Goal: Task Accomplishment & Management: Manage account settings

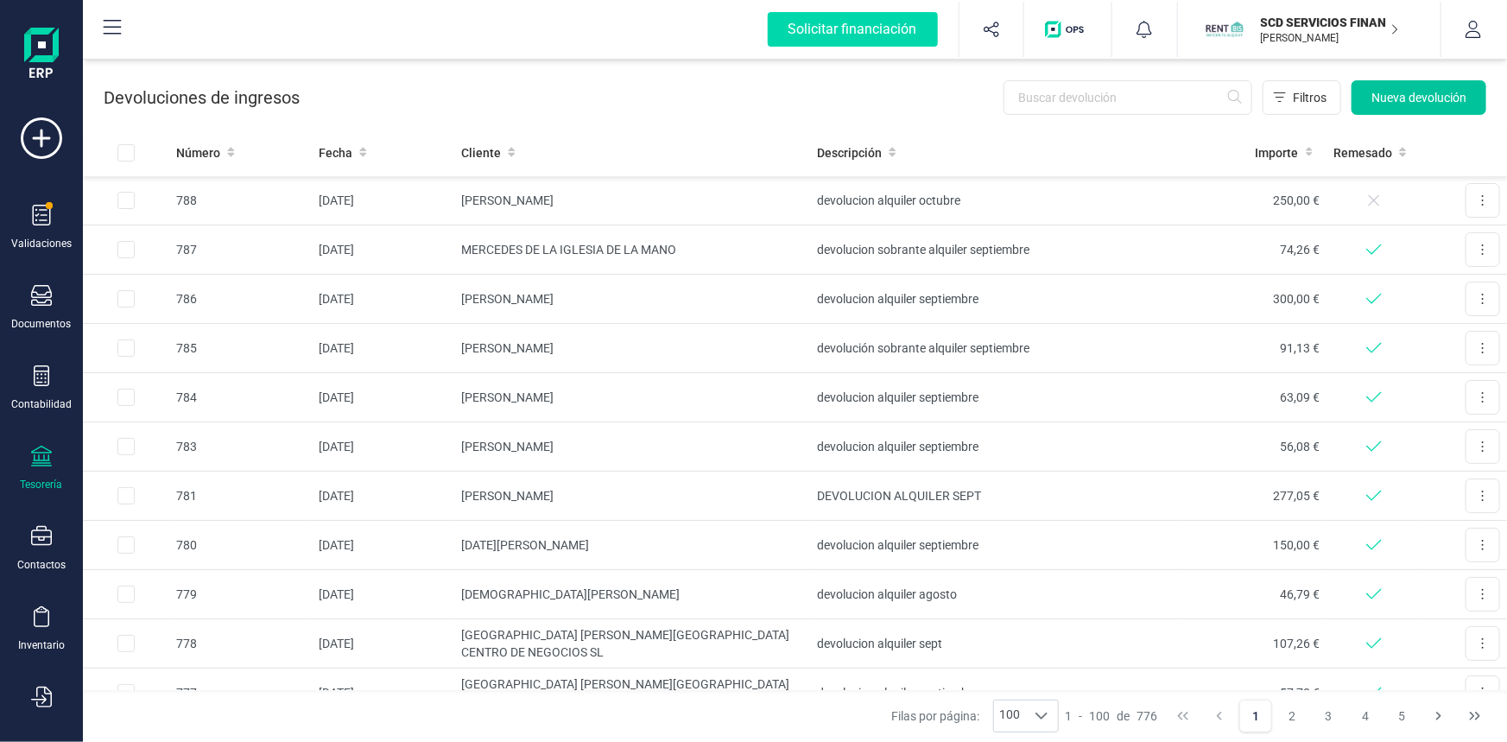
click at [1428, 91] on span "Nueva devolución" at bounding box center [1418, 97] width 95 height 17
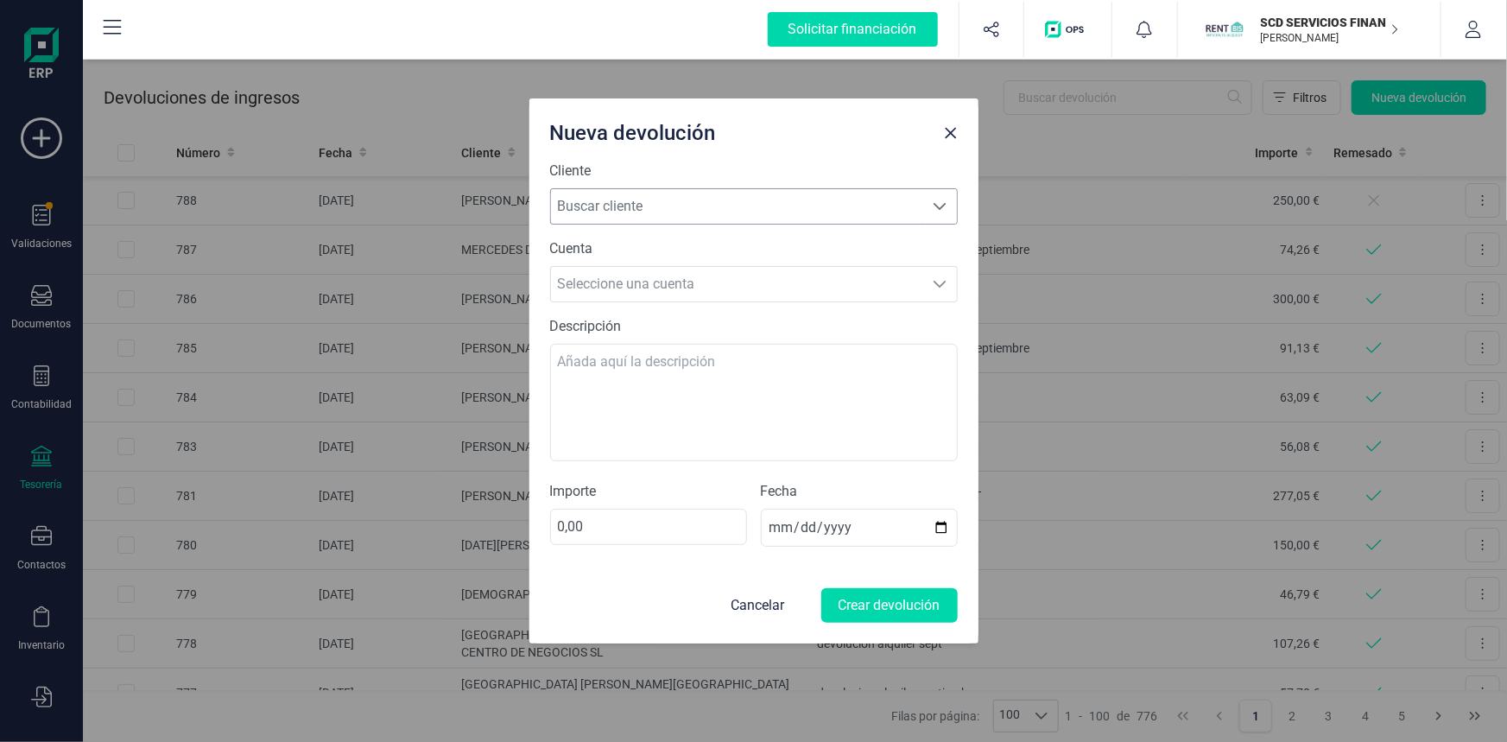
click at [802, 208] on span "Buscar cliente" at bounding box center [737, 206] width 373 height 35
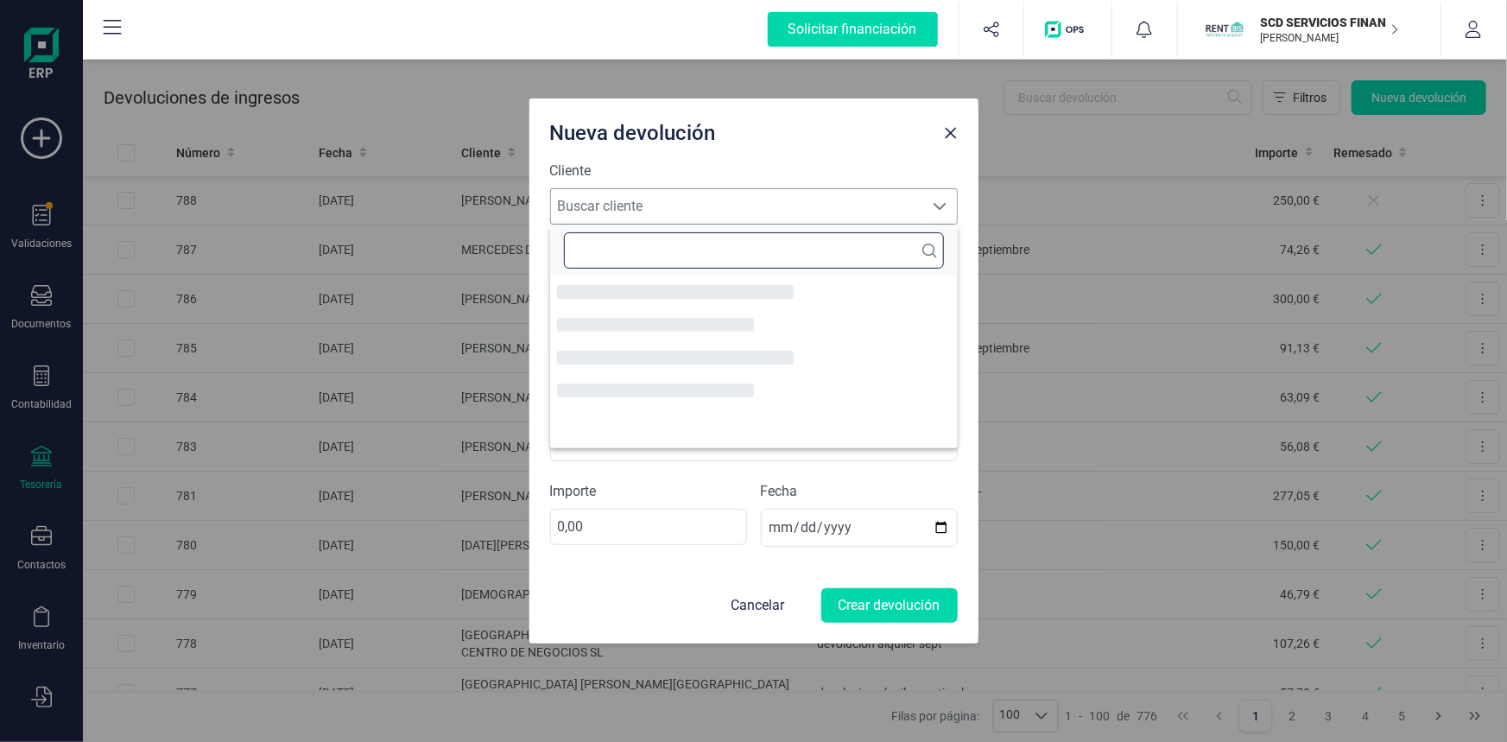
scroll to position [9, 77]
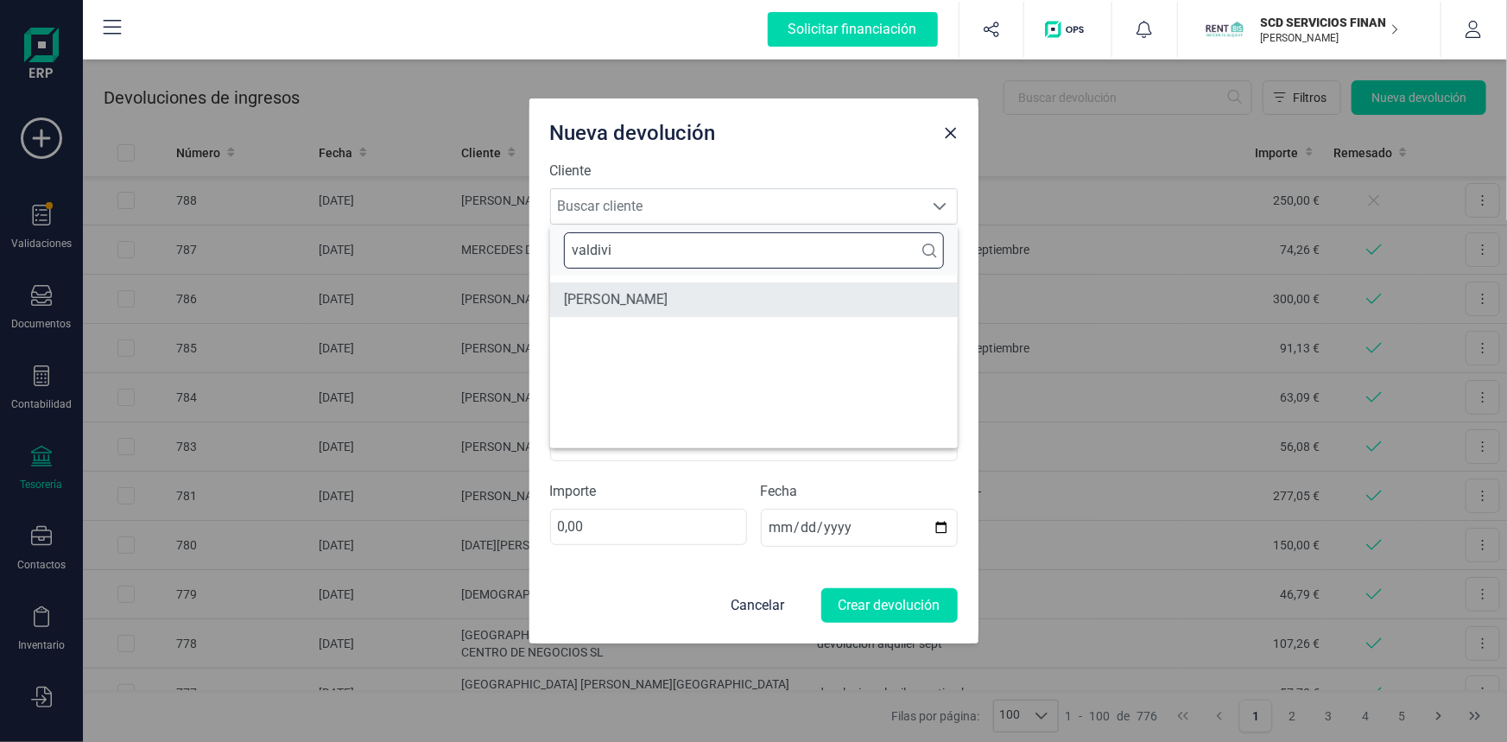
type input "valdivi"
click at [701, 289] on li "[PERSON_NAME] [PERSON_NAME]" at bounding box center [754, 299] width 408 height 35
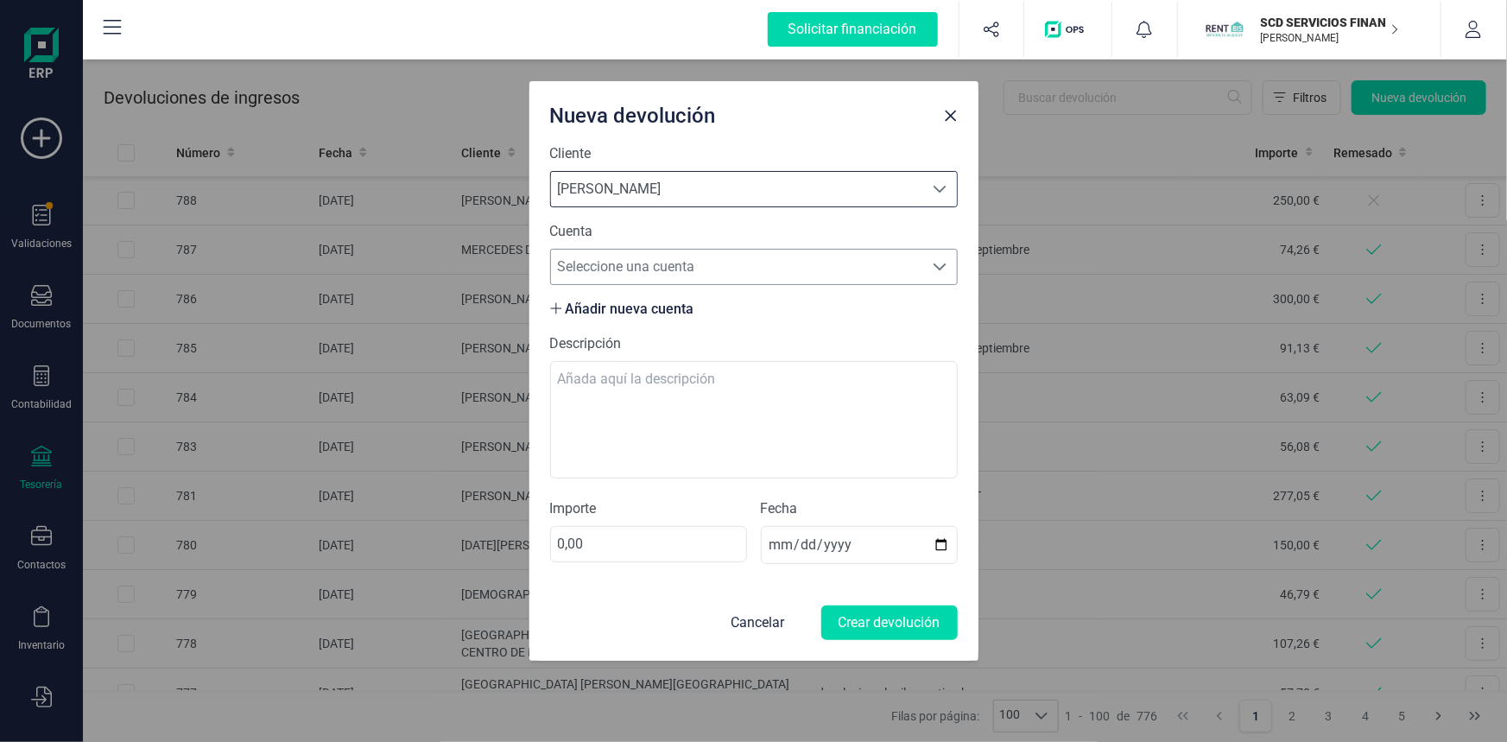
click at [667, 262] on span "Seleccione una cuenta" at bounding box center [737, 267] width 373 height 35
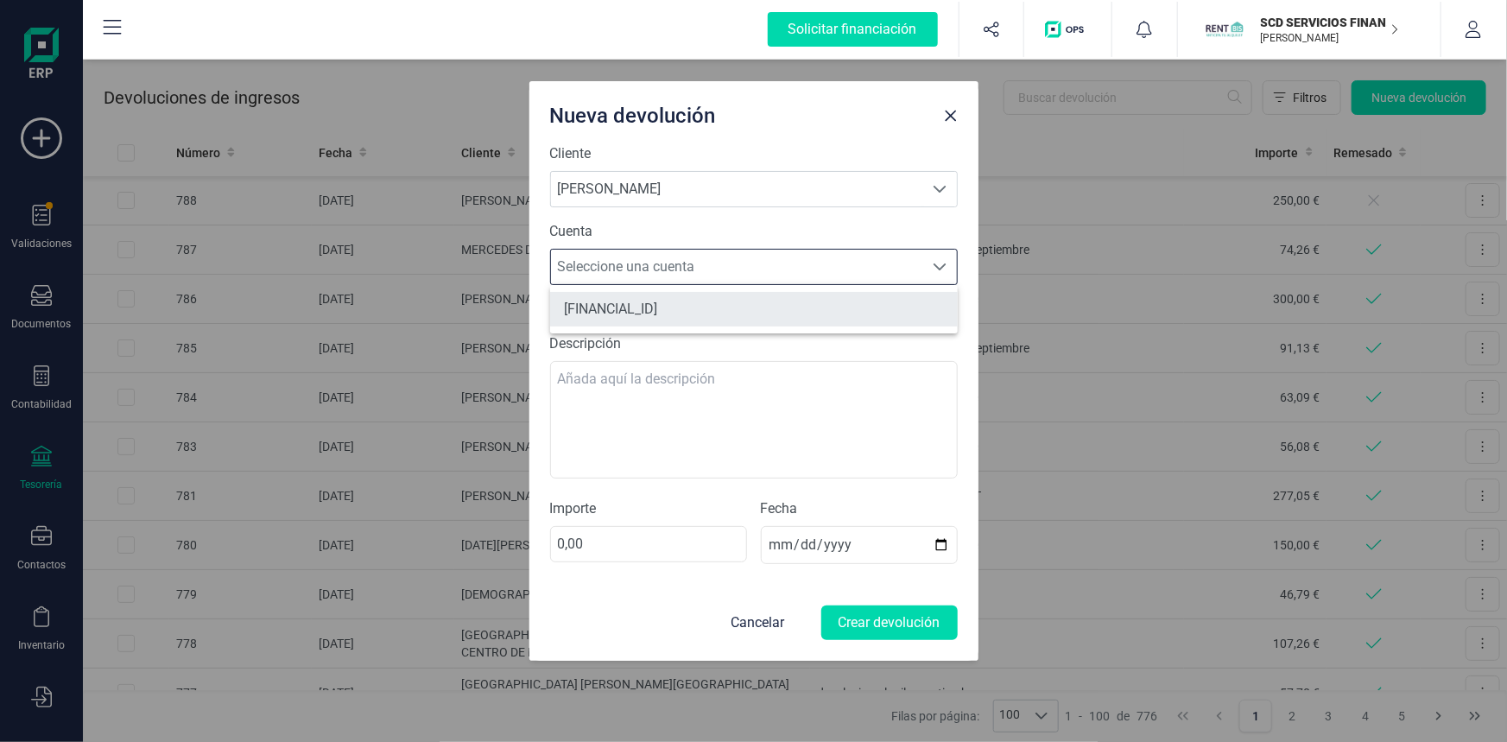
click at [669, 306] on li "ES0501824616220201548779" at bounding box center [754, 309] width 408 height 35
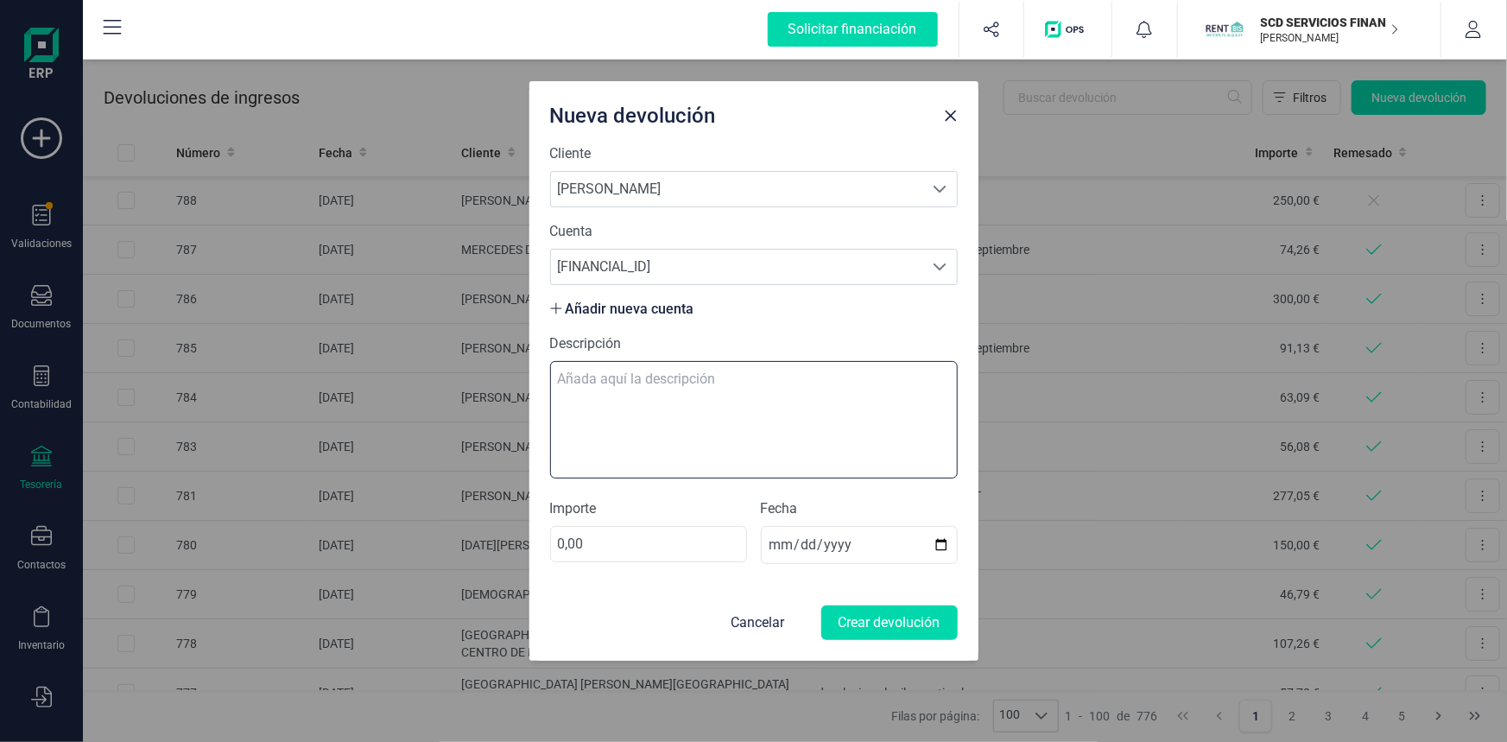
click at [651, 380] on textarea "Descripción" at bounding box center [754, 419] width 408 height 117
type textarea "devolucion alquiler octubre"
click at [615, 546] on input "0,00" at bounding box center [648, 544] width 197 height 36
type input "300,00"
click at [857, 615] on button "Crear devolución" at bounding box center [889, 622] width 136 height 35
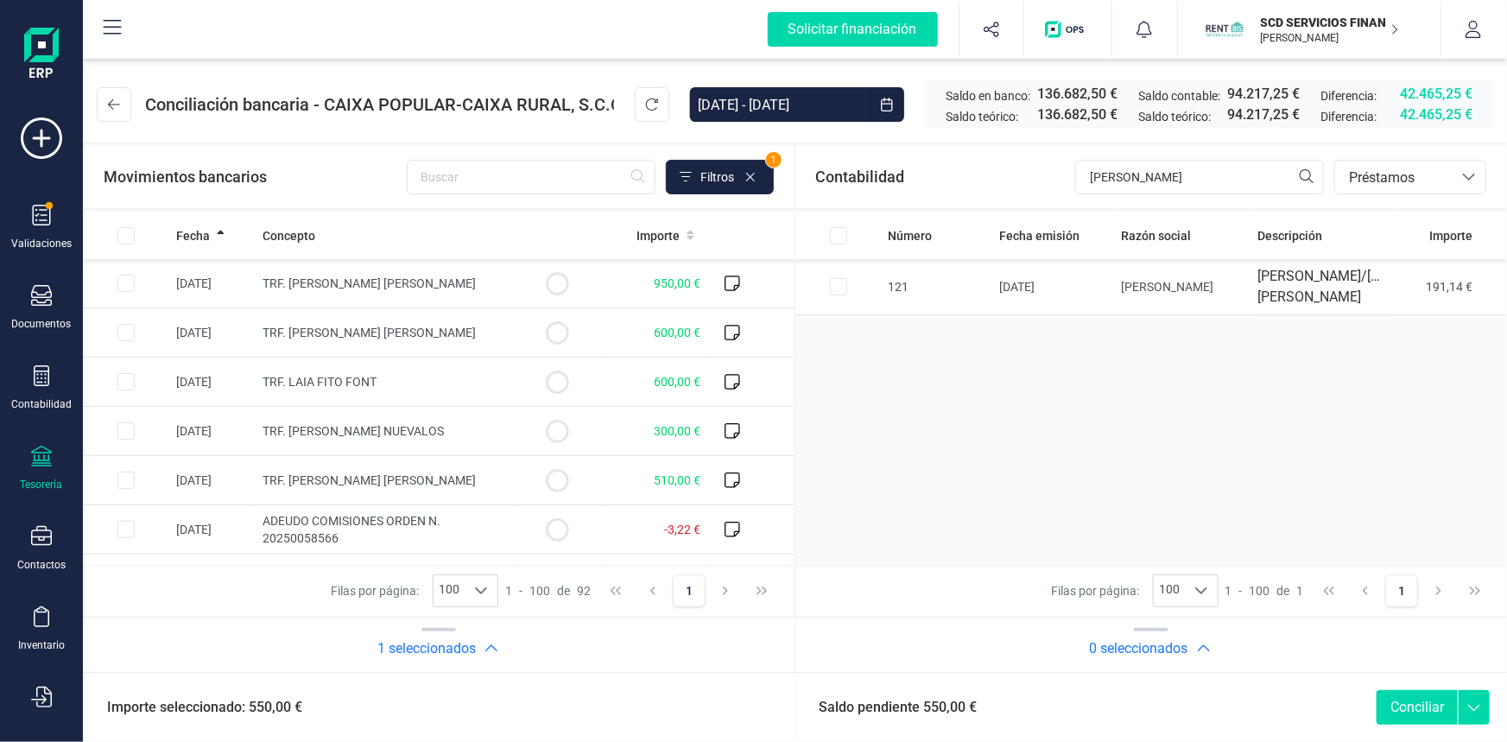
scroll to position [471, 0]
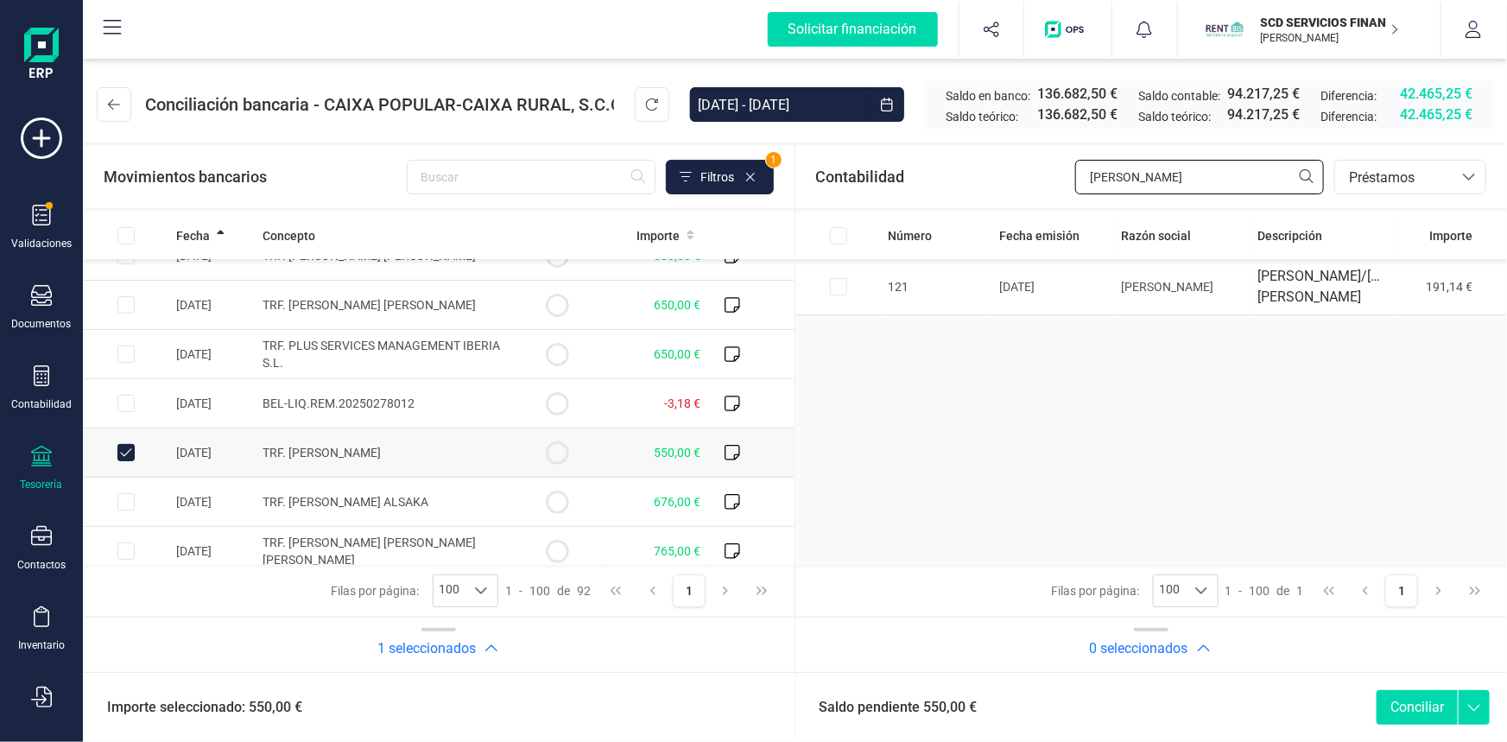
drag, startPoint x: 1131, startPoint y: 181, endPoint x: 984, endPoint y: 178, distance: 146.8
click at [984, 178] on div "Contabilidad [PERSON_NAME] bancos.conciliacion.modal.headerLoan bancos.concilia…" at bounding box center [1151, 177] width 712 height 62
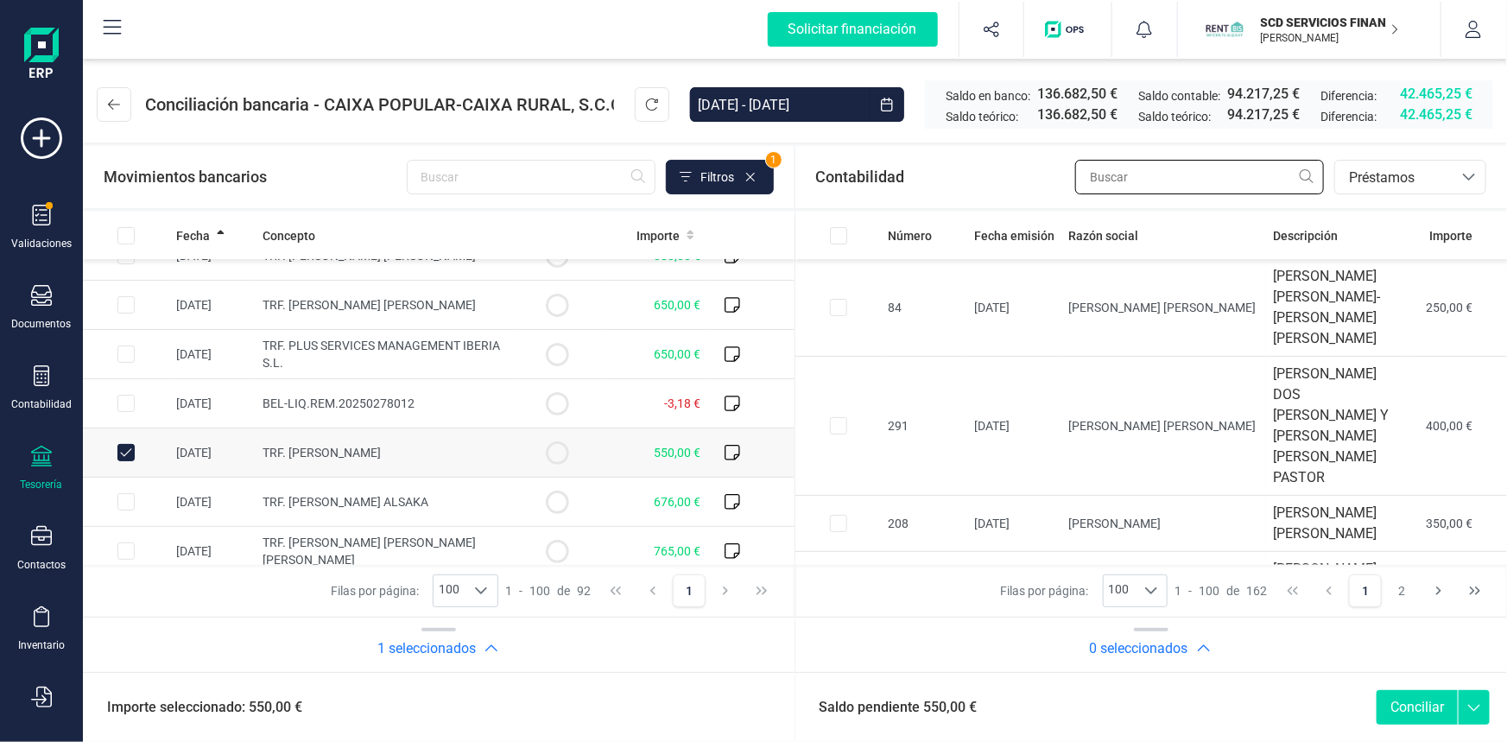
click at [1165, 179] on input "text" at bounding box center [1199, 177] width 249 height 35
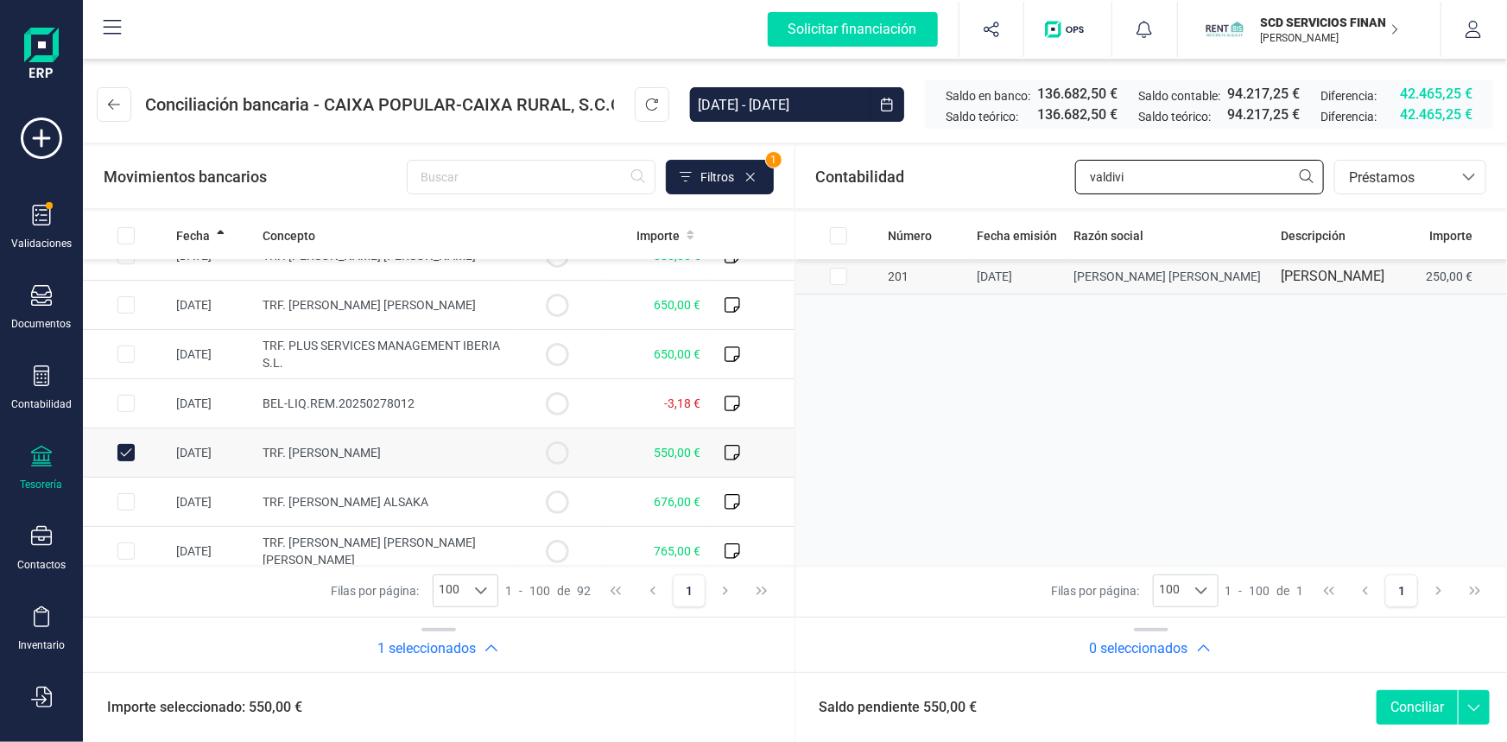
type input "valdivi"
click at [836, 276] on input "Row Selected 64ef7a21-a3dd-4722-aebe-1e4217f3cfb0" at bounding box center [838, 276] width 17 height 17
checkbox input "true"
click at [1375, 180] on span "Préstamos" at bounding box center [1394, 178] width 104 height 21
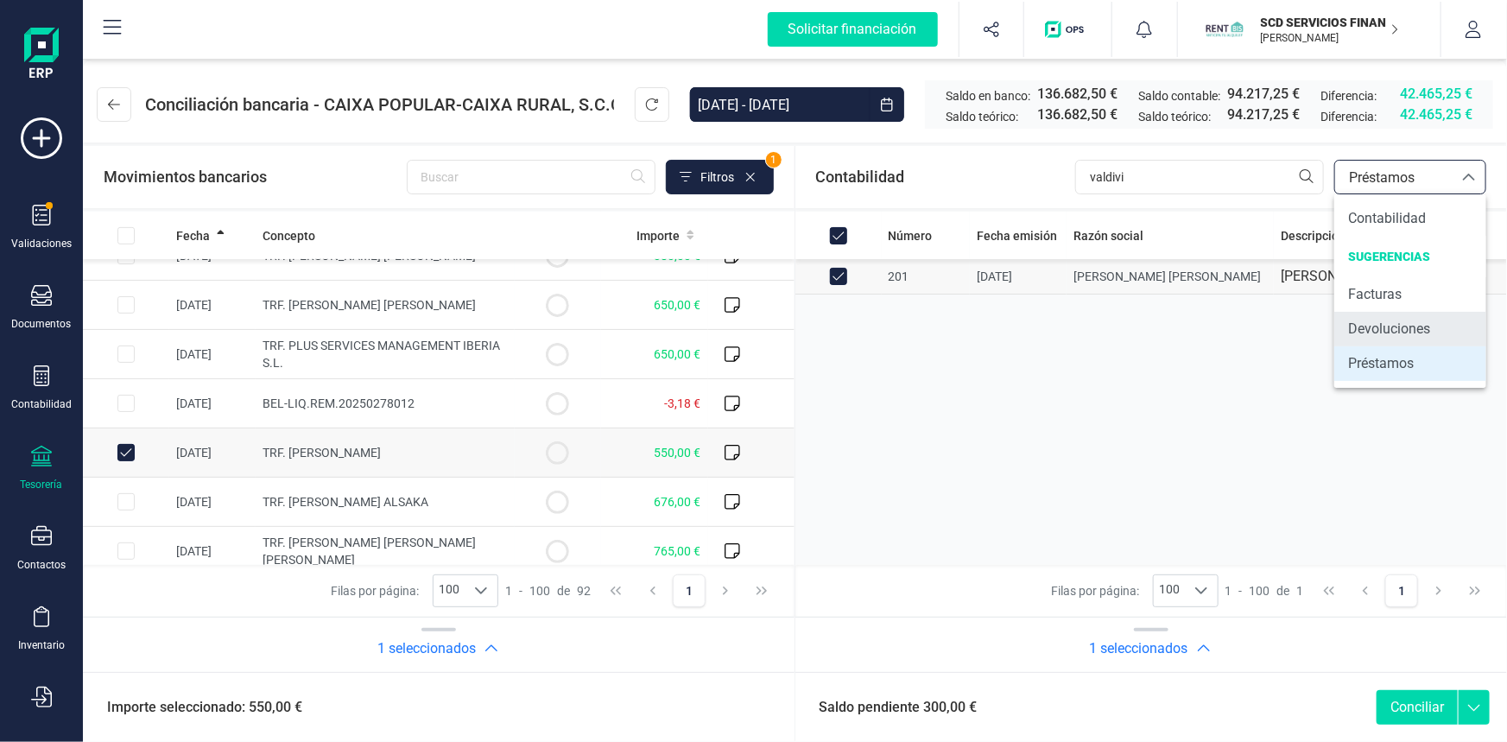
click at [1377, 326] on span "Devoluciones" at bounding box center [1389, 329] width 82 height 21
checkbox input "false"
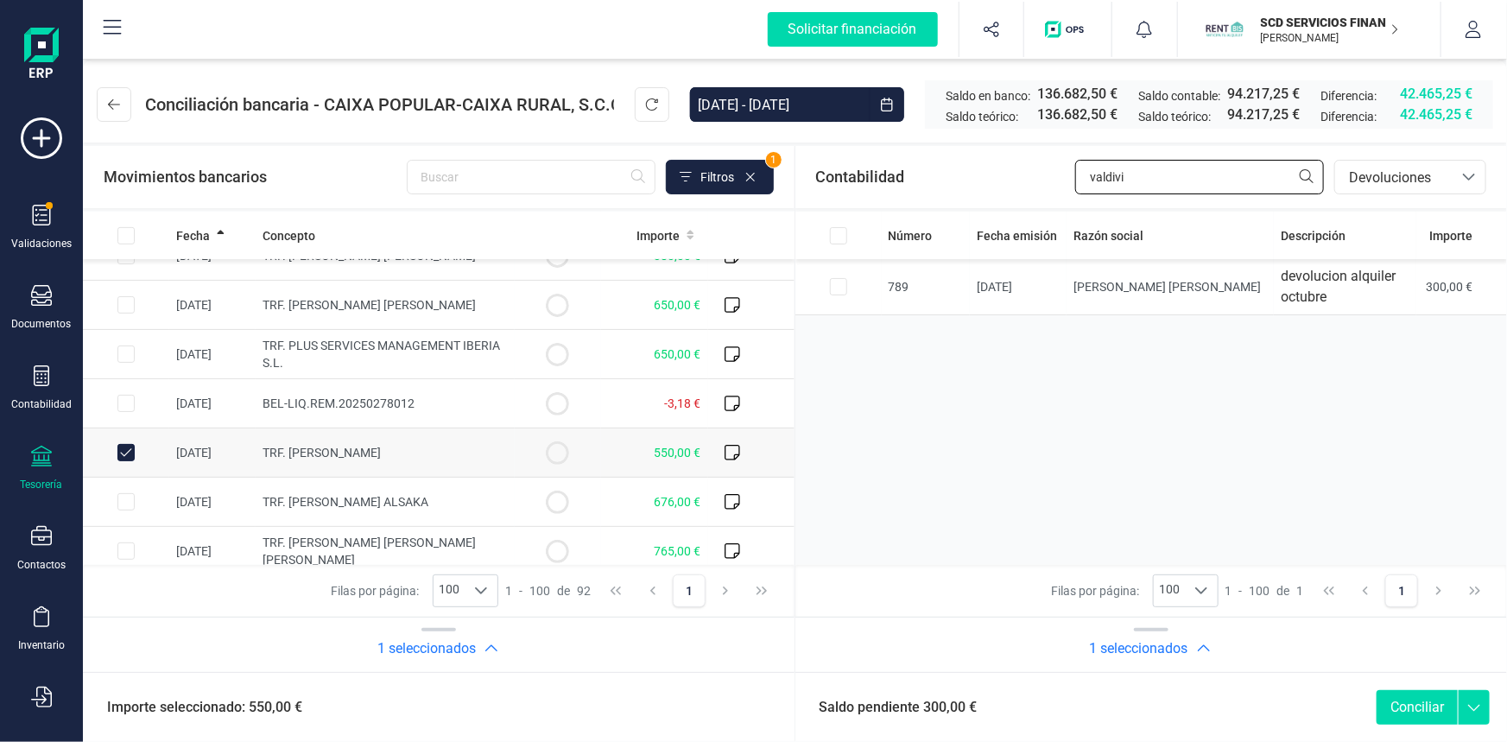
drag, startPoint x: 1165, startPoint y: 176, endPoint x: 887, endPoint y: 170, distance: 278.1
click at [887, 170] on div "Contabilidad valdivi bancos.conciliacion.modal.headerDev bancos.conciliacion.mo…" at bounding box center [1151, 177] width 712 height 62
click at [844, 287] on input "Row Selected 65cbbbe0-07d3-48c5-924e-0cb9f8d8b7b8" at bounding box center [838, 286] width 17 height 17
checkbox input "true"
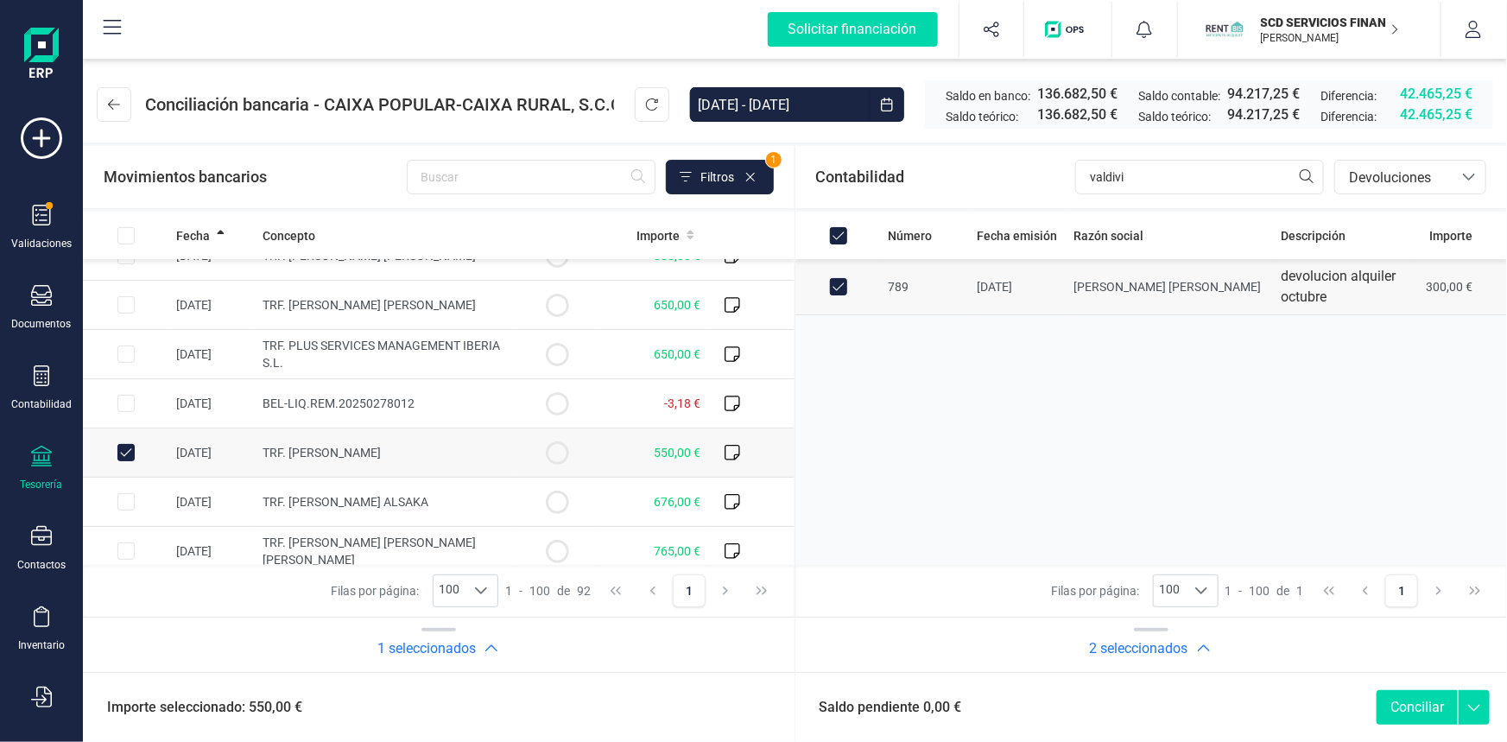
click at [1144, 488] on div "Número Fecha emisión Razón social Descripción Importe 789 13/10/2025 MARIA ELEN…" at bounding box center [1151, 388] width 712 height 353
click at [1408, 702] on button "Conciliar" at bounding box center [1416, 707] width 81 height 35
checkbox input "false"
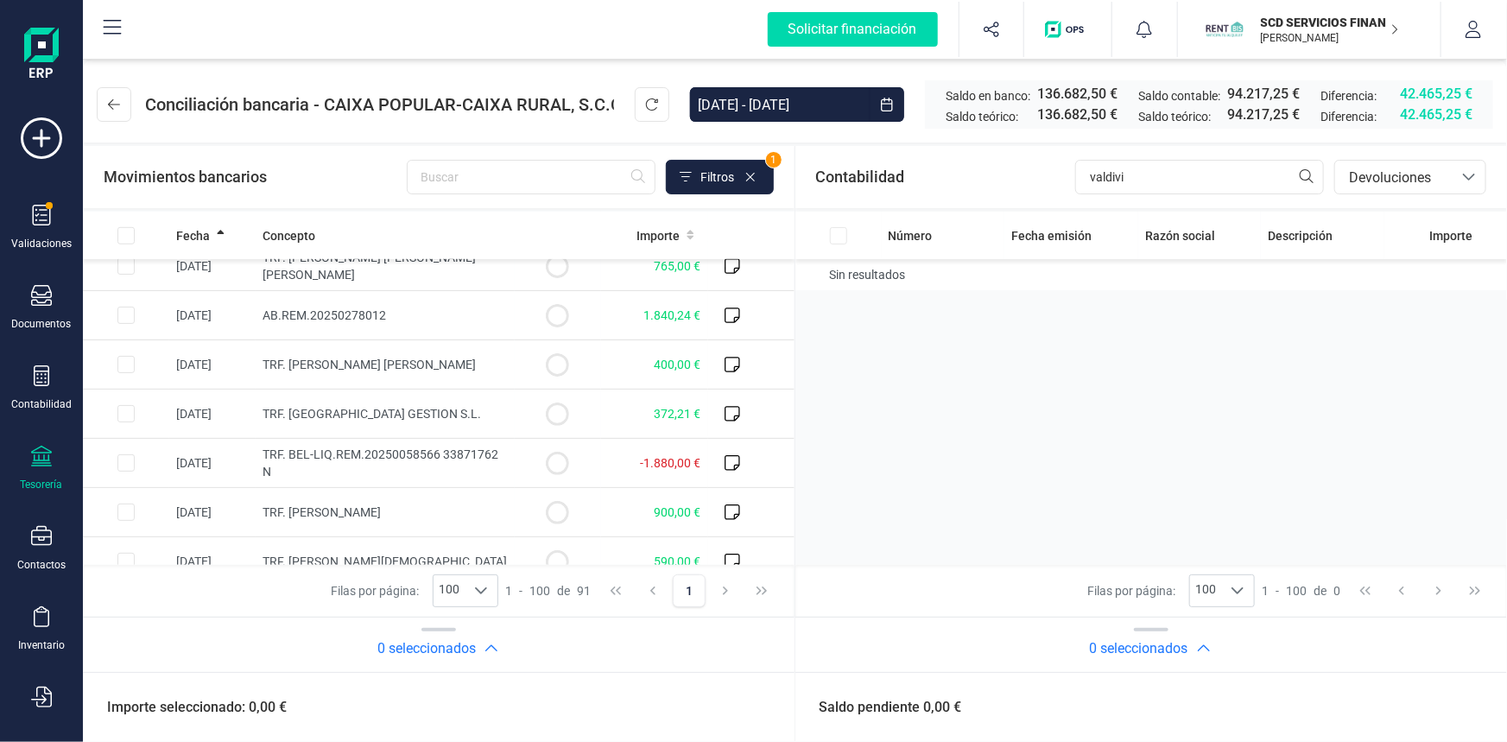
scroll to position [785, 0]
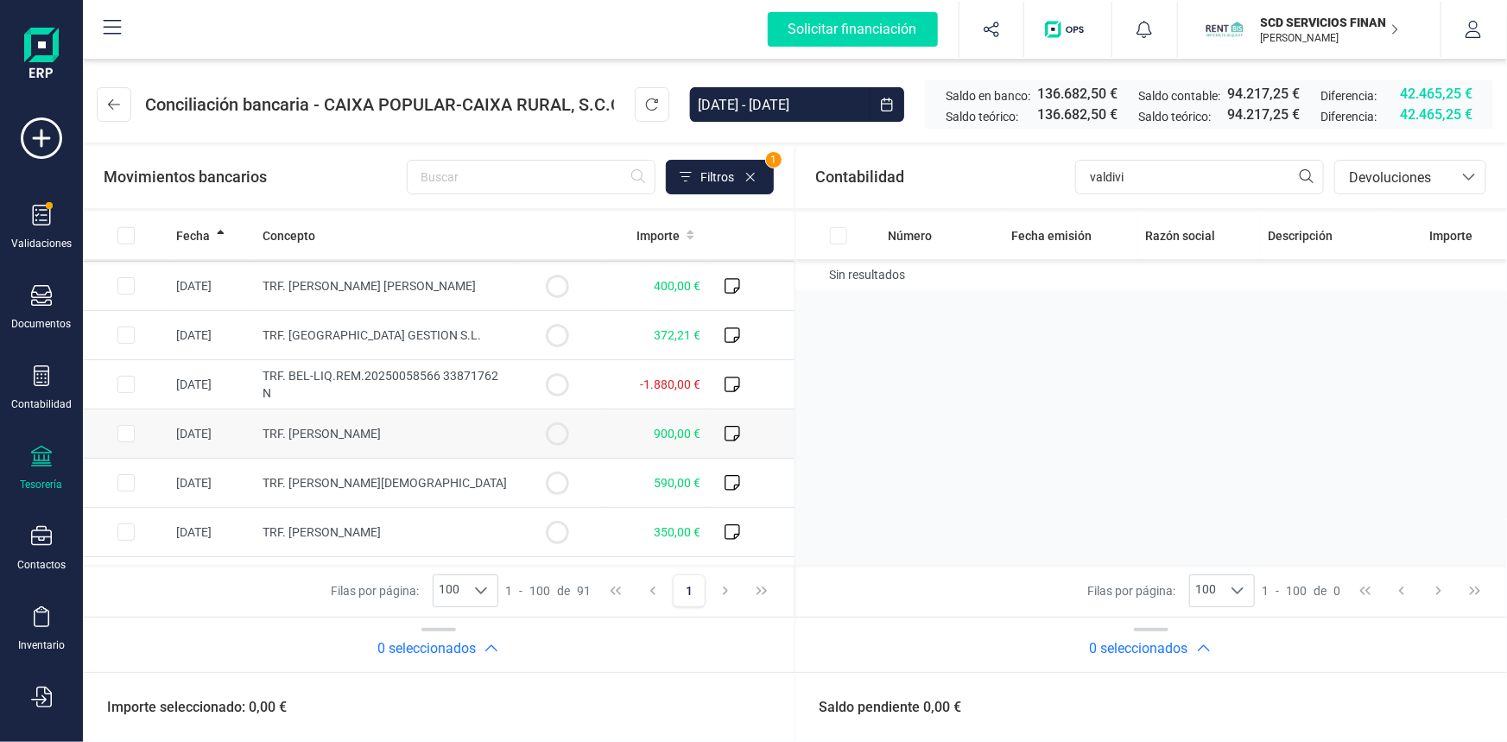
click at [130, 427] on input "Row Selected 249f7bc1-c52c-4081-bee4-e4567051cf99" at bounding box center [125, 433] width 17 height 17
checkbox input "true"
drag, startPoint x: 1201, startPoint y: 174, endPoint x: 800, endPoint y: 189, distance: 400.9
click at [801, 189] on div "Contabilidad valdivi bancos.conciliacion.modal.headerDev bancos.conciliacion.mo…" at bounding box center [1151, 177] width 712 height 62
type input "yamina"
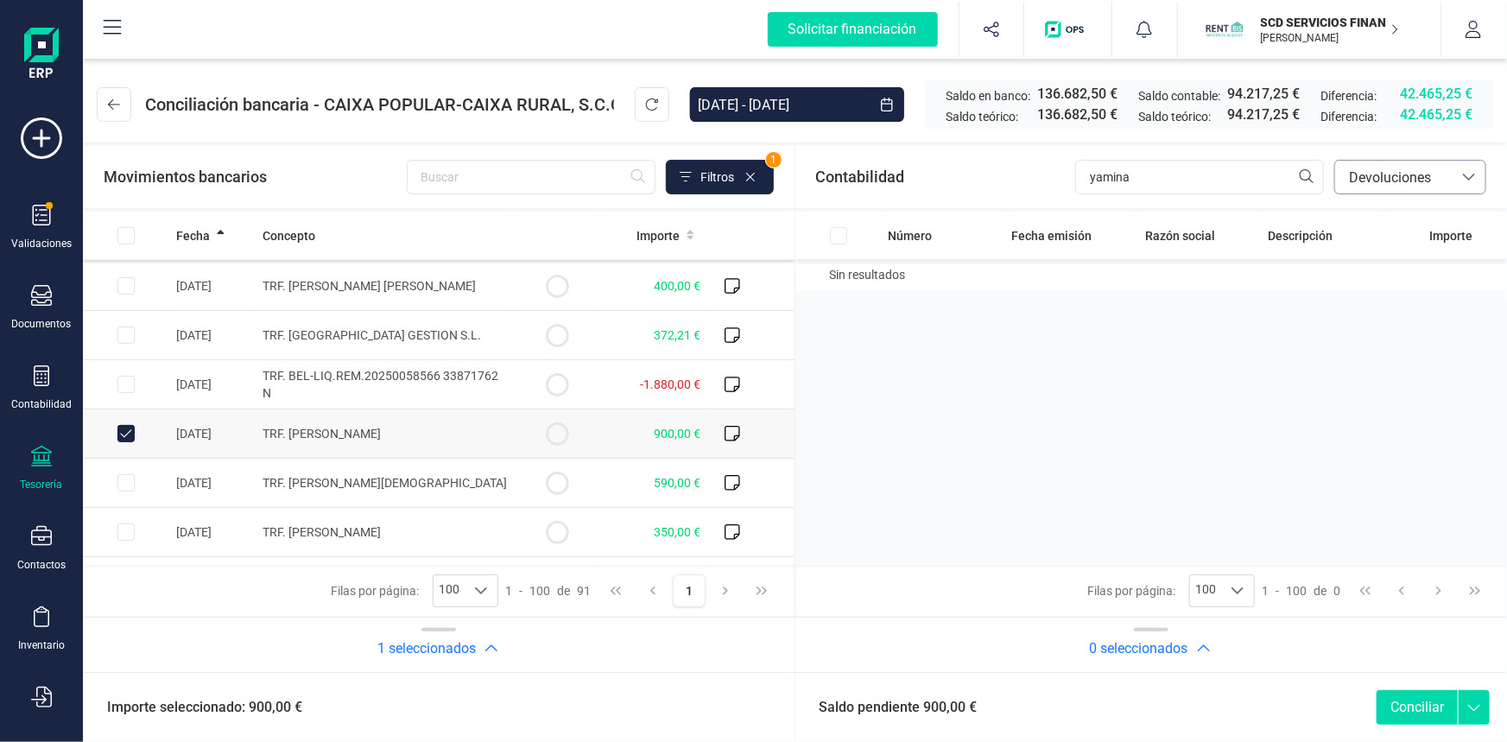
click at [1450, 177] on span "Devoluciones" at bounding box center [1393, 177] width 117 height 33
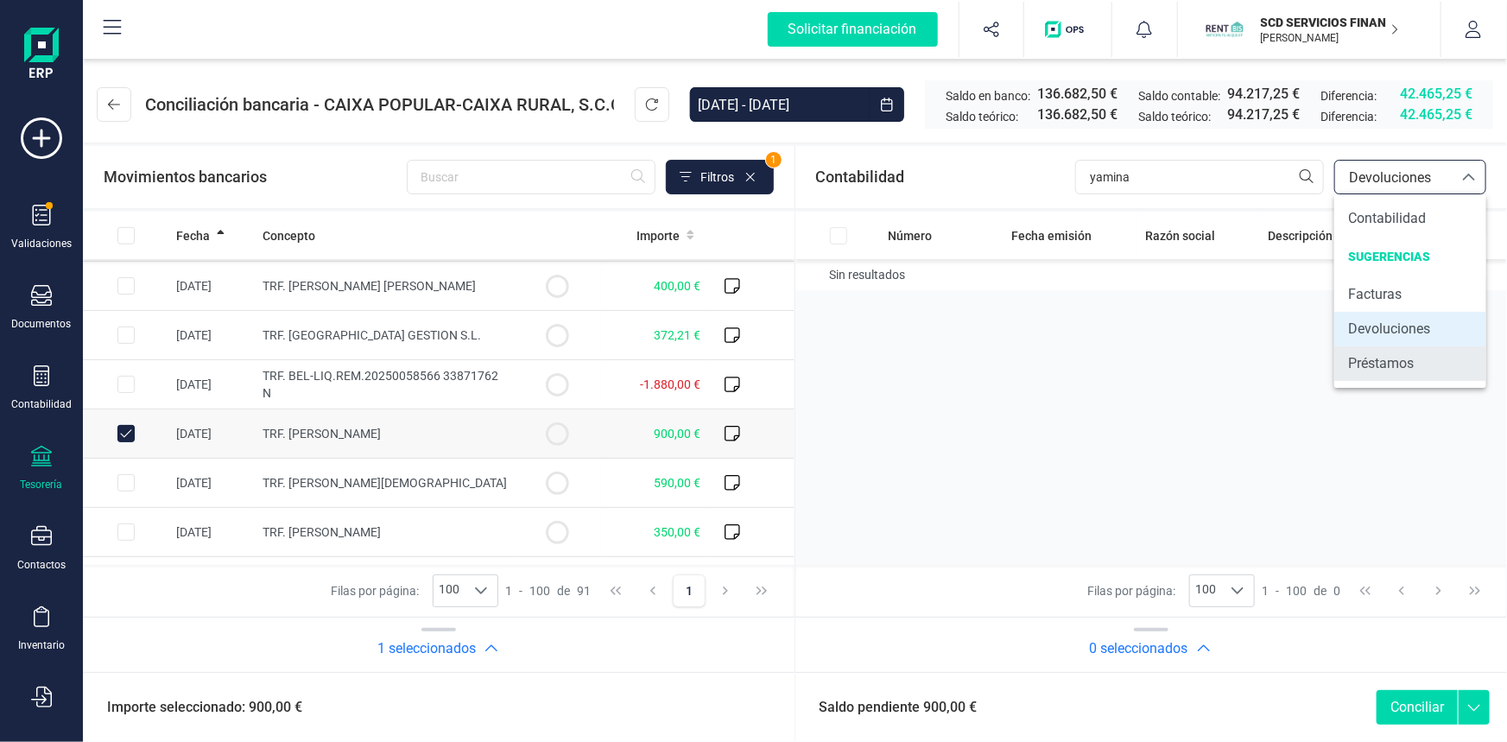
click at [1377, 363] on span "Préstamos" at bounding box center [1381, 363] width 66 height 21
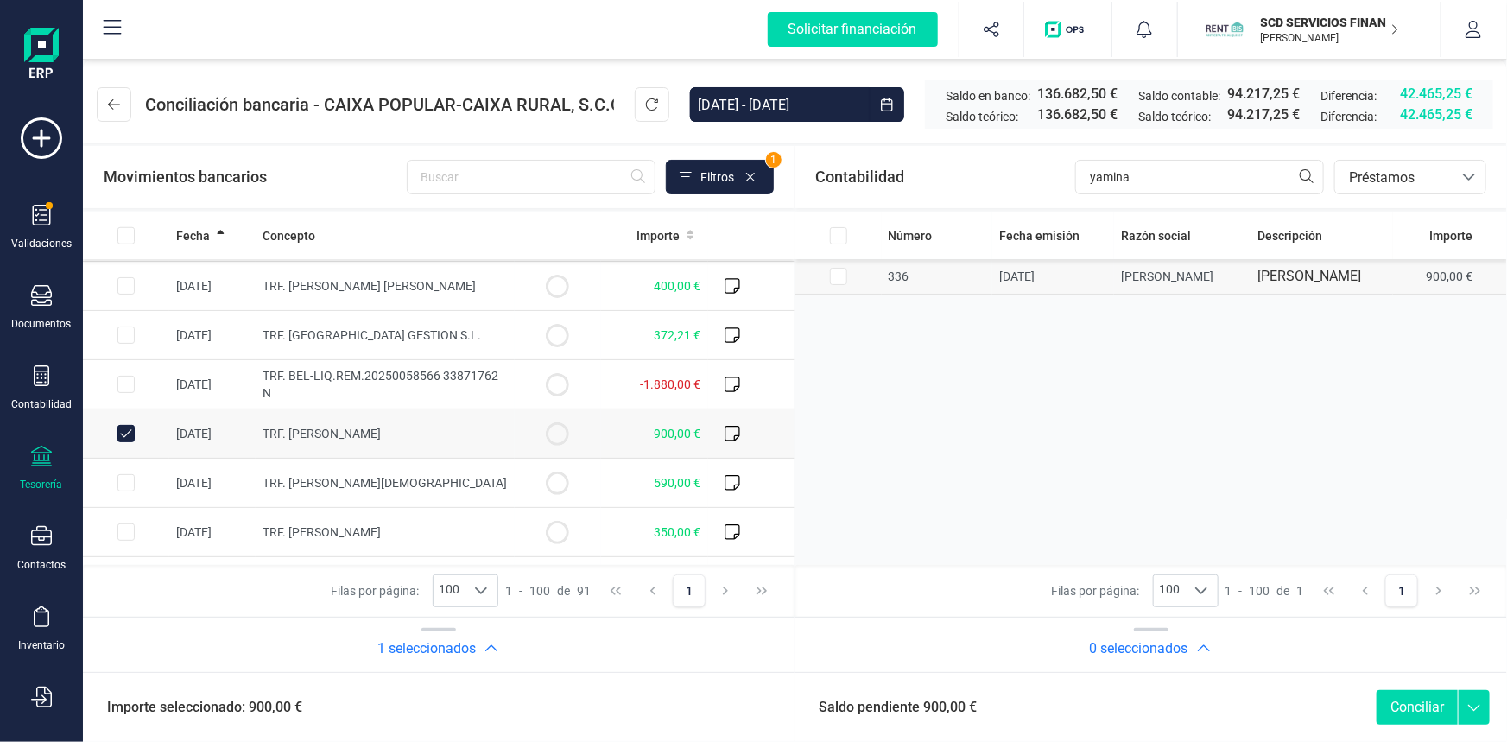
click at [837, 285] on input "Row Selected cb89cd5c-1ebc-4b5d-a11f-1ff4a44c15a3" at bounding box center [838, 276] width 17 height 17
checkbox input "true"
click at [1417, 702] on button "Conciliar" at bounding box center [1416, 707] width 81 height 35
checkbox input "false"
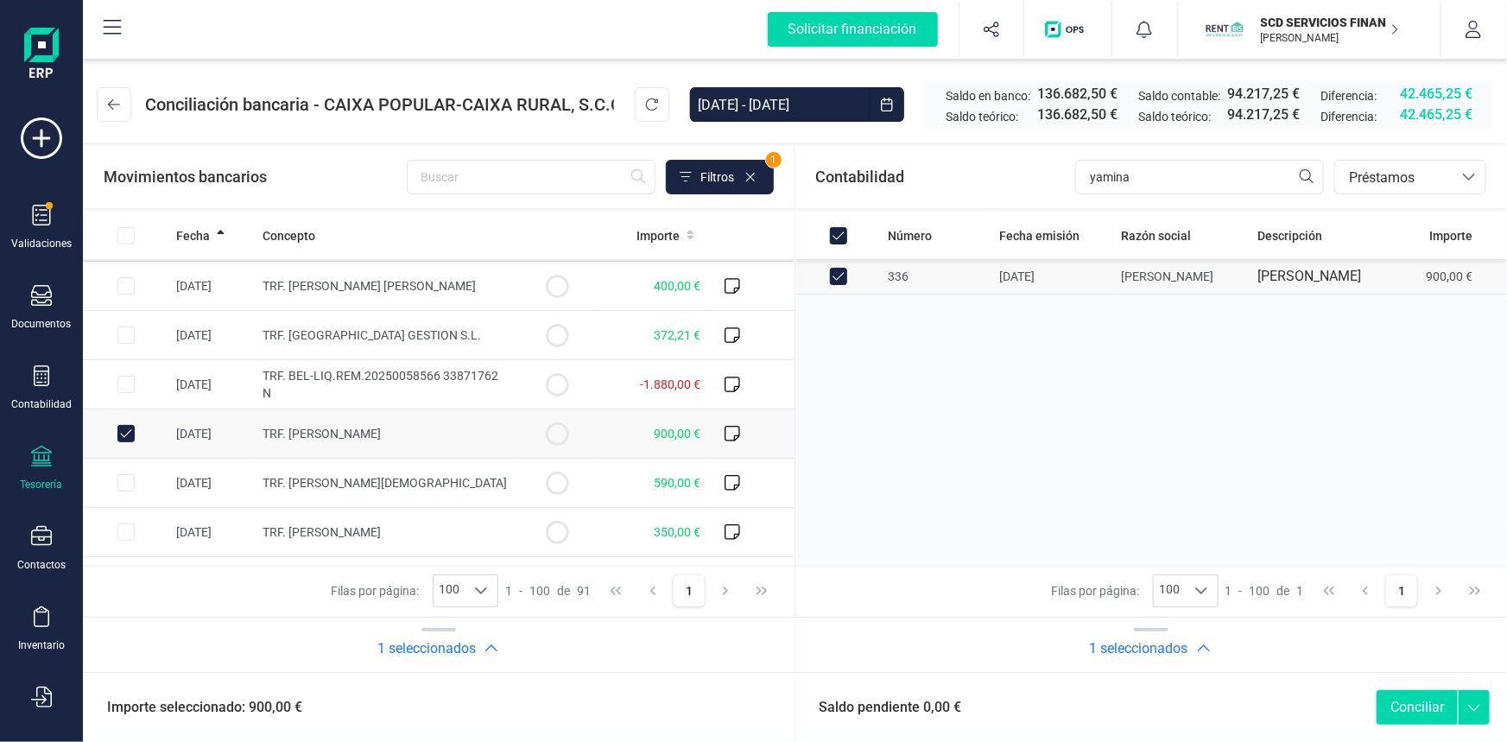
checkbox input "false"
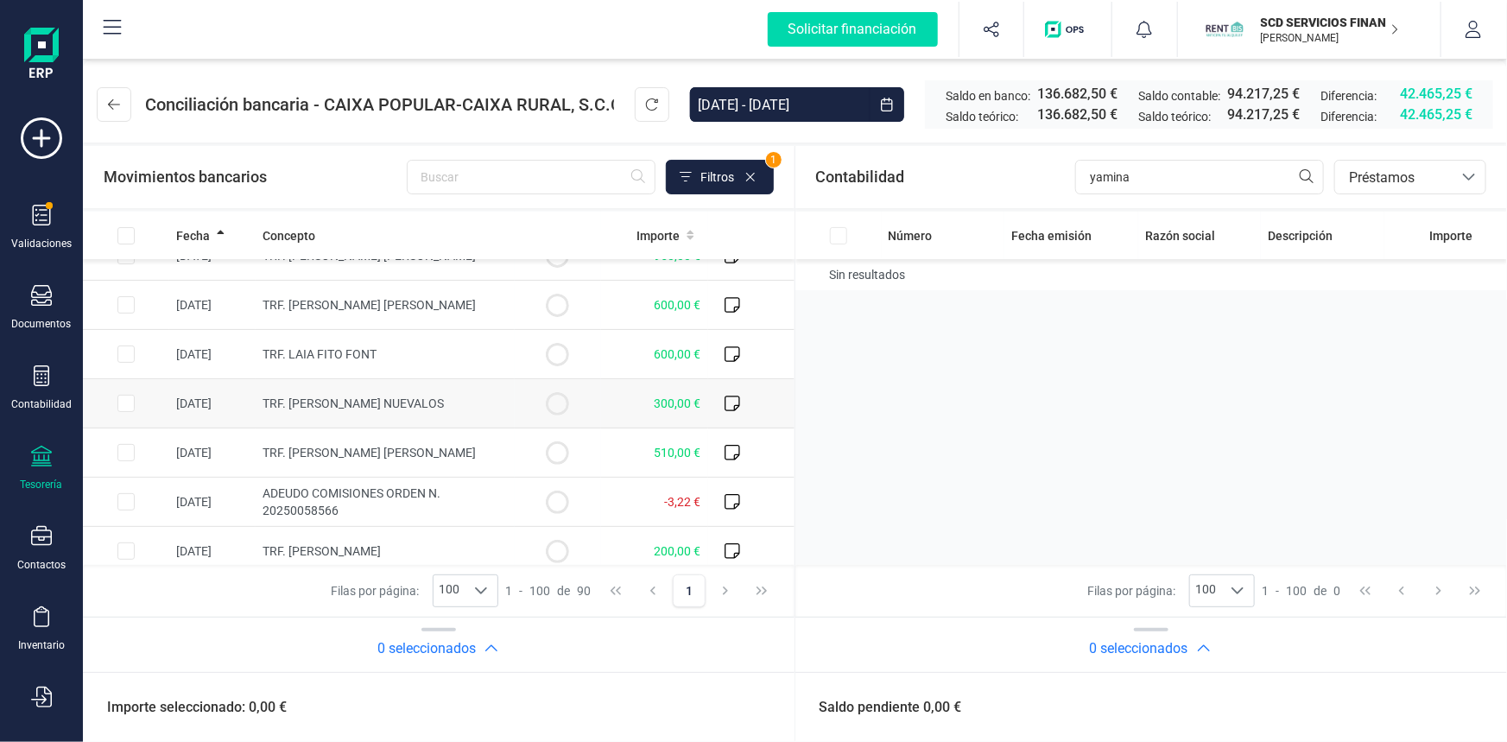
scroll to position [0, 0]
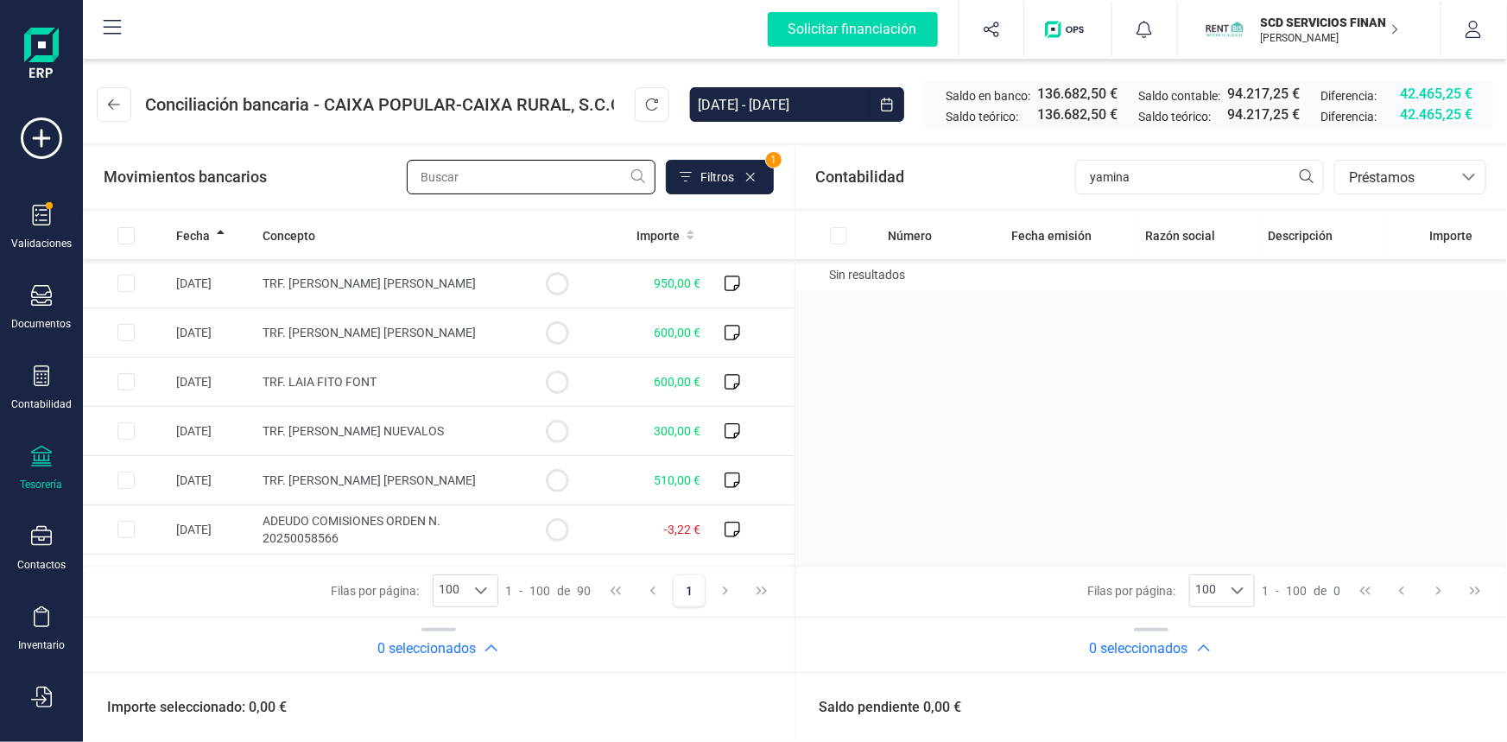
click at [477, 175] on input "text" at bounding box center [531, 177] width 249 height 35
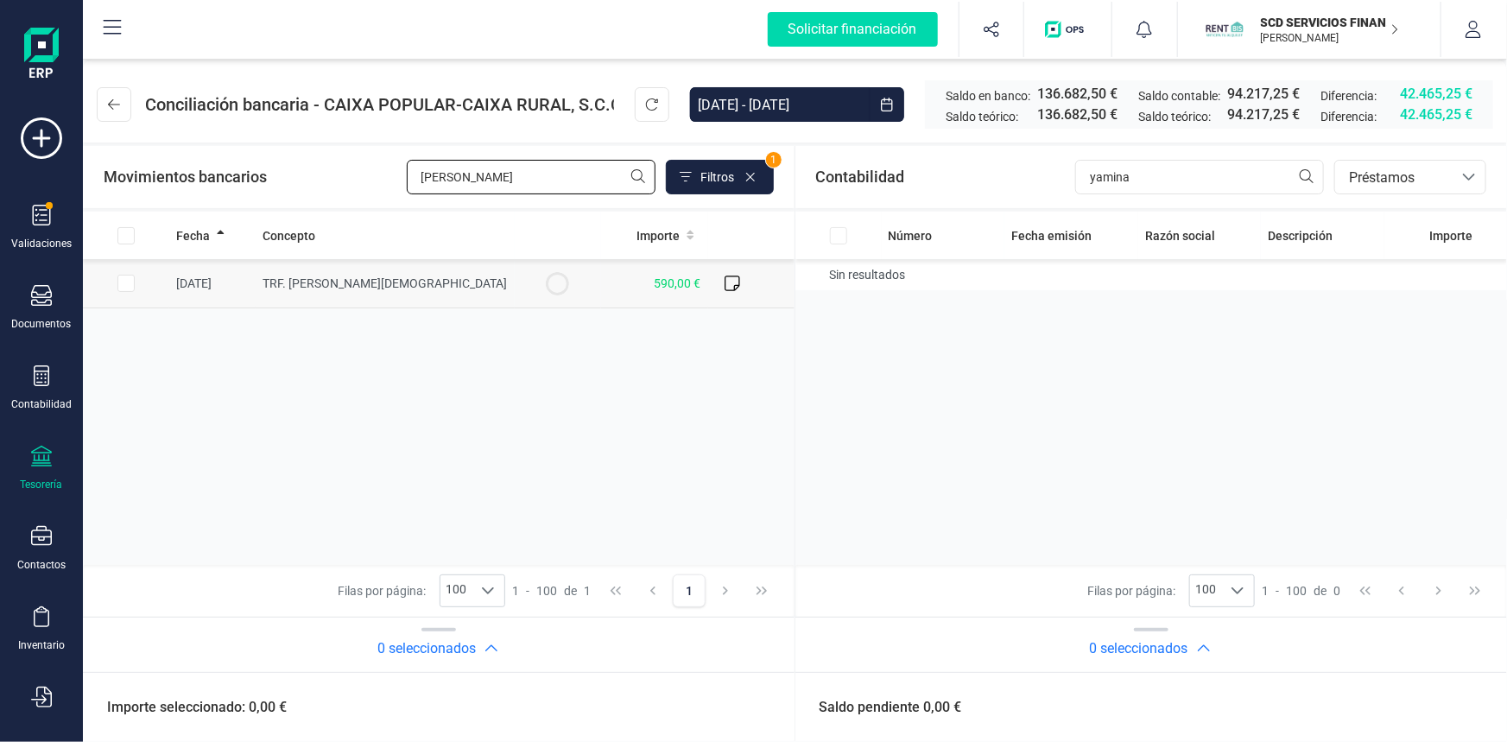
type input "mejias"
click at [129, 284] on input "Row Selected c876184d-a79c-4253-853b-e8d21a8645ac" at bounding box center [125, 283] width 17 height 17
checkbox input "true"
drag, startPoint x: 1242, startPoint y: 182, endPoint x: 941, endPoint y: 180, distance: 300.5
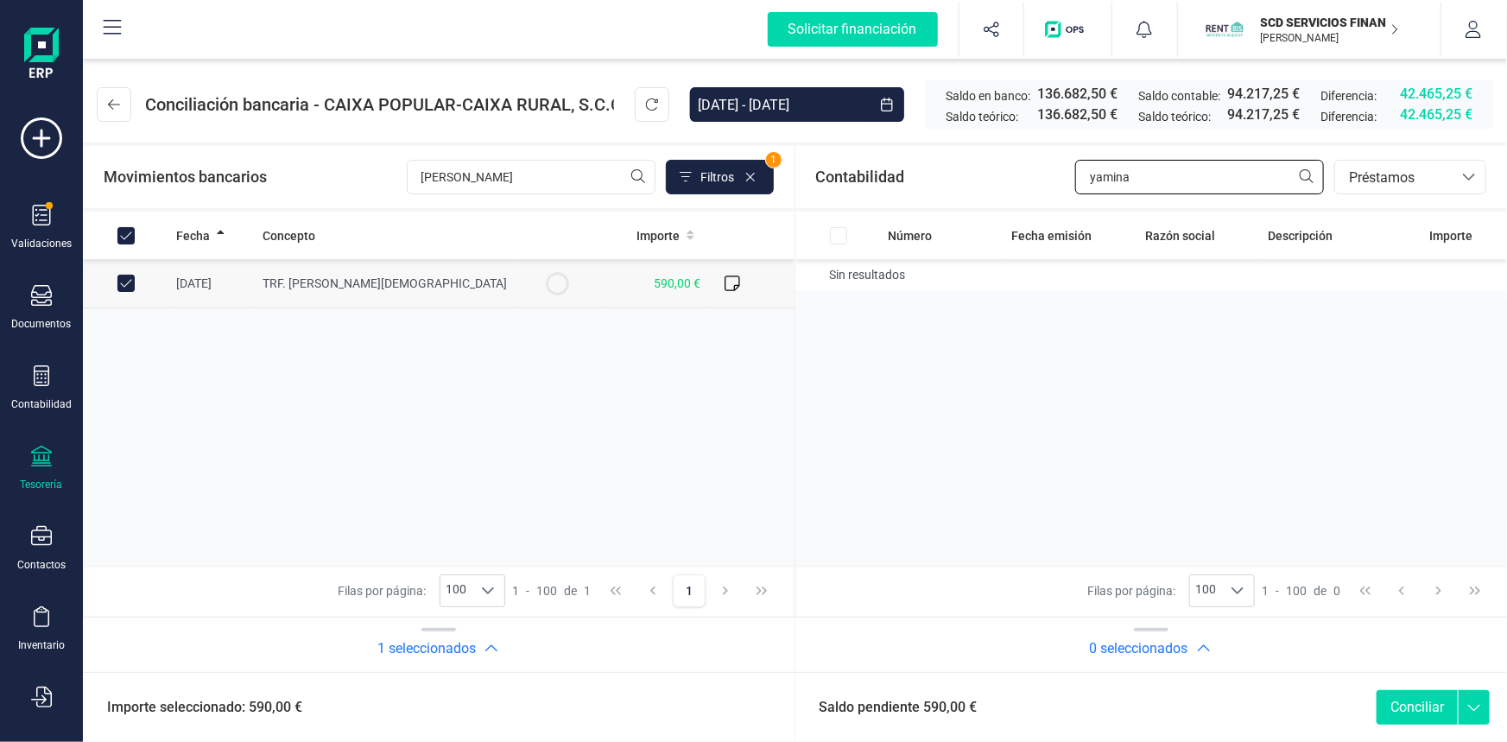
click at [941, 180] on div "Contabilidad yamina bancos.conciliacion.modal.headerLoan bancos.conciliacion.mo…" at bounding box center [1151, 177] width 712 height 62
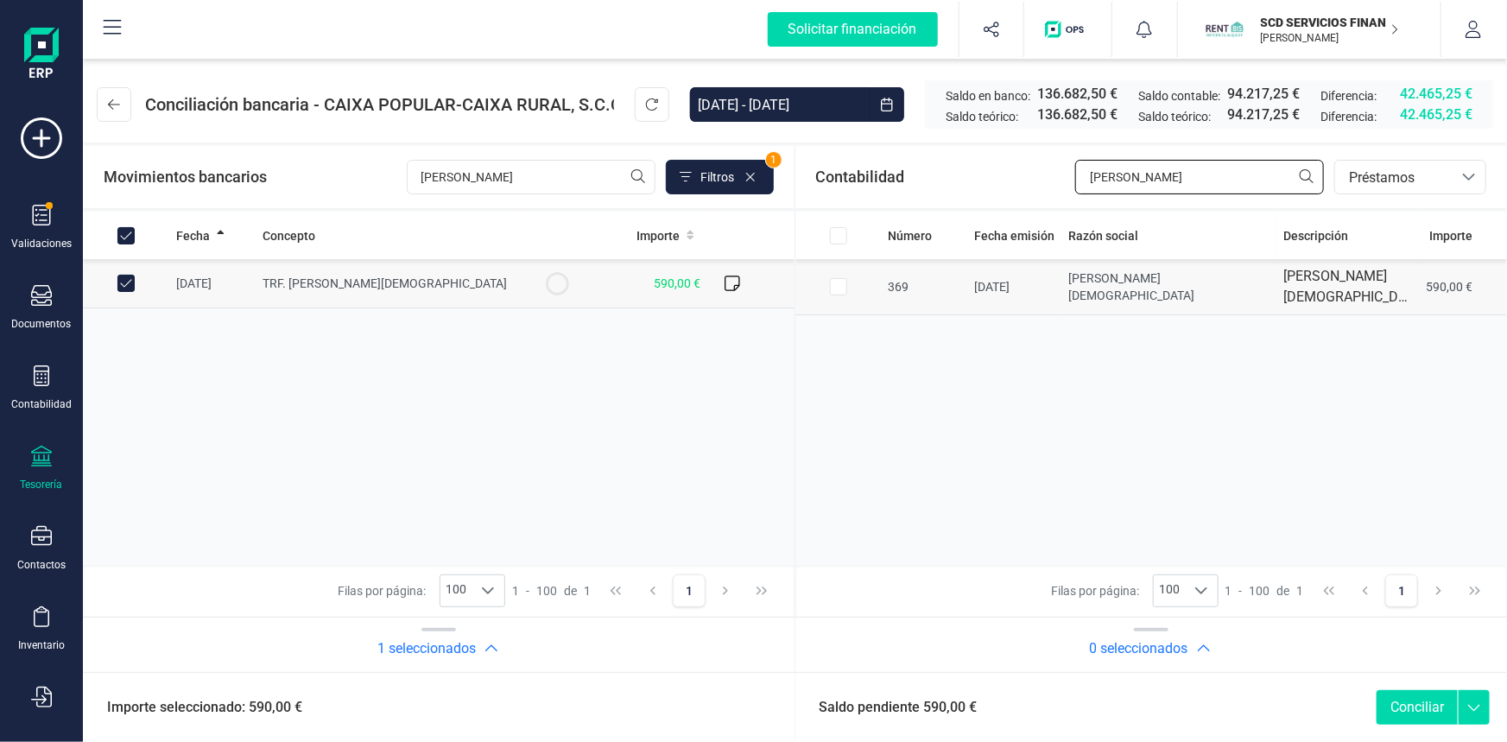
type input "mejias"
click at [832, 285] on input "Row Selected 0ab4d081-6330-4a1c-b73e-924a29cd885b" at bounding box center [838, 286] width 17 height 17
checkbox input "true"
click at [1400, 703] on button "Conciliar" at bounding box center [1416, 707] width 81 height 35
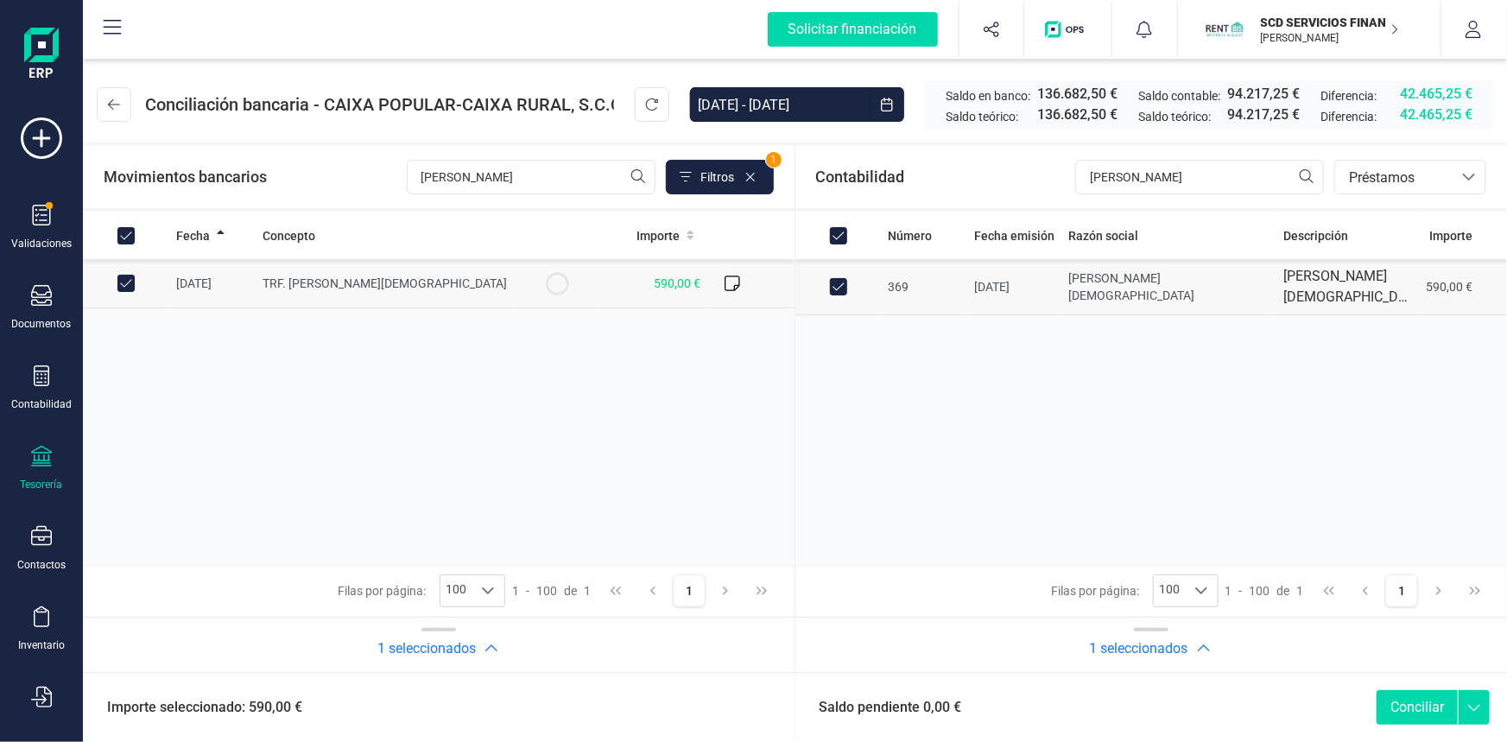
checkbox input "false"
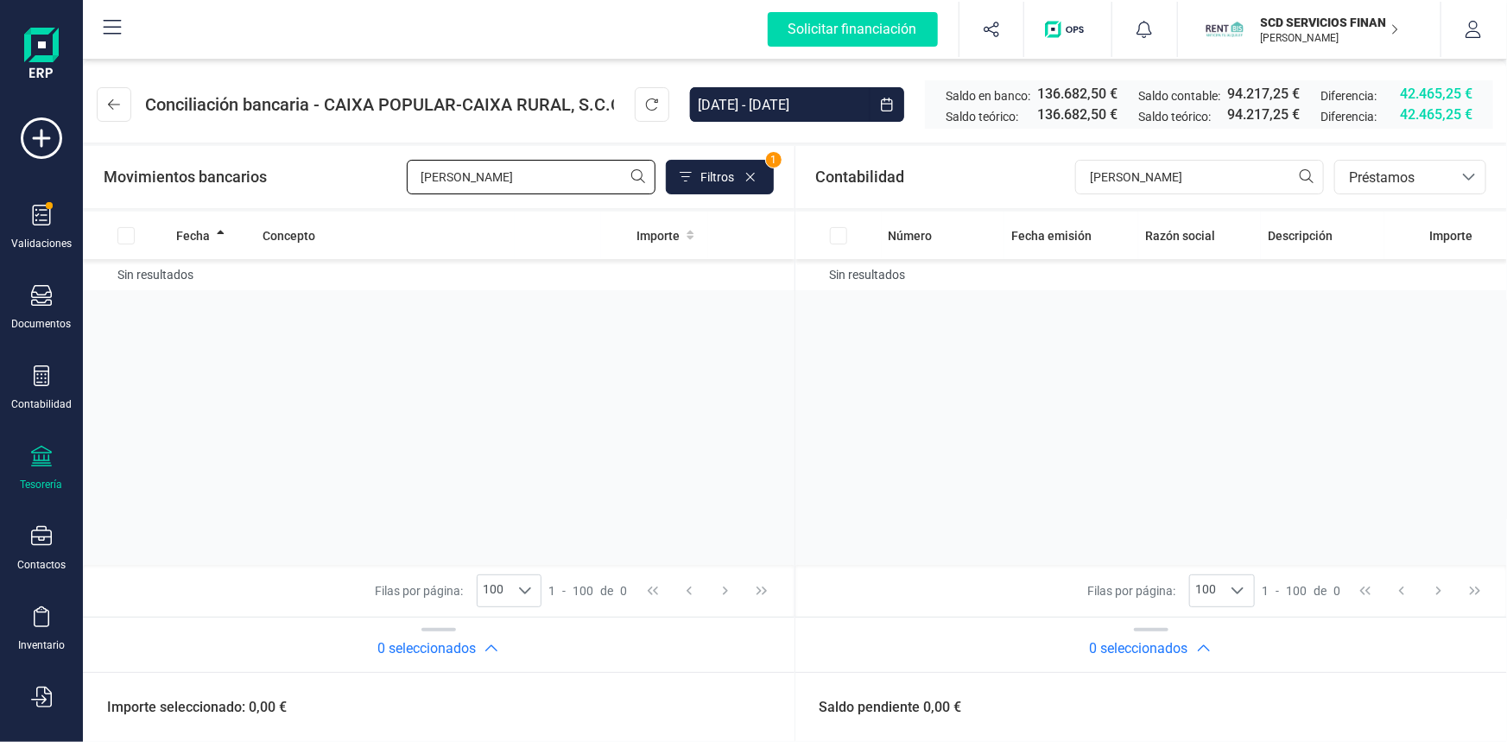
drag, startPoint x: 477, startPoint y: 178, endPoint x: 263, endPoint y: 175, distance: 213.3
click at [263, 175] on div "Movimientos bancarios mejias Filtros 1" at bounding box center [439, 177] width 670 height 35
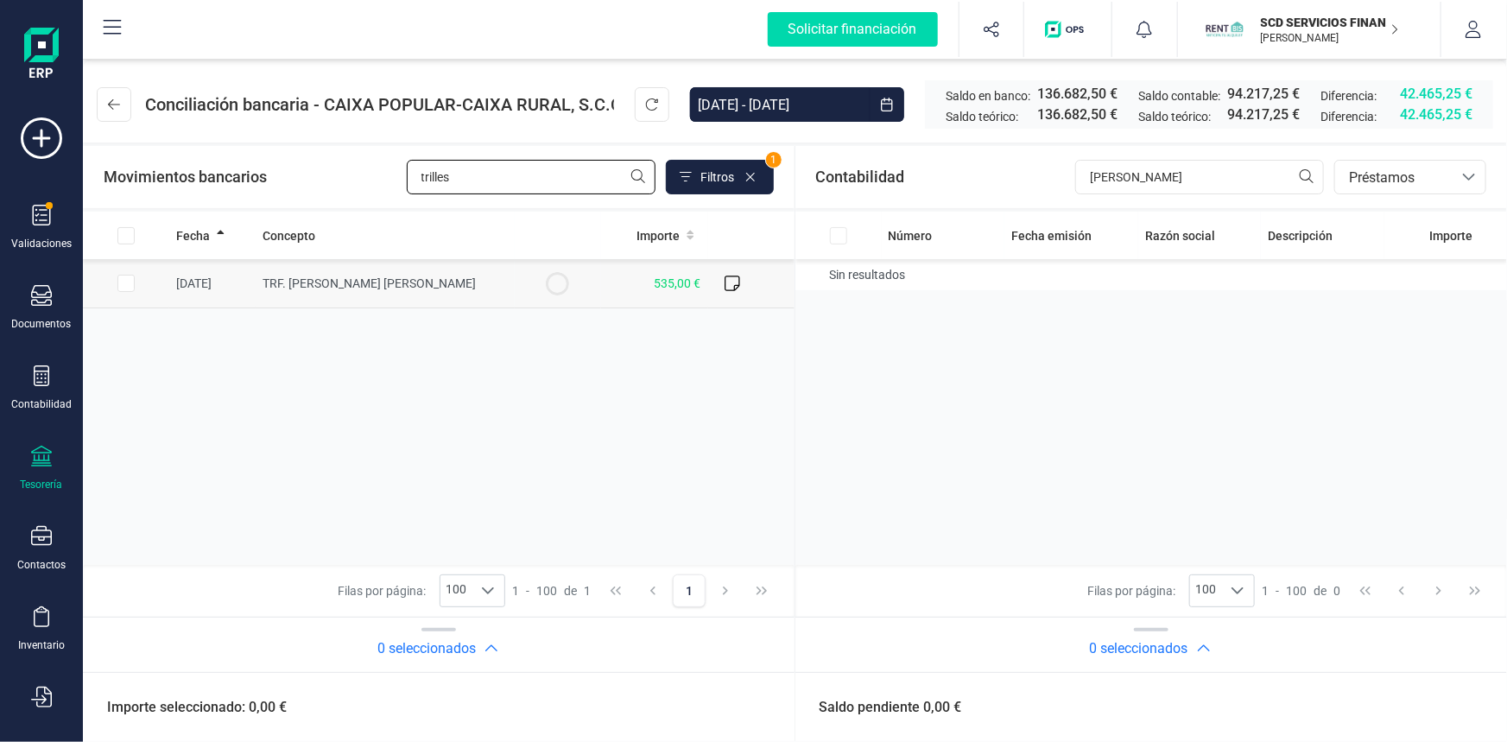
type input "trilles"
click at [118, 283] on input "Row Selected b94ca897-a800-416d-83f8-f7d2962032c5" at bounding box center [125, 283] width 17 height 17
checkbox input "true"
drag, startPoint x: 1135, startPoint y: 180, endPoint x: 977, endPoint y: 184, distance: 158.9
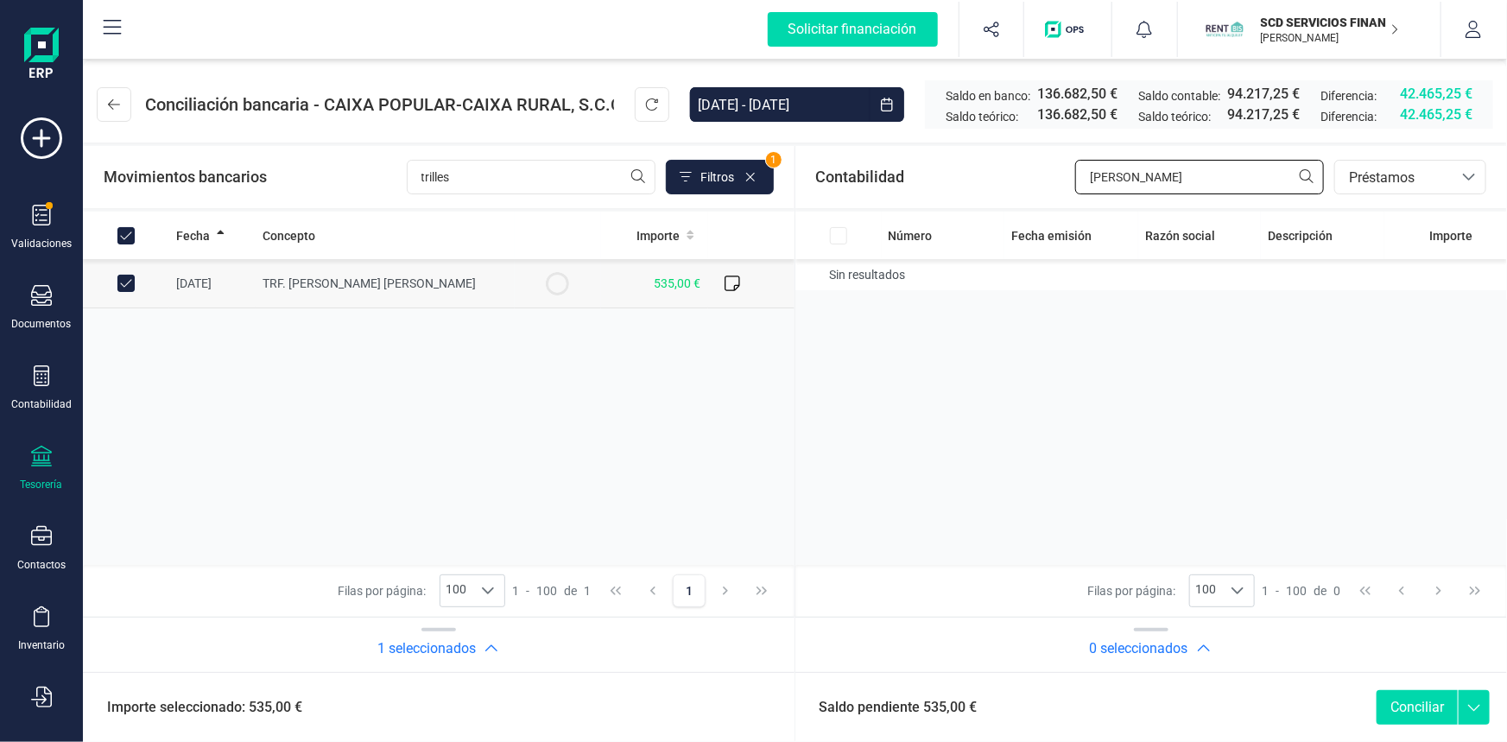
click at [977, 184] on div "Contabilidad mejias bancos.conciliacion.modal.headerLoan bancos.conciliacion.mo…" at bounding box center [1151, 177] width 712 height 62
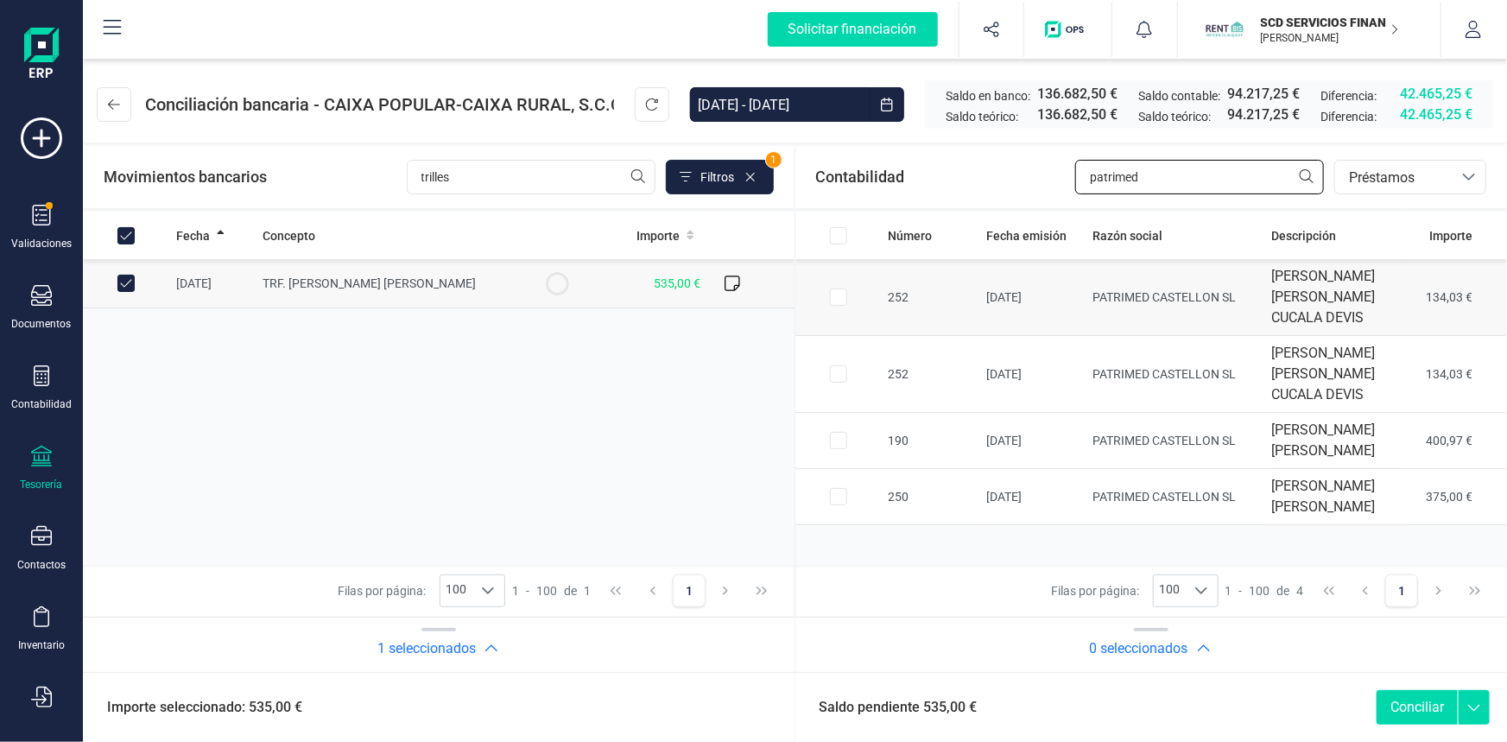
type input "patrimed"
click at [832, 288] on input "Row Selected e565da26-e848-43b2-808b-eb16f246ef55" at bounding box center [838, 296] width 17 height 17
checkbox input "true"
click at [835, 432] on input "Row Selected 12ffb241-ebc2-4de2-b6f5-65a9a9693be0" at bounding box center [838, 440] width 17 height 17
checkbox input "true"
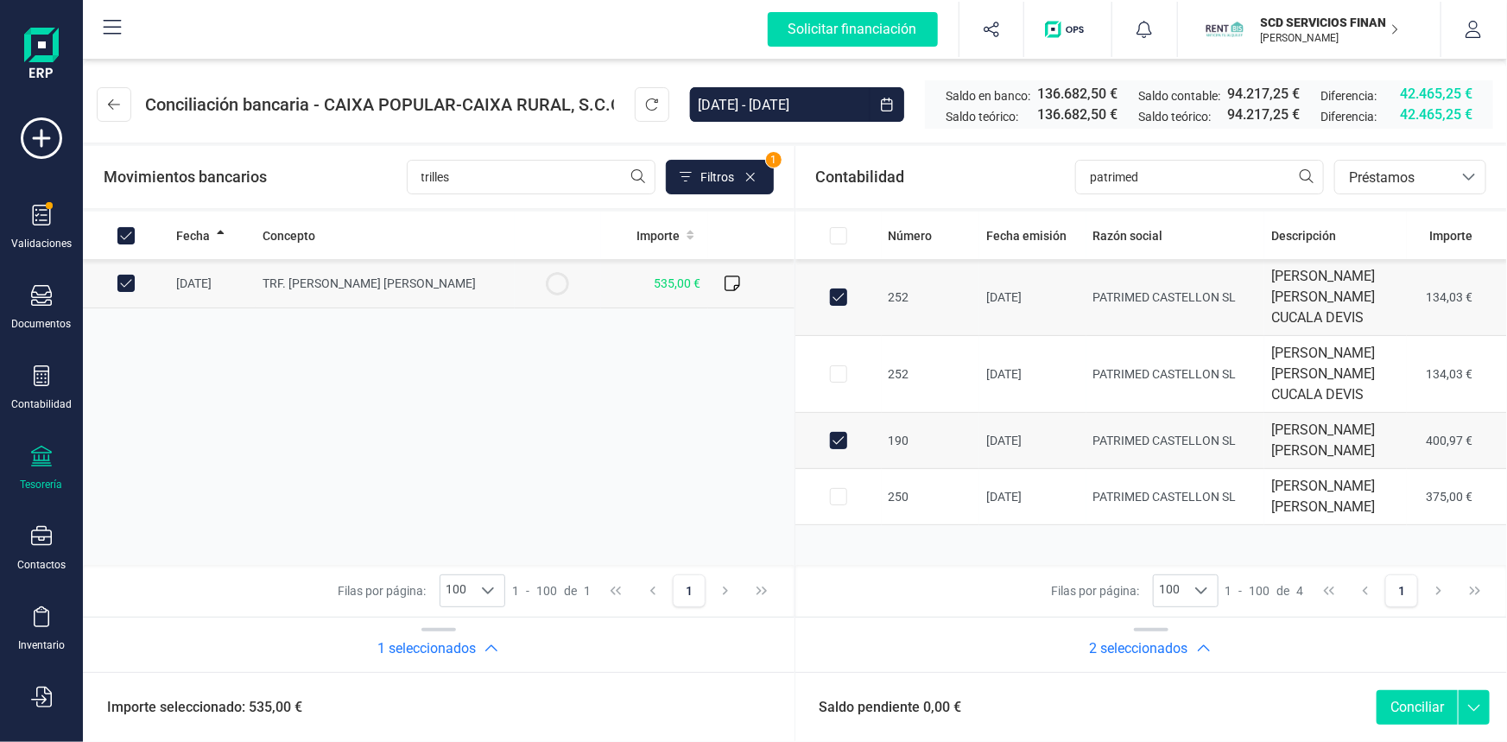
click at [1411, 711] on button "Conciliar" at bounding box center [1416, 707] width 81 height 35
checkbox input "false"
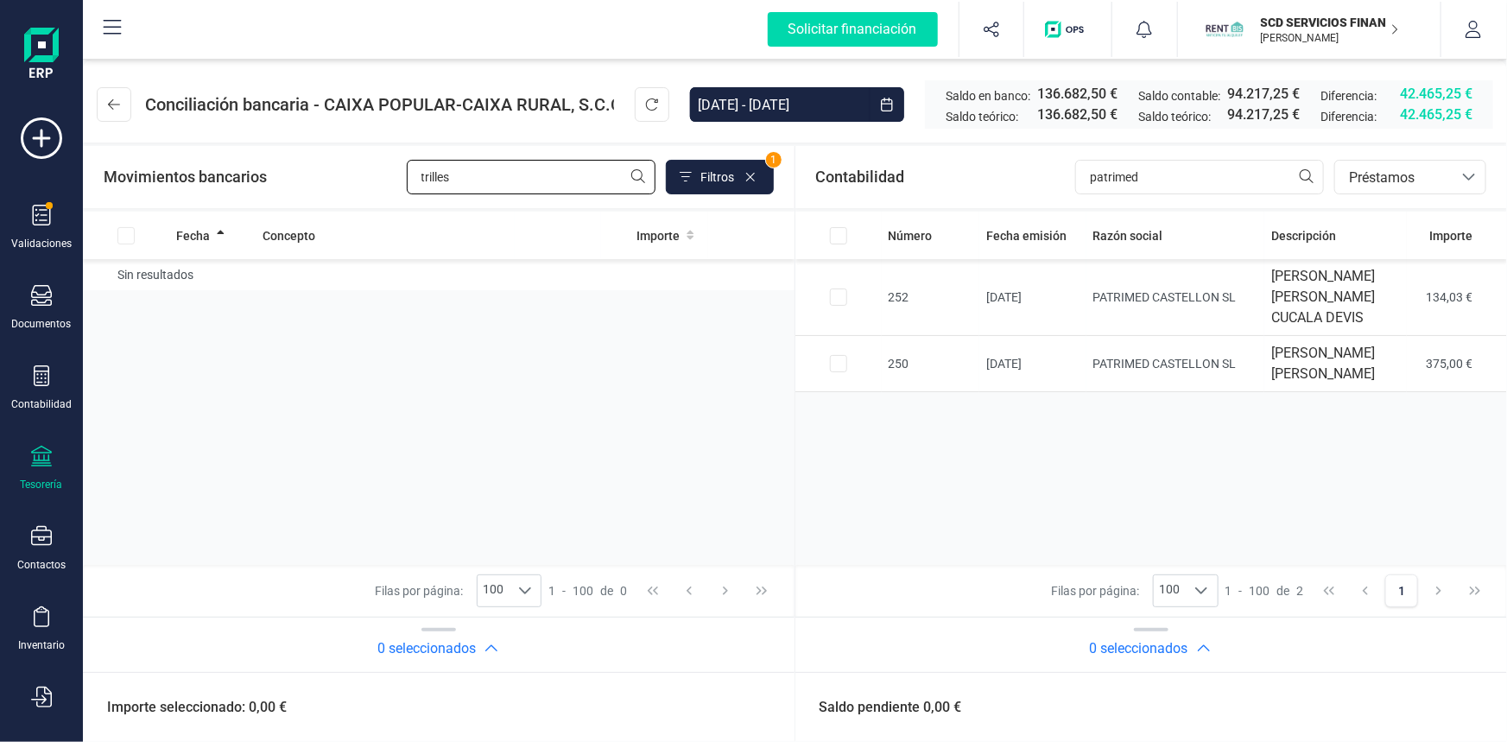
drag, startPoint x: 472, startPoint y: 169, endPoint x: 264, endPoint y: 194, distance: 209.6
click at [264, 194] on div "Movimientos bancarios trilles Filtros 1" at bounding box center [438, 177] width 711 height 62
type input "laia"
click at [124, 279] on input "Row Selected 830395c7-64e8-4d6d-8714-0fad2700beac" at bounding box center [125, 283] width 17 height 17
checkbox input "true"
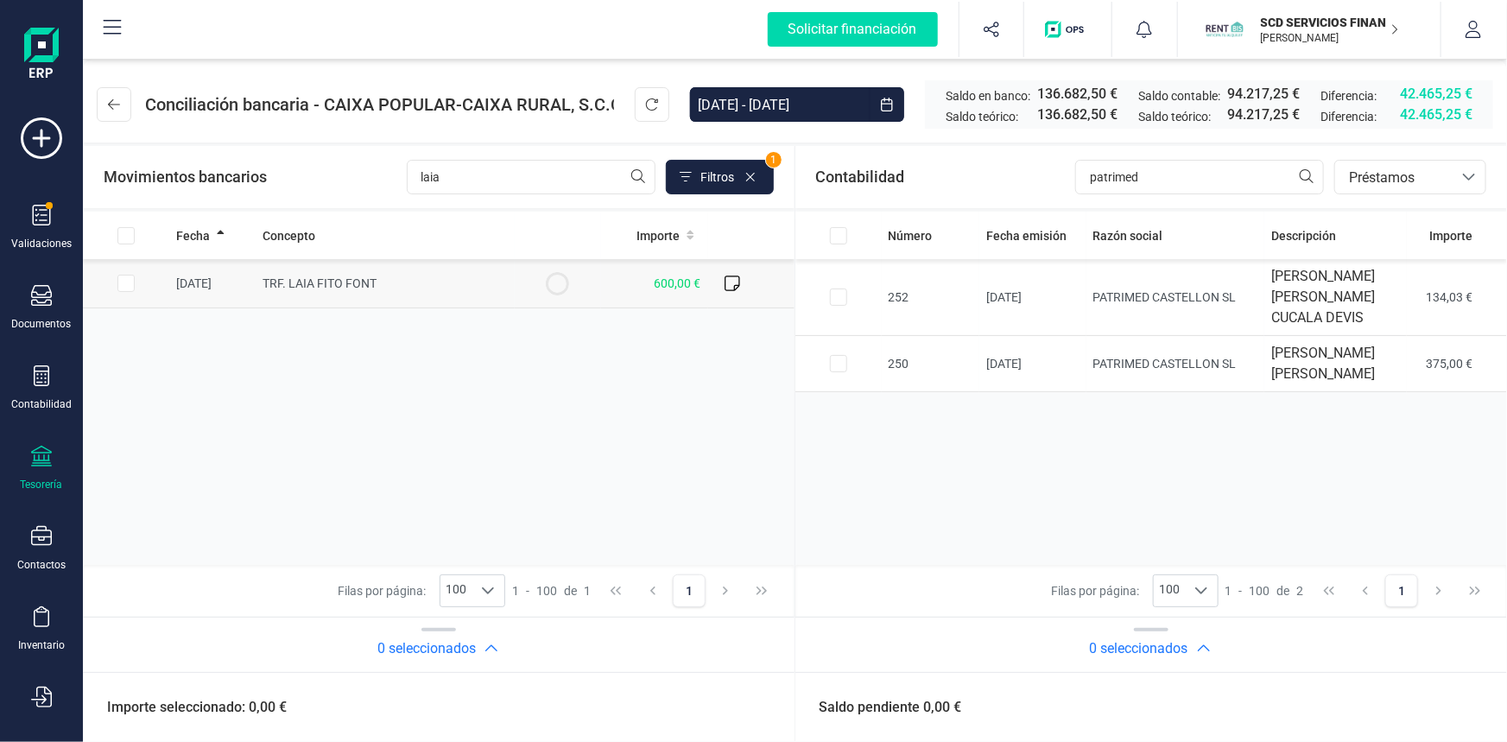
checkbox input "true"
drag, startPoint x: 1140, startPoint y: 176, endPoint x: 869, endPoint y: 169, distance: 271.2
click at [869, 169] on div "Contabilidad patrimed bancos.conciliacion.modal.headerLoan bancos.conciliacion.…" at bounding box center [1151, 177] width 712 height 62
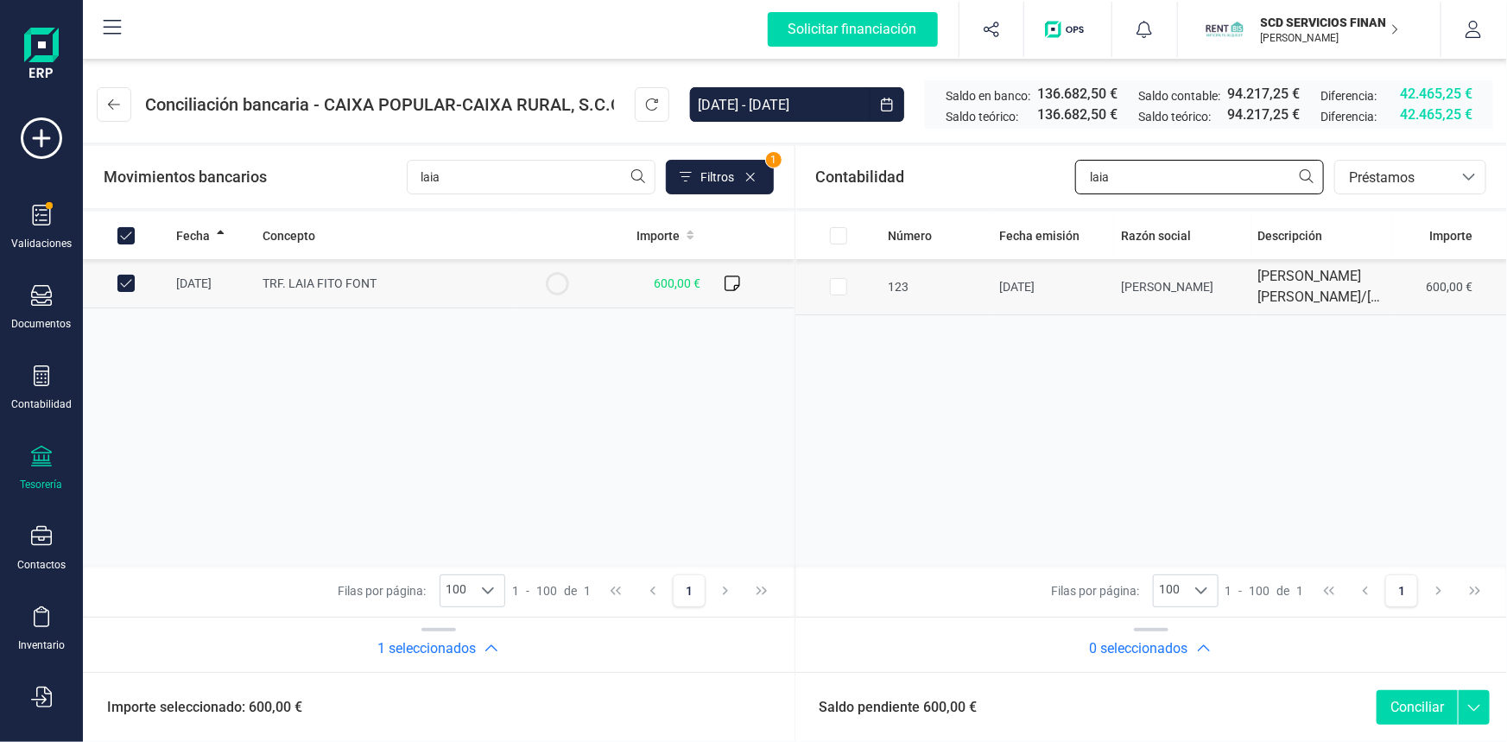
type input "laia"
click at [833, 294] on input "Row Selected c8718f90-0aa4-489d-a549-4420b0521a3d" at bounding box center [838, 286] width 17 height 17
checkbox input "true"
click at [1407, 705] on button "Conciliar" at bounding box center [1416, 707] width 81 height 35
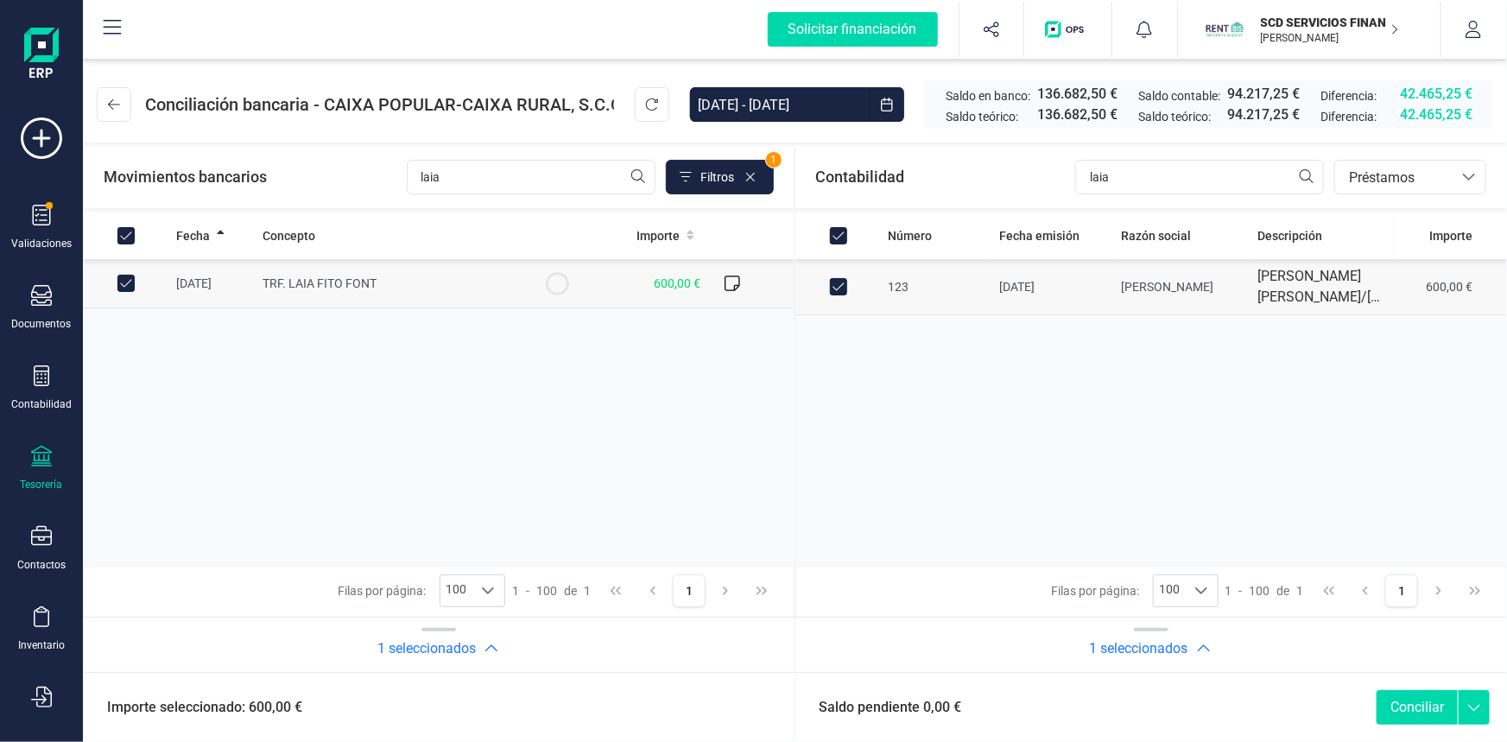
checkbox input "false"
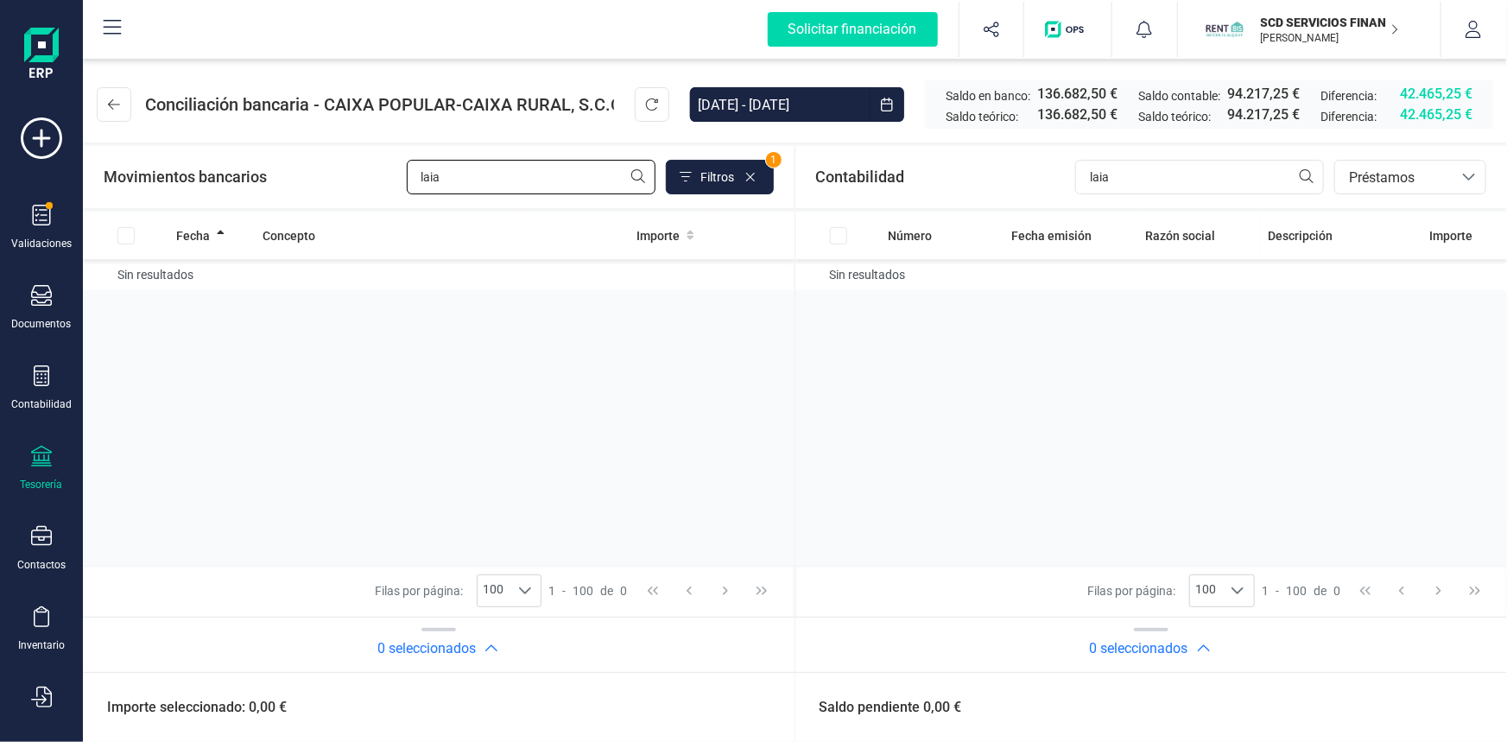
drag, startPoint x: 433, startPoint y: 175, endPoint x: 335, endPoint y: 175, distance: 98.4
click at [335, 175] on div "Movimientos bancarios laia Filtros 1" at bounding box center [439, 177] width 670 height 35
type input "c"
click at [578, 381] on div "Fecha Concepto Importe Sin resultados" at bounding box center [438, 388] width 711 height 353
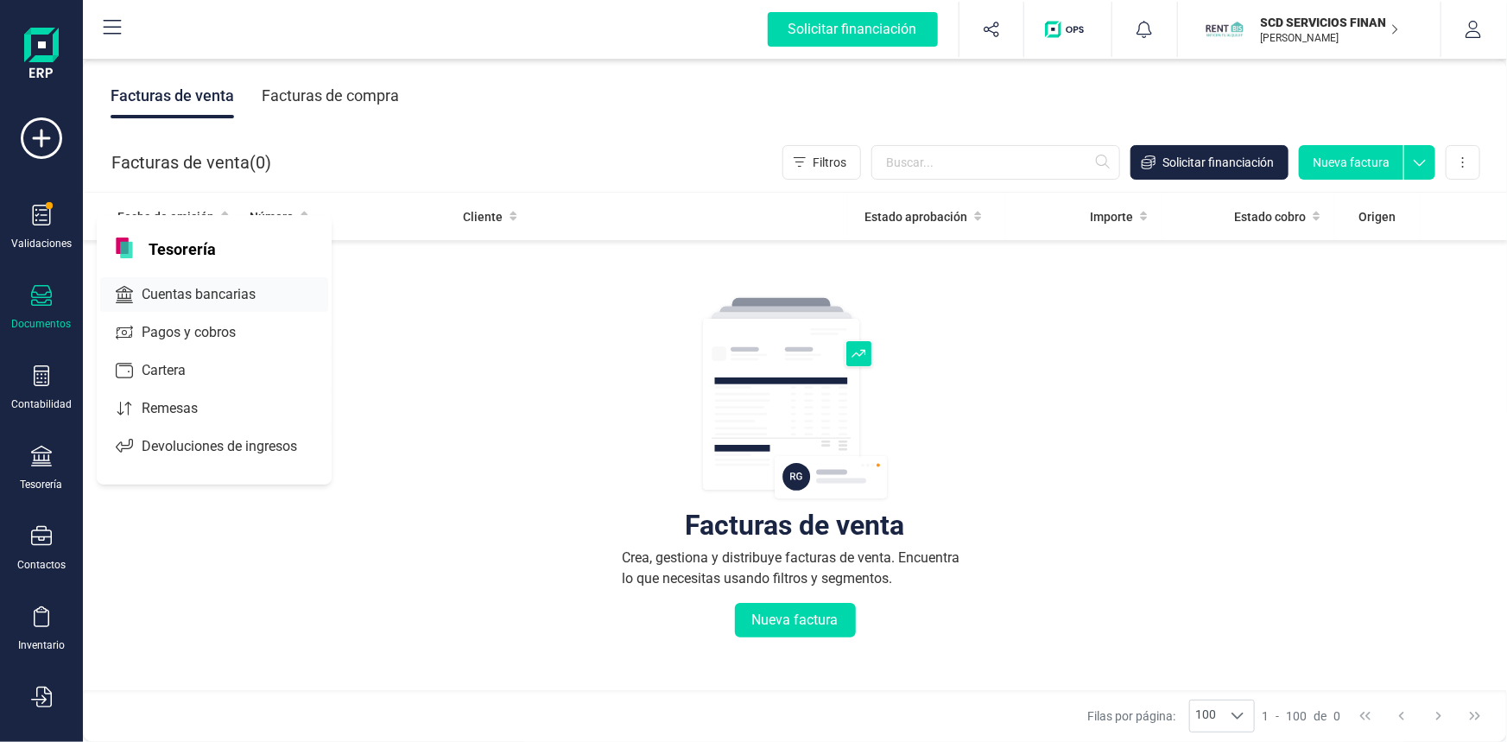
click at [225, 294] on span "Cuentas bancarias" at bounding box center [211, 294] width 152 height 21
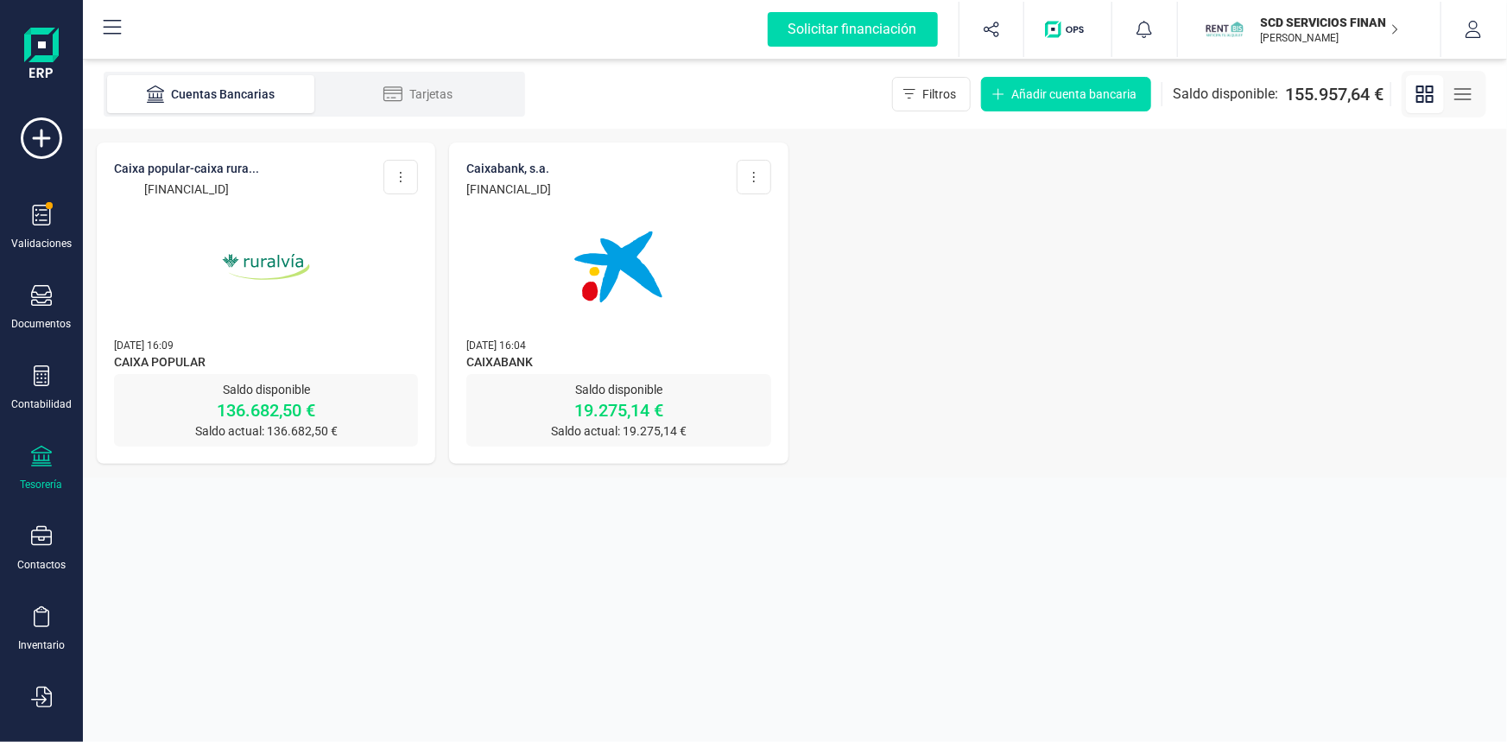
click at [291, 275] on img at bounding box center [265, 266] width 145 height 145
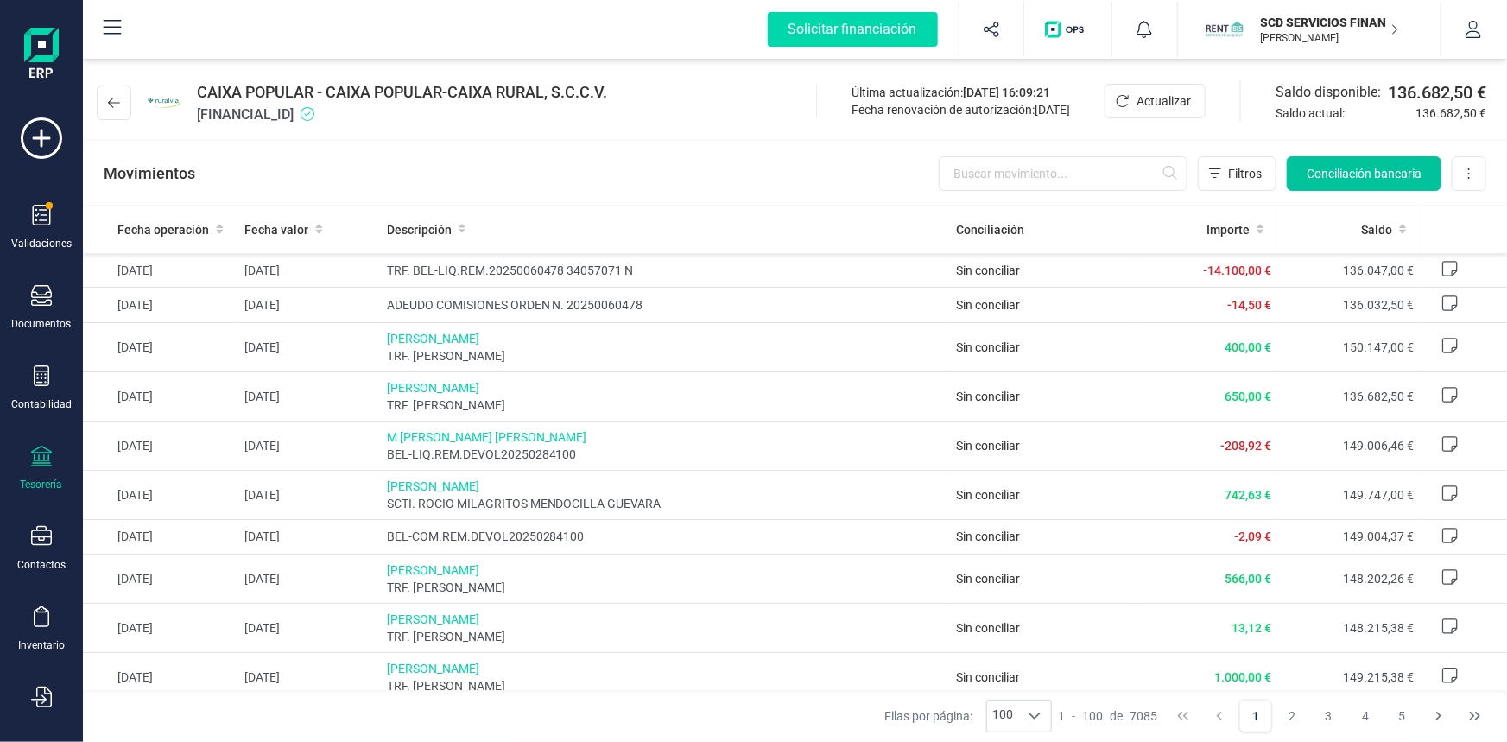
click at [1343, 177] on span "Conciliación bancaria" at bounding box center [1363, 173] width 115 height 17
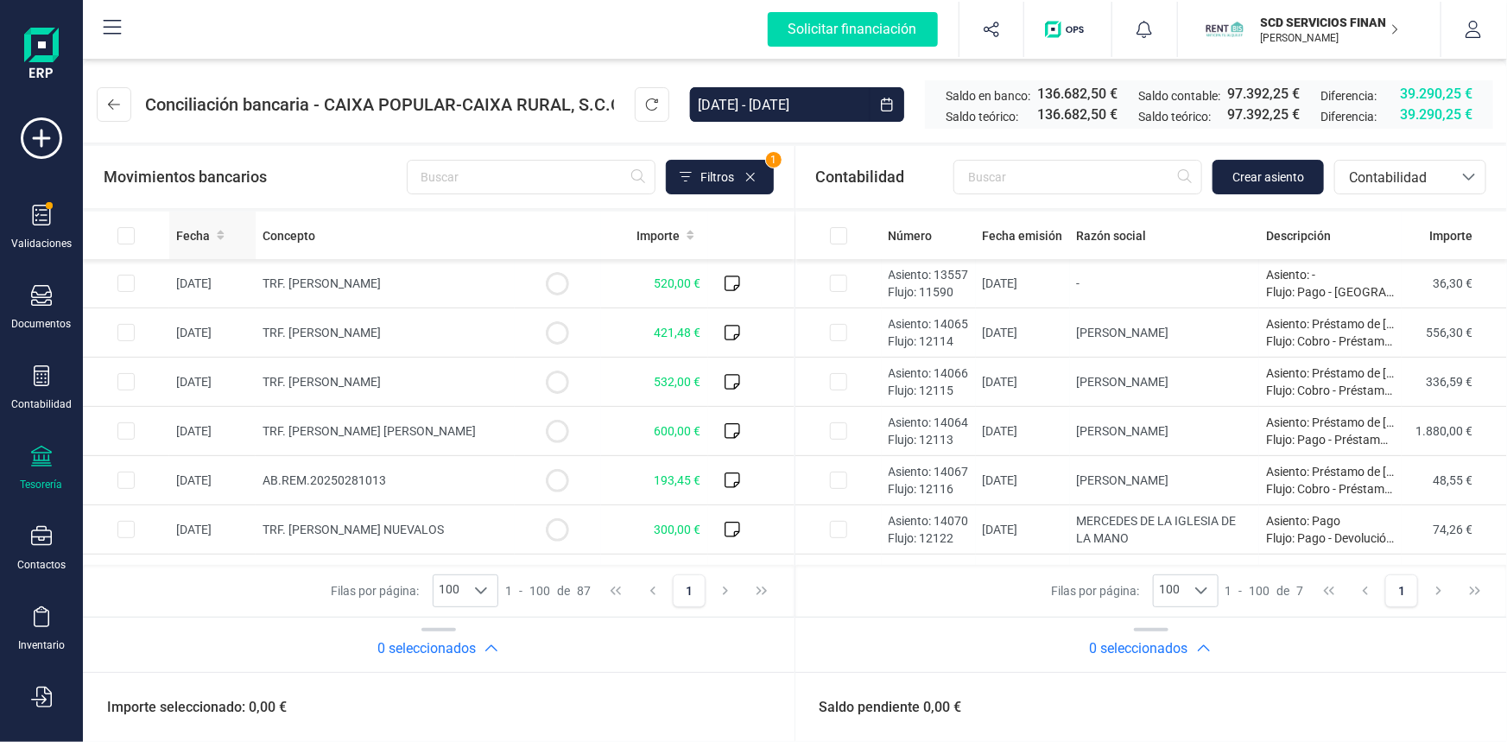
click at [192, 233] on span "Fecha" at bounding box center [193, 235] width 34 height 17
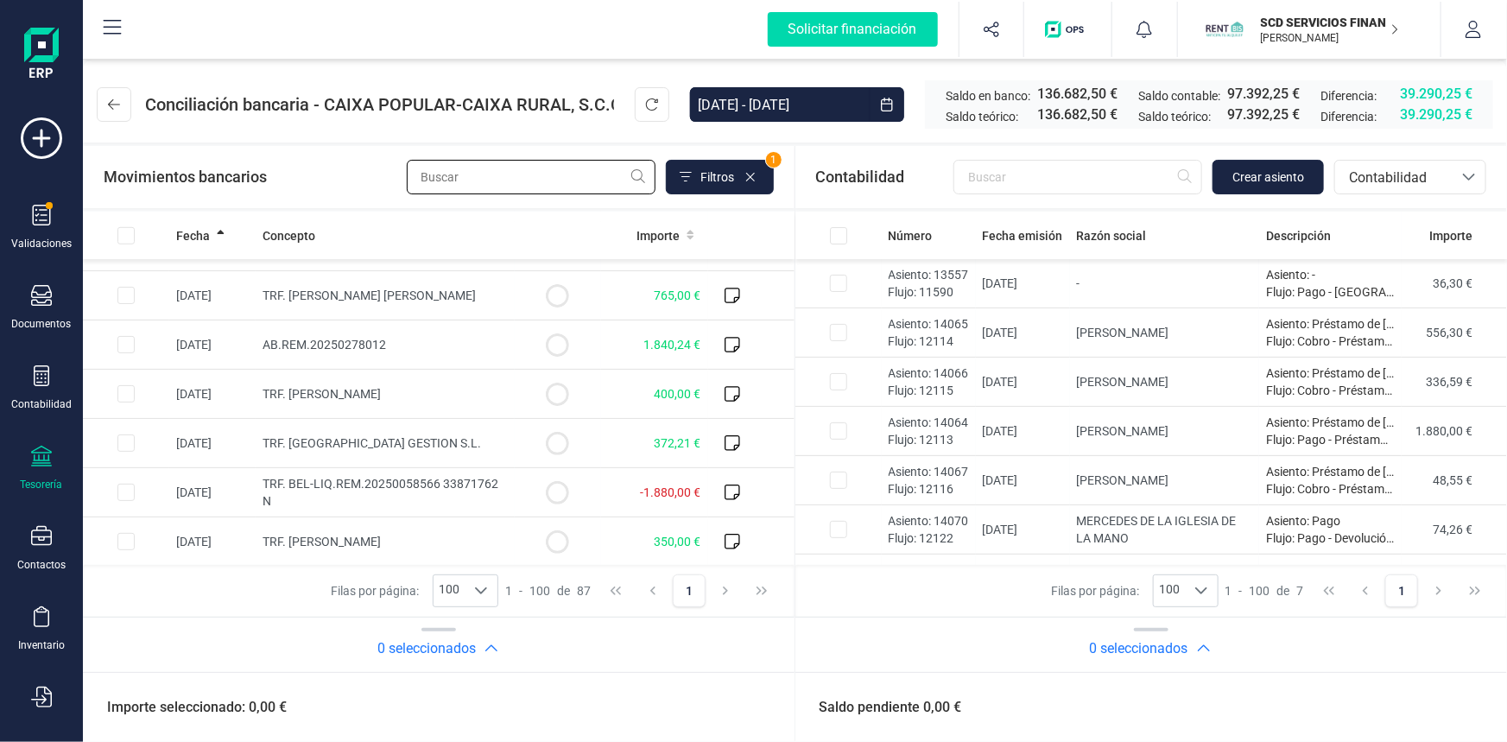
click at [454, 171] on input "text" at bounding box center [531, 177] width 249 height 35
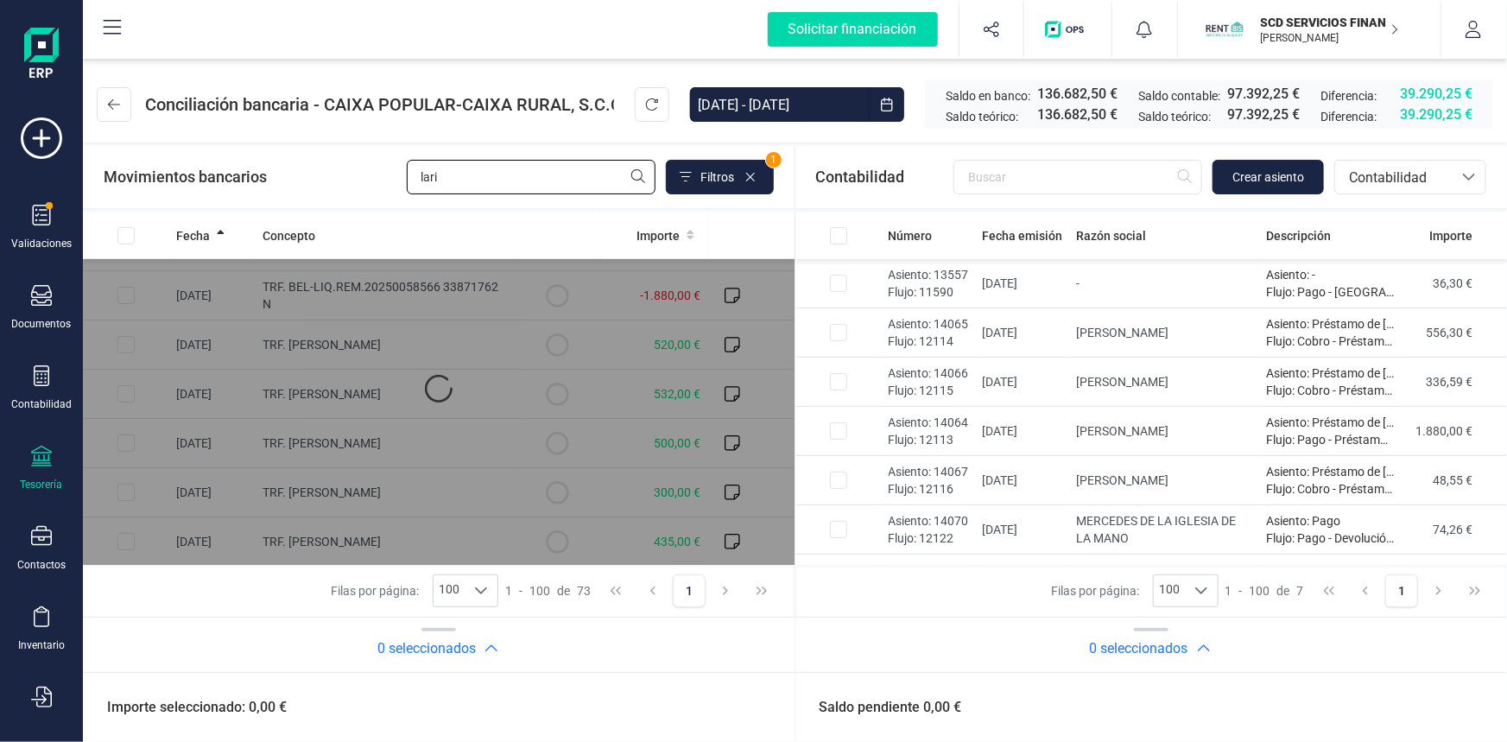
scroll to position [0, 0]
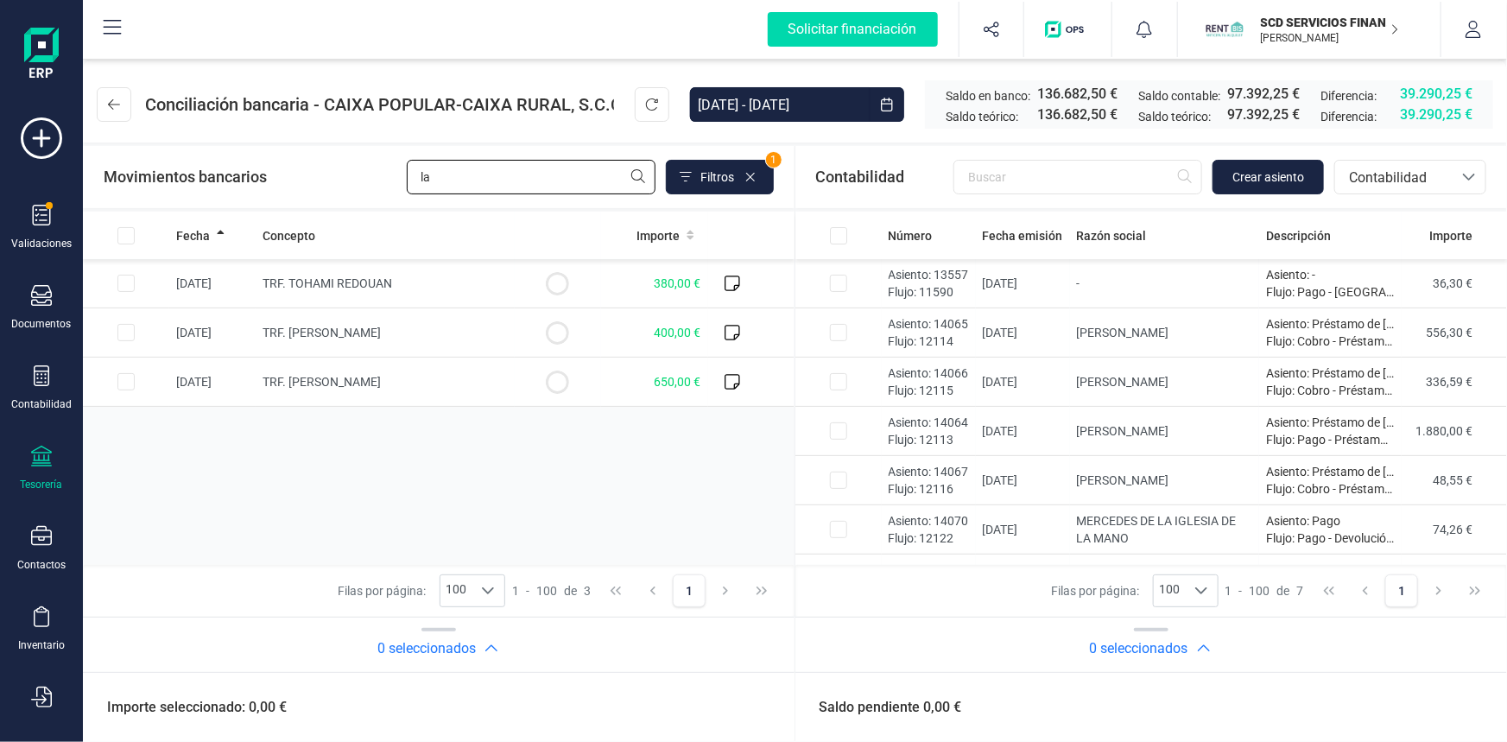
type input "l"
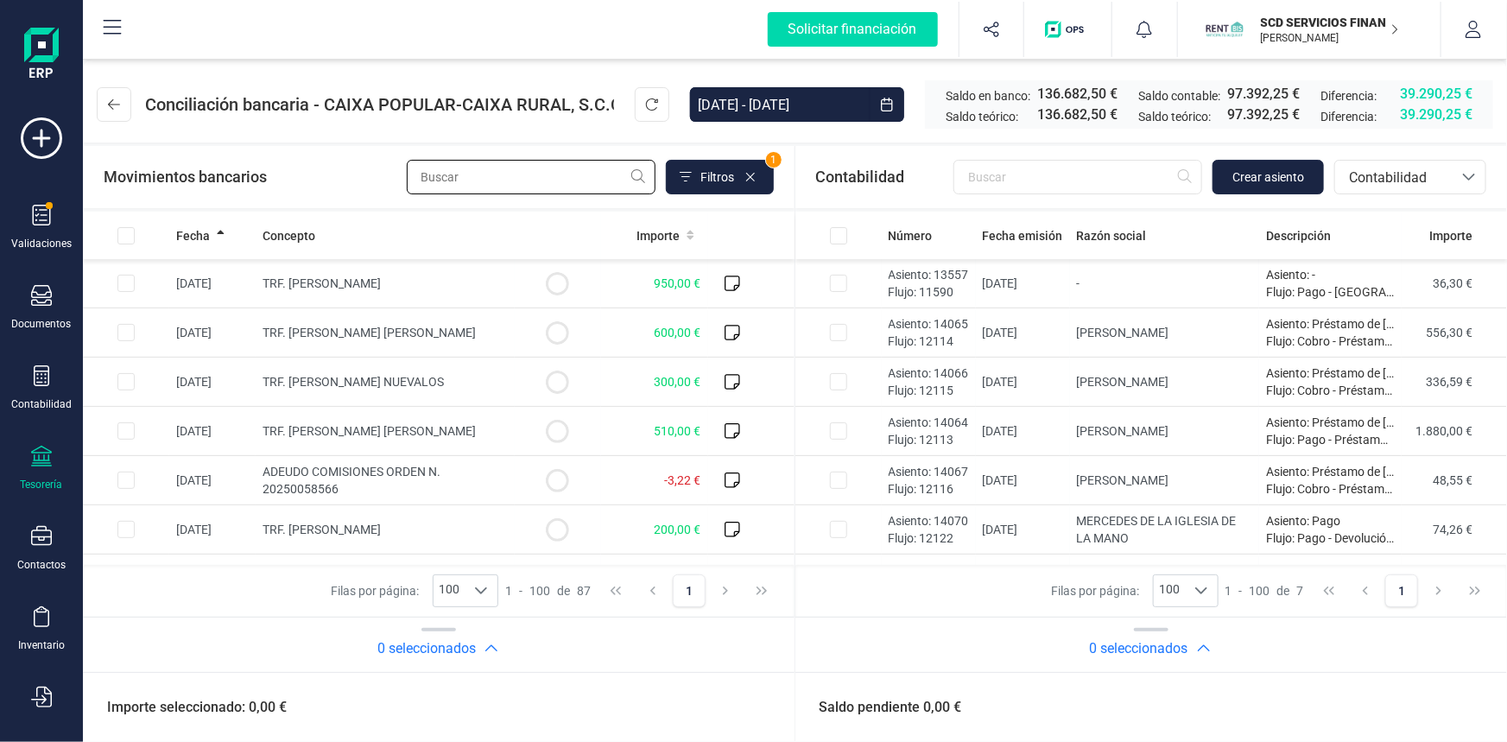
click at [456, 180] on input "text" at bounding box center [531, 177] width 249 height 35
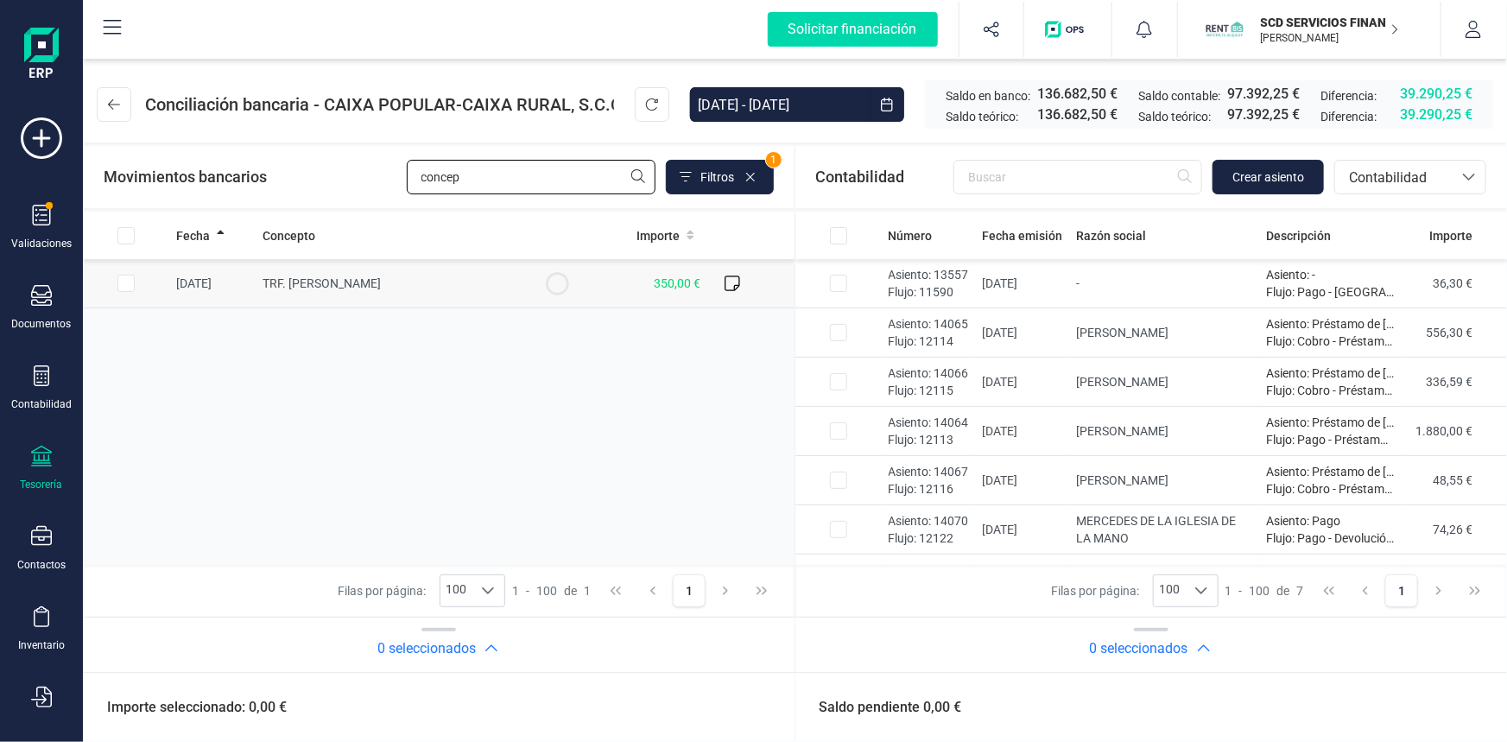
type input "concep"
click at [128, 284] on input "Row Selected 8932f7fd-1d94-4ea3-916e-f2306710d826" at bounding box center [125, 283] width 17 height 17
checkbox input "true"
click at [38, 471] on div "Tesorería" at bounding box center [41, 469] width 69 height 46
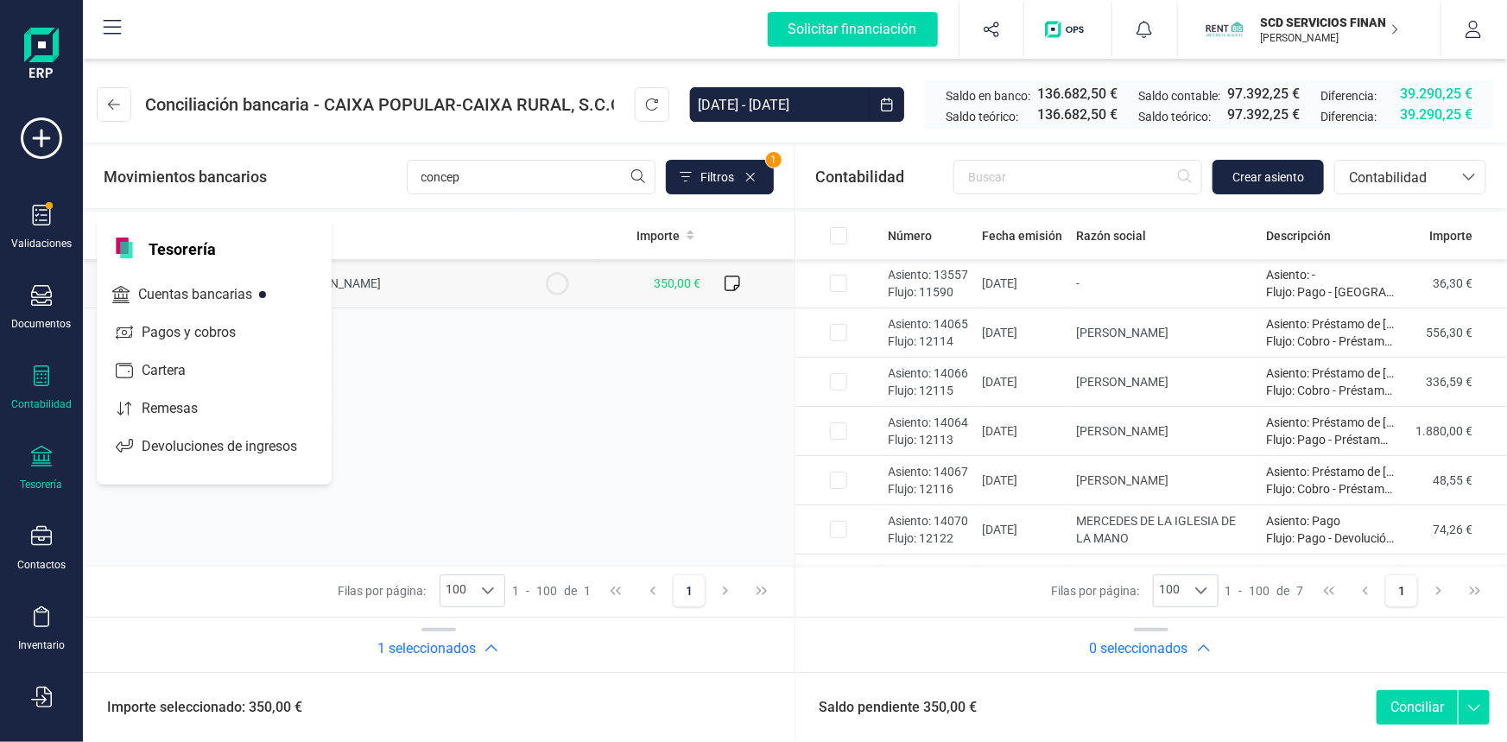
click at [43, 389] on div "Contabilidad" at bounding box center [41, 388] width 69 height 46
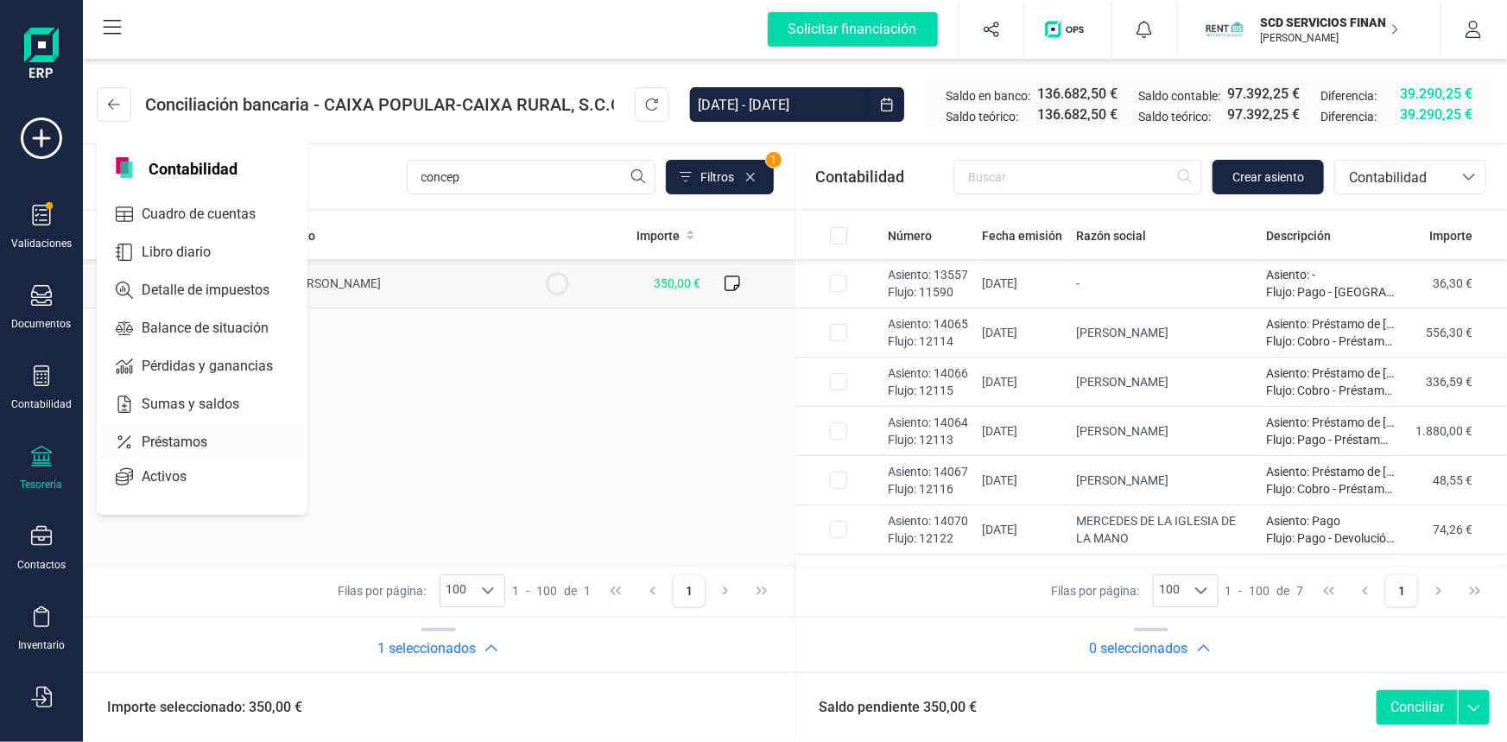
click at [199, 438] on span "Préstamos" at bounding box center [187, 442] width 104 height 21
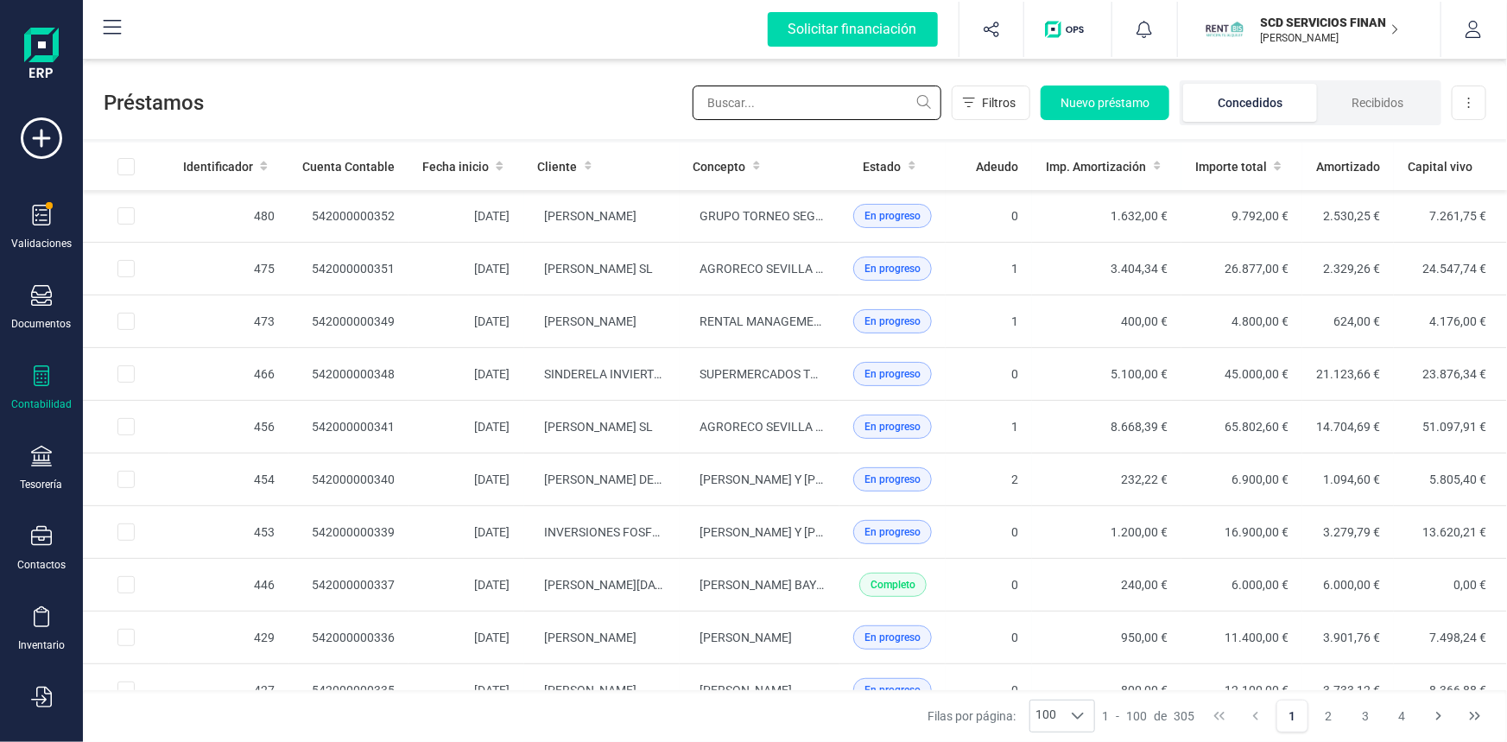
click at [733, 102] on input "text" at bounding box center [816, 102] width 249 height 35
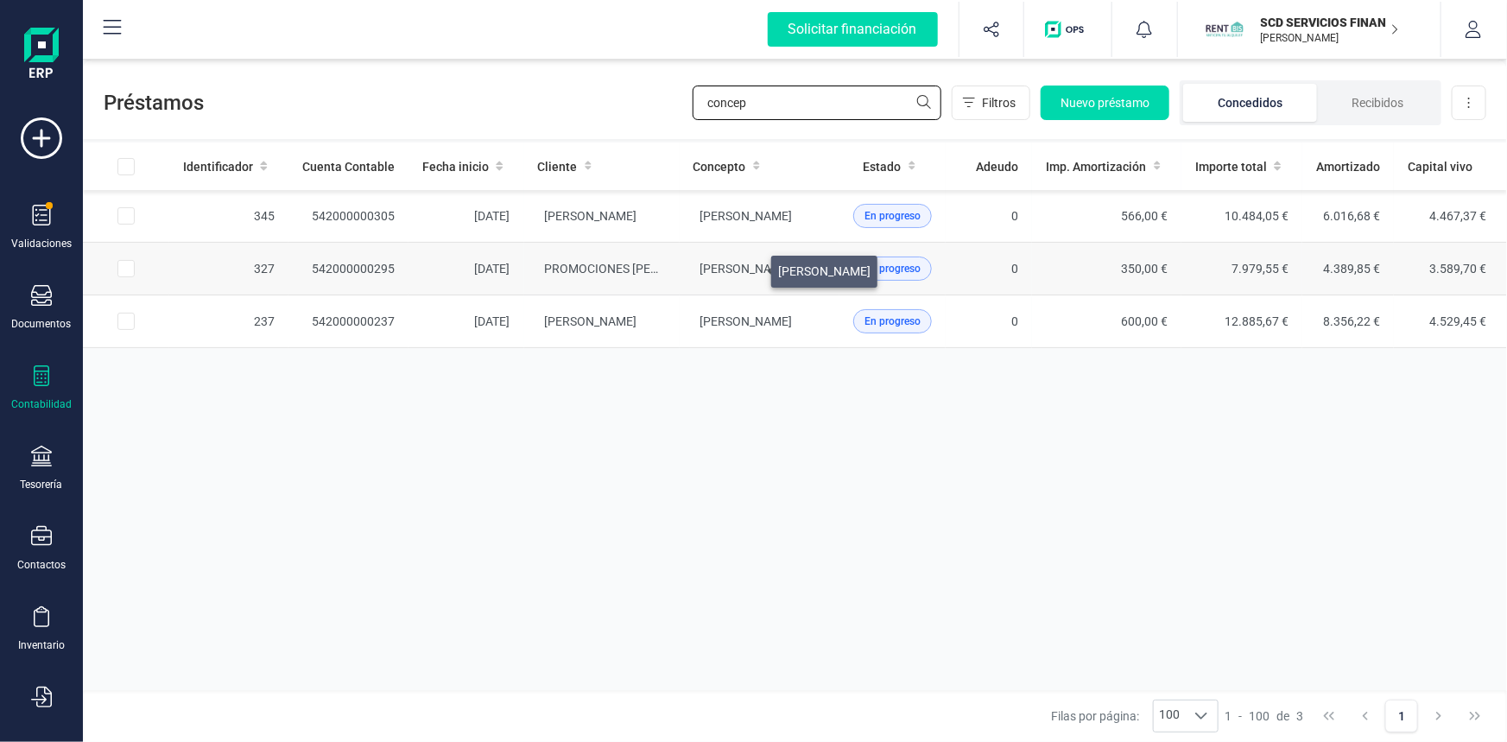
type input "concep"
click at [750, 267] on span "[PERSON_NAME]" at bounding box center [746, 269] width 92 height 14
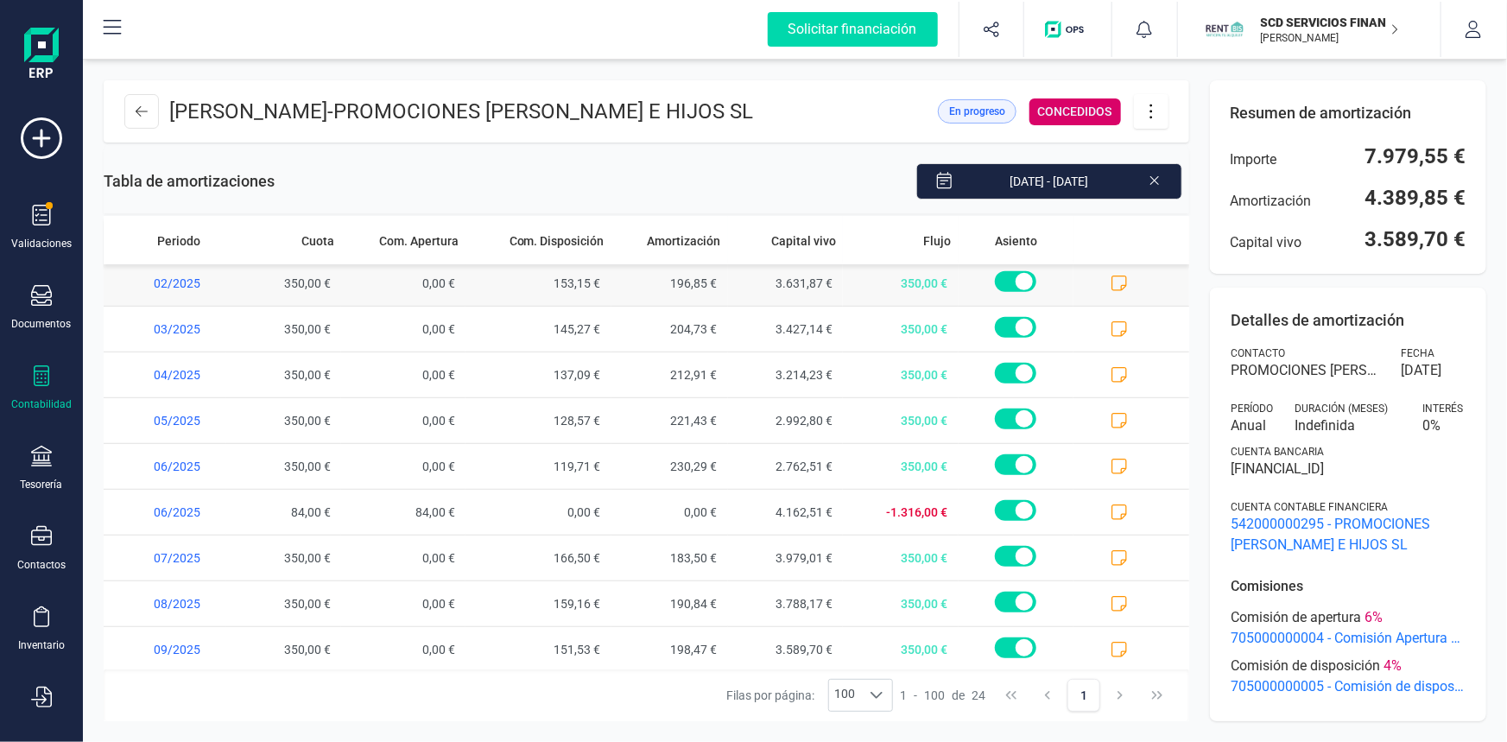
scroll to position [691, 0]
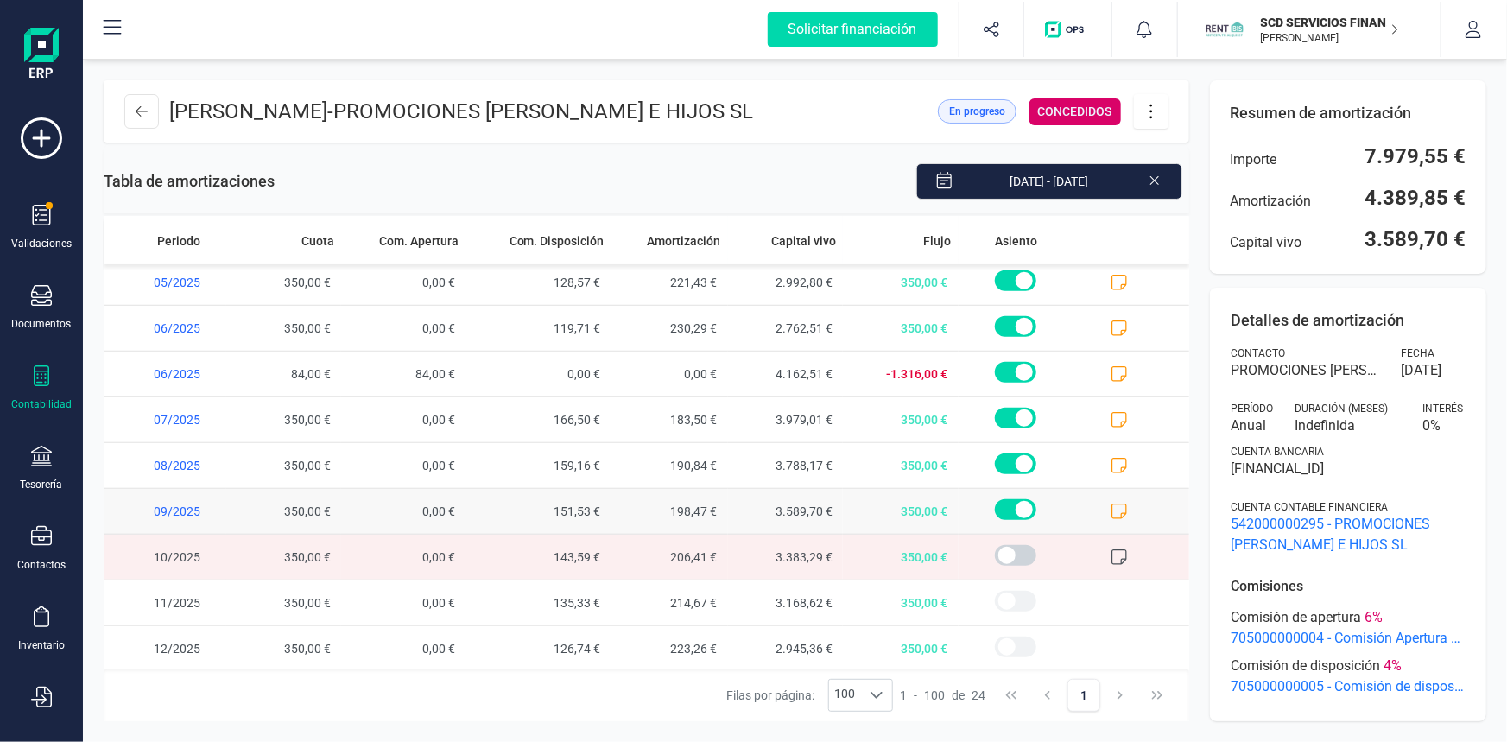
click at [1111, 520] on icon at bounding box center [1118, 511] width 17 height 17
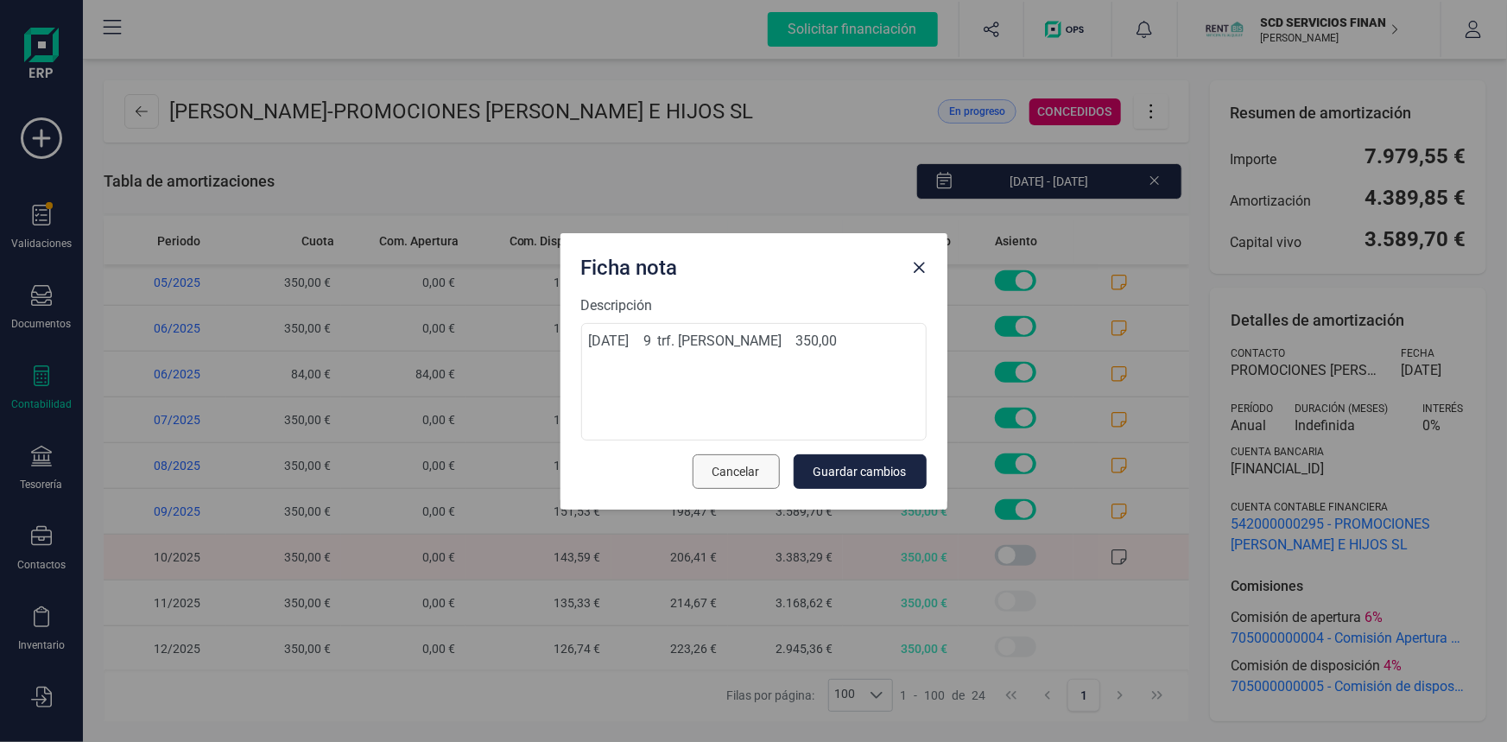
click at [734, 472] on span "Cancelar" at bounding box center [735, 471] width 47 height 17
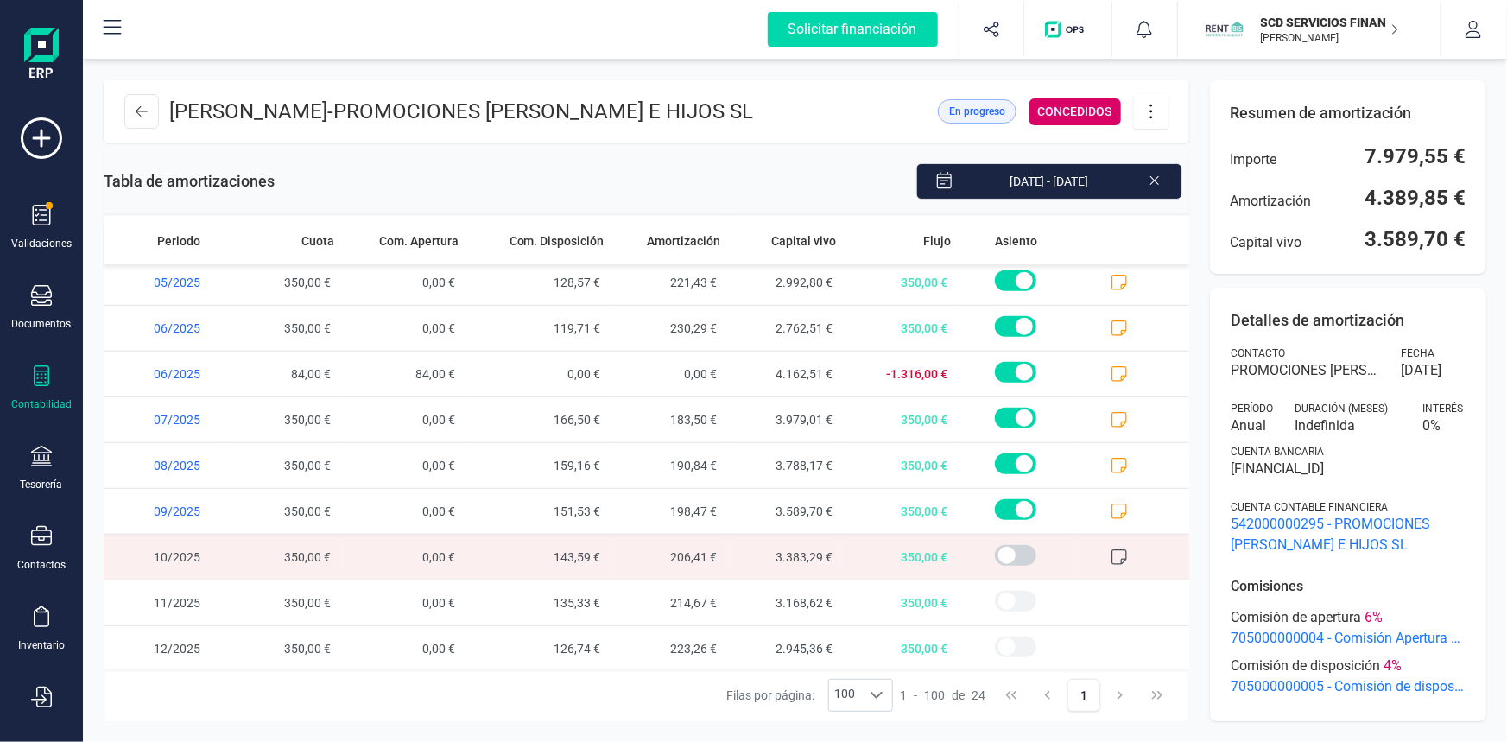
click at [1110, 566] on icon at bounding box center [1118, 556] width 17 height 17
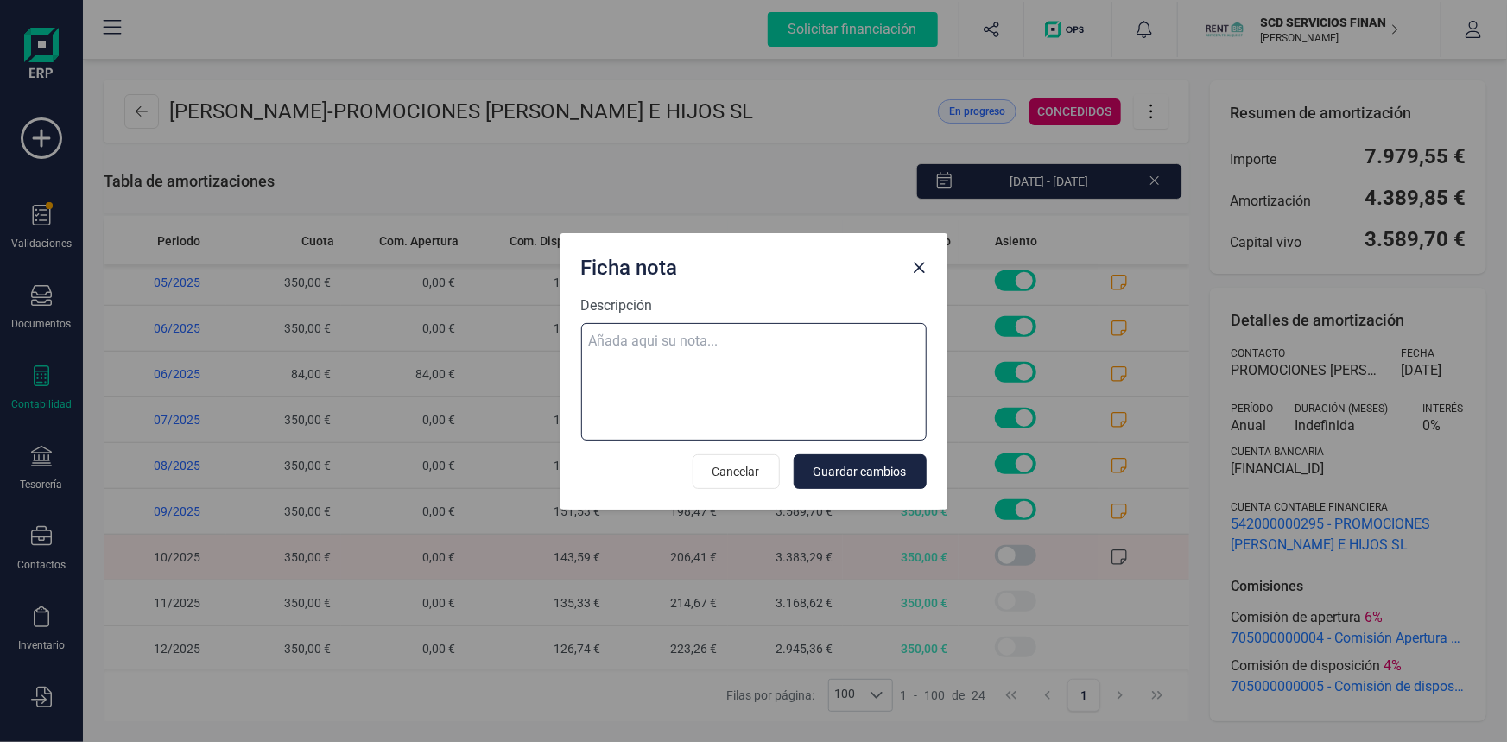
click at [700, 343] on textarea "Descripción" at bounding box center [753, 381] width 345 height 117
paste textarea "02-oct-25 10 trf. concepcion perez buendia 350,00"
type textarea "02-oct-25 10 trf. concepcion perez buendia 350,00"
click at [877, 471] on span "Guardar cambios" at bounding box center [859, 471] width 93 height 17
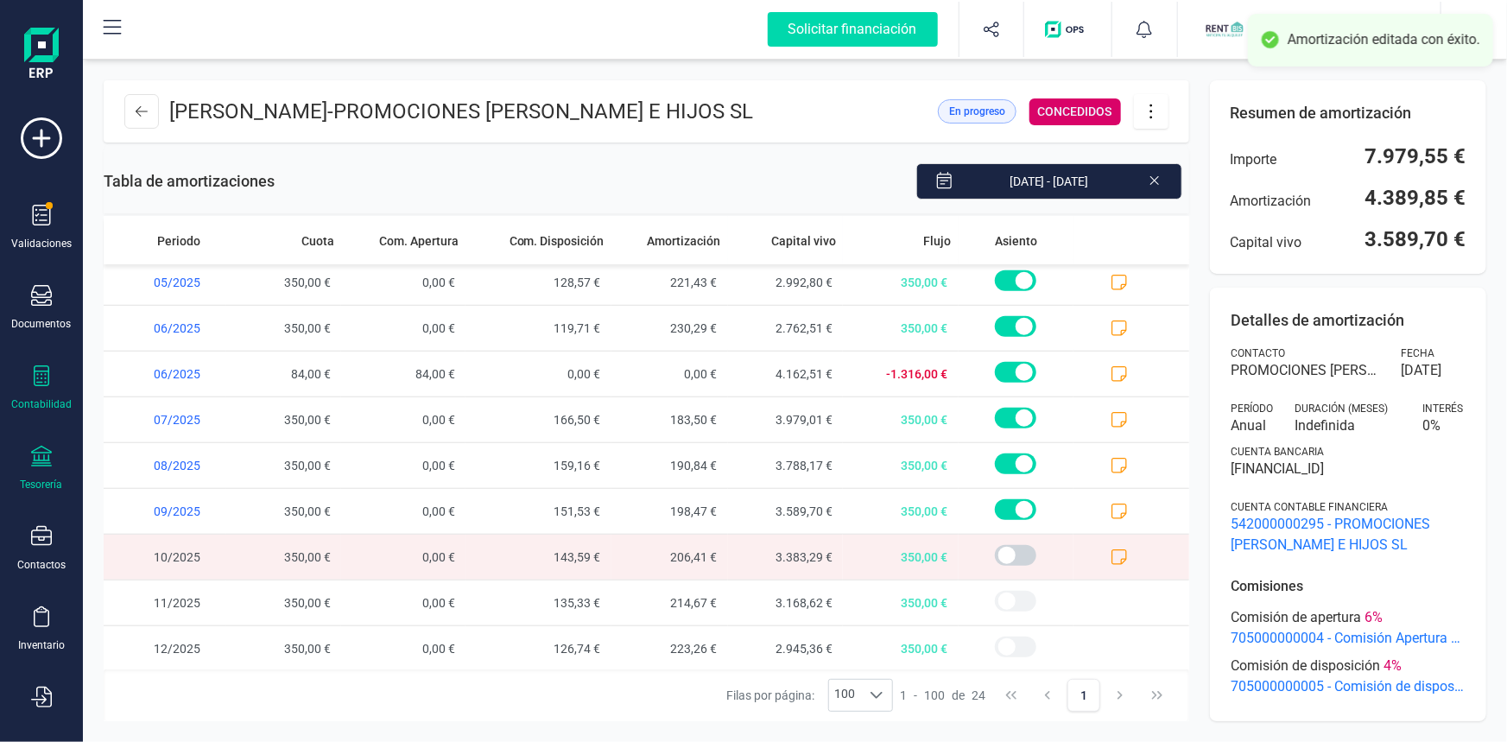
click at [33, 472] on div "Tesorería" at bounding box center [41, 469] width 69 height 46
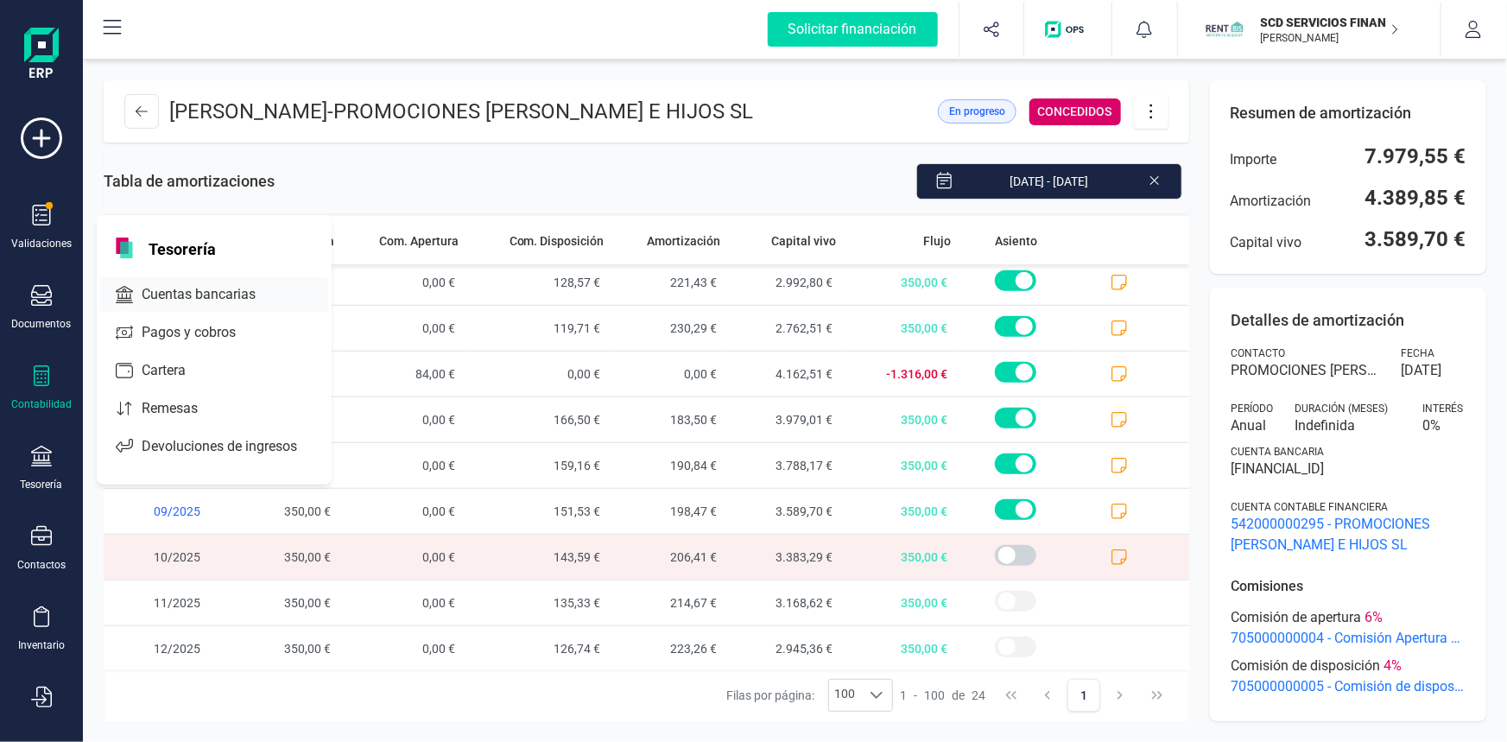
click at [148, 290] on span "Cuentas bancarias" at bounding box center [211, 294] width 152 height 21
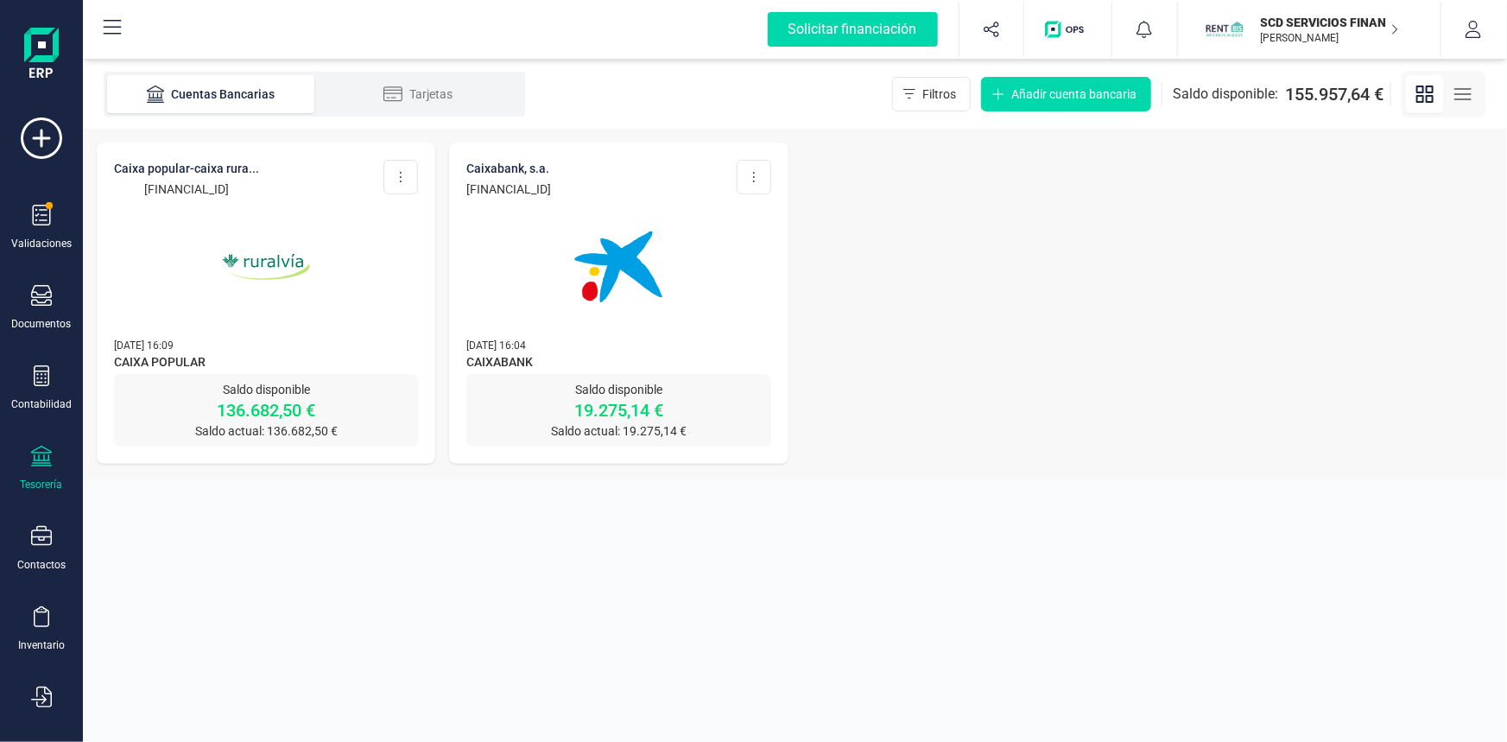
click at [244, 262] on img at bounding box center [265, 266] width 145 height 145
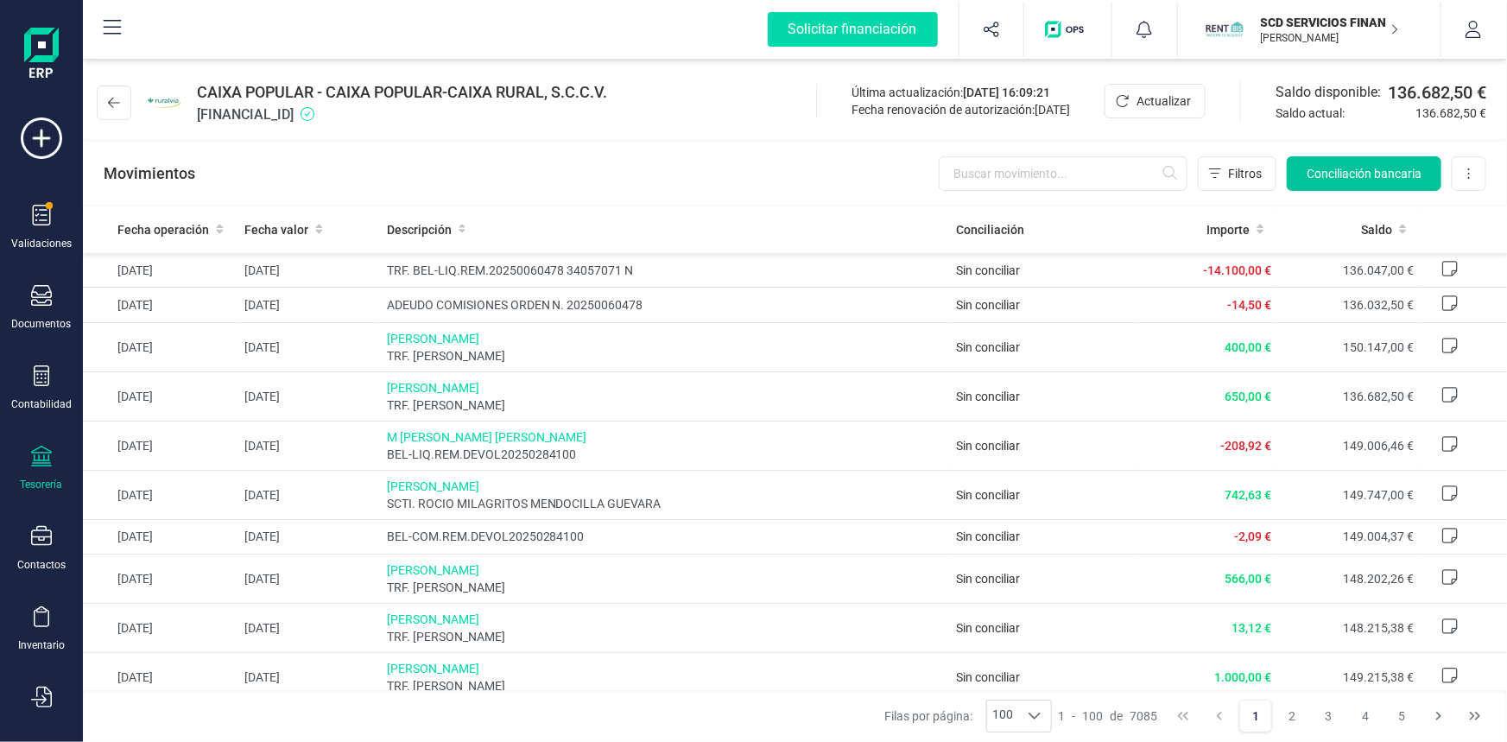
click at [1312, 173] on span "Conciliación bancaria" at bounding box center [1363, 173] width 115 height 17
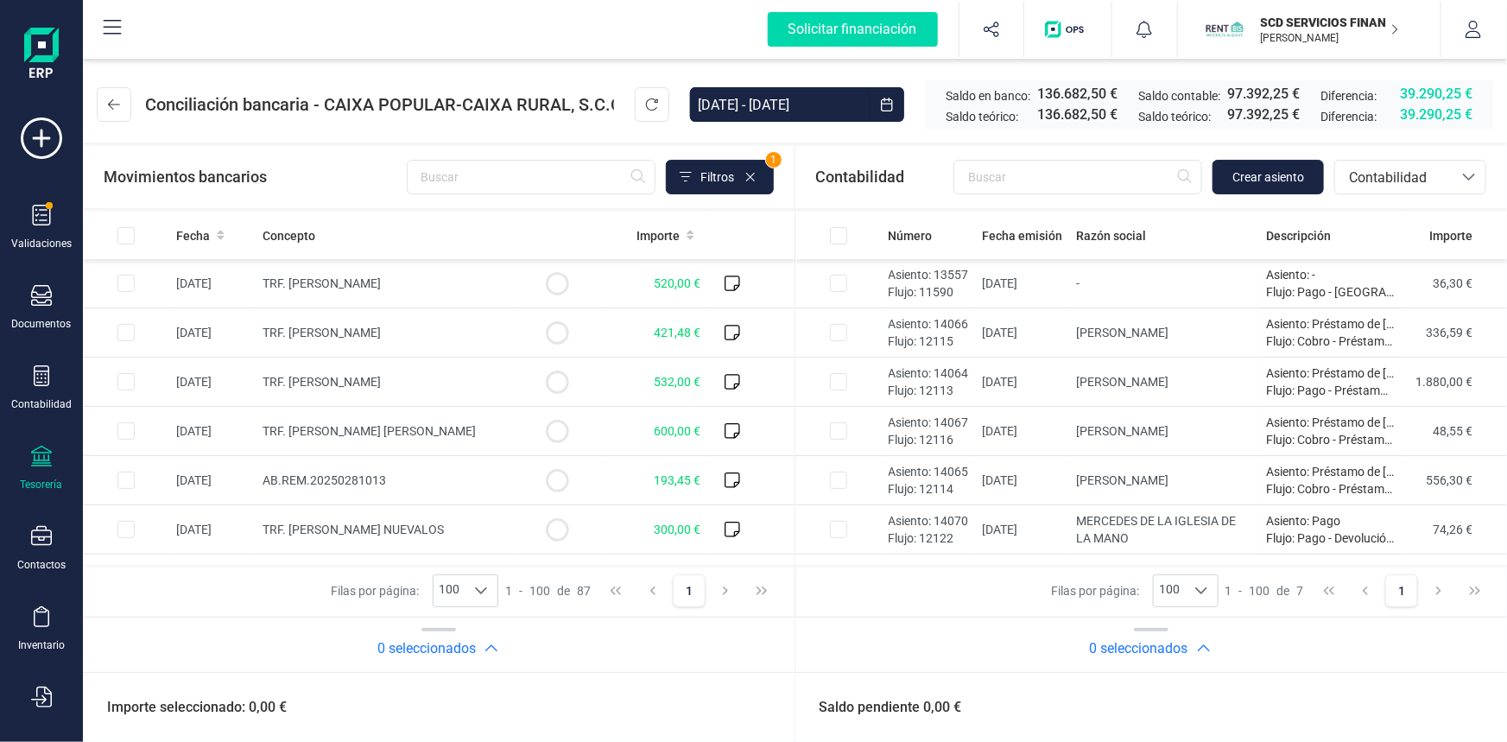
click at [525, 158] on div "Movimientos bancarios Filtros 1" at bounding box center [438, 177] width 711 height 62
click at [528, 169] on input "text" at bounding box center [531, 177] width 249 height 35
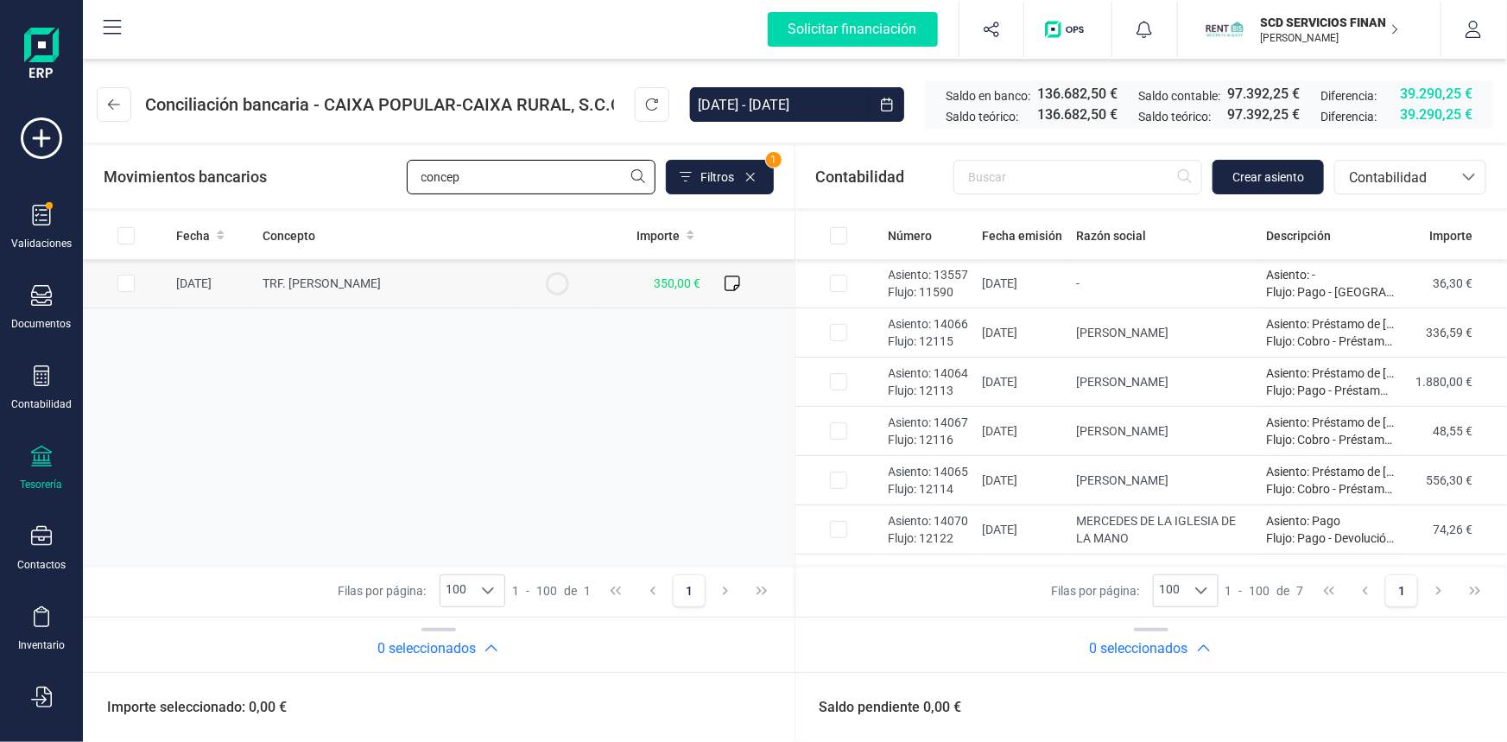
type input "concep"
click at [124, 281] on input "Row Selected 8932f7fd-1d94-4ea3-916e-f2306710d826" at bounding box center [125, 283] width 17 height 17
checkbox input "true"
click at [1114, 181] on input "text" at bounding box center [1077, 177] width 249 height 35
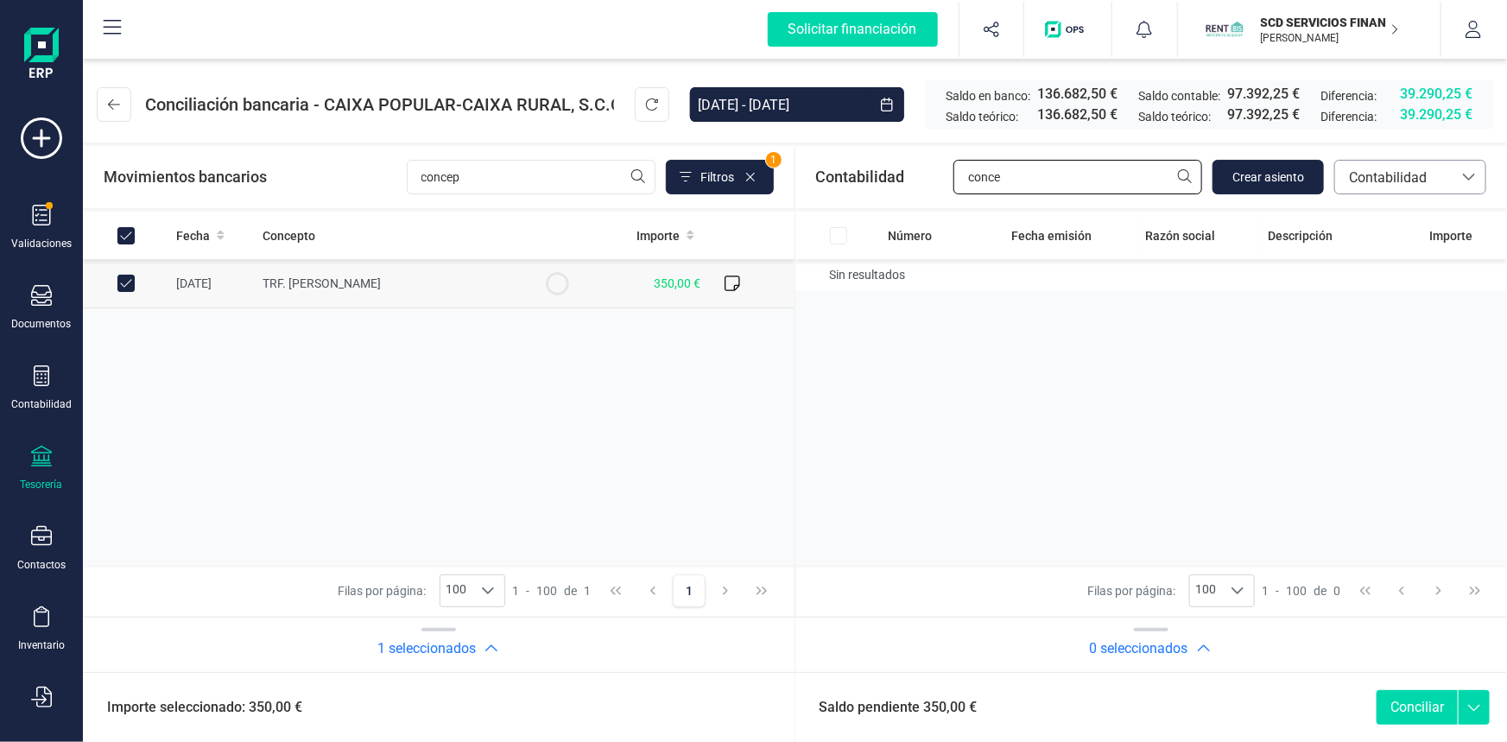
type input "conce"
click at [1397, 173] on span "Contabilidad" at bounding box center [1394, 178] width 104 height 21
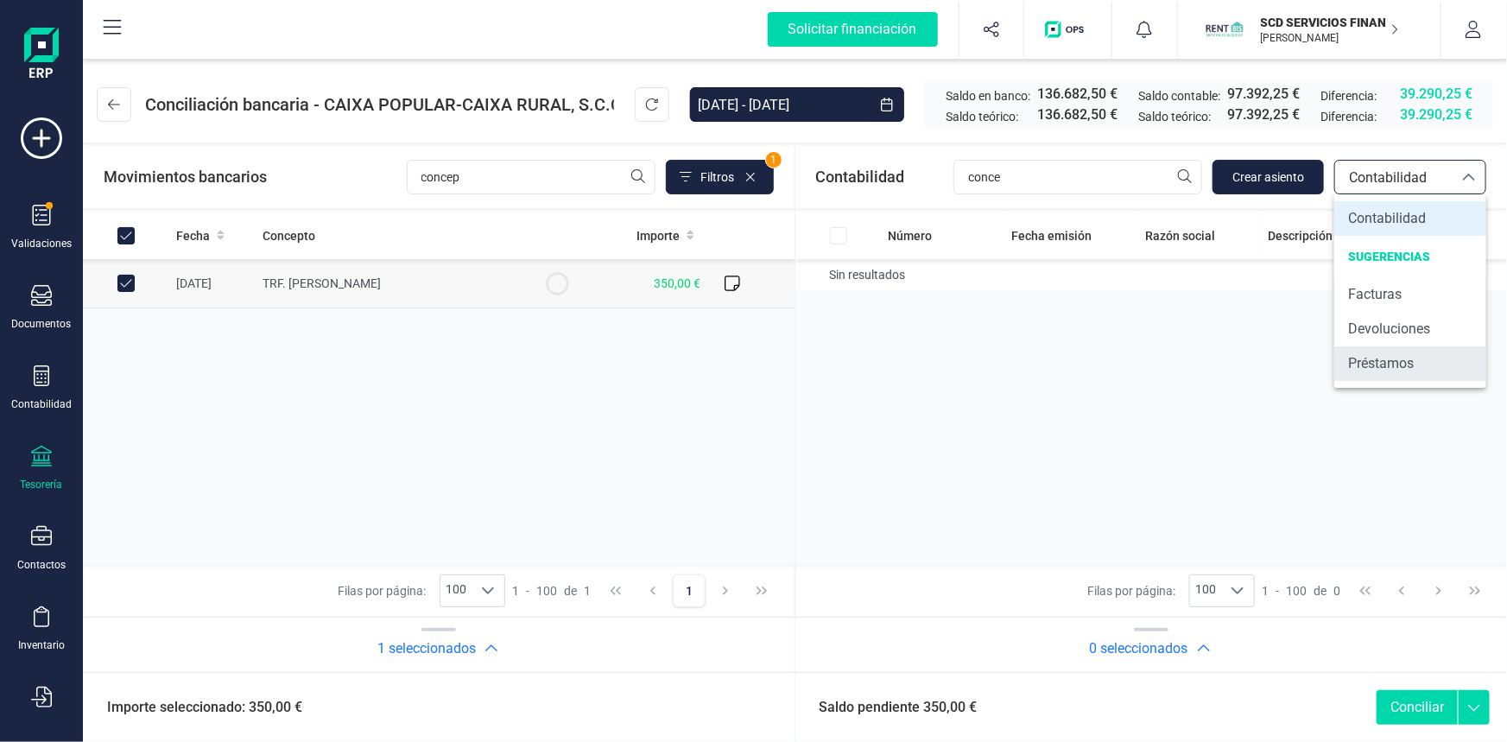
click at [1385, 359] on span "Préstamos" at bounding box center [1381, 363] width 66 height 21
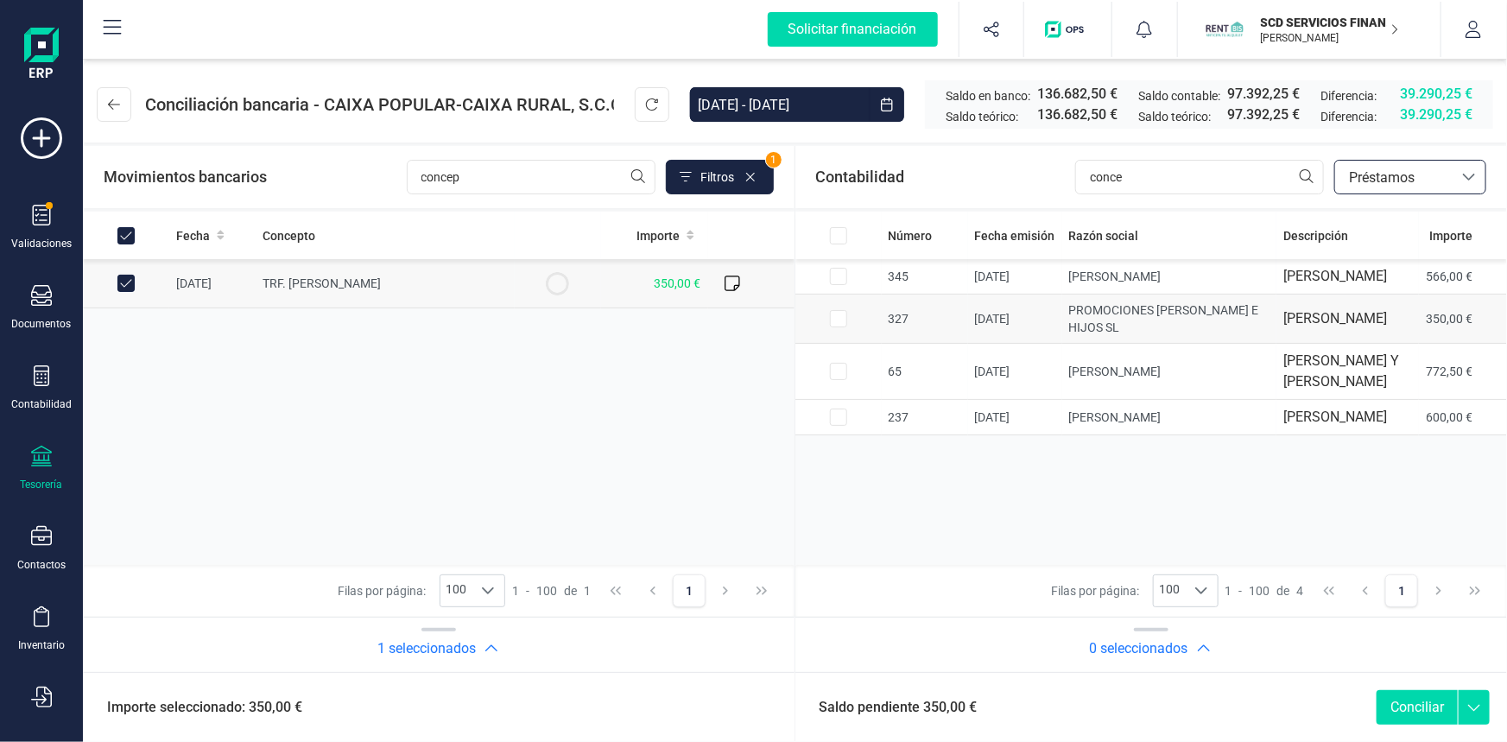
click at [837, 327] on input "Row Selected 74d20a6f-dd03-4ab6-934a-c54f7dc0eae9" at bounding box center [838, 318] width 17 height 17
checkbox input "true"
click at [1406, 702] on button "Conciliar" at bounding box center [1416, 707] width 81 height 35
checkbox input "false"
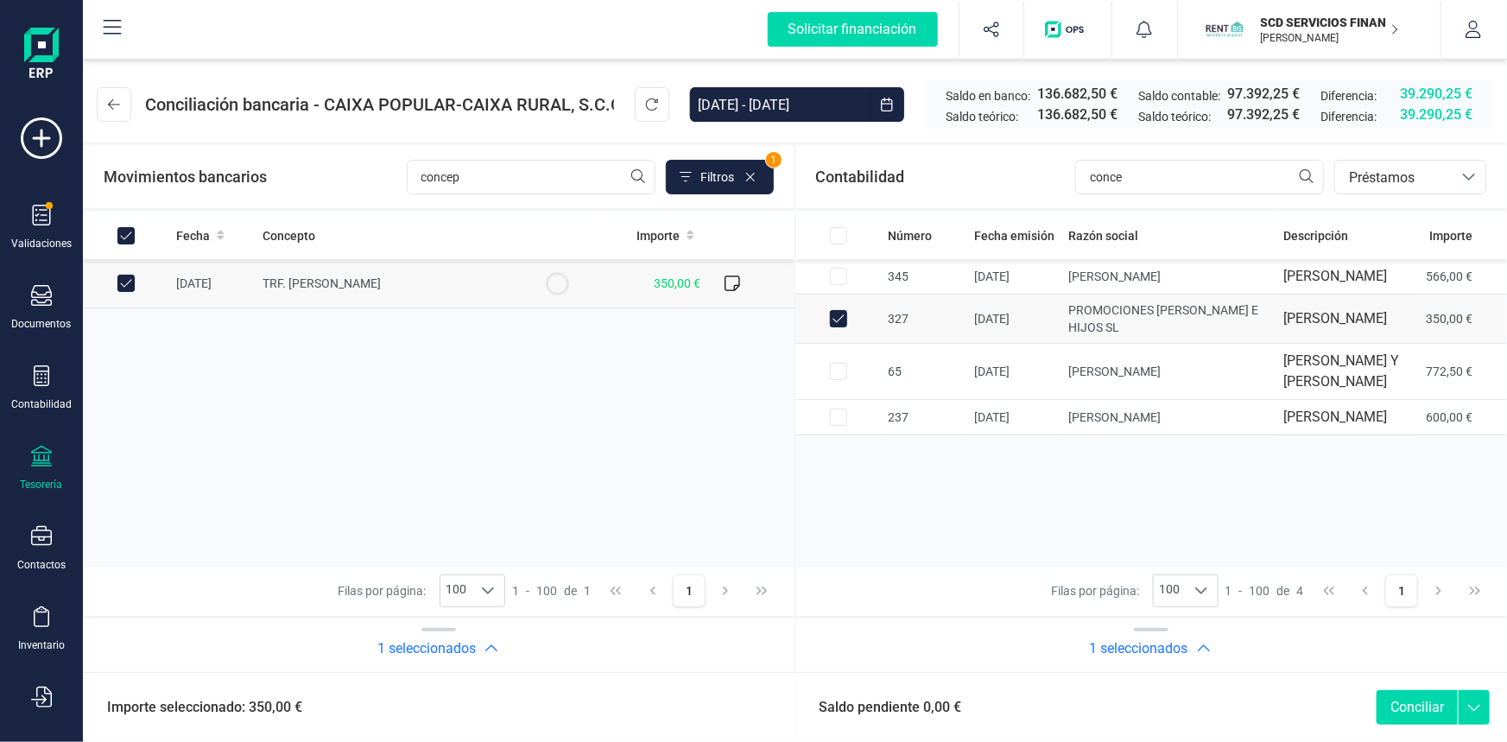
checkbox input "false"
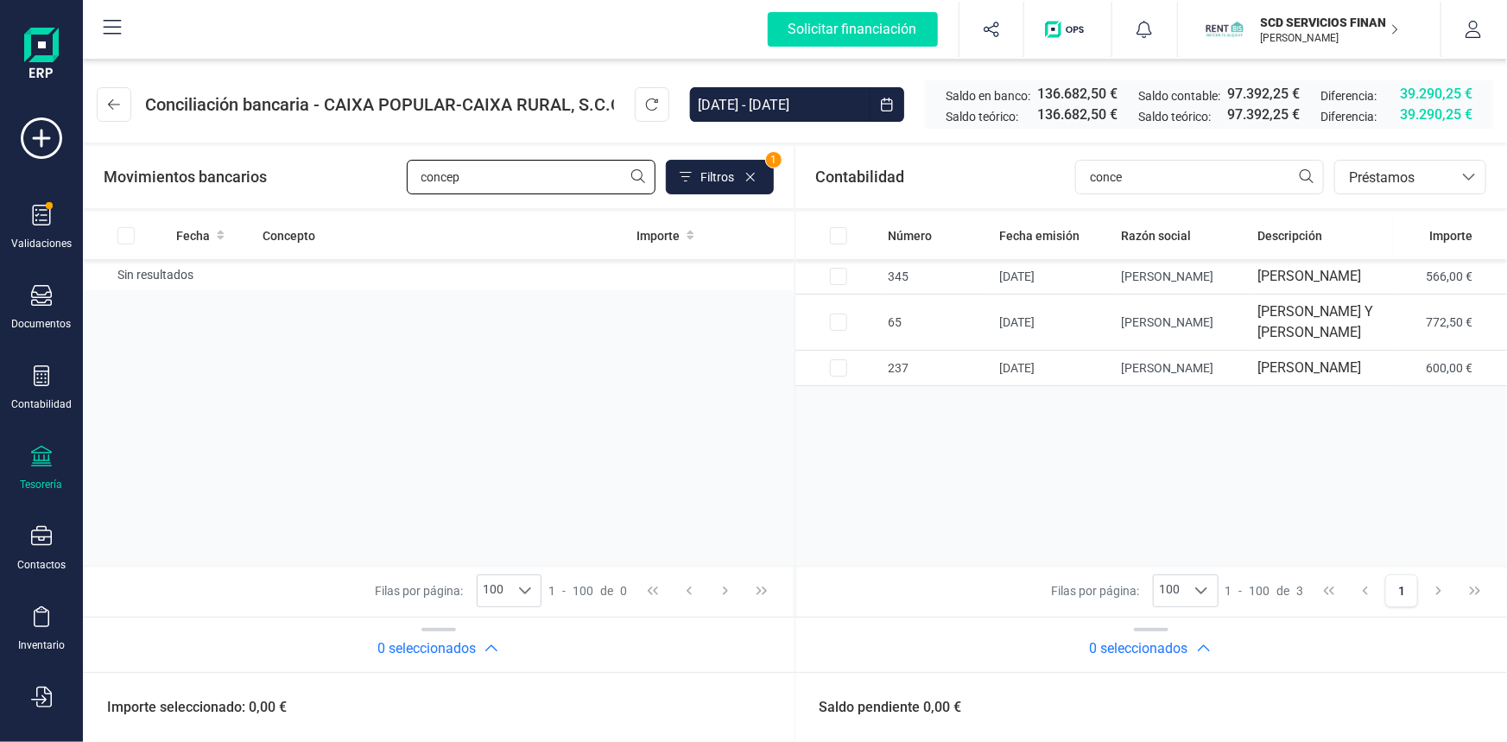
drag, startPoint x: 509, startPoint y: 176, endPoint x: 291, endPoint y: 170, distance: 218.5
click at [291, 170] on div "Movimientos bancarios concep Filtros 1" at bounding box center [439, 177] width 670 height 35
type input "diaz"
click at [126, 285] on input "Row Selected 11e095a5-7e85-430a-aeea-6c5bcdc65117" at bounding box center [125, 283] width 17 height 17
checkbox input "true"
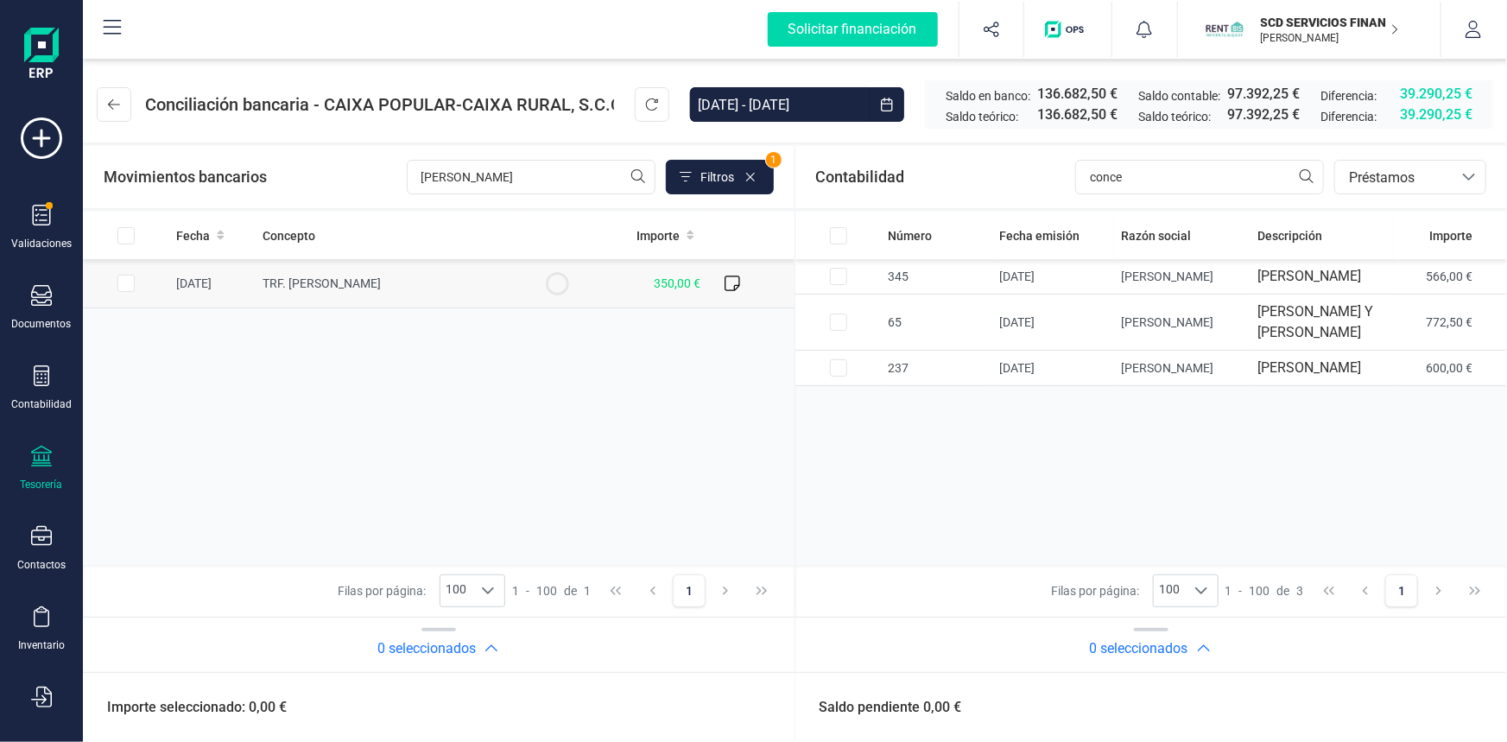
checkbox input "true"
drag, startPoint x: 1147, startPoint y: 173, endPoint x: 990, endPoint y: 178, distance: 157.2
click at [991, 178] on div "Contabilidad conce bancos.conciliacion.modal.headerLoan bancos.conciliacion.mod…" at bounding box center [1151, 177] width 712 height 62
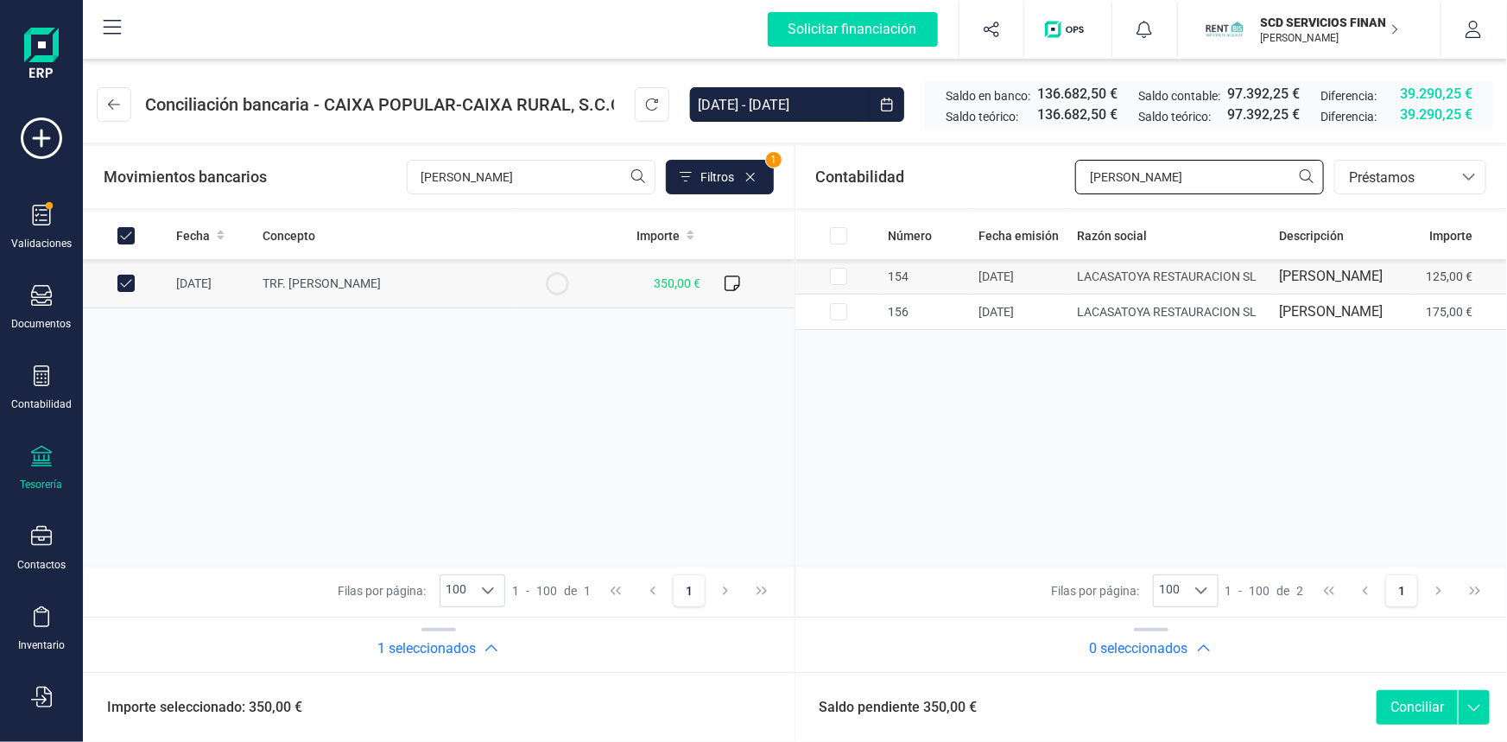
type input "lacasa"
click at [838, 281] on input "Row Selected 235d812c-5dce-4fe3-894d-66b3bba1a984" at bounding box center [838, 276] width 17 height 17
checkbox input "true"
click at [837, 320] on input "Row Selected 318a348a-e328-454d-9311-7145bde9b65d" at bounding box center [838, 311] width 17 height 17
checkbox input "true"
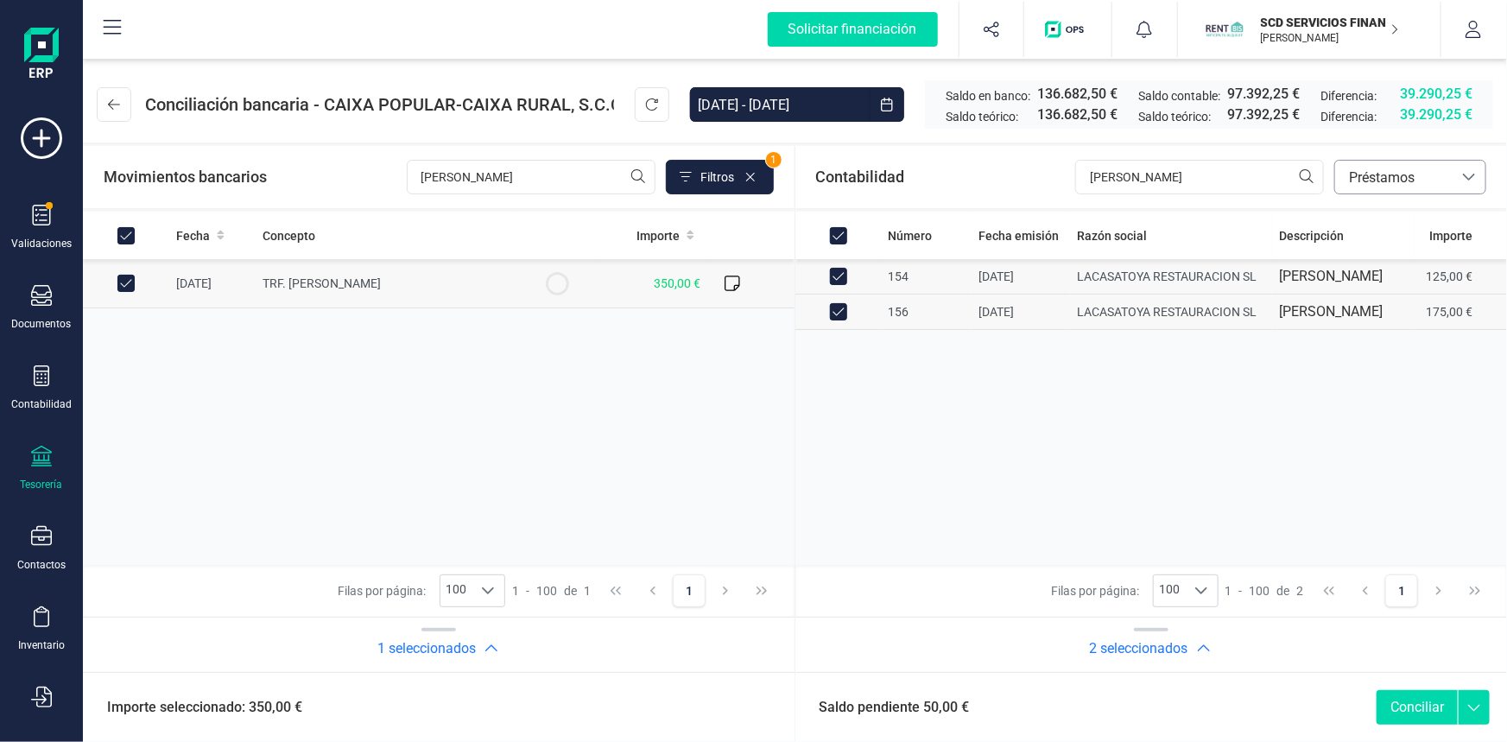
click at [1416, 174] on span "Préstamos" at bounding box center [1394, 178] width 104 height 21
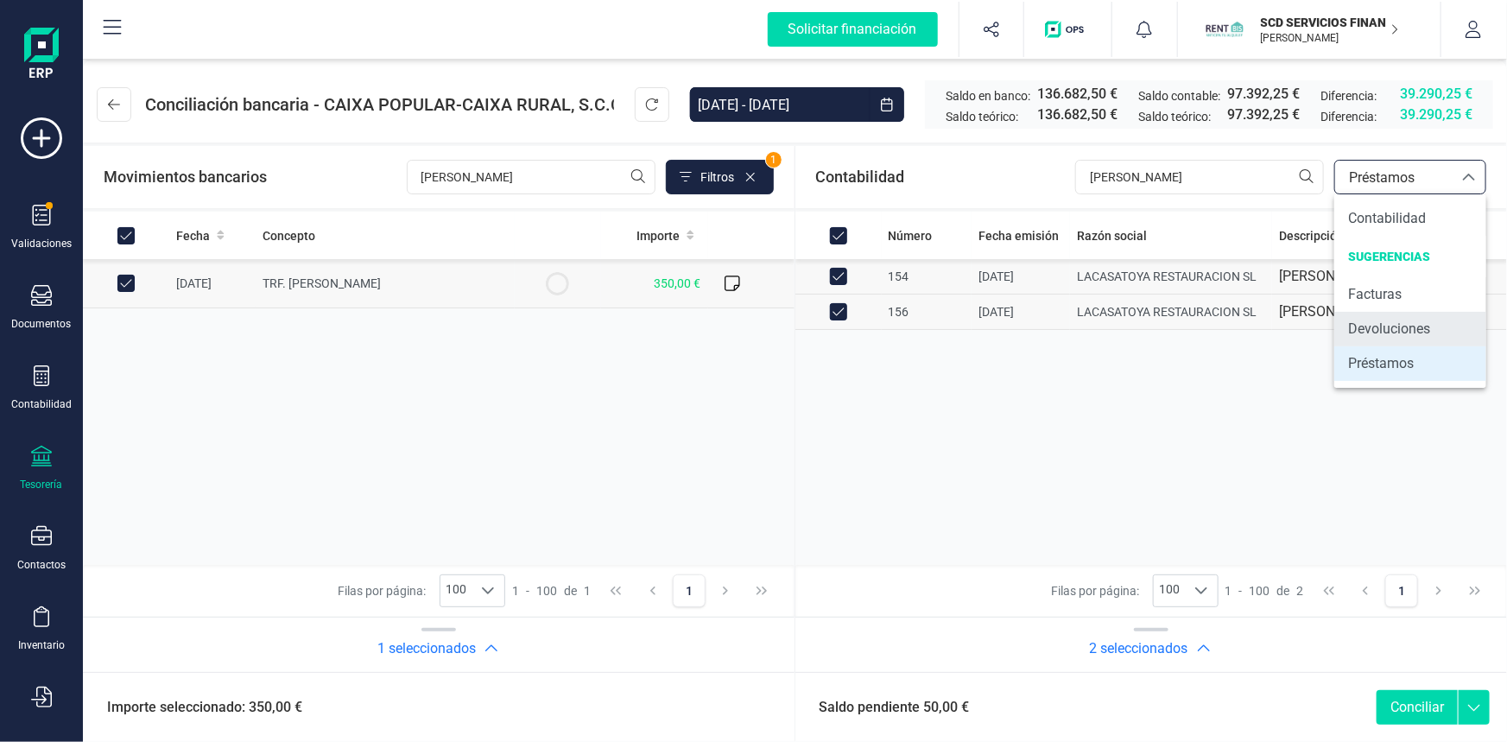
click at [1385, 329] on span "Devoluciones" at bounding box center [1389, 329] width 82 height 21
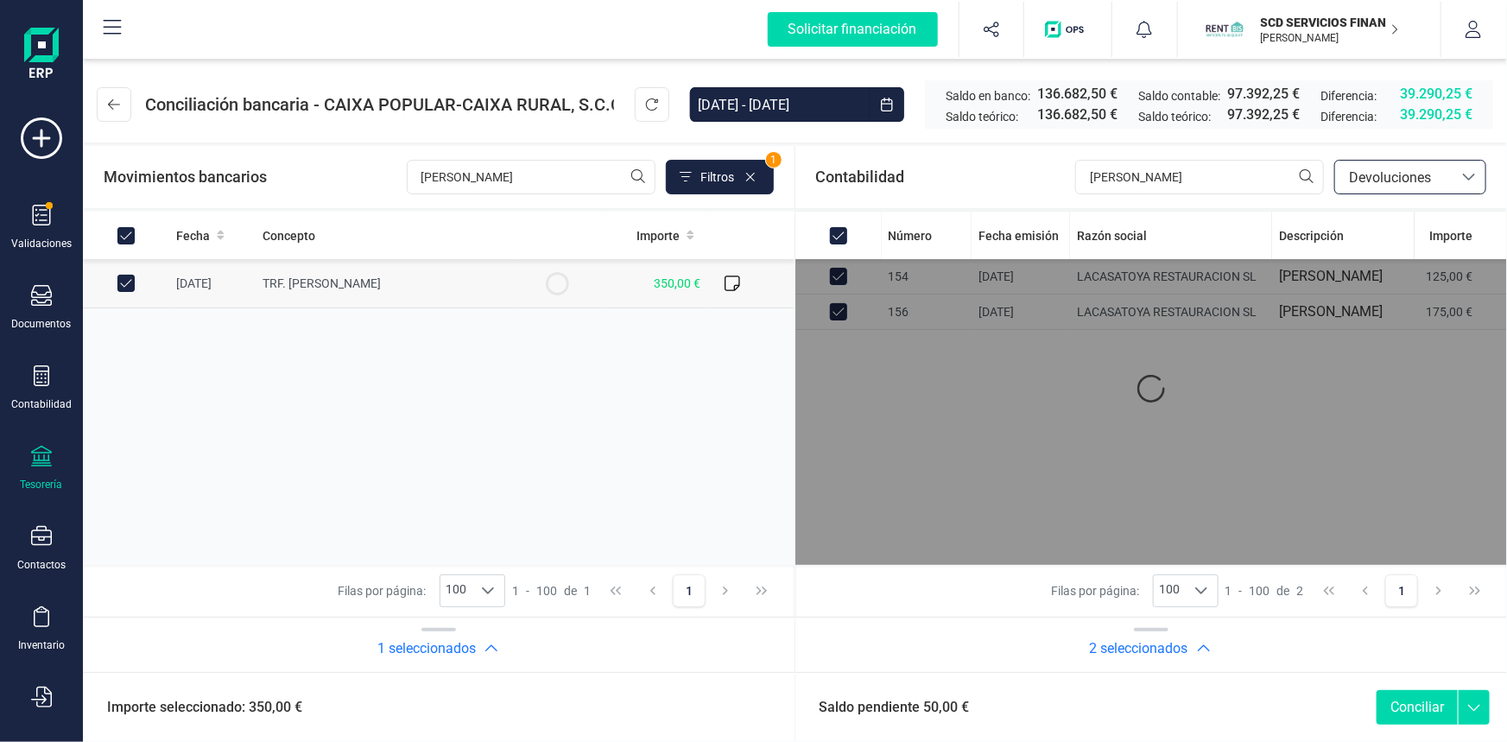
checkbox input "false"
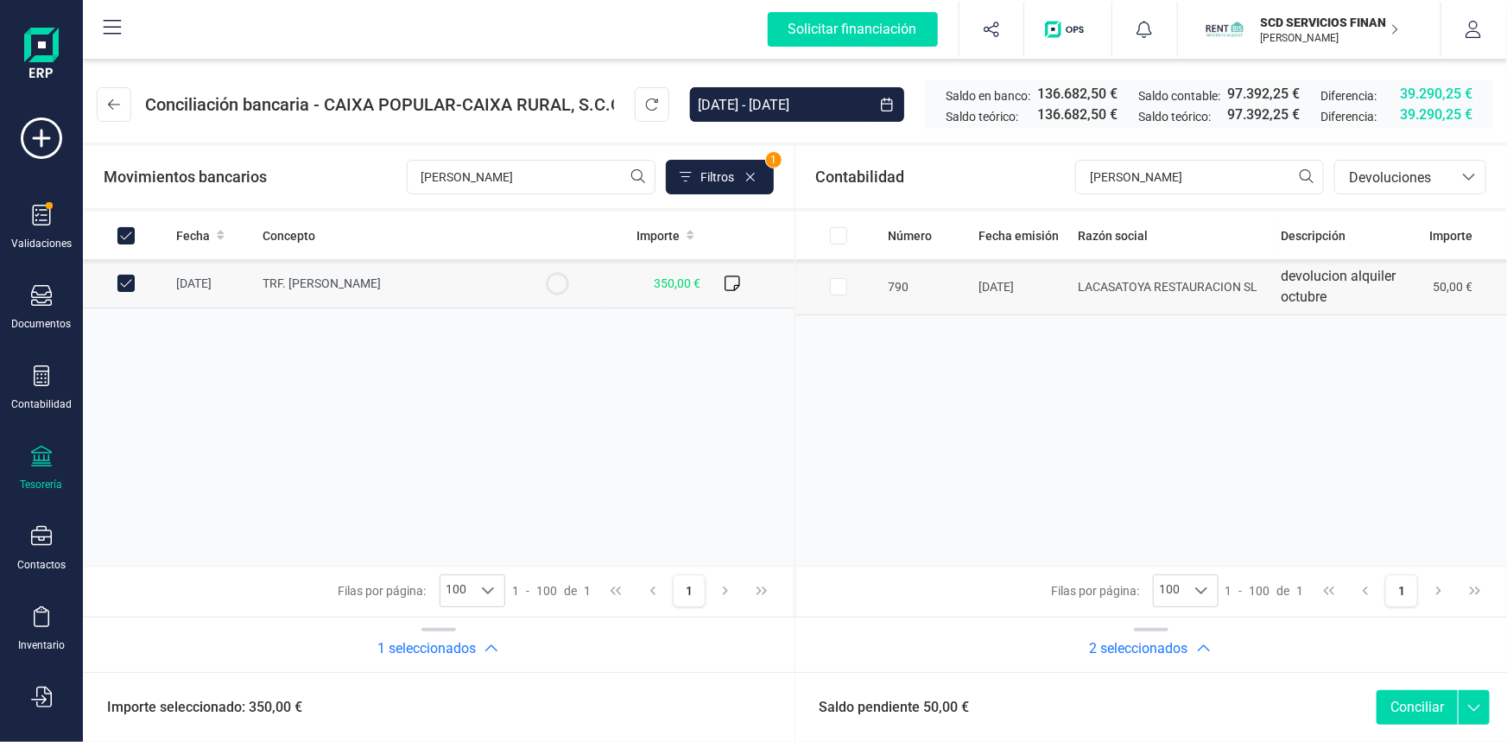
click at [835, 287] on input "Row Selected d2ef21e6-f10c-4d74-8a6f-1cdcc1c61b3a" at bounding box center [838, 286] width 17 height 17
checkbox input "true"
click at [1417, 709] on button "Conciliar" at bounding box center [1416, 707] width 81 height 35
checkbox input "false"
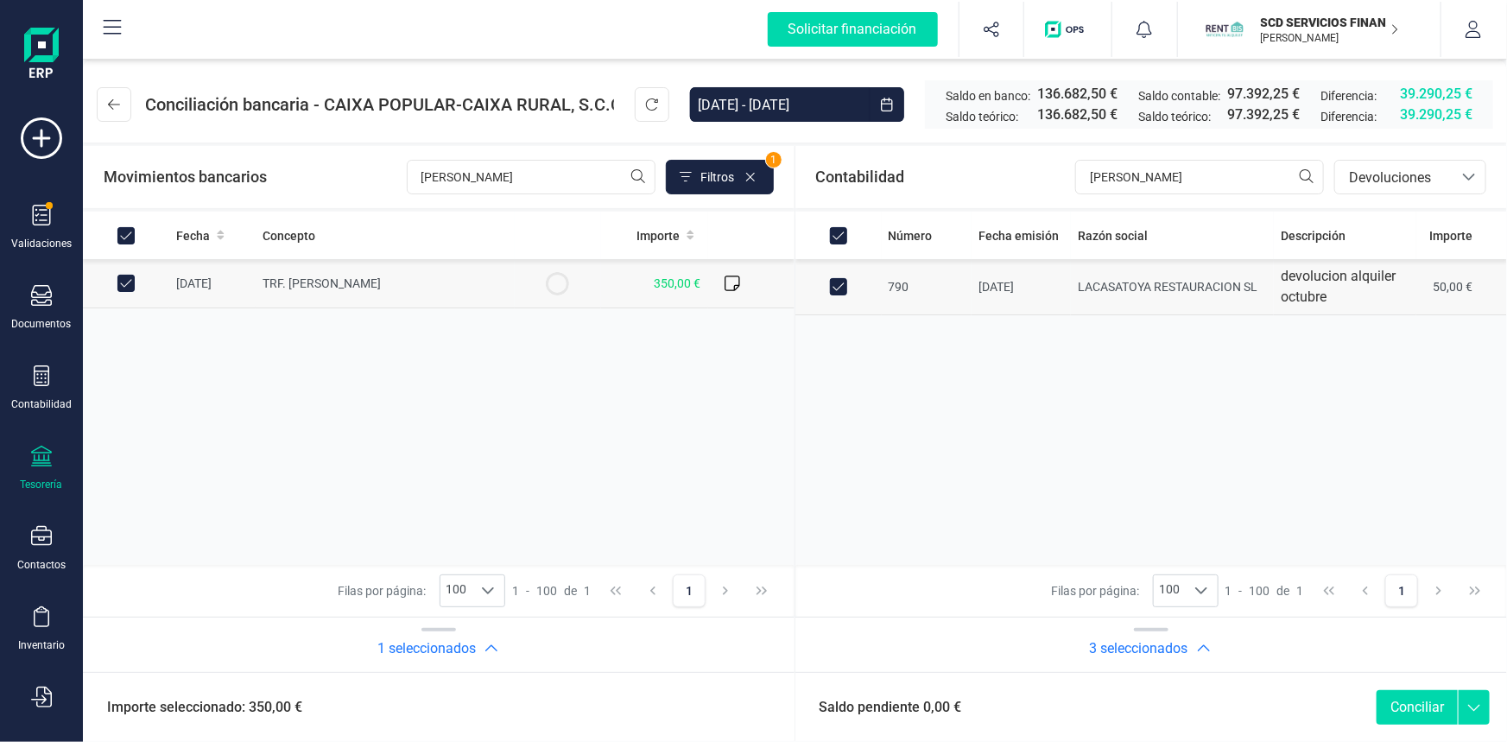
checkbox input "false"
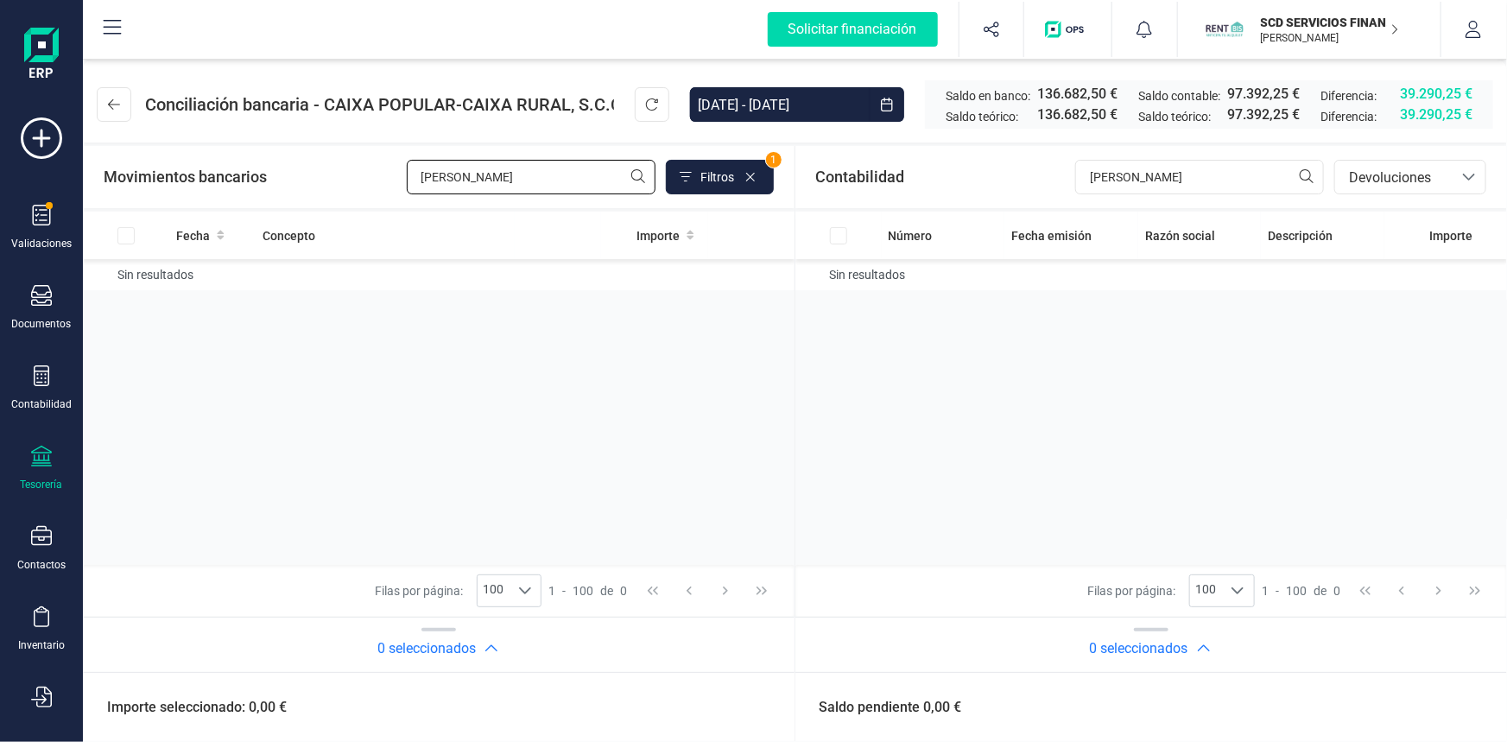
drag, startPoint x: 442, startPoint y: 180, endPoint x: 363, endPoint y: 169, distance: 80.2
click at [363, 169] on div "Movimientos bancarios diaz Filtros 1" at bounding box center [439, 177] width 670 height 35
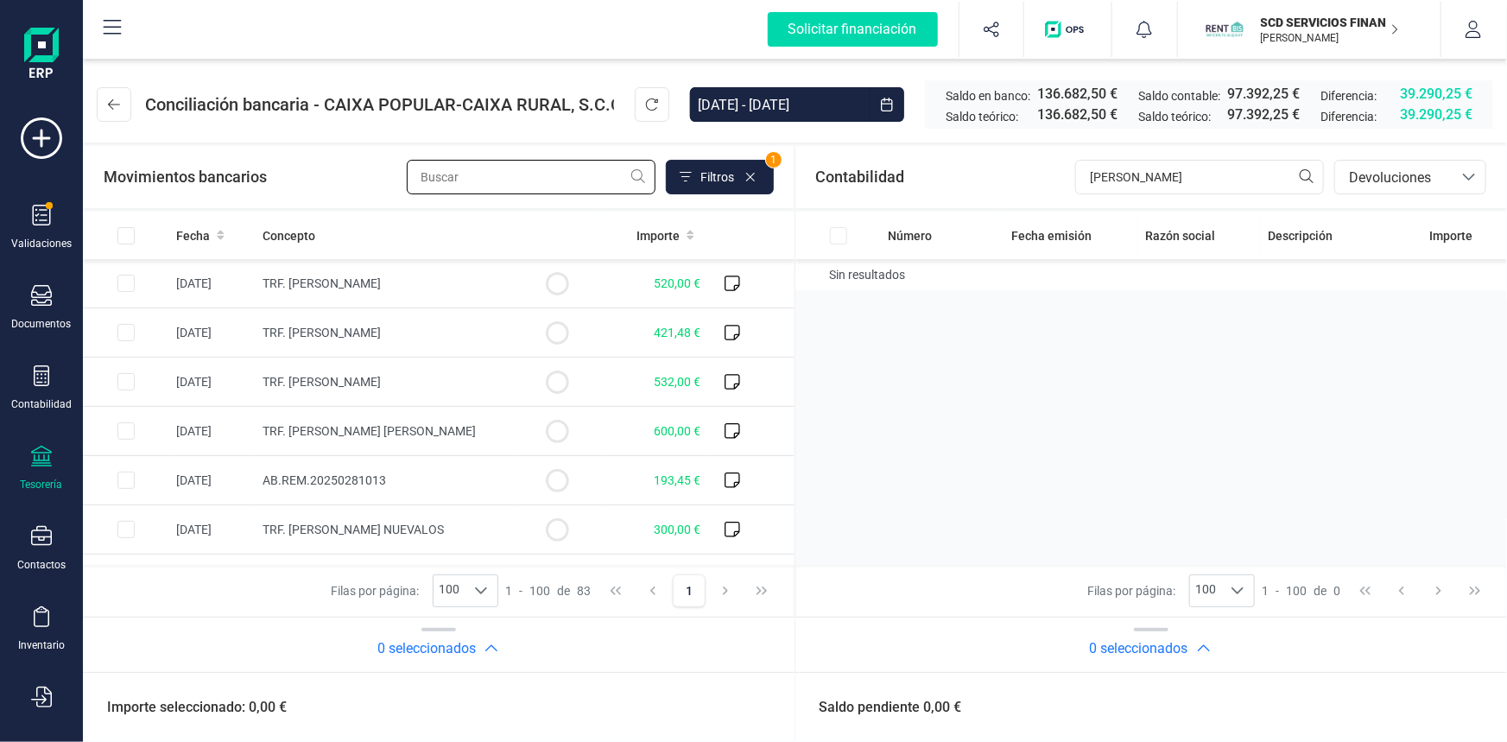
click at [450, 186] on input "text" at bounding box center [531, 177] width 249 height 35
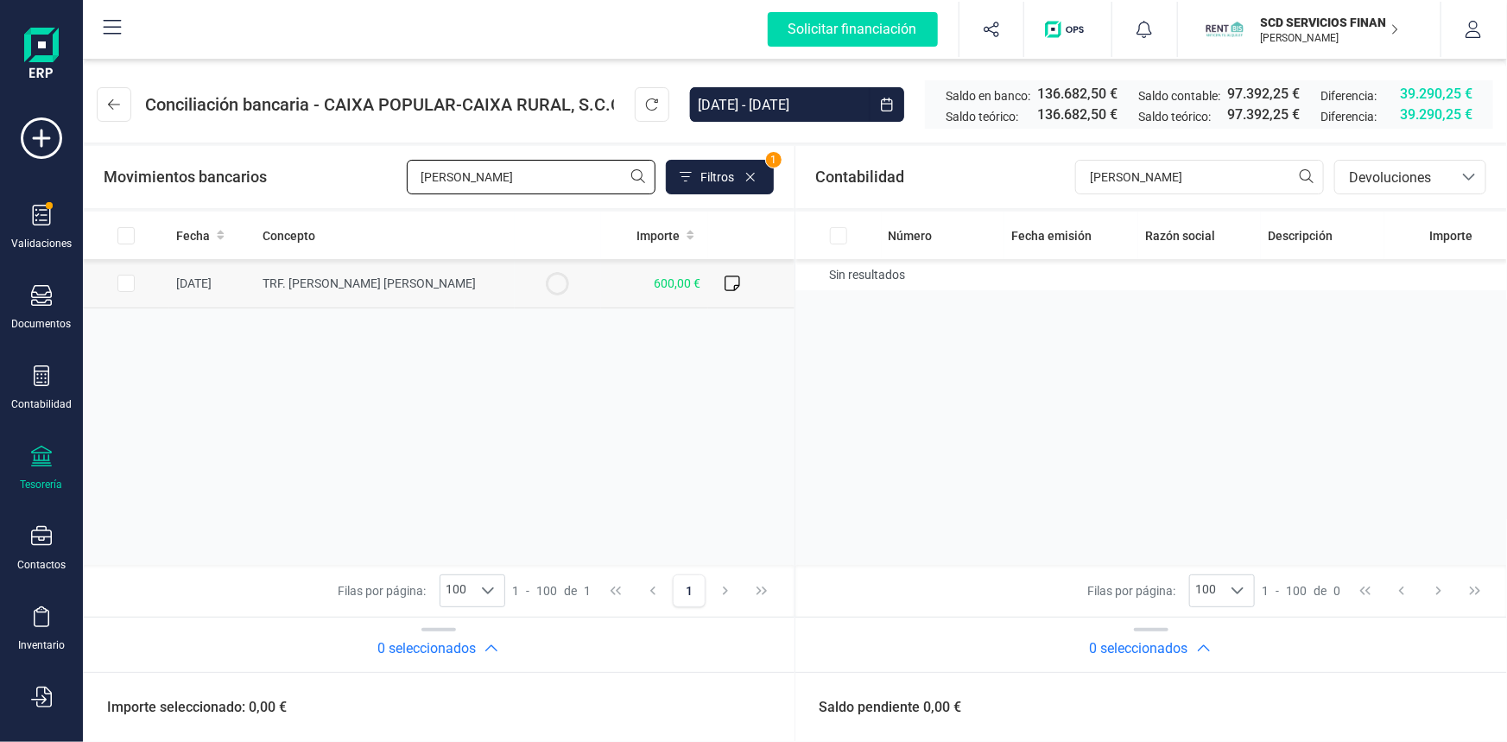
type input "cardenas"
click at [121, 279] on input "Row Selected e641a2e8-2dfb-4426-8486-0d8092b3b297" at bounding box center [125, 283] width 17 height 17
checkbox input "true"
drag, startPoint x: 1147, startPoint y: 171, endPoint x: 835, endPoint y: 179, distance: 312.7
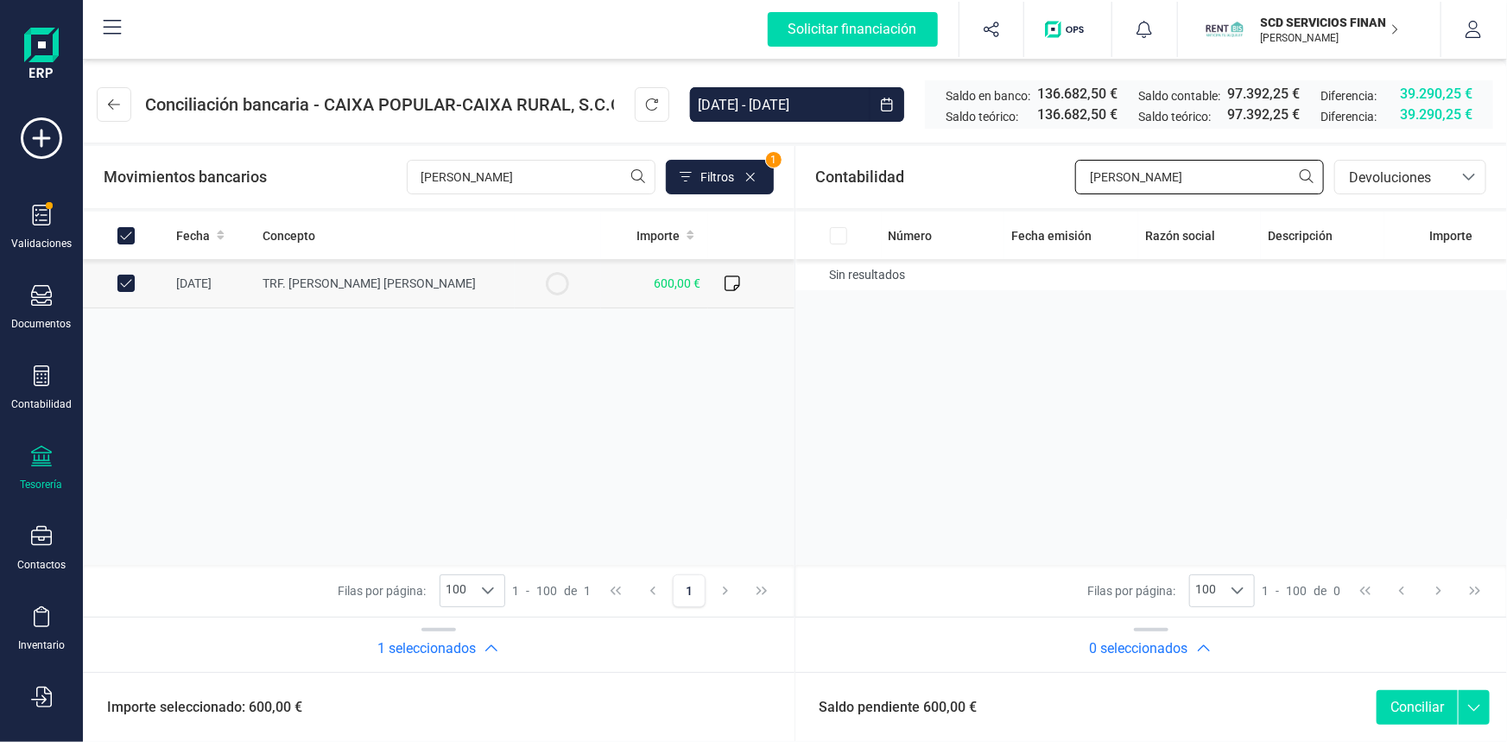
click at [836, 179] on div "Contabilidad lacasa bancos.conciliacion.modal.headerDev bancos.conciliacion.mod…" at bounding box center [1151, 177] width 712 height 62
type input "cardenas"
click at [1356, 179] on span "Devoluciones" at bounding box center [1394, 178] width 104 height 21
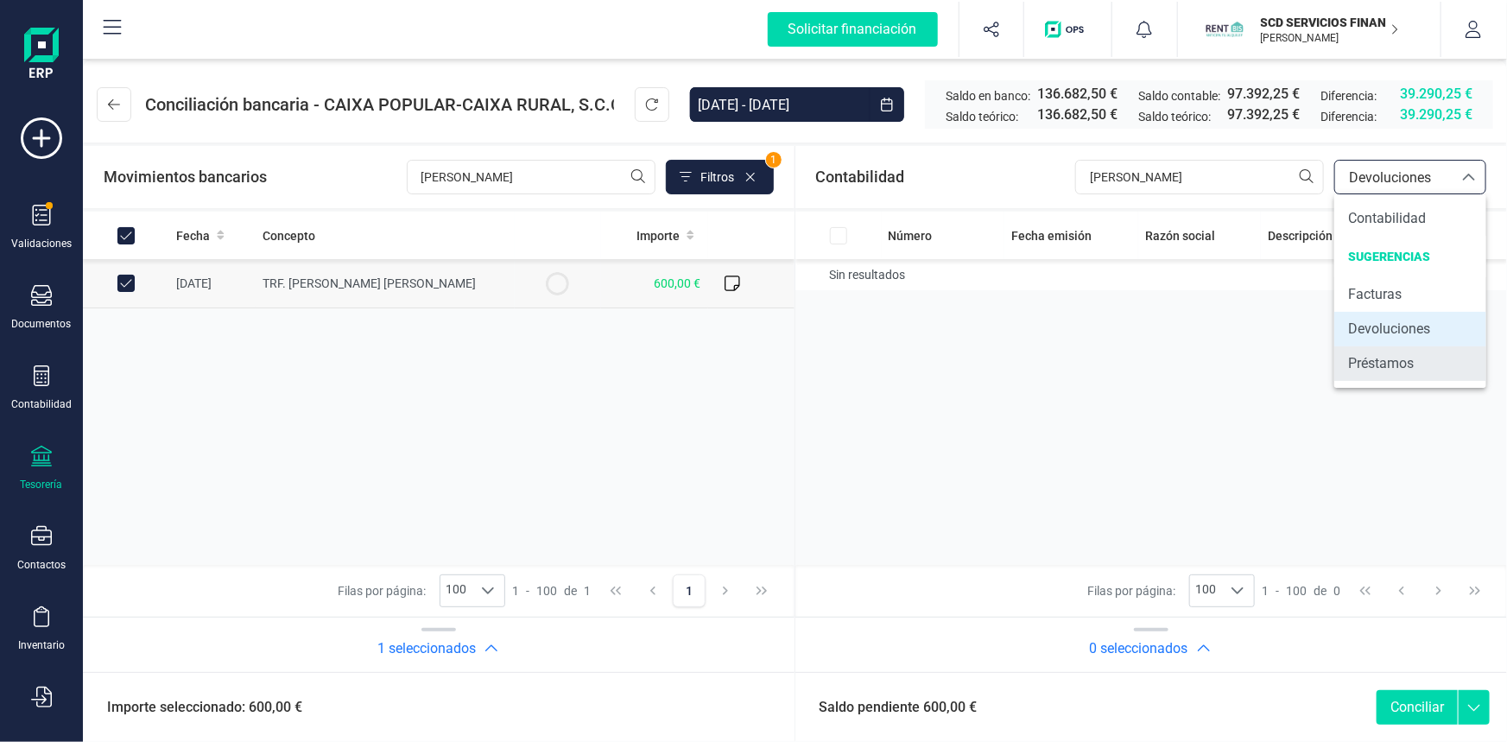
click at [1382, 363] on span "Préstamos" at bounding box center [1381, 363] width 66 height 21
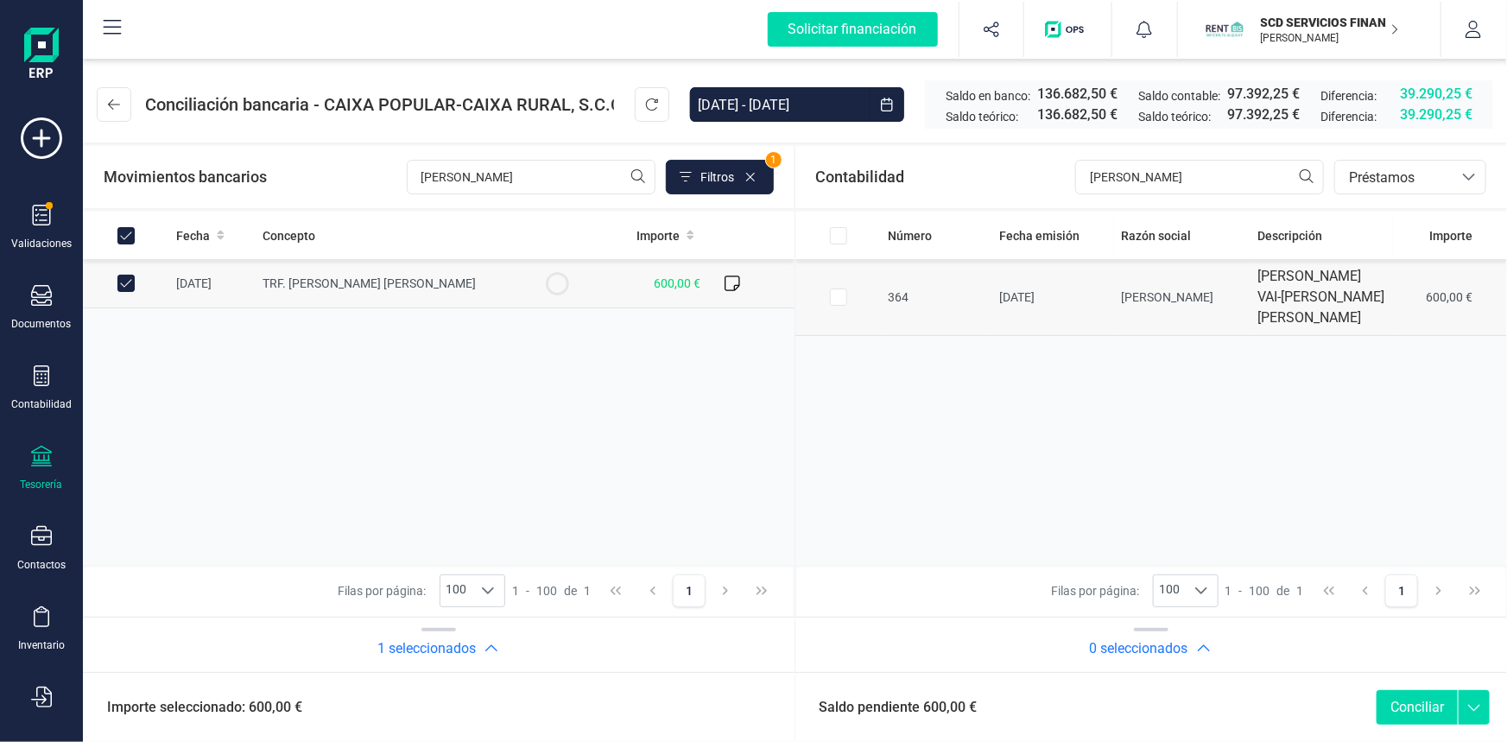
click at [840, 305] on input "Row Selected 0474fe77-91e9-4af2-ad6d-22adb192dc1f" at bounding box center [838, 296] width 17 height 17
checkbox input "true"
click at [1404, 707] on button "Conciliar" at bounding box center [1416, 707] width 81 height 35
checkbox input "false"
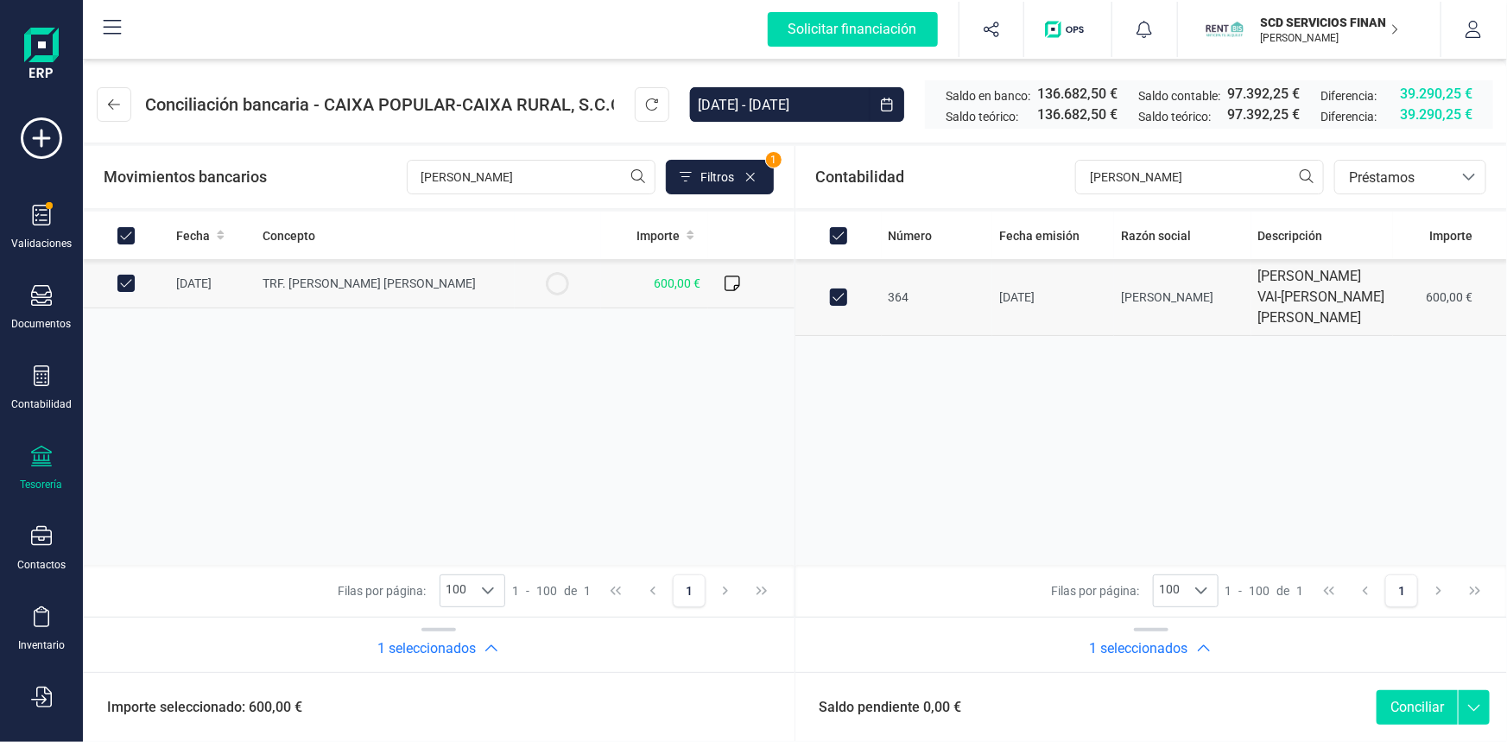
checkbox input "false"
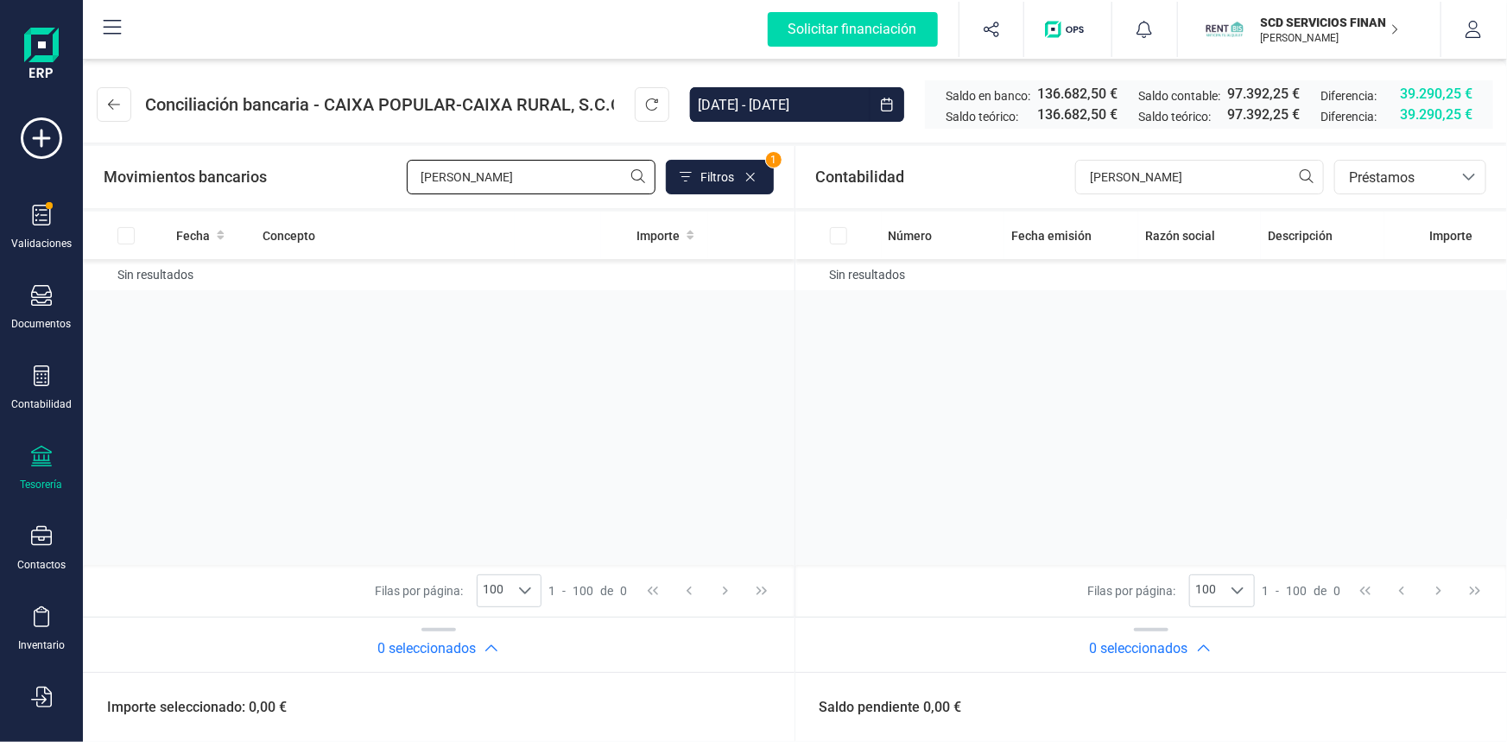
drag, startPoint x: 484, startPoint y: 178, endPoint x: 206, endPoint y: 152, distance: 278.4
click at [206, 152] on div "Movimientos bancarios cardenas Filtros 1" at bounding box center [438, 177] width 711 height 62
type input "[PERSON_NAME]"
click at [123, 281] on input "Row Selected 5a4db0aa-6c89-437c-8a46-9574b14fb637" at bounding box center [125, 283] width 17 height 17
checkbox input "true"
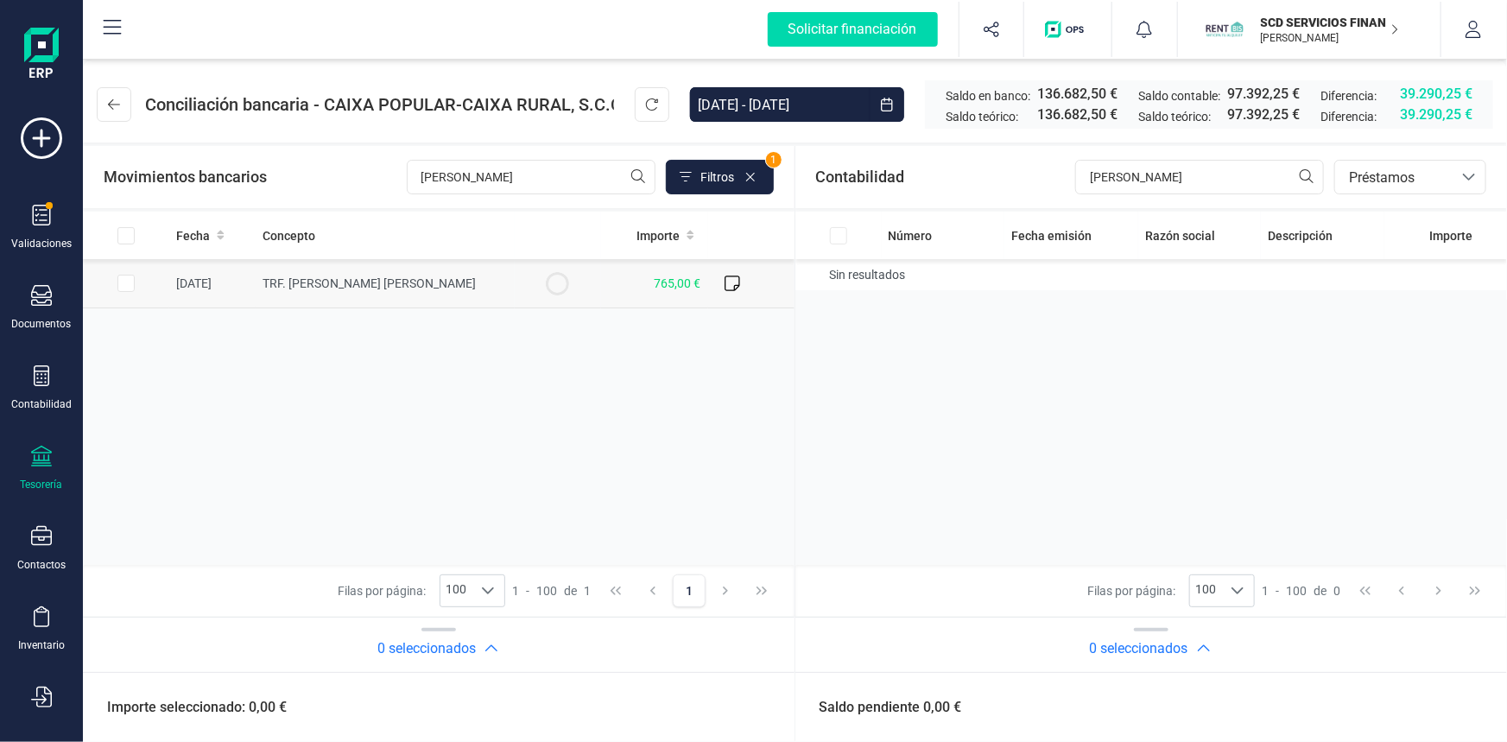
checkbox input "true"
drag, startPoint x: 1149, startPoint y: 180, endPoint x: 974, endPoint y: 174, distance: 175.4
click at [975, 174] on div "Contabilidad cardenas bancos.conciliacion.modal.headerLoan bancos.conciliacion.…" at bounding box center [1151, 177] width 712 height 62
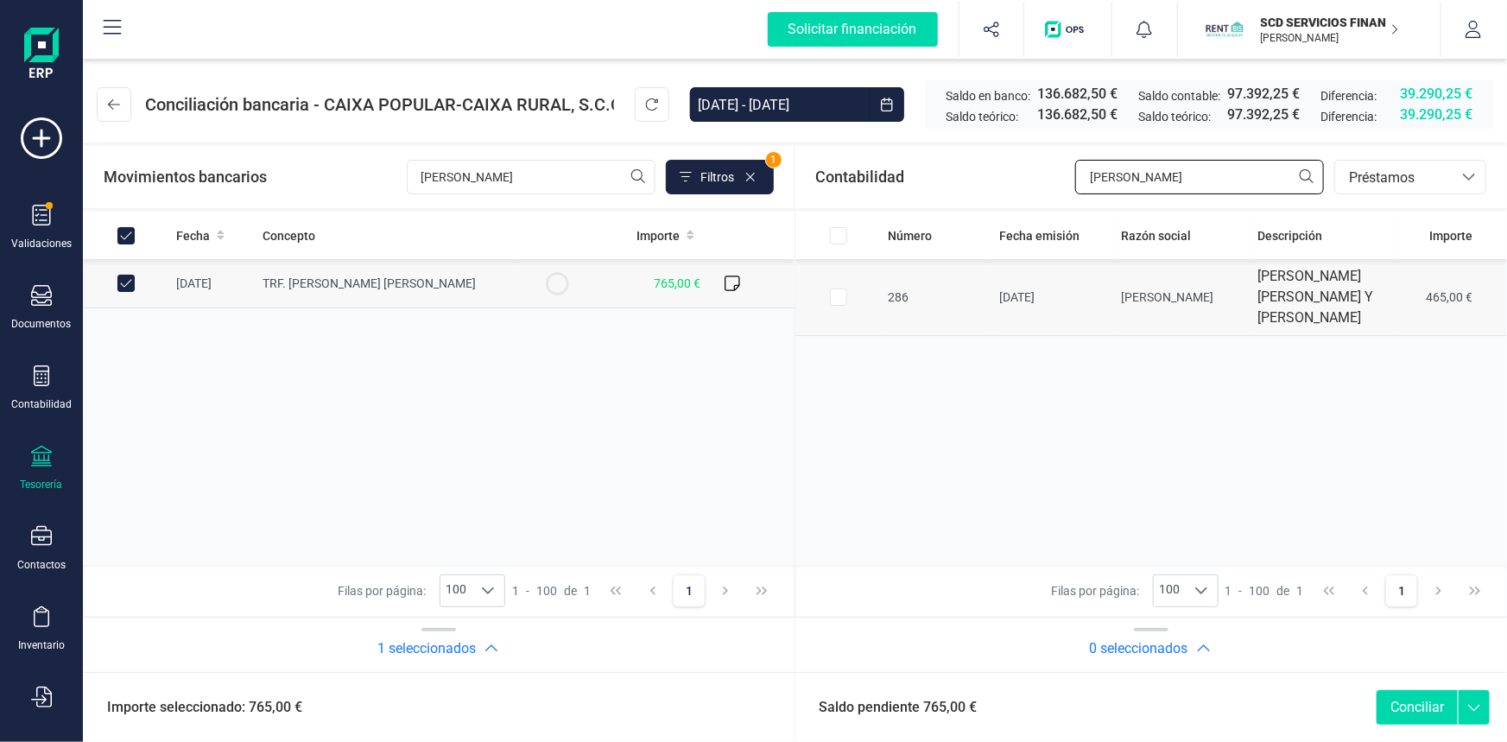
type input "mireia"
click at [844, 306] on input "Row Selected 96e70516-2523-4d80-9cd1-718672d4cfad" at bounding box center [838, 296] width 17 height 17
checkbox input "true"
click at [1410, 178] on span "Préstamos" at bounding box center [1394, 178] width 104 height 21
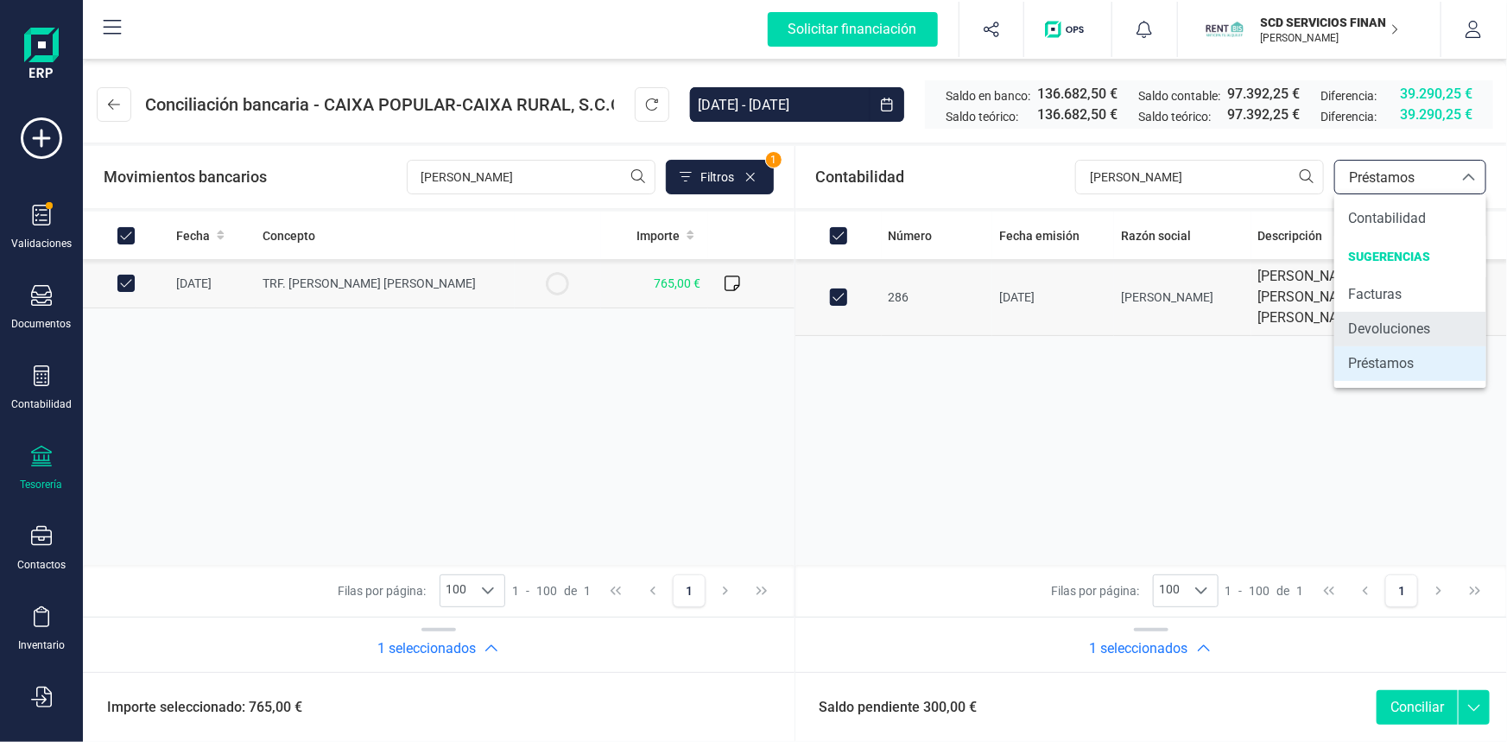
click at [1384, 319] on span "Devoluciones" at bounding box center [1389, 329] width 82 height 21
checkbox input "false"
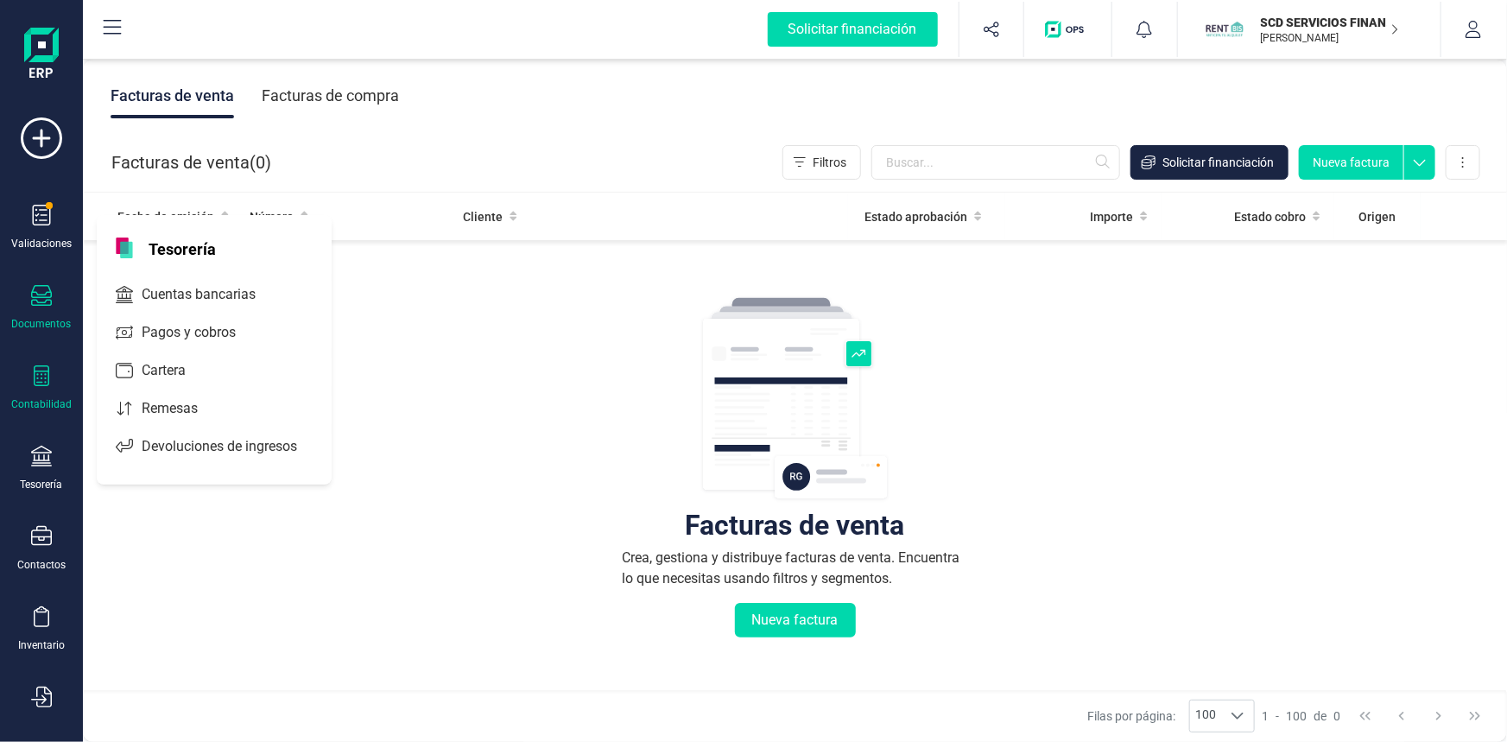
click at [37, 384] on icon at bounding box center [42, 375] width 16 height 21
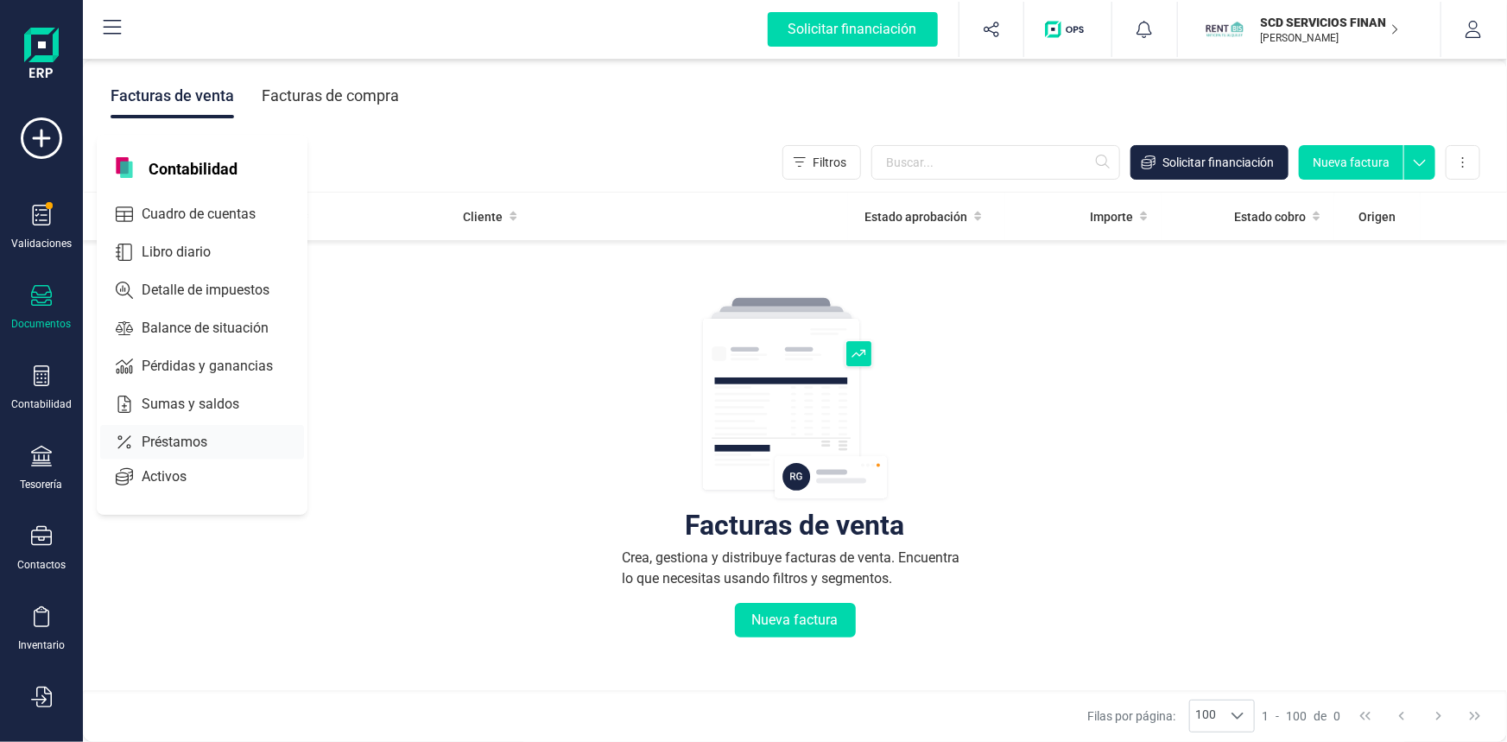
click at [155, 440] on span "Préstamos" at bounding box center [187, 442] width 104 height 21
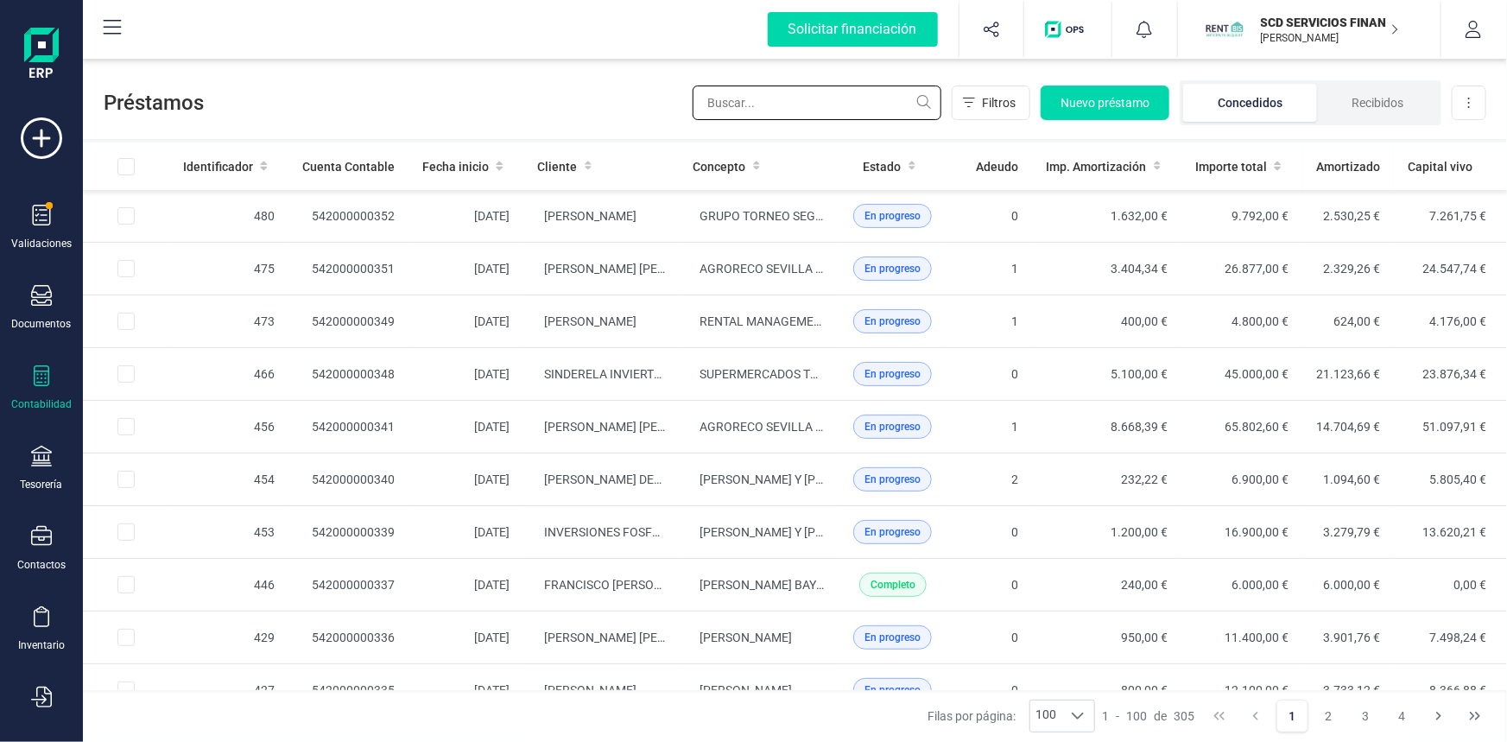
click at [830, 100] on input "text" at bounding box center [816, 102] width 249 height 35
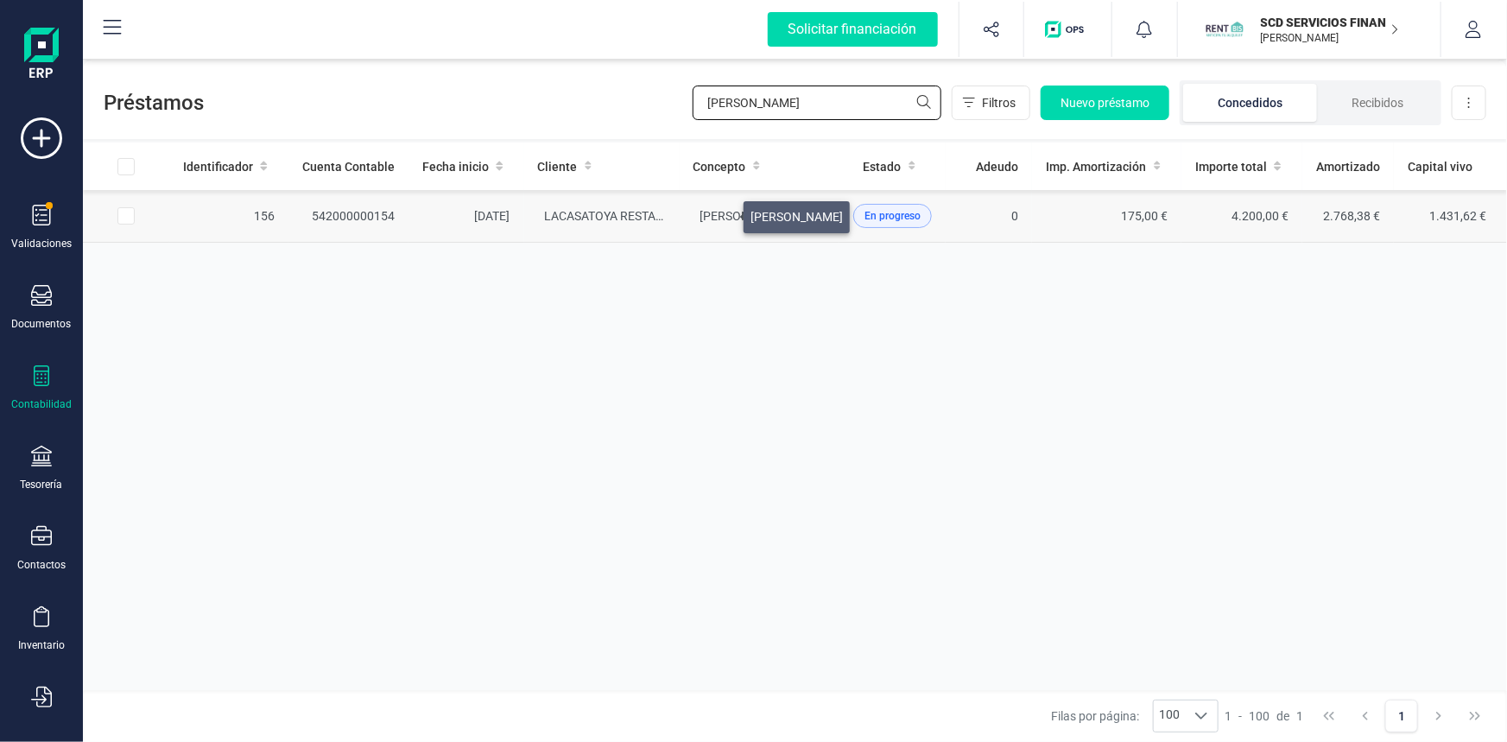
type input "diaz cano"
click at [724, 212] on span "ISABEL DIAZ CANO" at bounding box center [746, 216] width 92 height 14
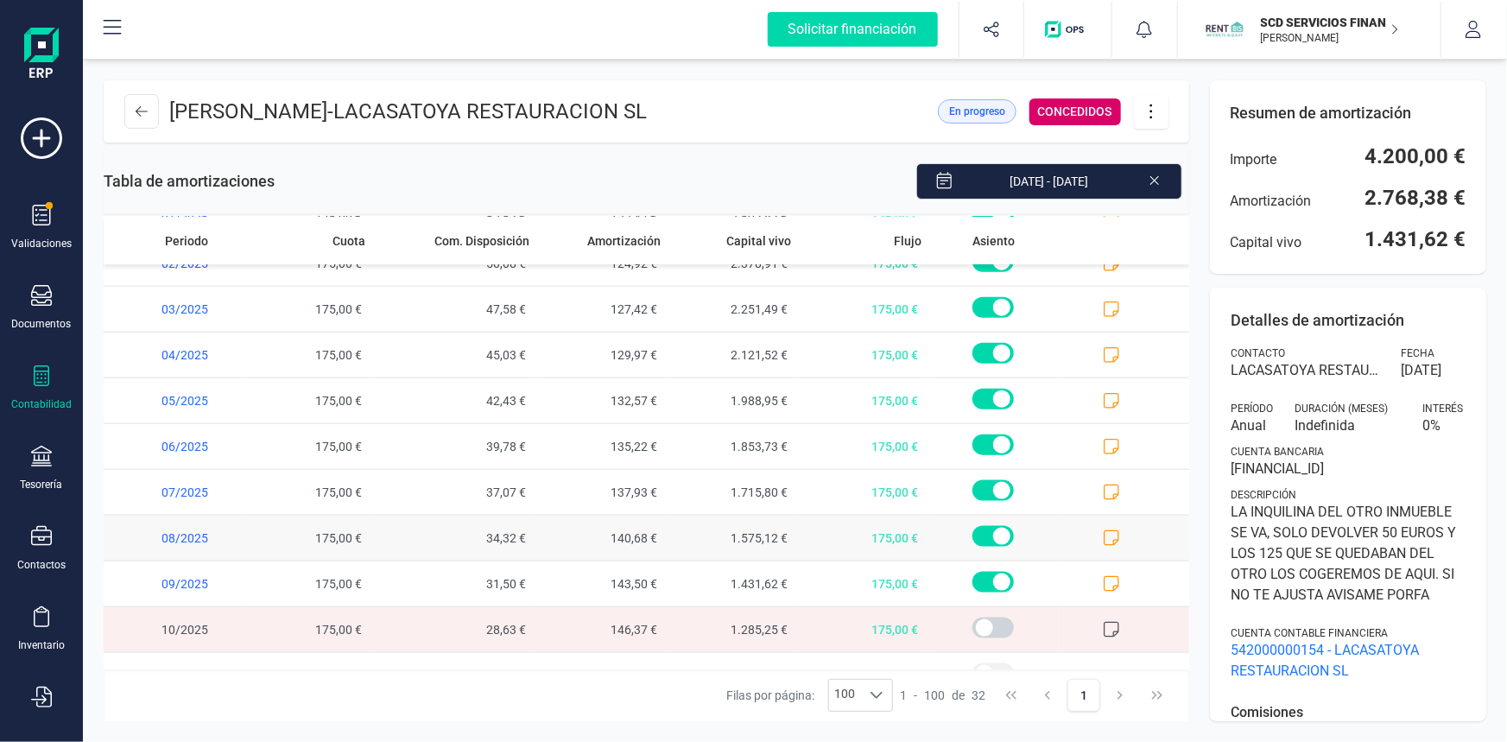
scroll to position [1055, 0]
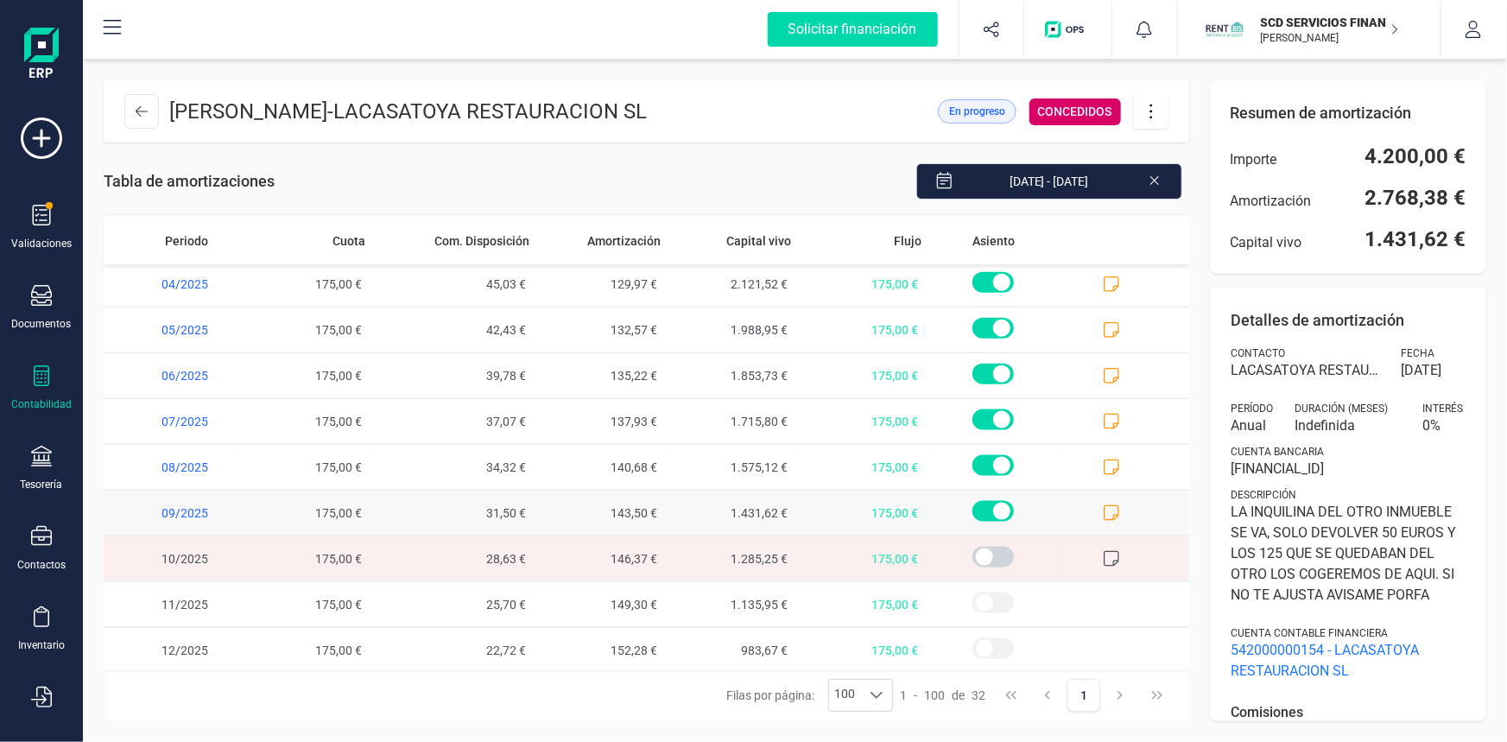
click at [1105, 509] on icon at bounding box center [1111, 512] width 17 height 17
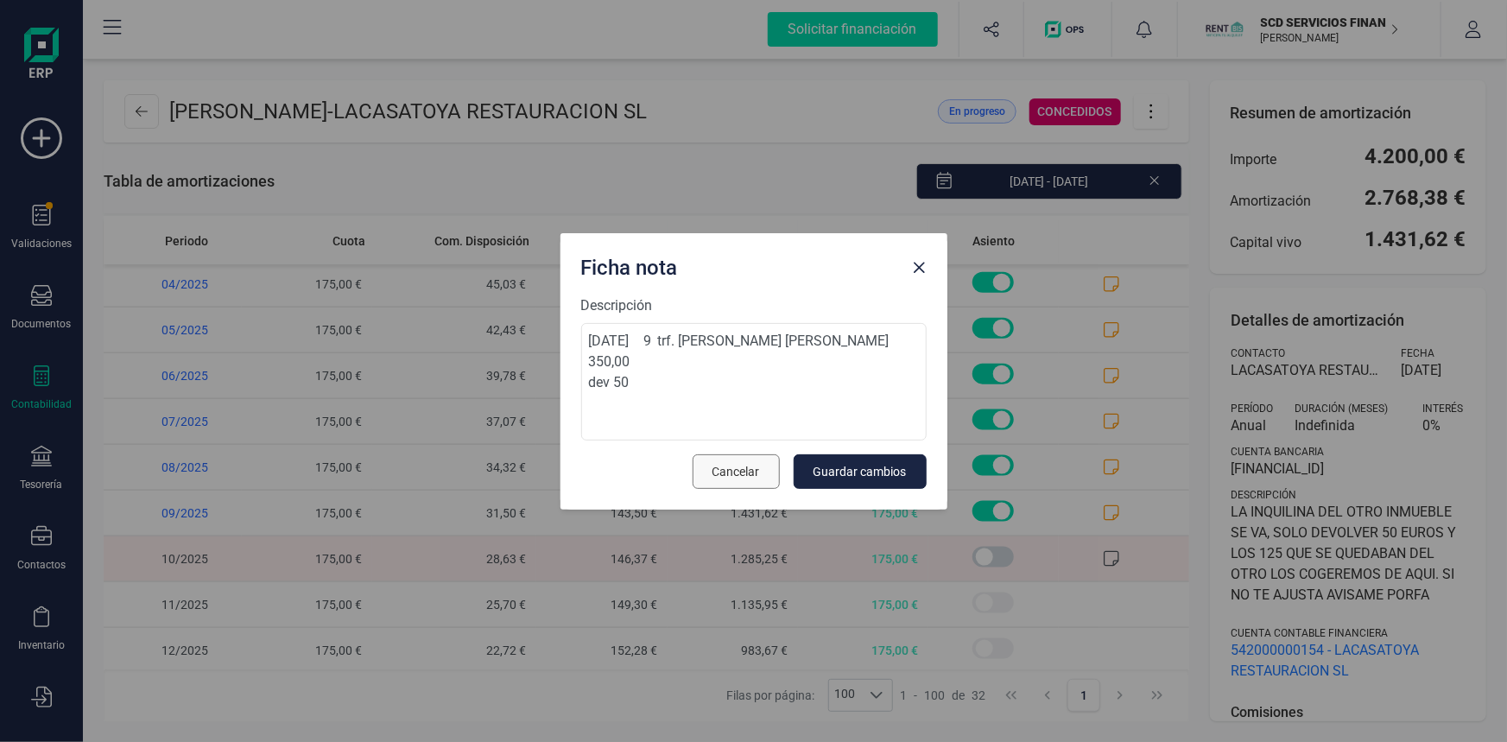
click at [743, 475] on span "Cancelar" at bounding box center [735, 471] width 47 height 17
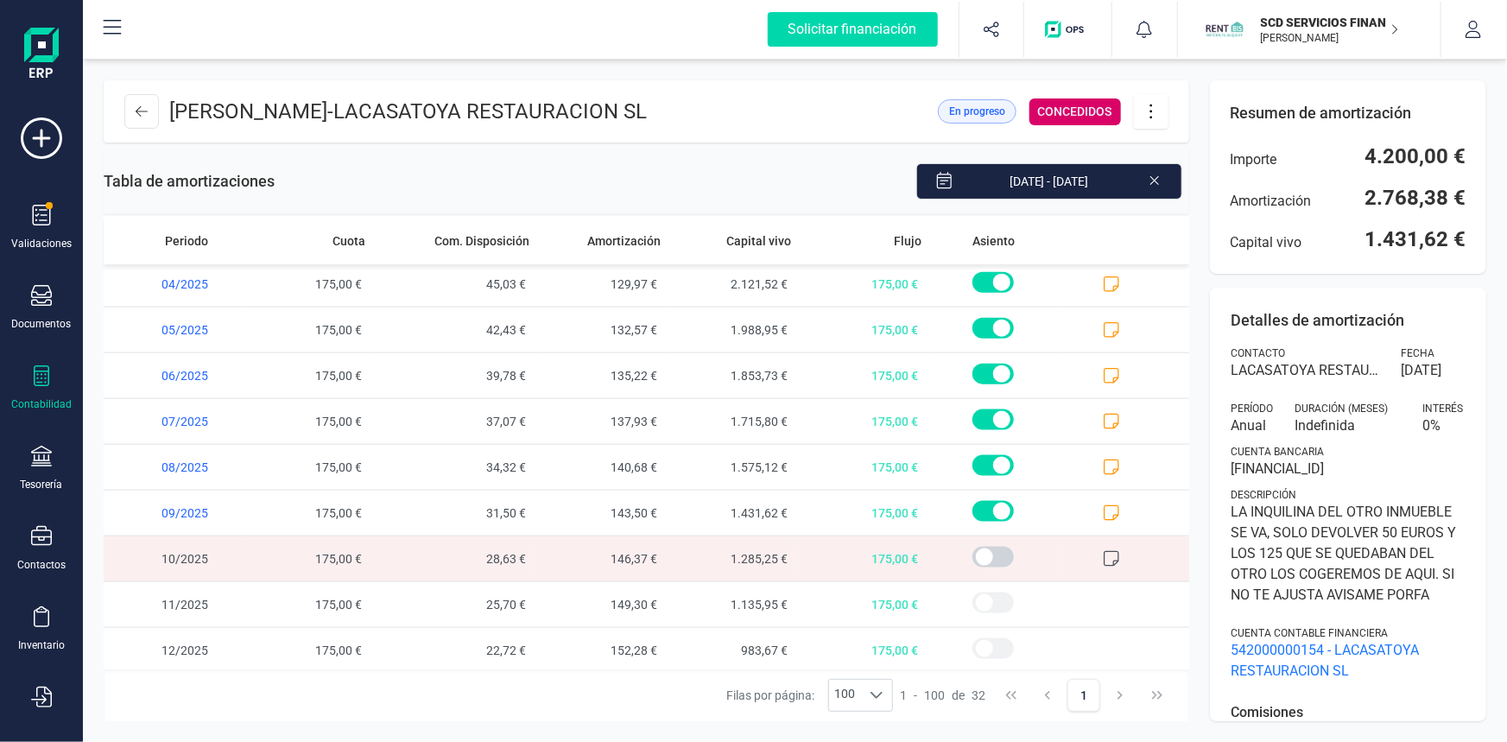
click at [1103, 555] on icon at bounding box center [1111, 558] width 17 height 17
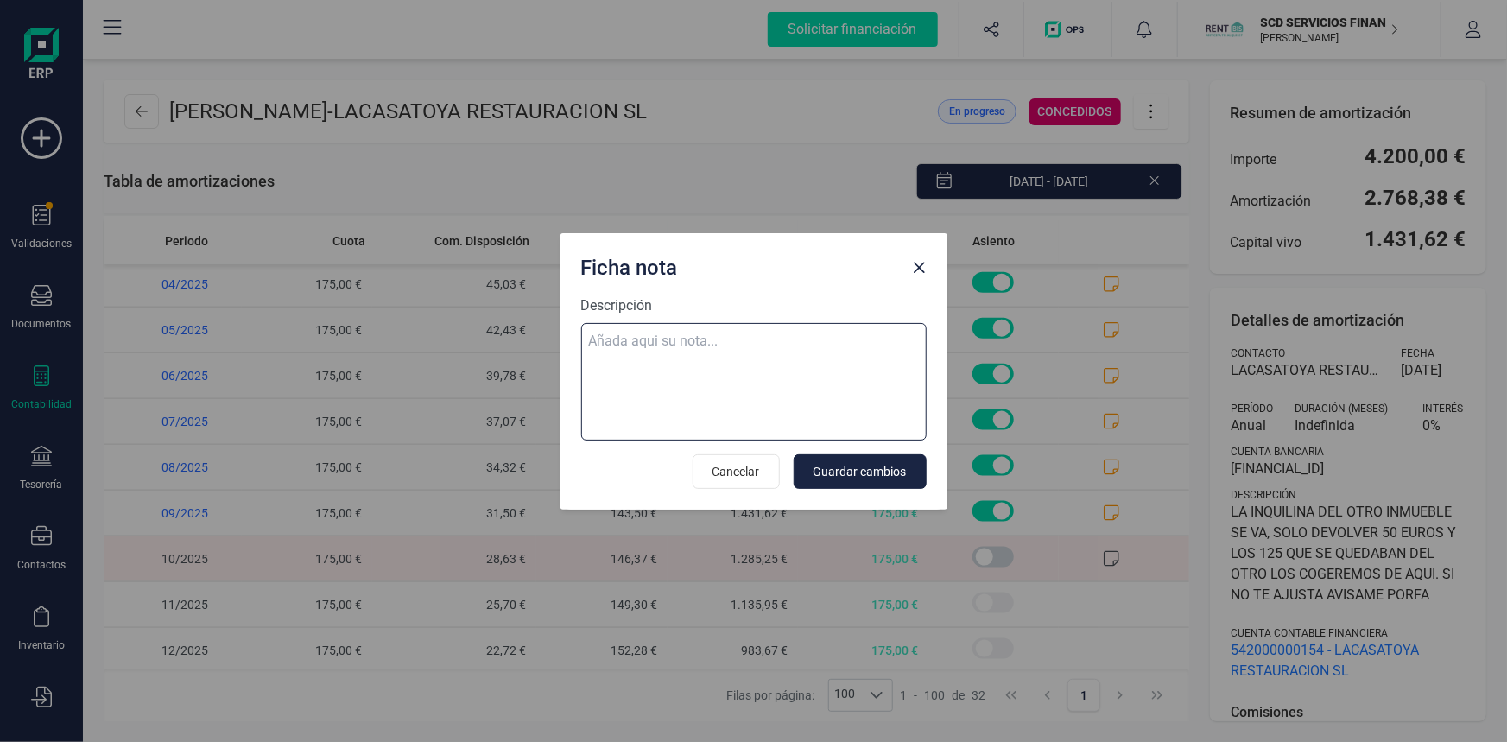
click at [604, 340] on textarea "Descripción" at bounding box center [753, 381] width 345 height 117
paste textarea "02-oct-25 10 trf. diaz cano isabel 350,00"
type textarea "02-oct-25 10 trf. diaz cano isabel 350,00"
click at [914, 262] on span "Close" at bounding box center [920, 268] width 14 height 14
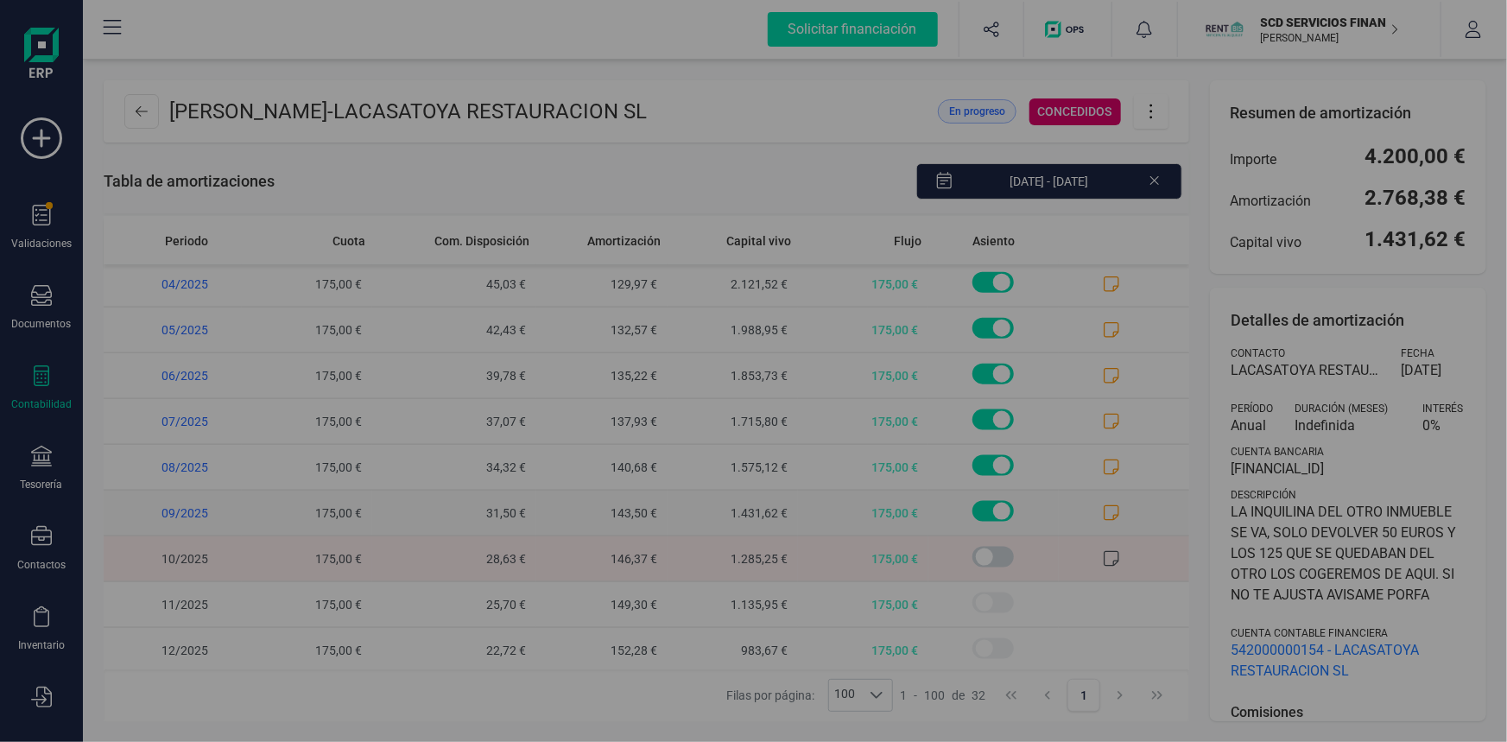
scroll to position [0, 0]
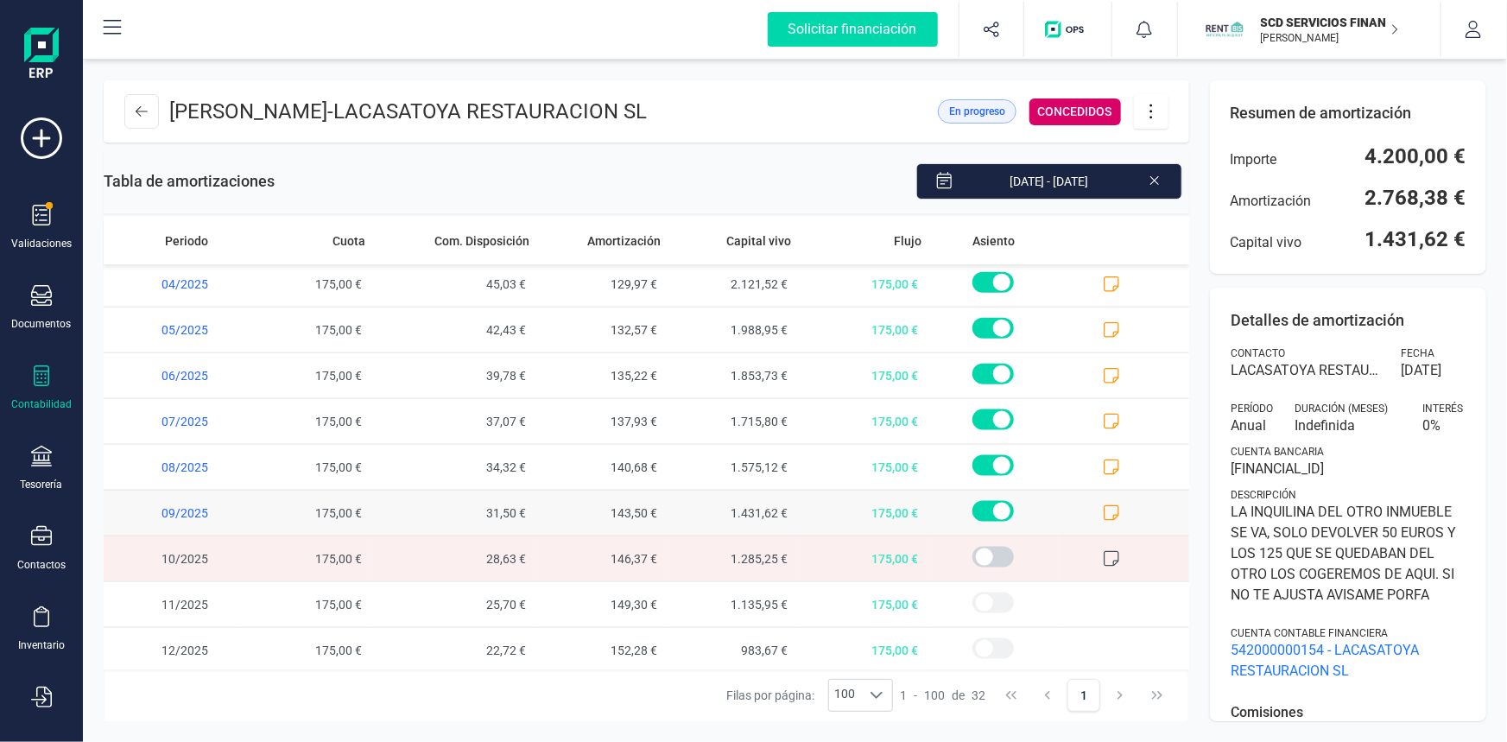
click at [1103, 506] on icon at bounding box center [1111, 512] width 17 height 17
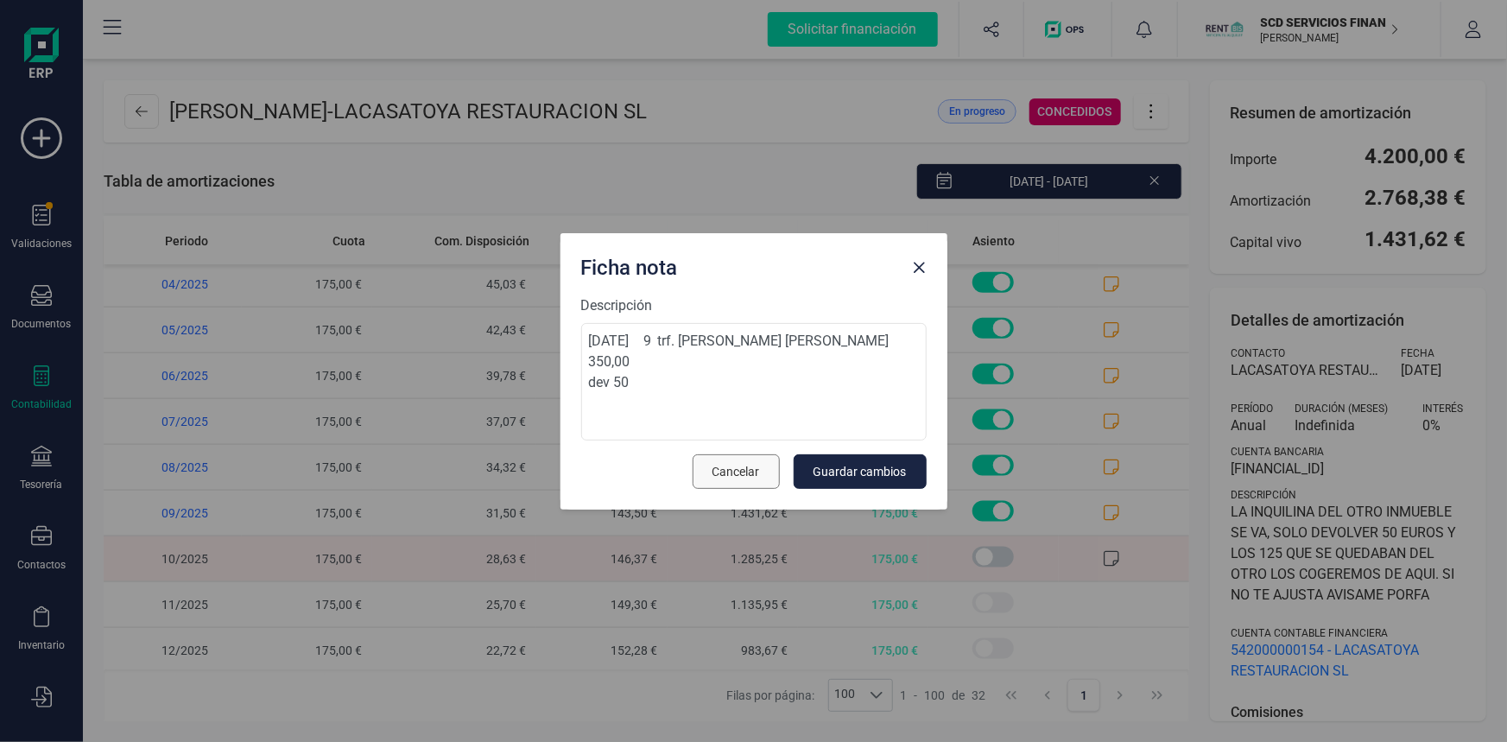
click at [742, 464] on span "Cancelar" at bounding box center [735, 471] width 47 height 17
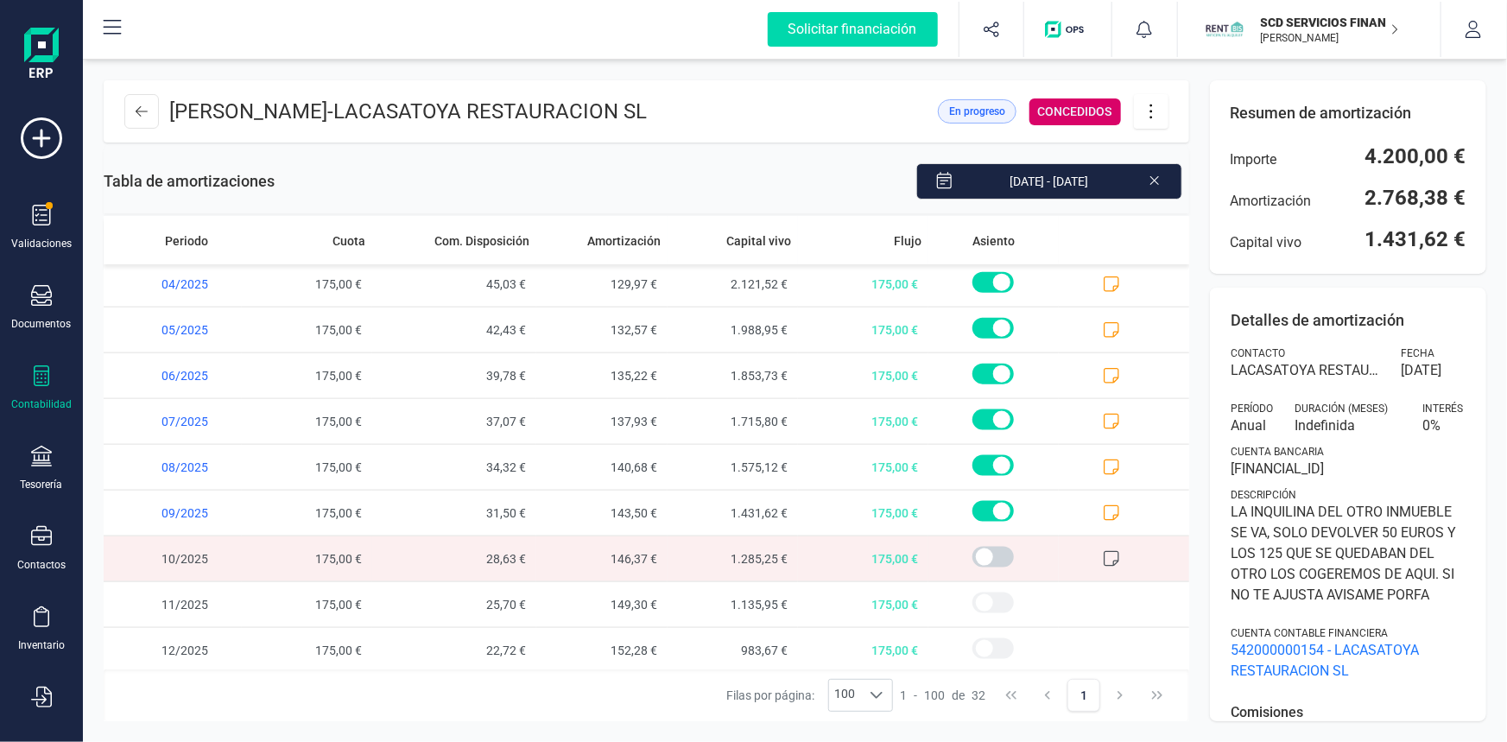
click at [1103, 554] on icon at bounding box center [1111, 558] width 17 height 17
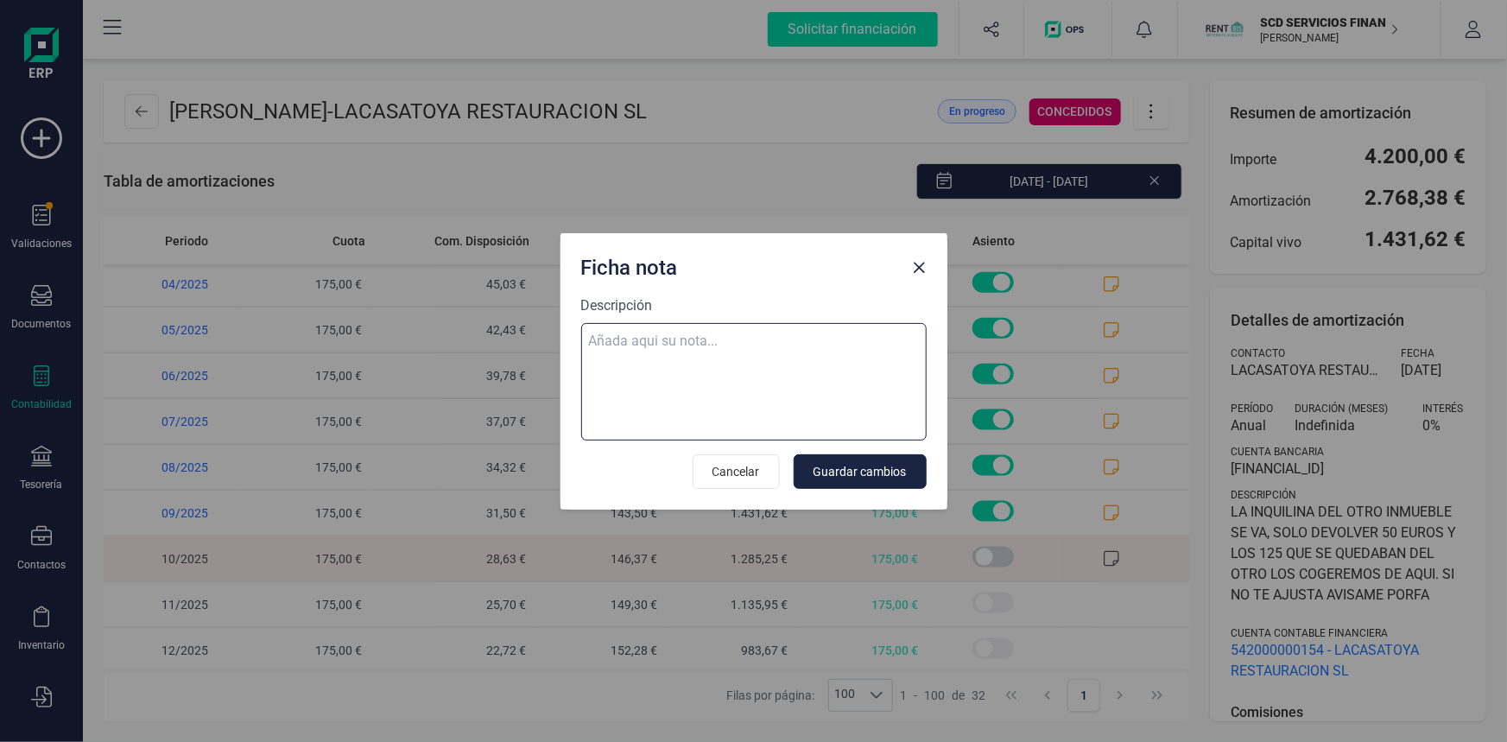
click at [600, 339] on textarea "Descripción" at bounding box center [753, 381] width 345 height 117
paste textarea "02-oct-25 10 trf. diaz cano isabel 350,00"
type textarea "02-oct-25 10 trf. diaz cano isabel 350,00 dev 50"
click at [869, 467] on span "Guardar cambios" at bounding box center [859, 471] width 93 height 17
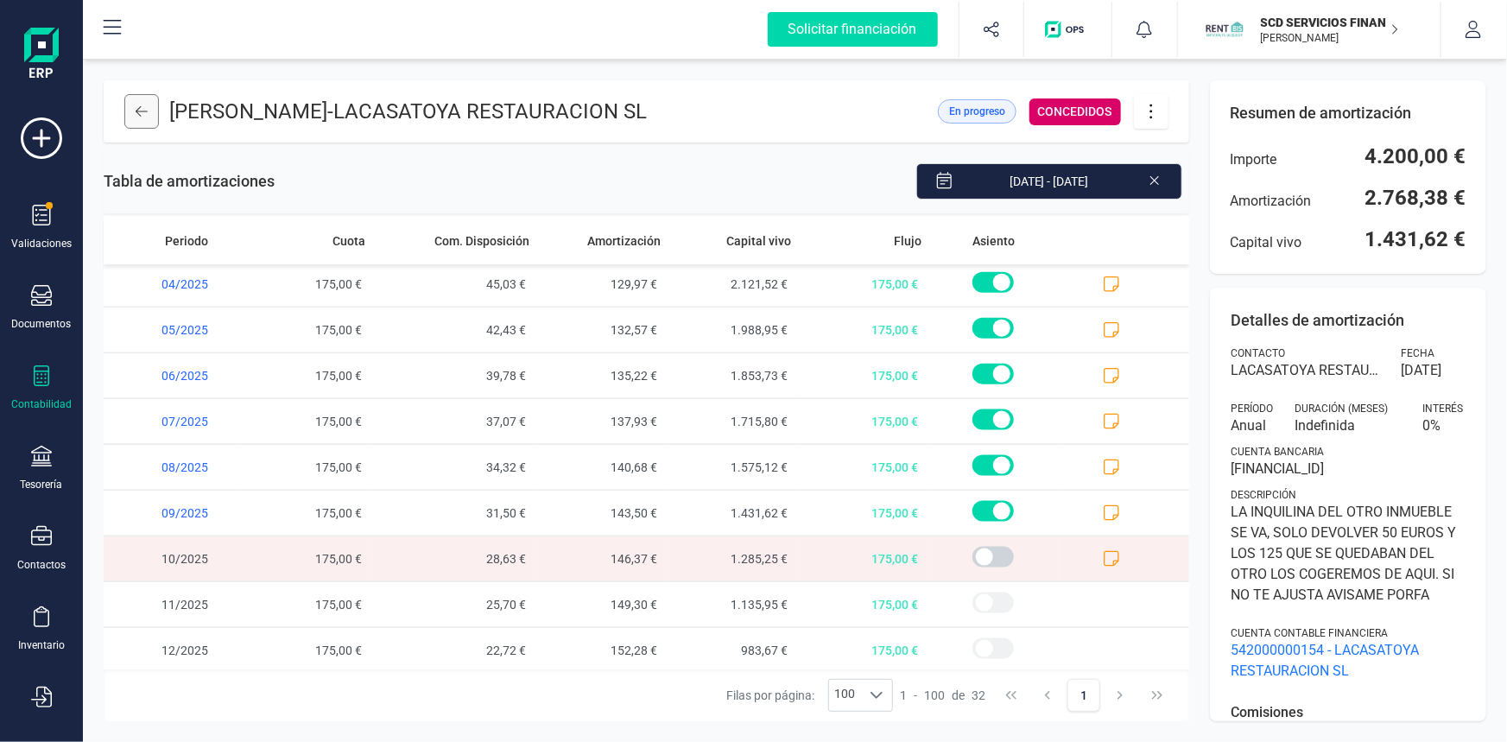
click at [136, 109] on icon at bounding box center [142, 111] width 12 height 14
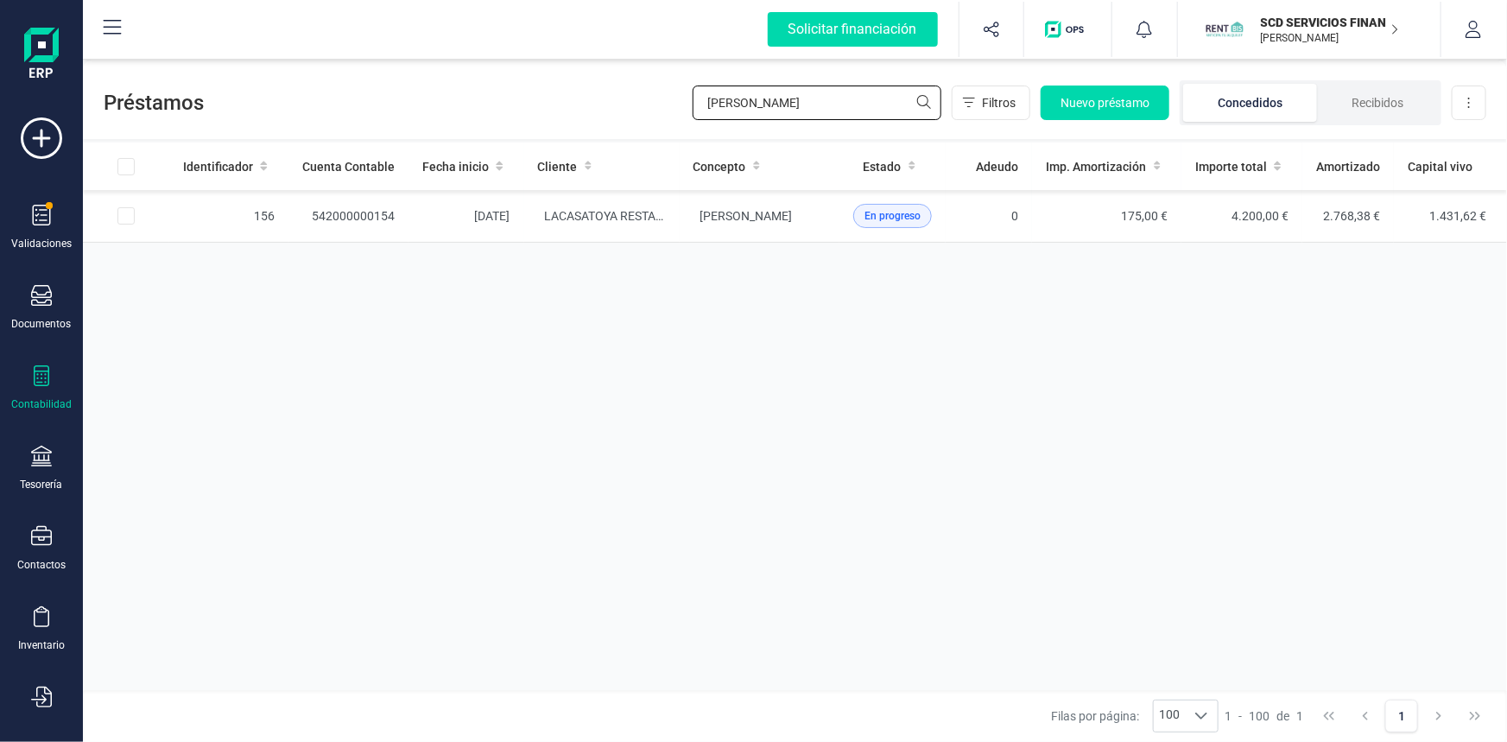
click at [585, 103] on div "Préstamos diaz cano Filtros Nuevo préstamo Concedidos Recibidos Descargar Excel" at bounding box center [795, 99] width 1424 height 79
click at [723, 98] on input "la cas" at bounding box center [816, 102] width 249 height 35
type input "lacas"
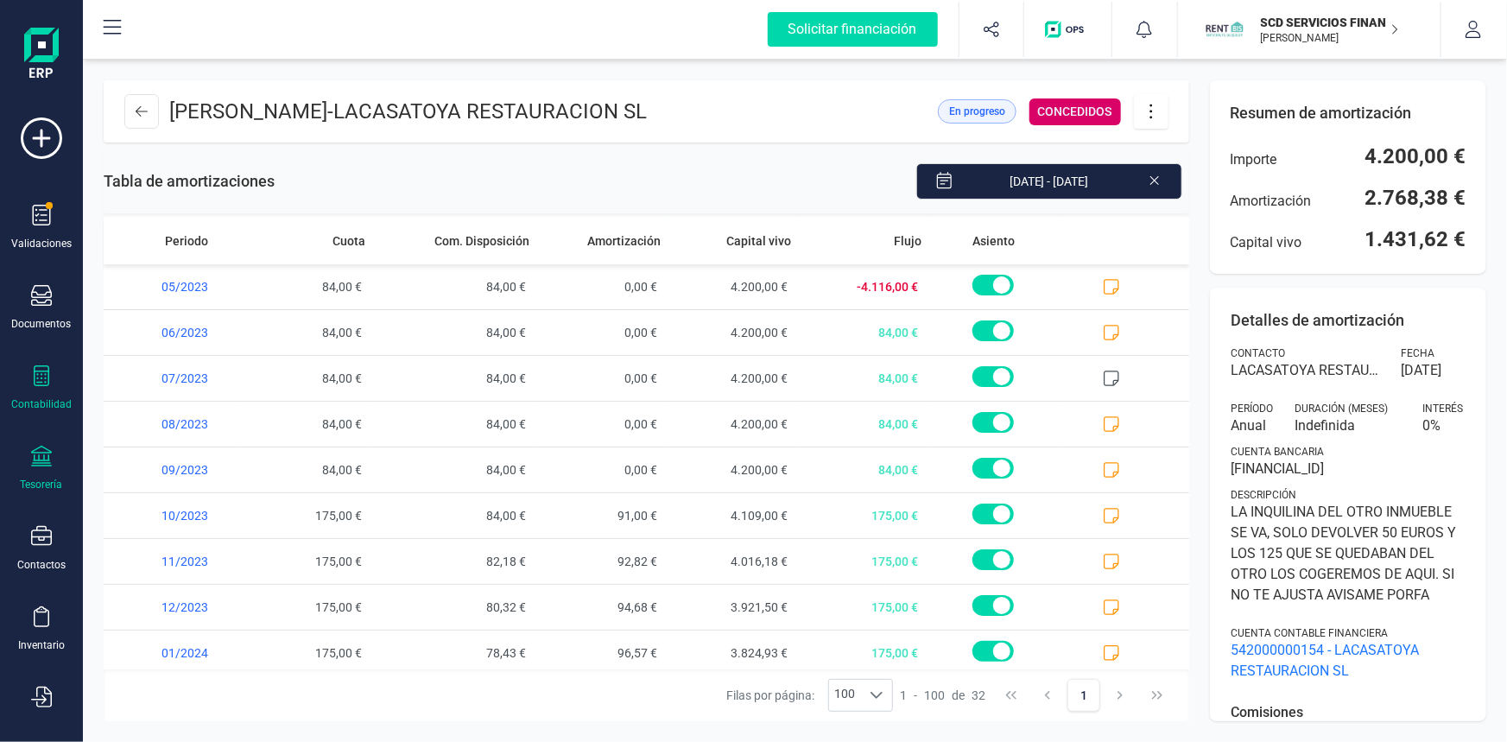
click at [41, 465] on icon at bounding box center [41, 456] width 21 height 21
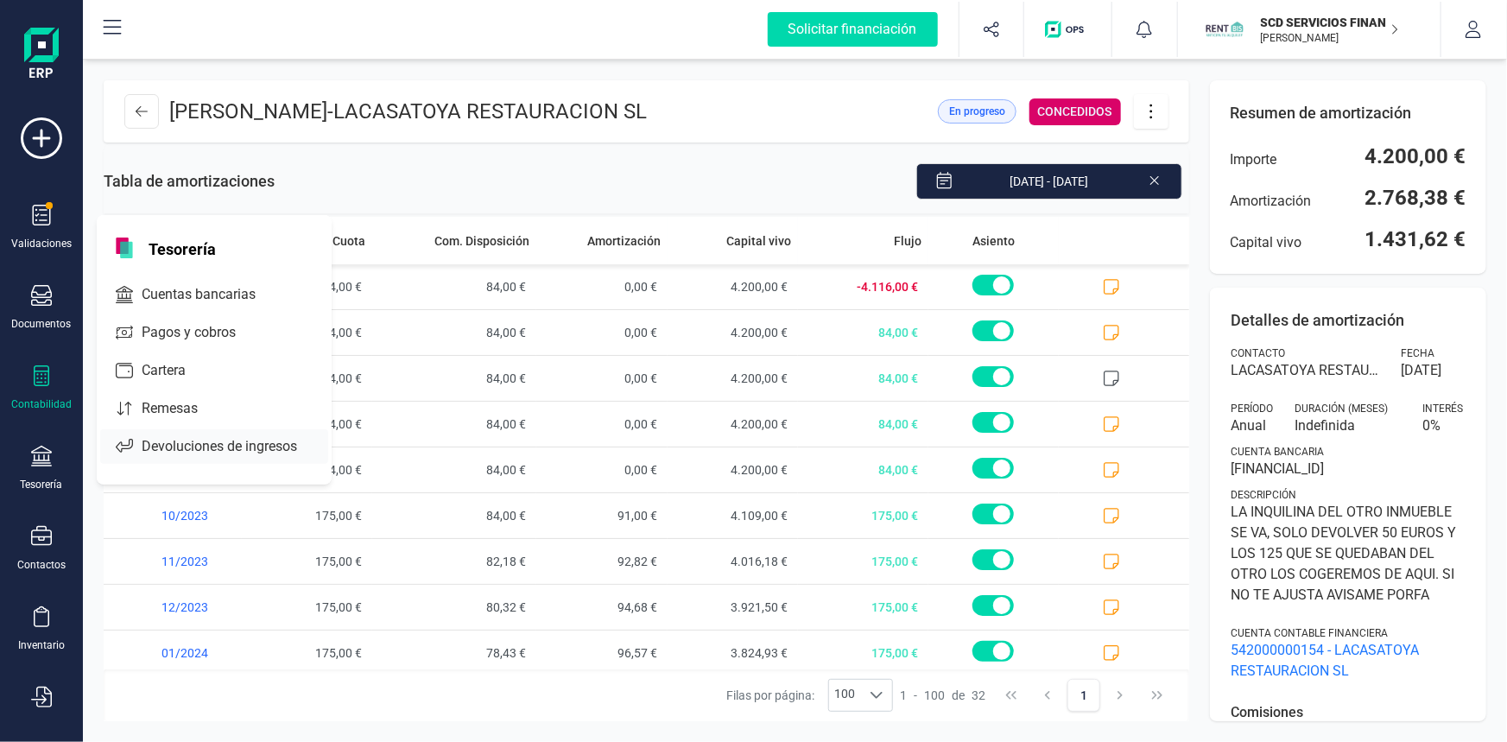
click at [129, 448] on icon at bounding box center [124, 446] width 17 height 17
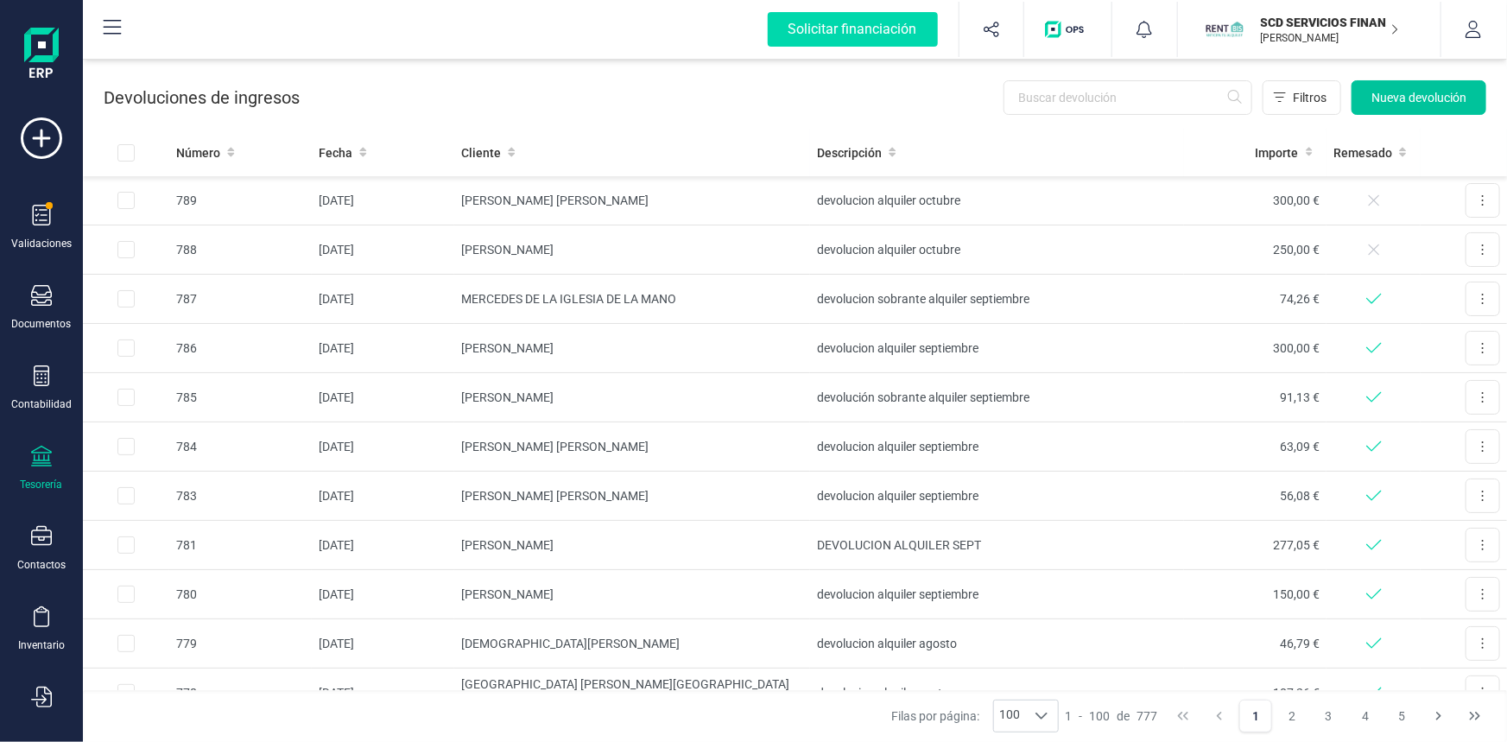
click at [1418, 94] on span "Nueva devolución" at bounding box center [1418, 97] width 95 height 17
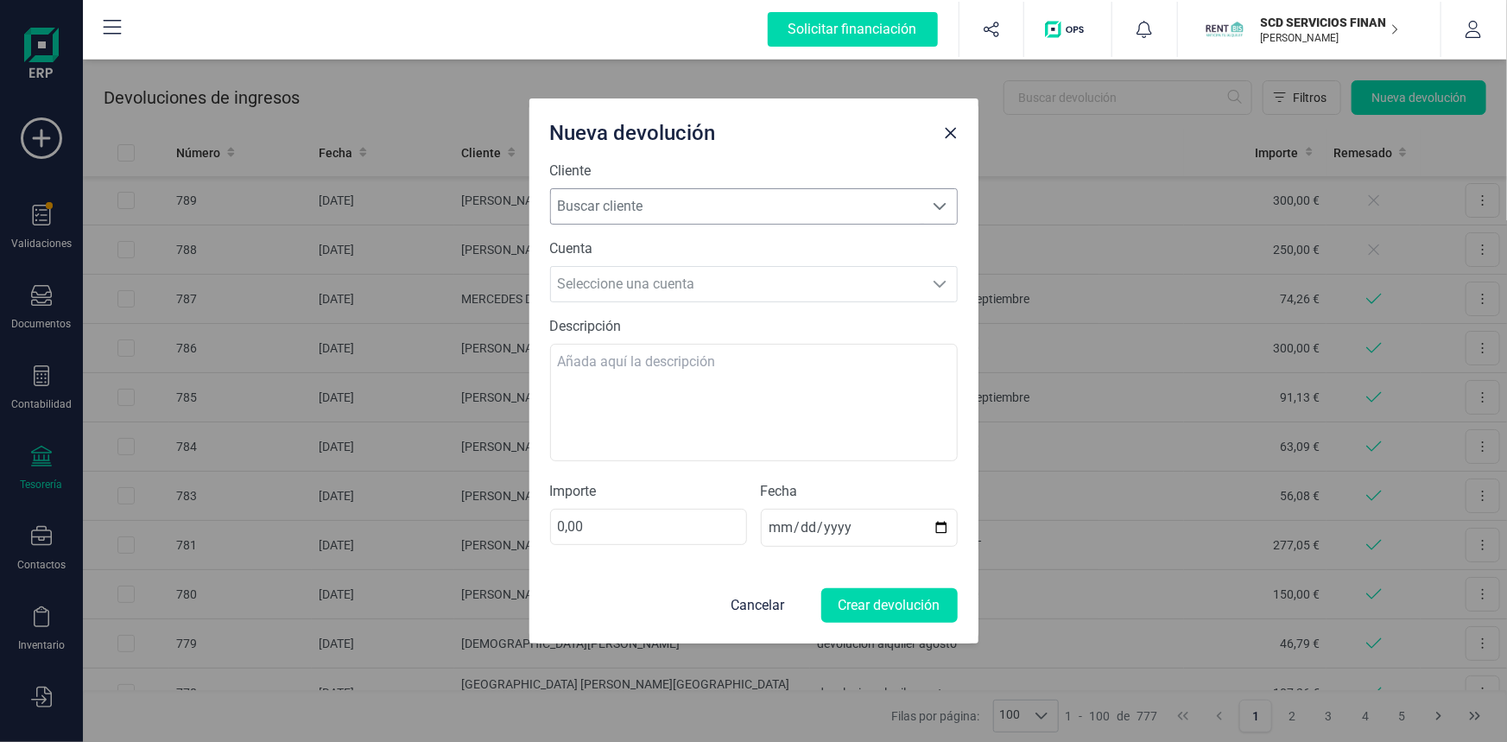
click at [777, 207] on span "Buscar cliente" at bounding box center [737, 206] width 373 height 35
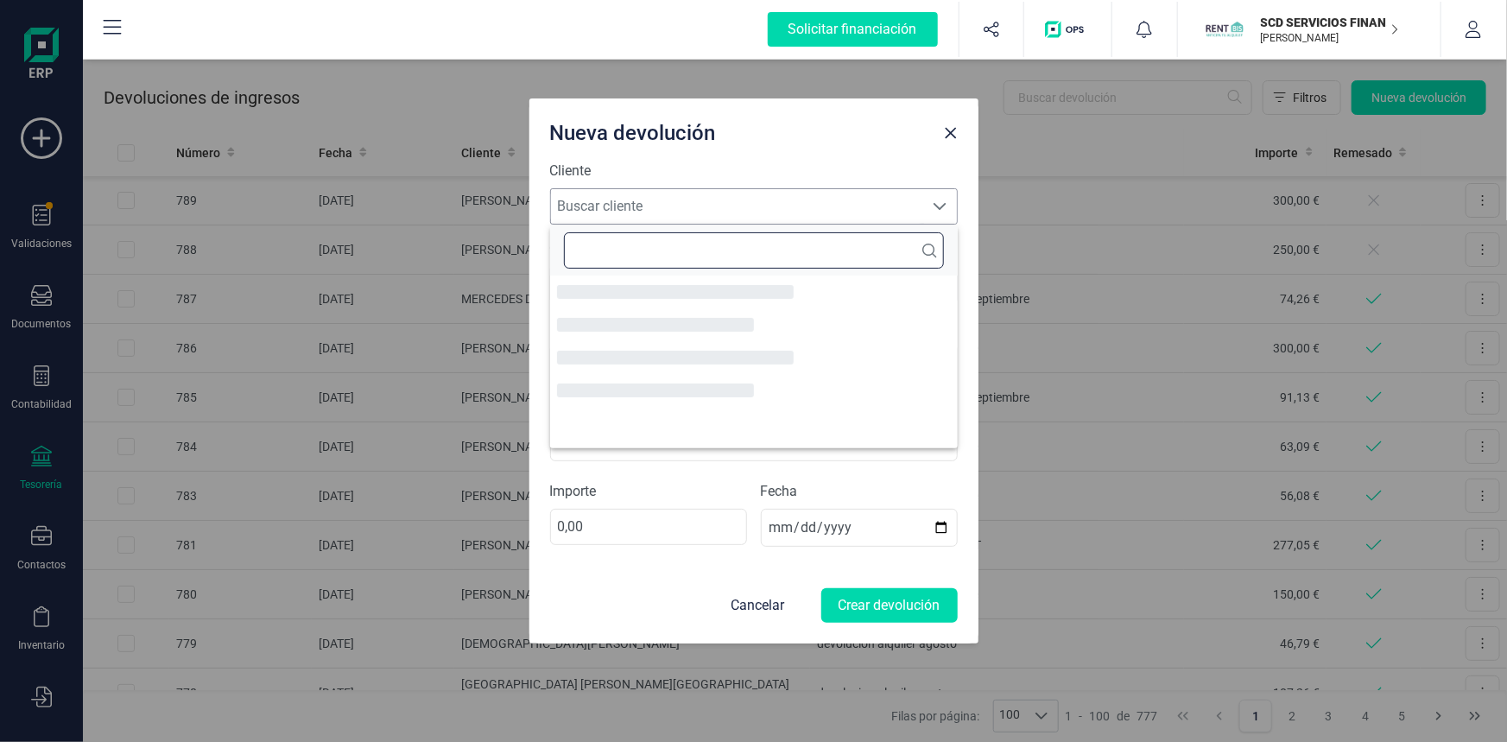
scroll to position [9, 77]
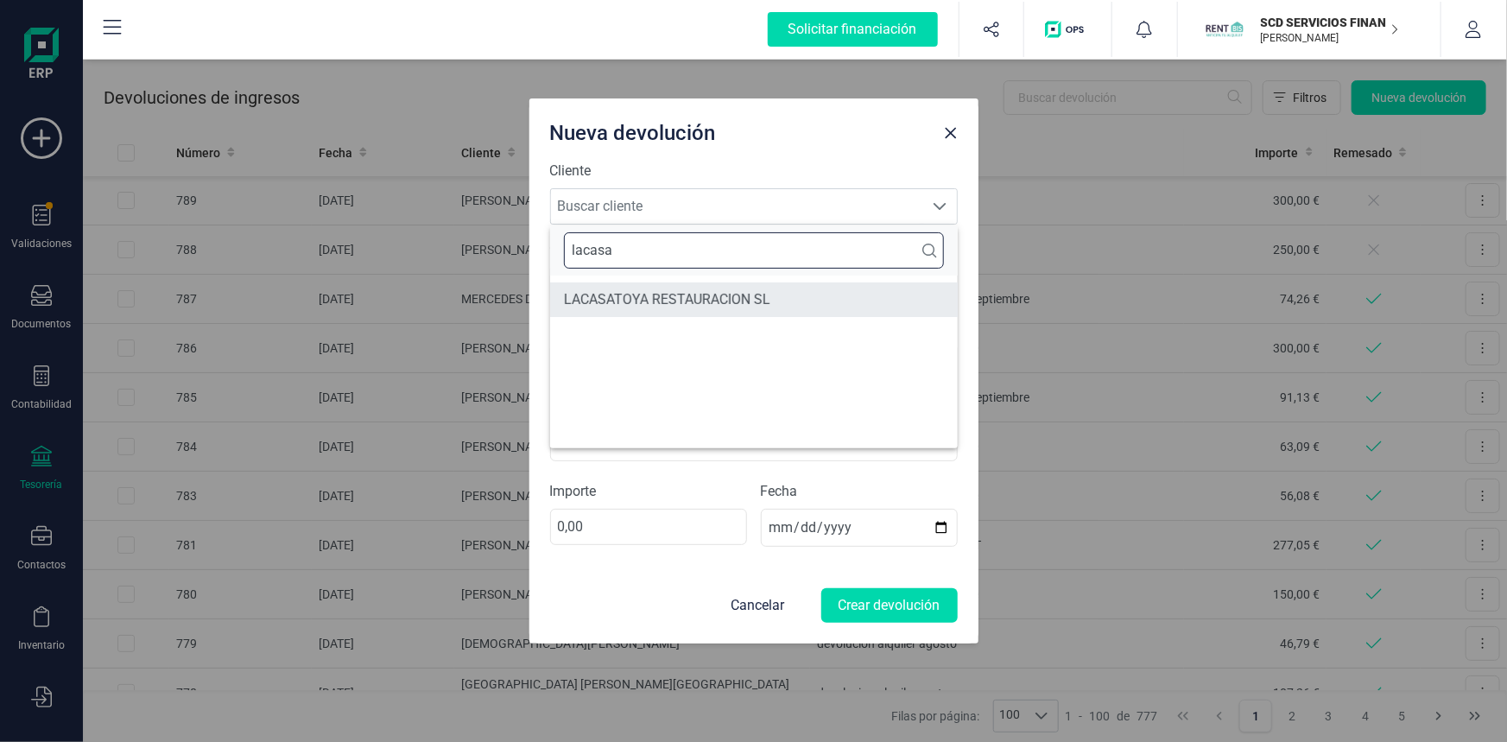
type input "lacasa"
click at [684, 305] on li "LACASATOYA RESTAURACION SL" at bounding box center [754, 299] width 408 height 35
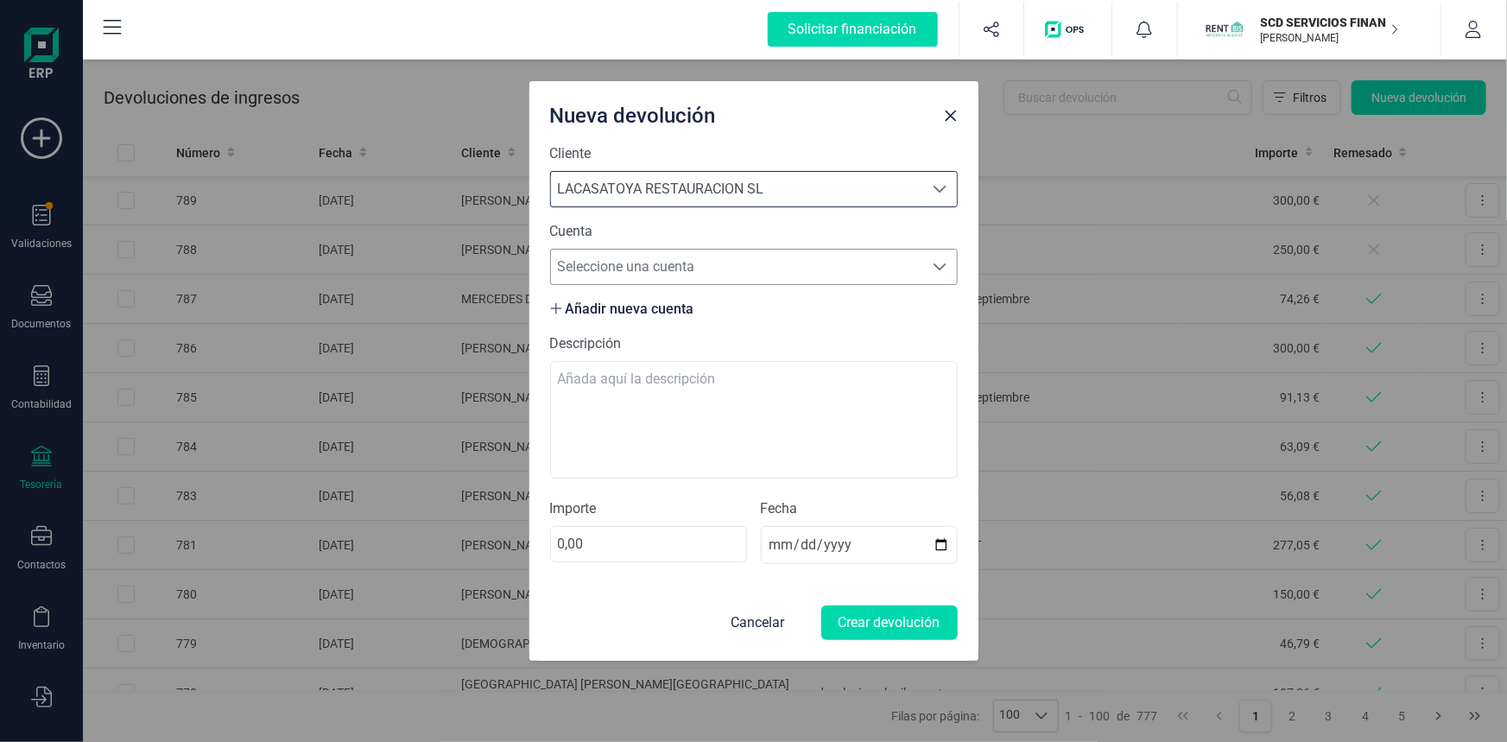
click at [650, 262] on span "Seleccione una cuenta" at bounding box center [737, 267] width 373 height 35
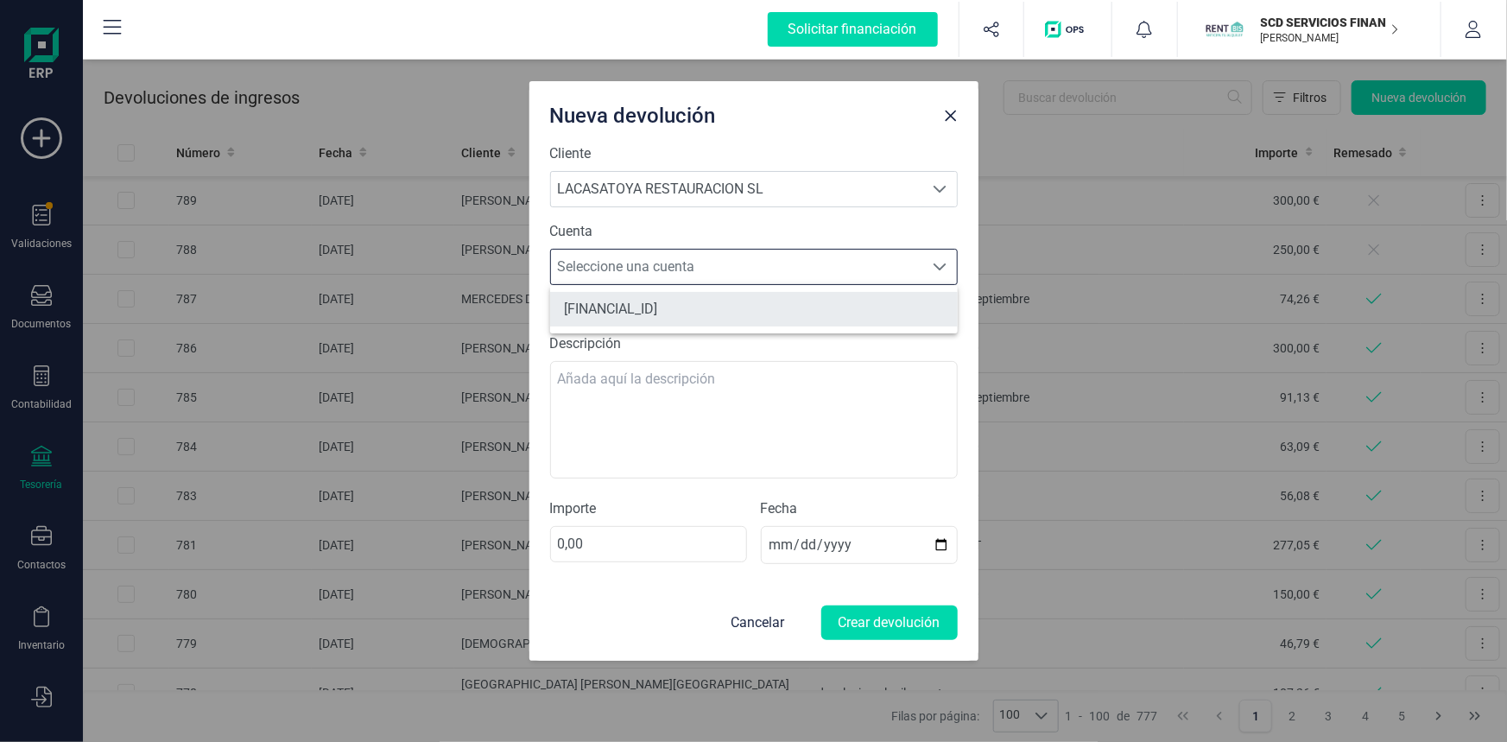
click at [644, 303] on li "[FINANCIAL_ID]" at bounding box center [754, 309] width 408 height 35
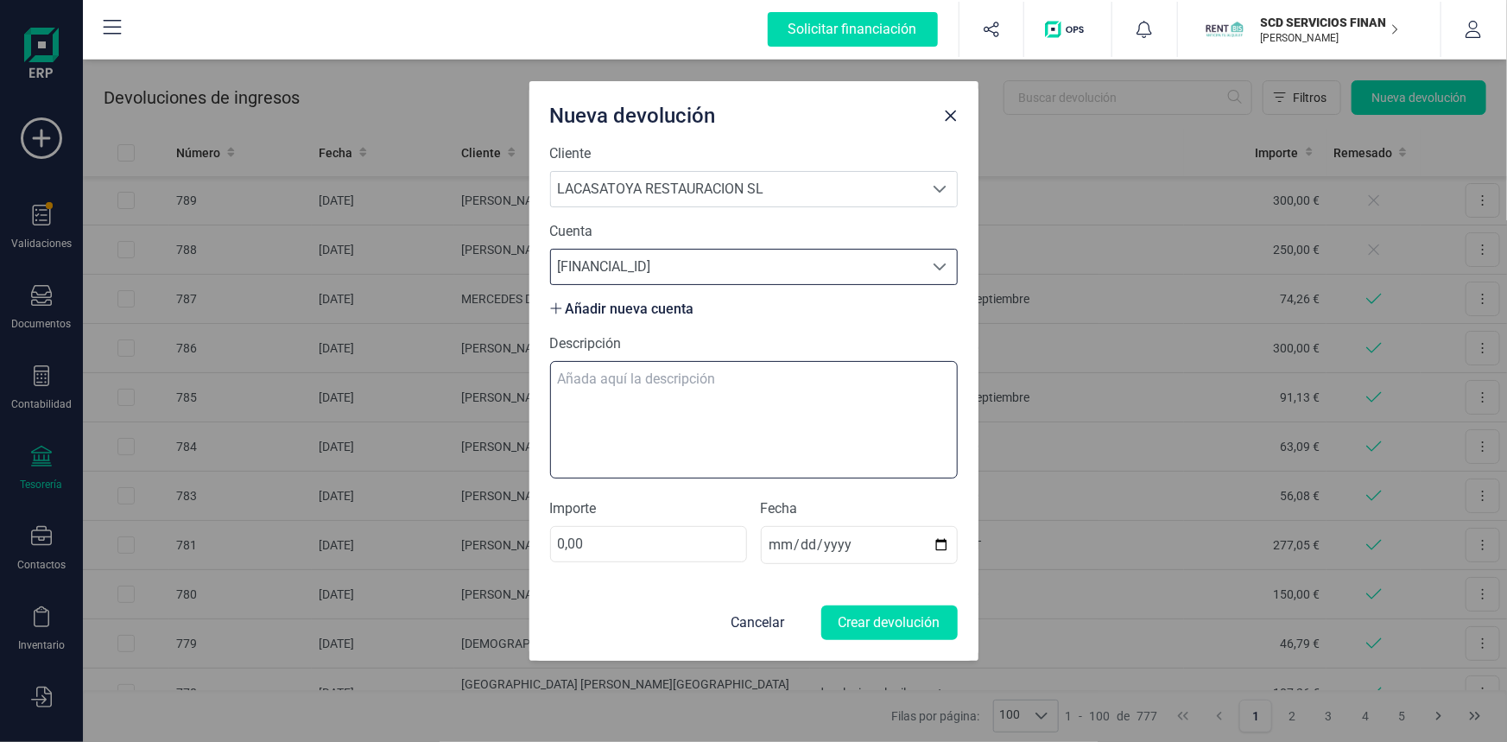
click at [629, 379] on textarea "Descripción" at bounding box center [754, 419] width 408 height 117
type textarea "devolucion alquiler octubre"
click at [556, 540] on input "0,00" at bounding box center [648, 544] width 197 height 36
type input "50,00"
click at [925, 624] on button "Crear devolución" at bounding box center [889, 622] width 136 height 35
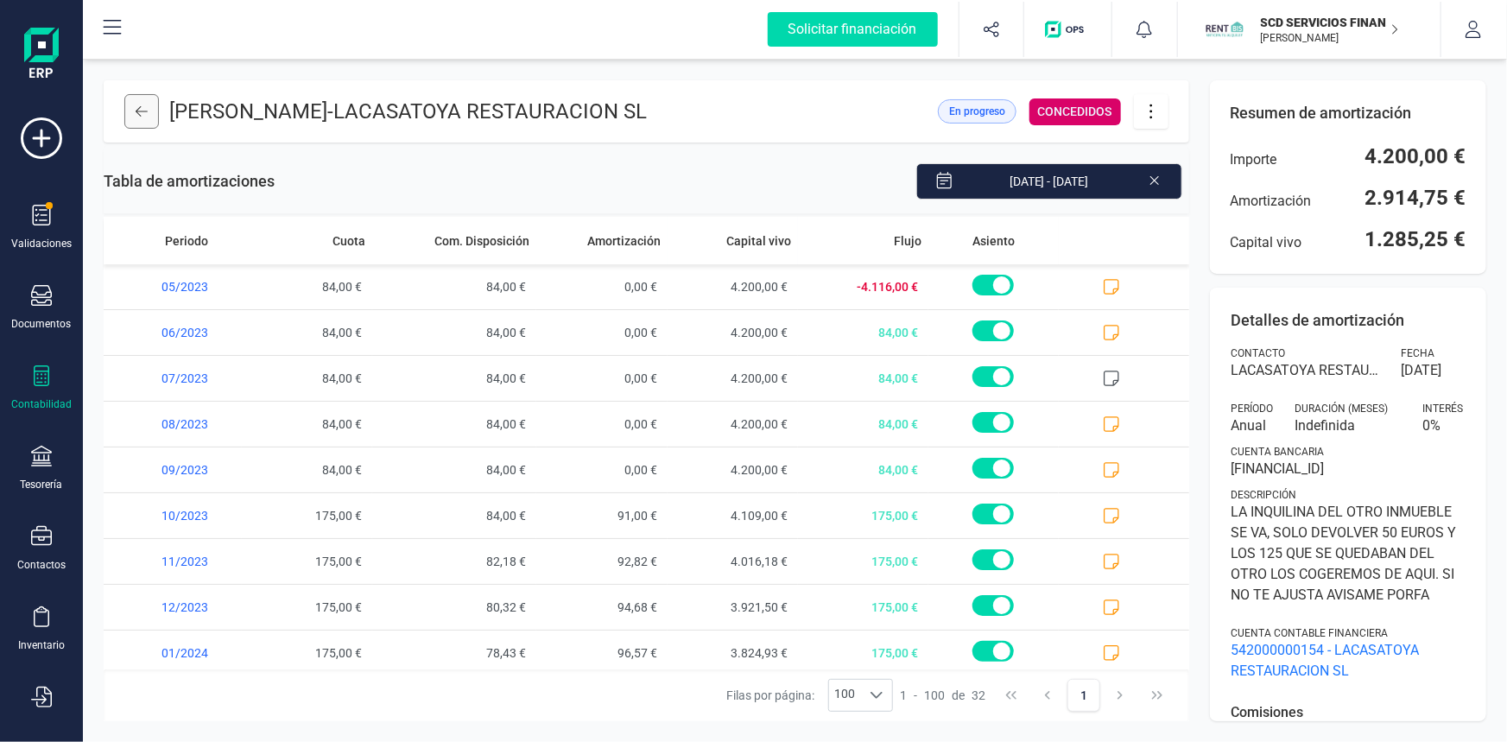
click at [134, 104] on button at bounding box center [141, 111] width 35 height 35
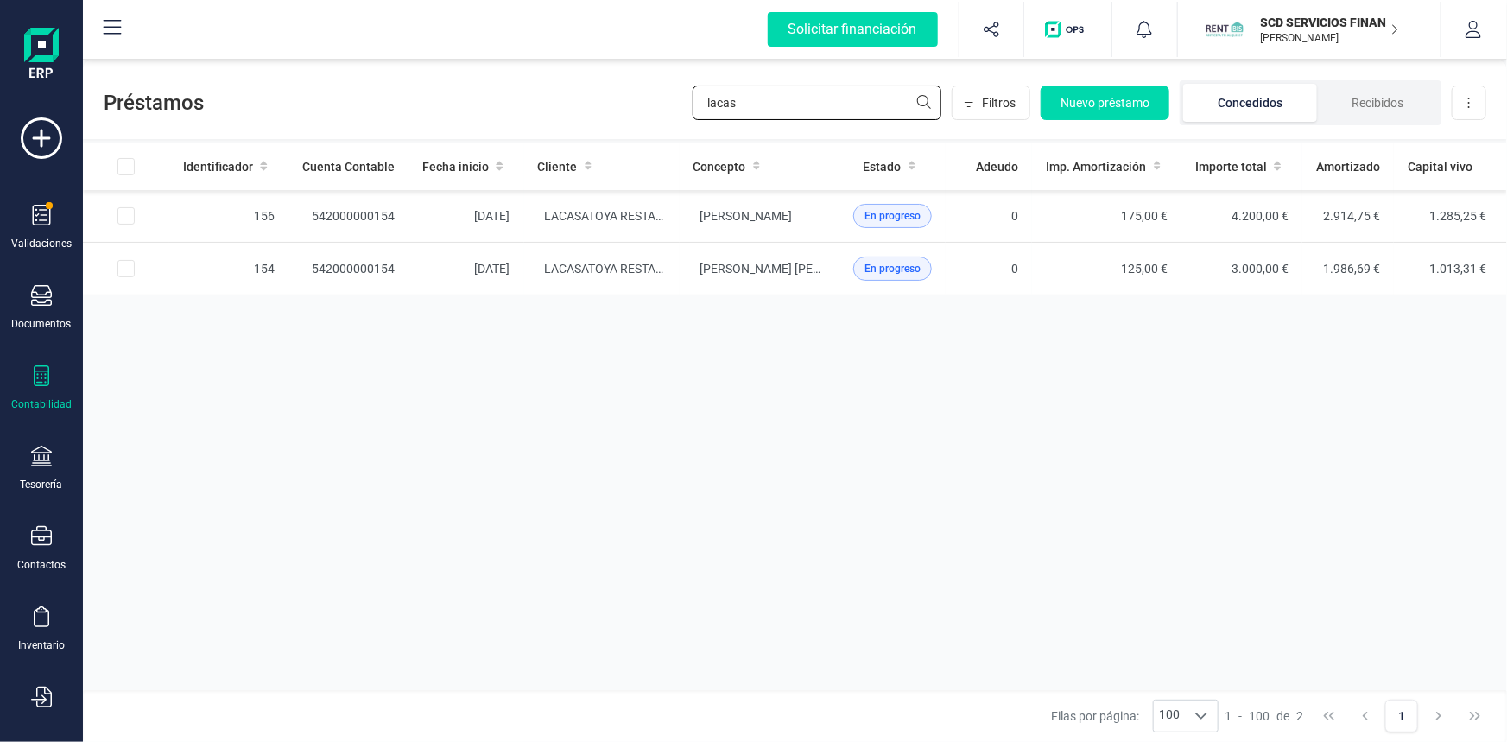
click at [465, 83] on div "Préstamos lacas Filtros Nuevo préstamo Concedidos Recibidos Descargar Excel" at bounding box center [795, 99] width 1424 height 79
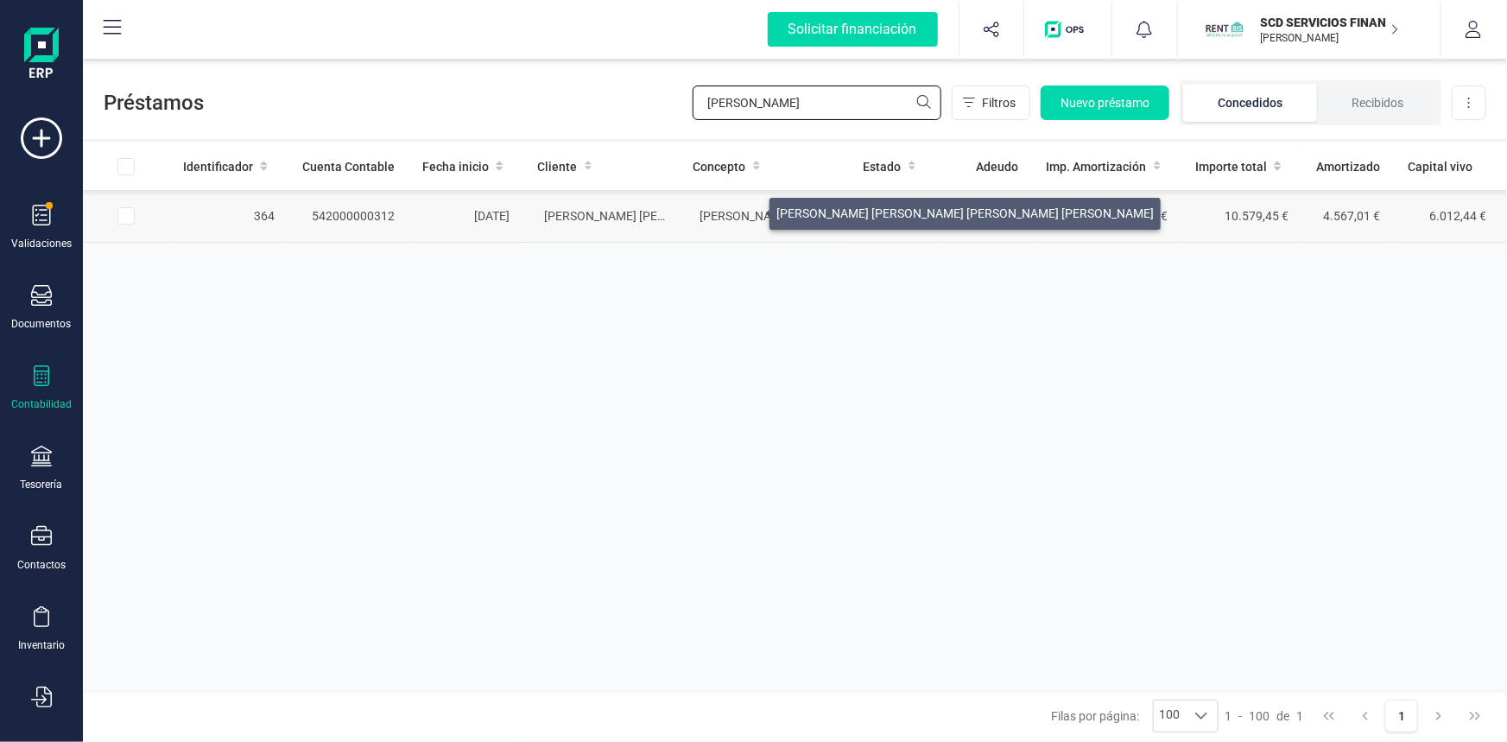
type input "[PERSON_NAME]"
click at [749, 209] on span "[PERSON_NAME] [PERSON_NAME] [PERSON_NAME] [PERSON_NAME]" at bounding box center [888, 216] width 377 height 14
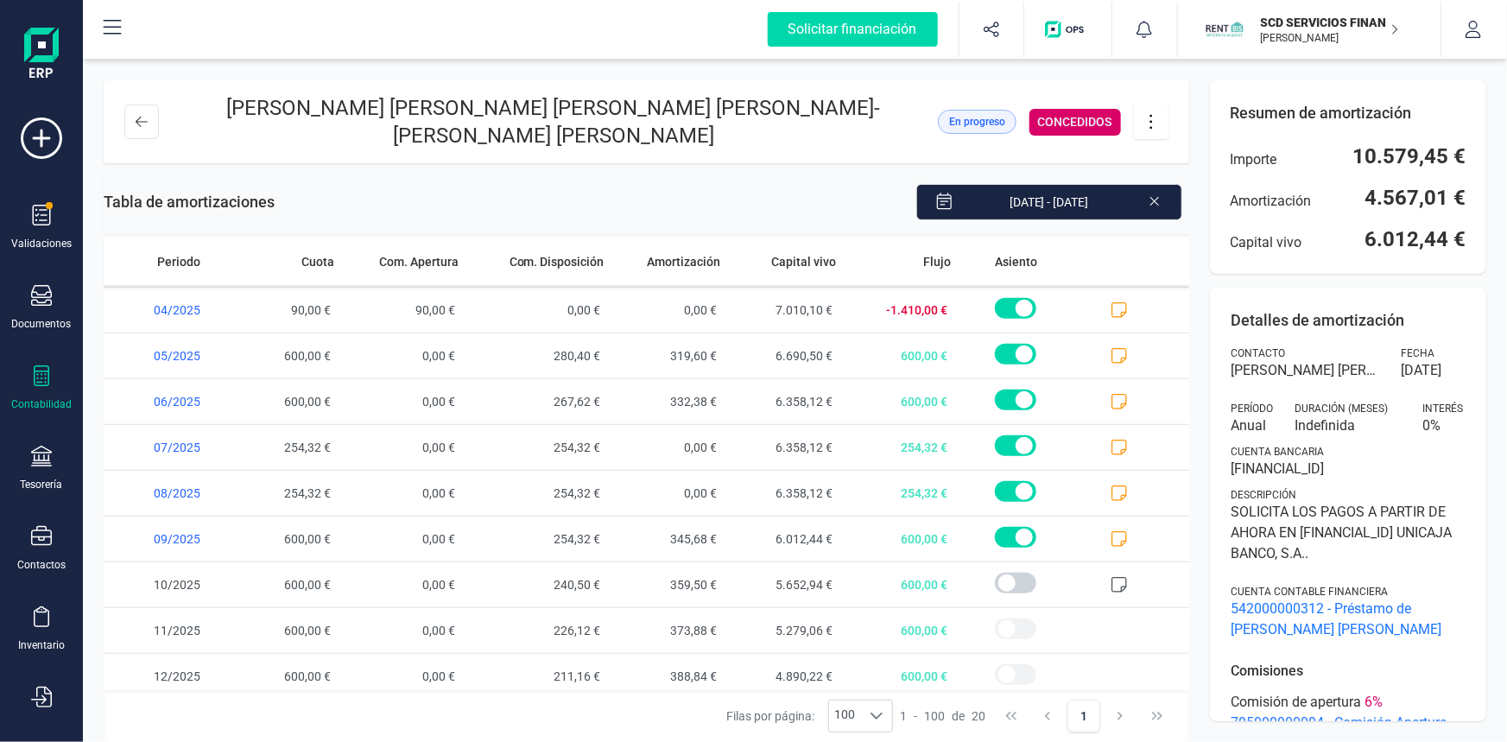
scroll to position [508, 0]
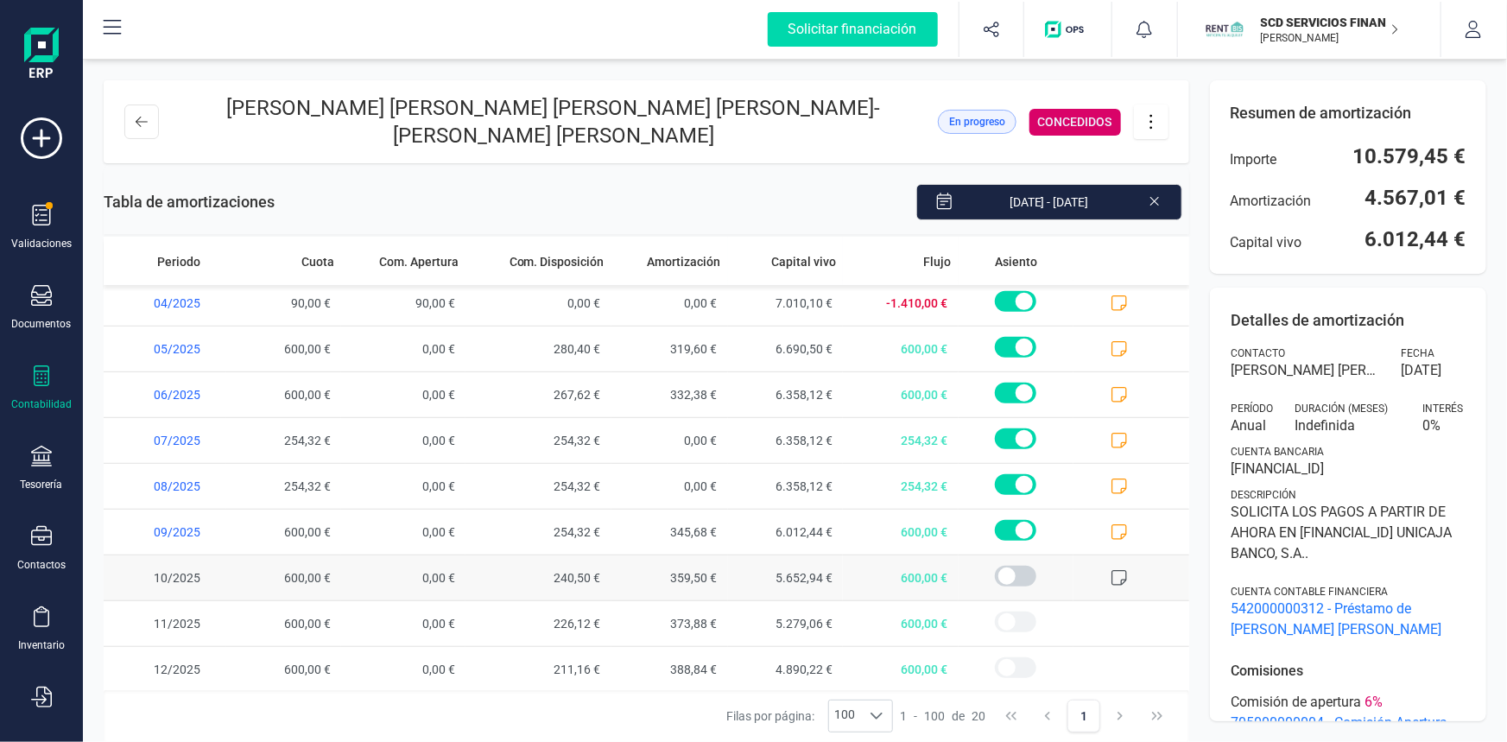
click at [1111, 576] on icon at bounding box center [1118, 577] width 17 height 17
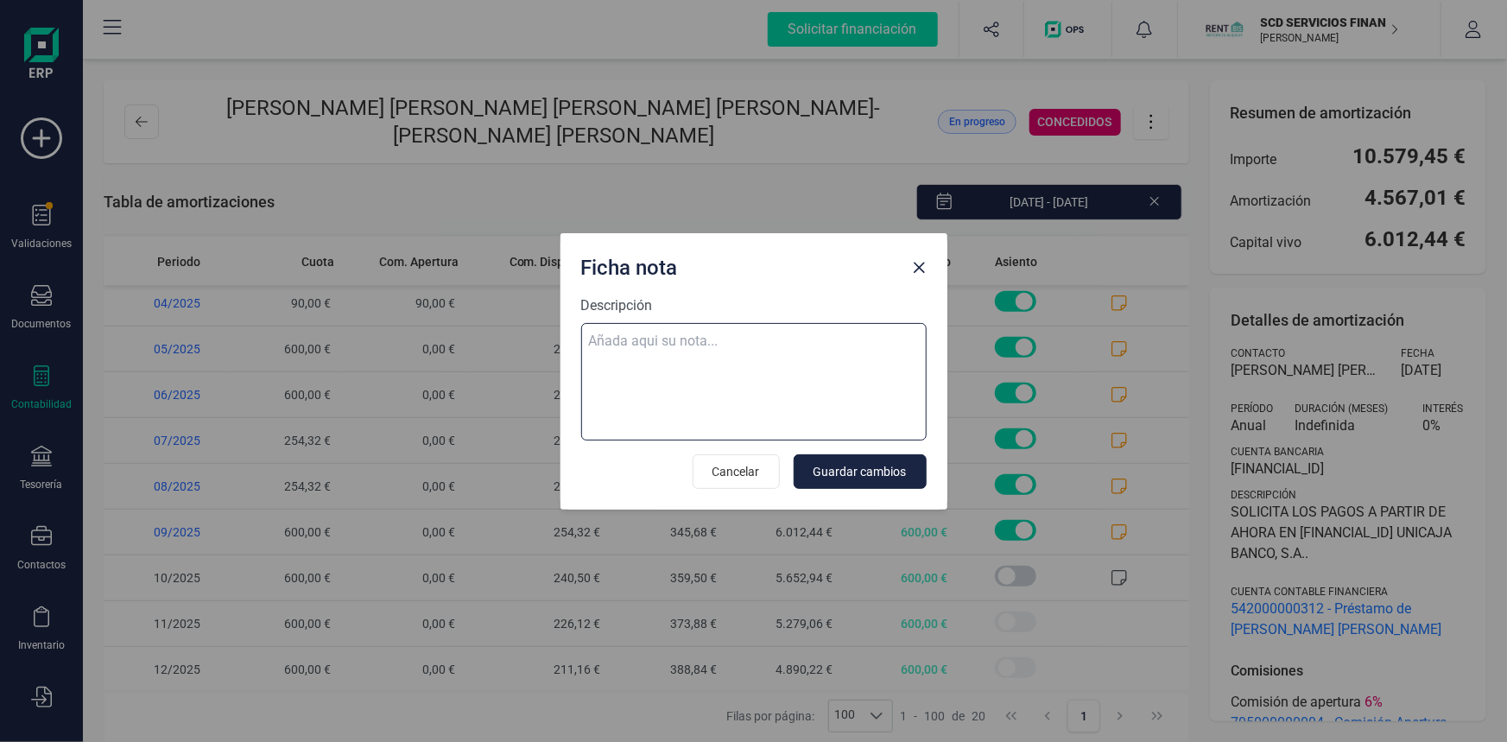
click at [690, 338] on textarea "Descripción" at bounding box center [753, 381] width 345 height 117
paste textarea "[DATE] 10 trf. [PERSON_NAME] [PERSON_NAME] 600,00"
type textarea "[DATE] 10 trf. [PERSON_NAME] [PERSON_NAME] 600,00"
click at [885, 470] on span "Guardar cambios" at bounding box center [859, 471] width 93 height 17
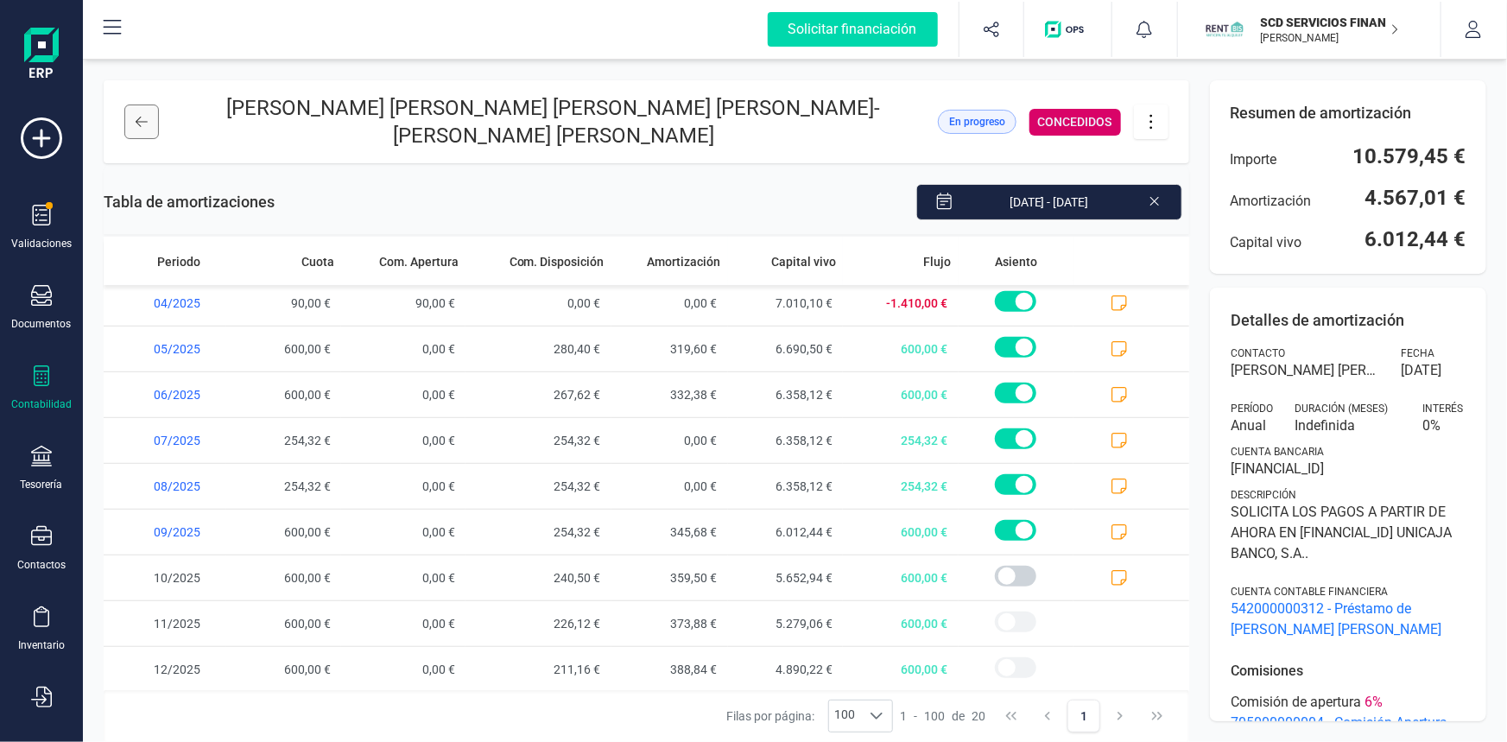
click at [137, 120] on icon at bounding box center [142, 122] width 12 height 10
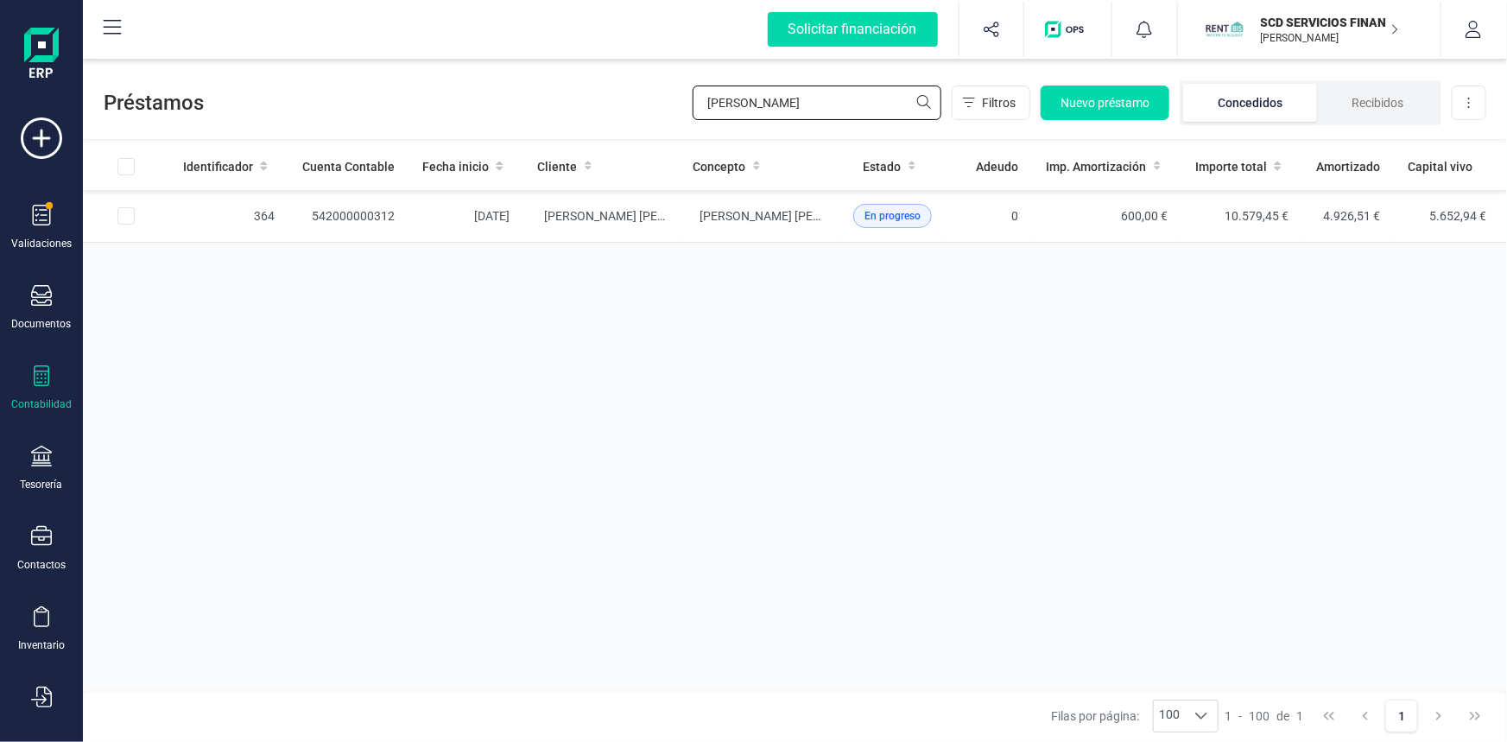
drag, startPoint x: 780, startPoint y: 112, endPoint x: 533, endPoint y: 87, distance: 248.2
click at [536, 87] on div "Préstamos [PERSON_NAME] Filtros Nuevo préstamo Concedidos Recibidos Descargar E…" at bounding box center [795, 99] width 1424 height 79
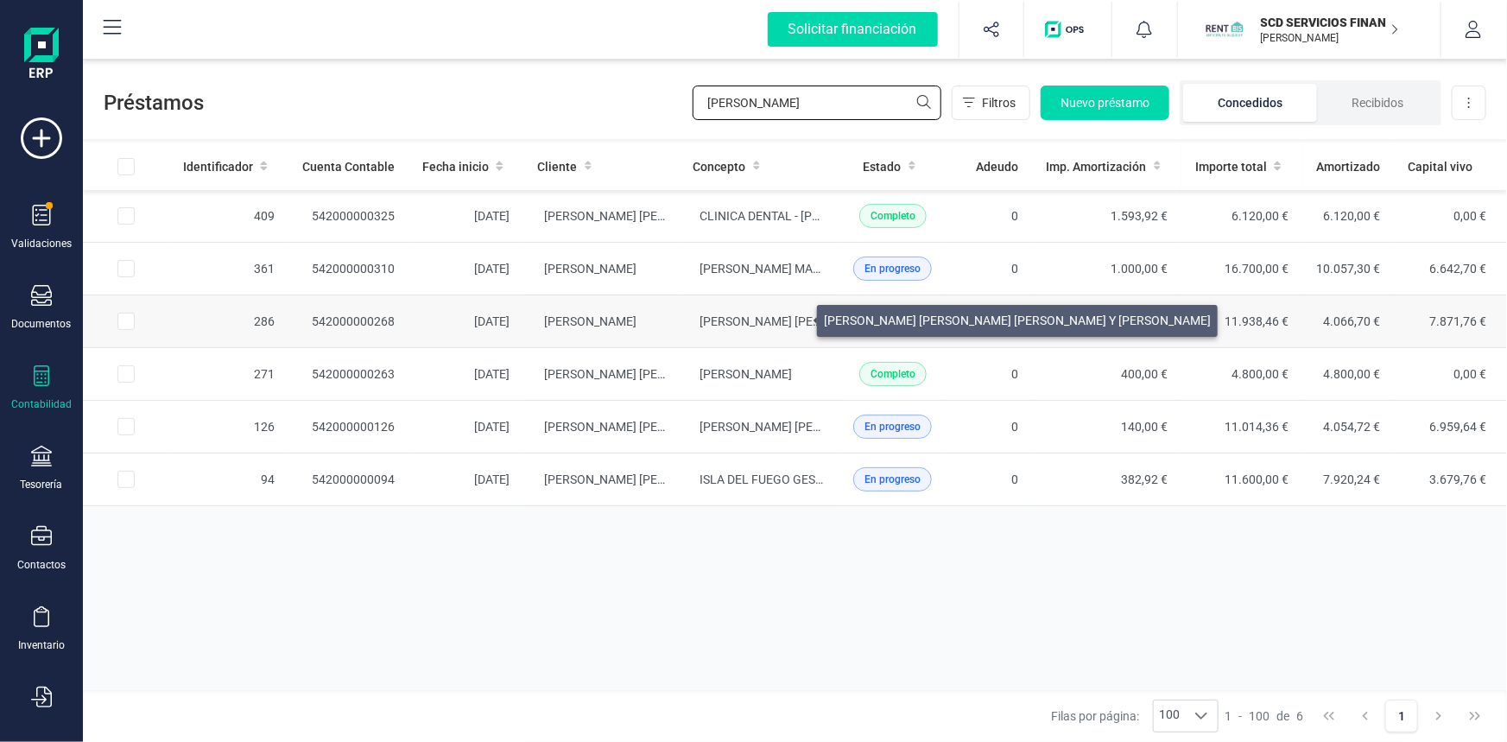
type input "[PERSON_NAME]"
click at [796, 316] on span "[PERSON_NAME] [PERSON_NAME] [PERSON_NAME] Y [PERSON_NAME]" at bounding box center [893, 321] width 387 height 14
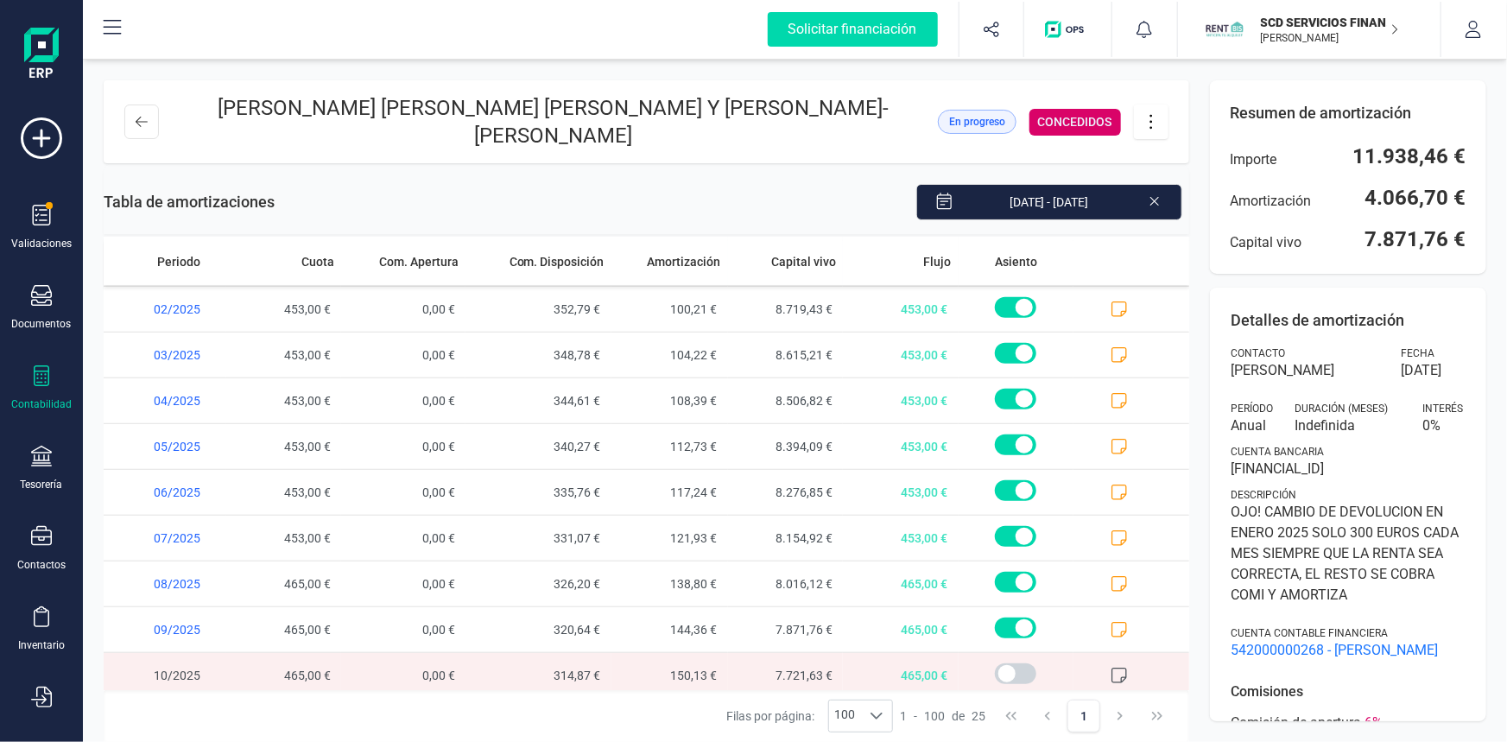
scroll to position [736, 0]
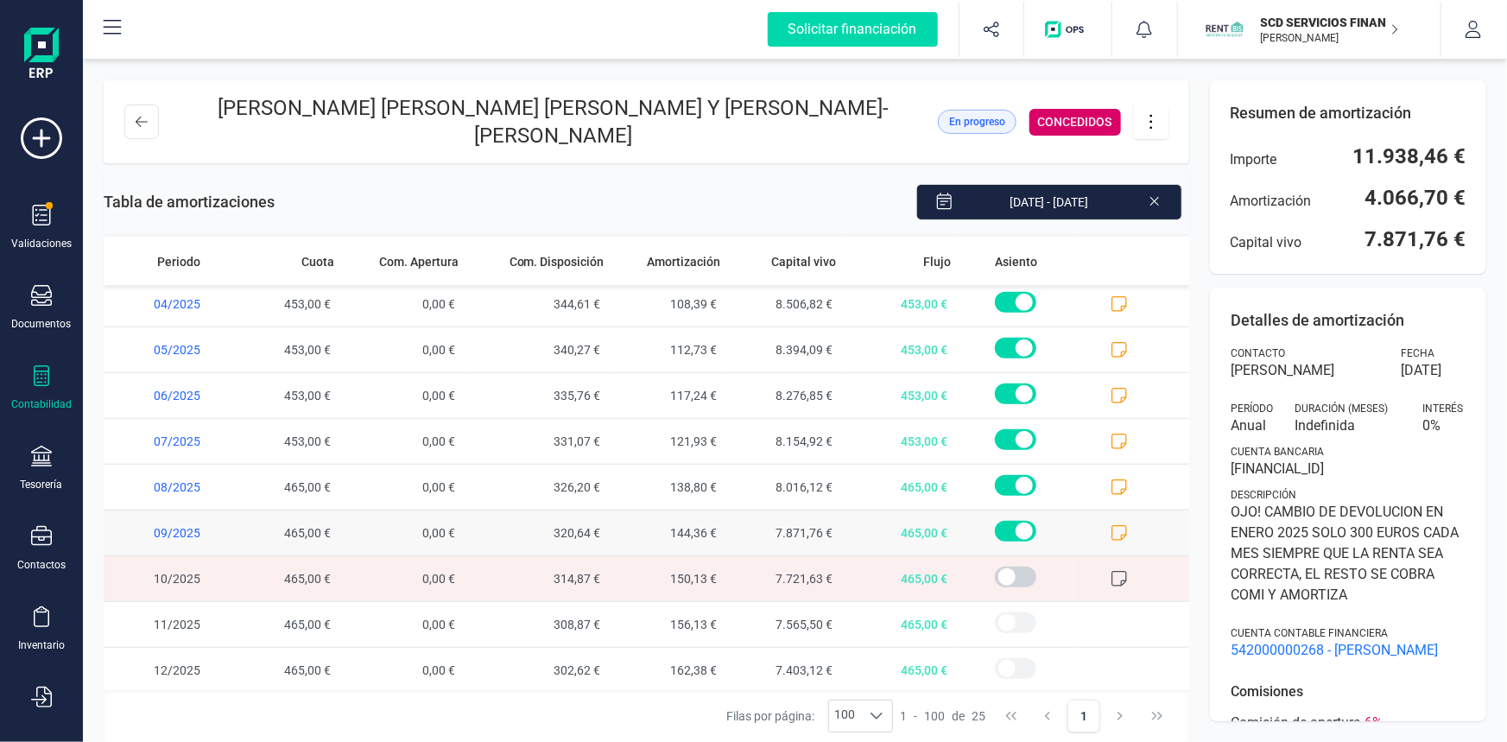
click at [1110, 527] on icon at bounding box center [1118, 532] width 17 height 17
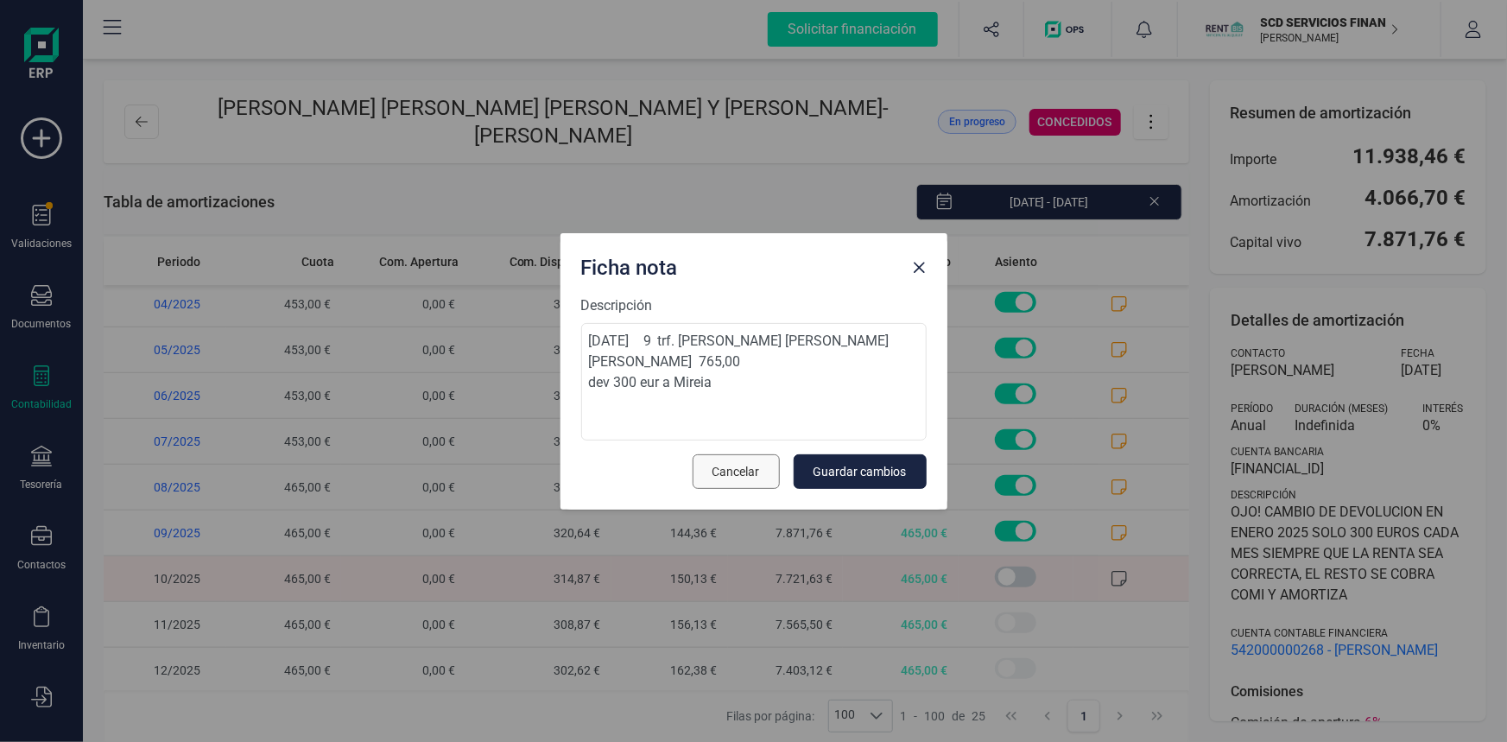
click at [748, 463] on span "Cancelar" at bounding box center [735, 471] width 47 height 17
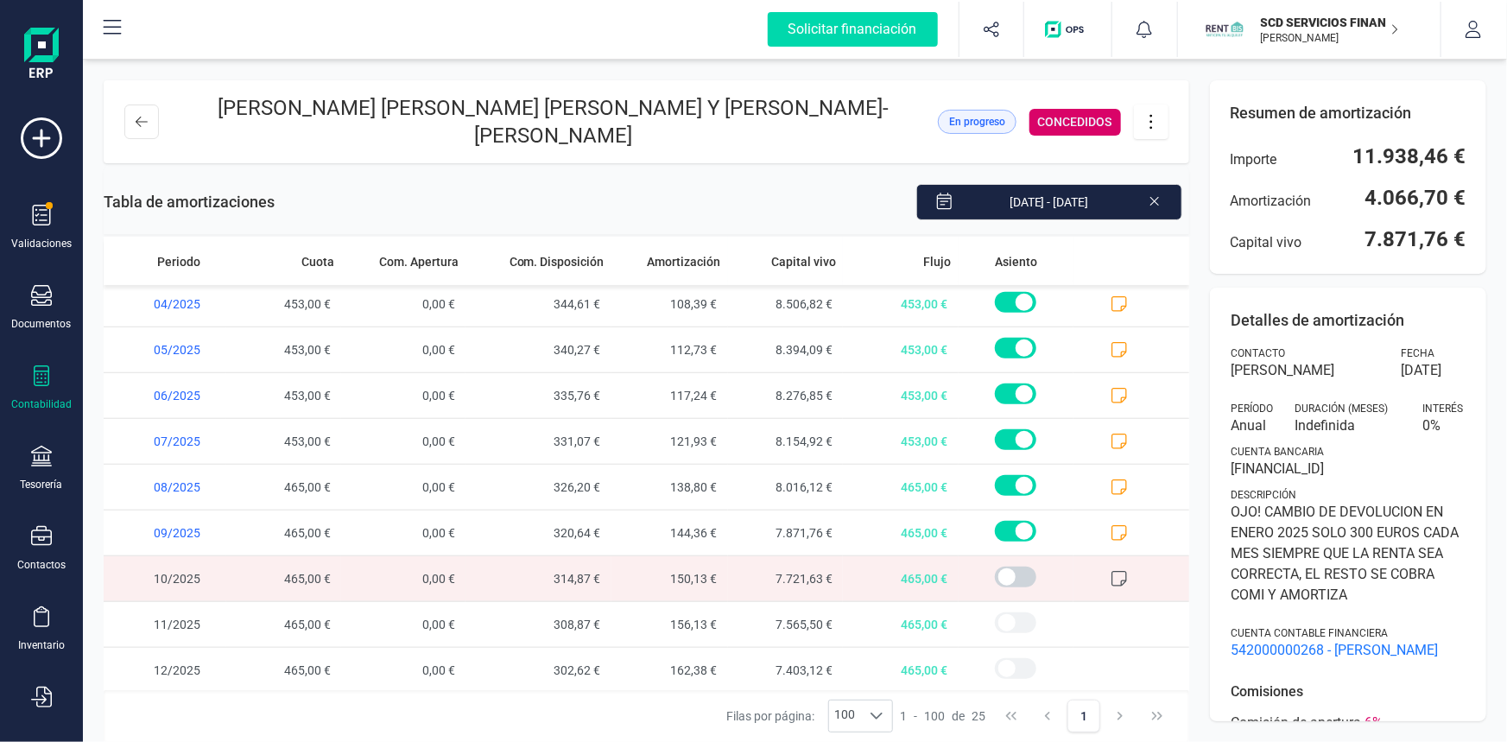
click at [1112, 573] on icon at bounding box center [1118, 578] width 17 height 17
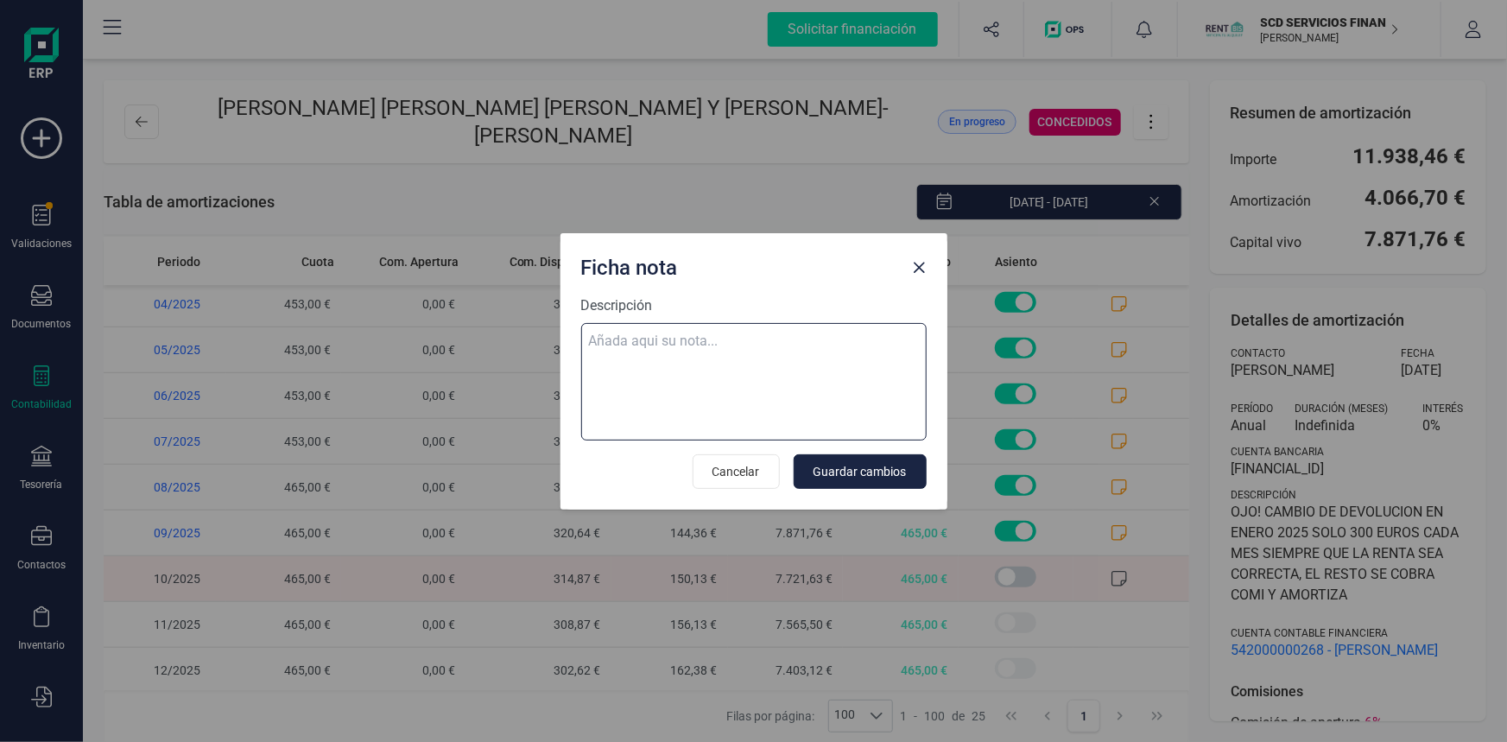
click at [753, 347] on textarea "Descripción" at bounding box center [753, 381] width 345 height 117
paste textarea "[DATE] 10 trf. [PERSON_NAME] [PERSON_NAME] [PERSON_NAME] 765,00"
type textarea "[DATE] 10 trf. [PERSON_NAME] [PERSON_NAME] [PERSON_NAME] 765,00 dev 300 eur Mir…"
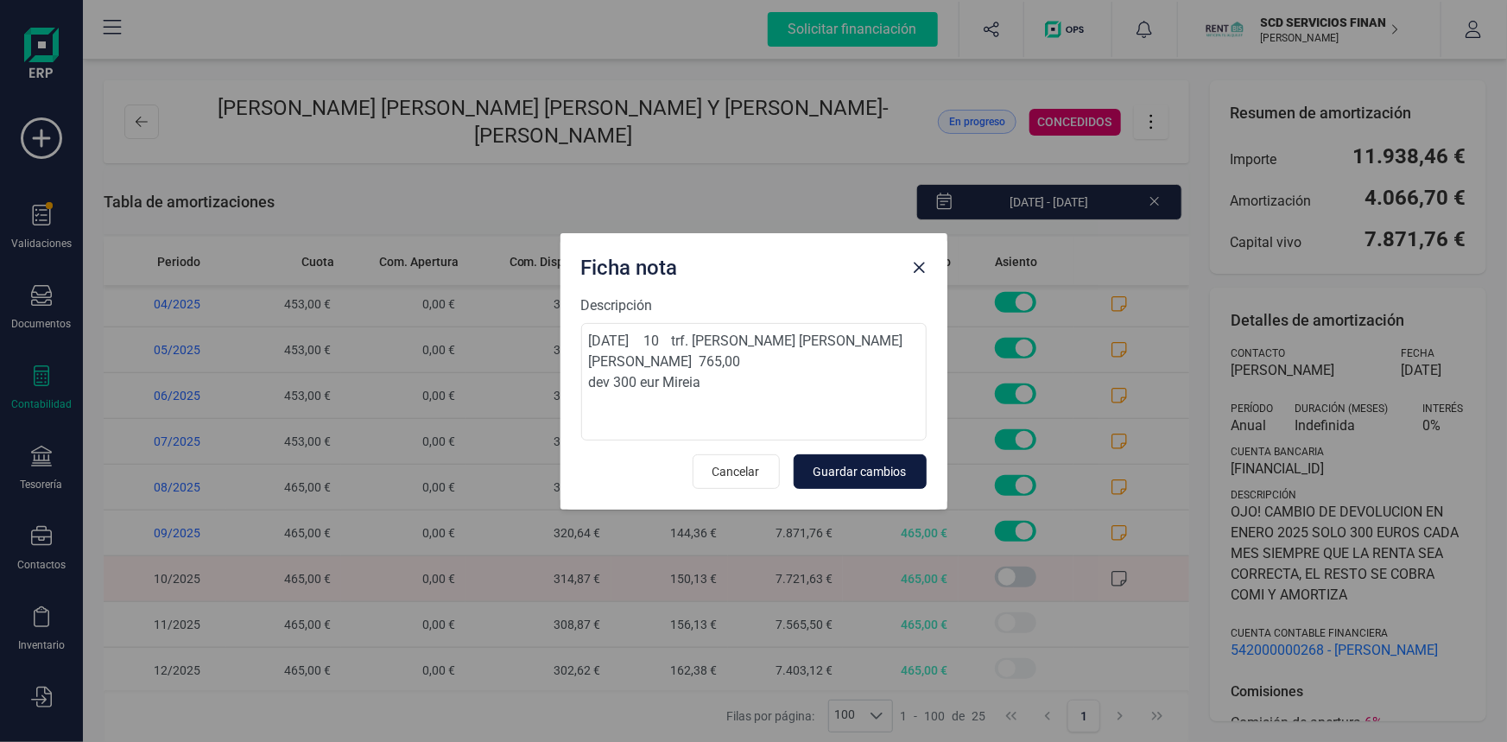
click at [871, 472] on span "Guardar cambios" at bounding box center [859, 471] width 93 height 17
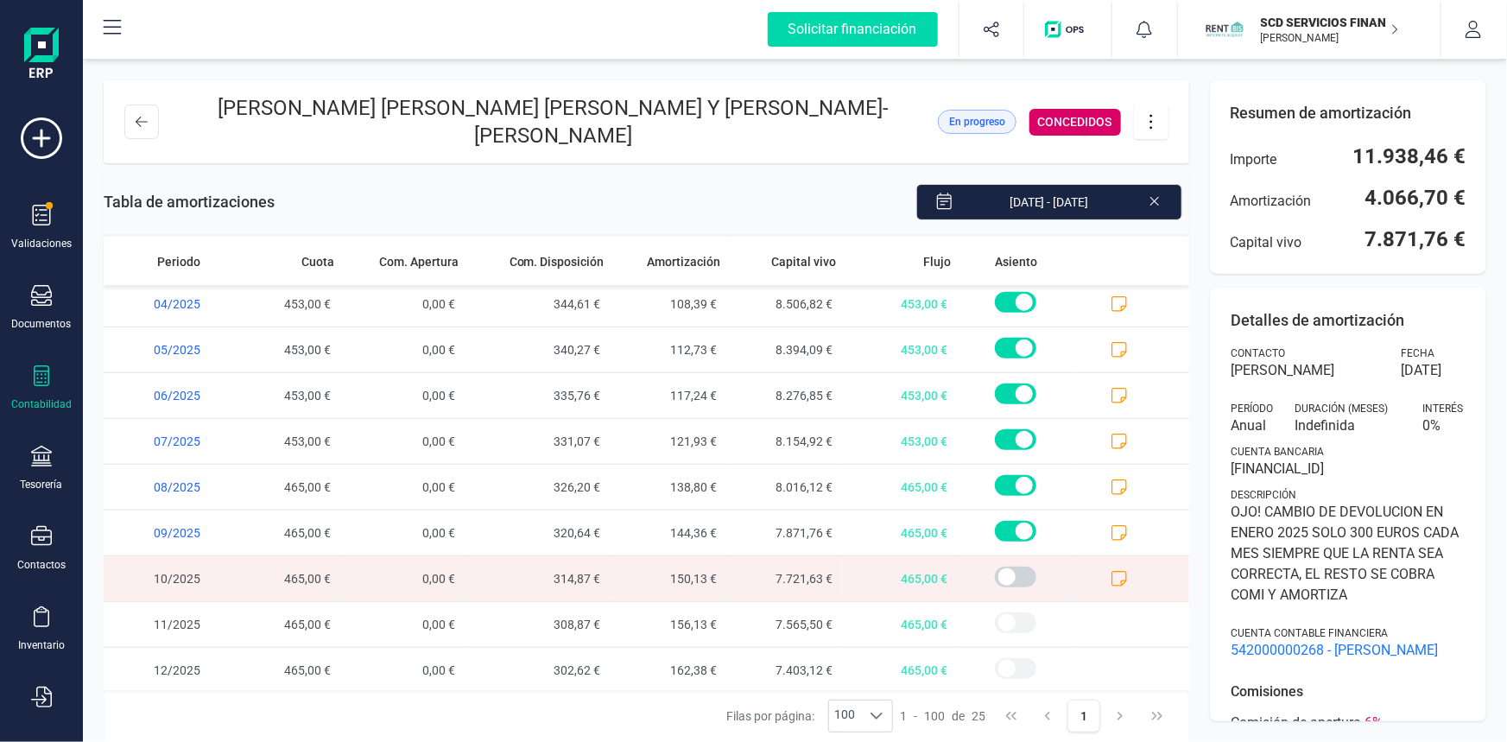
click at [39, 384] on icon at bounding box center [42, 375] width 16 height 21
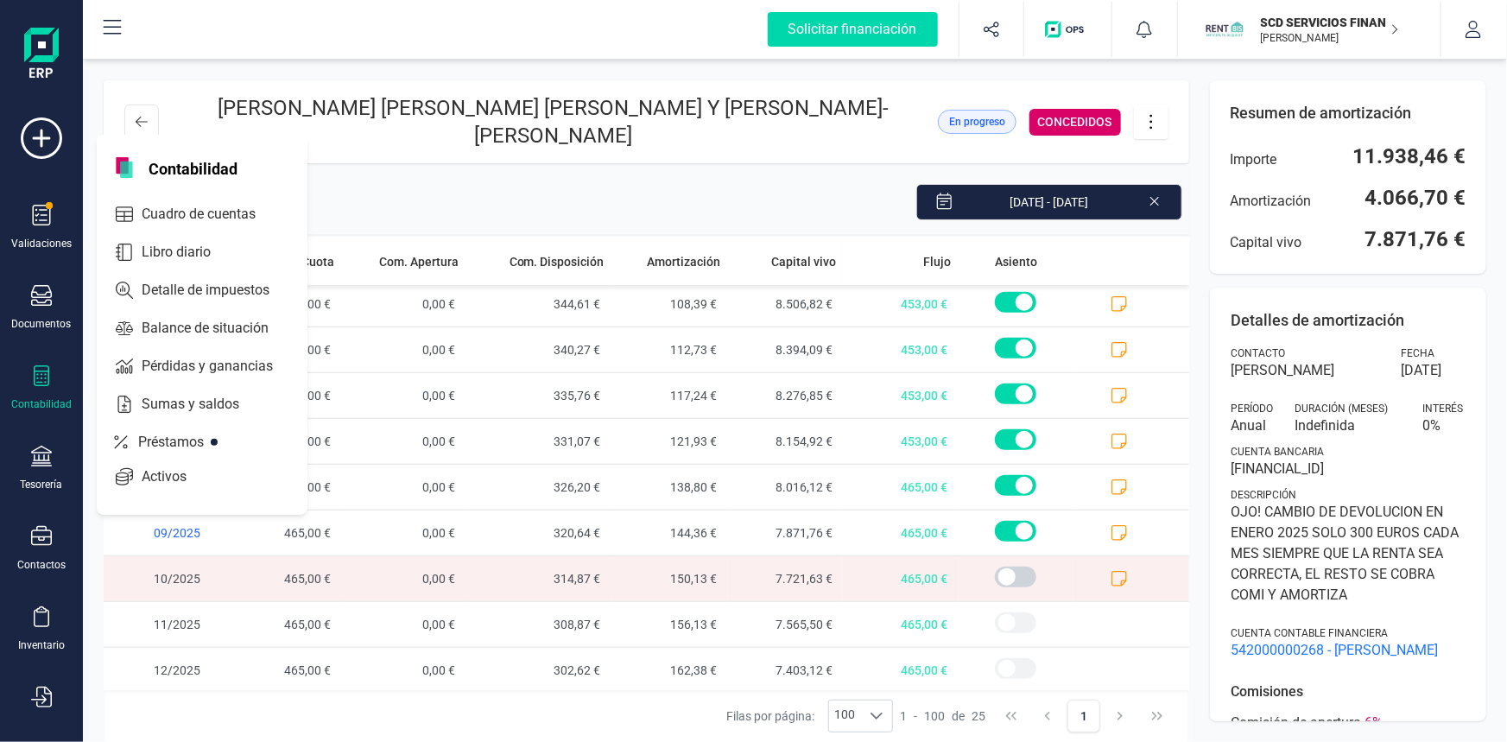
click at [35, 389] on div "Contabilidad" at bounding box center [41, 388] width 69 height 46
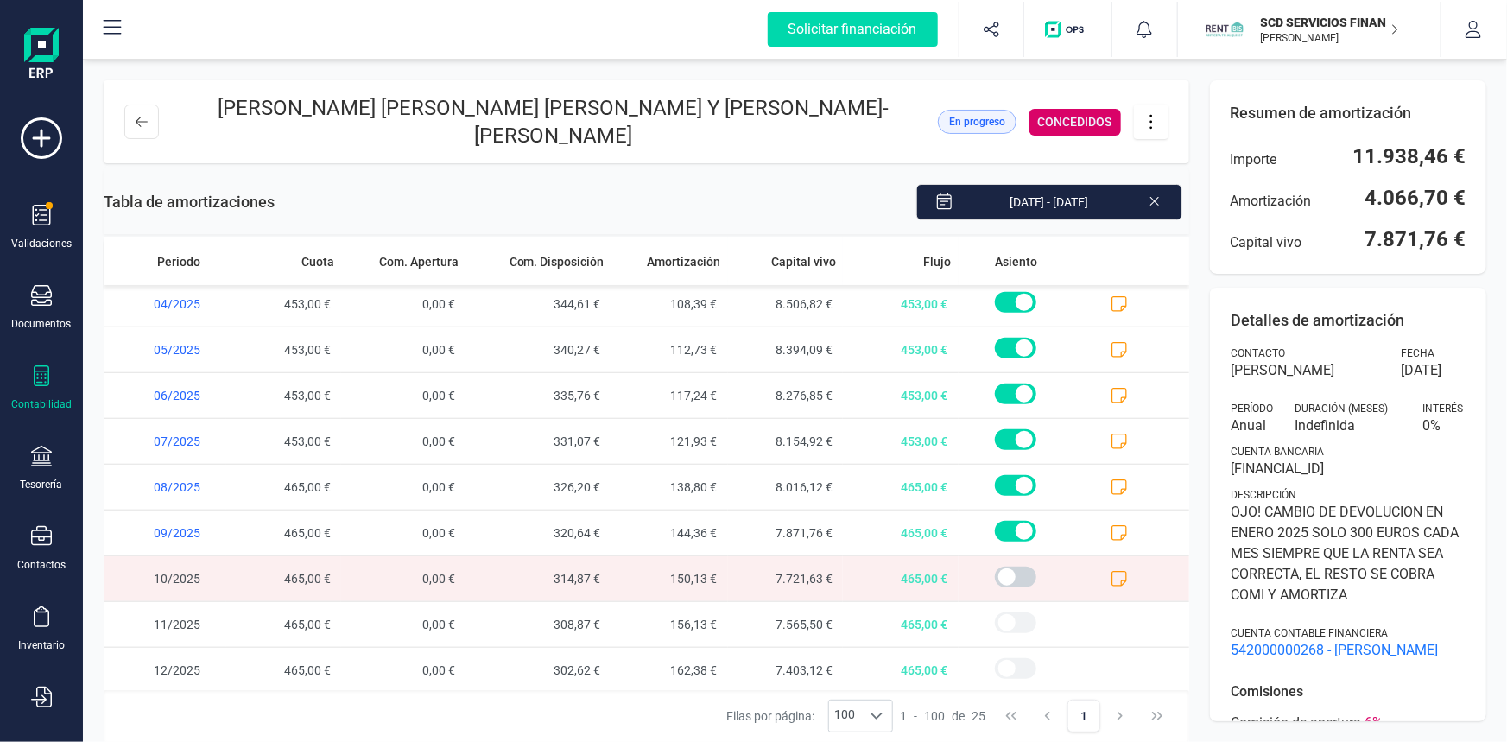
click at [38, 389] on div "Contabilidad" at bounding box center [41, 388] width 69 height 46
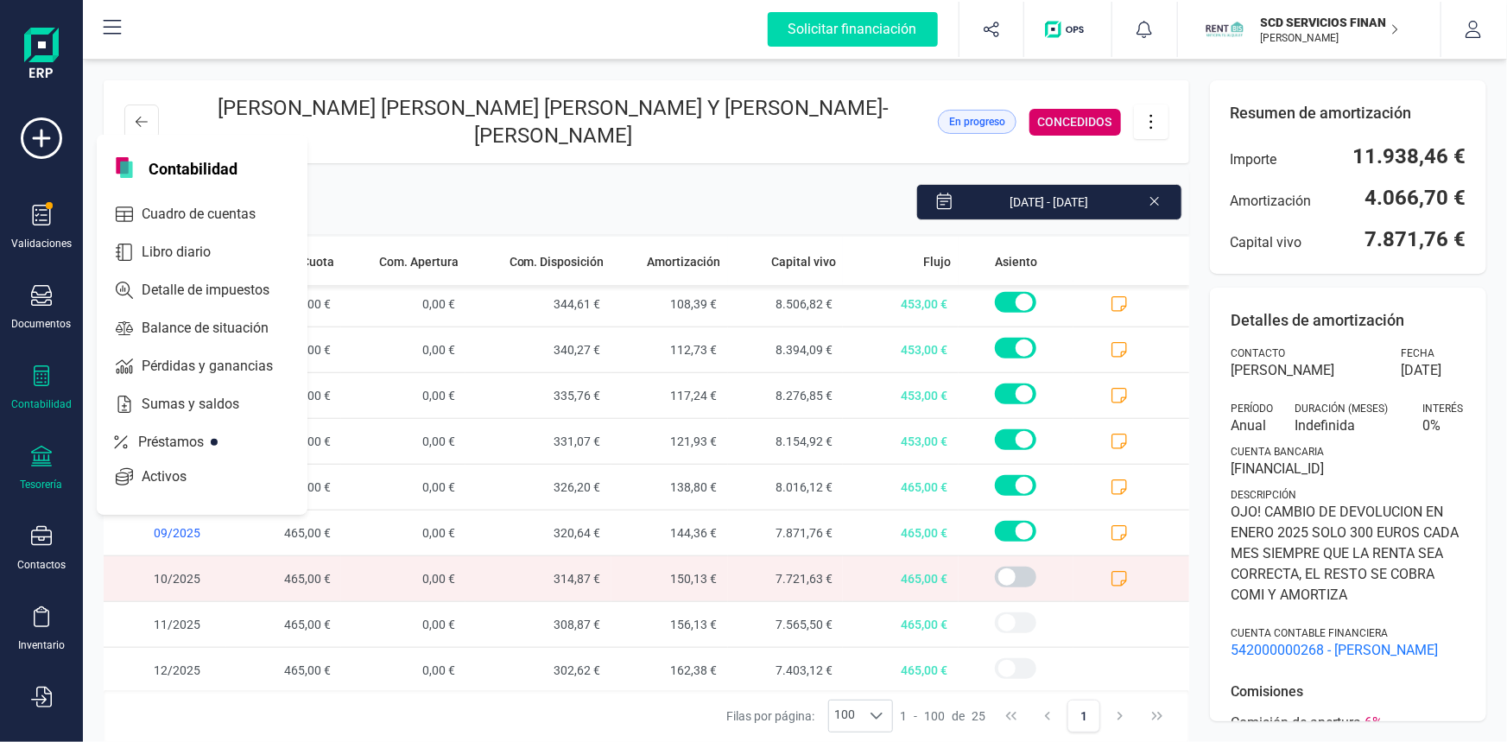
click at [47, 456] on icon at bounding box center [41, 456] width 21 height 21
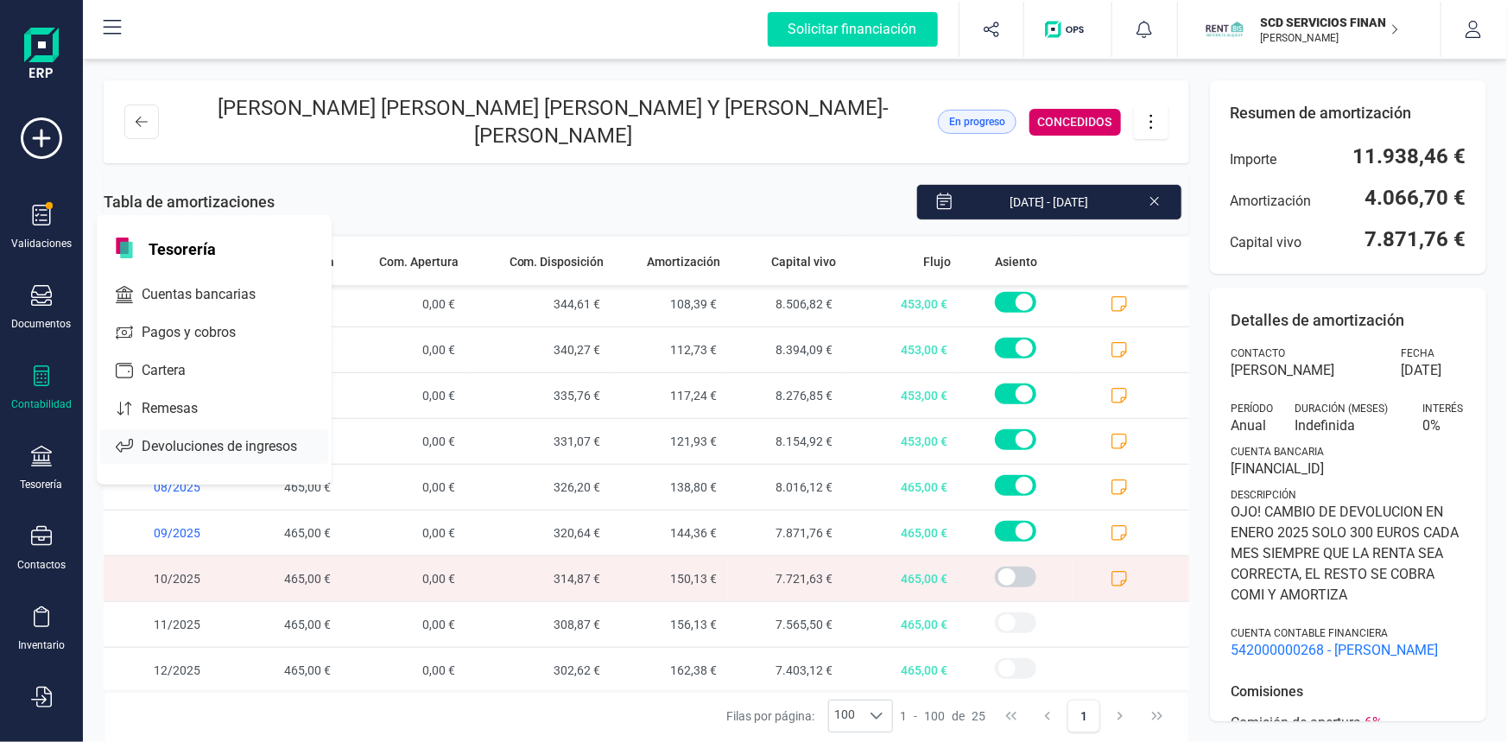
click at [243, 446] on span "Devoluciones de ingresos" at bounding box center [231, 446] width 193 height 21
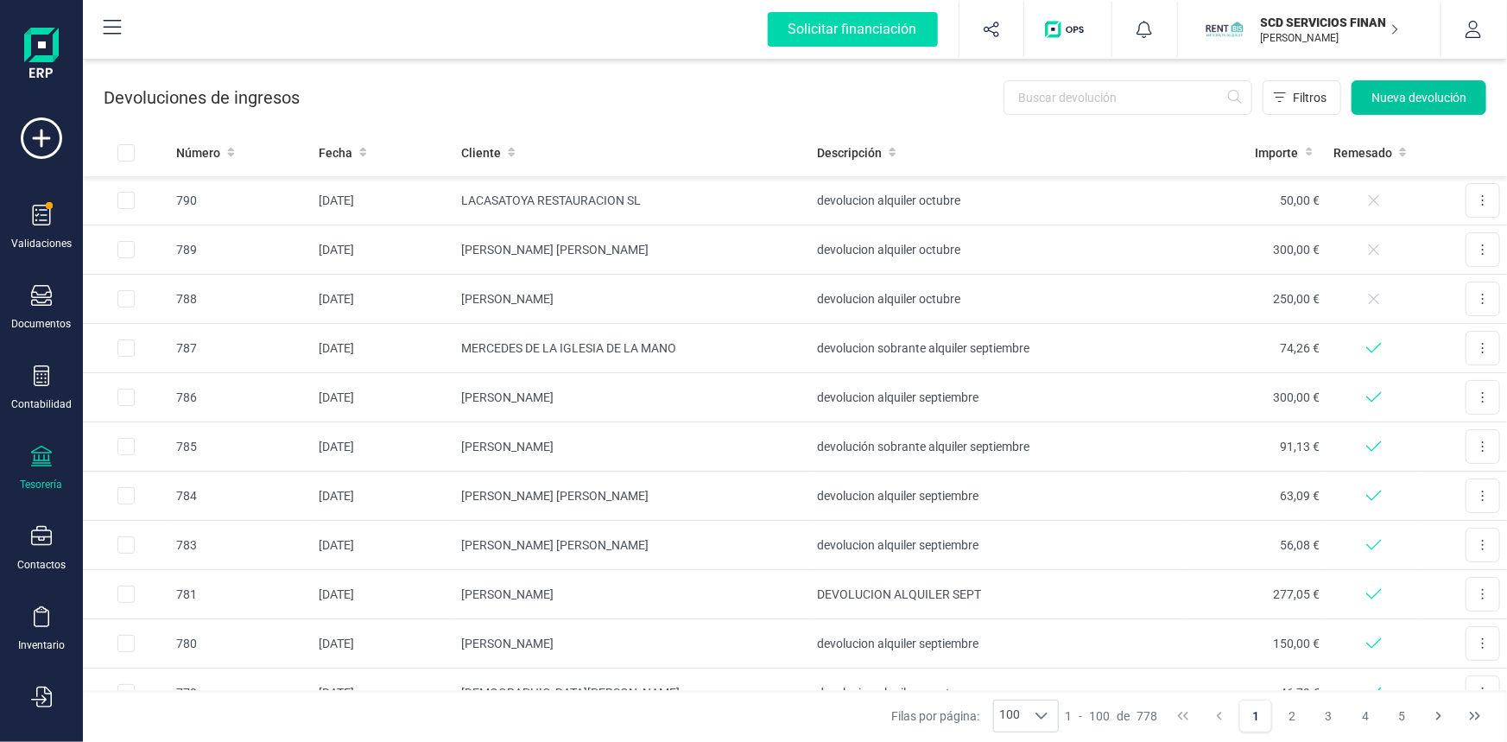
click at [1389, 96] on span "Nueva devolución" at bounding box center [1418, 97] width 95 height 17
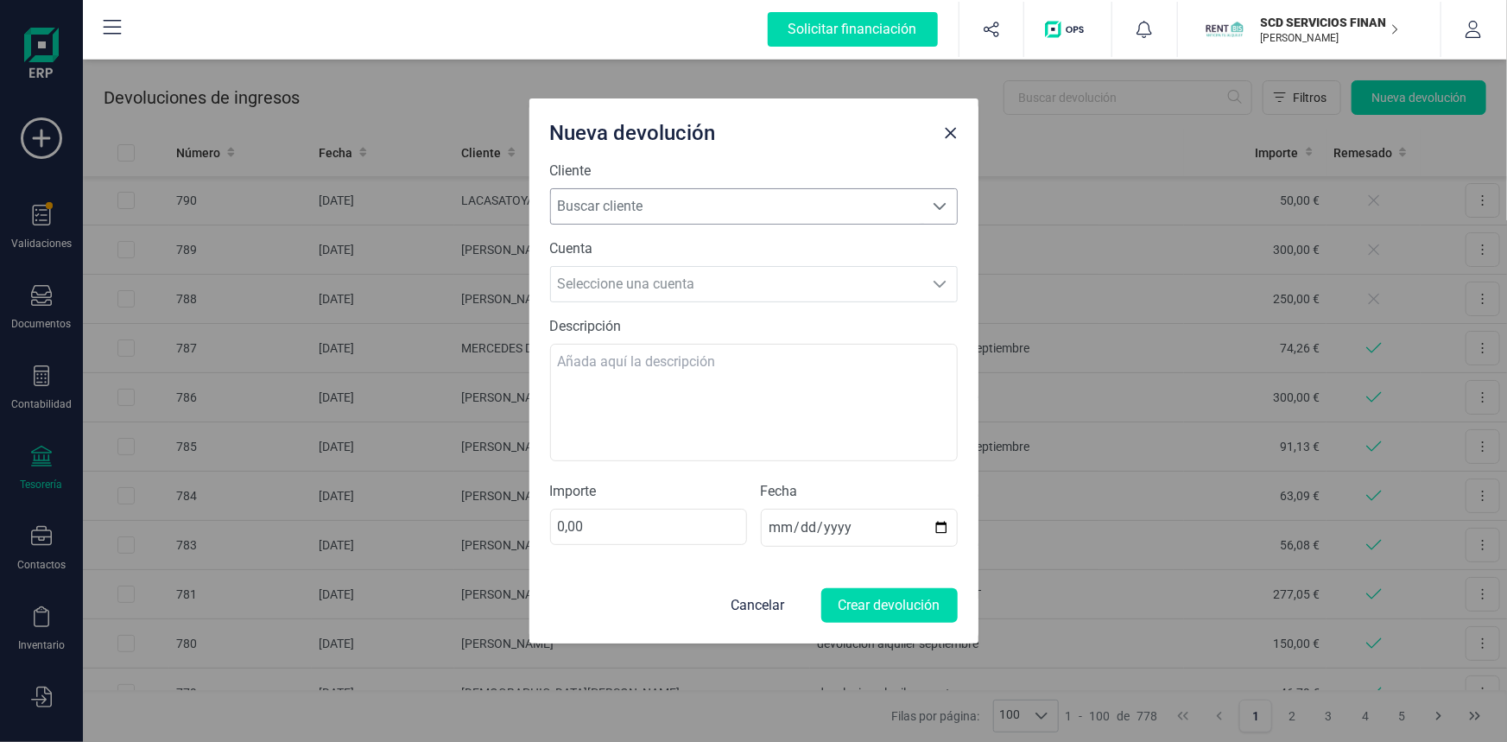
click at [656, 211] on span "Buscar cliente" at bounding box center [737, 206] width 373 height 35
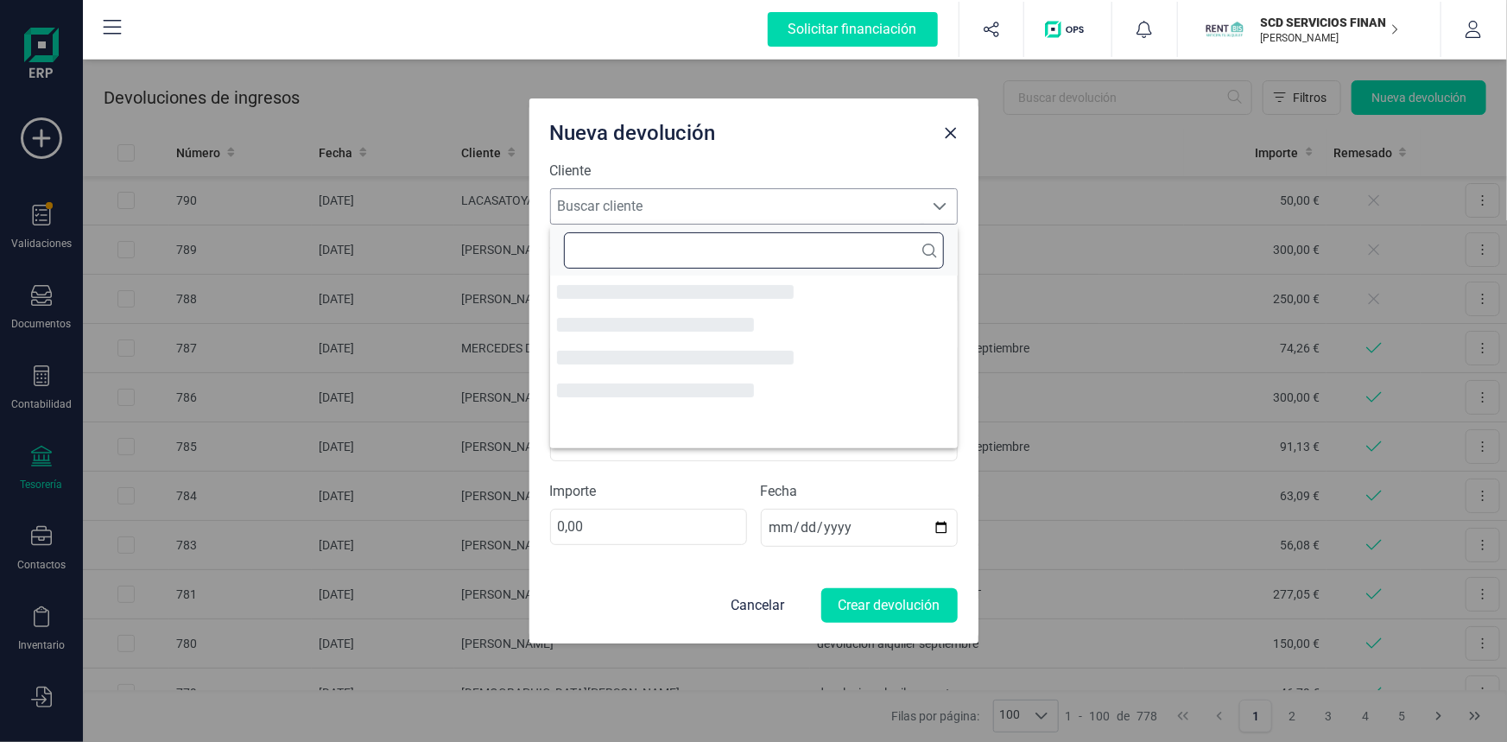
scroll to position [9, 77]
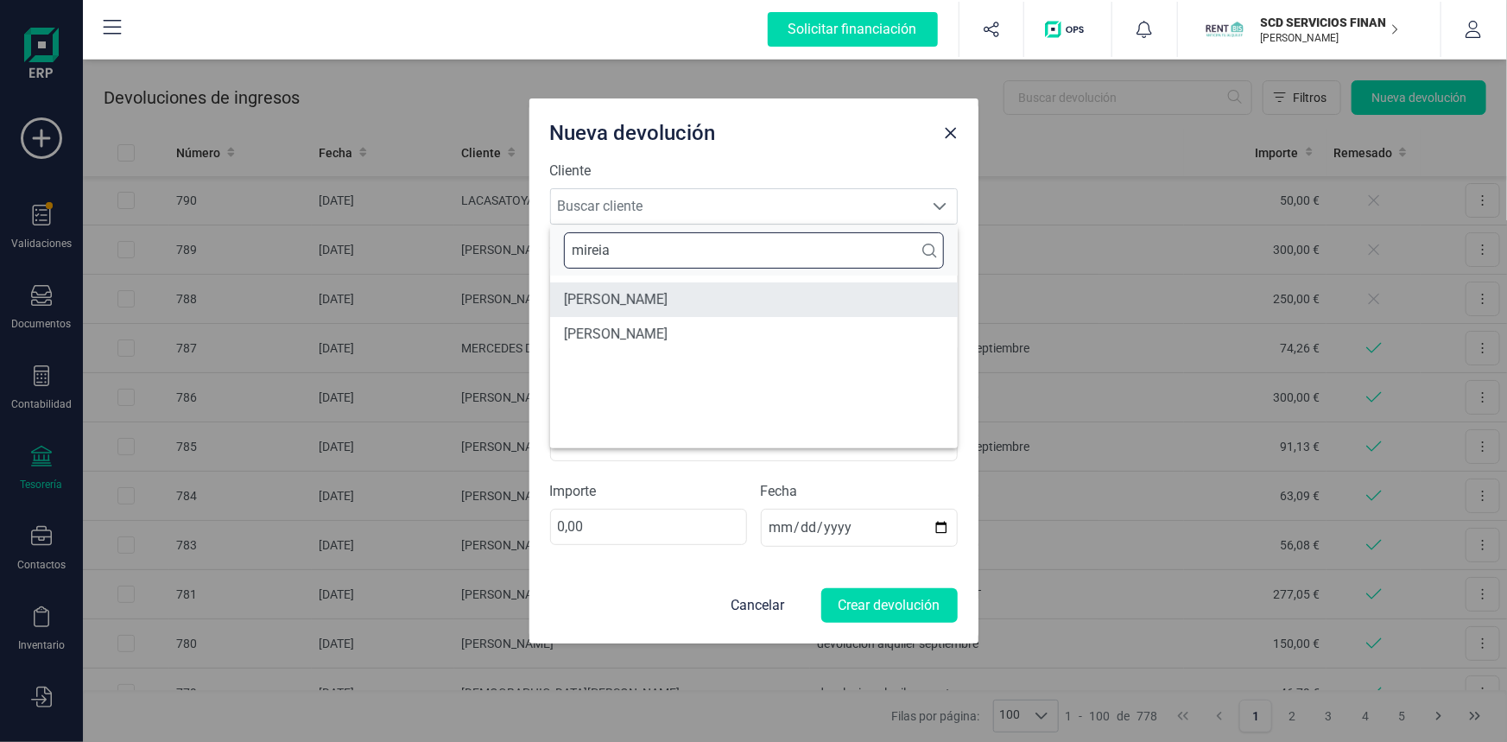
type input "mireia"
click at [673, 299] on li "[PERSON_NAME]" at bounding box center [754, 299] width 408 height 35
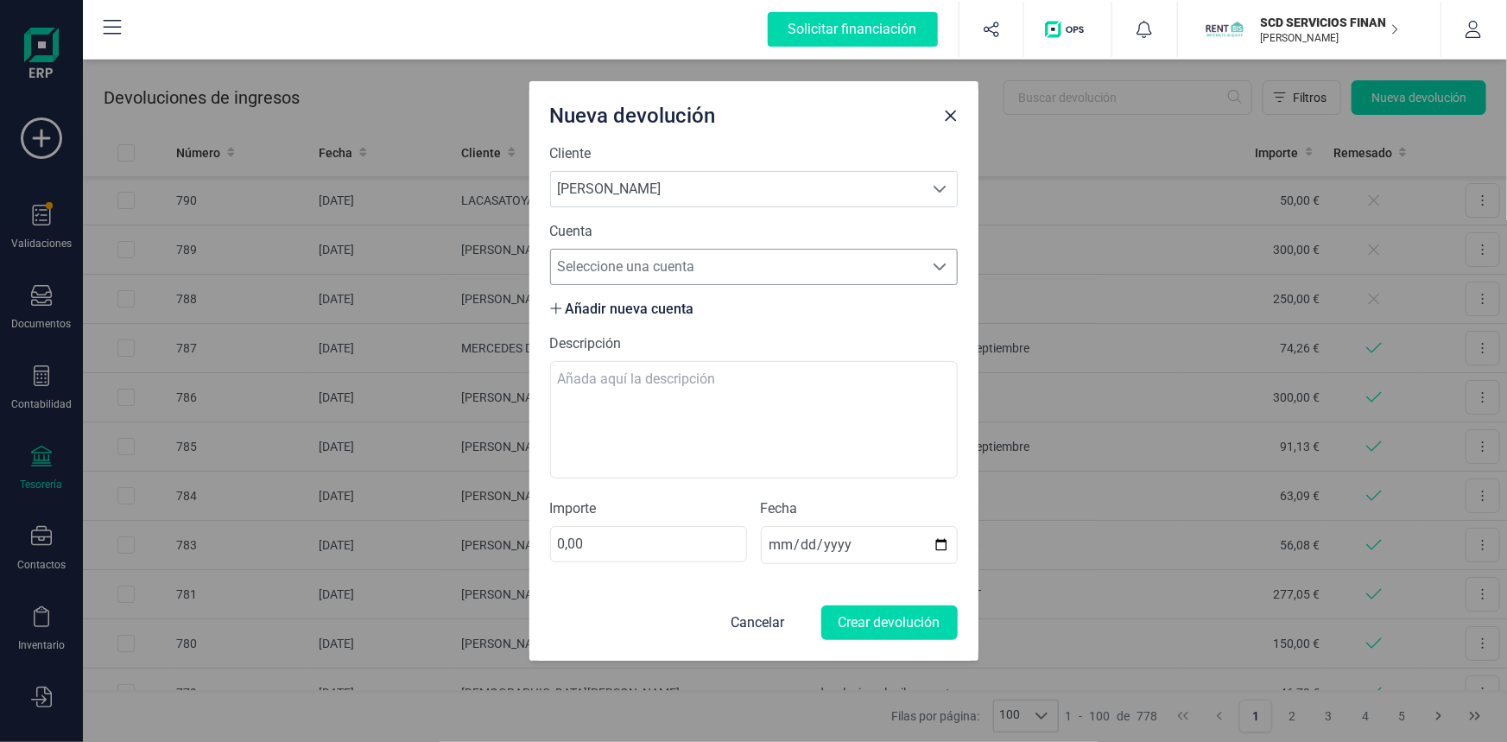
click at [598, 267] on span "Seleccione una cuenta" at bounding box center [737, 267] width 373 height 35
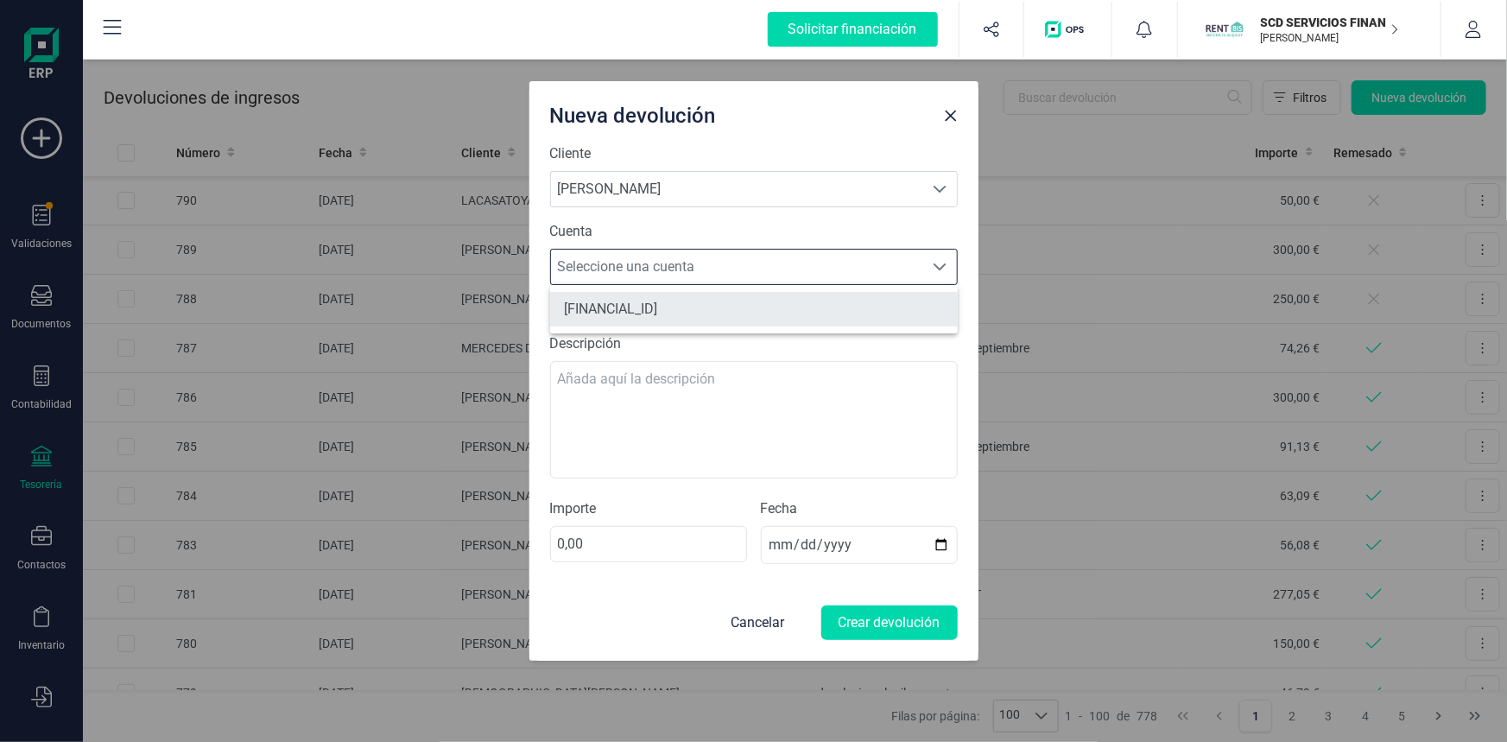
click at [600, 312] on li "[FINANCIAL_ID]" at bounding box center [754, 309] width 408 height 35
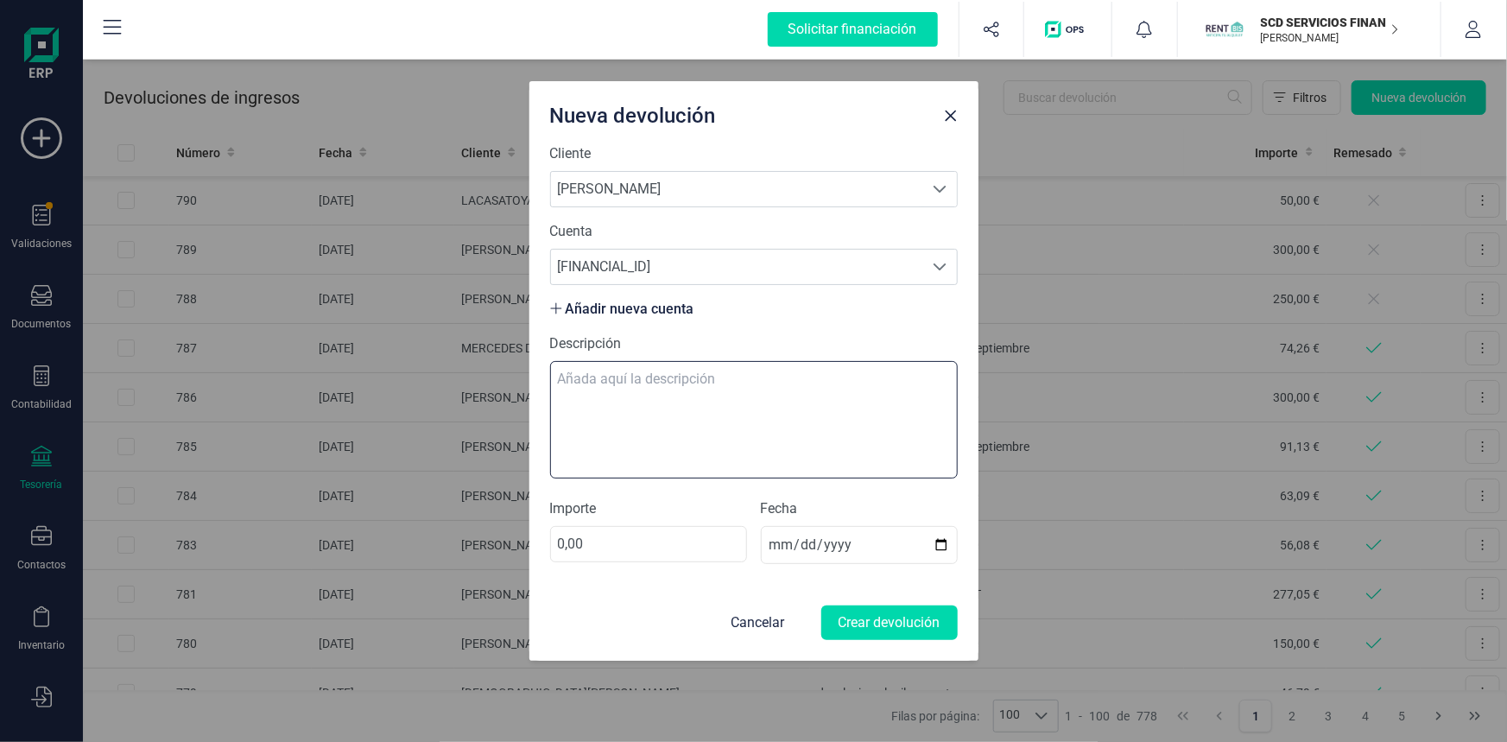
click at [605, 384] on textarea "Descripción" at bounding box center [754, 419] width 408 height 117
type textarea "devolucion alquiler octubre"
click at [575, 548] on input "0,00" at bounding box center [648, 544] width 197 height 36
click at [554, 536] on input "0,00" at bounding box center [648, 544] width 197 height 36
type input "300,00"
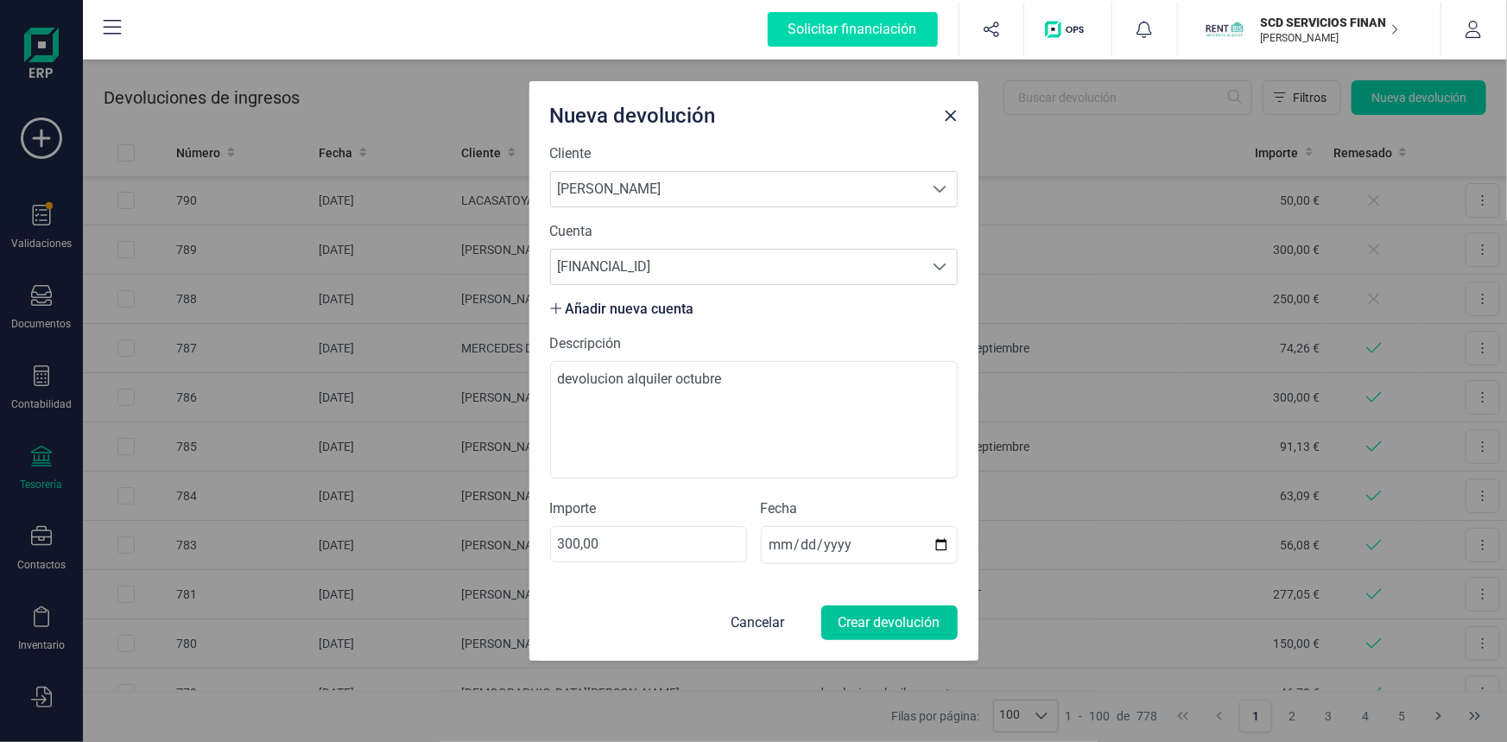
click at [880, 615] on button "Crear devolución" at bounding box center [889, 622] width 136 height 35
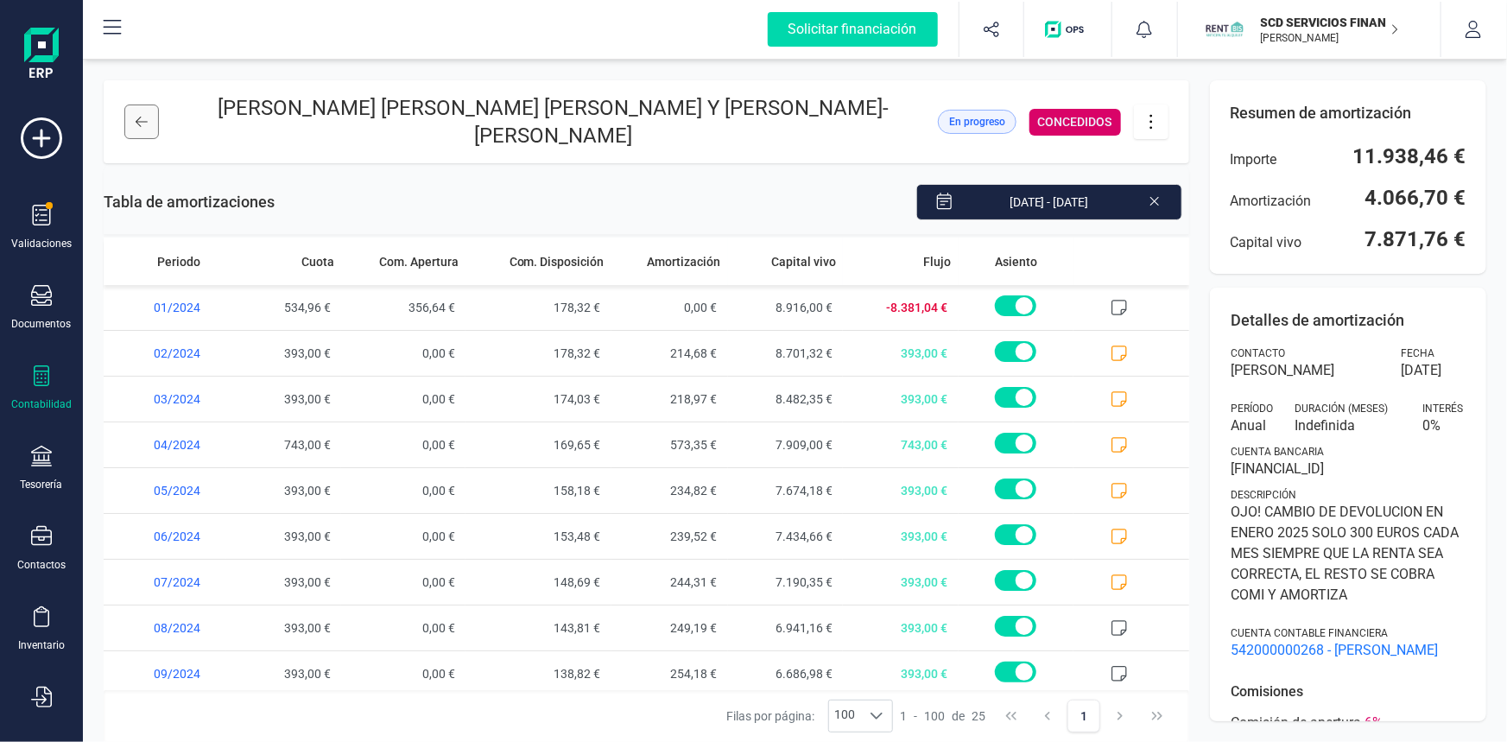
click at [143, 117] on icon at bounding box center [142, 122] width 12 height 14
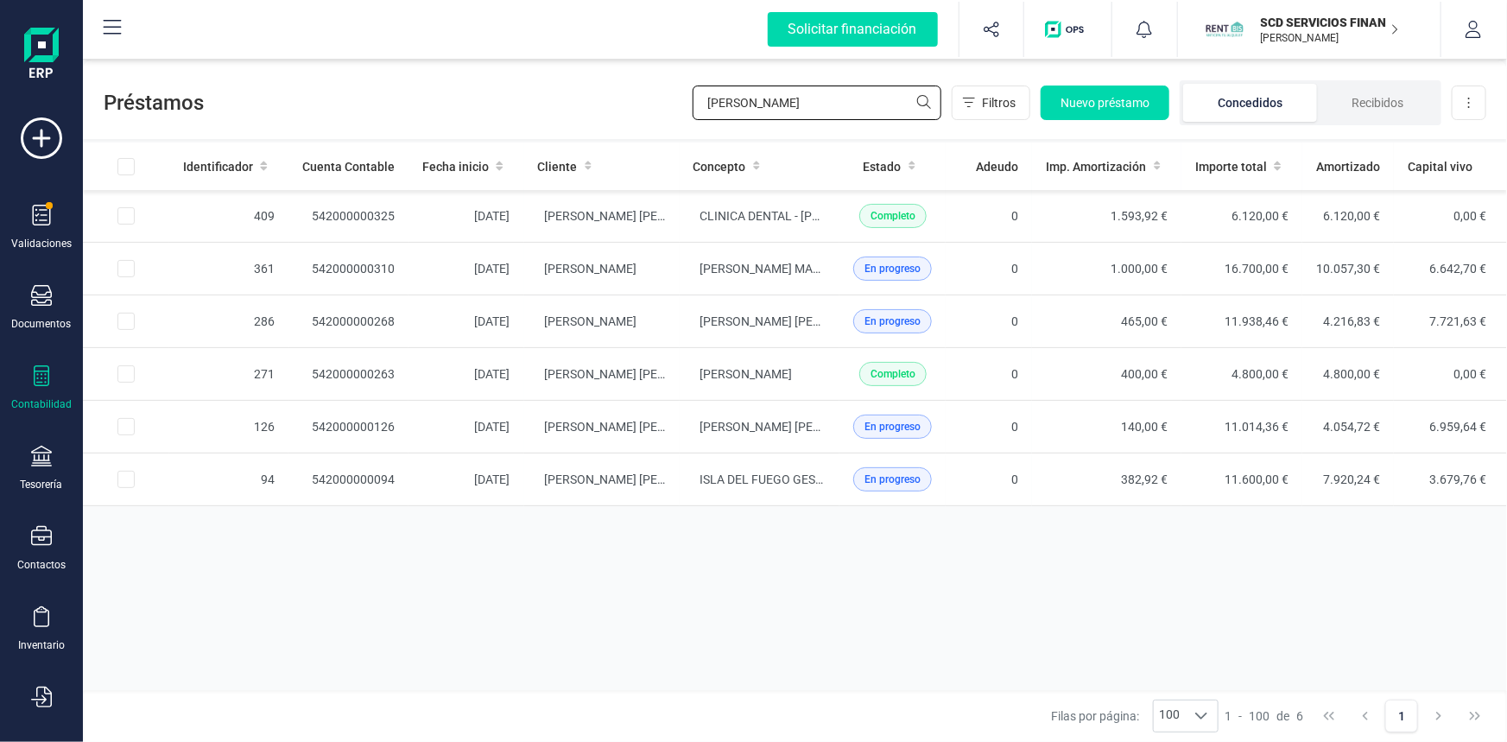
drag, startPoint x: 830, startPoint y: 104, endPoint x: 465, endPoint y: 97, distance: 365.3
click at [466, 97] on div "Préstamos ramos Filtros Nuevo préstamo Concedidos Recibidos Descargar Excel" at bounding box center [795, 99] width 1424 height 79
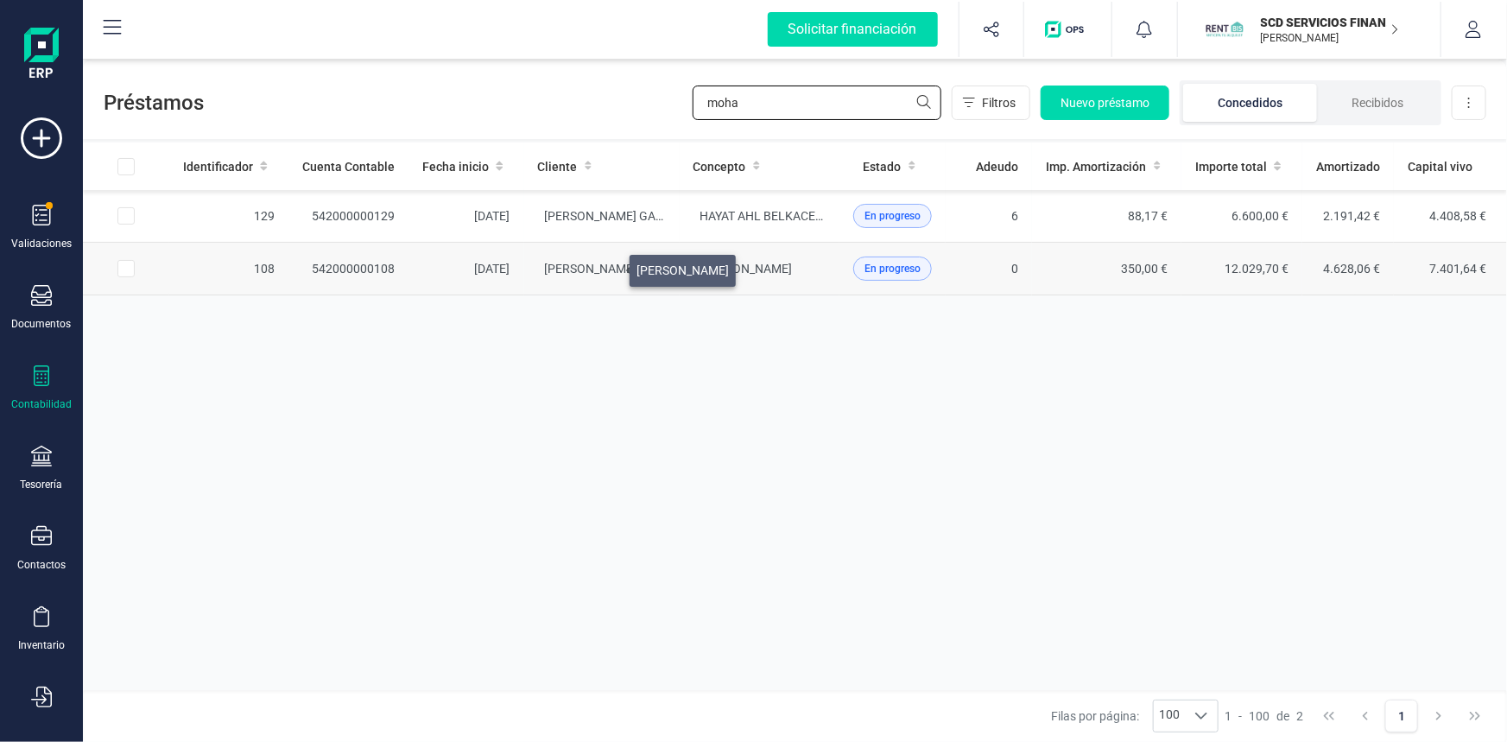
type input "moha"
click at [604, 264] on span "[PERSON_NAME]" at bounding box center [591, 269] width 92 height 14
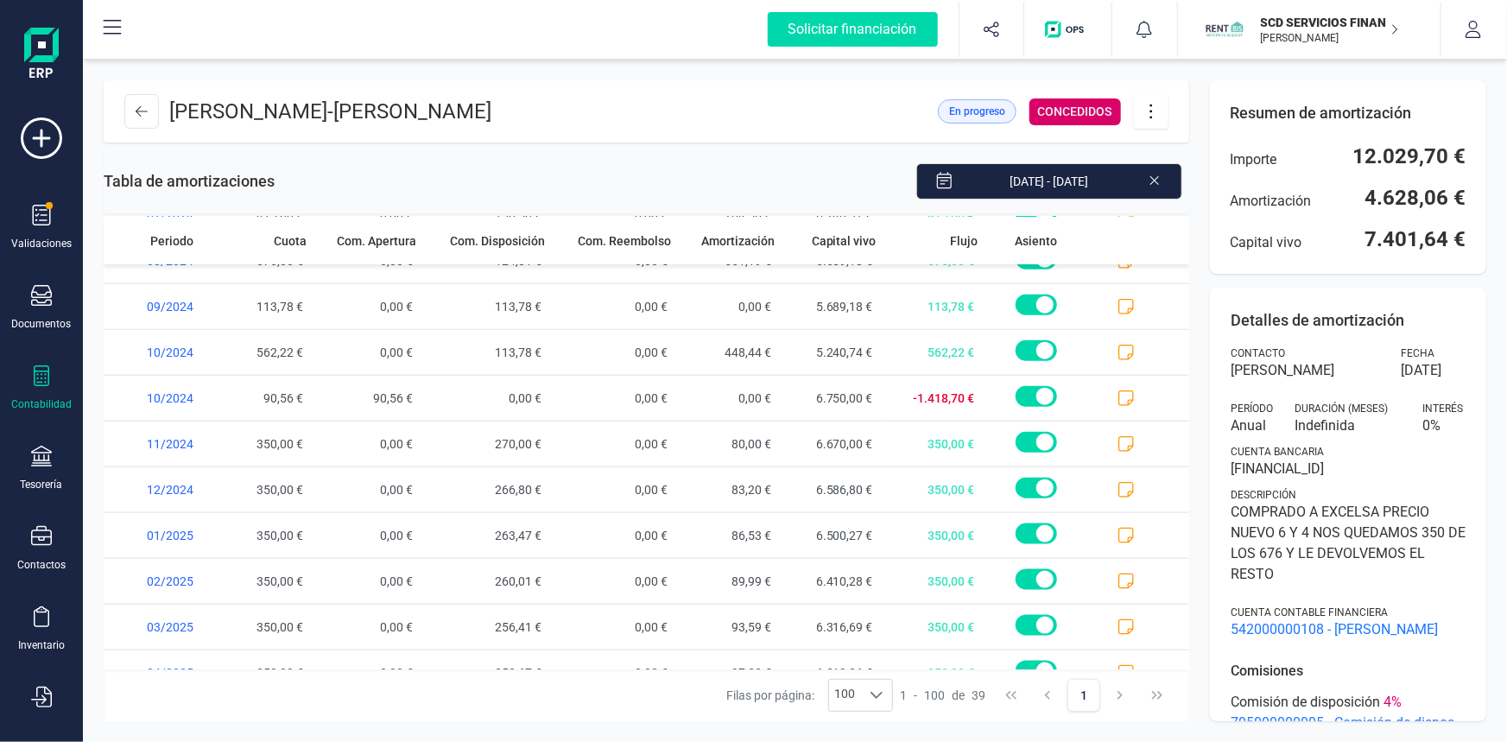
scroll to position [1375, 0]
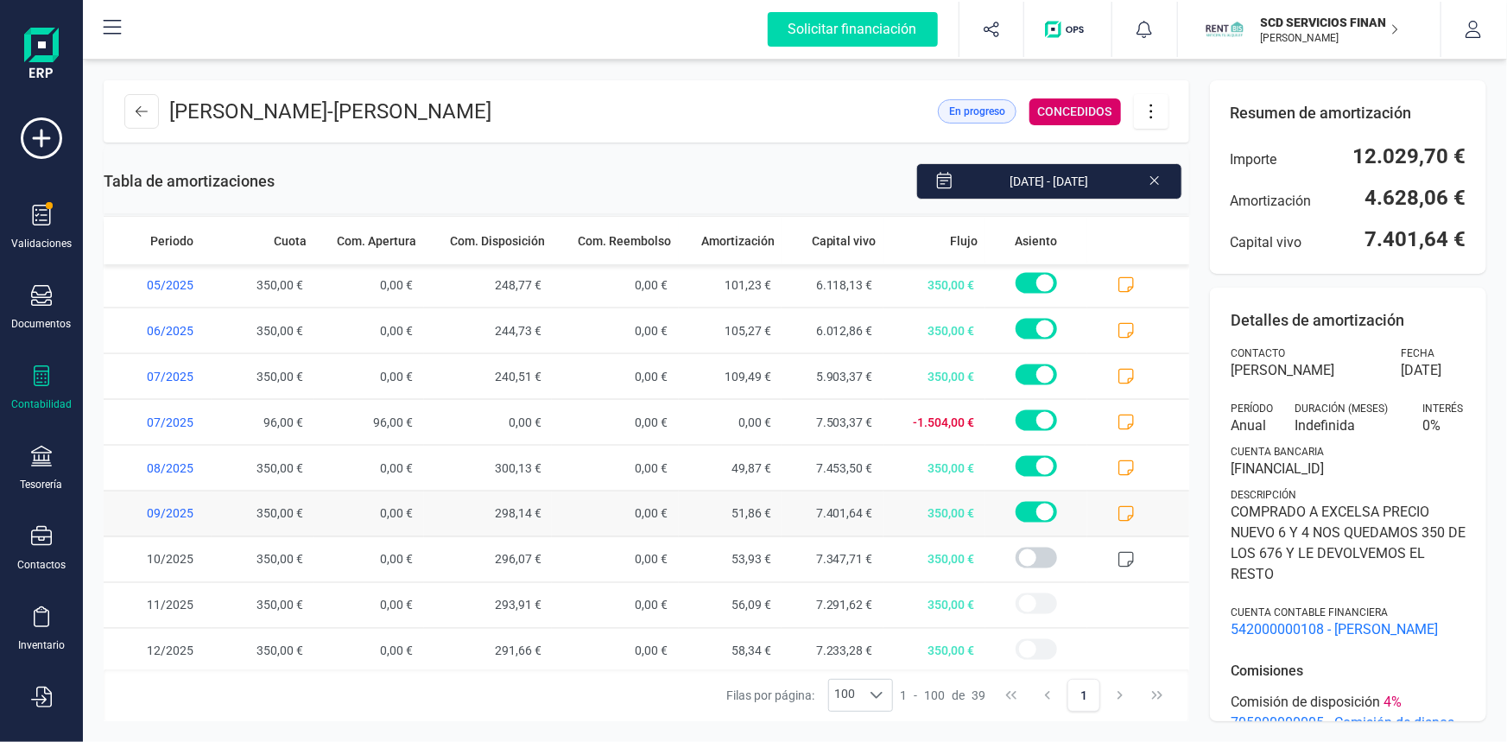
click at [1117, 509] on icon at bounding box center [1125, 513] width 17 height 17
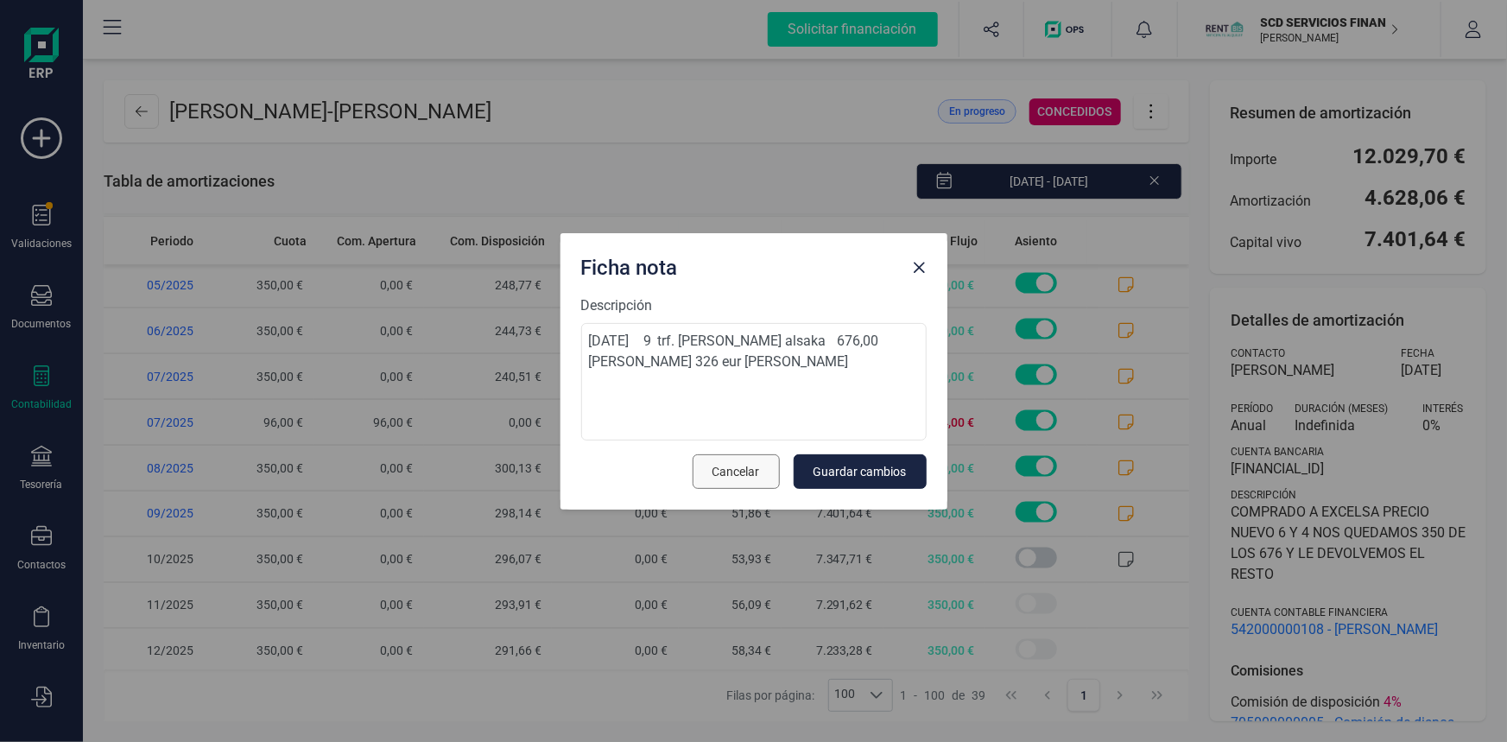
click at [747, 466] on span "Cancelar" at bounding box center [735, 471] width 47 height 17
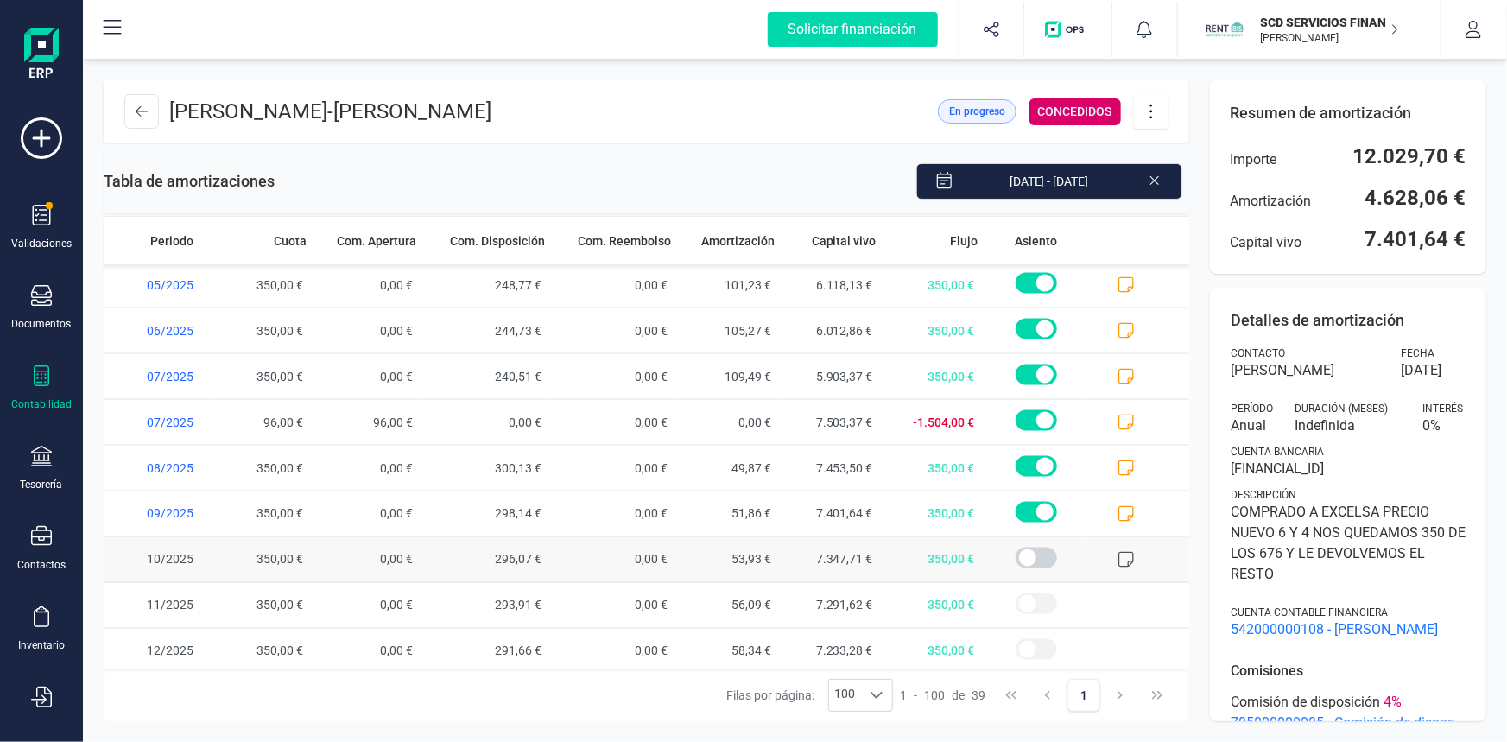
click at [1118, 553] on icon at bounding box center [1126, 560] width 16 height 16
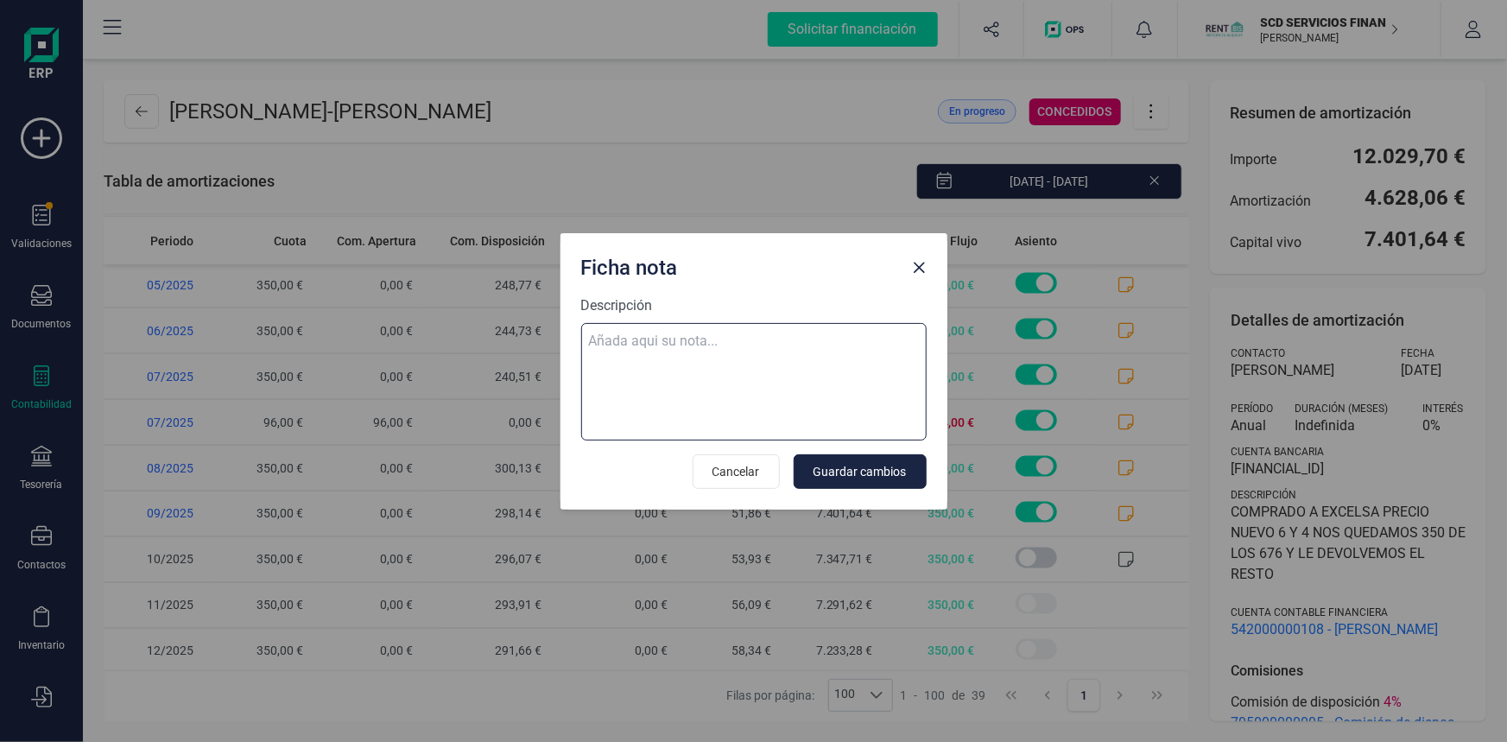
click at [743, 333] on textarea "Descripción" at bounding box center [753, 381] width 345 height 117
paste textarea "02-oct-25 10 trf. mohammad rabee altizeeny alsaka 676,00"
type textarea "02-oct-25 10 trf. mohammad rabee altizeeny alsaka 676,00"
click at [844, 470] on span "Guardar cambios" at bounding box center [859, 471] width 93 height 17
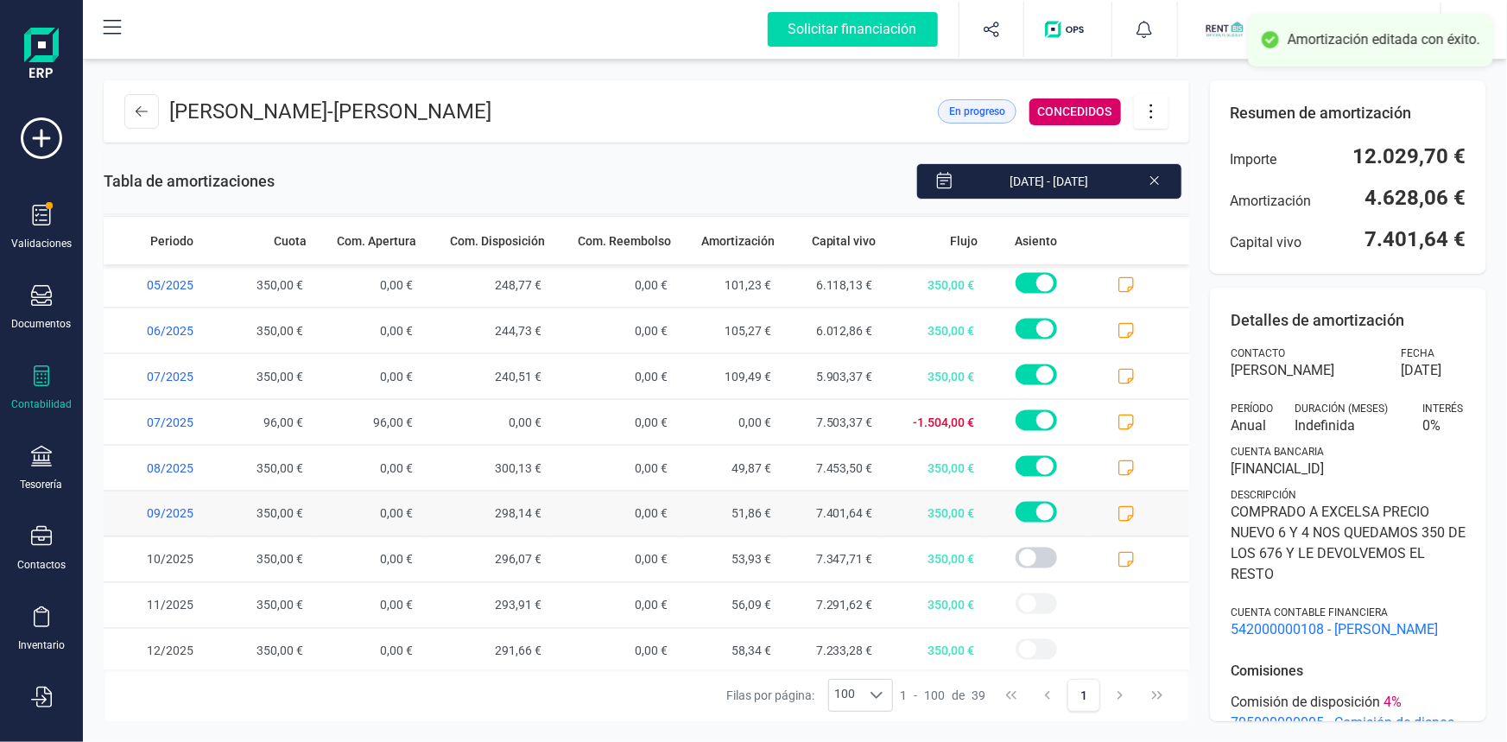
click at [1117, 508] on icon at bounding box center [1125, 513] width 17 height 17
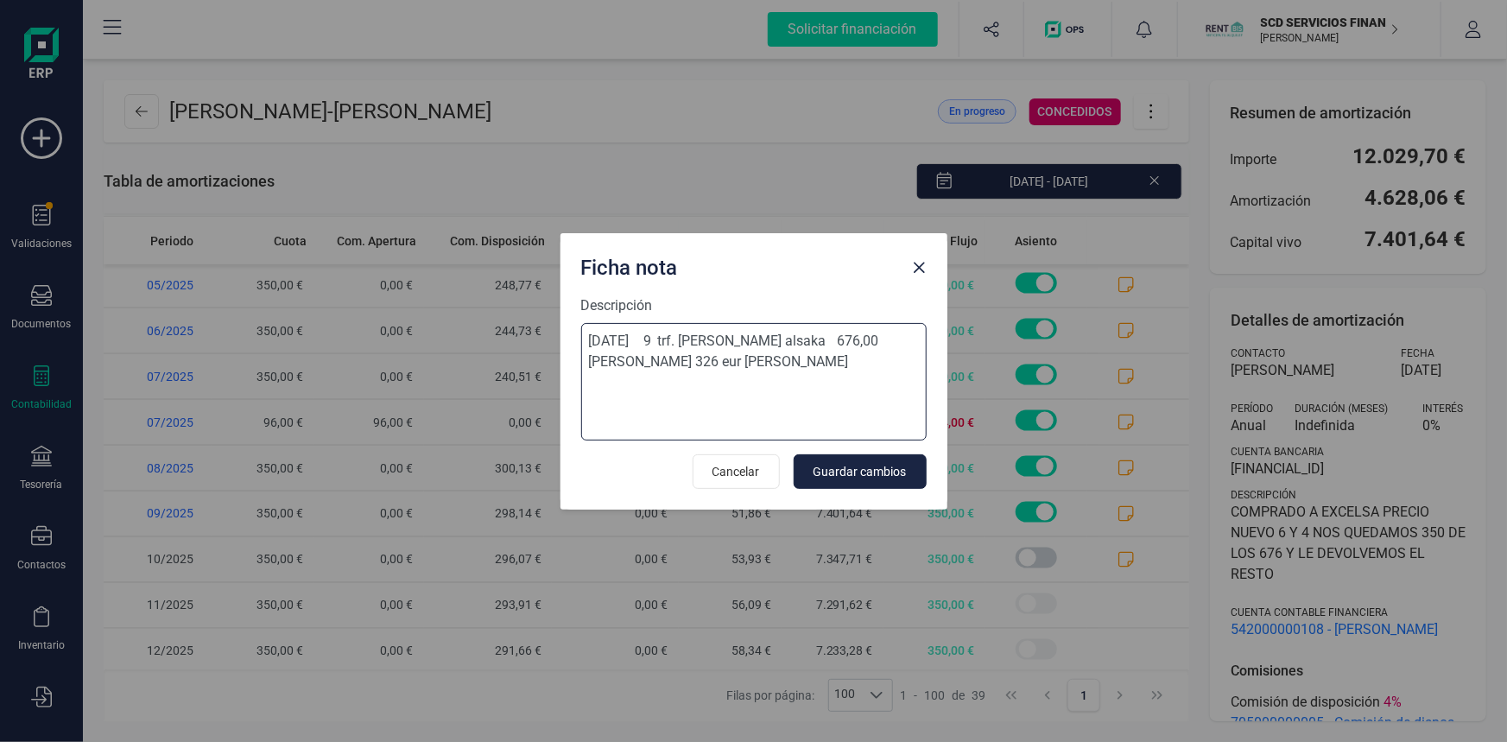
drag, startPoint x: 588, startPoint y: 380, endPoint x: 793, endPoint y: 388, distance: 205.6
click at [793, 388] on textarea "02-sep-25 9 trf. mohammad rabee altizeeny alsaka 676,00 devol 326 eur Manuela E…" at bounding box center [753, 381] width 345 height 117
click at [730, 472] on span "Cancelar" at bounding box center [735, 471] width 47 height 17
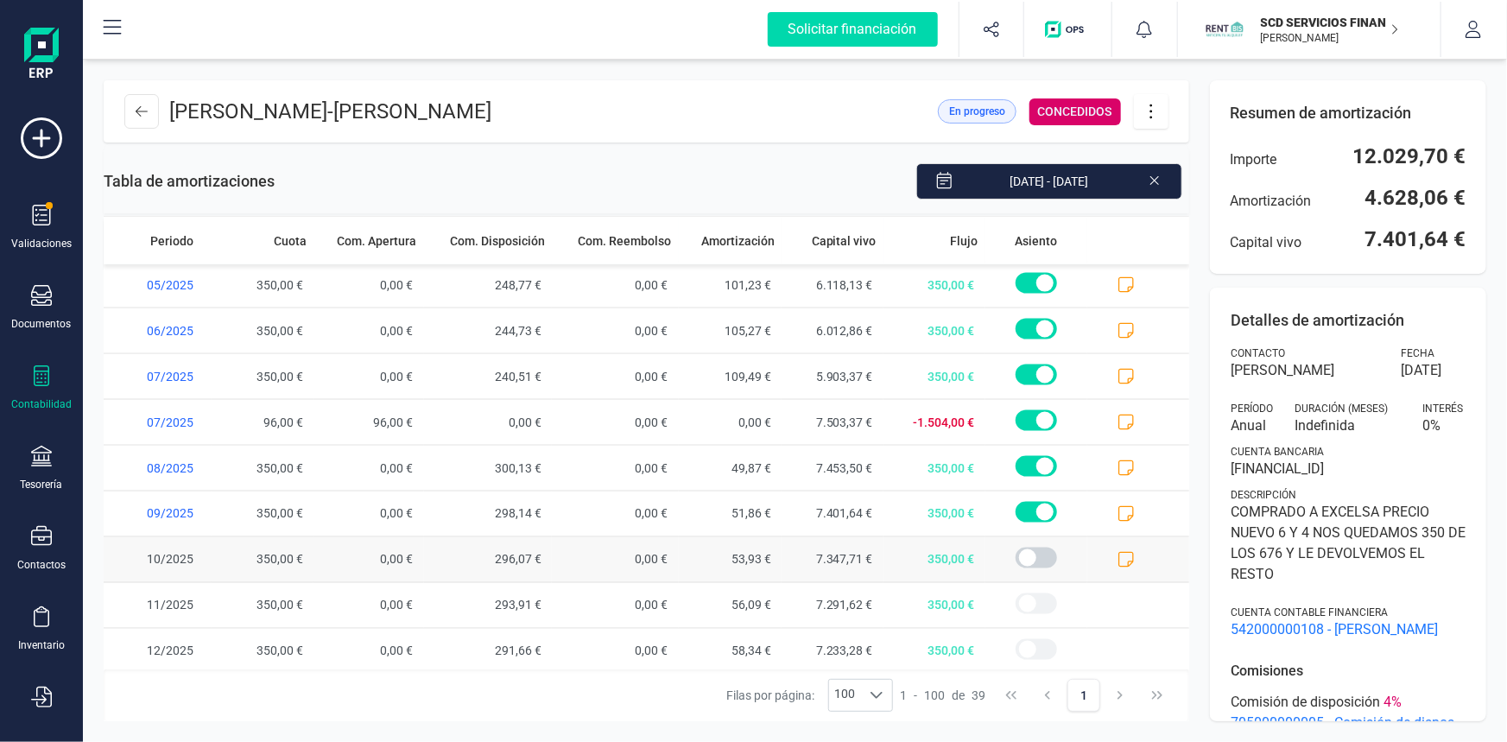
click at [1117, 556] on icon at bounding box center [1125, 559] width 17 height 17
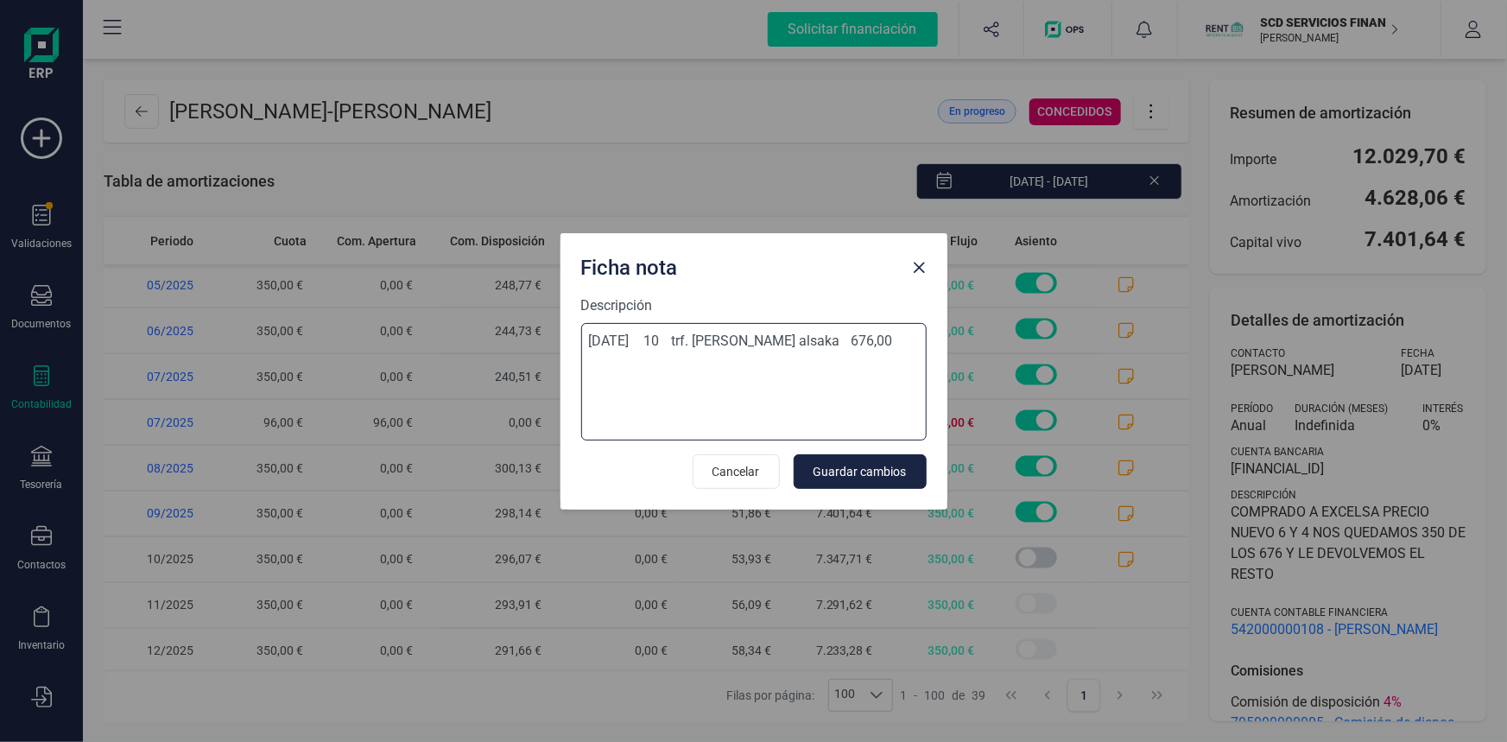
click at [725, 376] on textarea "02-oct-25 10 trf. mohammad rabee altizeeny alsaka 676,00" at bounding box center [753, 381] width 345 height 117
paste textarea "devol 326 eur Manuela Escobar"
type textarea "02-oct-25 10 trf. mohammad rabee altizeeny alsaka 676,00 devol 326 eur Manuela …"
click at [880, 466] on span "Guardar cambios" at bounding box center [859, 471] width 93 height 17
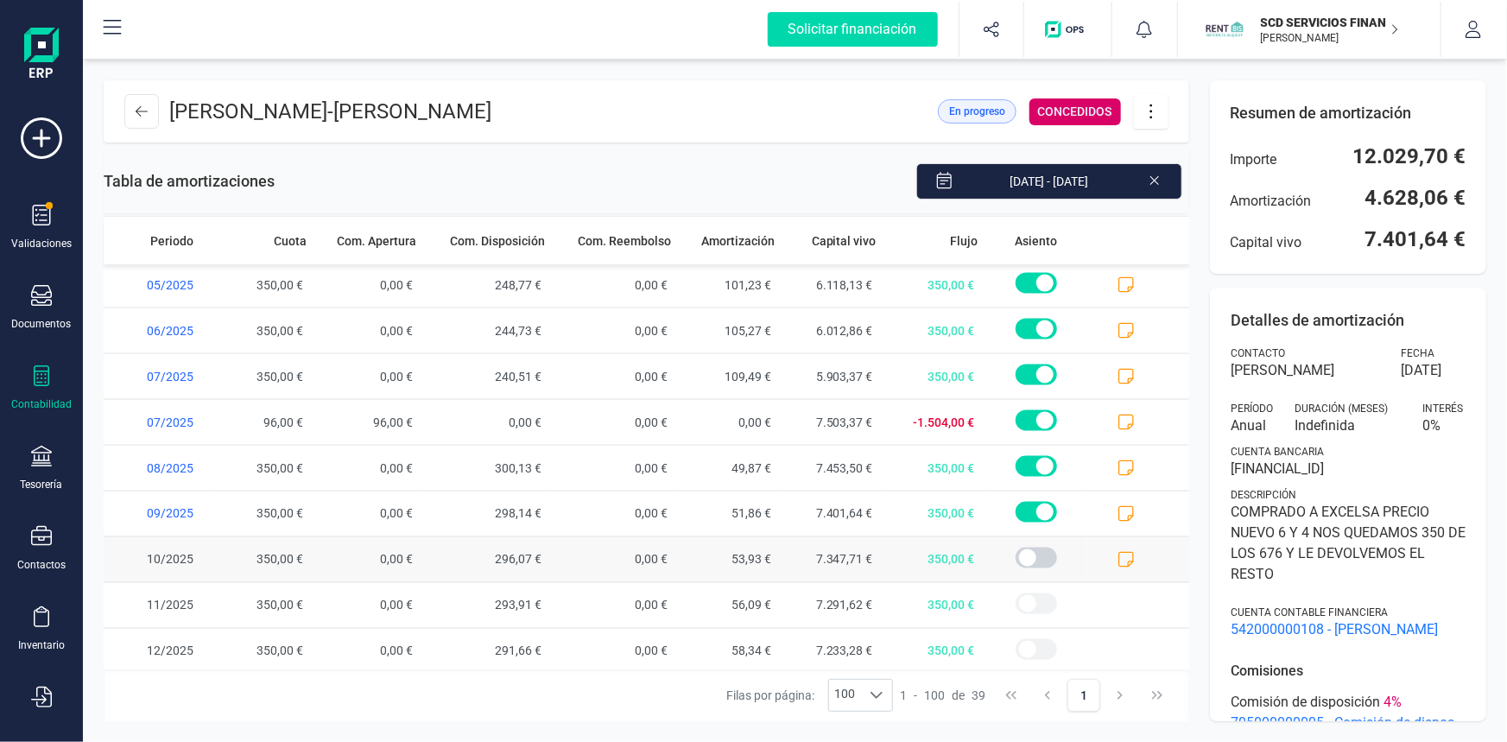
click at [1105, 553] on span at bounding box center [1138, 559] width 102 height 45
click at [1117, 553] on icon at bounding box center [1125, 559] width 17 height 17
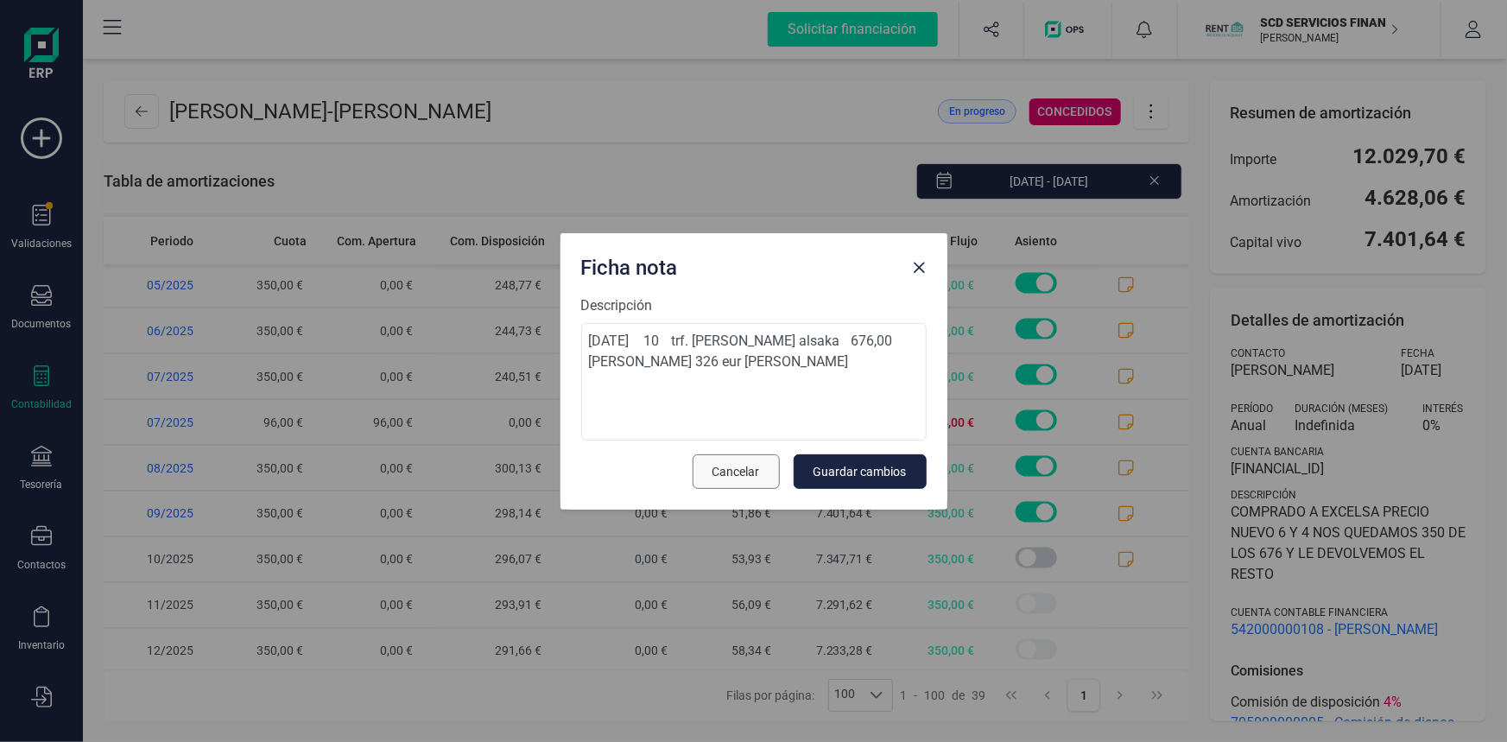
click at [730, 471] on span "Cancelar" at bounding box center [735, 471] width 47 height 17
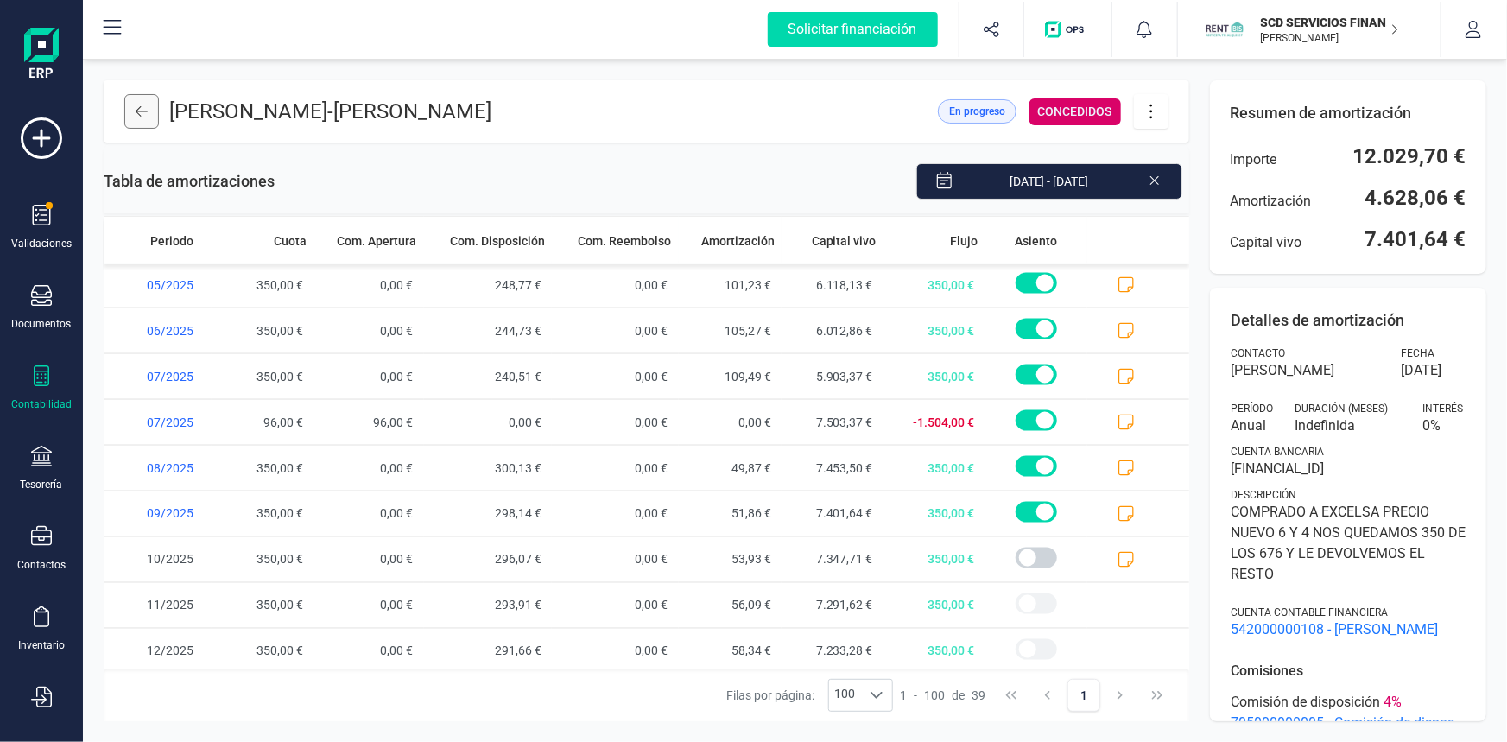
click at [131, 104] on button at bounding box center [141, 111] width 35 height 35
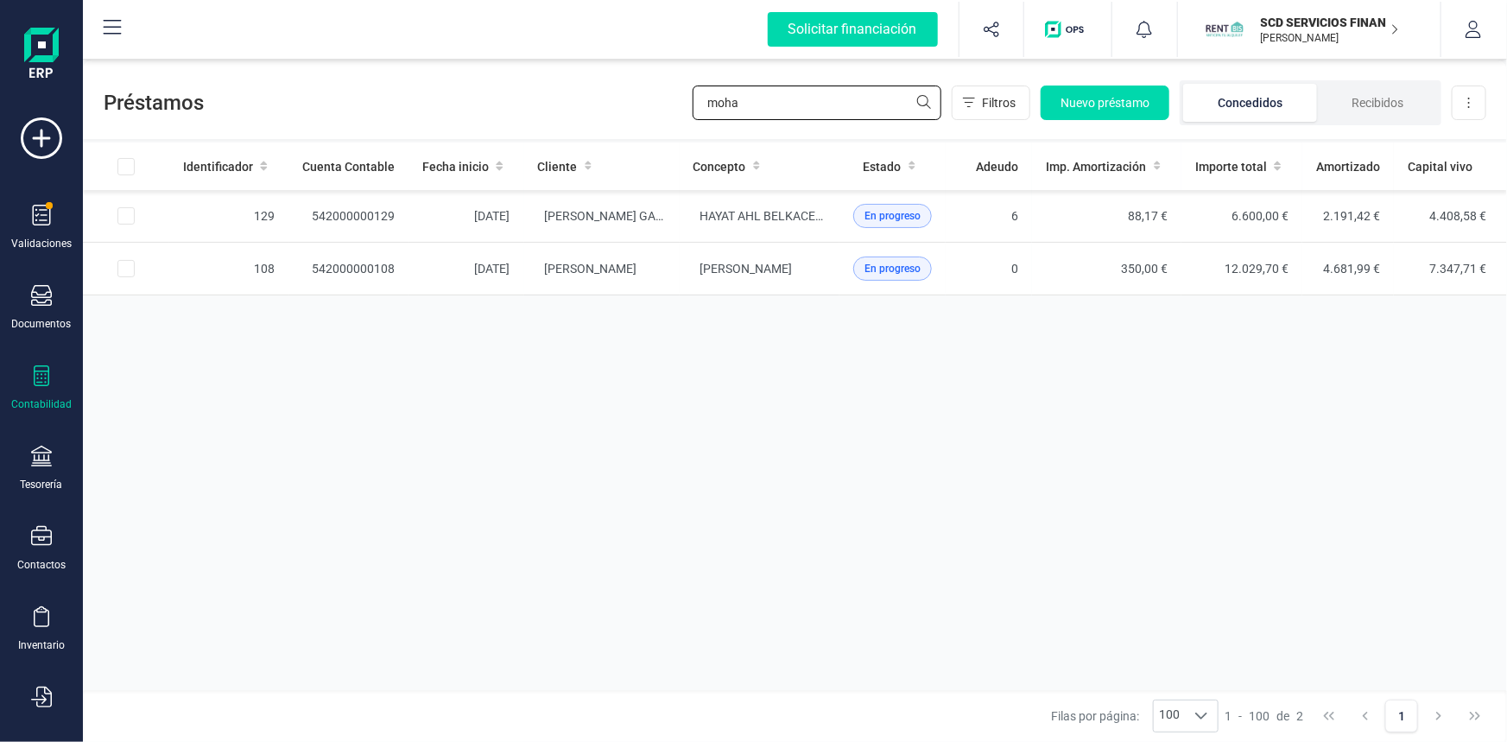
drag, startPoint x: 762, startPoint y: 102, endPoint x: 545, endPoint y: 77, distance: 218.2
click at [549, 82] on div "Préstamos moha Filtros Nuevo préstamo Concedidos Recibidos Descargar Excel" at bounding box center [795, 99] width 1424 height 79
type input "ite"
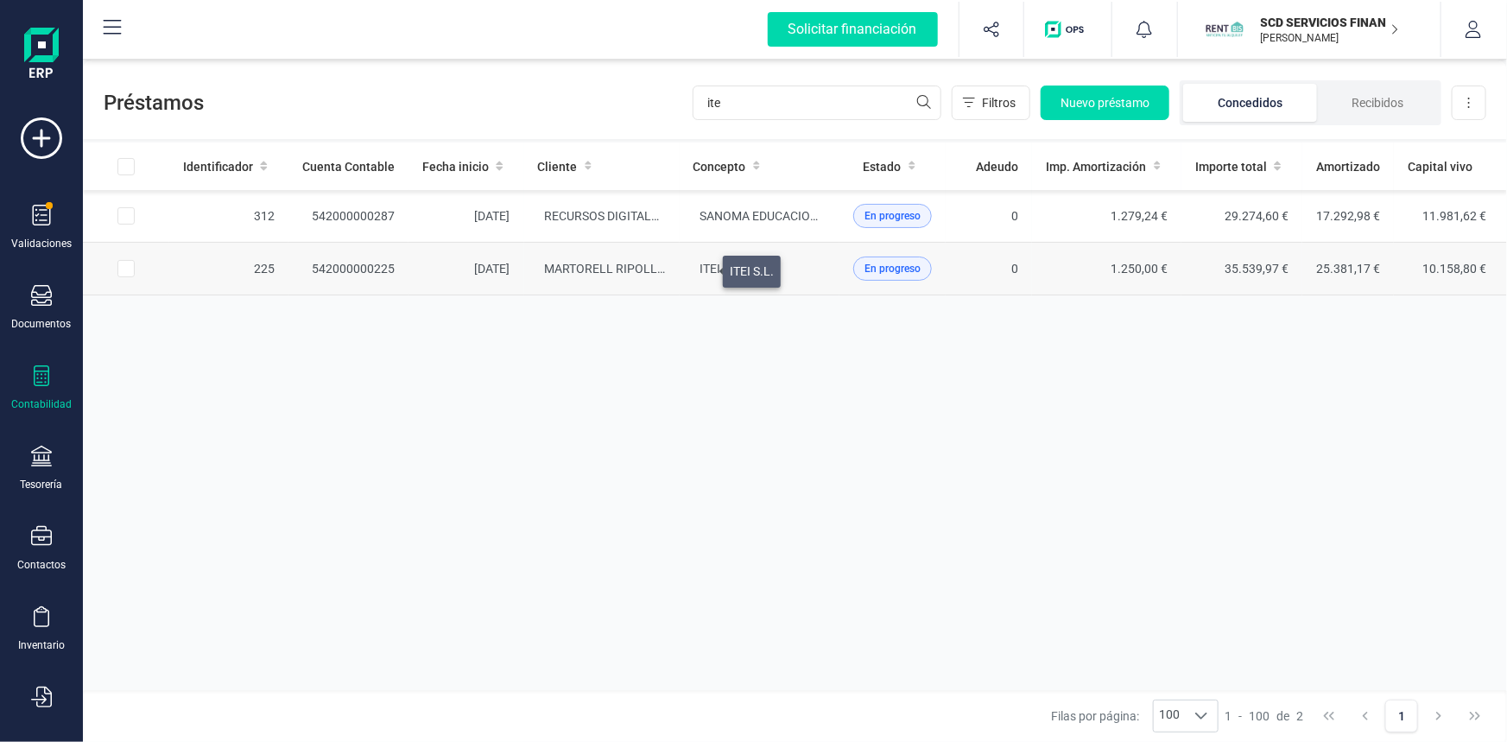
click at [703, 267] on span "ITEI S.L." at bounding box center [722, 269] width 44 height 14
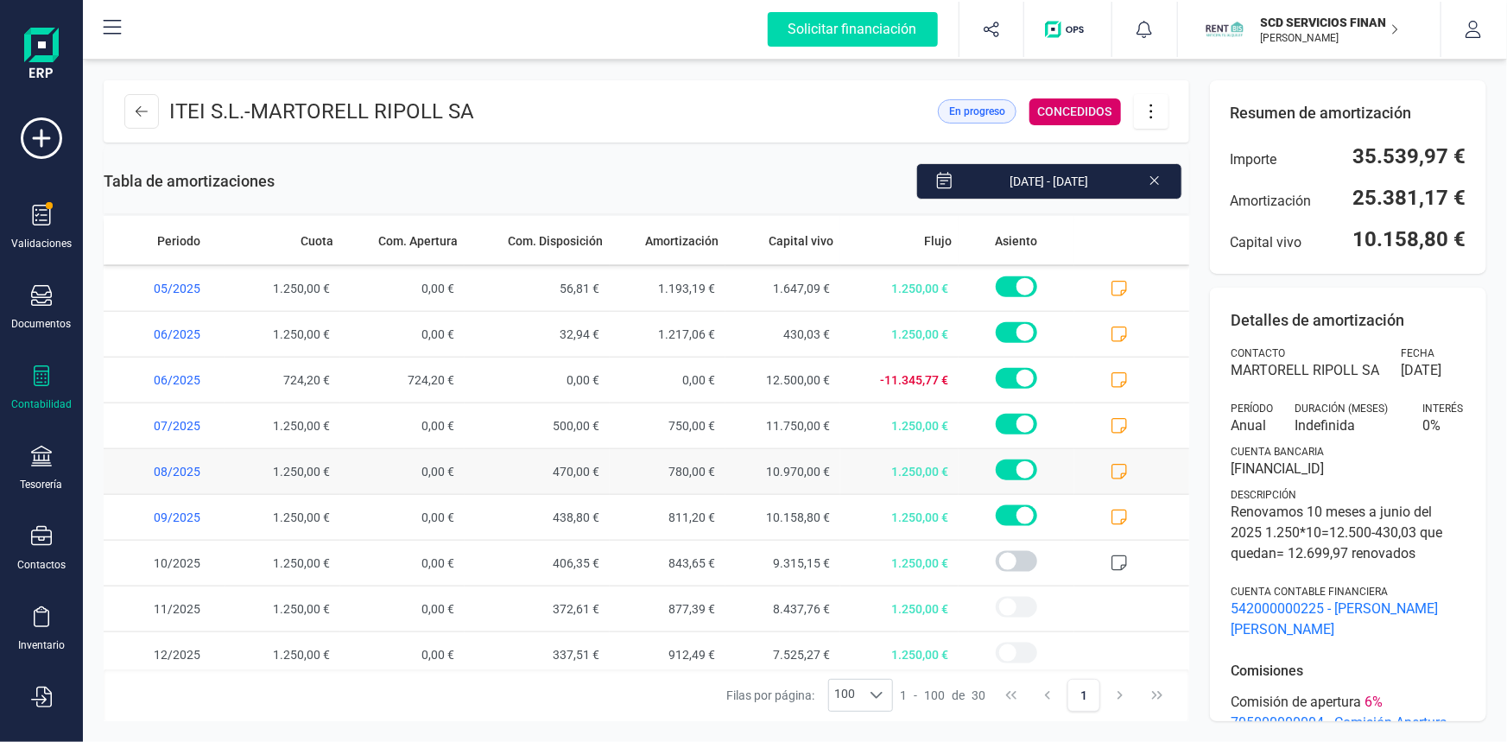
scroll to position [964, 0]
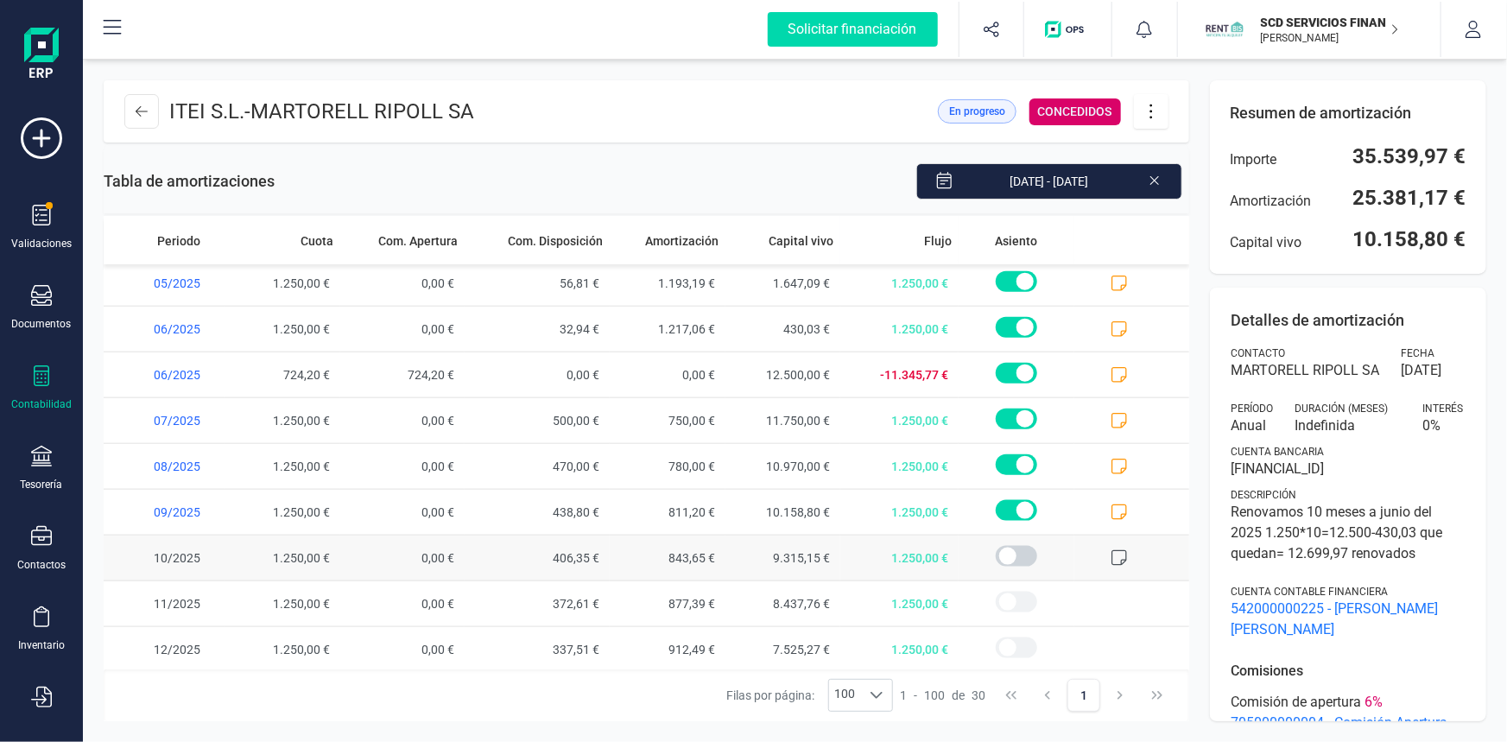
click at [1110, 551] on icon at bounding box center [1118, 557] width 17 height 17
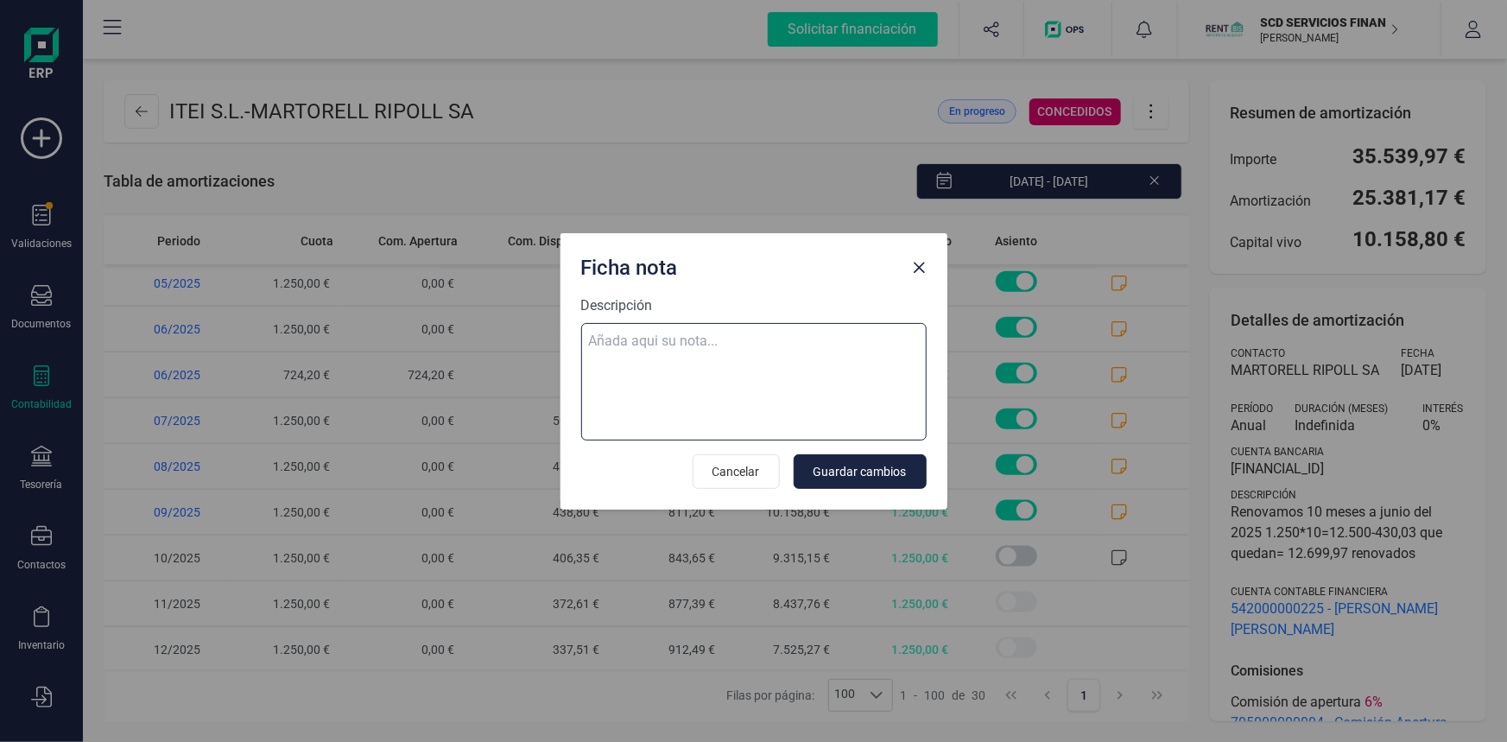
click at [716, 338] on textarea "Descripción" at bounding box center [753, 381] width 345 height 117
paste textarea "02-oct-25 10 ab.rem.20250278012 1.840,24"
type textarea "02-oct-25 10 ab.rem.20250278012 1.840,24"
click at [885, 473] on span "Guardar cambios" at bounding box center [859, 471] width 93 height 17
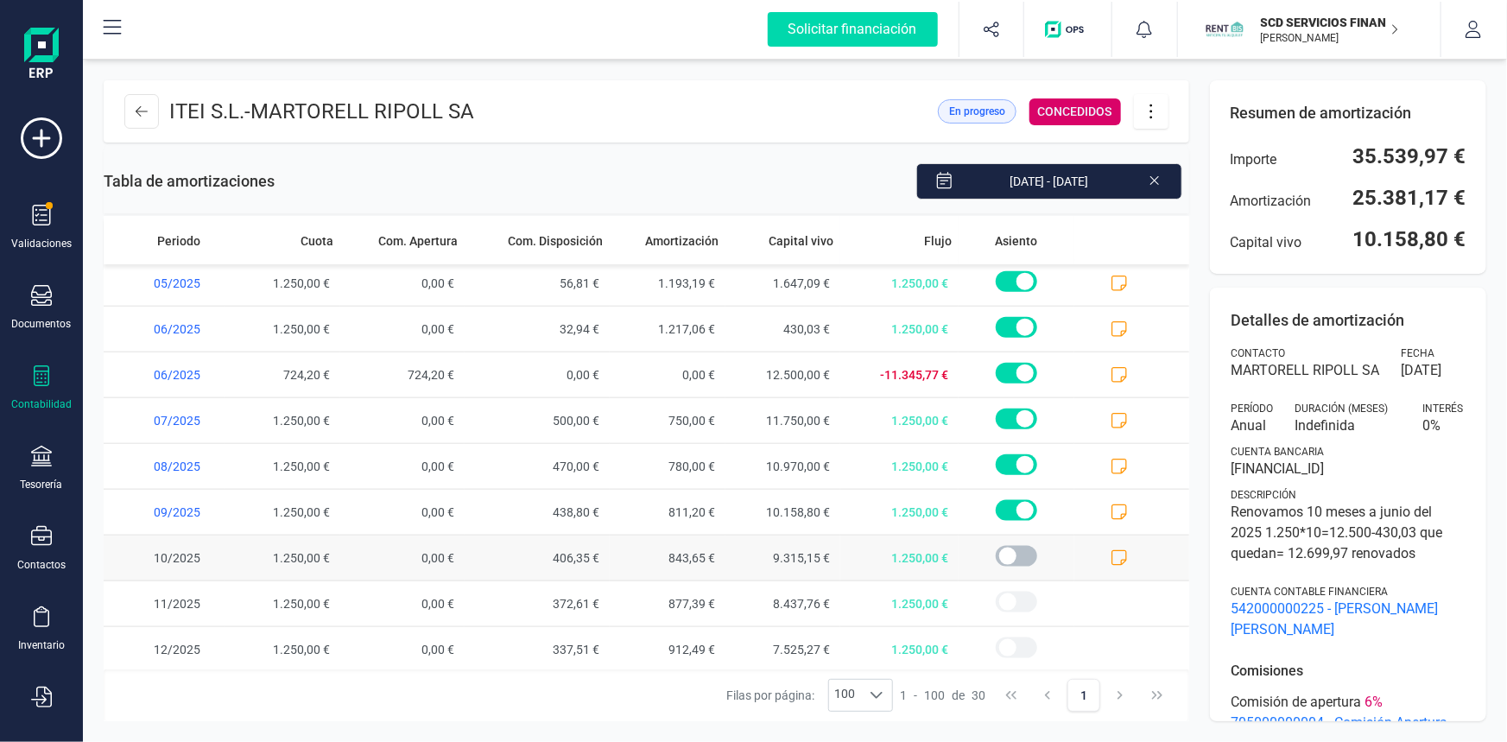
click at [996, 550] on span at bounding box center [1016, 556] width 41 height 21
click at [147, 112] on icon at bounding box center [142, 111] width 12 height 14
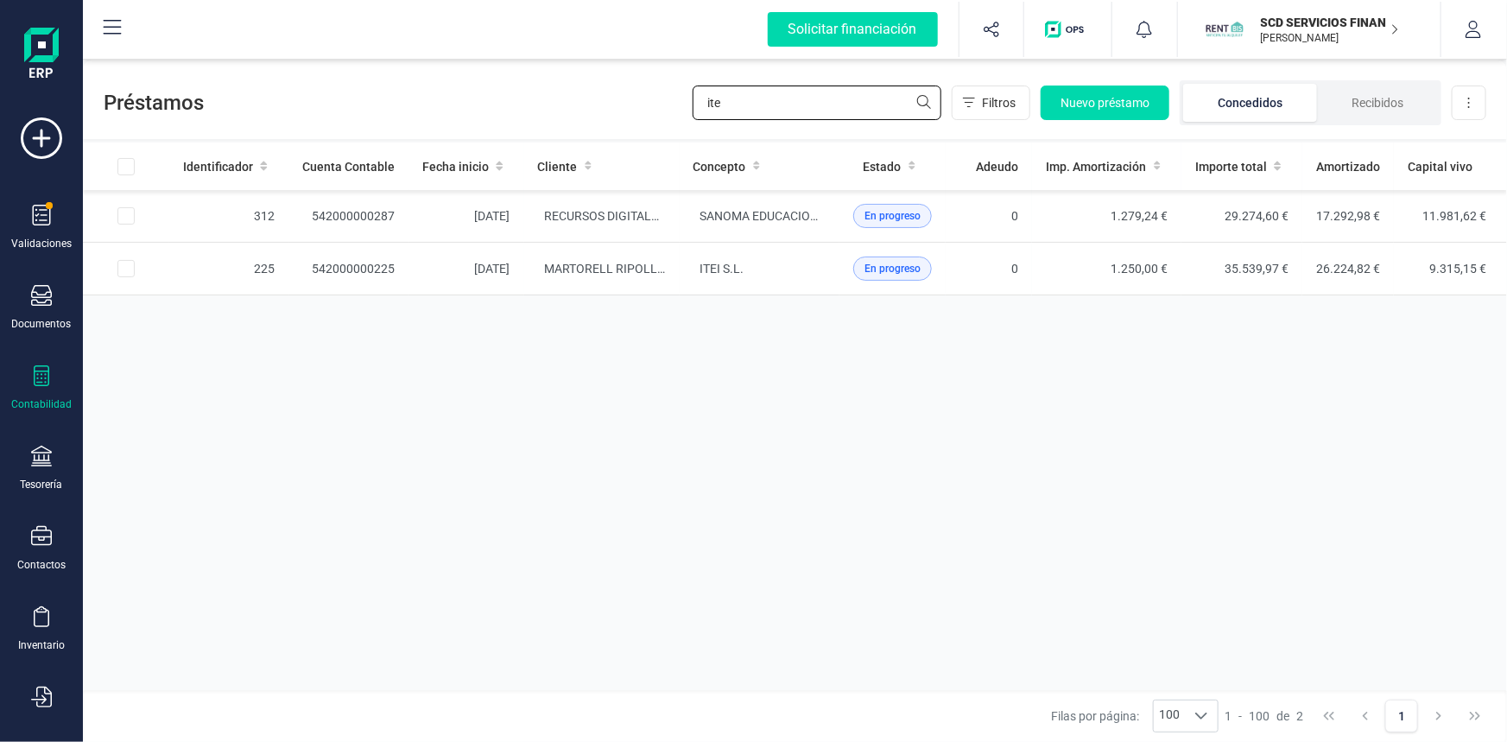
drag, startPoint x: 741, startPoint y: 105, endPoint x: 600, endPoint y: 101, distance: 140.8
click at [602, 101] on div "Préstamos ite Filtros Nuevo préstamo Concedidos Recibidos Descargar Excel" at bounding box center [795, 99] width 1424 height 79
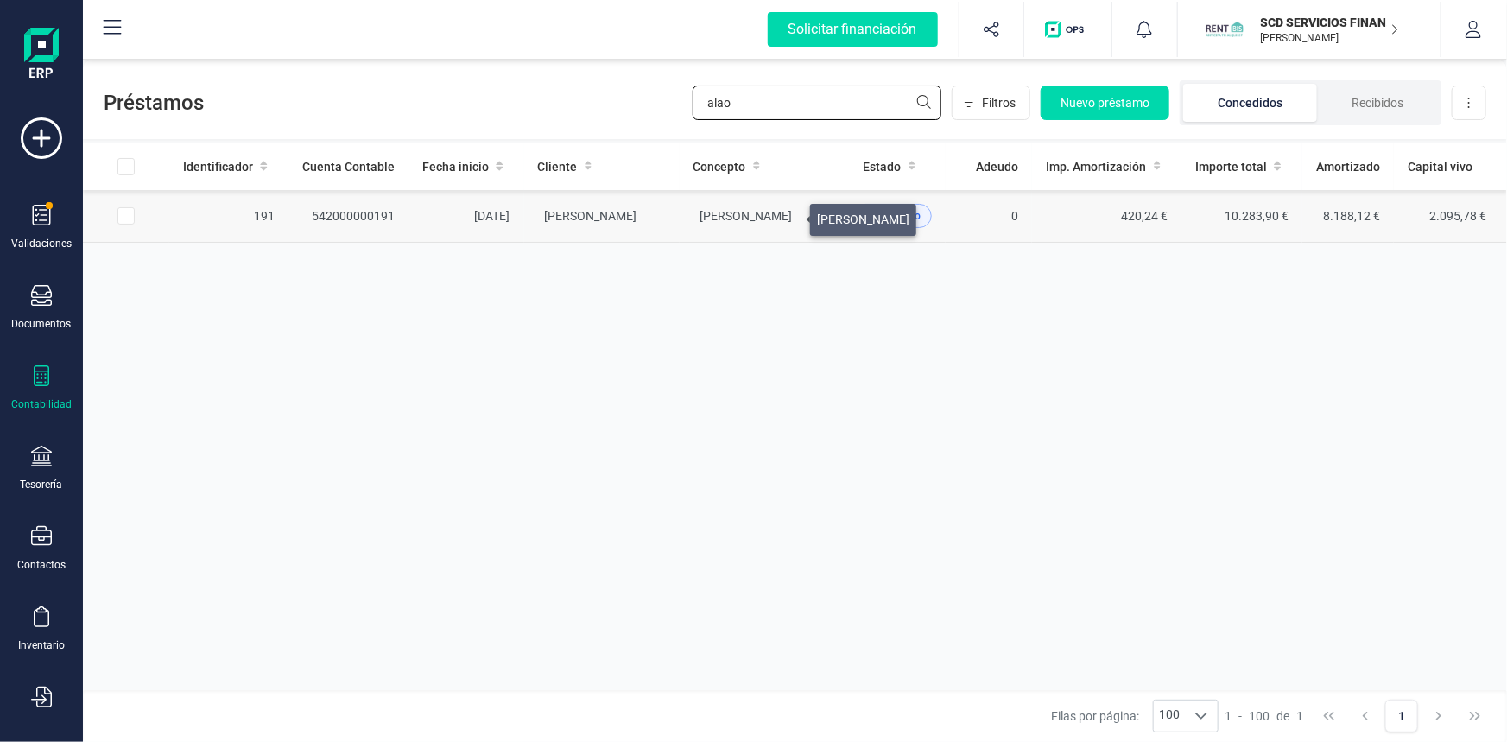
type input "alao"
click at [789, 215] on span "ABDELKADER AALAOUI" at bounding box center [746, 216] width 92 height 14
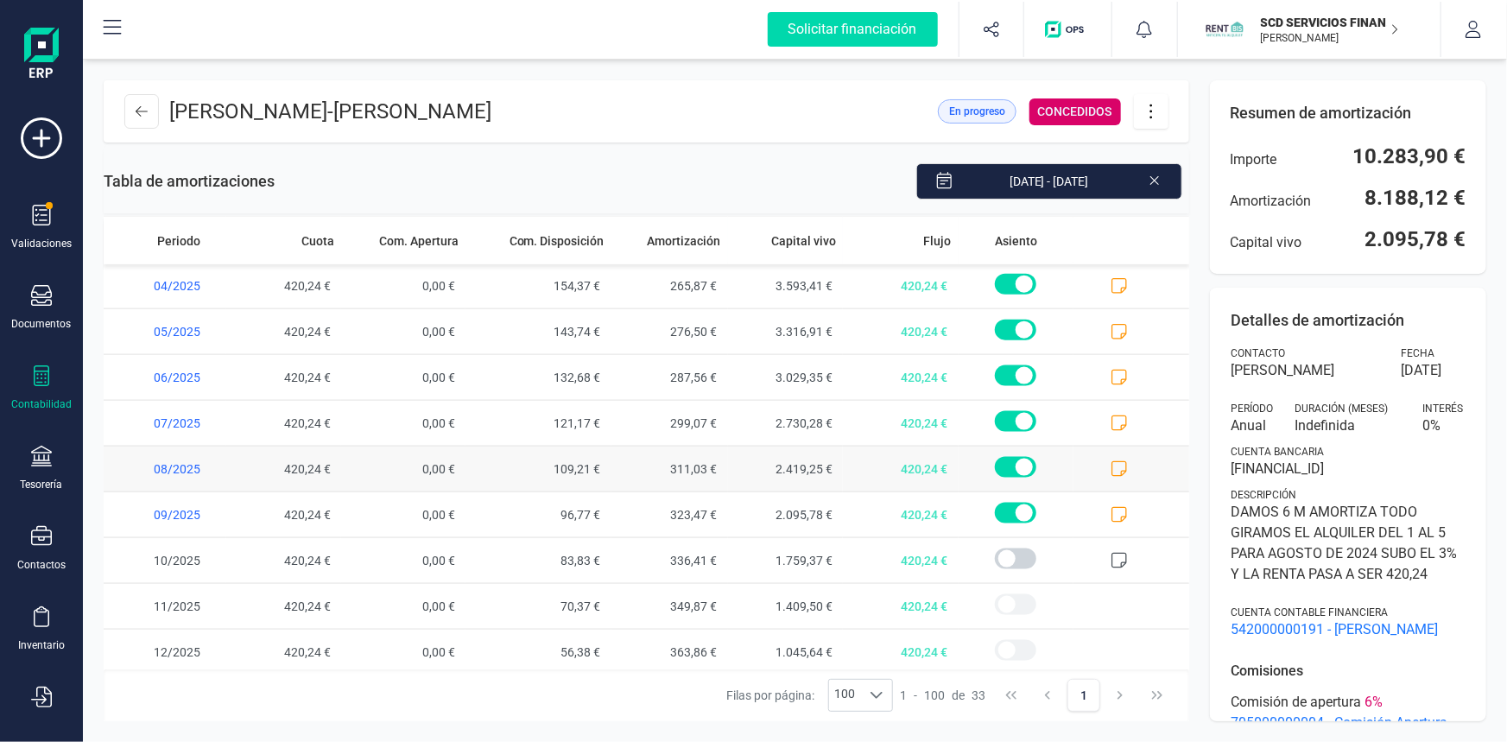
scroll to position [1101, 0]
click at [1110, 555] on icon at bounding box center [1118, 558] width 17 height 17
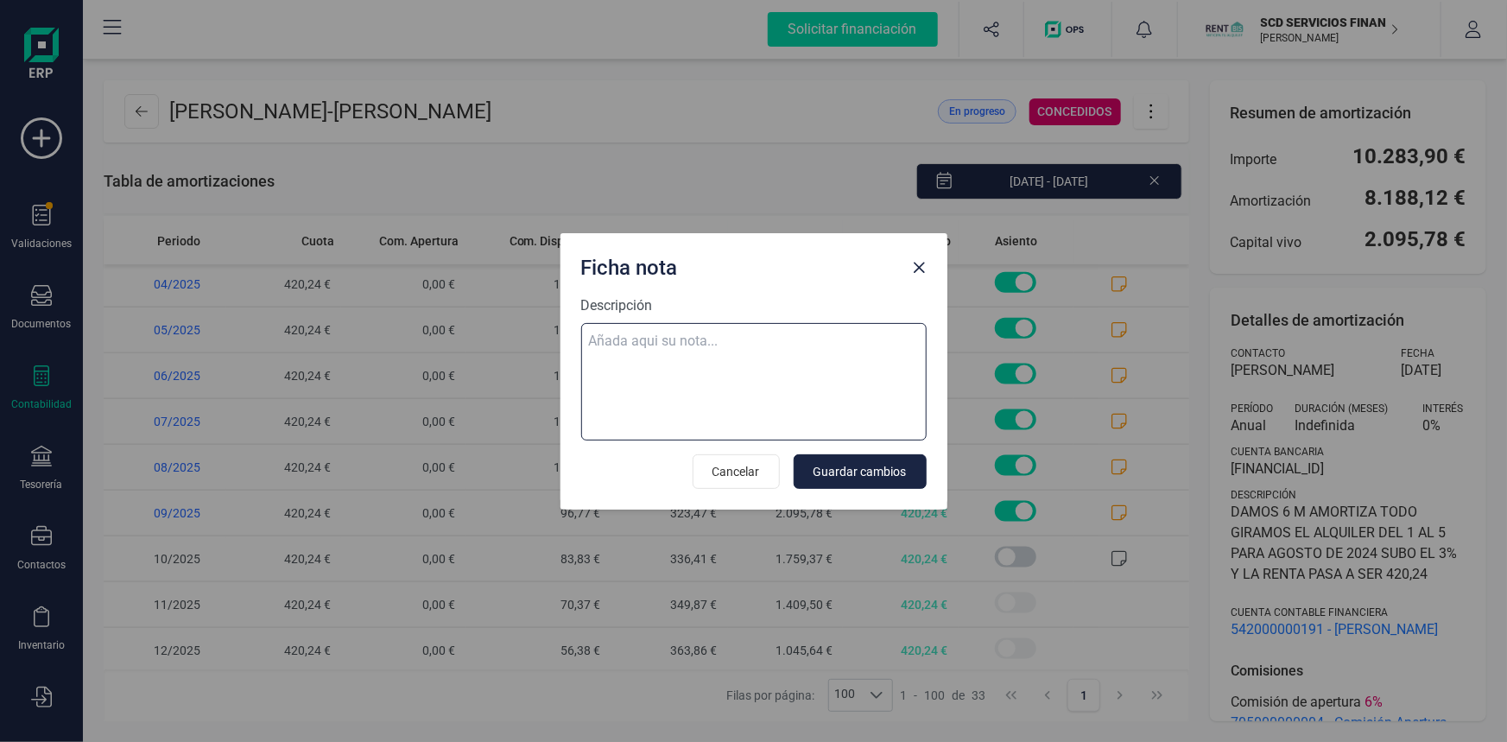
click at [664, 338] on textarea "Descripción" at bounding box center [753, 381] width 345 height 117
paste textarea "02-oct-25 10 ab.rem.20250278012 1.840,24"
type textarea "02-oct-25 10 ab.rem.20250278012 1.840,24"
click at [869, 465] on span "Guardar cambios" at bounding box center [859, 471] width 93 height 17
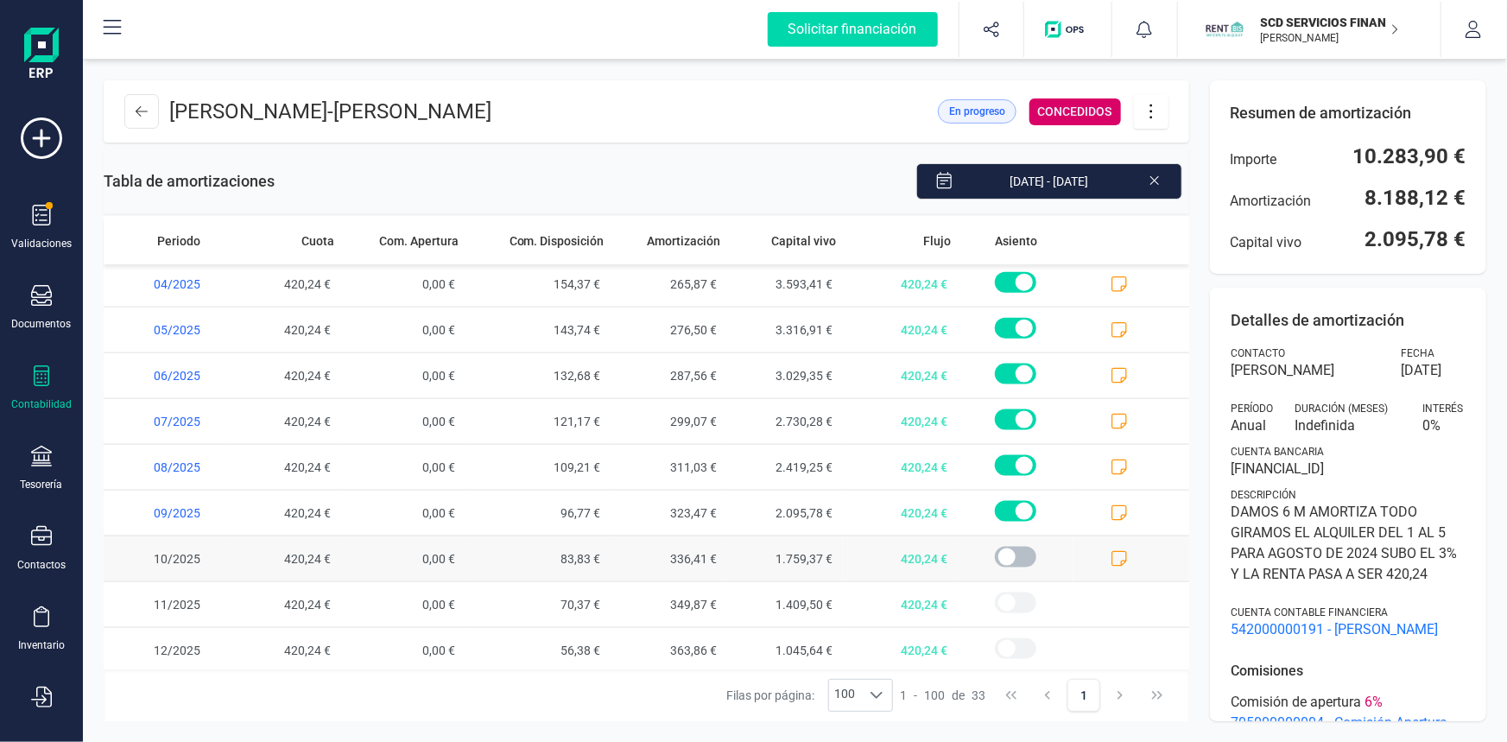
click at [997, 552] on span at bounding box center [1015, 557] width 41 height 21
click at [147, 114] on icon at bounding box center [142, 111] width 12 height 14
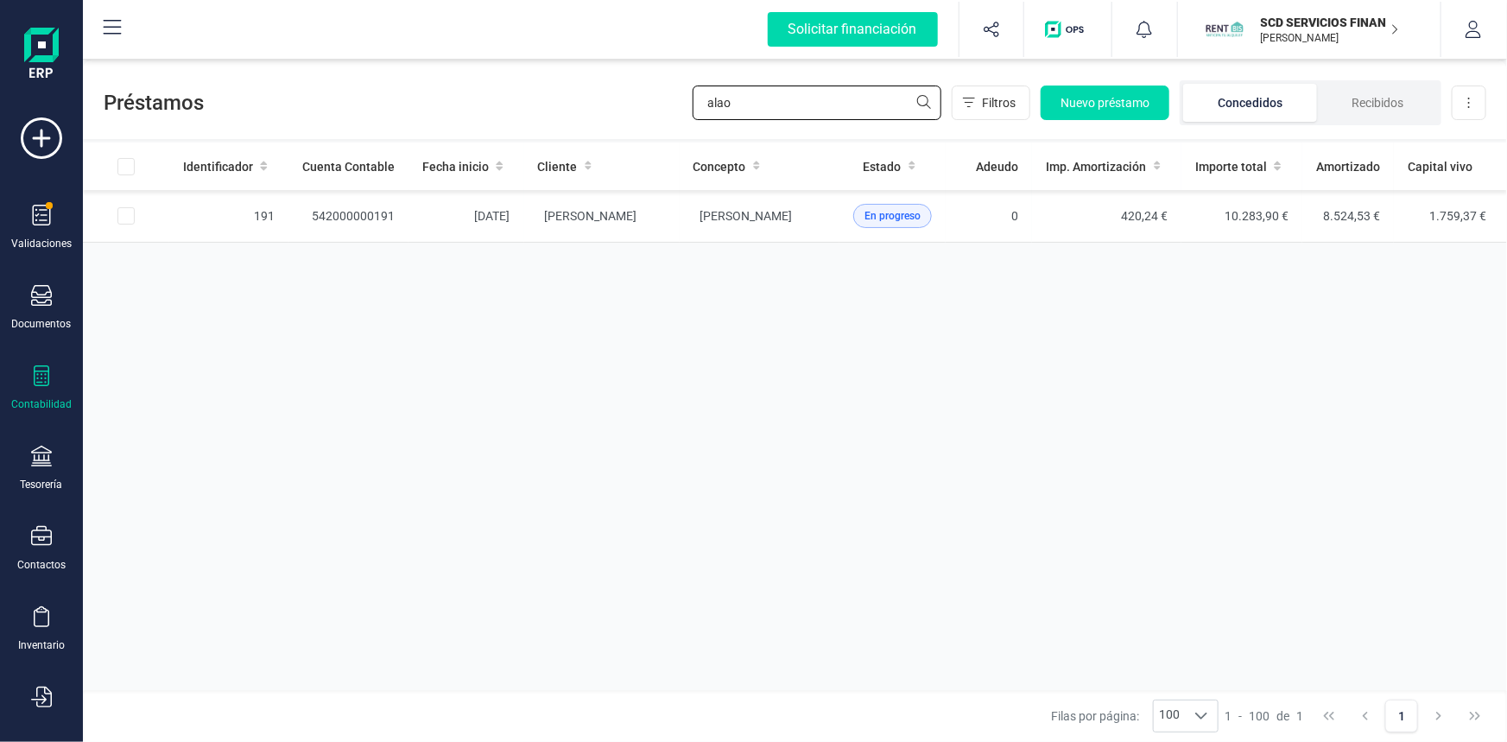
drag, startPoint x: 773, startPoint y: 110, endPoint x: 446, endPoint y: 86, distance: 327.2
click at [446, 86] on div "Préstamos alao Filtros Nuevo préstamo Concedidos Recibidos Descargar Excel" at bounding box center [795, 99] width 1424 height 79
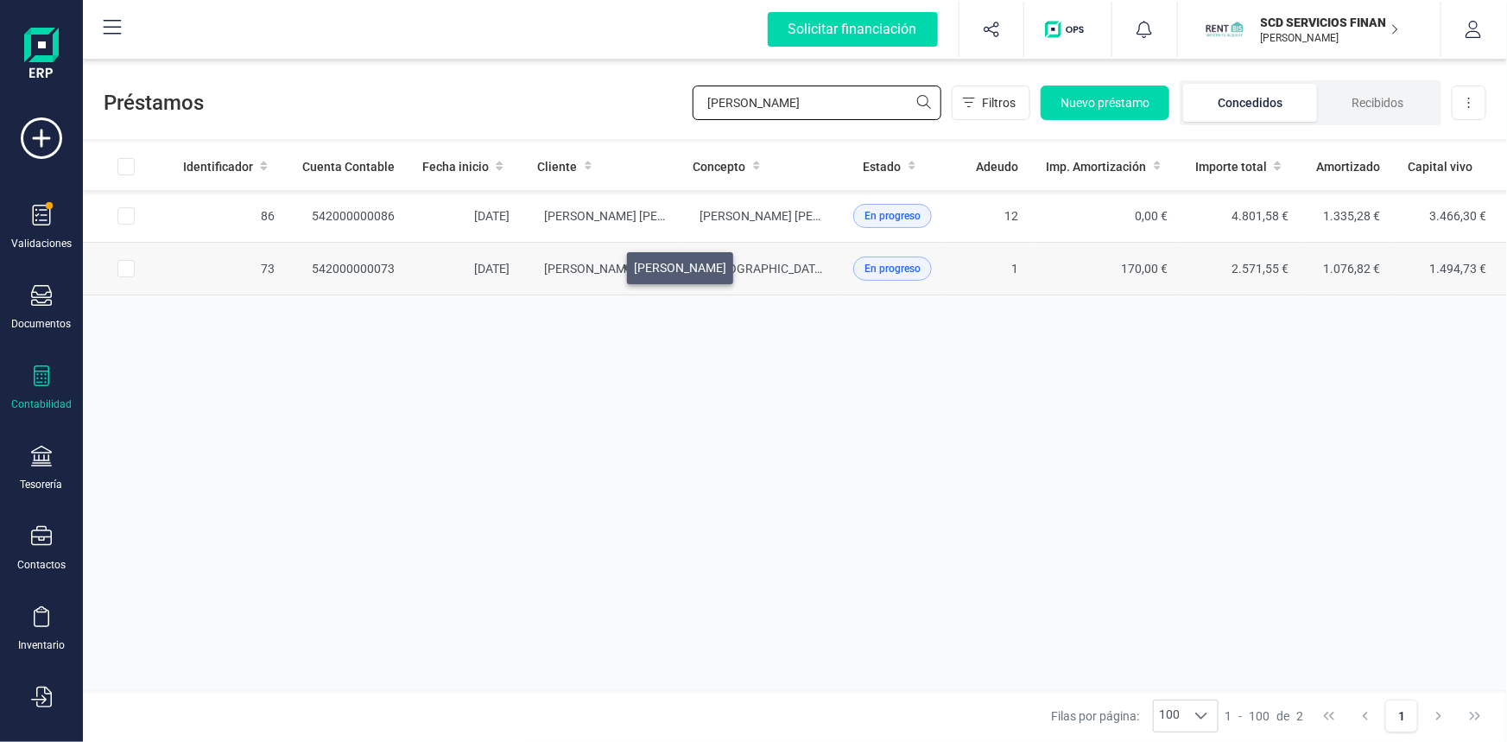
type input "moya"
click at [606, 263] on span "[PERSON_NAME]" at bounding box center [591, 269] width 92 height 14
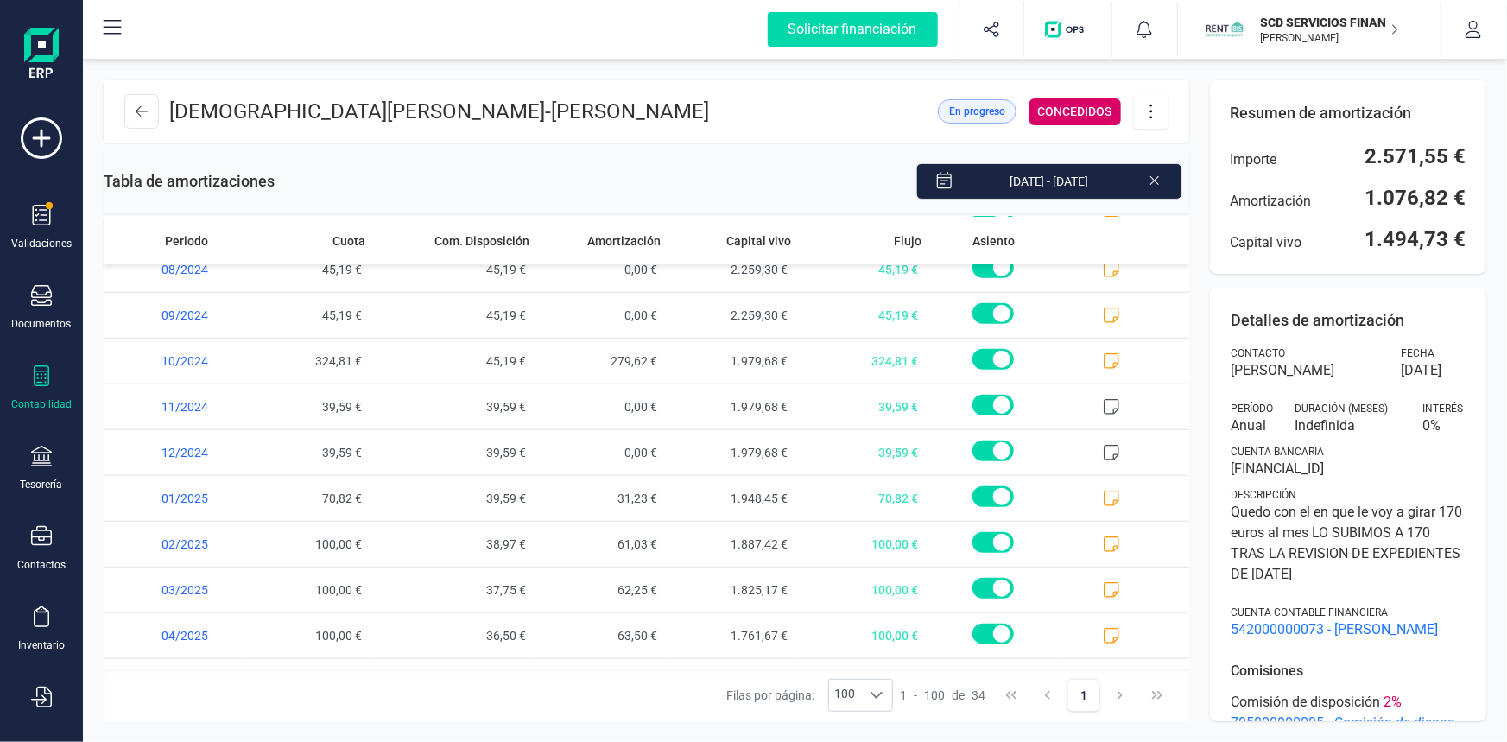
scroll to position [1147, 0]
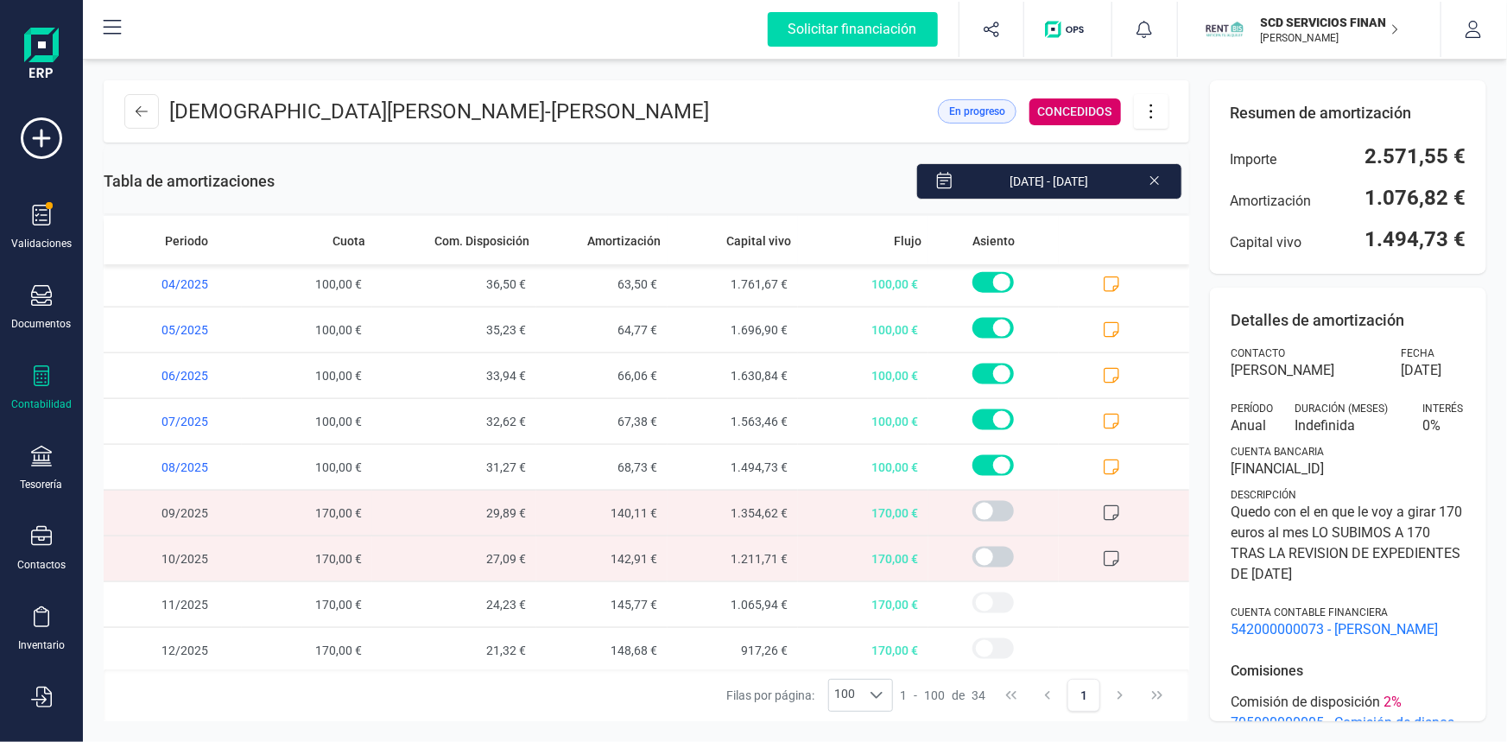
click at [1103, 505] on icon at bounding box center [1111, 512] width 17 height 17
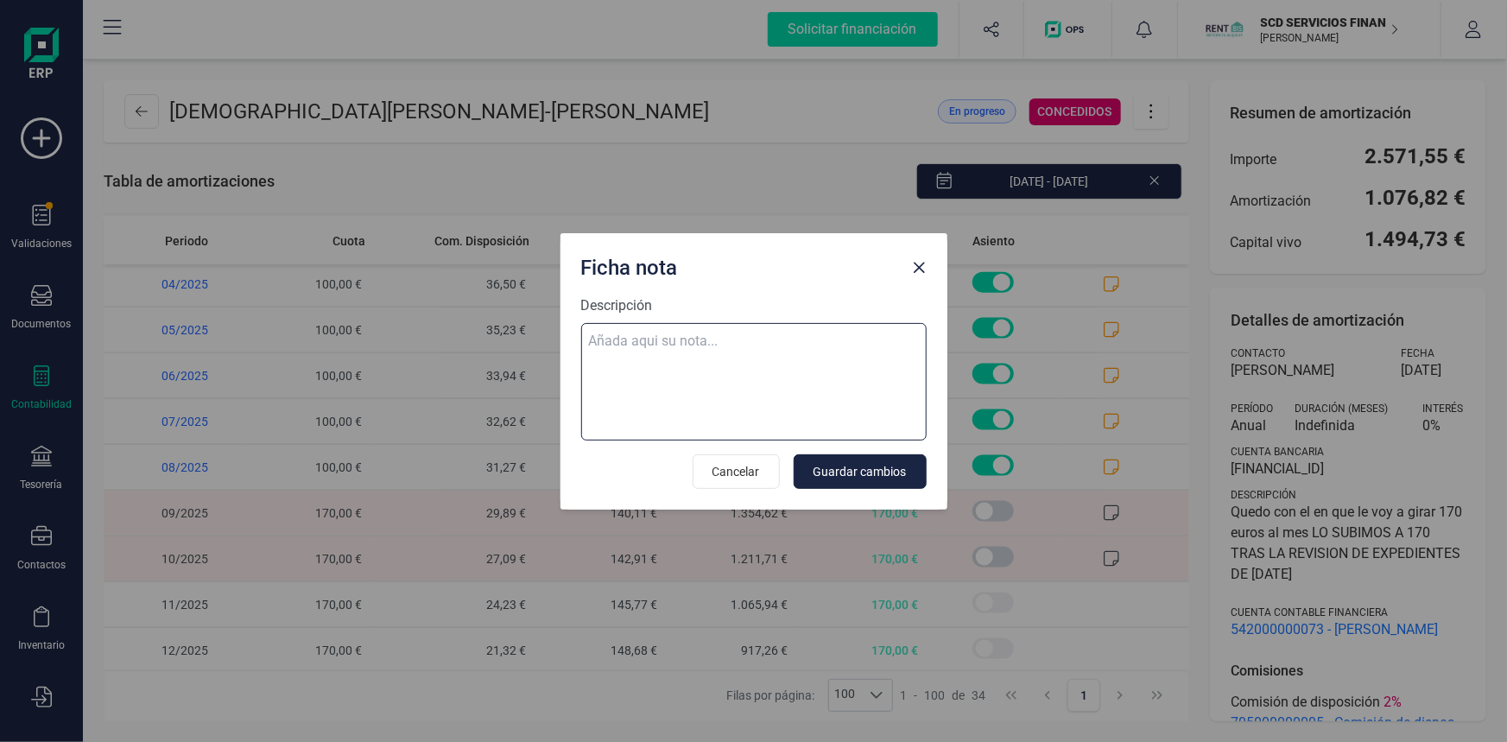
click at [759, 339] on textarea "Descripción" at bounding box center [753, 381] width 345 height 117
paste textarea "02-oct-25 10 ab.rem.20250278012 1.840,24"
type textarea "02-oct-25 10 ab.rem.20250278012 1.840,24"
click at [884, 466] on span "Guardar cambios" at bounding box center [859, 471] width 93 height 17
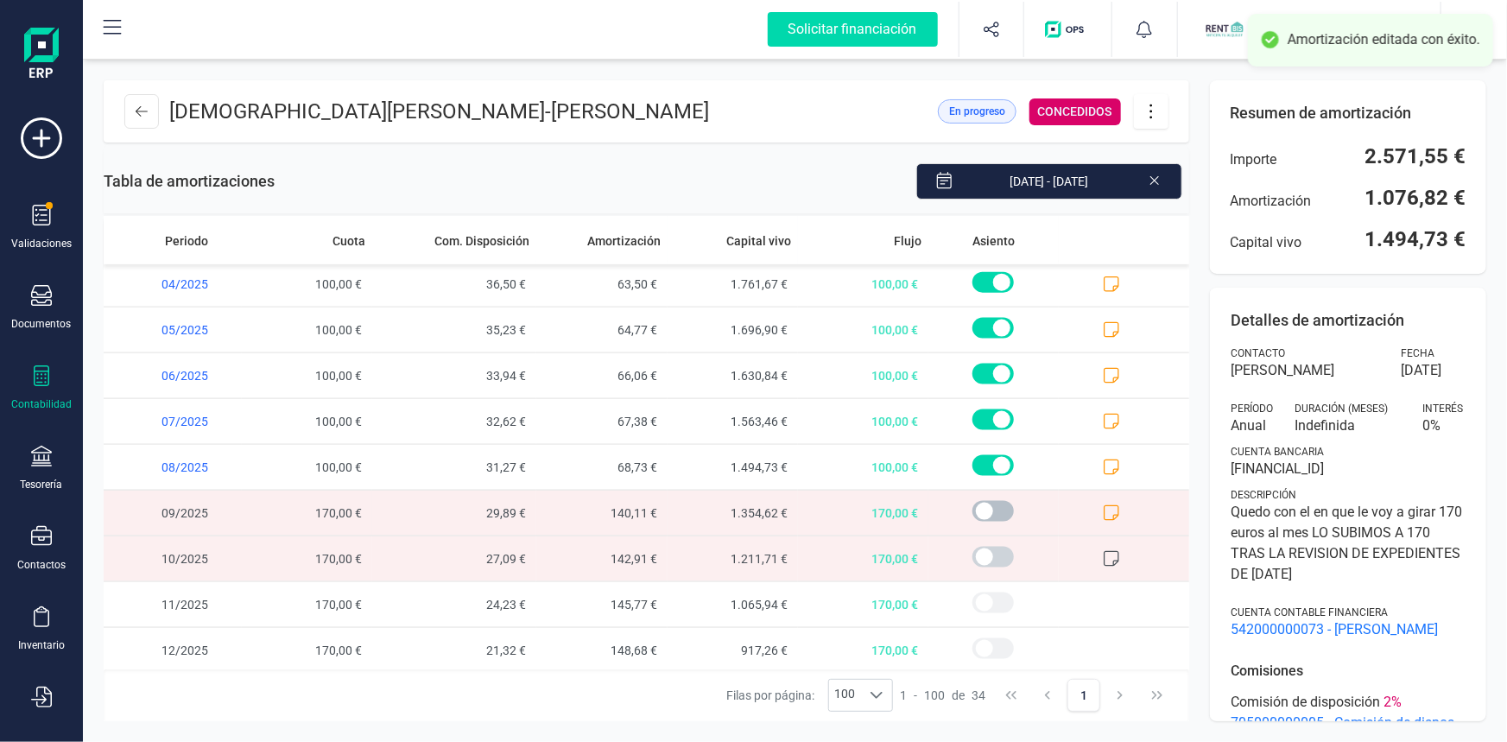
click at [982, 501] on span at bounding box center [992, 511] width 41 height 21
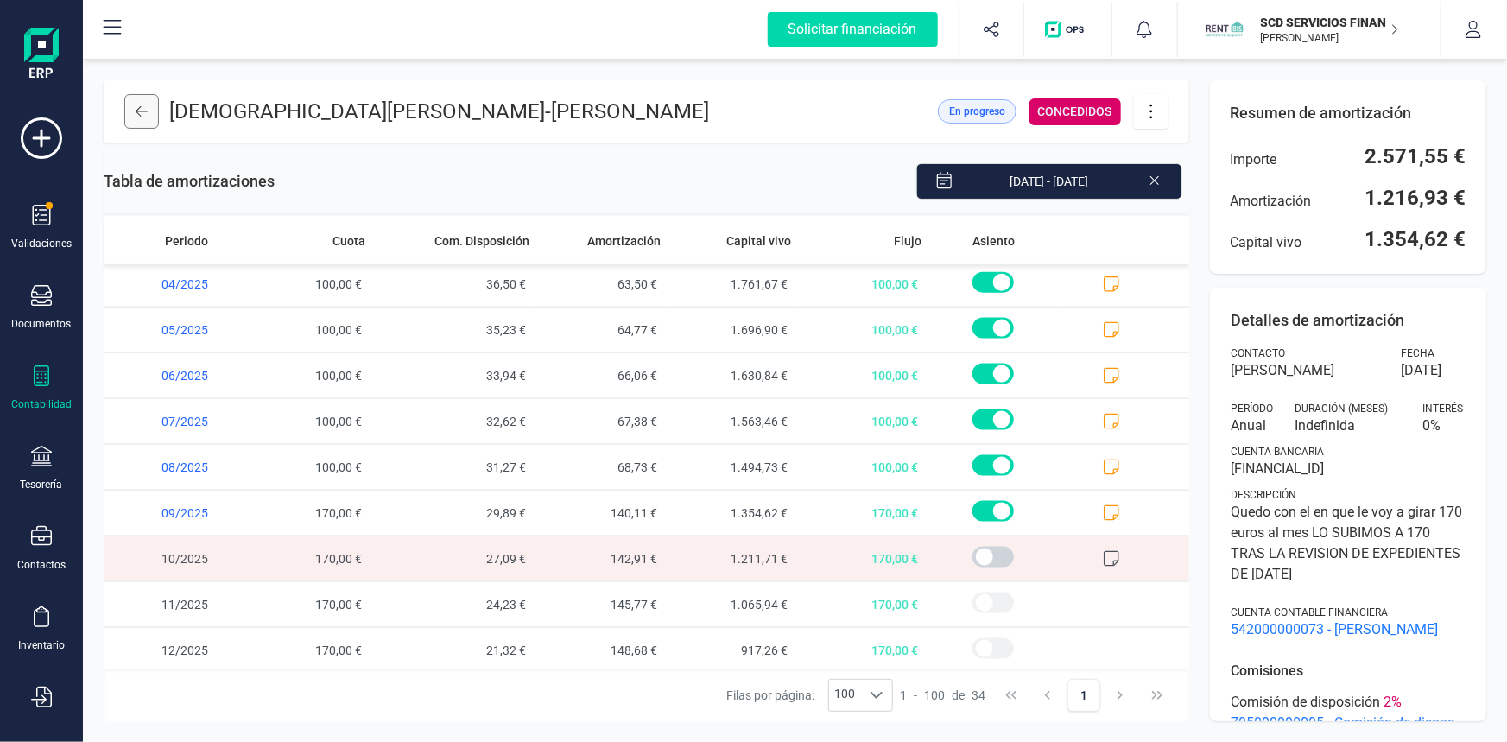
click at [143, 105] on icon at bounding box center [142, 111] width 12 height 14
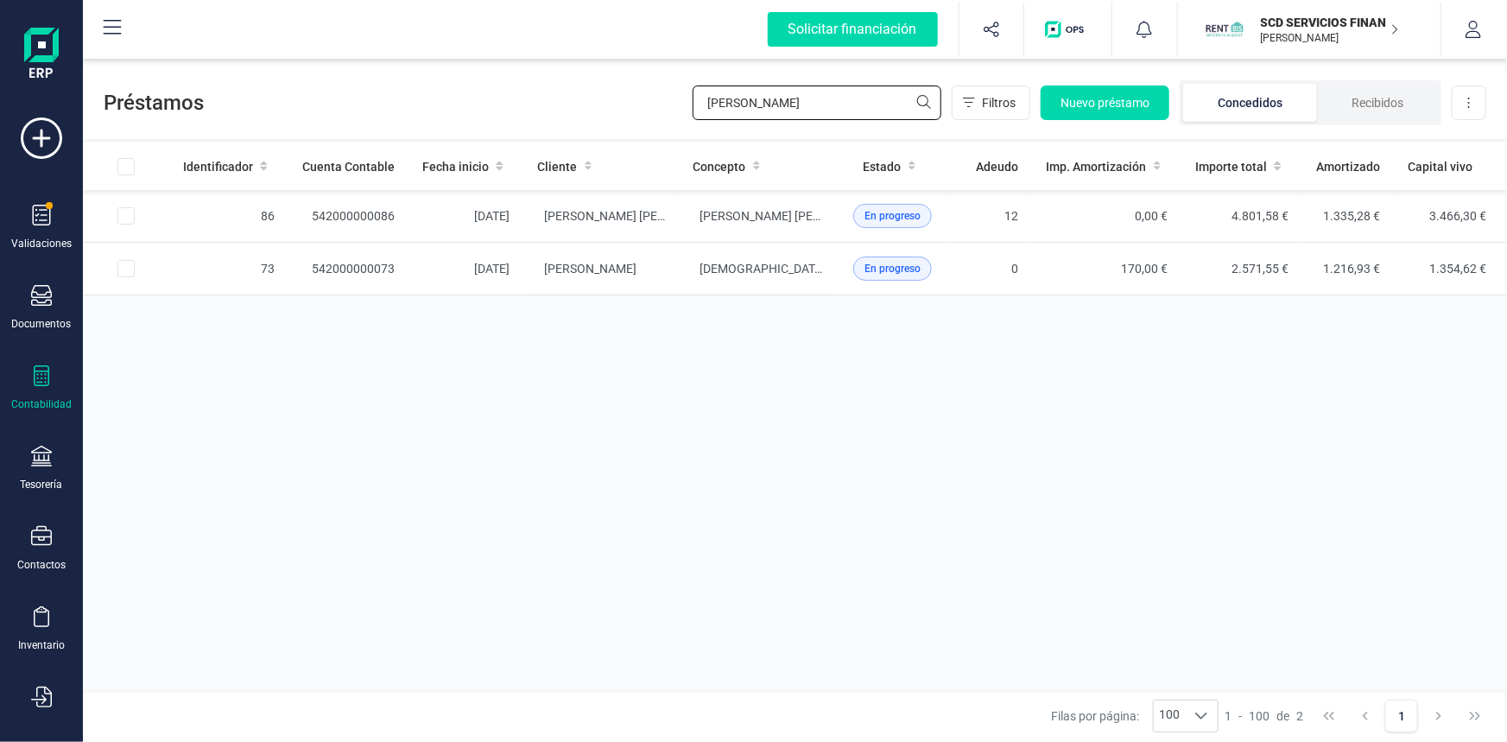
click at [527, 108] on div "Préstamos moya Filtros Nuevo préstamo Concedidos Recibidos Descargar Excel" at bounding box center [795, 99] width 1424 height 79
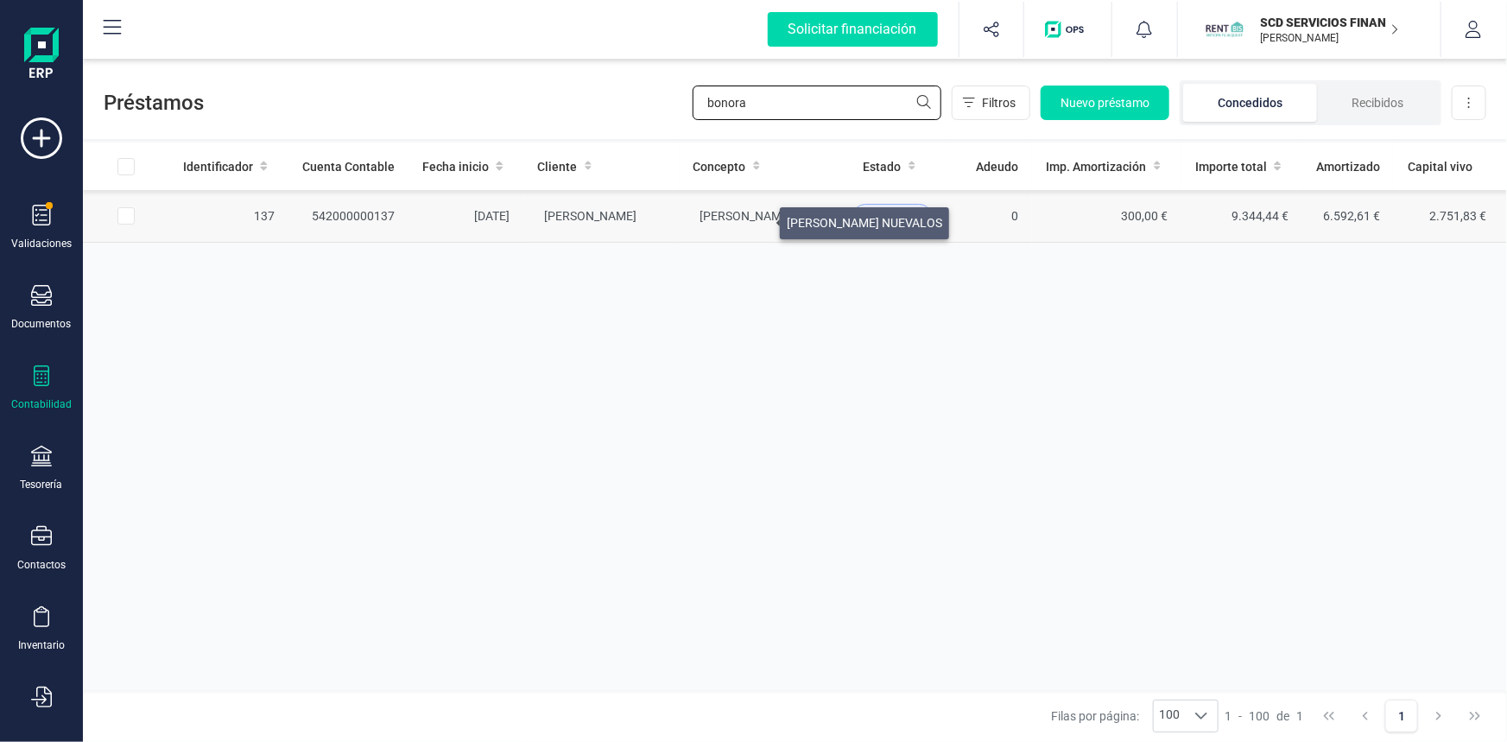
type input "bonora"
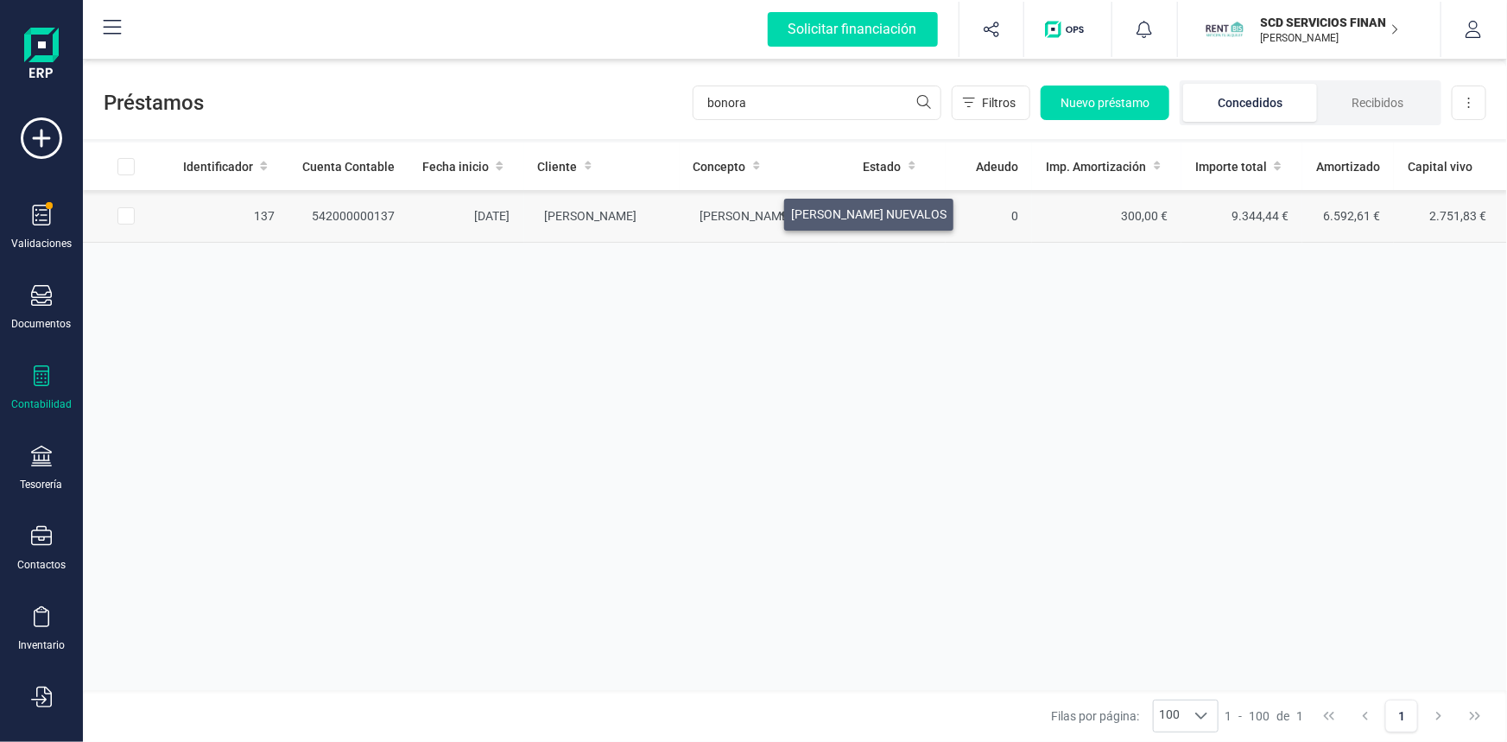
click at [763, 210] on span "JORGE BONORA NUEVALOS" at bounding box center [777, 216] width 155 height 14
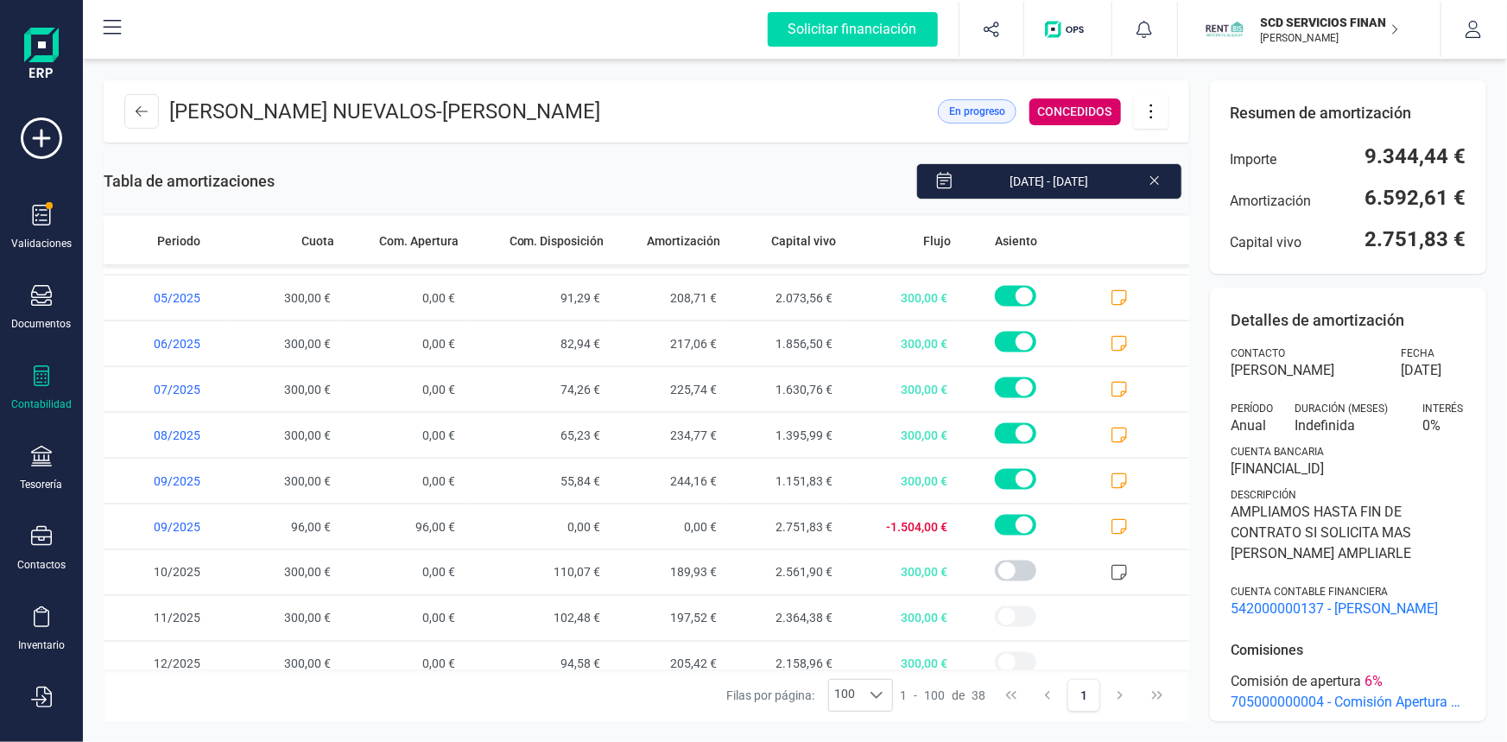
scroll to position [1330, 0]
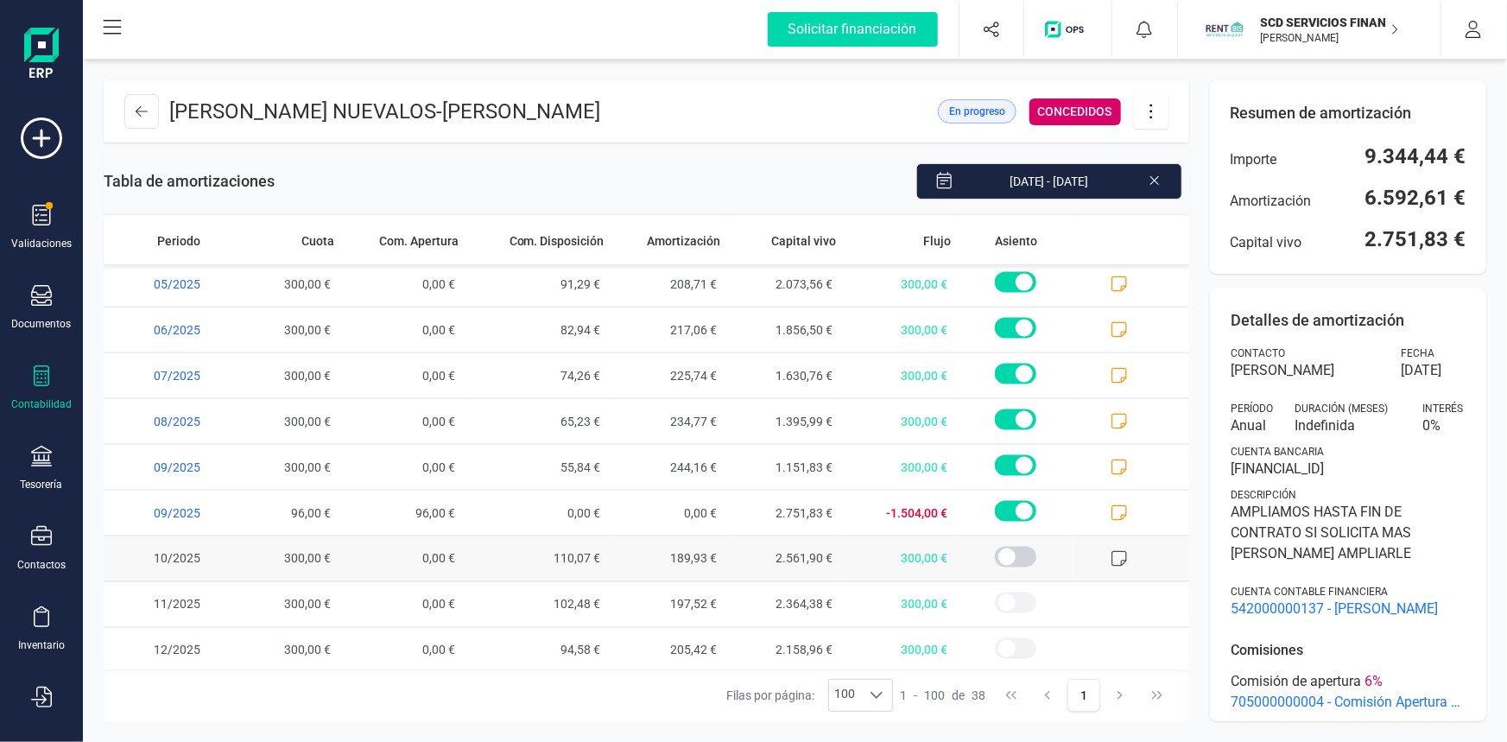
click at [1110, 552] on icon at bounding box center [1118, 558] width 17 height 17
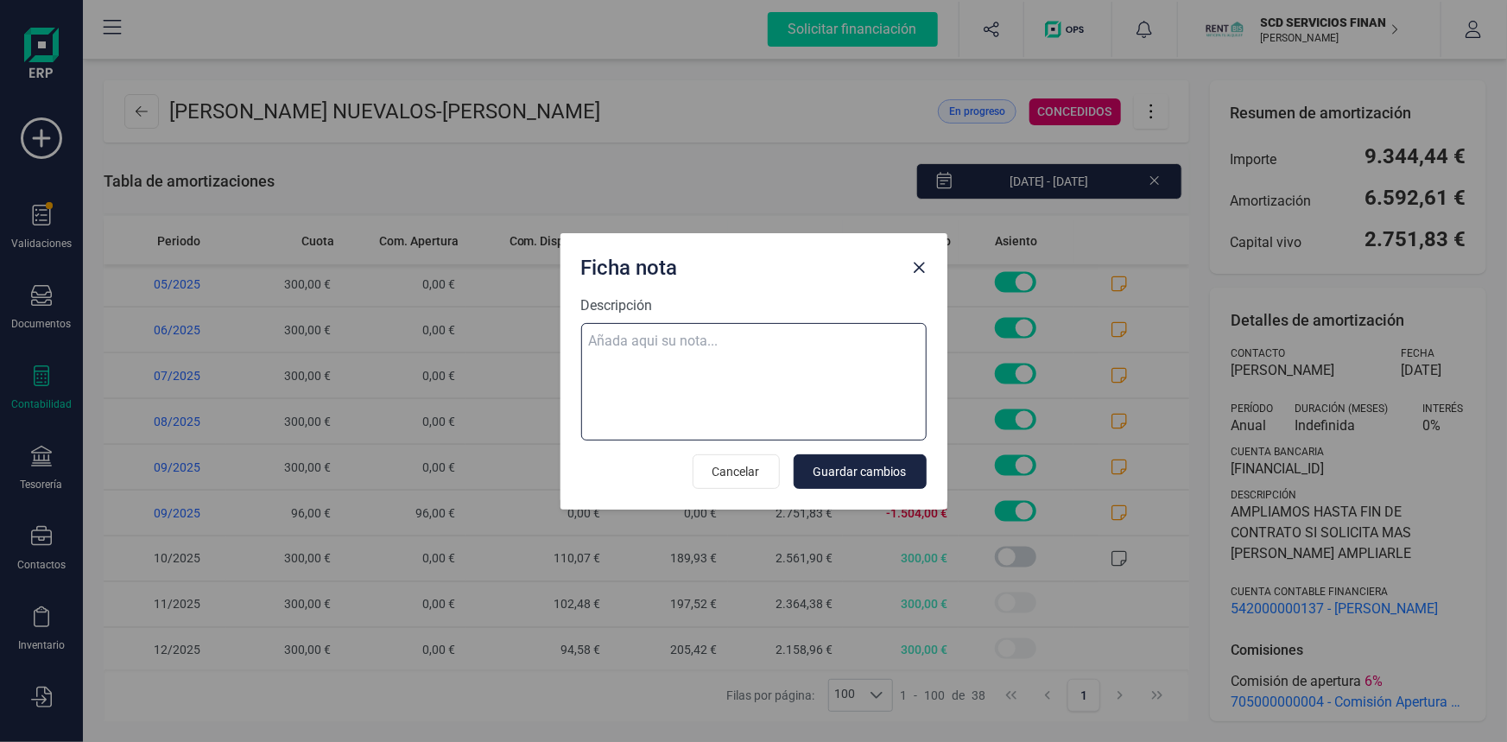
click at [793, 329] on textarea "Descripción" at bounding box center [753, 381] width 345 height 117
paste textarea "comisiones"
type textarea "comisiones"
drag, startPoint x: 604, startPoint y: 340, endPoint x: 444, endPoint y: 335, distance: 160.7
click at [444, 335] on div "Ficha nota Descripción comisiones Cancelar Guardar cambios" at bounding box center [753, 371] width 1507 height 742
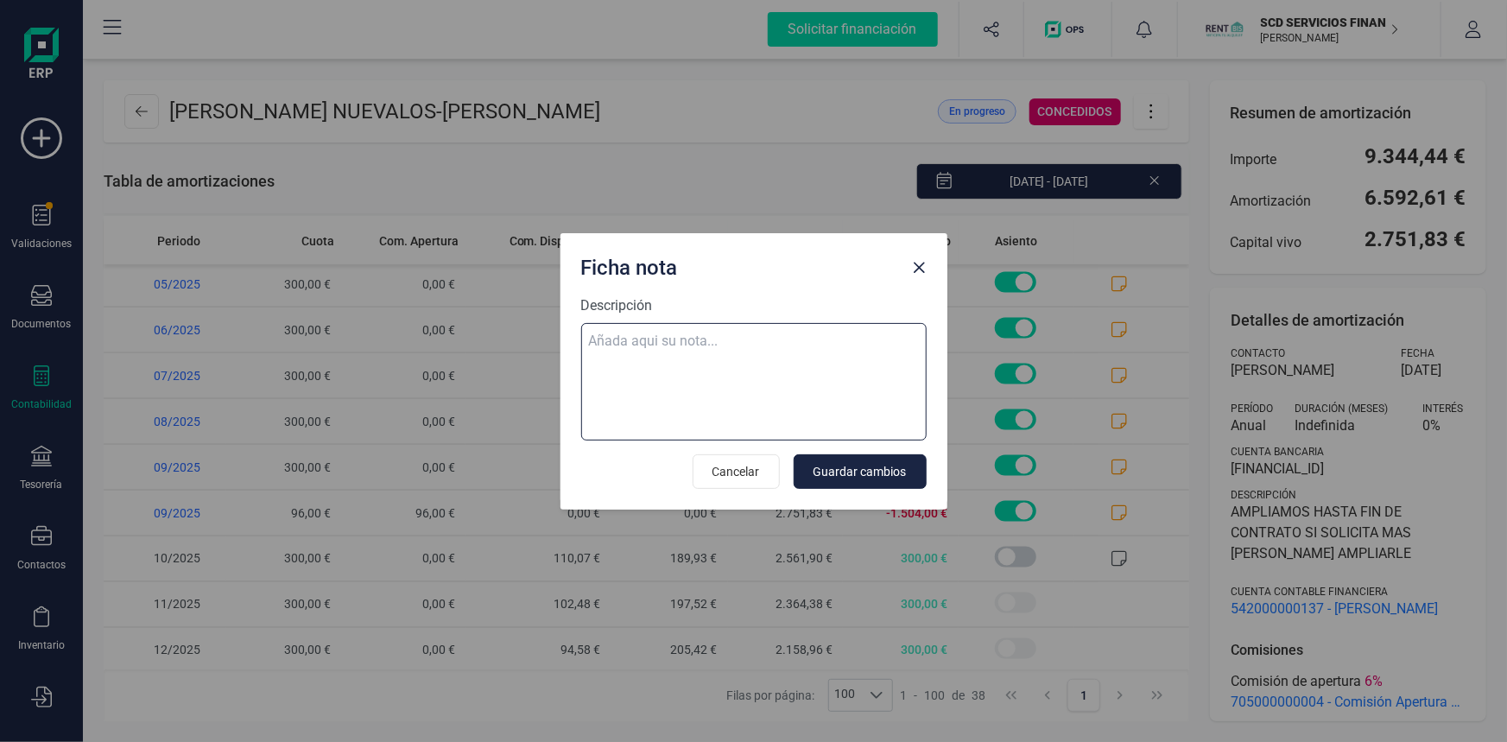
click at [682, 339] on textarea "Descripción" at bounding box center [753, 381] width 345 height 117
paste textarea "02-oct-25 10 trf. jorge bonora nuevalos 300,00"
type textarea "02-oct-25 10 trf. jorge bonora nuevalos 300,00"
click at [849, 470] on span "Guardar cambios" at bounding box center [859, 471] width 93 height 17
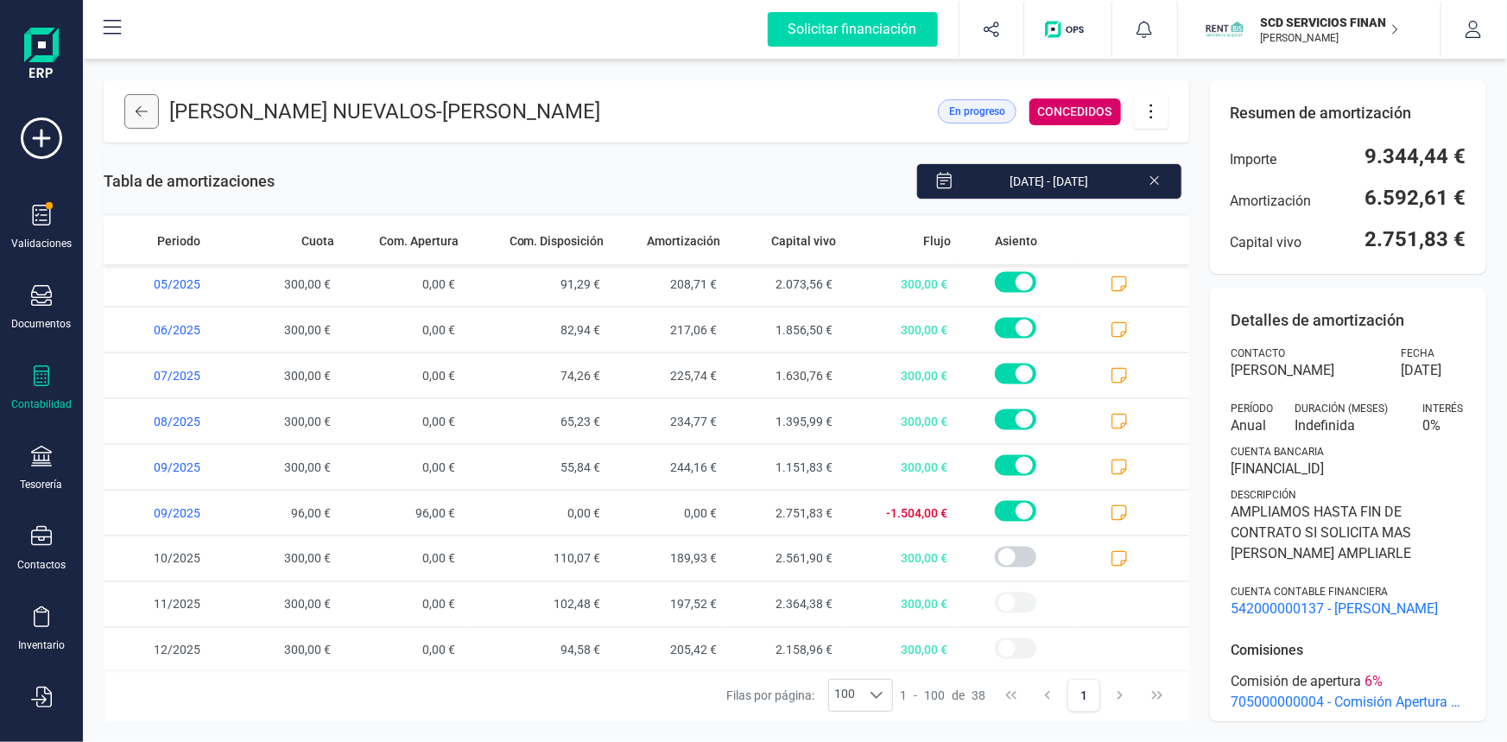
click at [140, 117] on icon at bounding box center [142, 111] width 12 height 14
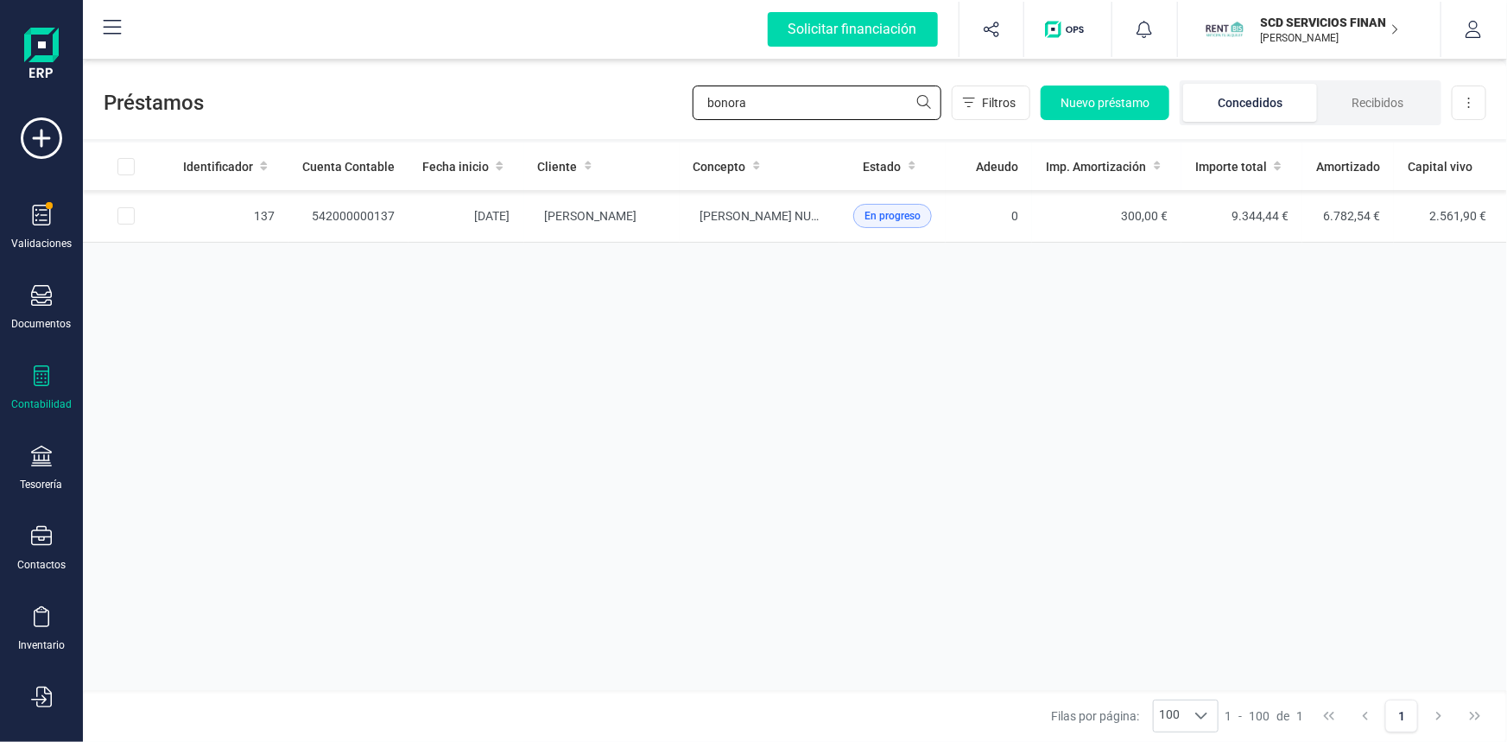
drag, startPoint x: 758, startPoint y: 107, endPoint x: 471, endPoint y: 82, distance: 287.7
click at [471, 82] on div "Préstamos bonora Filtros Nuevo préstamo Concedidos Recibidos Descargar Excel" at bounding box center [795, 99] width 1424 height 79
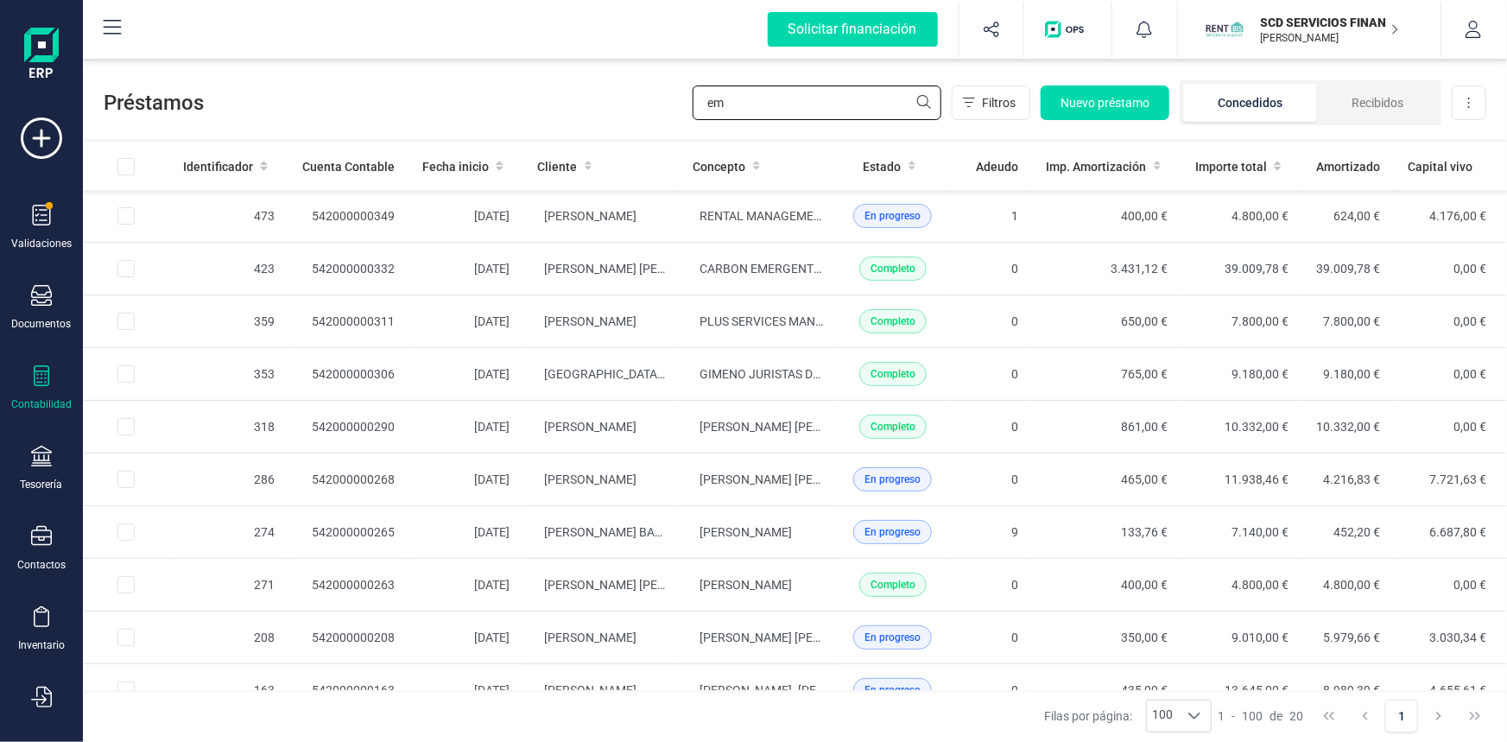
type input "e"
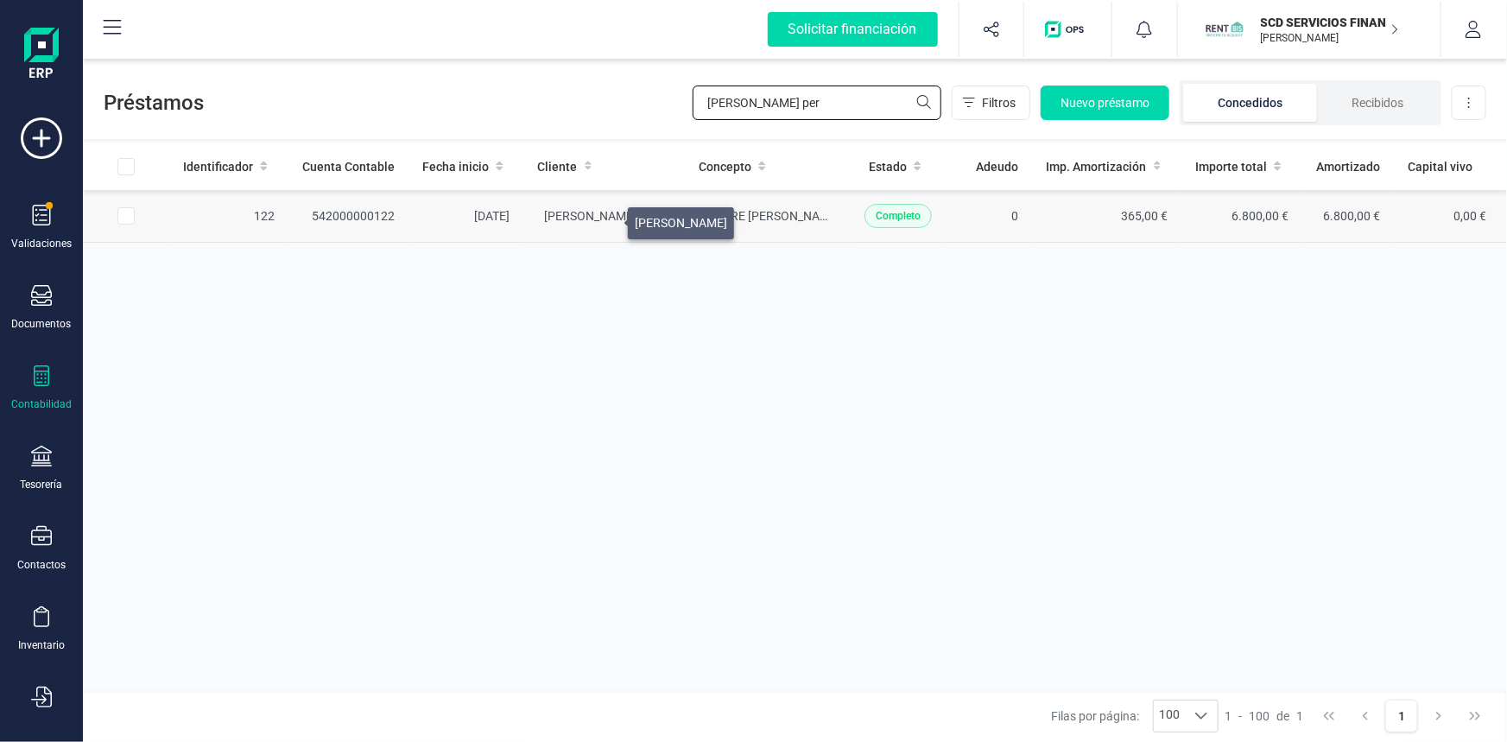
type input "rodriguez per"
click at [607, 218] on span "PALOMA RODRIGUEZ PEREZ" at bounding box center [591, 216] width 92 height 14
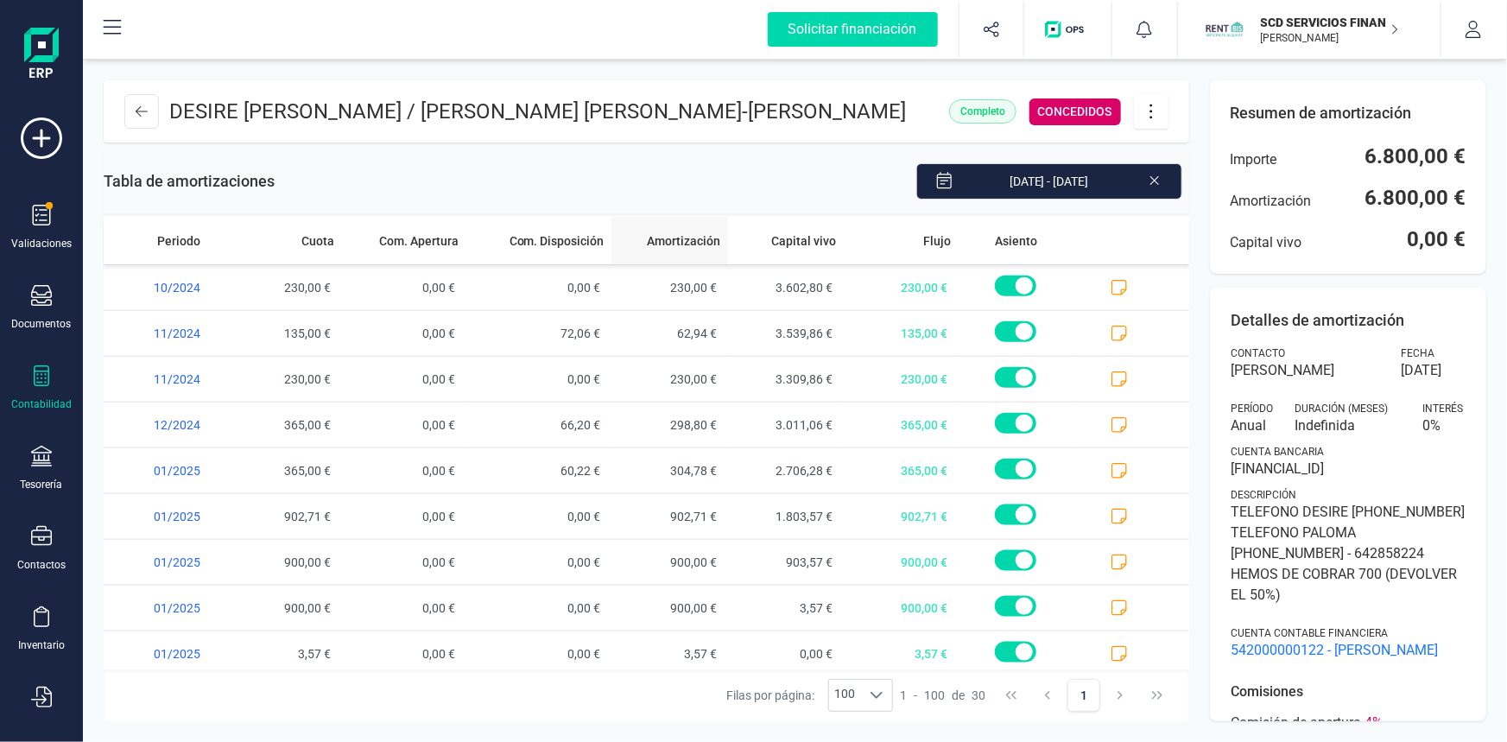
scroll to position [964, 0]
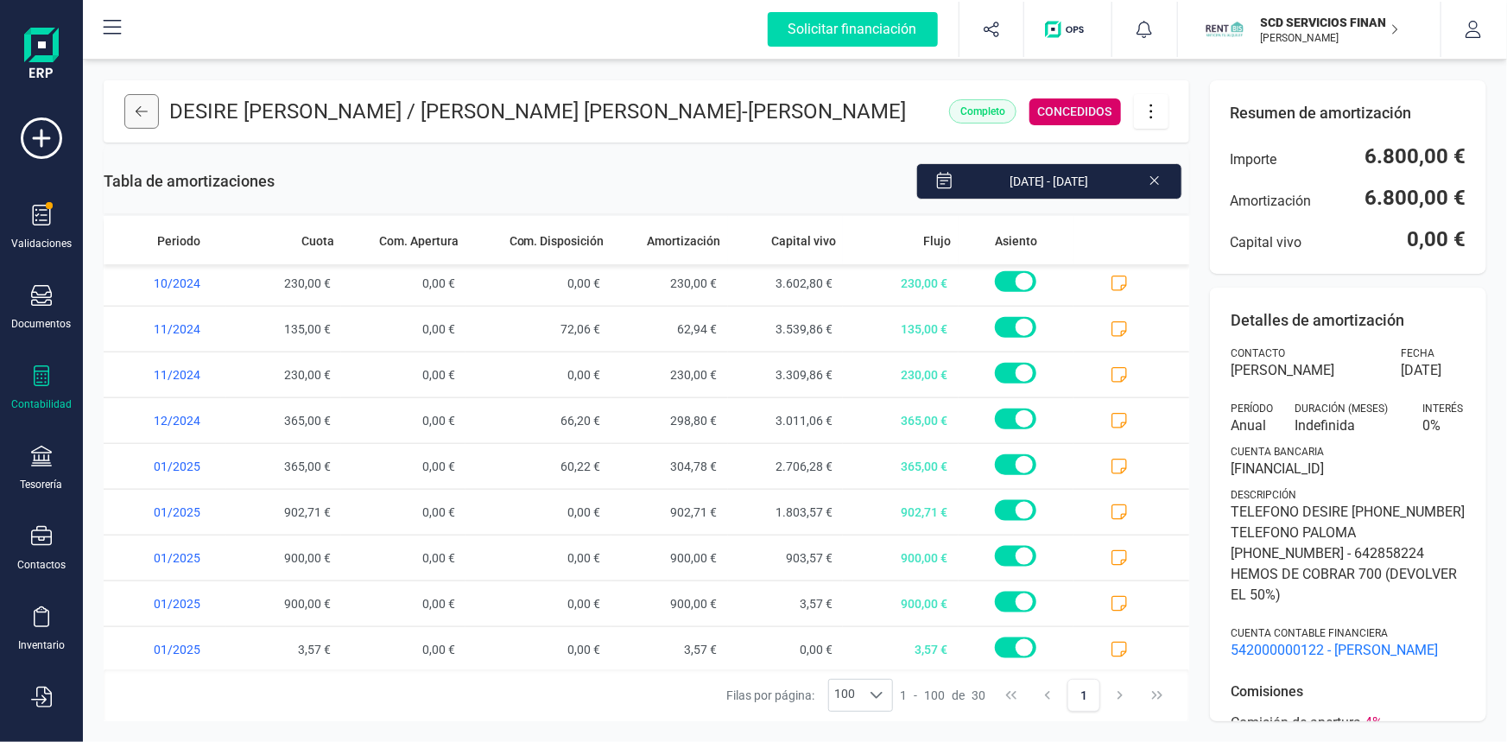
click at [140, 117] on icon at bounding box center [142, 111] width 12 height 14
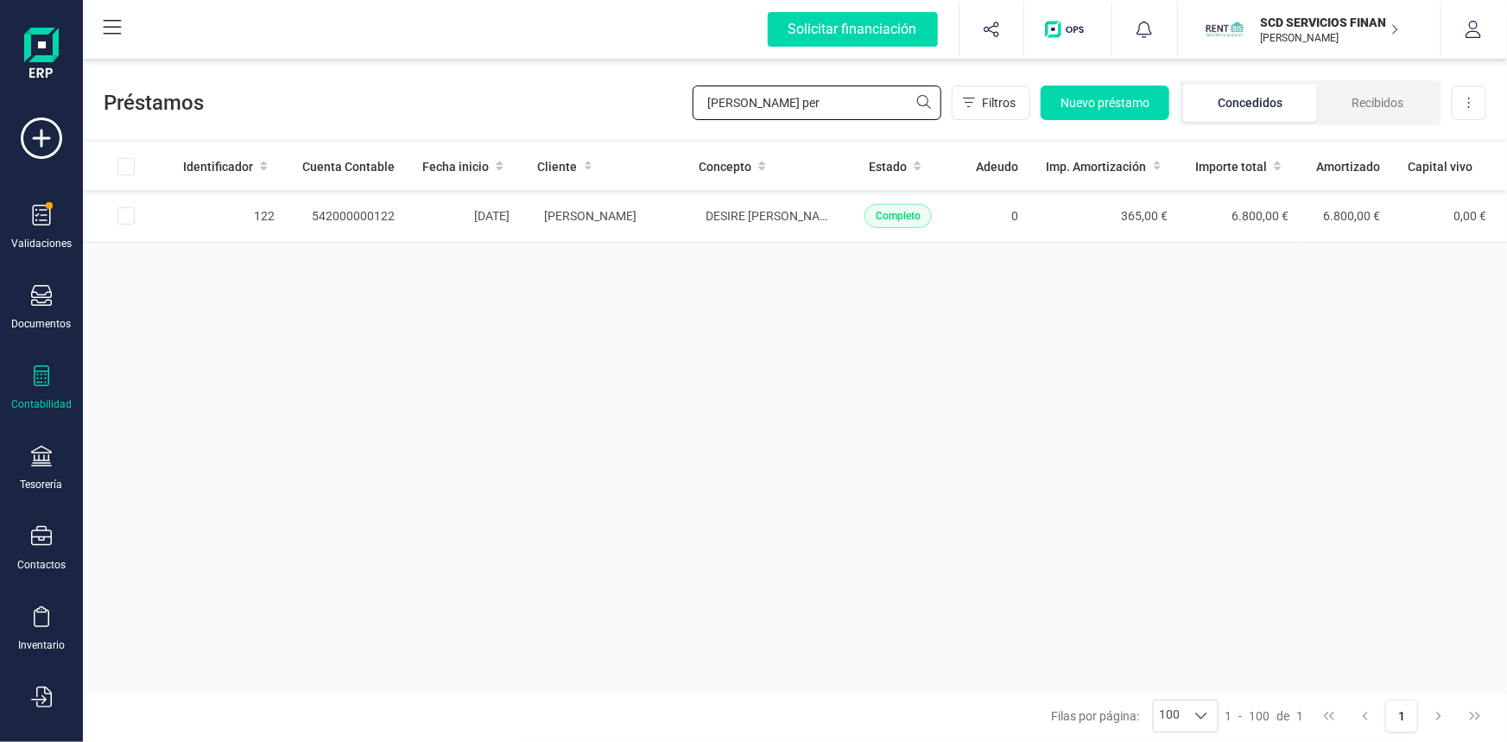
drag, startPoint x: 705, startPoint y: 98, endPoint x: 828, endPoint y: 98, distance: 123.5
click at [828, 98] on input "rodriguez per" at bounding box center [816, 102] width 249 height 35
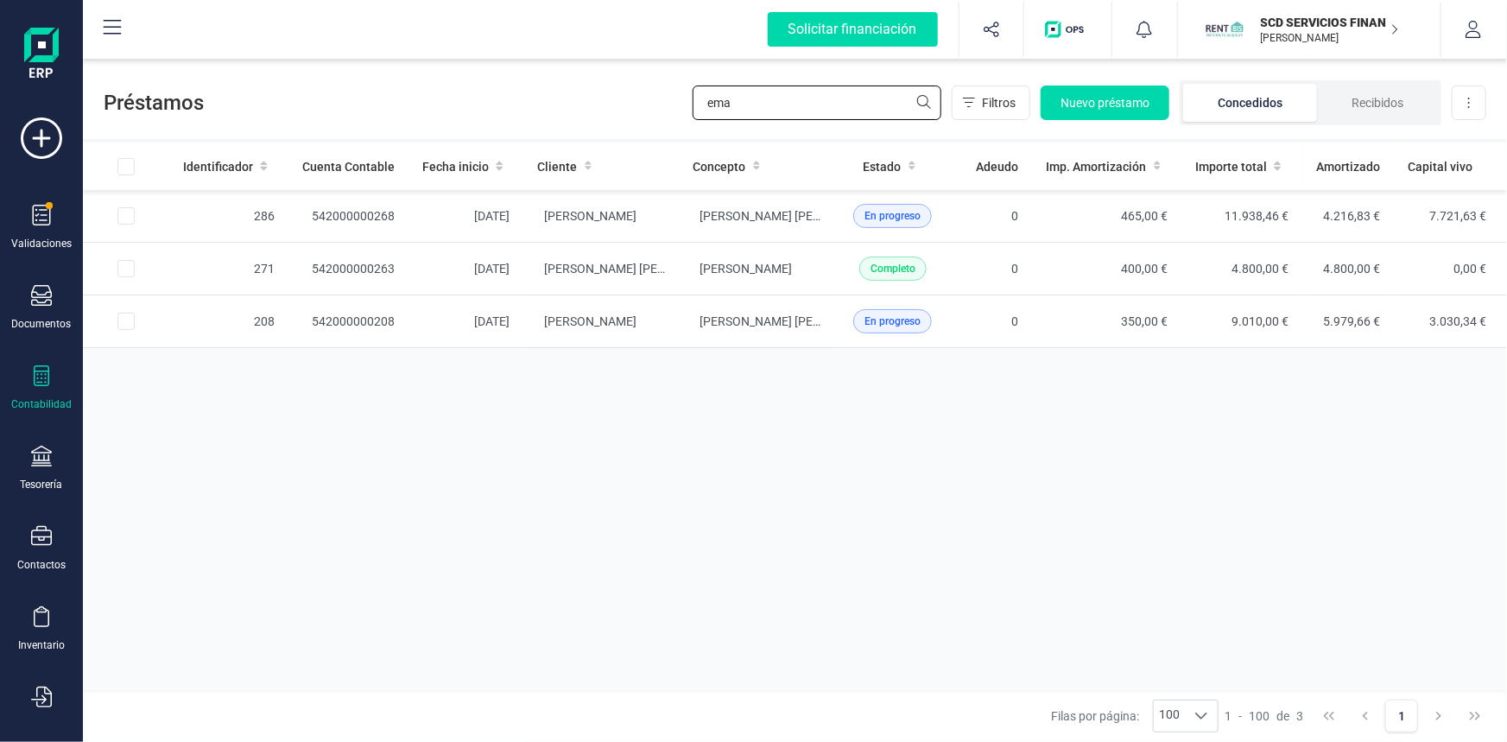
drag, startPoint x: 802, startPoint y: 103, endPoint x: 390, endPoint y: 72, distance: 413.0
click at [390, 72] on div "Préstamos ema Filtros Nuevo préstamo Concedidos Recibidos Descargar Excel" at bounding box center [795, 99] width 1424 height 79
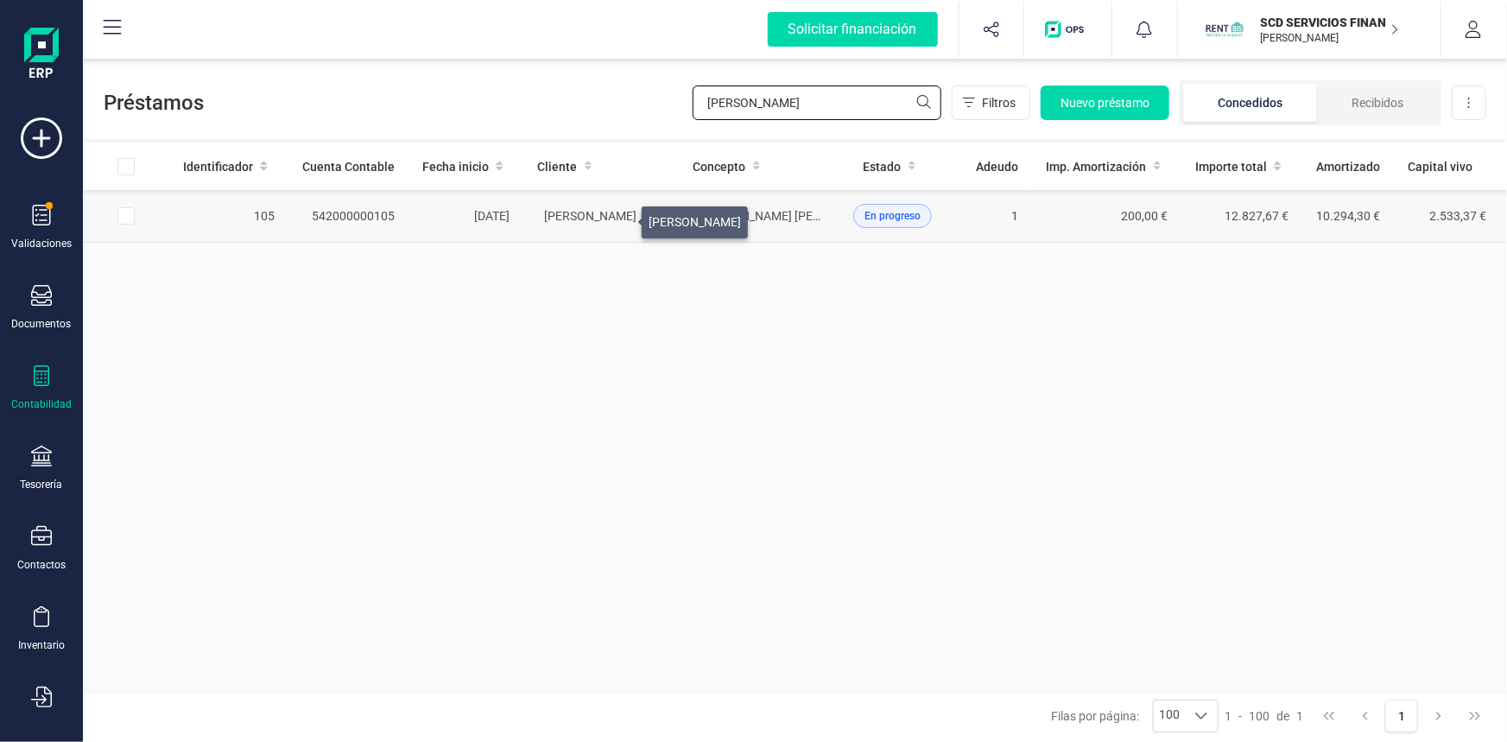
type input "rafael blanc"
click at [621, 218] on span "RAFAEL BLANCO ESTRADA" at bounding box center [591, 216] width 92 height 14
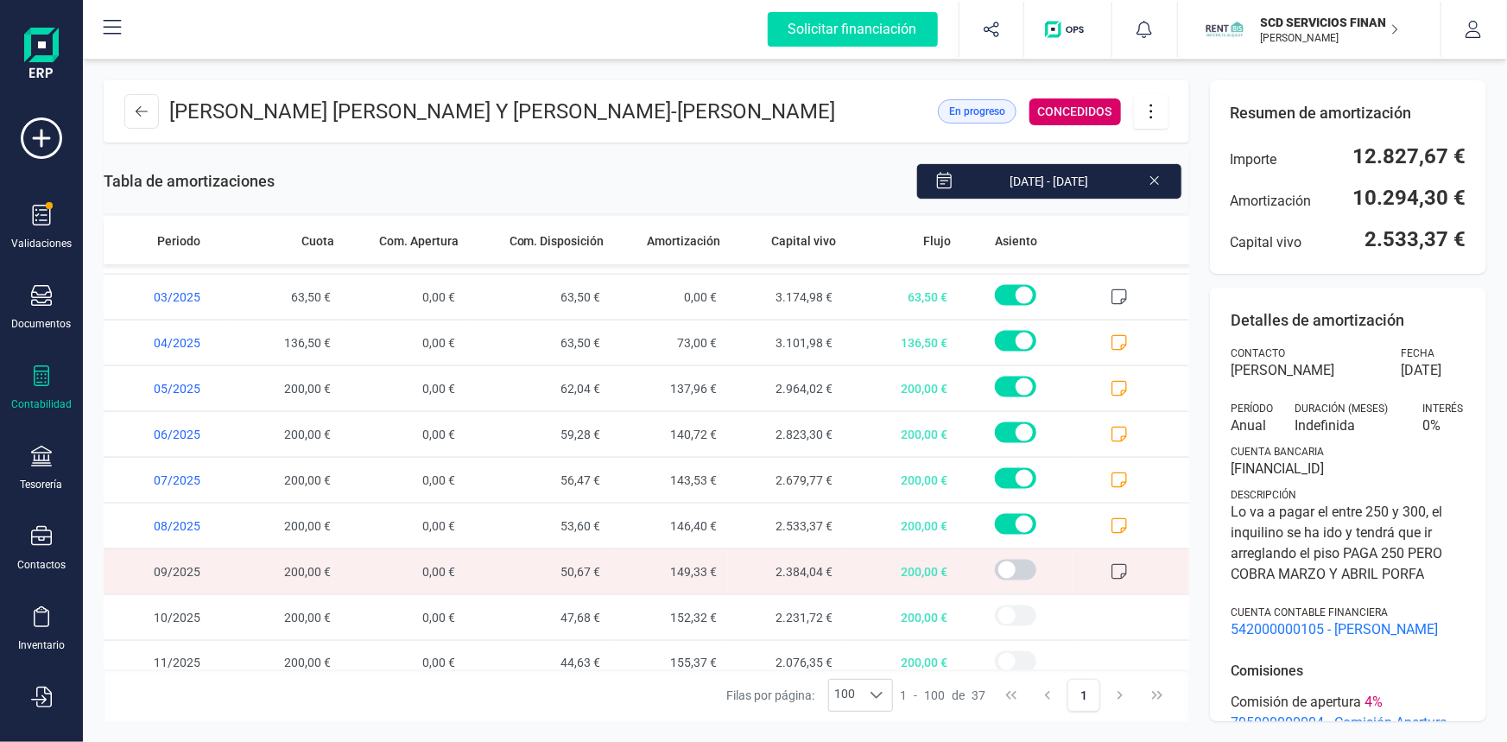
scroll to position [1284, 0]
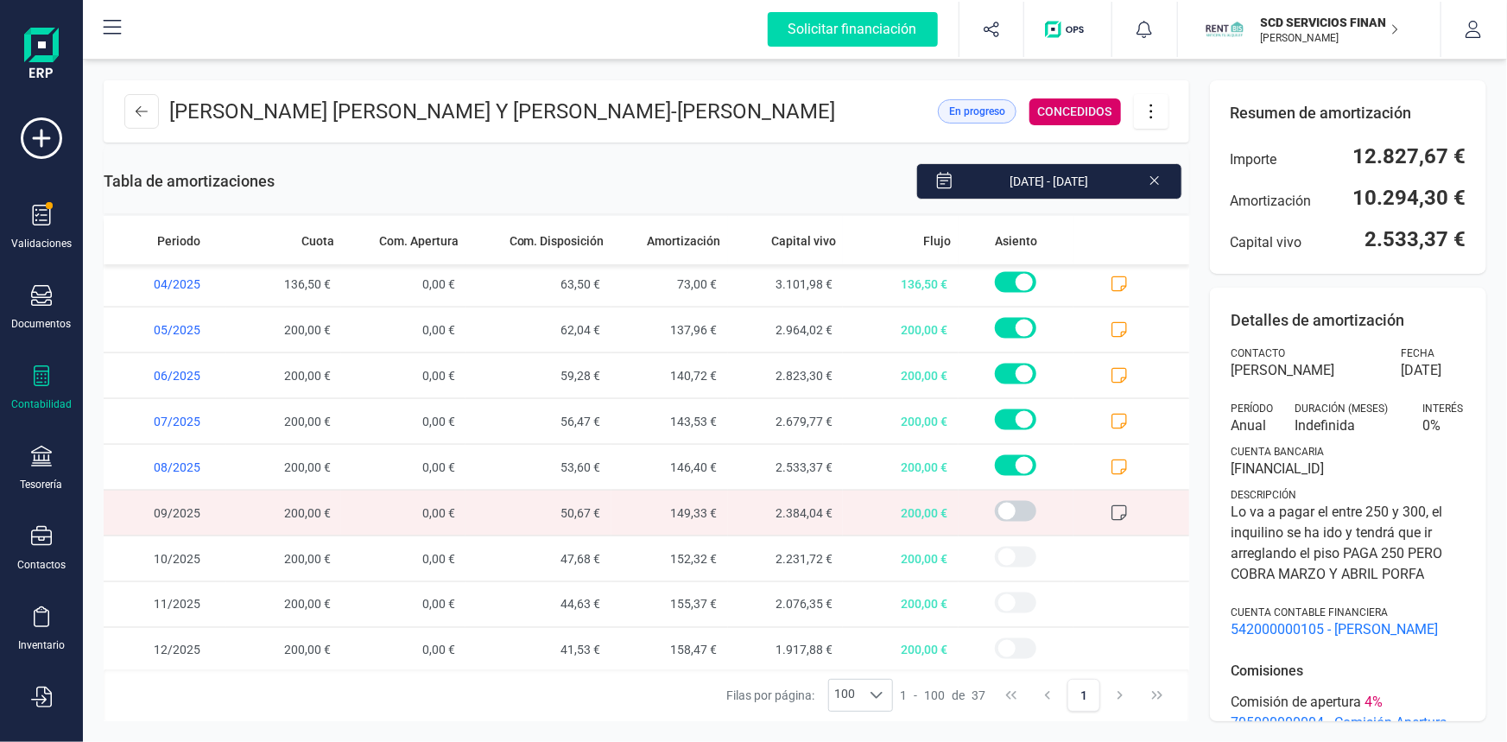
click at [1110, 504] on icon at bounding box center [1118, 512] width 17 height 17
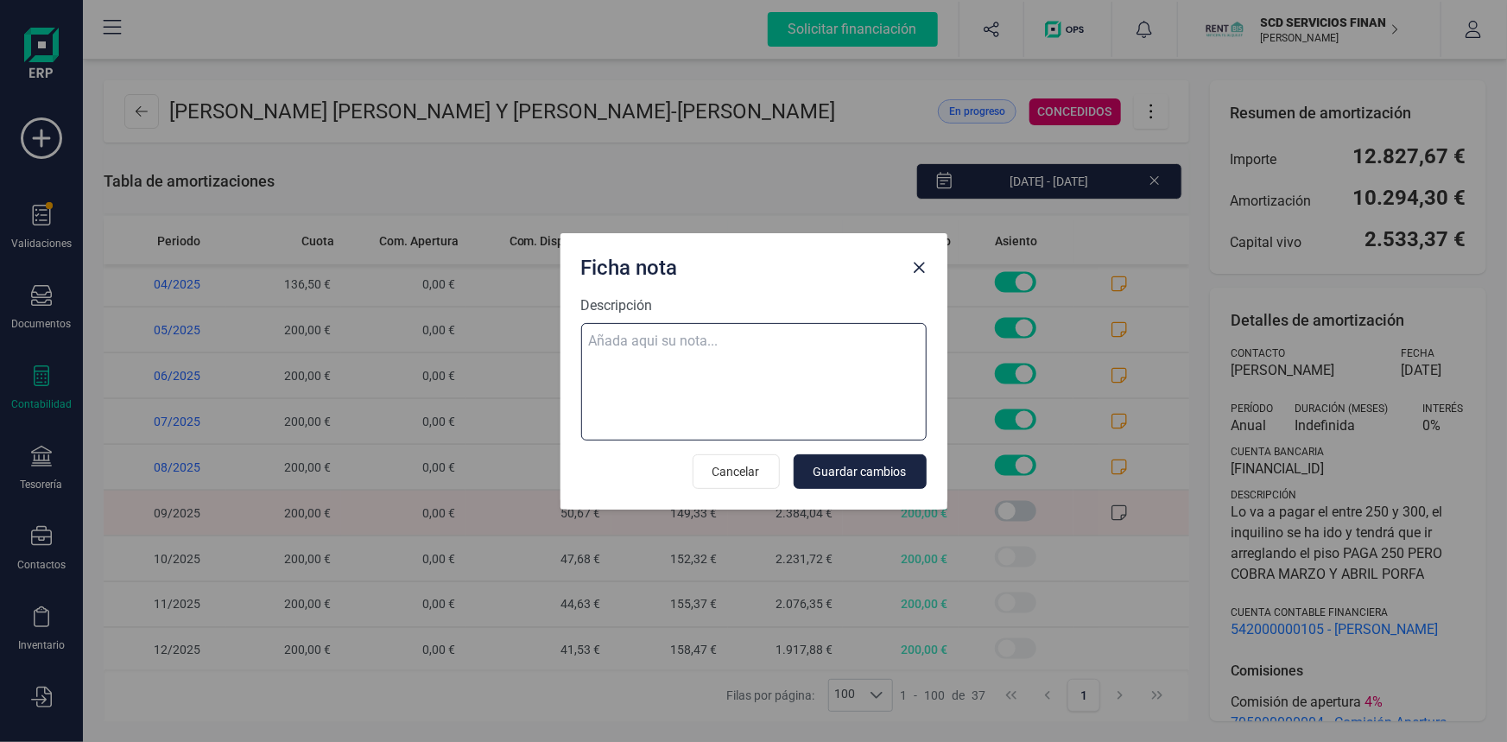
click at [639, 342] on textarea "Descripción" at bounding box center [753, 381] width 345 height 117
paste textarea "02-oct-25 10 trf. emma rodriguez perez 200,00"
type textarea "02-oct-25 10 trf. emma rodriguez perez 200,00"
click at [856, 471] on span "Guardar cambios" at bounding box center [859, 471] width 93 height 17
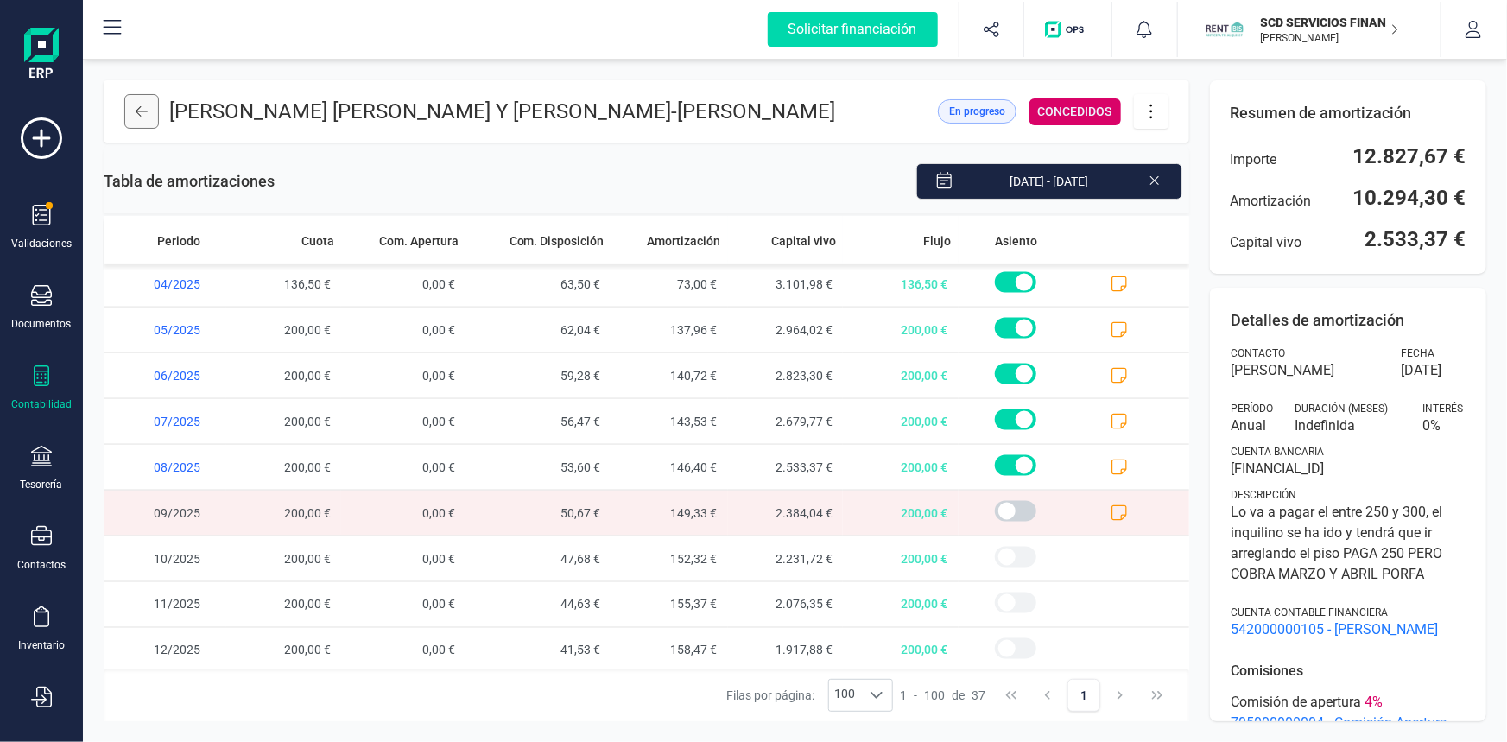
click at [138, 108] on icon at bounding box center [142, 111] width 12 height 10
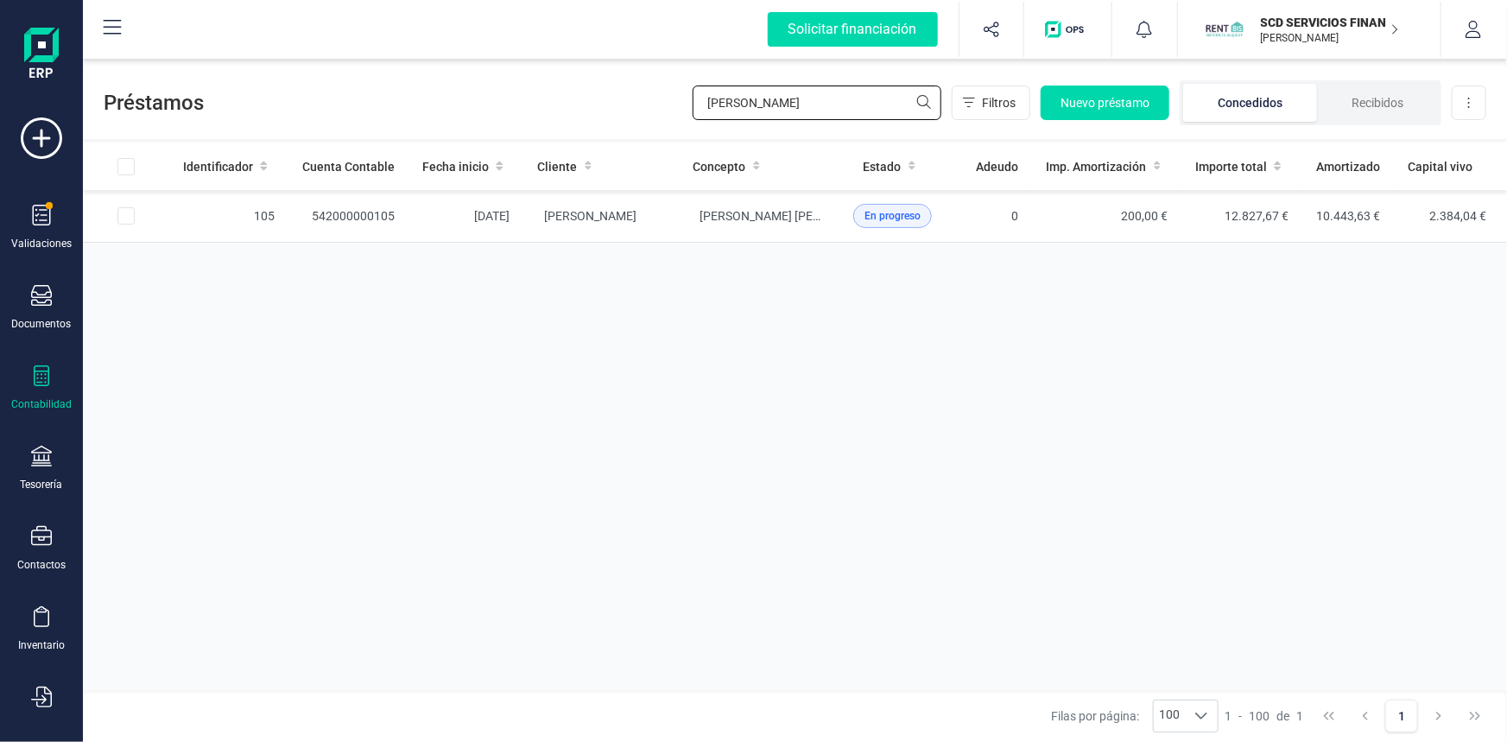
drag, startPoint x: 738, startPoint y: 108, endPoint x: 544, endPoint y: 90, distance: 195.1
click at [546, 91] on div "Préstamos rafael blanc Filtros Nuevo préstamo Concedidos Recibidos Descargar Ex…" at bounding box center [795, 99] width 1424 height 79
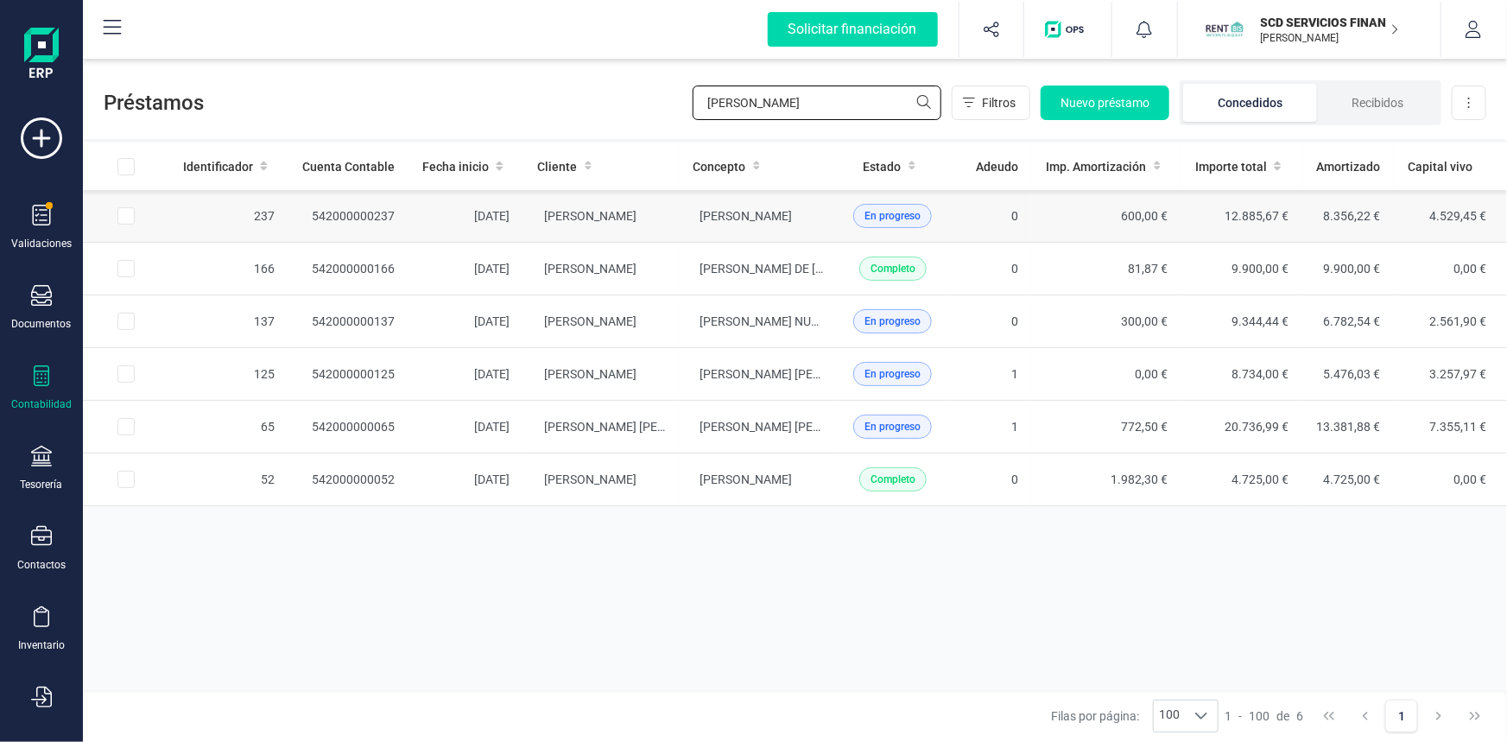
type input "jorge"
click at [764, 205] on td "JORGE MARTIN MORENO" at bounding box center [760, 216] width 161 height 53
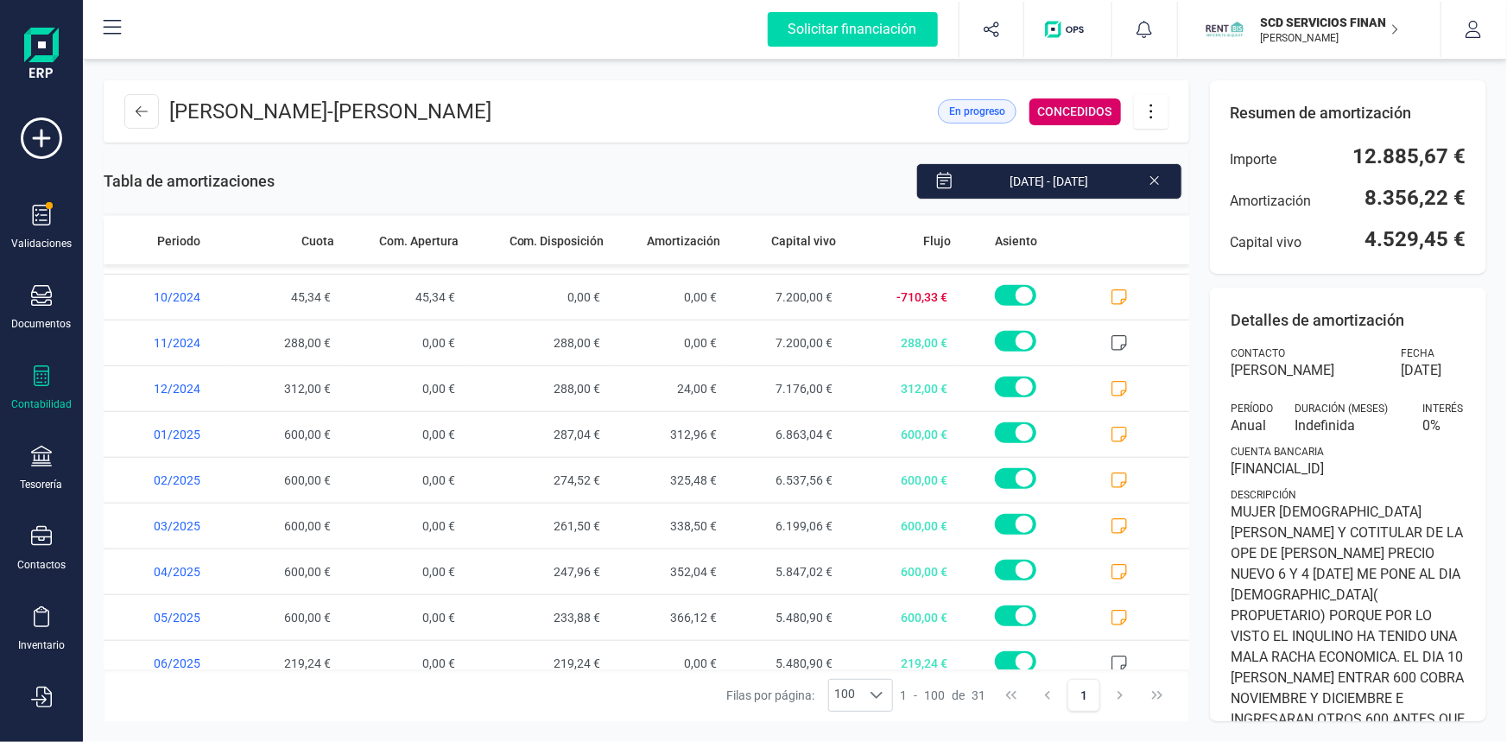
scroll to position [1010, 0]
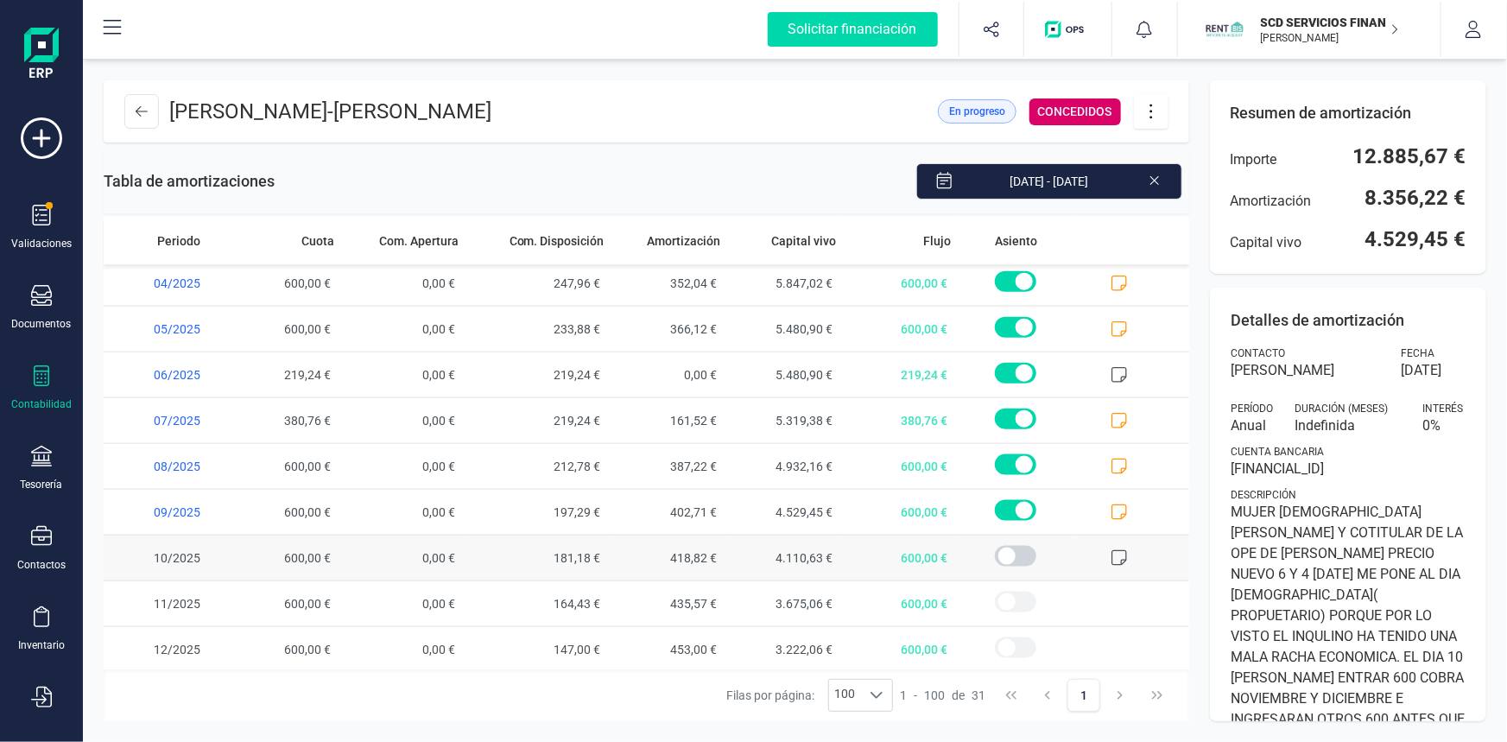
click at [1110, 551] on icon at bounding box center [1118, 557] width 17 height 17
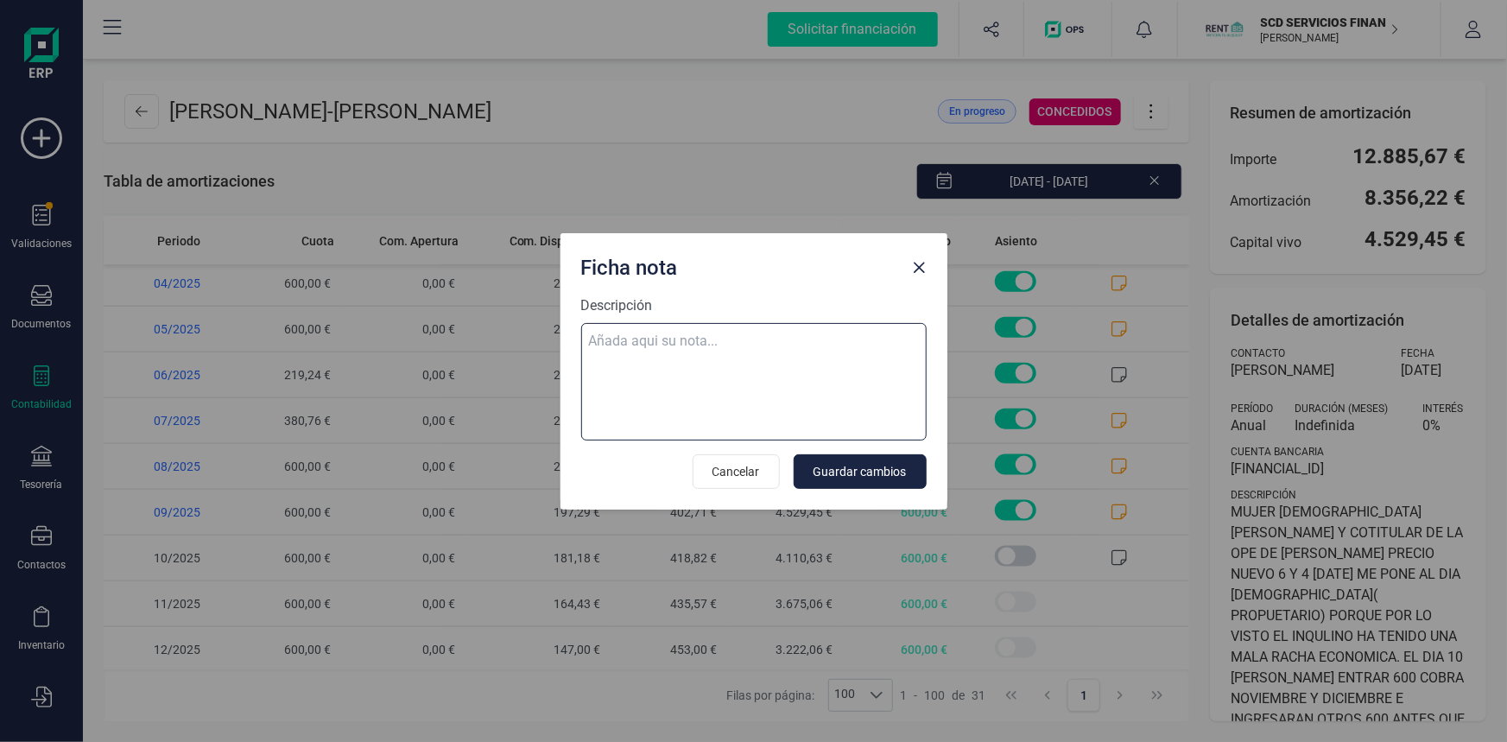
click at [593, 337] on textarea "Descripción" at bounding box center [753, 381] width 345 height 117
paste textarea "02-oct-25 10 trf. jorge martin moreno"
click at [845, 333] on textarea "02-oct-25 10 trf. jorge martin moreno" at bounding box center [753, 381] width 345 height 117
type textarea "02-oct-25 10 trf. jorge martin moreno 600"
click at [875, 468] on span "Guardar cambios" at bounding box center [859, 471] width 93 height 17
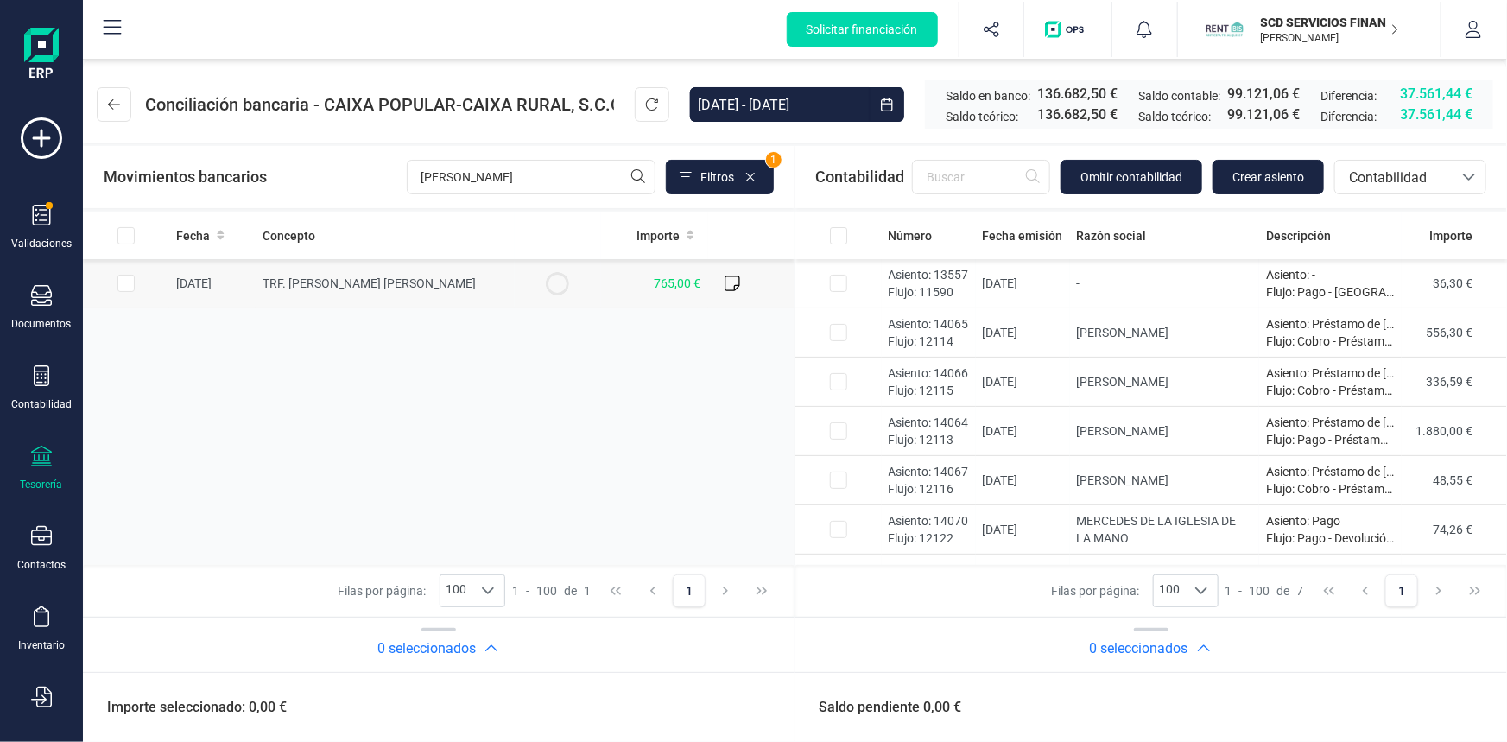
type input "[PERSON_NAME]"
click at [123, 279] on input "Row Selected 5a4db0aa-6c89-437c-8a46-9574b14fb637" at bounding box center [125, 283] width 17 height 17
checkbox input "true"
click at [1411, 173] on span "Contabilidad" at bounding box center [1394, 178] width 104 height 21
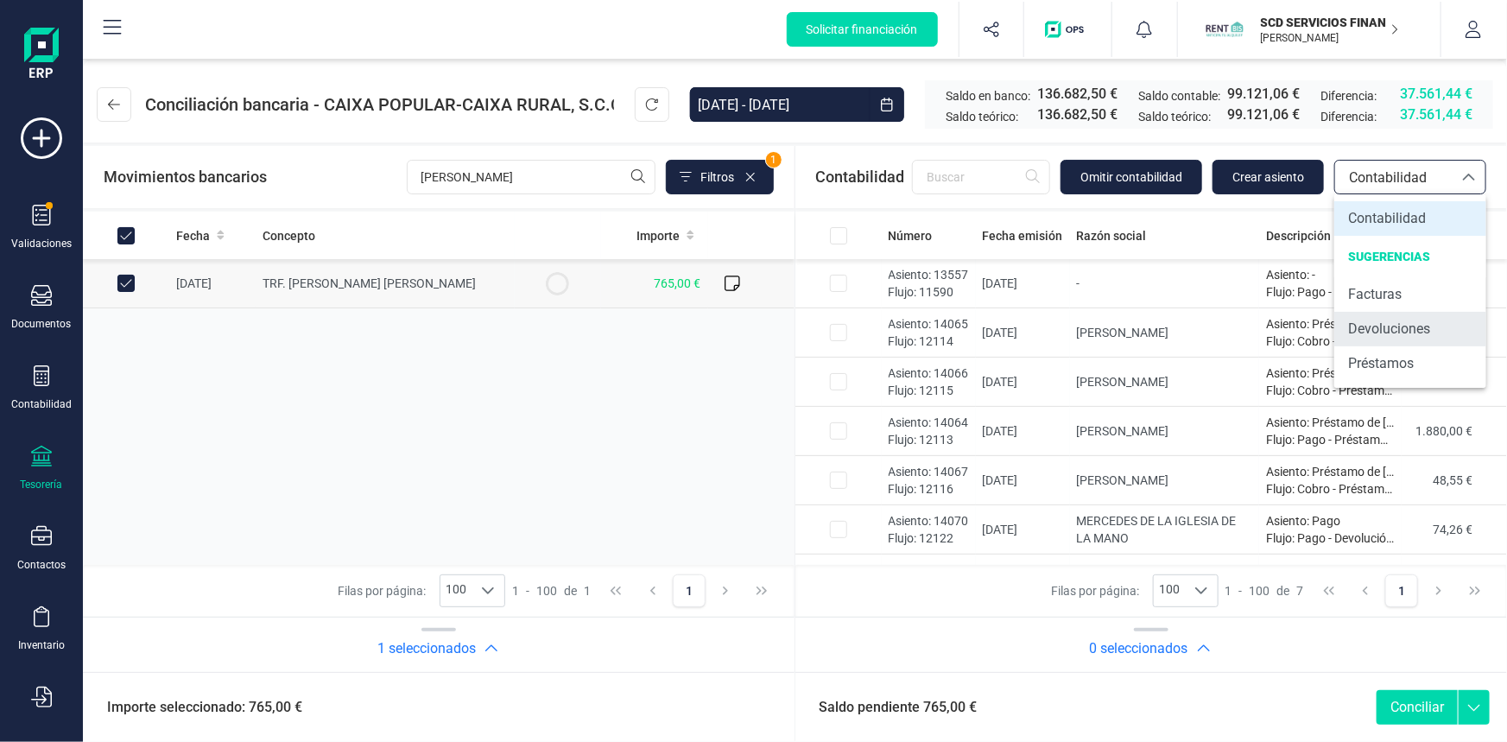
drag, startPoint x: 1399, startPoint y: 332, endPoint x: 1350, endPoint y: 311, distance: 53.4
click at [1398, 332] on span "Devoluciones" at bounding box center [1389, 329] width 82 height 21
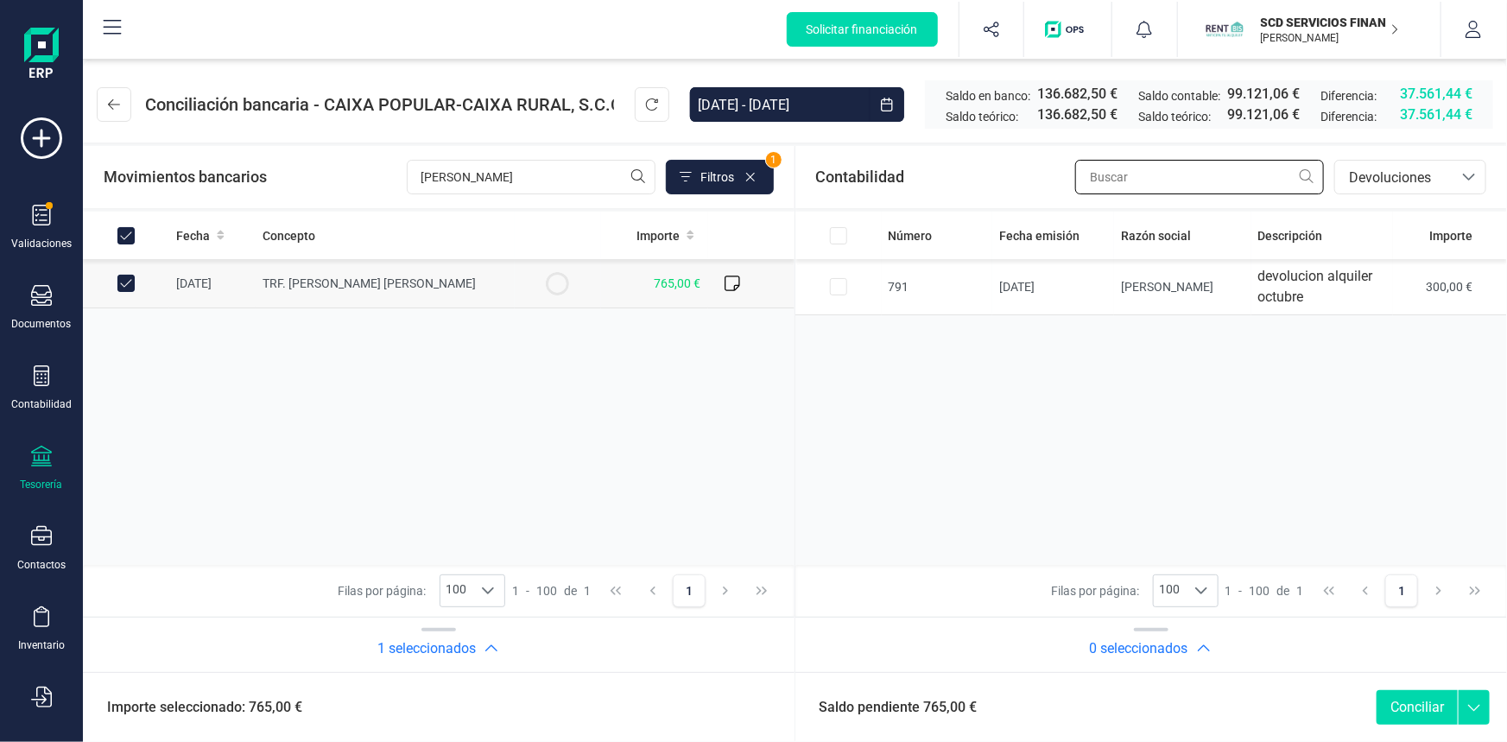
click at [1116, 183] on input "text" at bounding box center [1199, 177] width 249 height 35
click at [833, 288] on input "Row Selected b19c0d32-a64b-4897-9a47-2a4acd94fae0" at bounding box center [838, 286] width 17 height 17
checkbox input "true"
click at [1459, 176] on div at bounding box center [1468, 177] width 33 height 33
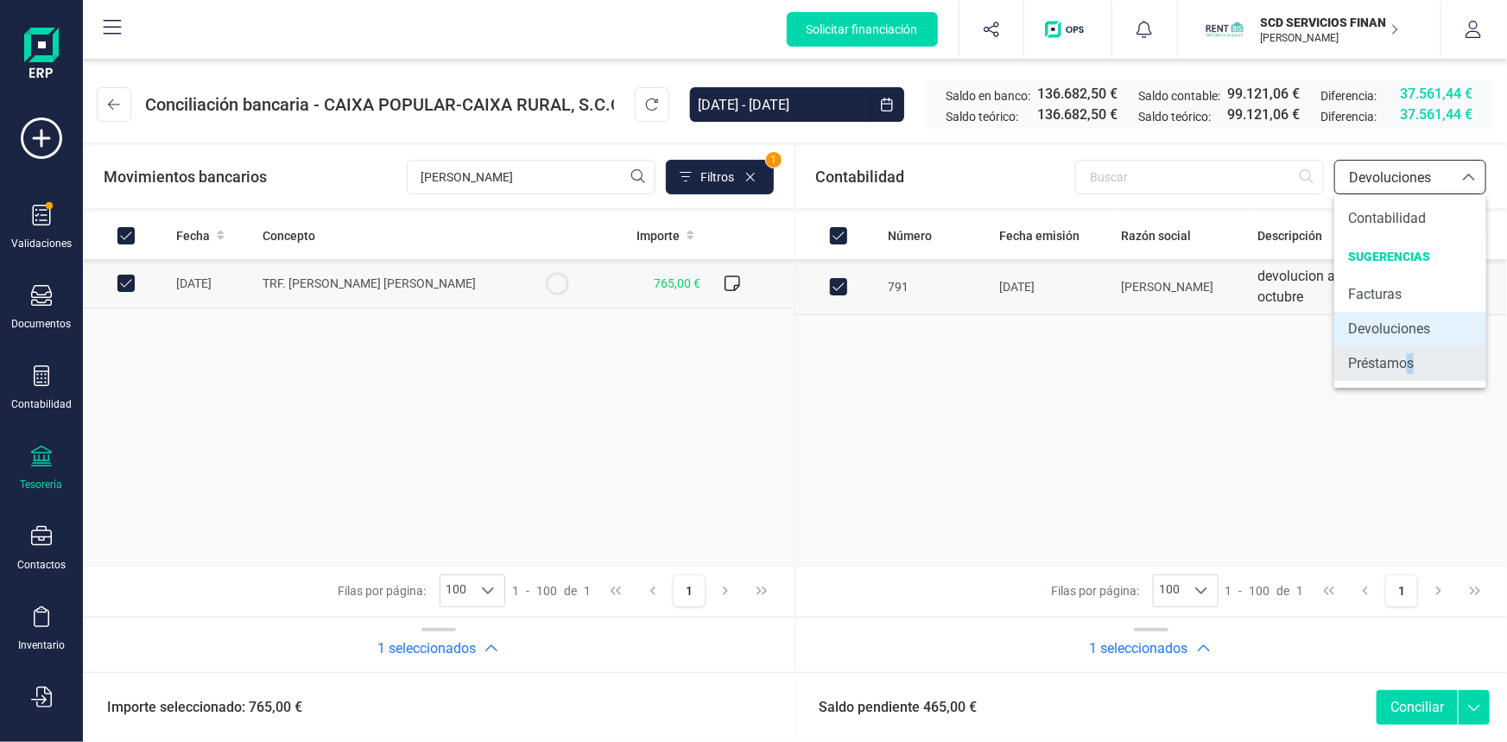
click at [1411, 363] on span "Préstamos" at bounding box center [1381, 363] width 66 height 21
checkbox input "false"
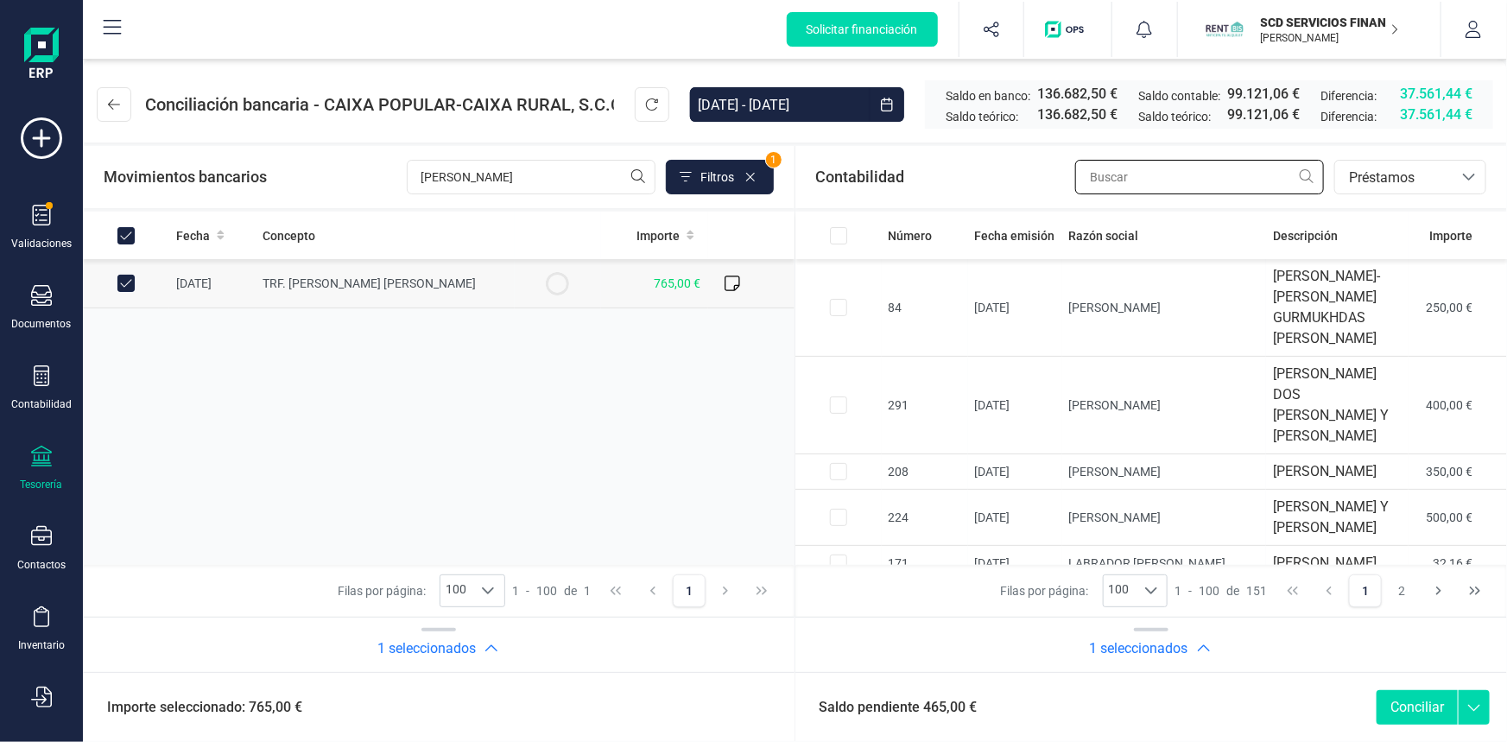
click at [1114, 175] on input "text" at bounding box center [1199, 177] width 249 height 35
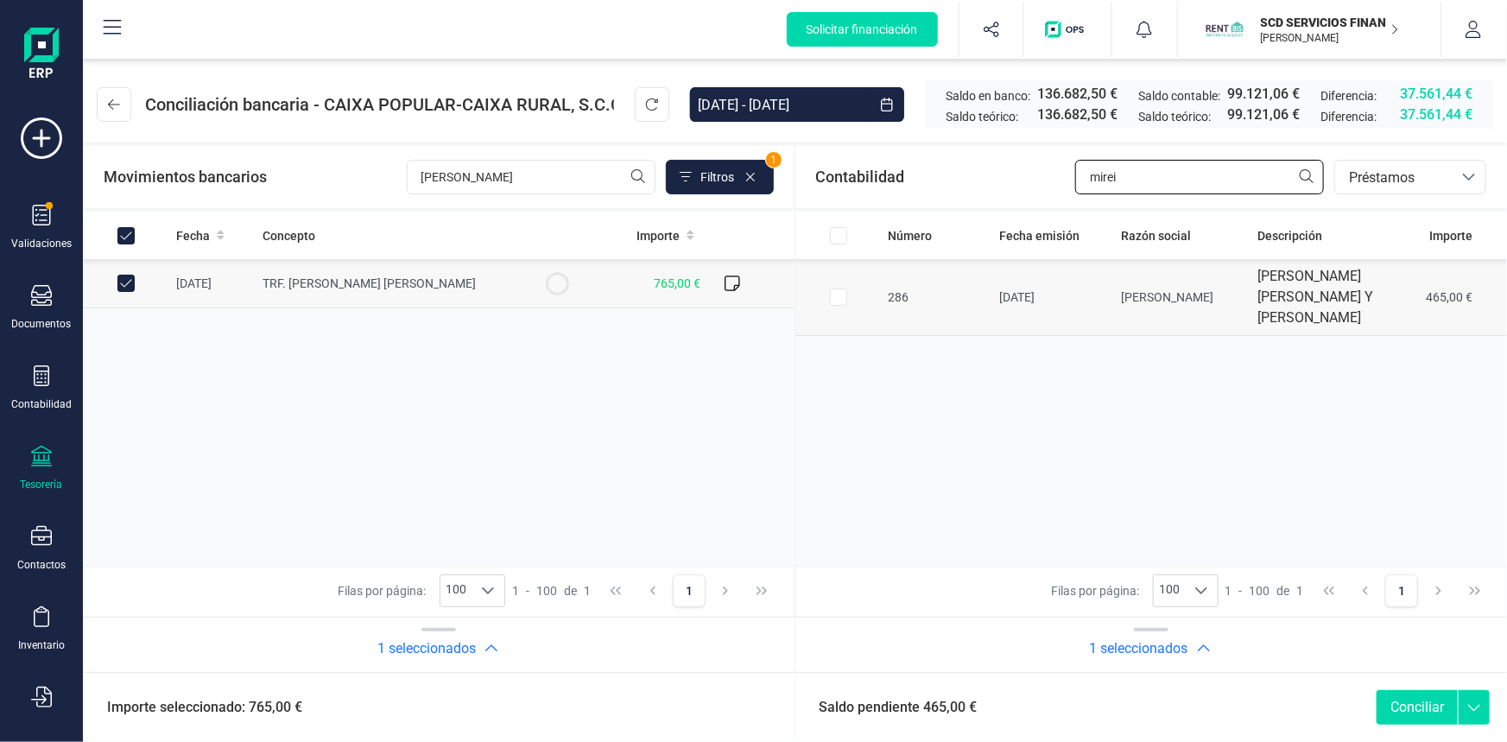
type input "mirei"
click at [837, 305] on input "Row Selected 96e70516-2523-4d80-9cd1-718672d4cfad" at bounding box center [838, 296] width 17 height 17
checkbox input "true"
click at [1410, 708] on button "Conciliar" at bounding box center [1416, 707] width 81 height 35
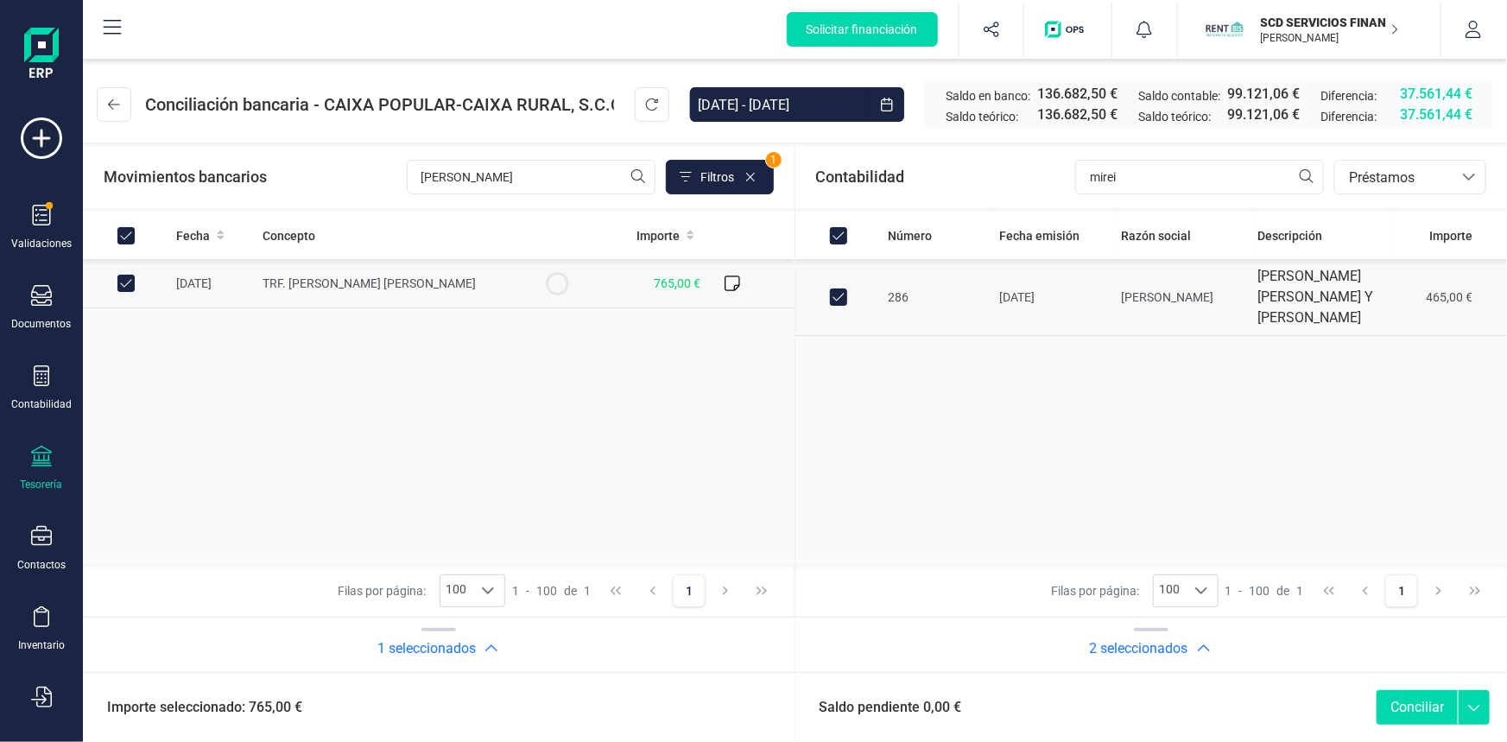
checkbox input "false"
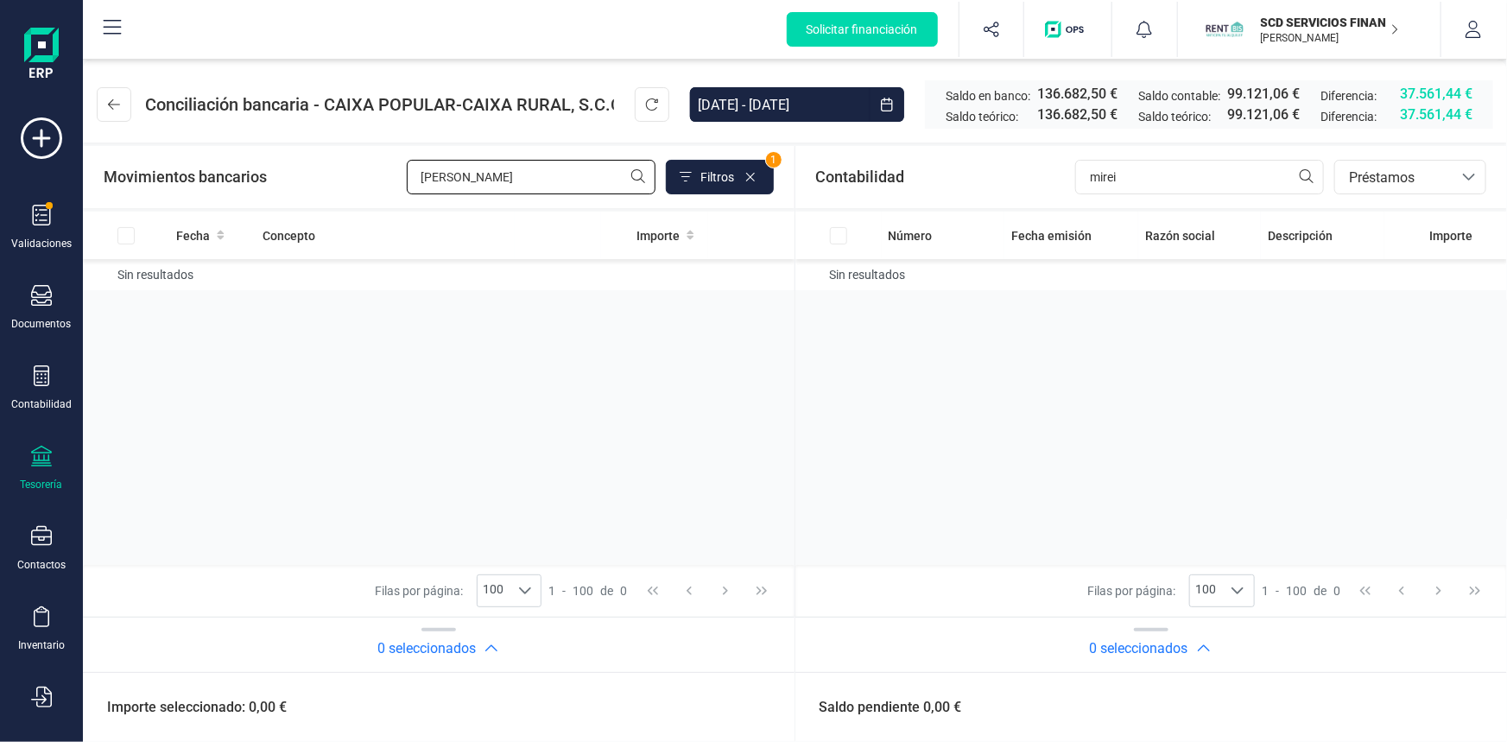
drag, startPoint x: 480, startPoint y: 178, endPoint x: 176, endPoint y: 180, distance: 303.9
click at [177, 181] on div "Movimientos bancarios ramos Filtros 1" at bounding box center [439, 177] width 670 height 35
type input "moha"
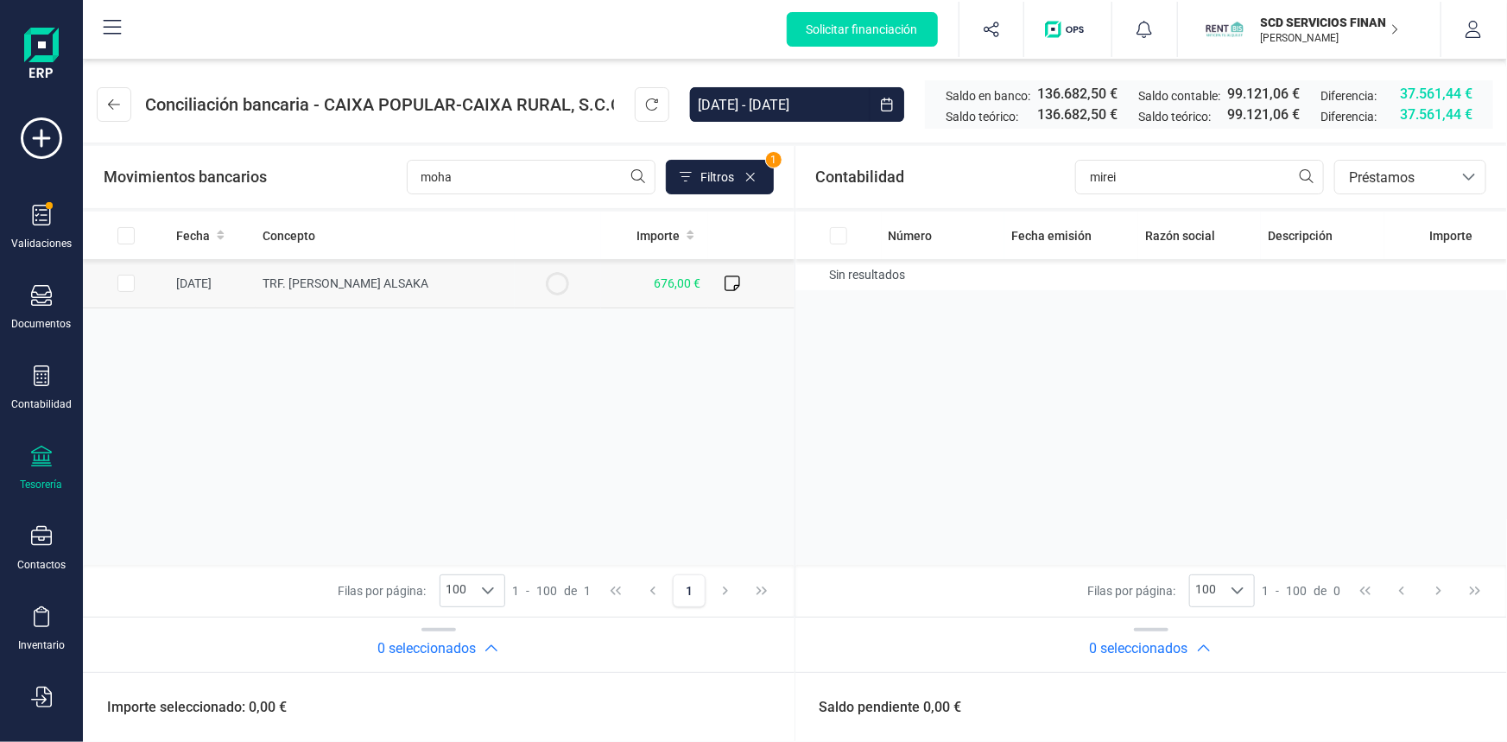
click at [125, 283] on input "Row Selected d468357d-0fdc-48d1-a8da-9488afacfaee" at bounding box center [125, 283] width 17 height 17
checkbox input "true"
drag, startPoint x: 1137, startPoint y: 171, endPoint x: 891, endPoint y: 174, distance: 246.1
click at [898, 173] on div "Contabilidad mirei bancos.conciliacion.modal.headerLoan bancos.conciliacion.mod…" at bounding box center [1151, 177] width 712 height 62
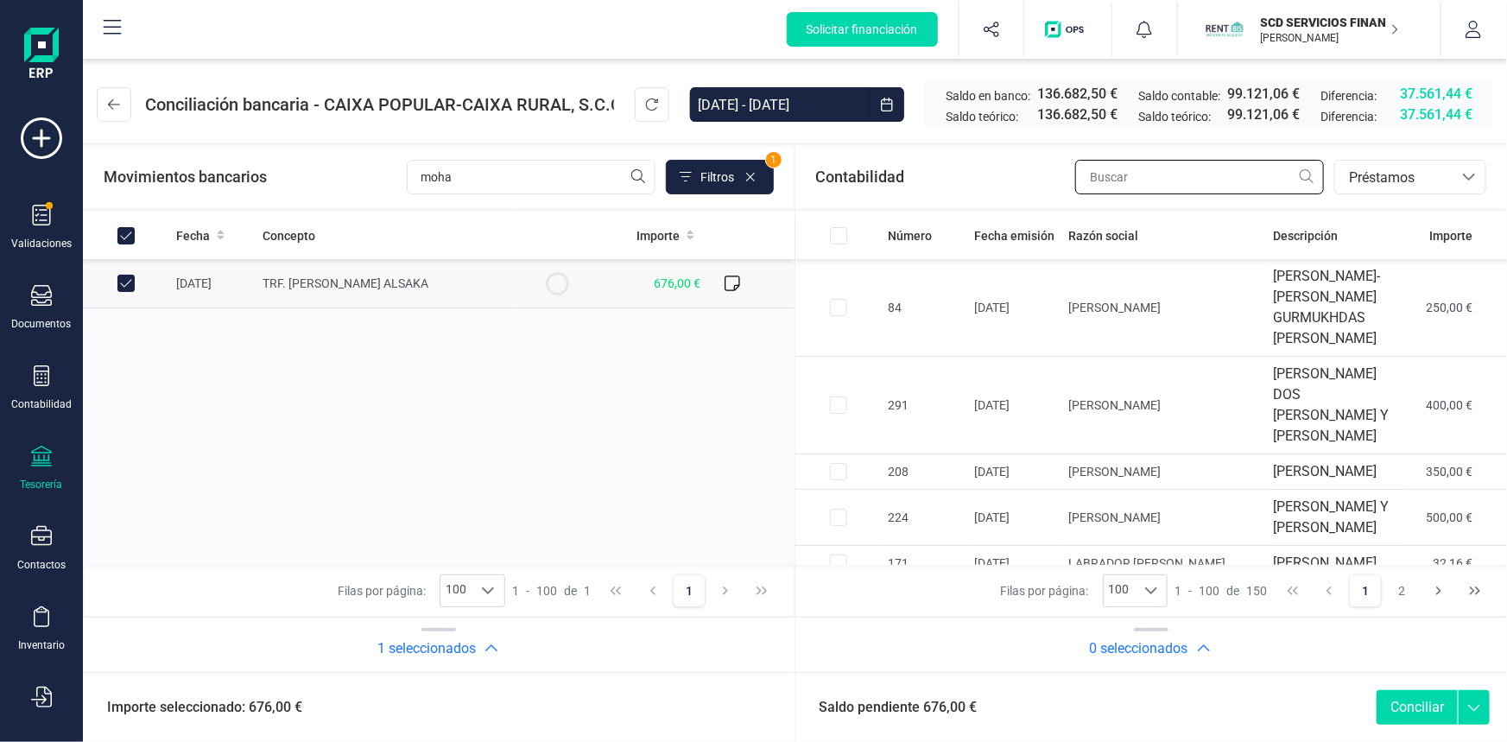
click at [1095, 186] on input "text" at bounding box center [1199, 177] width 249 height 35
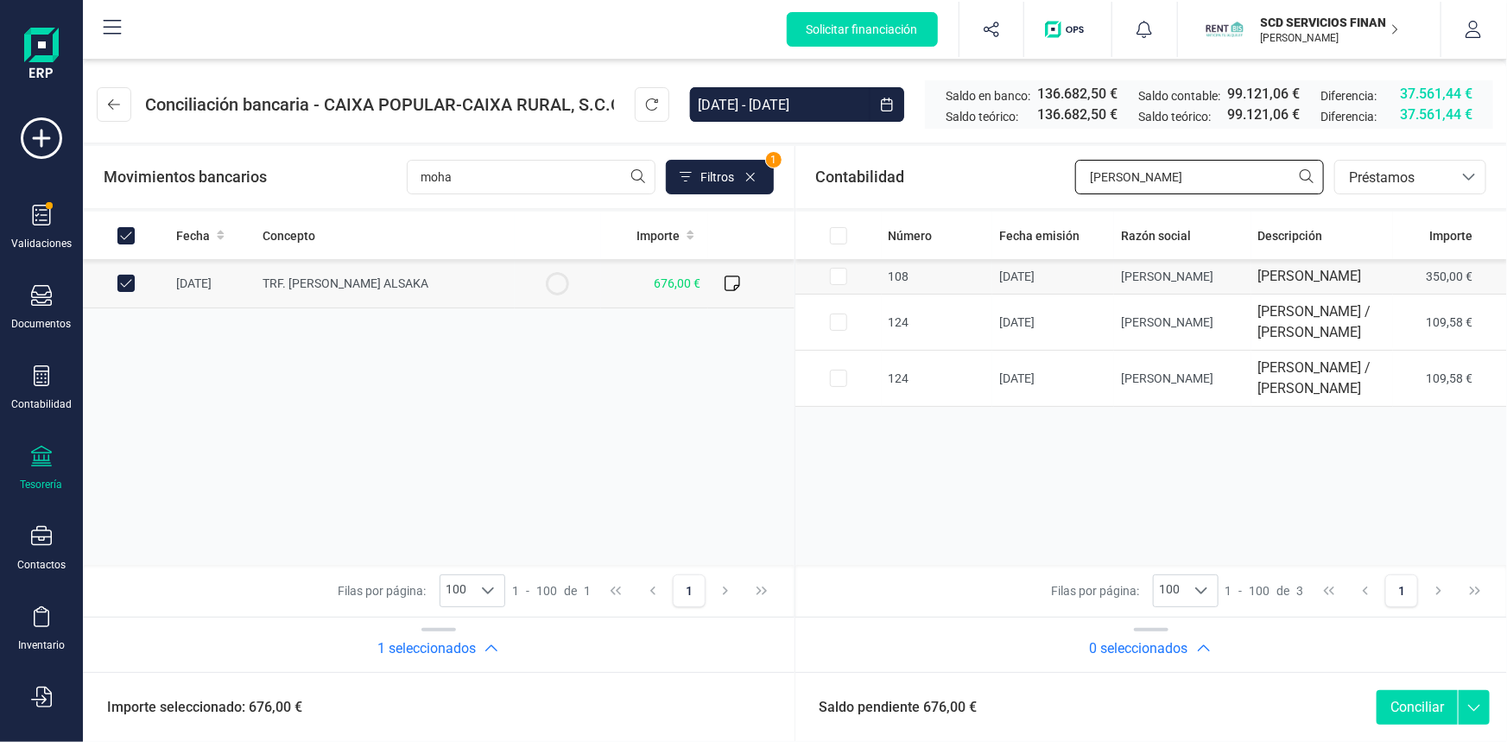
type input "[PERSON_NAME]"
click at [837, 281] on input "Row Selected 310264d8-1fa1-4021-abeb-c7f3ce909907" at bounding box center [838, 276] width 17 height 17
checkbox input "true"
click at [1382, 178] on span "Préstamos" at bounding box center [1394, 178] width 104 height 21
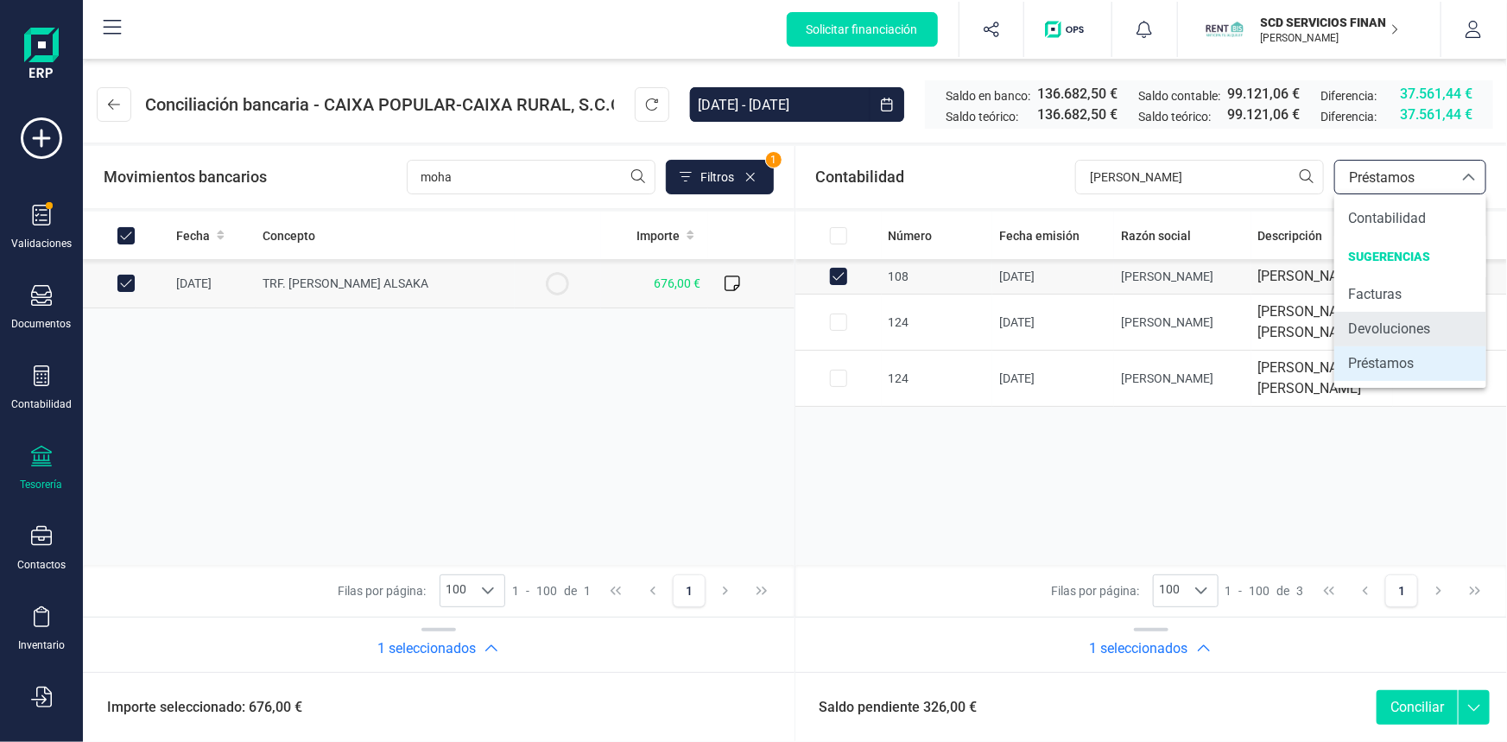
click at [1387, 326] on span "Devoluciones" at bounding box center [1389, 329] width 82 height 21
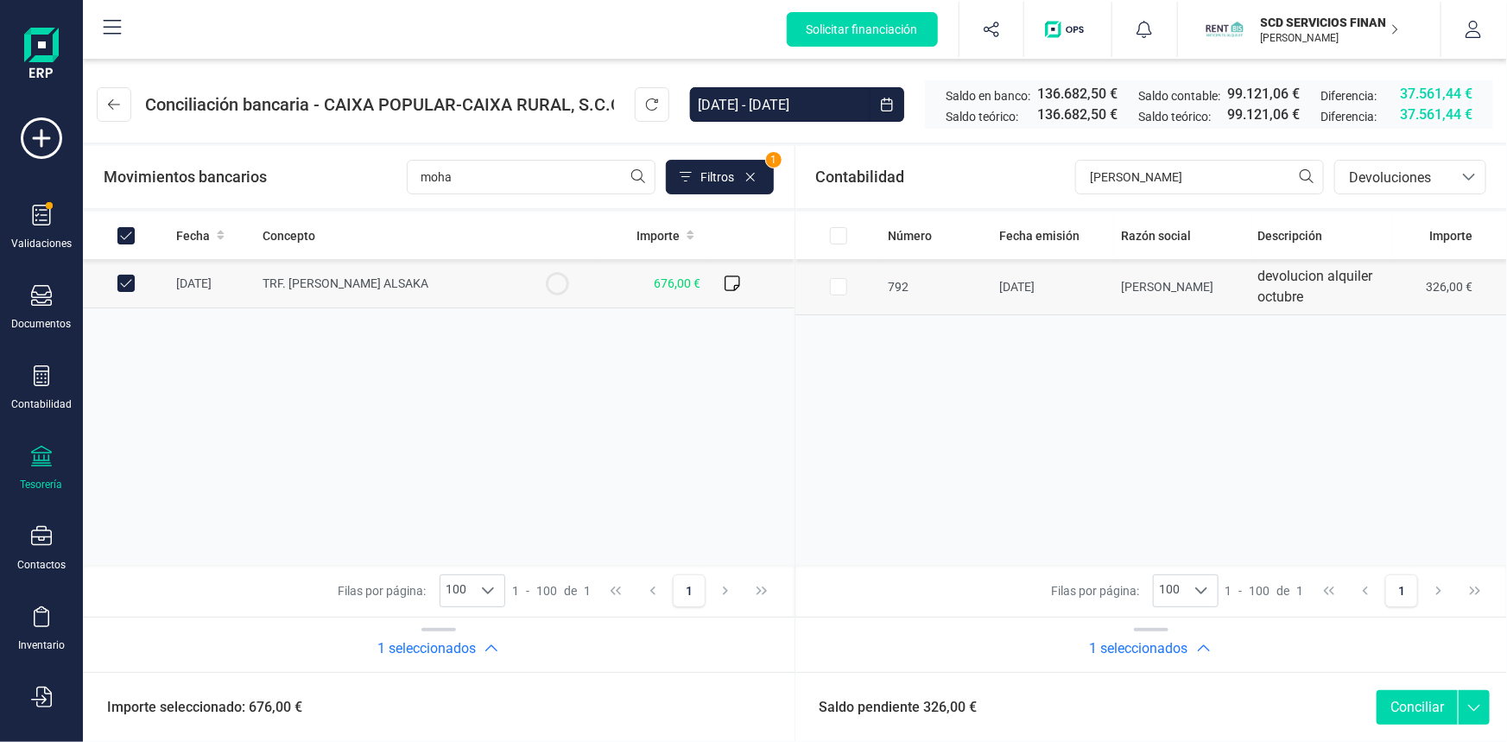
click at [837, 285] on input "Row Selected 4bca7db9-bec3-4d98-8548-923a9ac3e8a9" at bounding box center [838, 286] width 17 height 17
checkbox input "true"
click at [1418, 699] on button "Conciliar" at bounding box center [1416, 707] width 81 height 35
checkbox input "false"
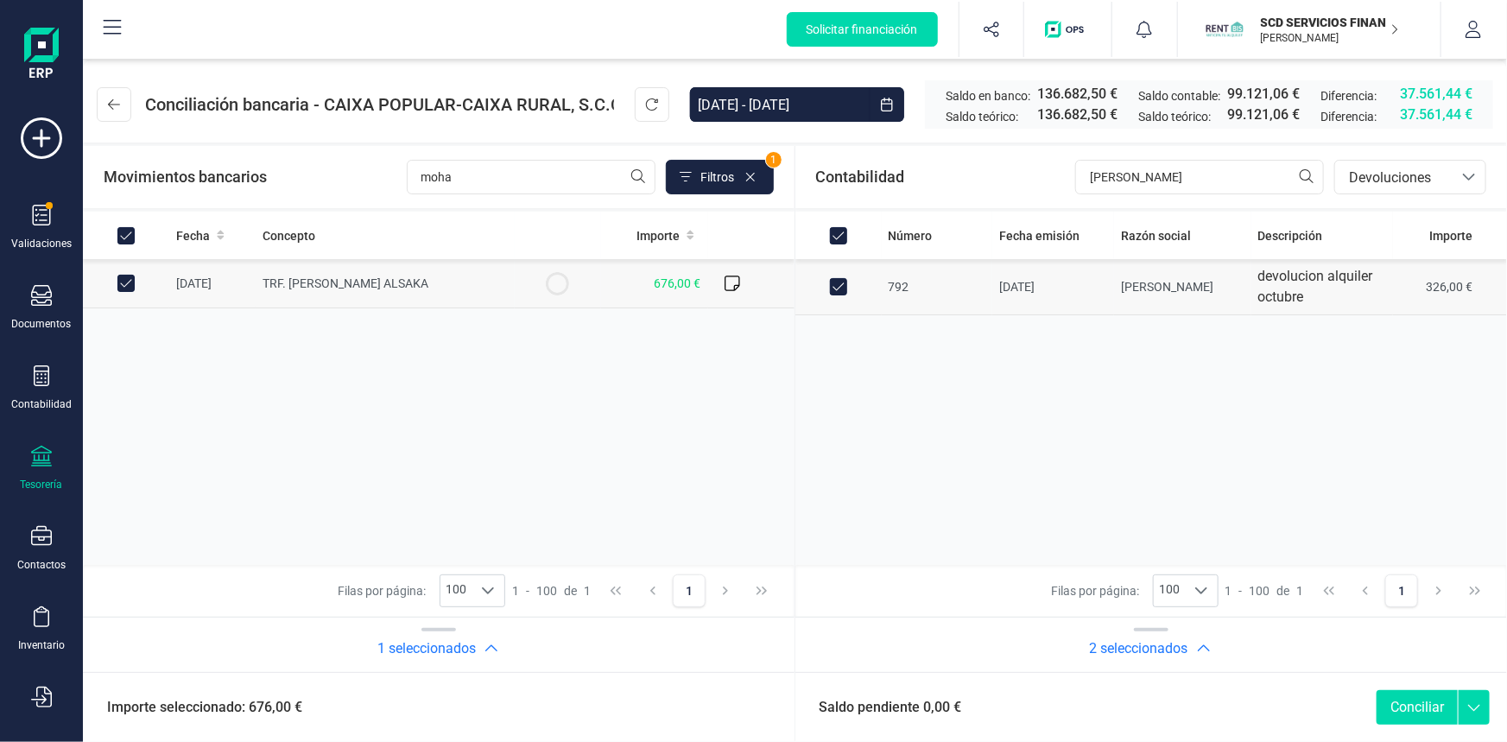
checkbox input "false"
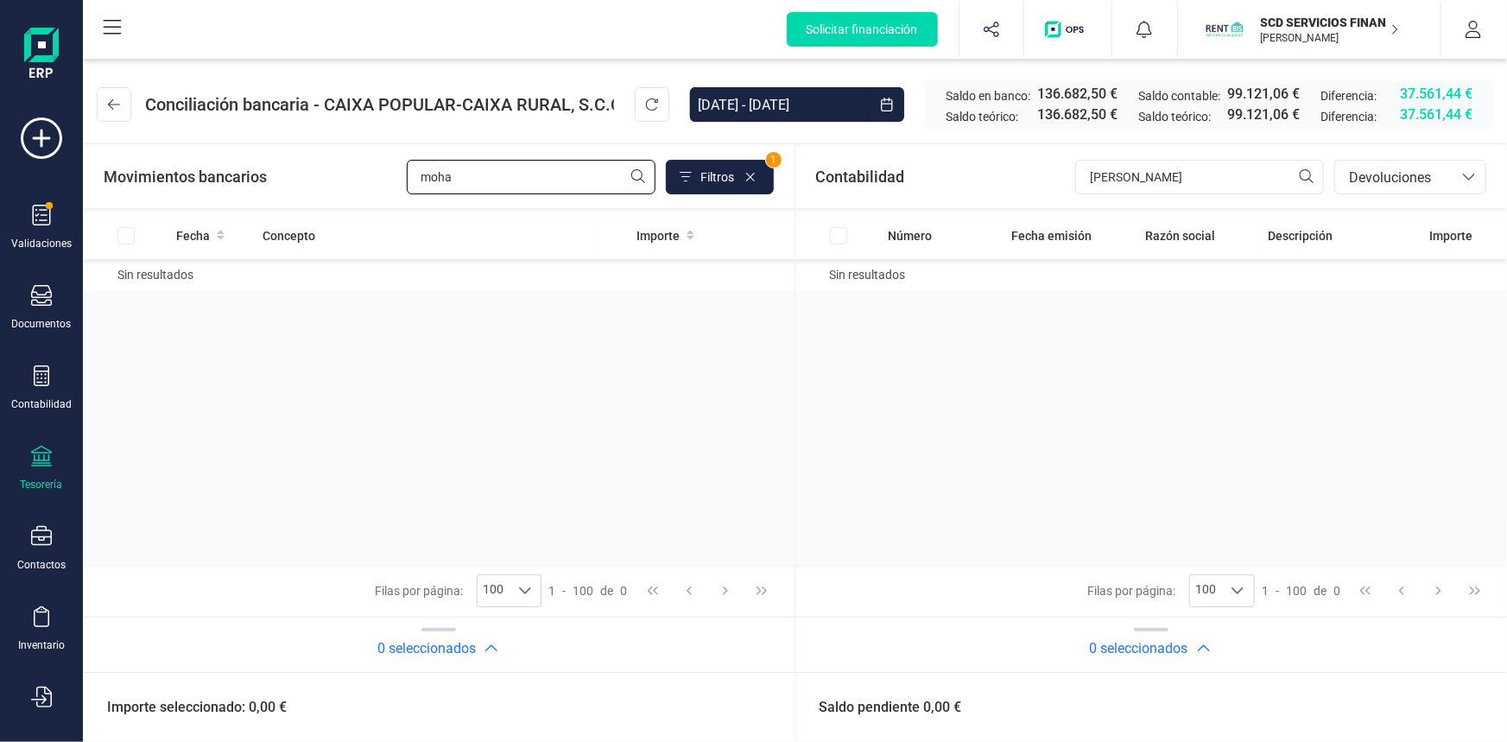
drag, startPoint x: 434, startPoint y: 175, endPoint x: 309, endPoint y: 173, distance: 125.2
click at [309, 173] on div "Movimientos bancarios moha Filtros 1" at bounding box center [439, 177] width 670 height 35
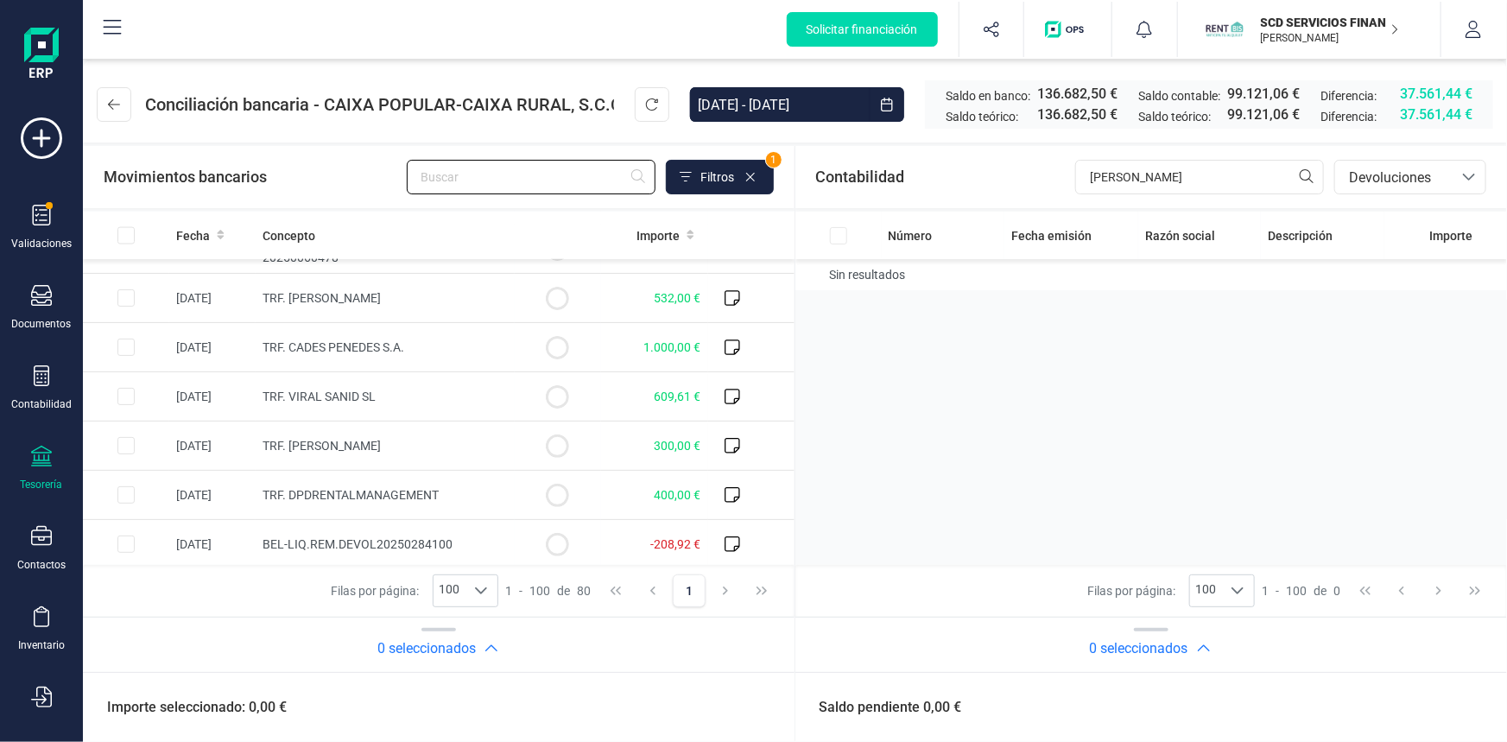
scroll to position [1491, 0]
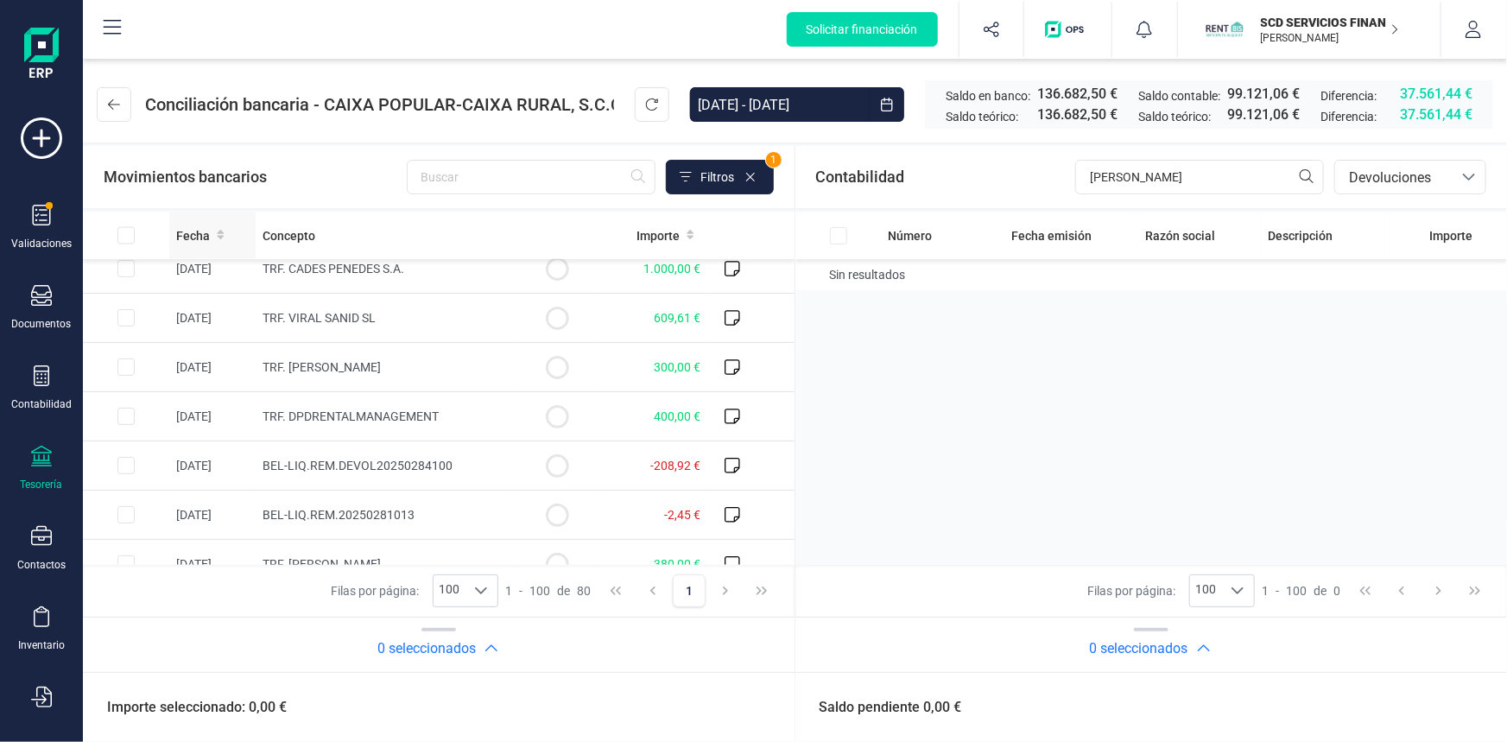
click at [206, 231] on span "Fecha" at bounding box center [193, 235] width 34 height 17
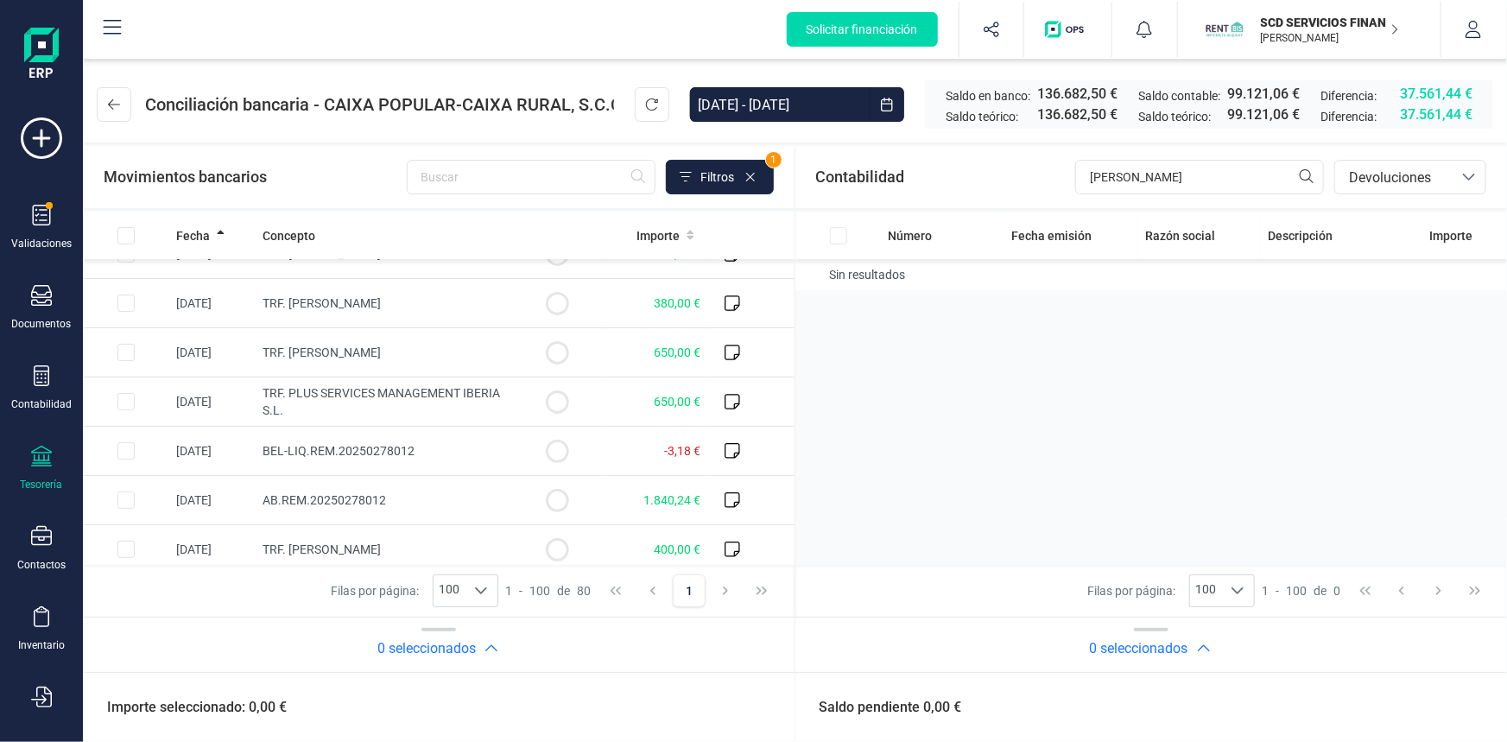
scroll to position [313, 0]
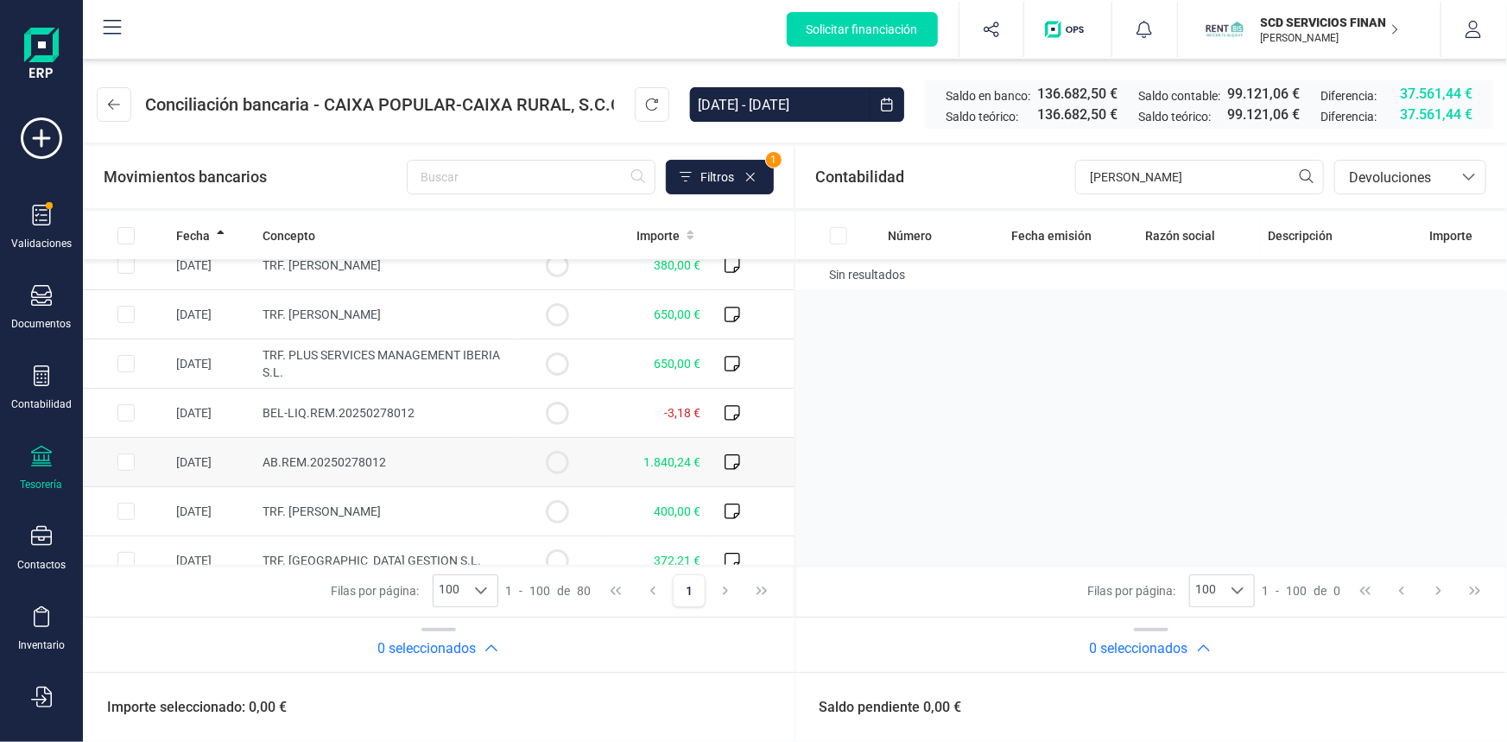
click at [130, 458] on input "Row Selected a445bad0-8754-4eb8-9b07-a9e789061cec" at bounding box center [125, 461] width 17 height 17
checkbox input "true"
drag, startPoint x: 1160, startPoint y: 173, endPoint x: 837, endPoint y: 177, distance: 323.8
click at [844, 177] on div "Contabilidad manuela bancos.conciliacion.modal.headerDev bancos.conciliacion.mo…" at bounding box center [1151, 177] width 712 height 62
click at [1391, 180] on span "Devoluciones" at bounding box center [1394, 178] width 104 height 21
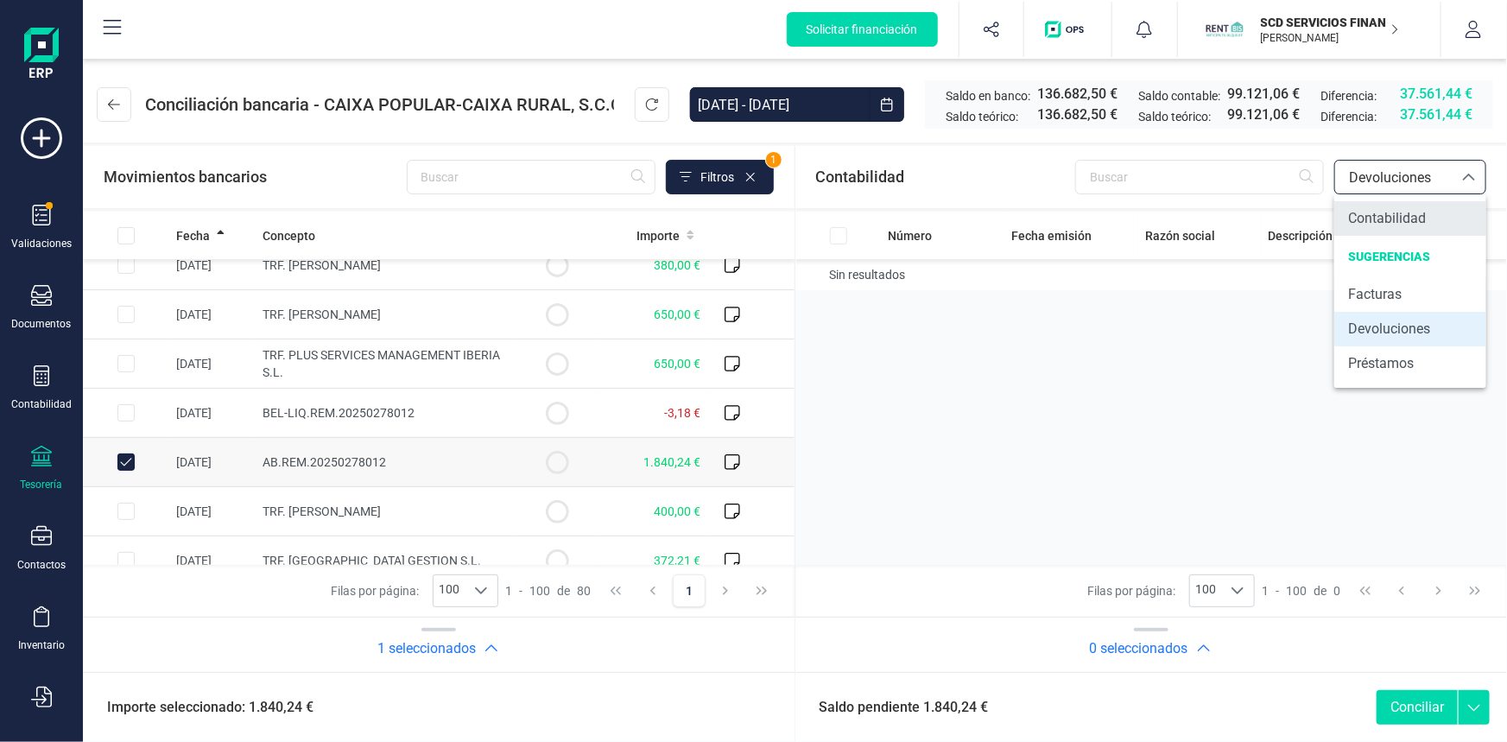
click at [1387, 215] on span "Contabilidad" at bounding box center [1387, 218] width 78 height 21
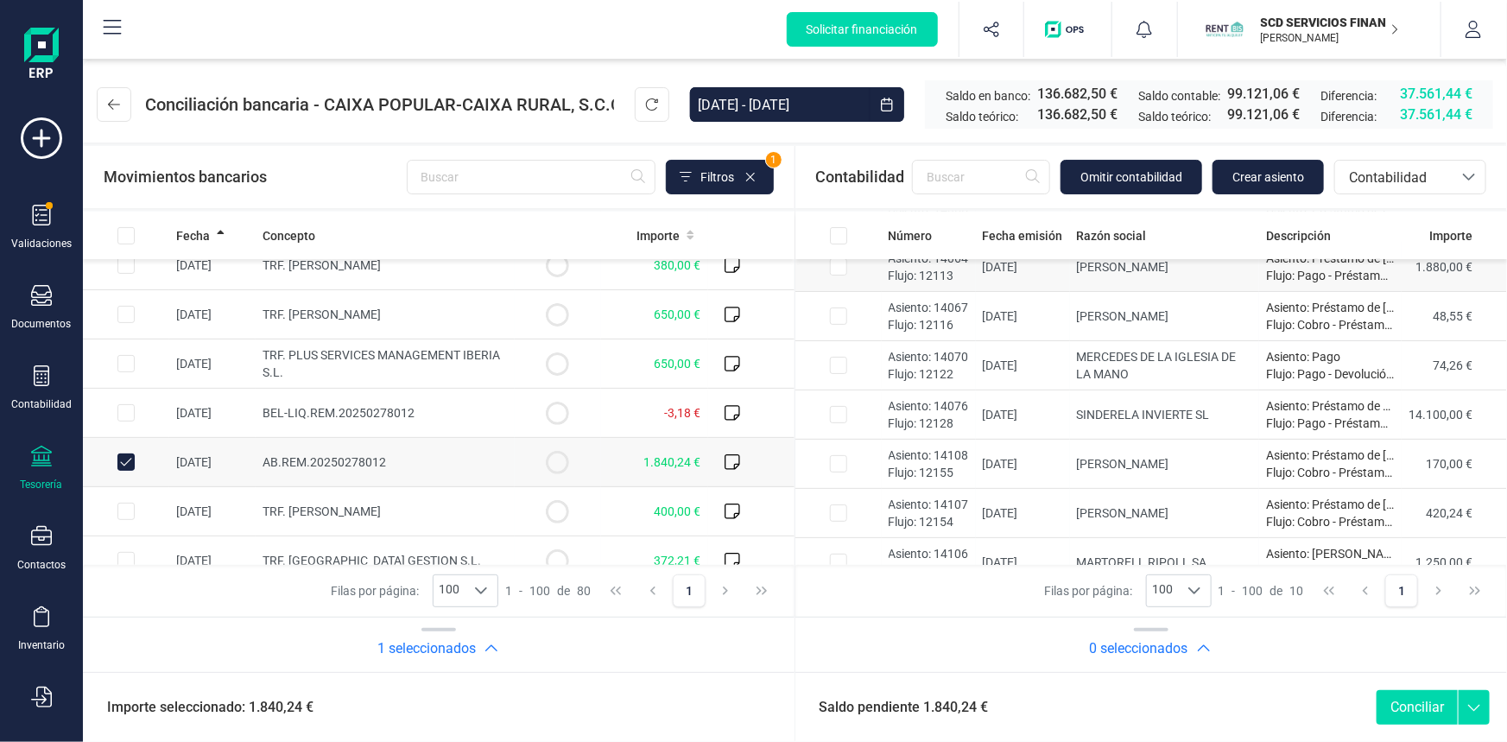
scroll to position [185, 0]
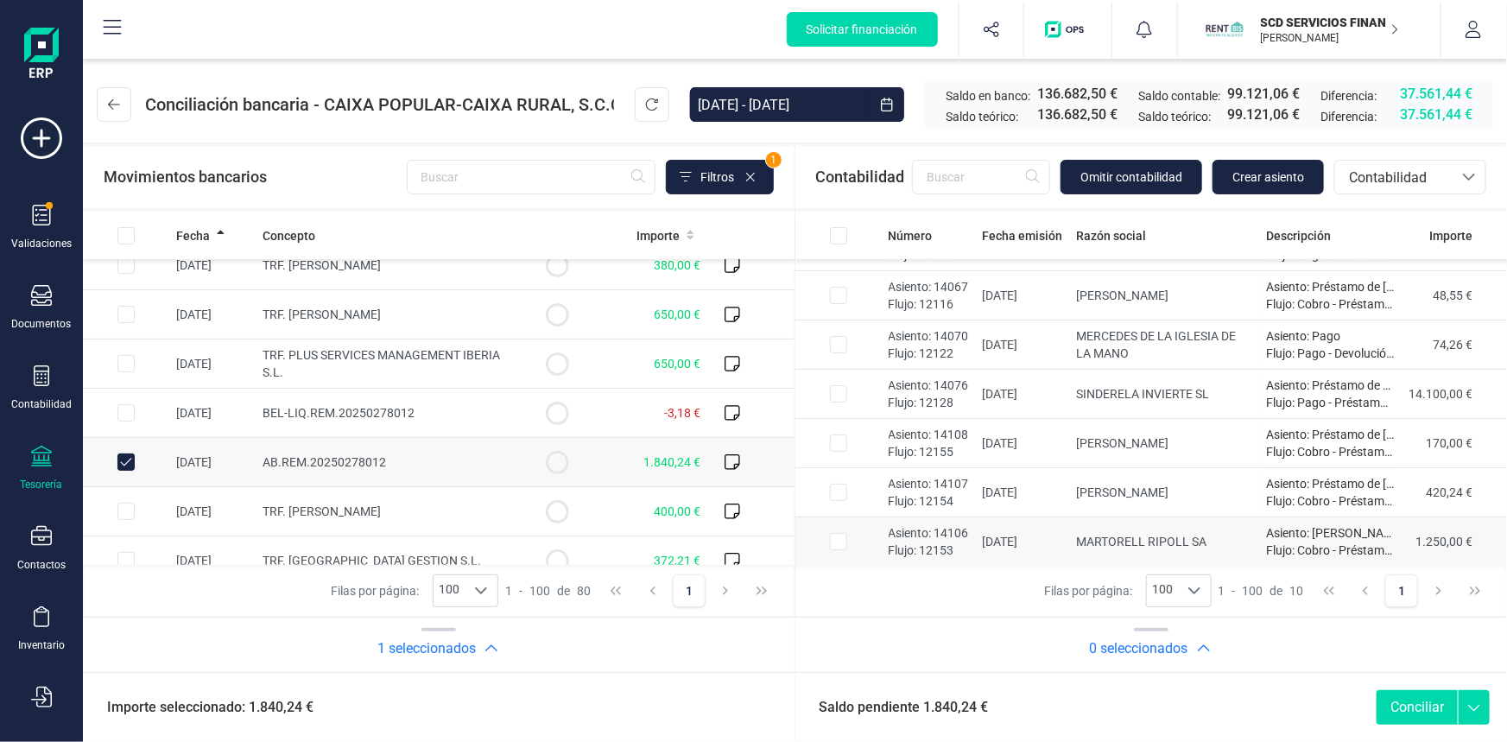
click at [837, 540] on input "Row Selected 6bc0f605-3ed9-455c-9b99-3c3595f67755" at bounding box center [838, 541] width 17 height 17
checkbox input "true"
click at [837, 489] on input "Row Selected 2e7ce8d1-d53c-4876-832e-f8d8eb2e3bbc" at bounding box center [838, 492] width 17 height 17
checkbox input "true"
click at [836, 439] on input "Row Selected 61f1a5ee-f4d8-425b-a61b-ebab6f96d68c" at bounding box center [838, 442] width 17 height 17
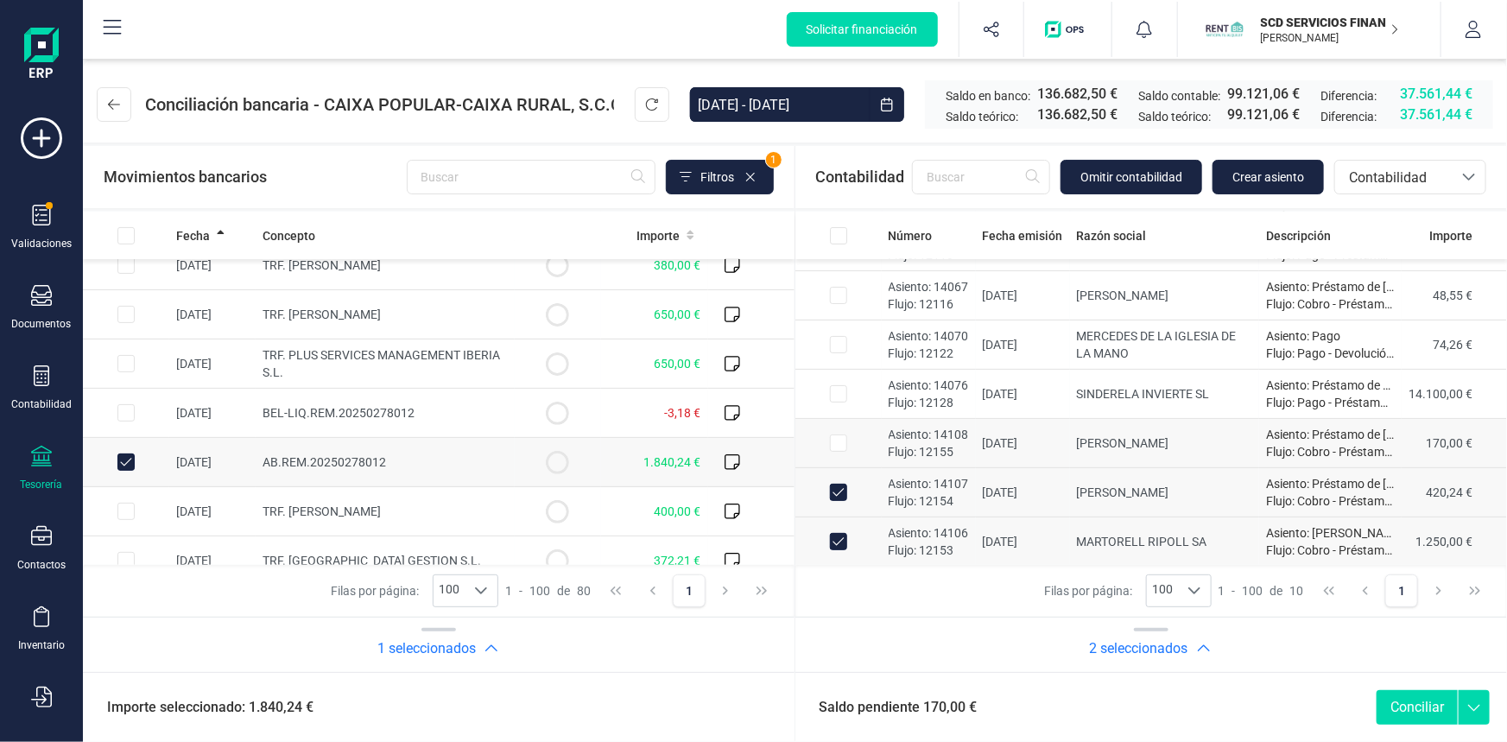
checkbox input "true"
click at [1399, 702] on button "Conciliar" at bounding box center [1416, 707] width 81 height 35
checkbox input "false"
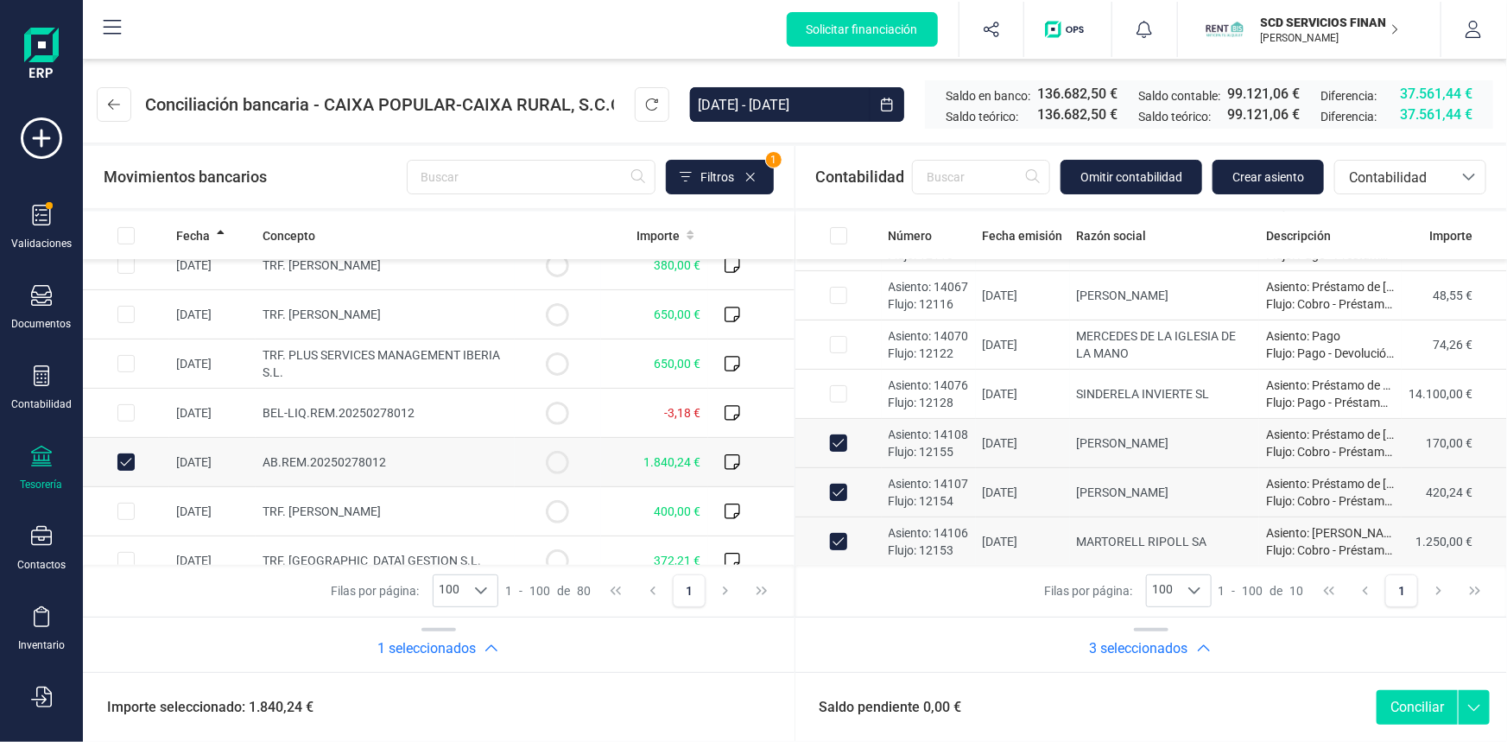
checkbox input "false"
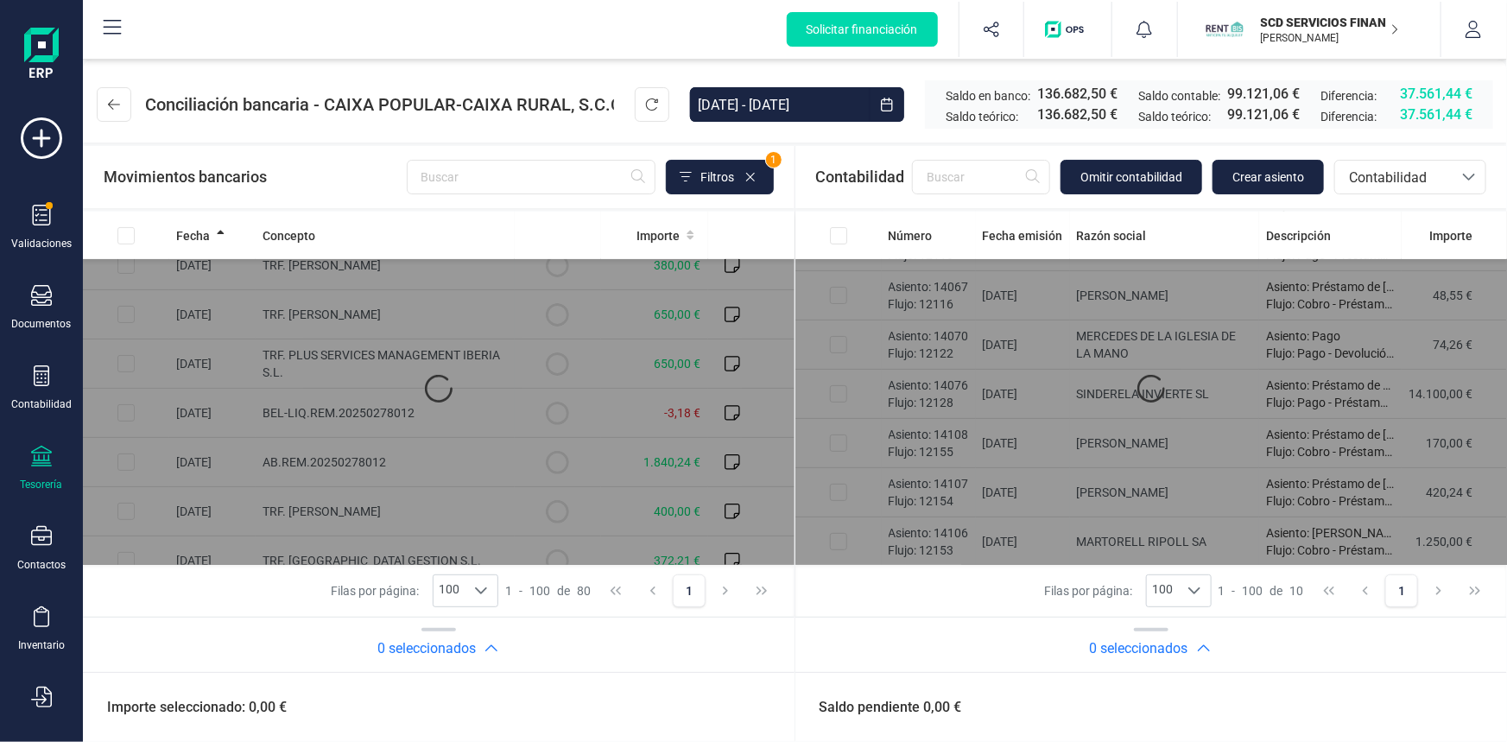
scroll to position [38, 0]
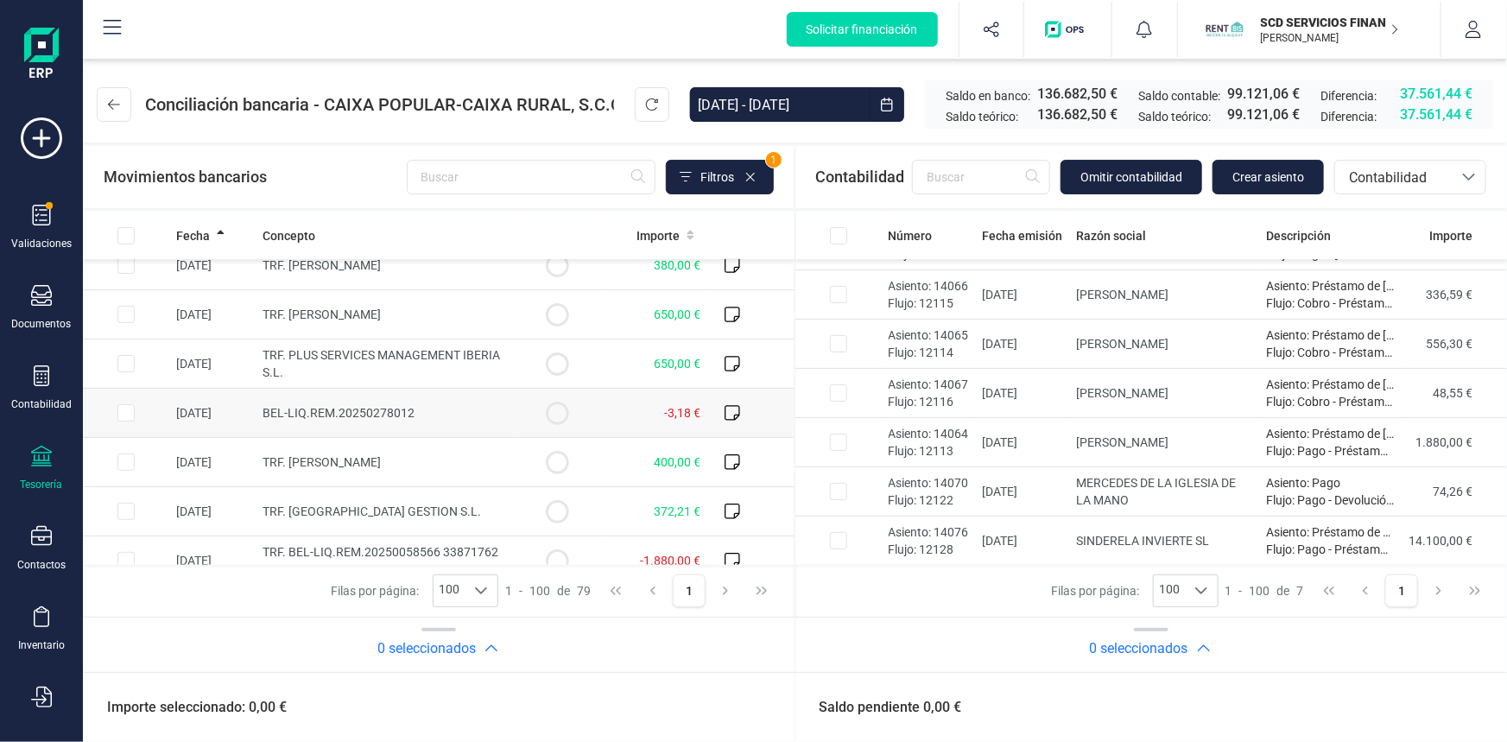
click at [130, 412] on input "Row Selected a4018f27-756c-48eb-a08c-903952da6cfd" at bounding box center [125, 412] width 17 height 17
checkbox input "true"
click at [1261, 174] on span "Crear asiento" at bounding box center [1268, 176] width 72 height 17
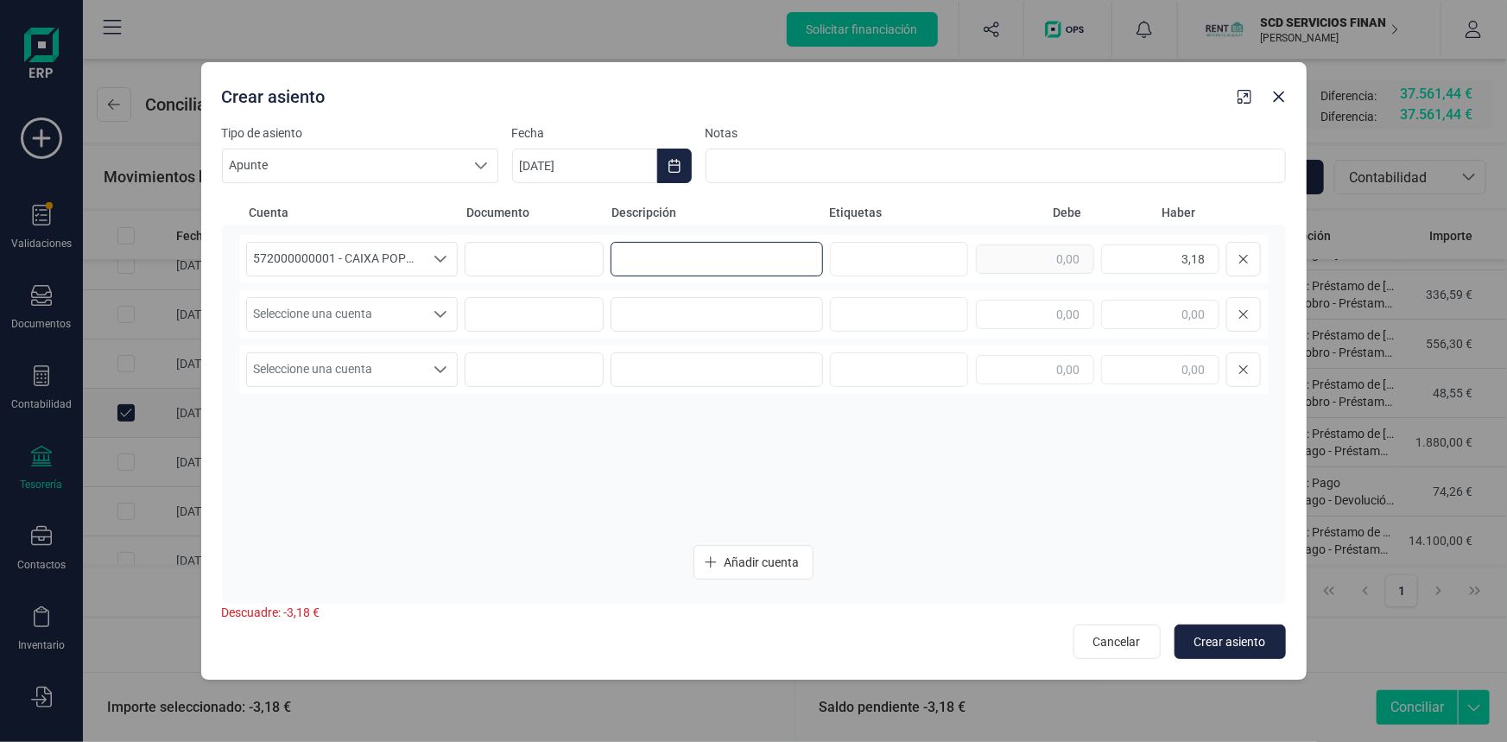
click at [659, 260] on input at bounding box center [716, 259] width 212 height 35
type input "comisiones"
click at [451, 308] on div "Seleccione una cuenta" at bounding box center [441, 314] width 33 height 33
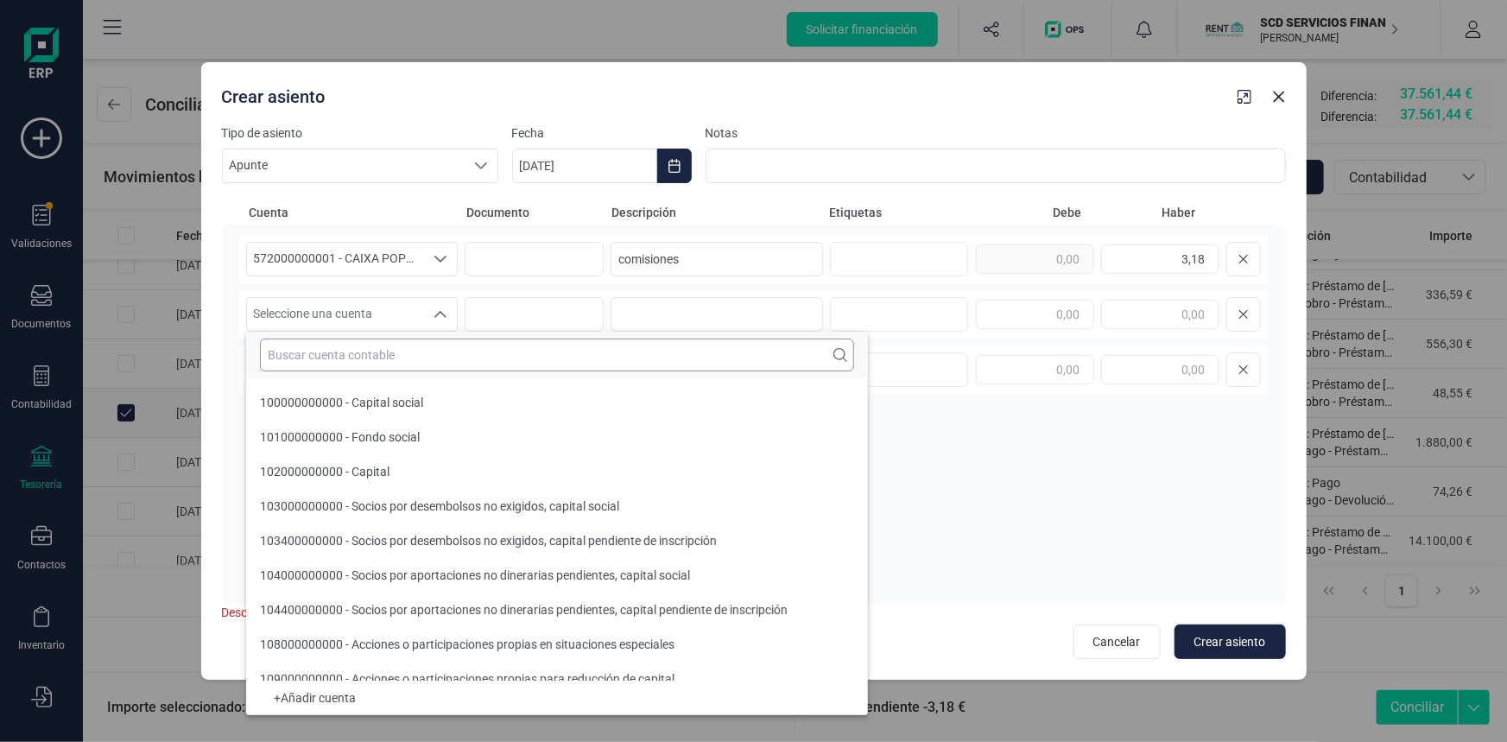
click at [436, 351] on input "text" at bounding box center [557, 354] width 594 height 33
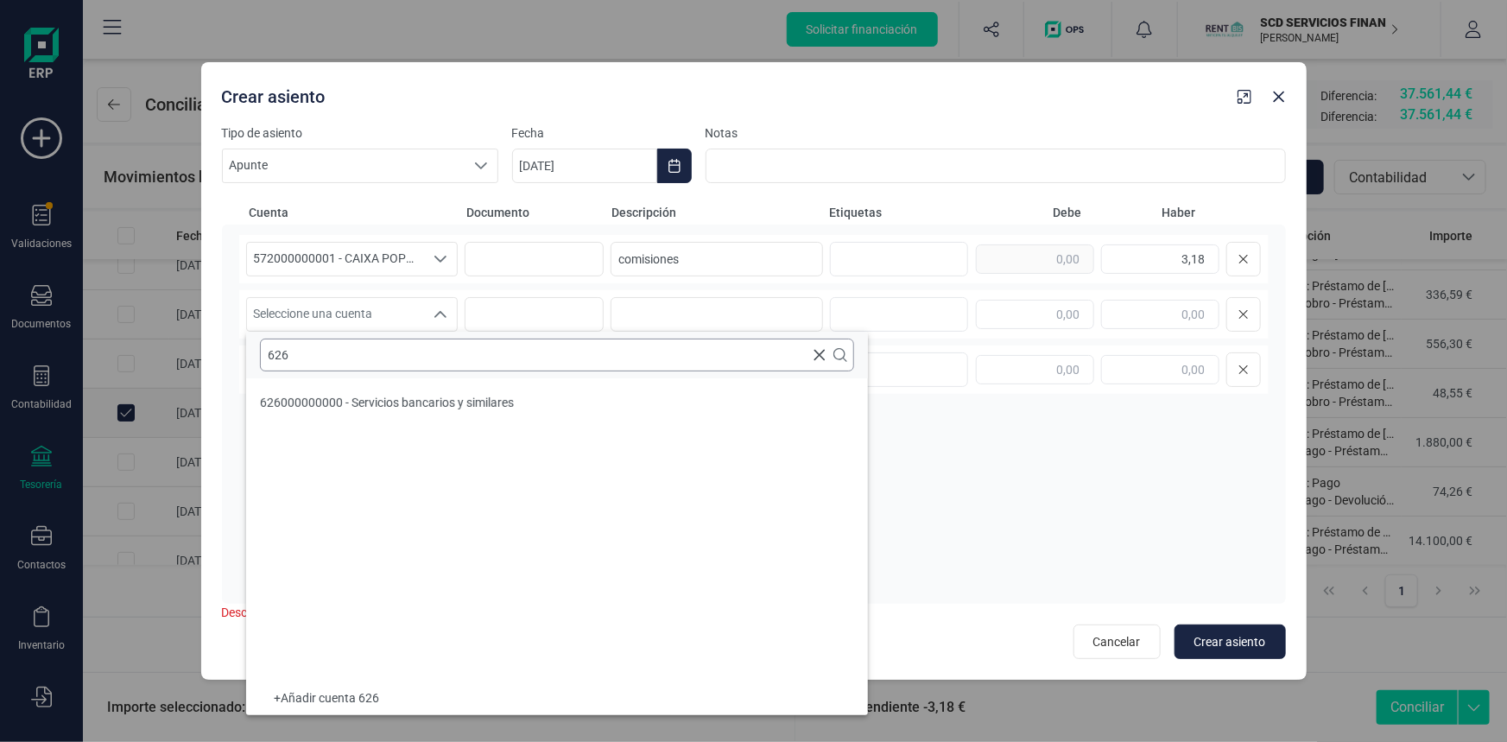
scroll to position [0, 0]
type input "6260"
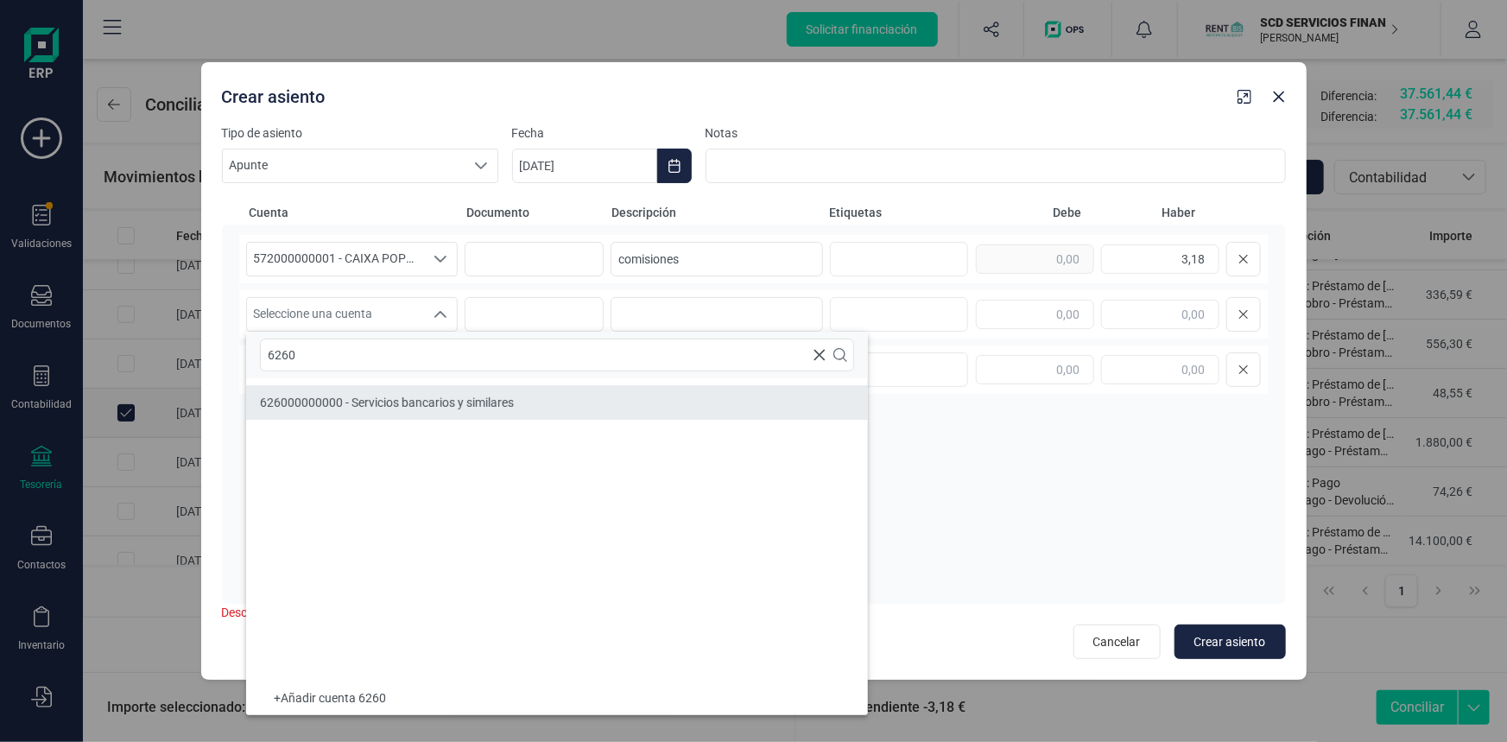
click at [474, 408] on div "626000000000 - Servicios bancarios y similares" at bounding box center [387, 402] width 254 height 17
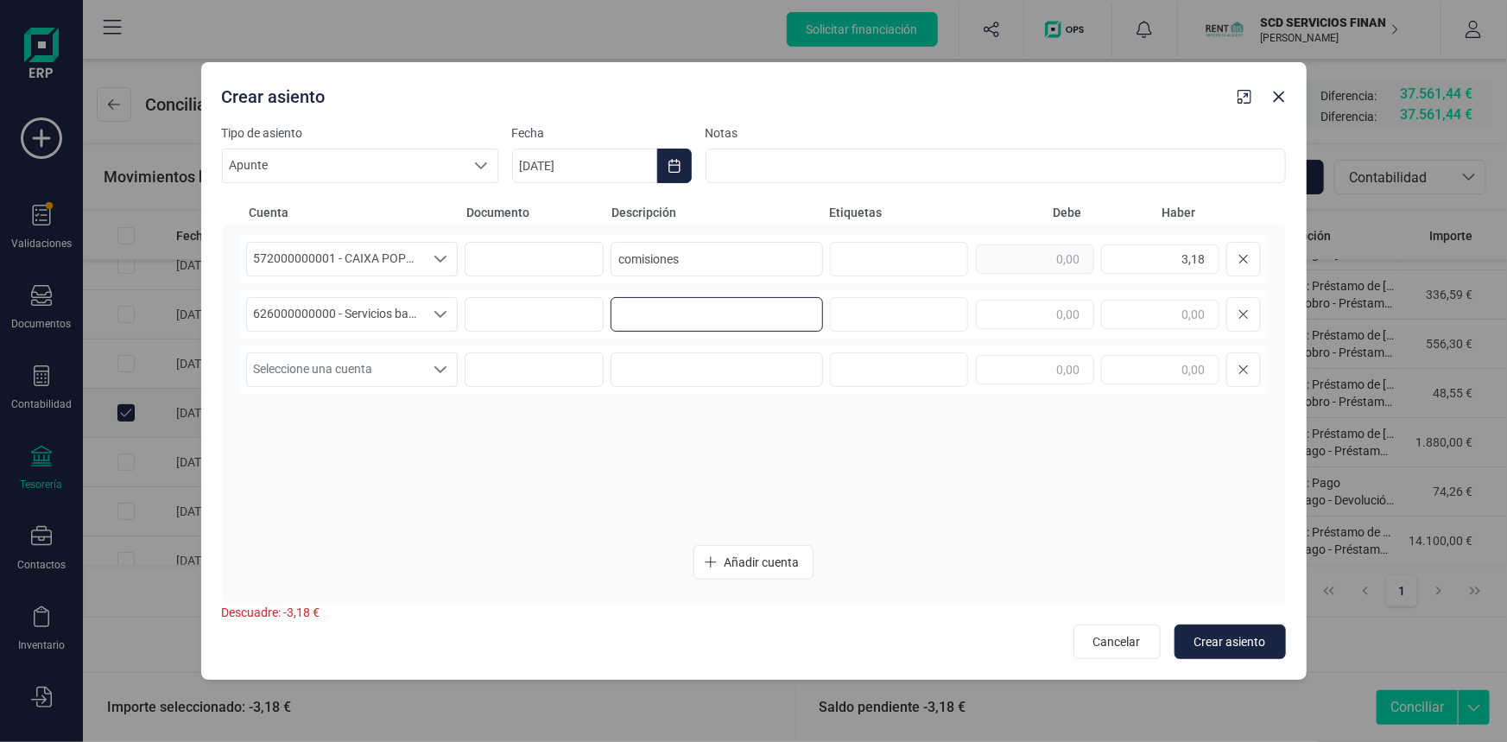
click at [669, 306] on input at bounding box center [716, 314] width 212 height 35
drag, startPoint x: 699, startPoint y: 259, endPoint x: 508, endPoint y: 247, distance: 192.1
click at [508, 247] on div "572000000001 - CAIXA POPULAR-CAIXA RURAL, S.C.C.V. 572000000001 - CAIXA POPULAR…" at bounding box center [753, 259] width 1029 height 48
click at [694, 307] on input at bounding box center [716, 314] width 212 height 35
paste input "comisiones"
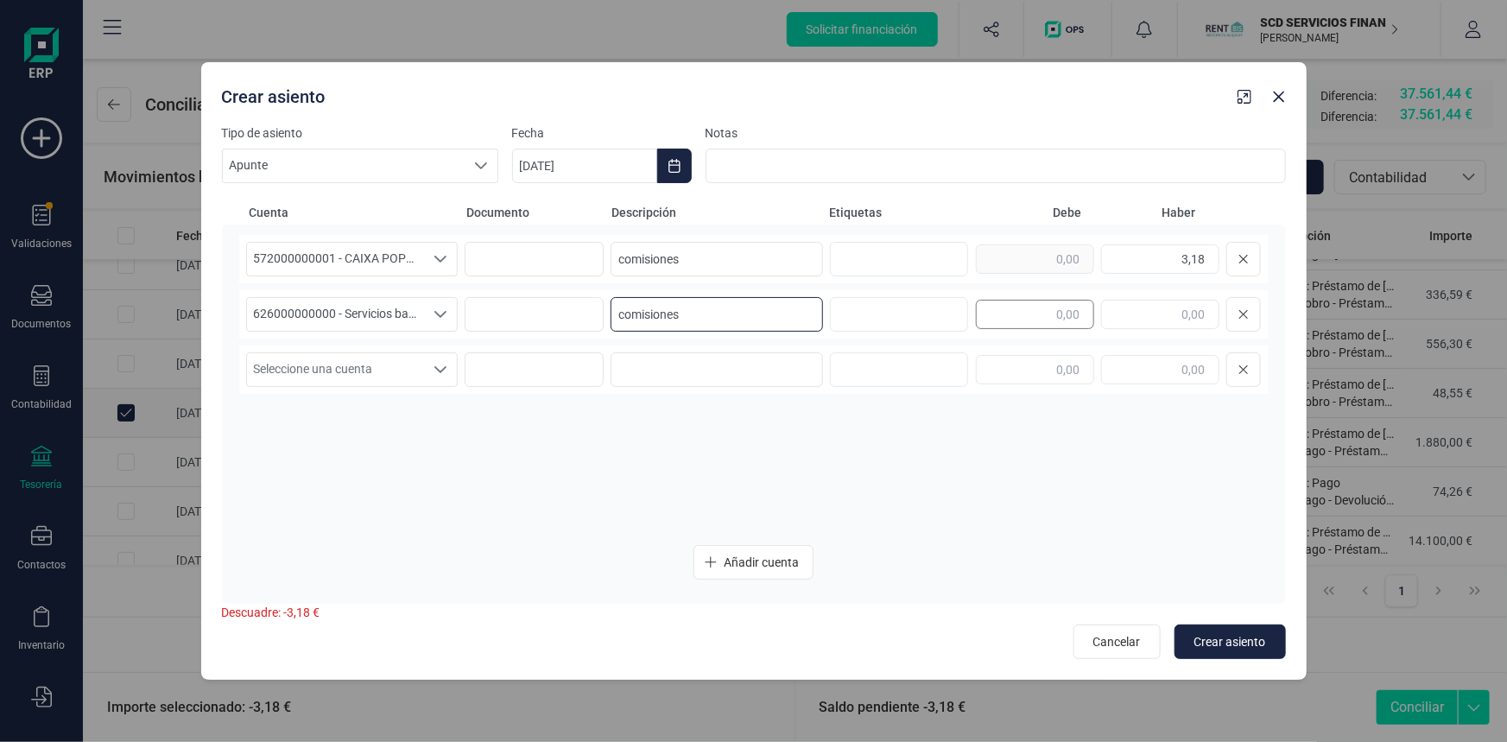
type input "comisiones"
click at [998, 311] on input "text" at bounding box center [1035, 314] width 118 height 29
type input "3,18"
click at [1243, 629] on button "Crear asiento" at bounding box center [1229, 641] width 111 height 35
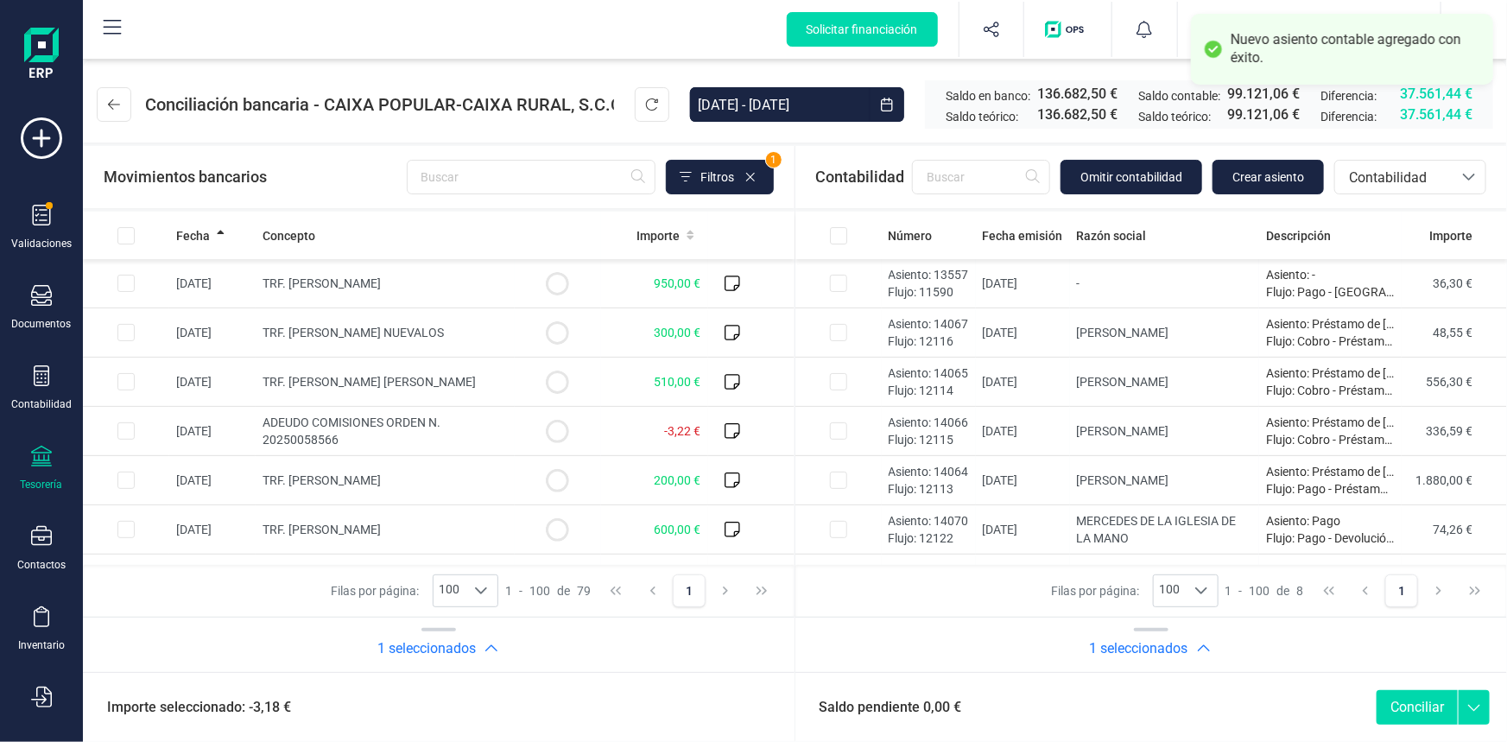
click at [1400, 703] on button "Conciliar" at bounding box center [1416, 707] width 81 height 35
checkbox input "false"
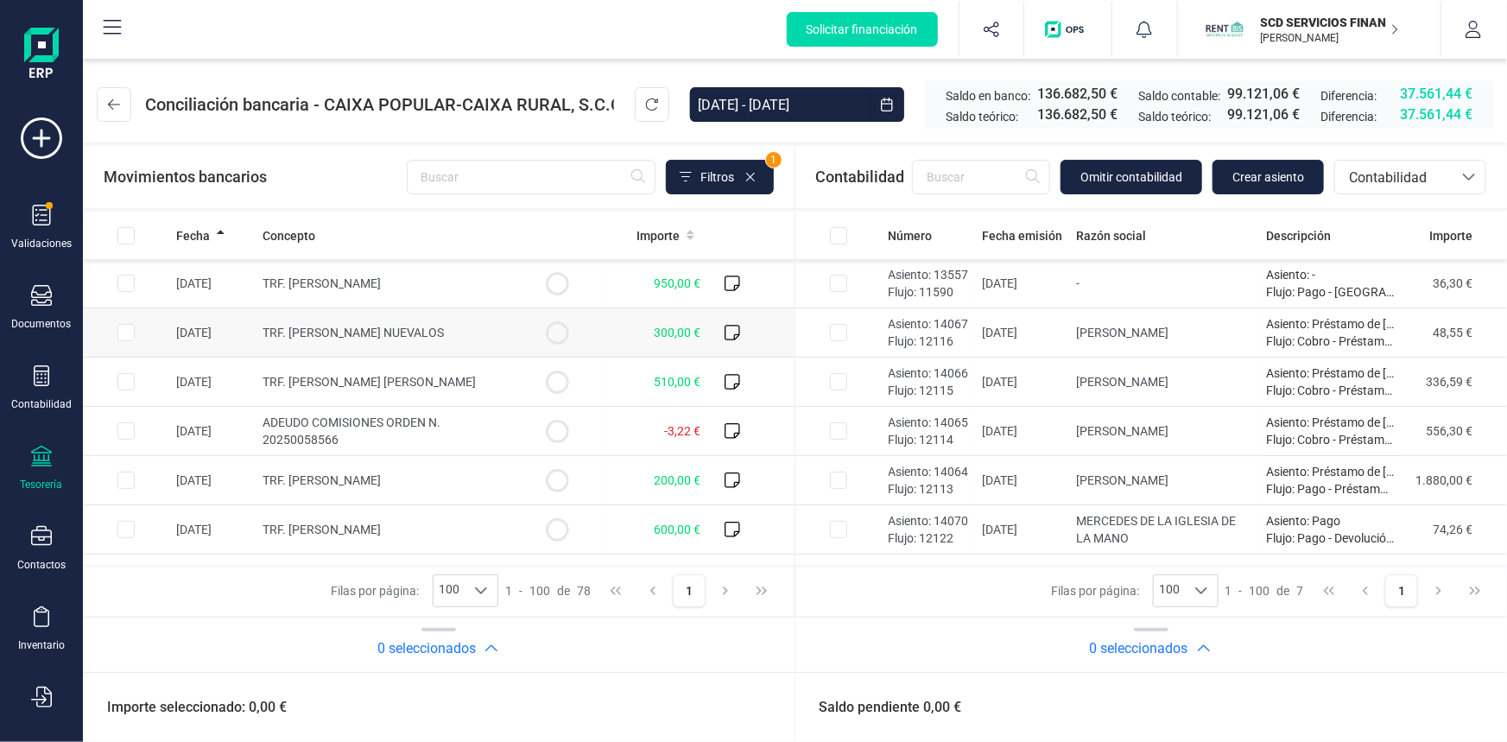
click at [124, 331] on input "Row Selected 1379db33-08ea-4874-9a56-11b48028b0a9" at bounding box center [125, 332] width 17 height 17
checkbox input "true"
click at [1376, 176] on span "Contabilidad" at bounding box center [1394, 178] width 104 height 21
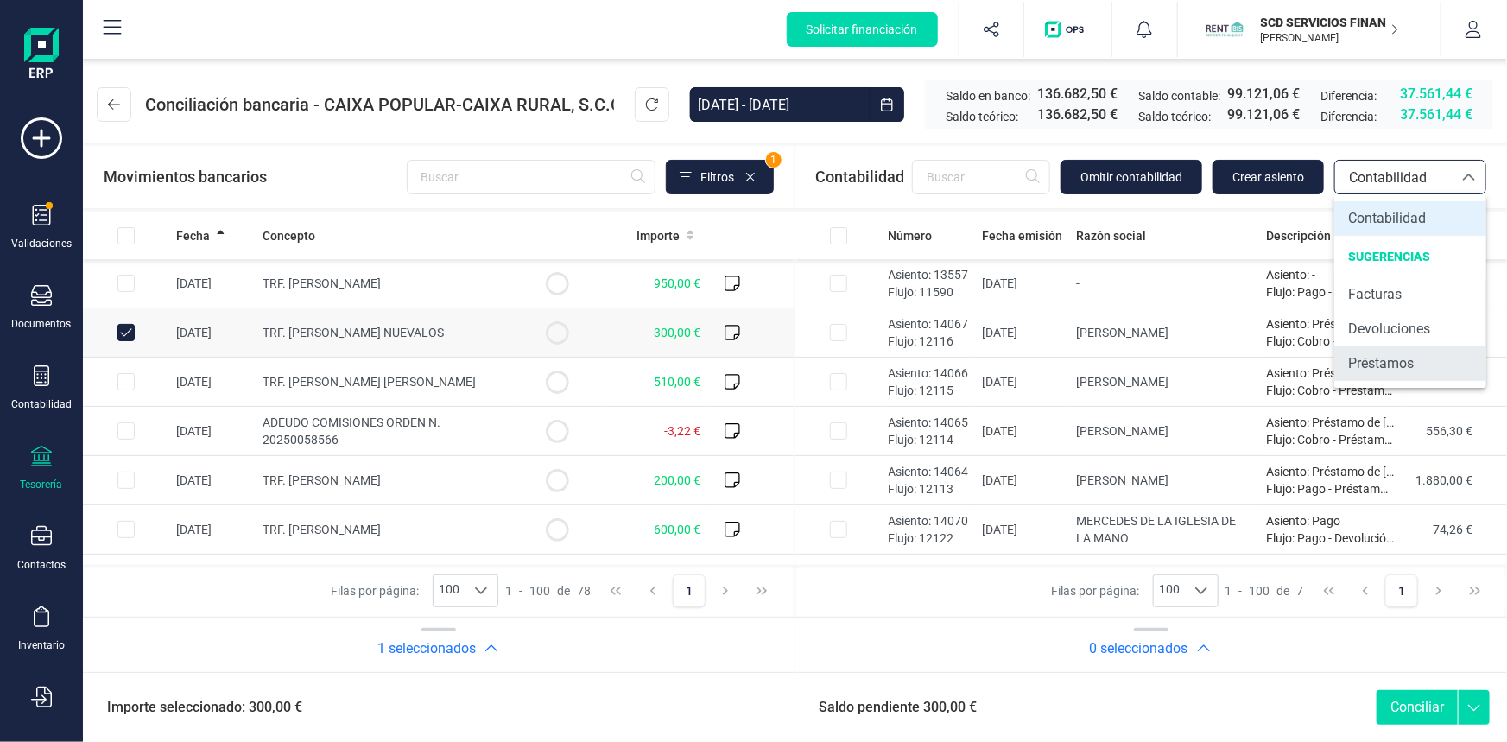
click at [1397, 357] on span "Préstamos" at bounding box center [1381, 363] width 66 height 21
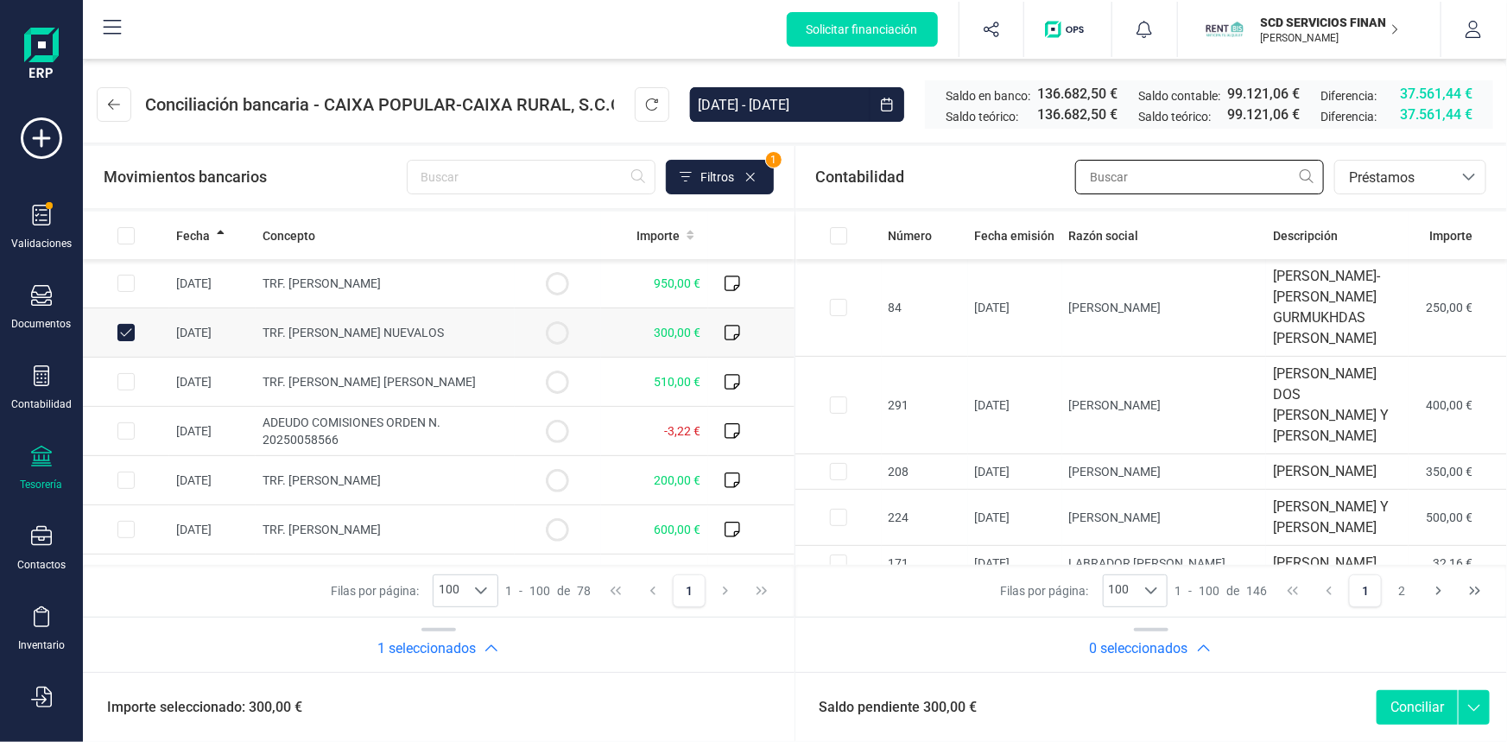
click at [1128, 166] on input "text" at bounding box center [1199, 177] width 249 height 35
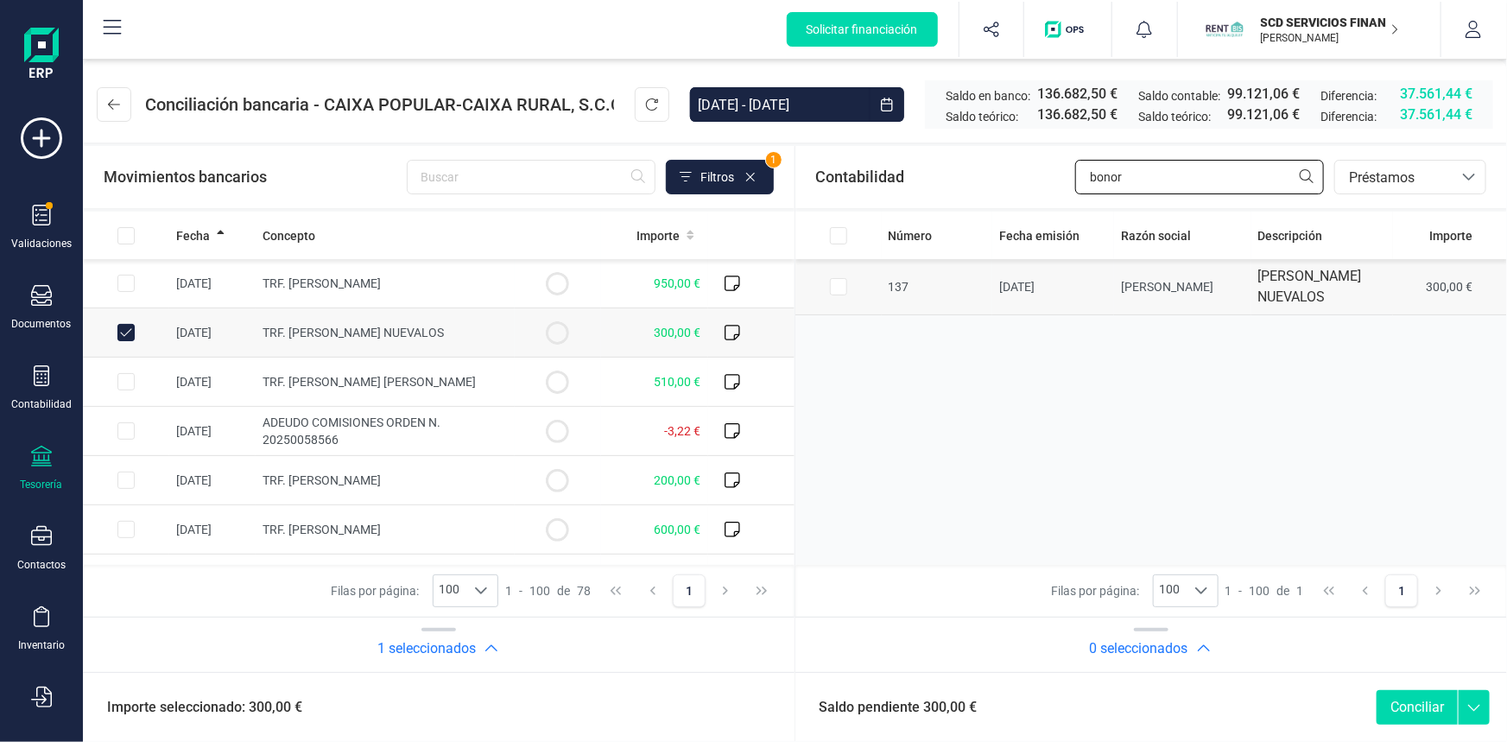
type input "bonor"
click at [834, 284] on input "Row Selected 5297ea6b-6ef7-473f-8b82-4d816d97ba80" at bounding box center [838, 286] width 17 height 17
checkbox input "true"
click at [1402, 696] on button "Conciliar" at bounding box center [1416, 707] width 81 height 35
checkbox input "false"
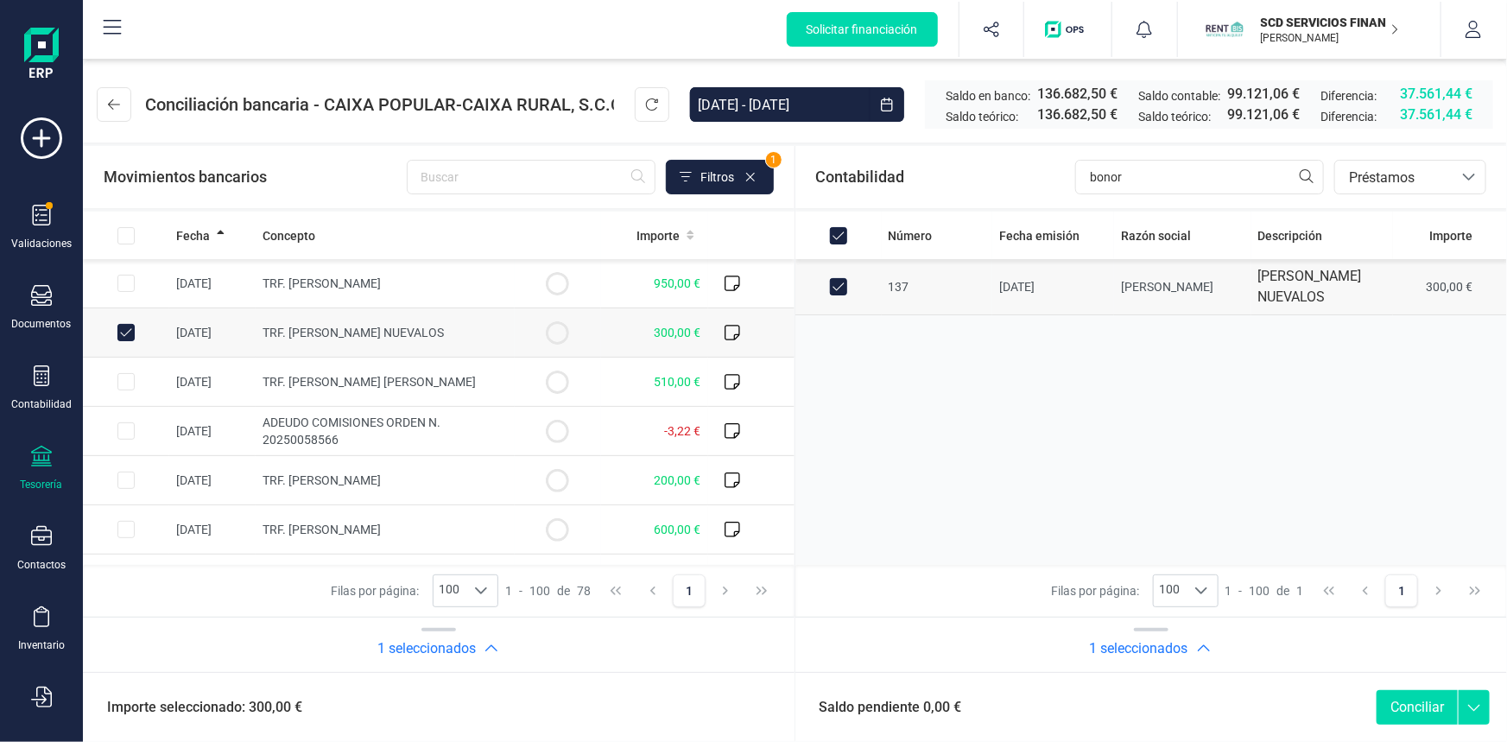
checkbox input "false"
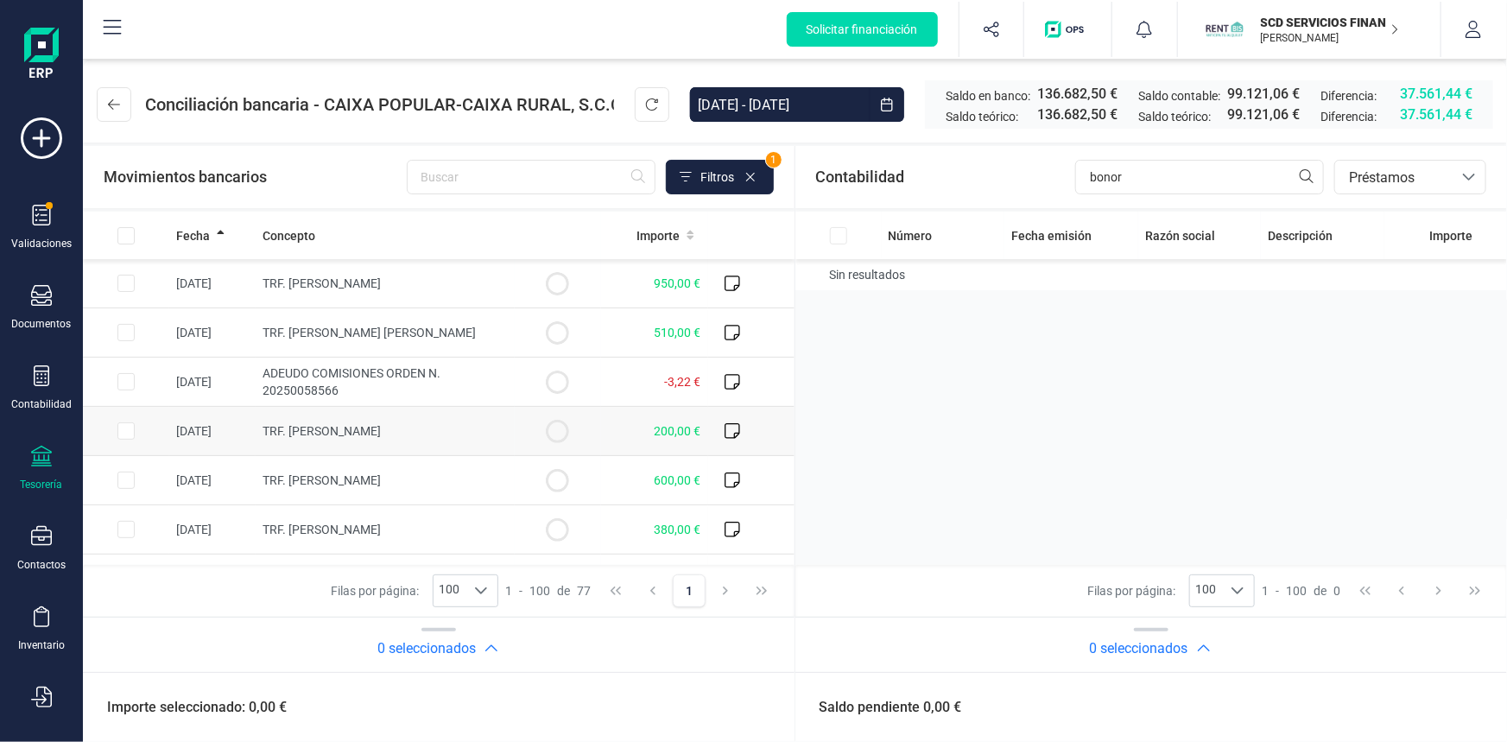
click at [124, 430] on input "Row Selected 2c026edb-cc37-4318-a0fe-2dba67bf3d52" at bounding box center [125, 430] width 17 height 17
checkbox input "true"
drag, startPoint x: 1133, startPoint y: 178, endPoint x: 925, endPoint y: 182, distance: 208.1
click at [925, 182] on div "Contabilidad bonor bancos.conciliacion.modal.headerLoan bancos.conciliacion.mod…" at bounding box center [1151, 177] width 712 height 62
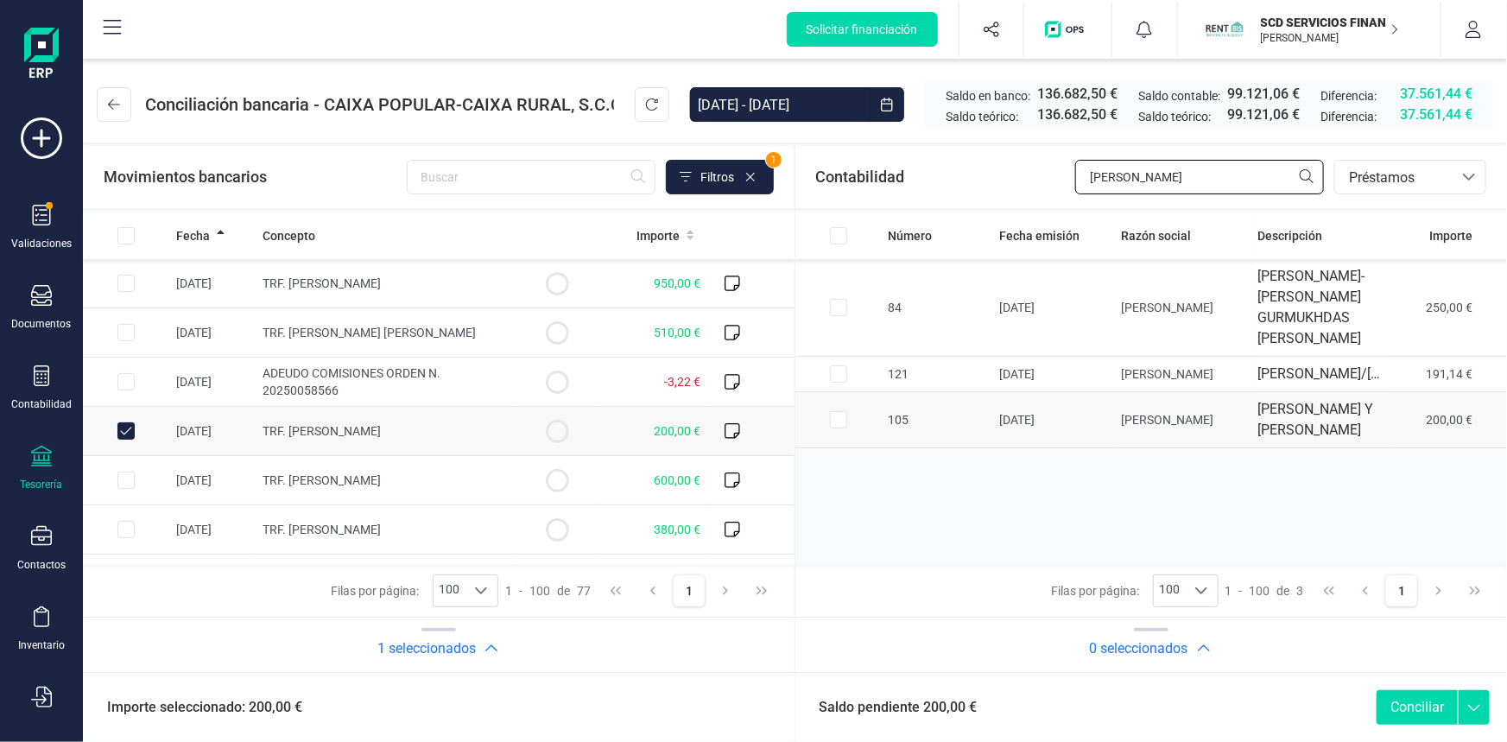
type input "rafael"
click at [840, 428] on input "Row Selected 1c603857-1b34-4be5-94b5-0a26e0deadd6" at bounding box center [838, 419] width 17 height 17
checkbox input "true"
click at [1415, 700] on button "Conciliar" at bounding box center [1416, 707] width 81 height 35
checkbox input "false"
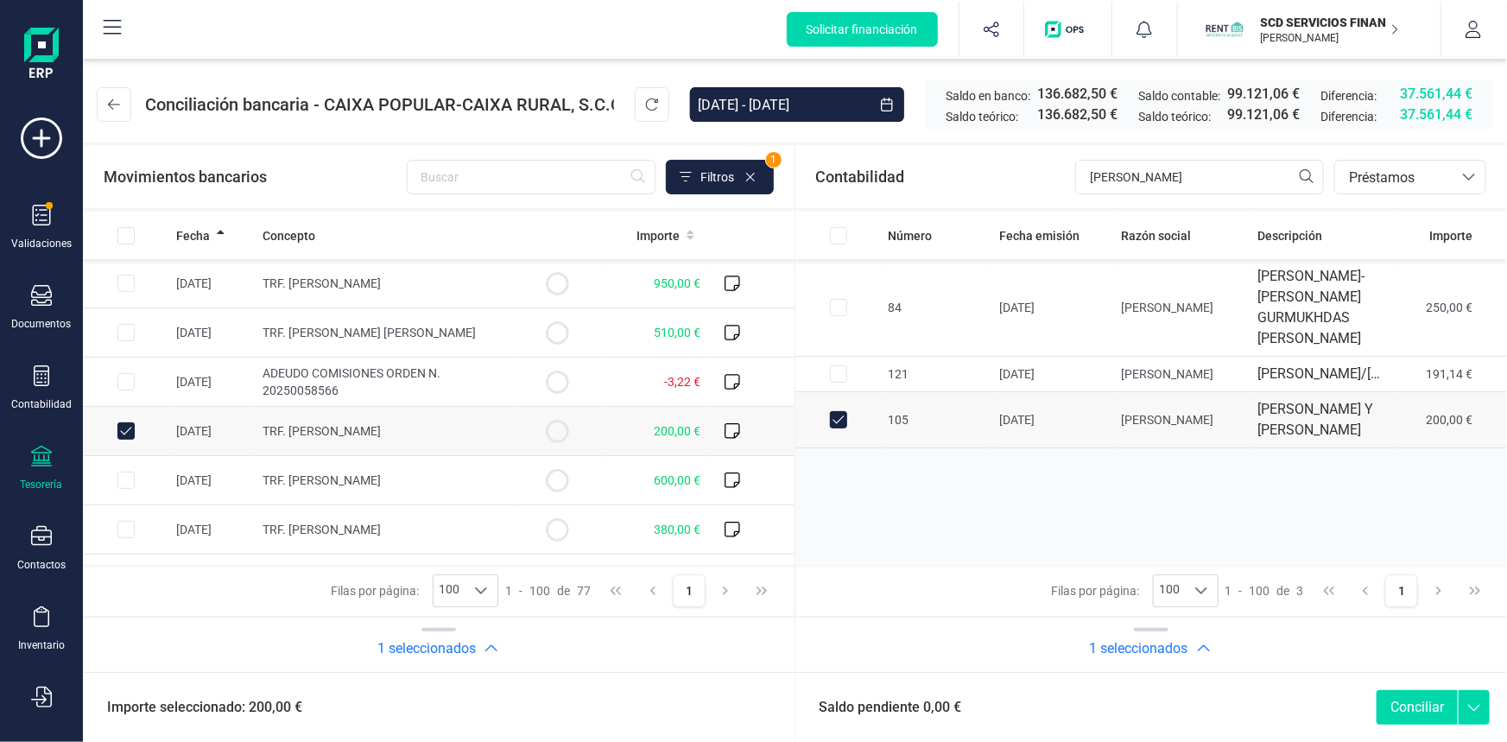
checkbox input "false"
drag, startPoint x: 123, startPoint y: 431, endPoint x: 862, endPoint y: 274, distance: 754.8
click at [123, 431] on input "Row Selected 48f1db63-0861-4551-9be8-5562584e68c0" at bounding box center [125, 430] width 17 height 17
checkbox input "true"
drag, startPoint x: 1152, startPoint y: 180, endPoint x: 888, endPoint y: 179, distance: 264.2
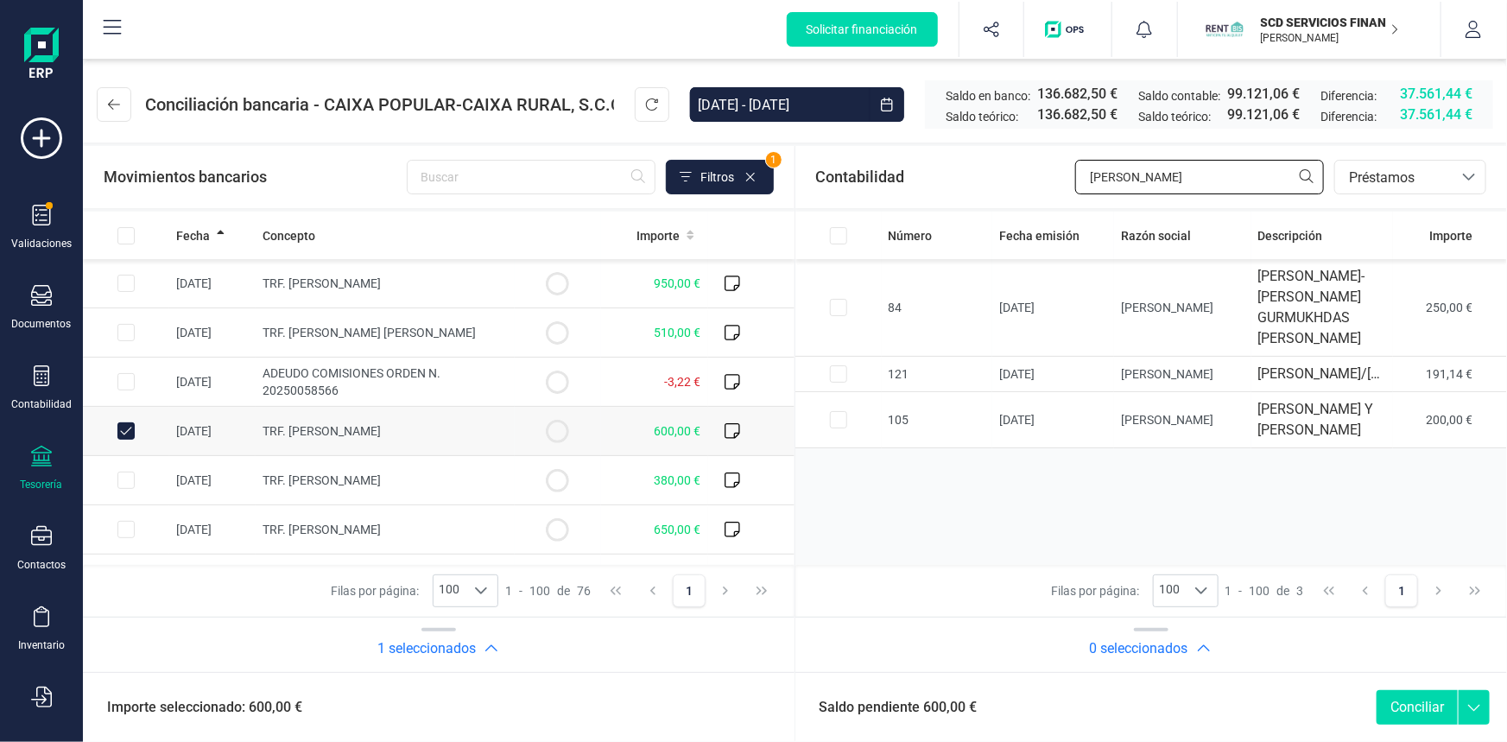
click at [895, 179] on div "Contabilidad rafael bancos.conciliacion.modal.headerLoan bancos.conciliacion.mo…" at bounding box center [1151, 177] width 712 height 62
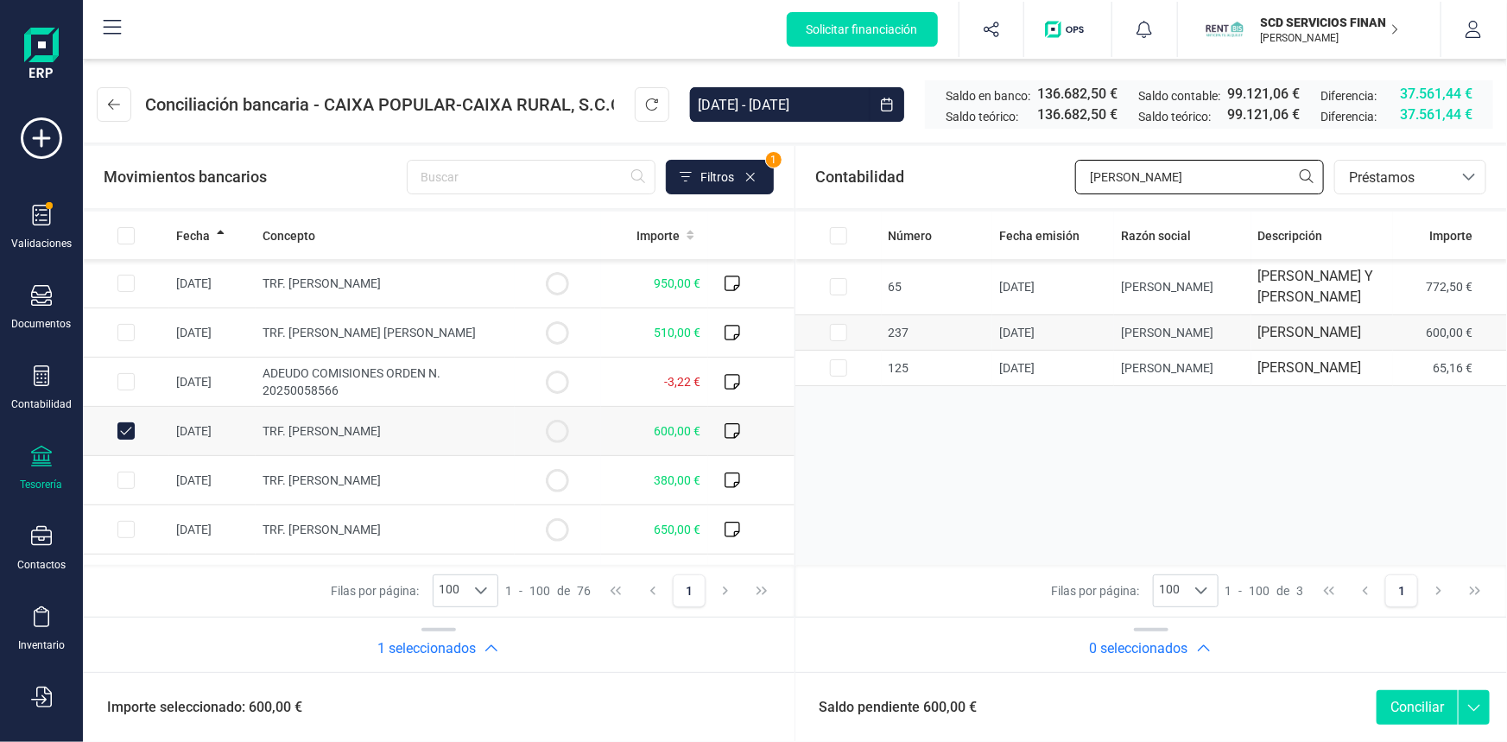
type input "jorge"
click at [844, 341] on input "Row Selected 95e2daeb-72a1-4012-aa34-90ac304fe445" at bounding box center [838, 332] width 17 height 17
checkbox input "true"
click at [1411, 698] on button "Conciliar" at bounding box center [1416, 707] width 81 height 35
checkbox input "false"
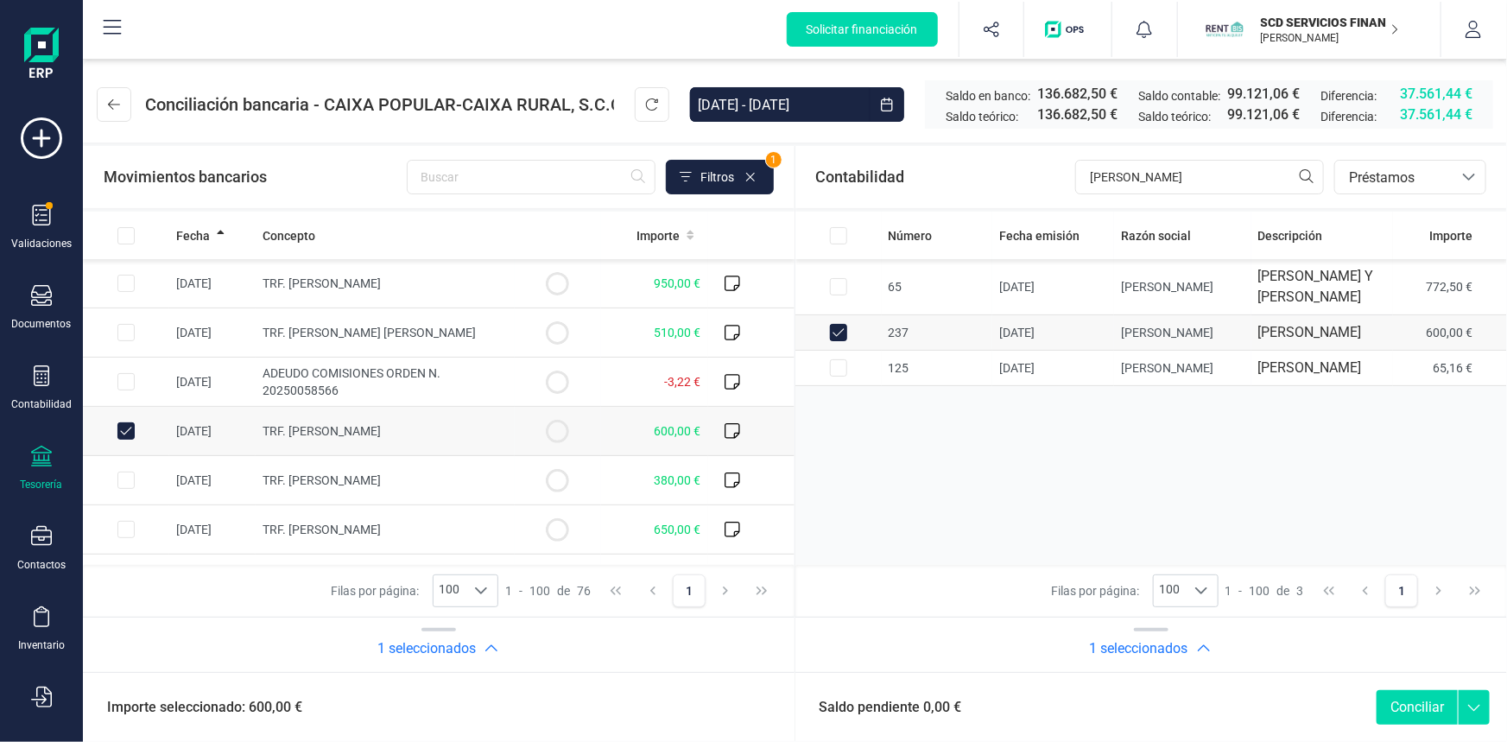
checkbox input "false"
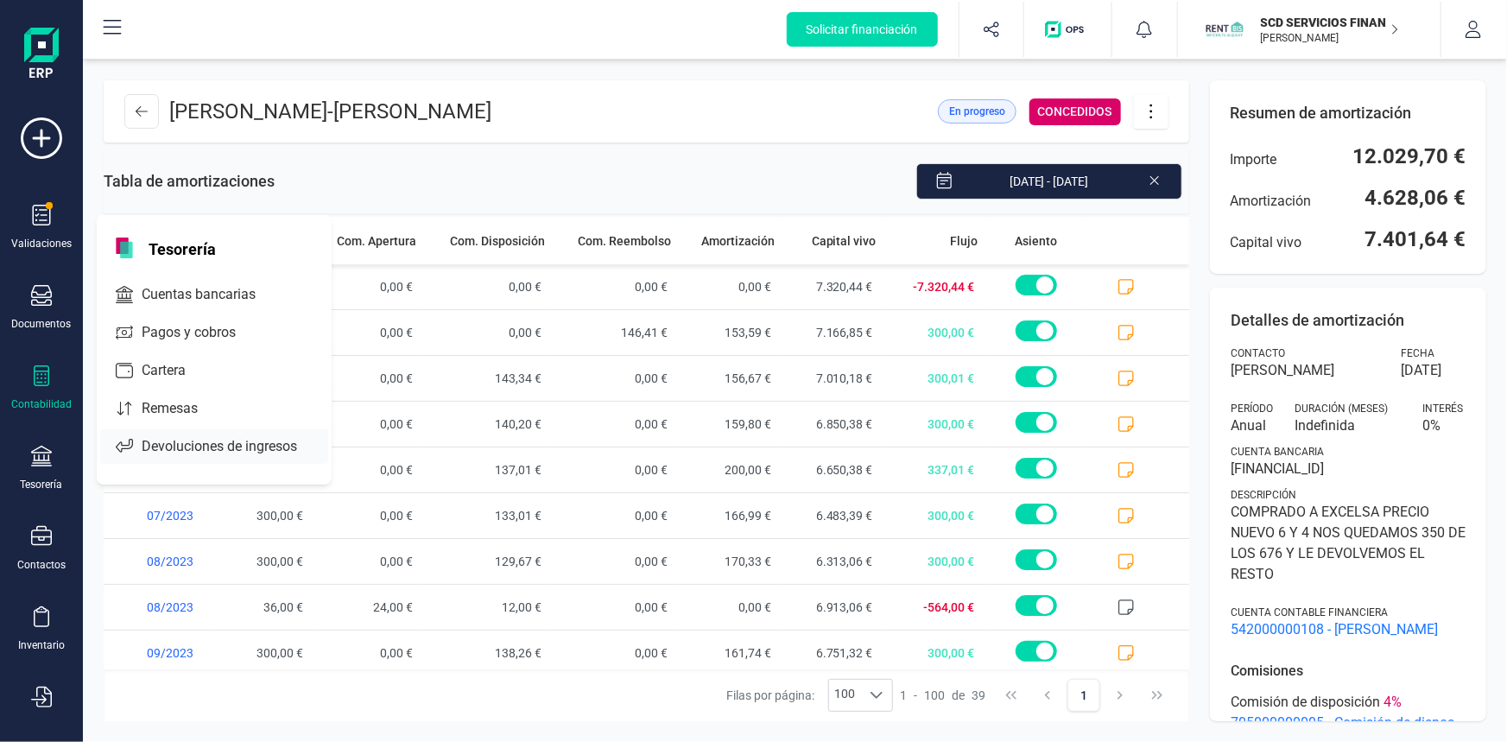
click at [190, 444] on span "Devoluciones de ingresos" at bounding box center [231, 446] width 193 height 21
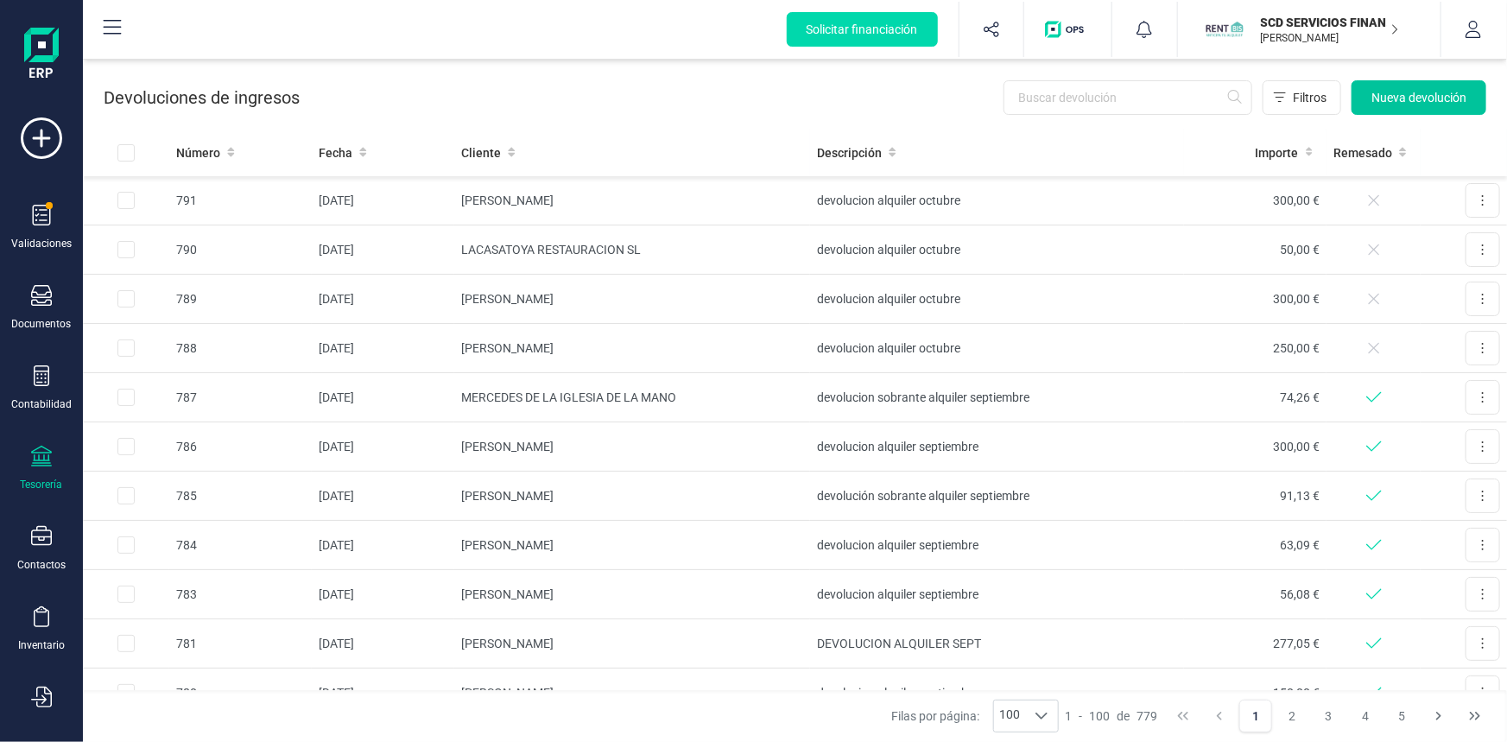
click at [1400, 94] on span "Nueva devolución" at bounding box center [1418, 97] width 95 height 17
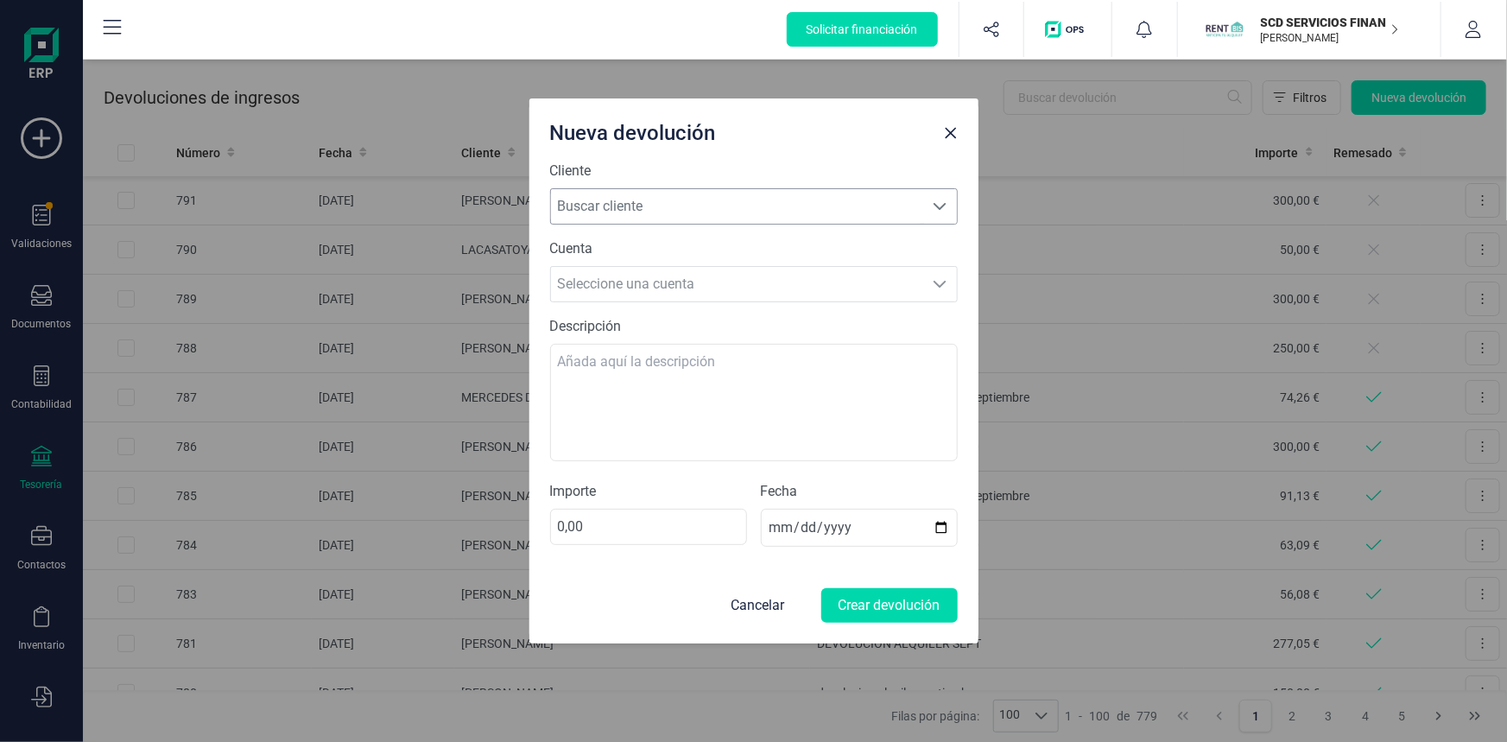
click at [678, 204] on span "Buscar cliente" at bounding box center [737, 206] width 373 height 35
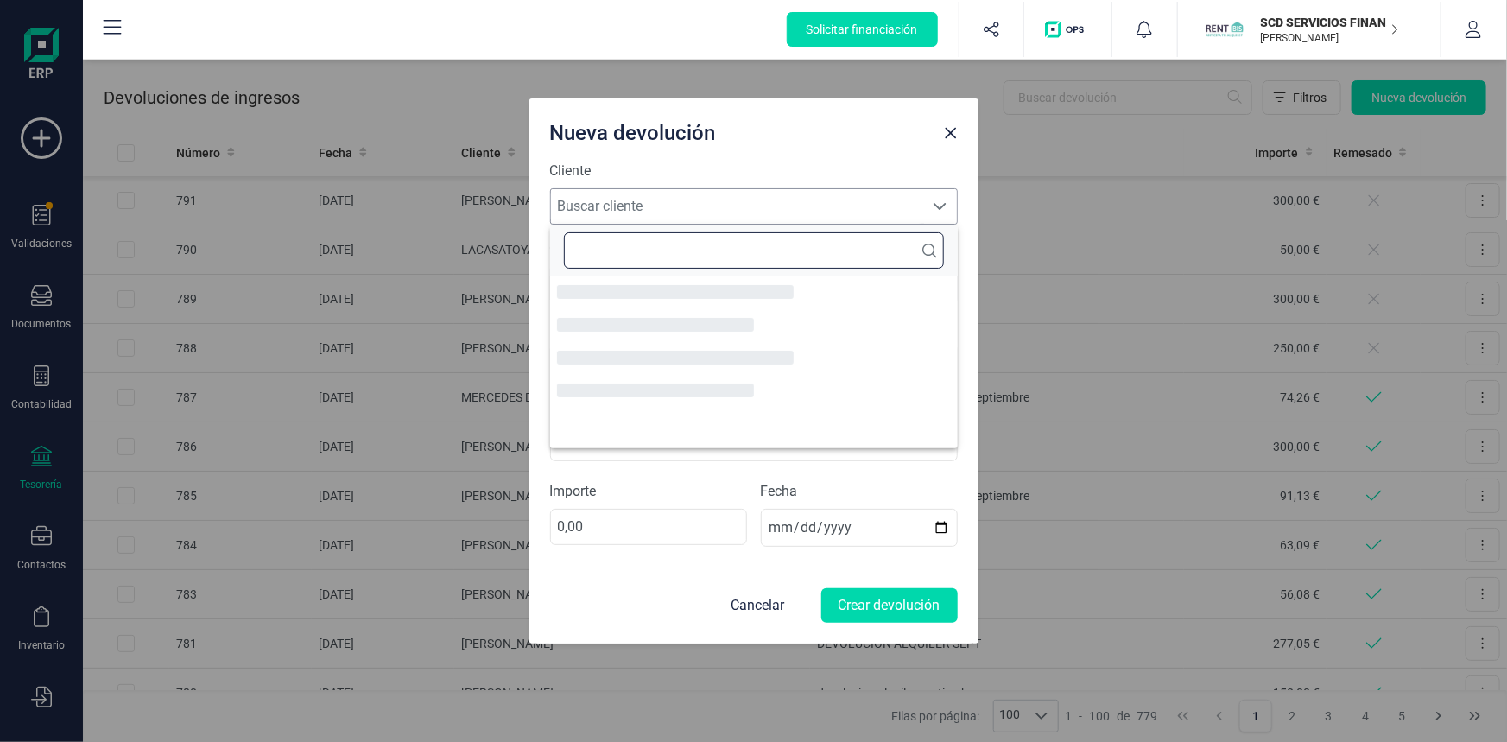
scroll to position [9, 77]
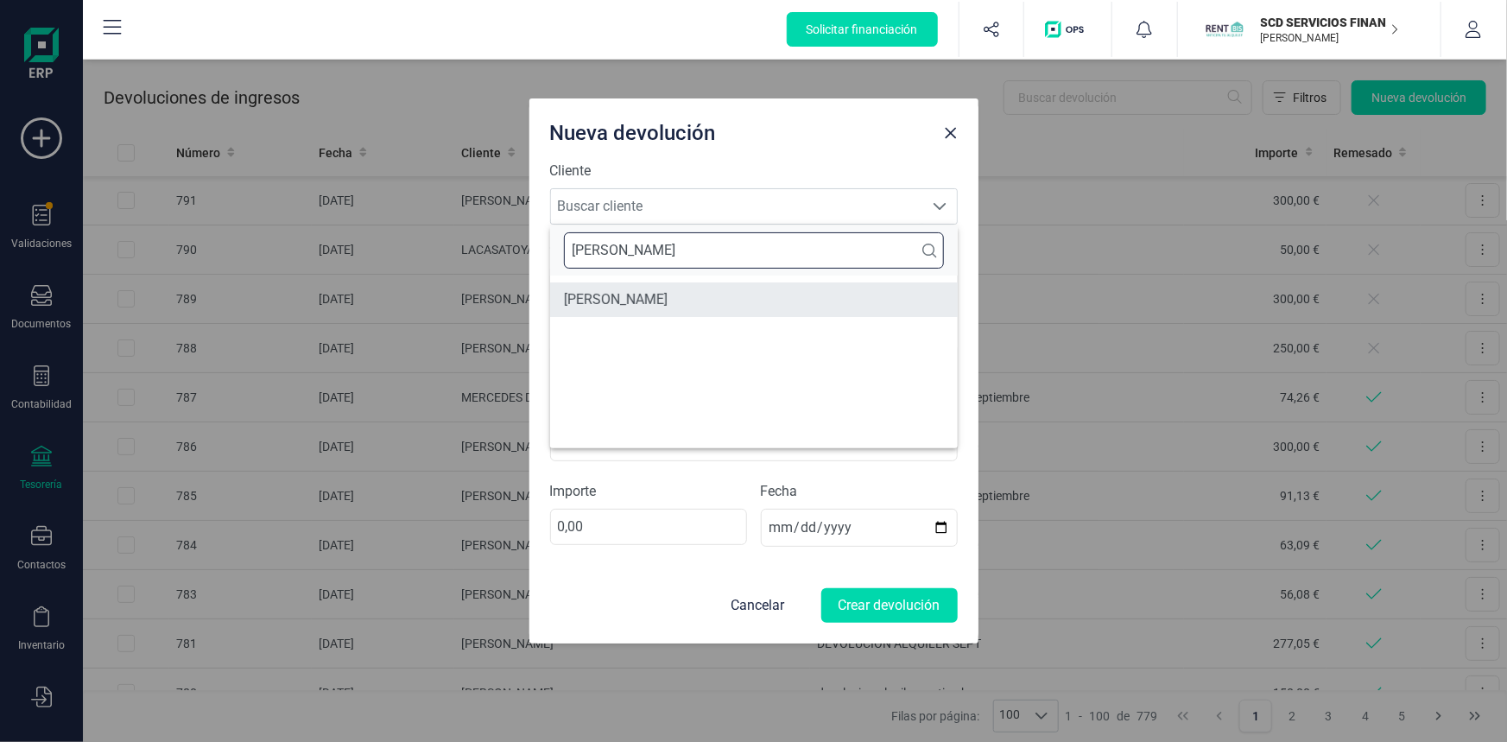
type input "[PERSON_NAME]"
click at [657, 293] on li "[PERSON_NAME]" at bounding box center [754, 299] width 408 height 35
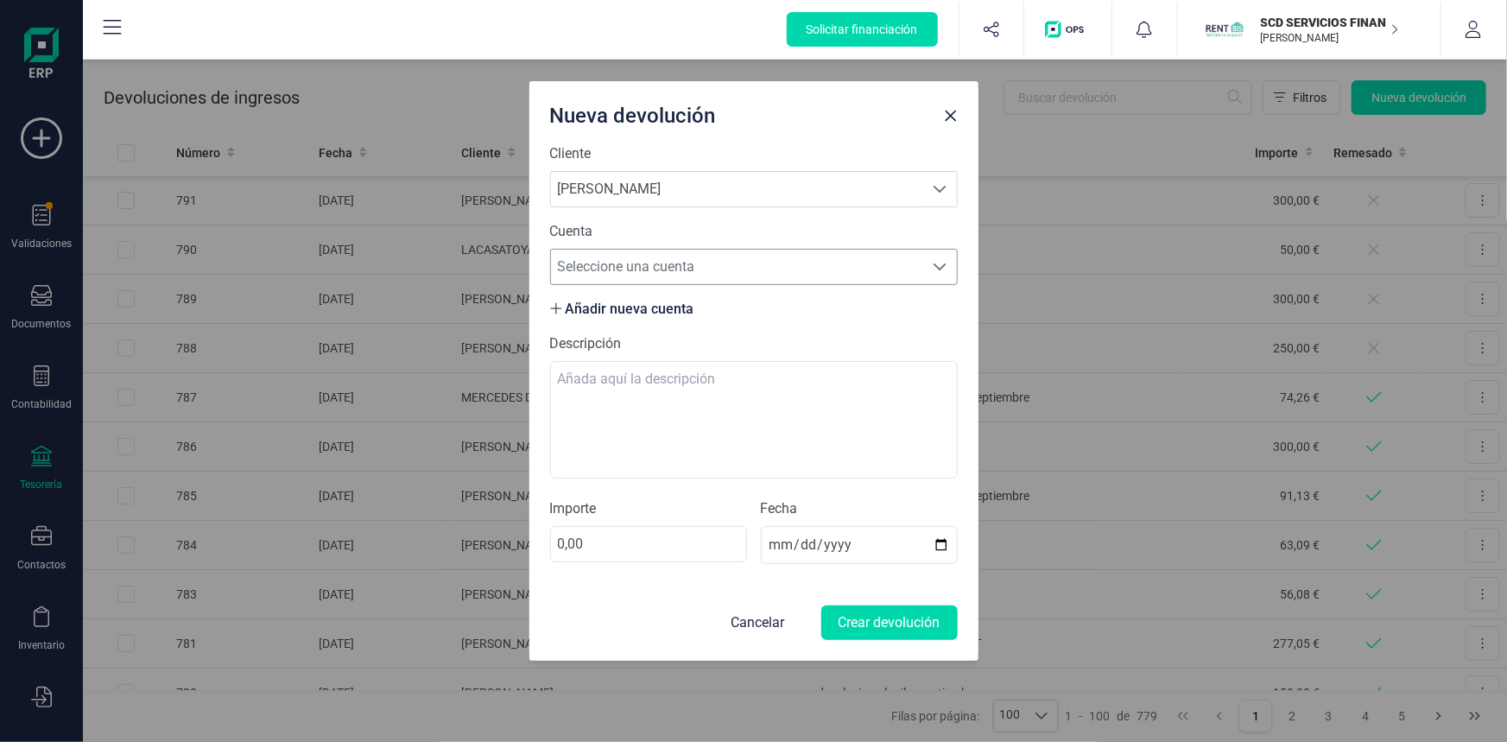
click at [758, 269] on span "Seleccione una cuenta" at bounding box center [737, 267] width 373 height 35
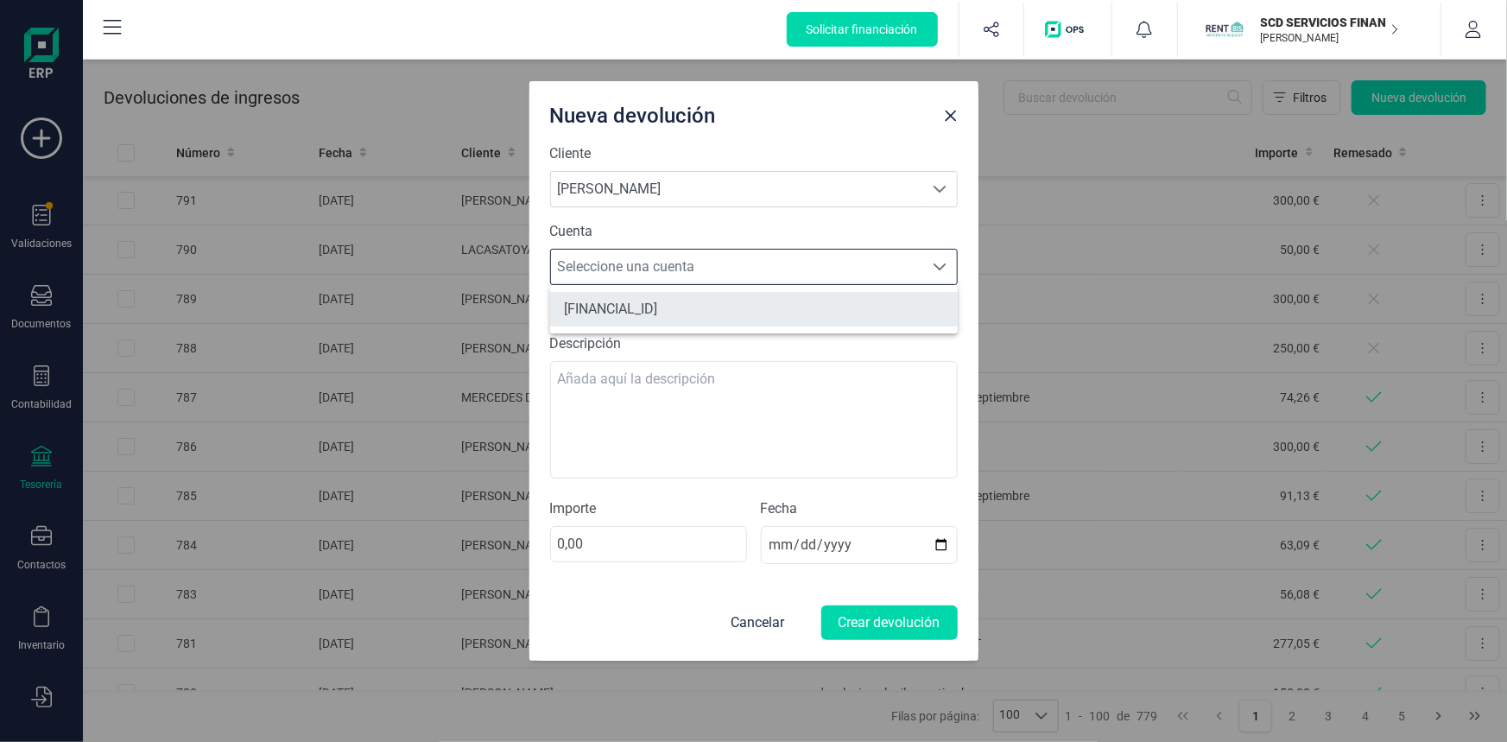
click at [729, 307] on li "[FINANCIAL_ID]" at bounding box center [754, 309] width 408 height 35
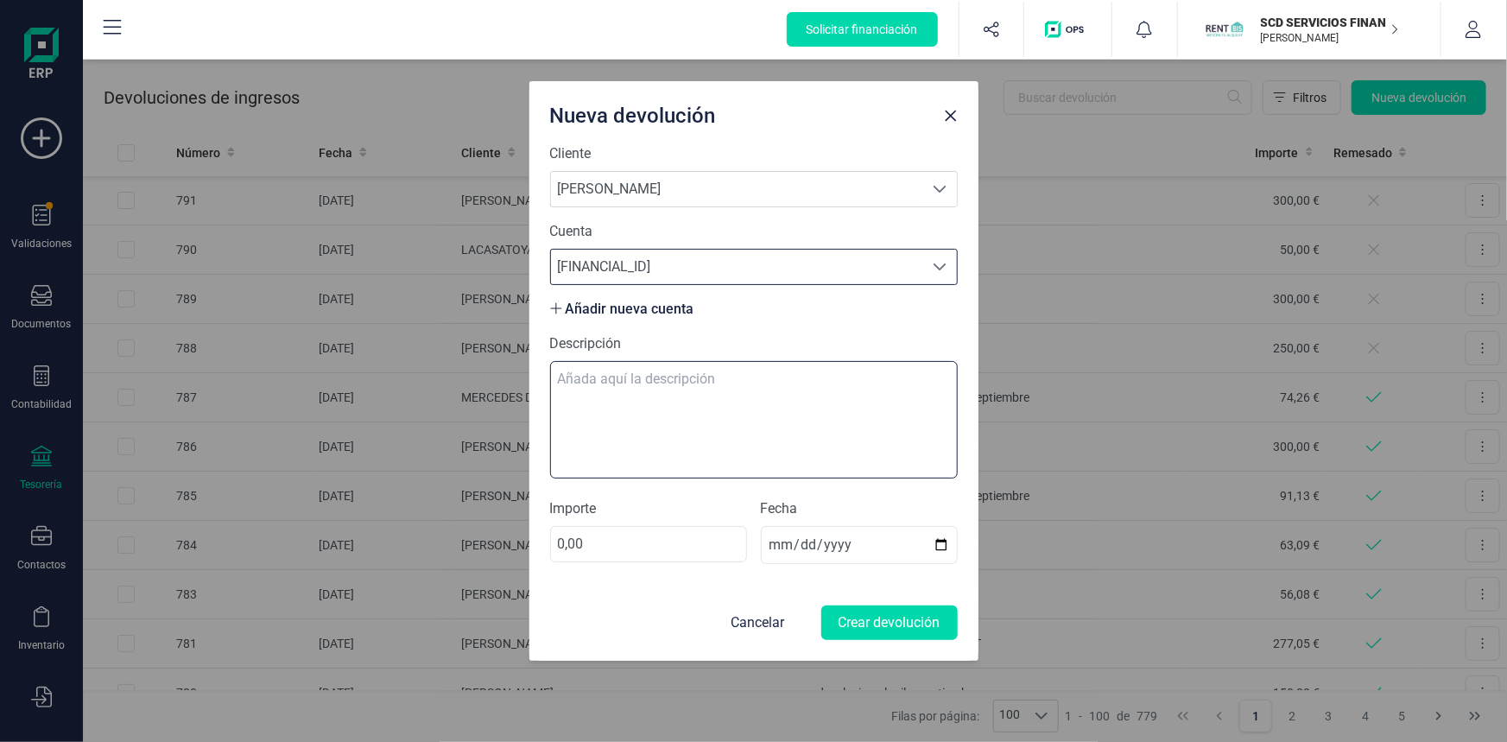
click at [648, 384] on textarea "Descripción" at bounding box center [754, 419] width 408 height 117
type textarea "devolucion alquiler octubre"
click at [552, 540] on input "0,00" at bounding box center [648, 544] width 197 height 36
type input "326,00"
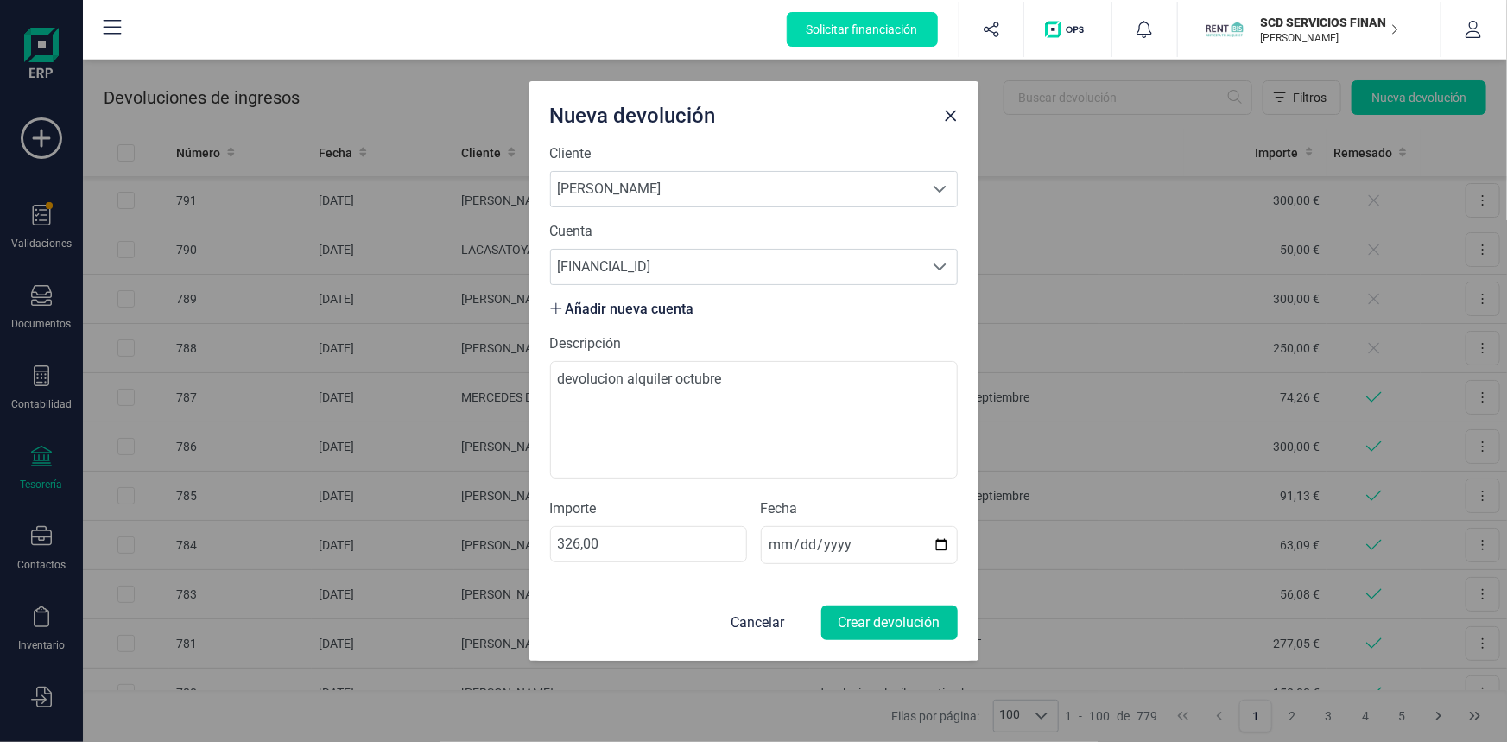
click at [848, 618] on button "Crear devolución" at bounding box center [889, 622] width 136 height 35
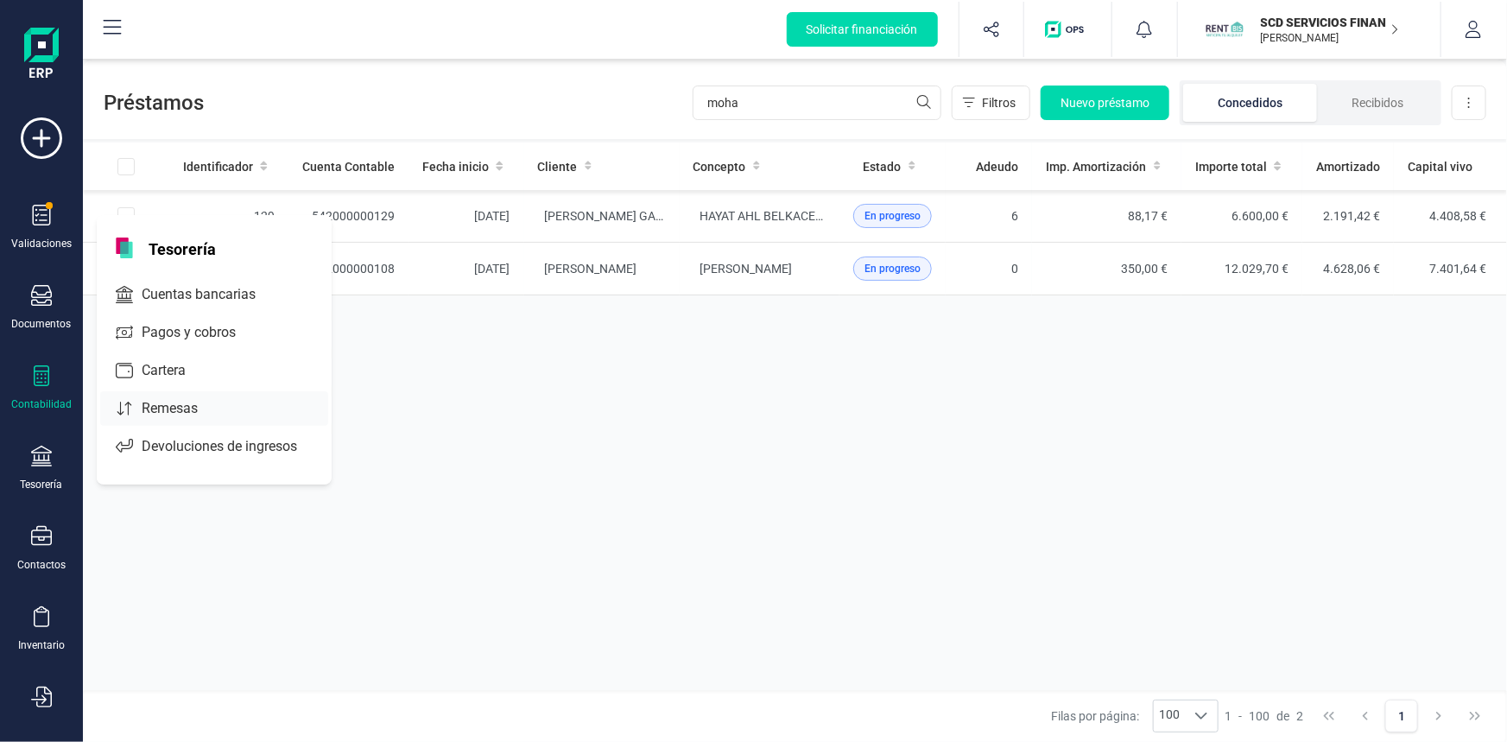
click at [155, 409] on span "Remesas" at bounding box center [182, 408] width 94 height 21
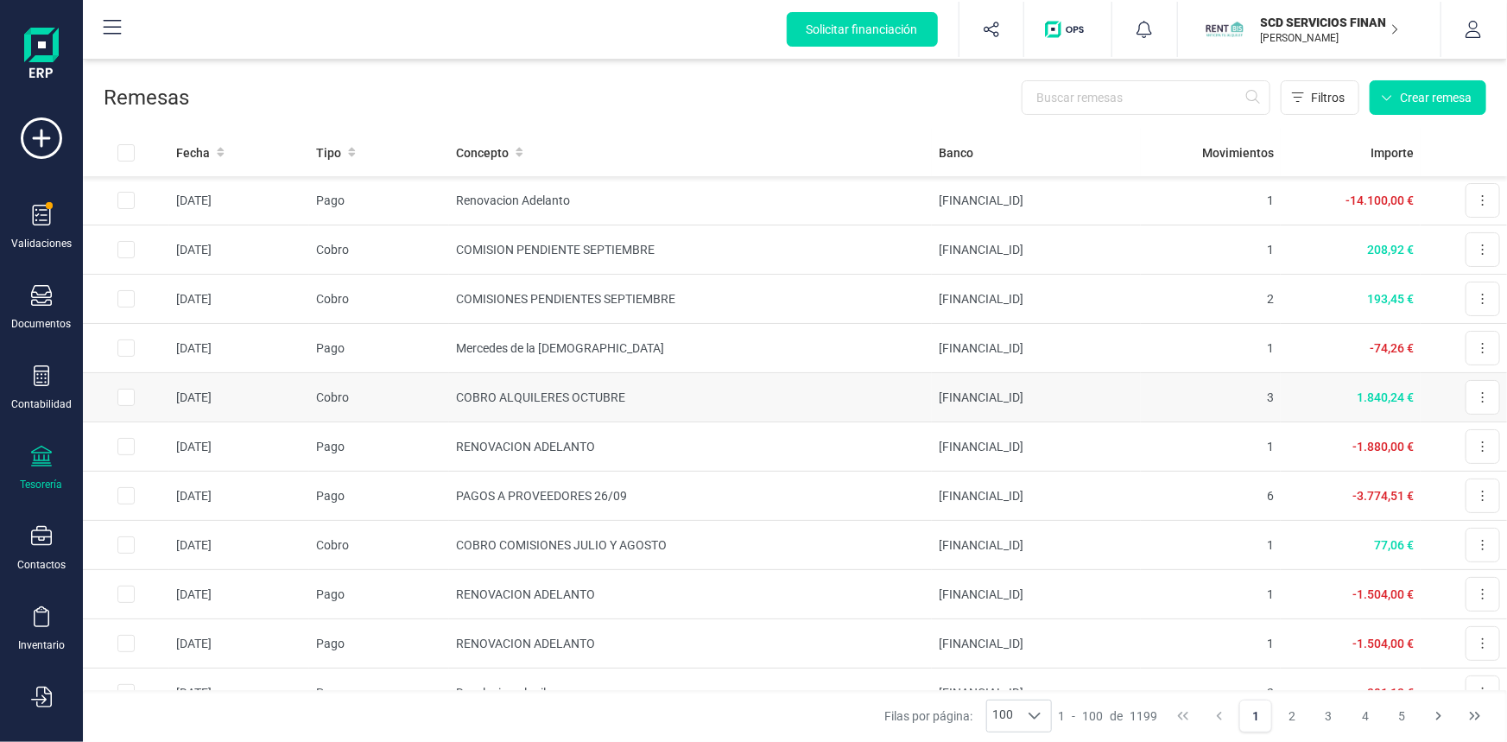
click at [506, 388] on td "COBRO ALQUILERES OCTUBRE" at bounding box center [690, 397] width 483 height 49
